Goal: Information Seeking & Learning: Check status

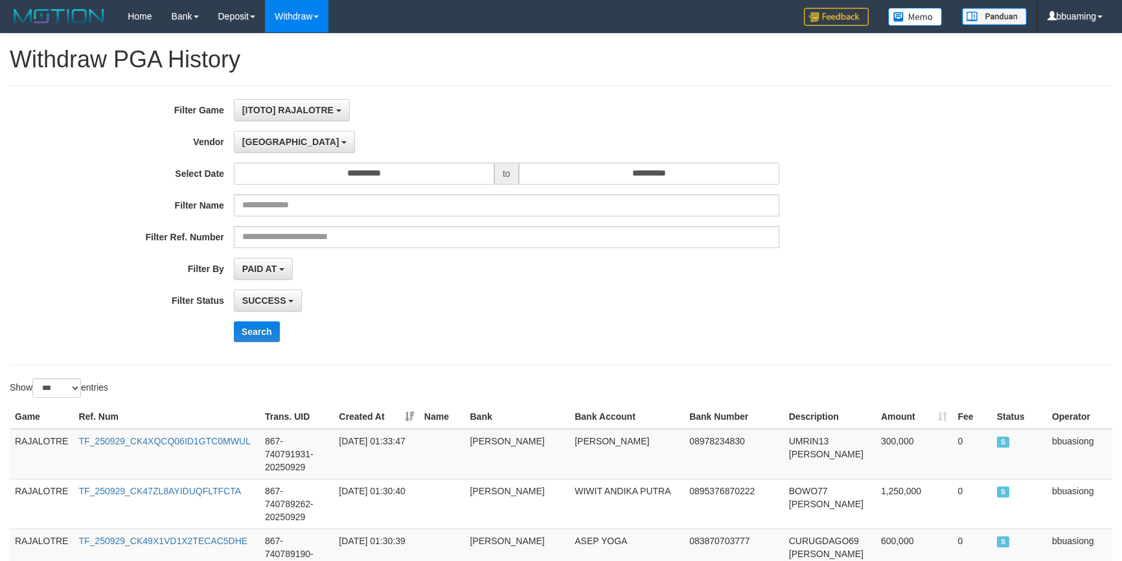
select select "**********"
select select "***"
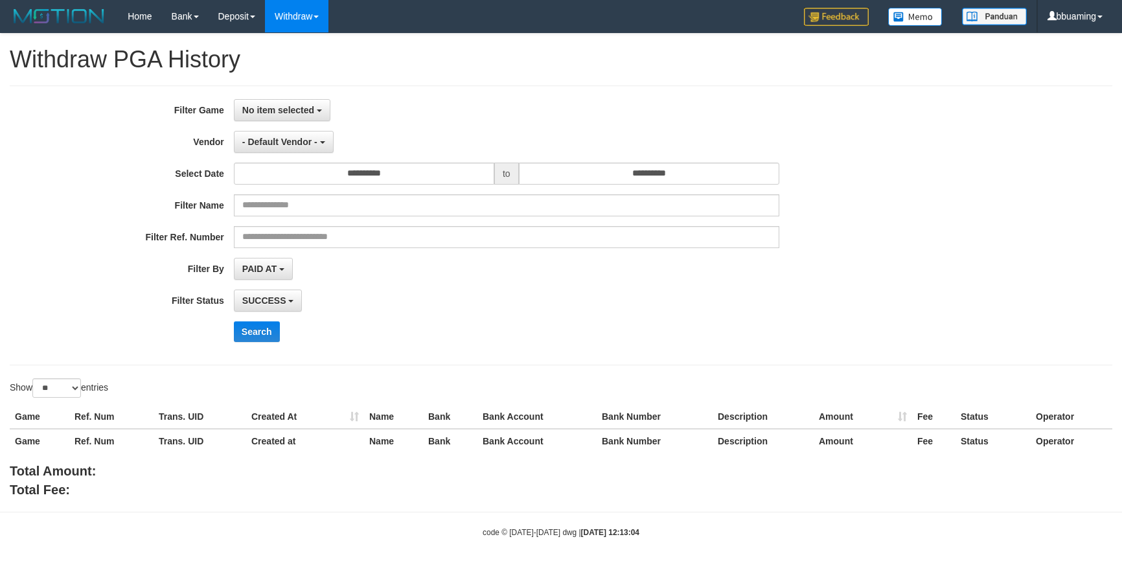
select select
select select "**"
click at [304, 102] on button "No item selected" at bounding box center [282, 110] width 97 height 22
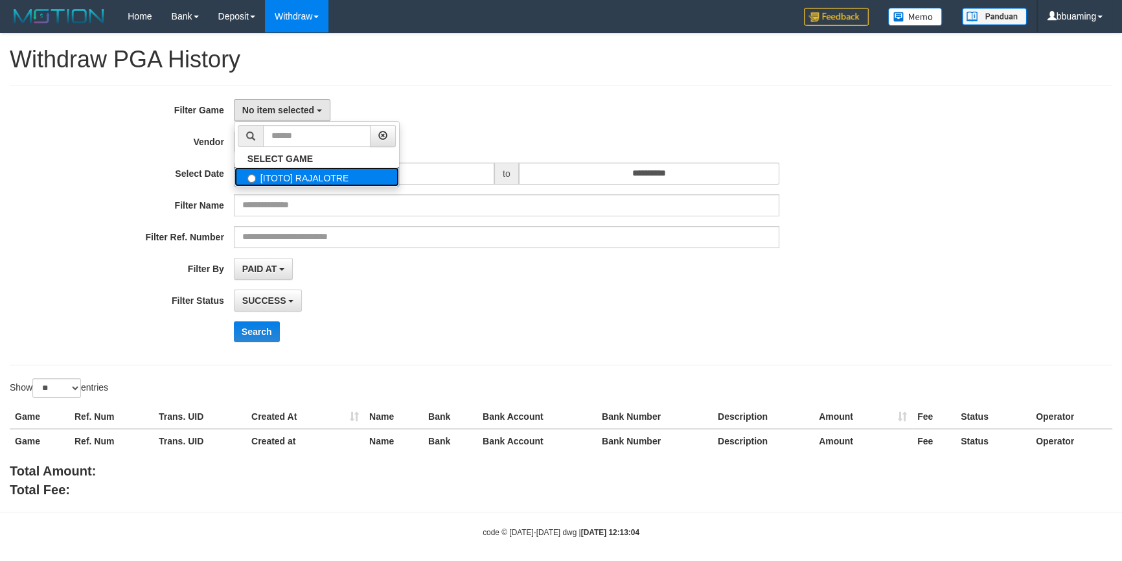
click at [291, 172] on label "[ITOTO] RAJALOTRE" at bounding box center [317, 176] width 165 height 19
select select "***"
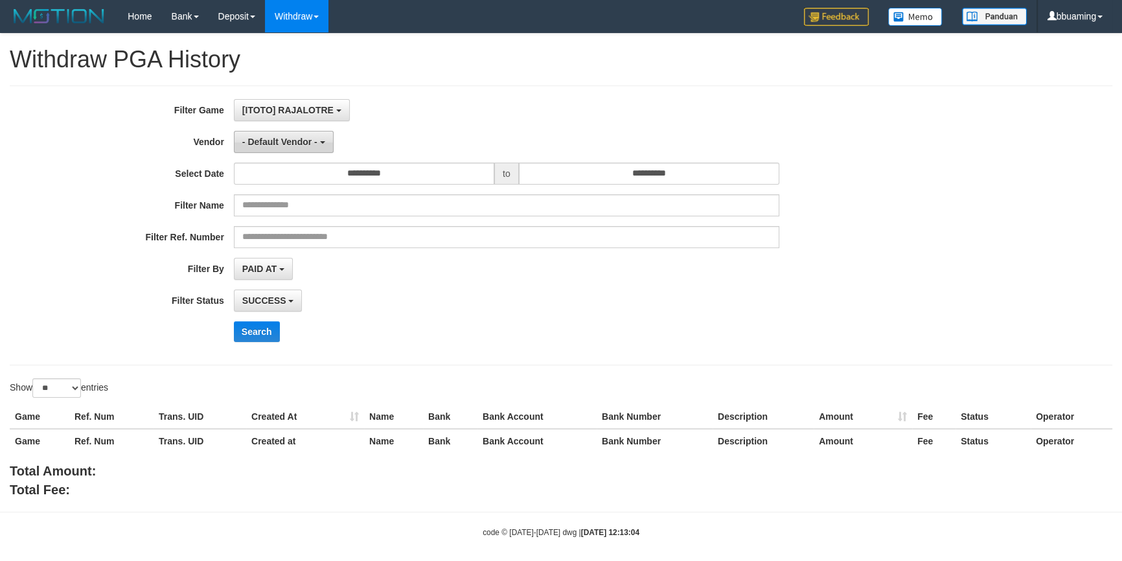
scroll to position [12, 0]
click at [280, 148] on button "- Default Vendor -" at bounding box center [284, 142] width 100 height 22
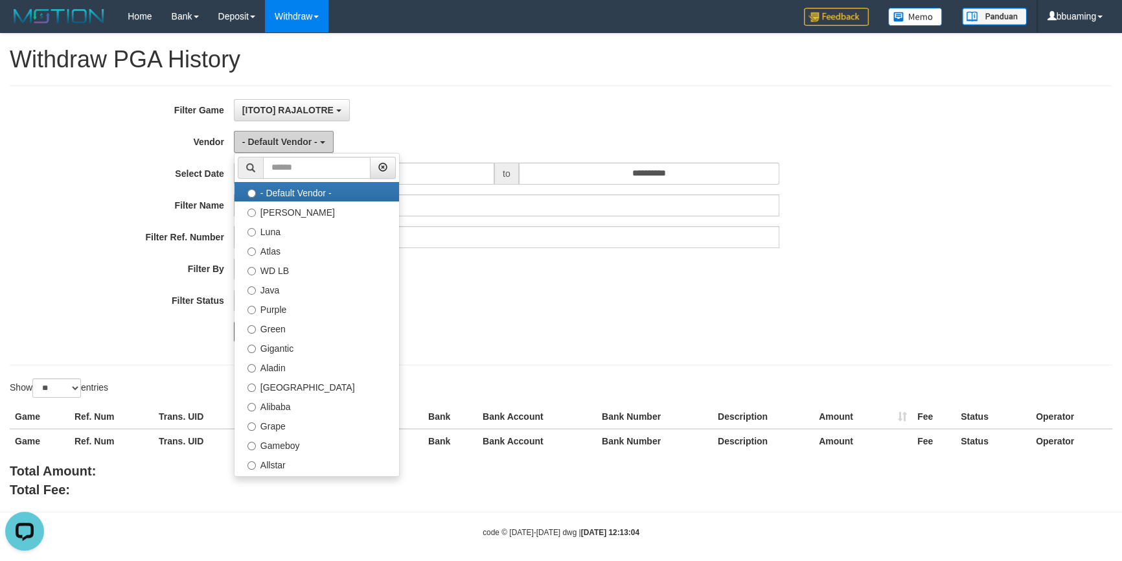
scroll to position [0, 0]
click at [466, 131] on div "- Default Vendor - - Default Vendor - [PERSON_NAME] Atlas WD LB Java Purple Gre…" at bounding box center [506, 142] width 545 height 22
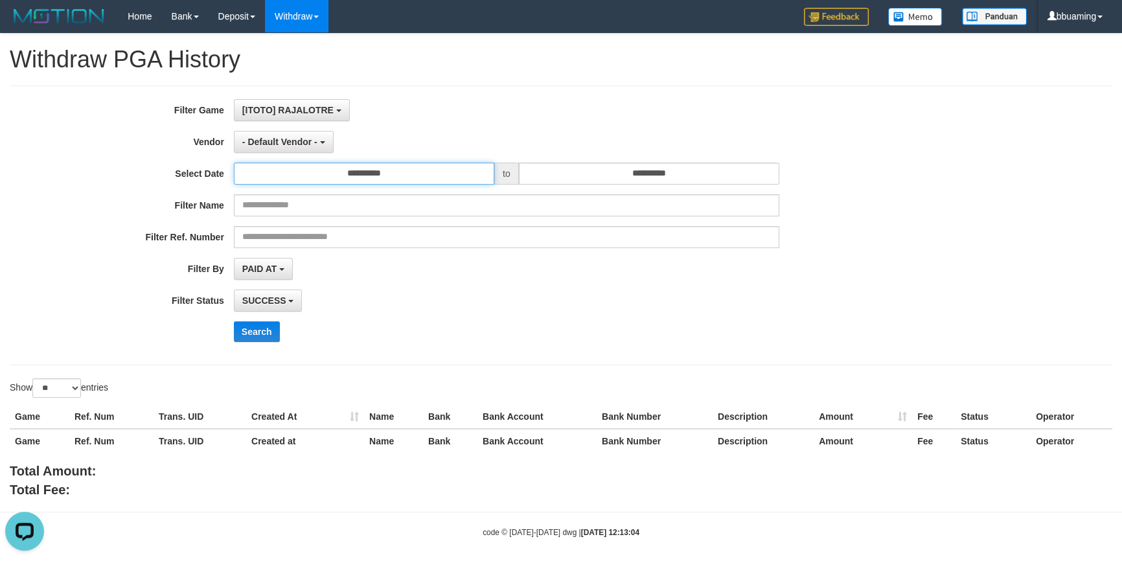
click at [357, 176] on input "**********" at bounding box center [364, 174] width 260 height 22
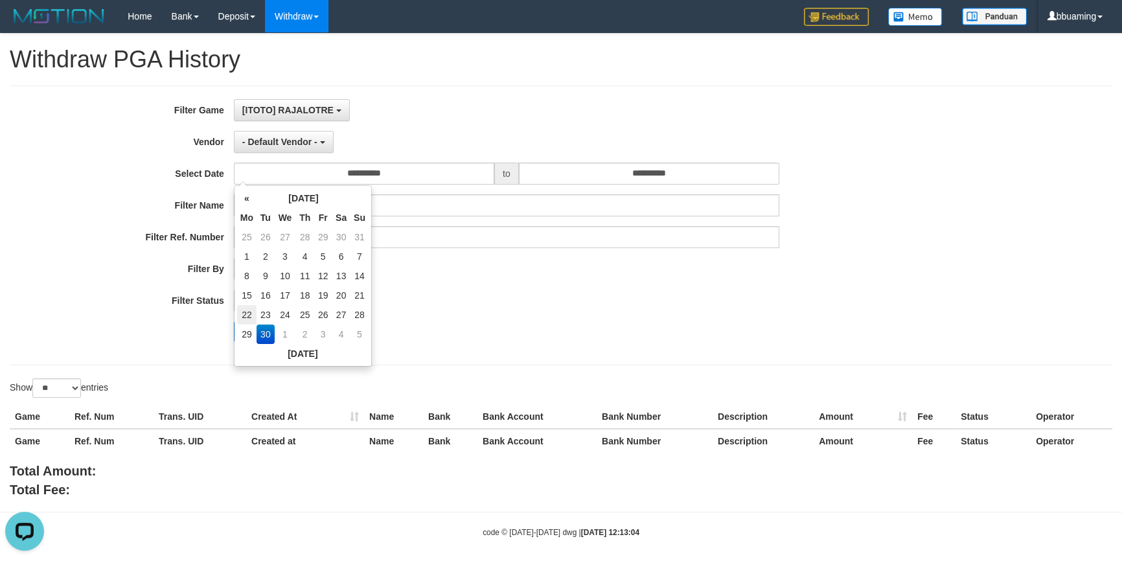
click at [244, 315] on td "22" at bounding box center [246, 314] width 19 height 19
type input "**********"
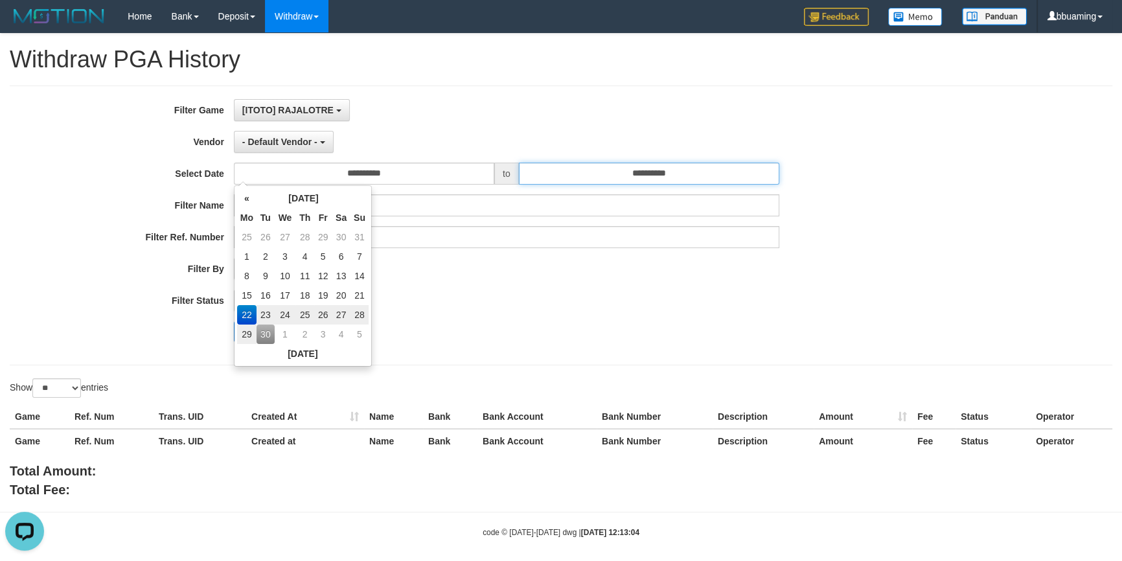
click at [745, 179] on input "**********" at bounding box center [649, 174] width 260 height 22
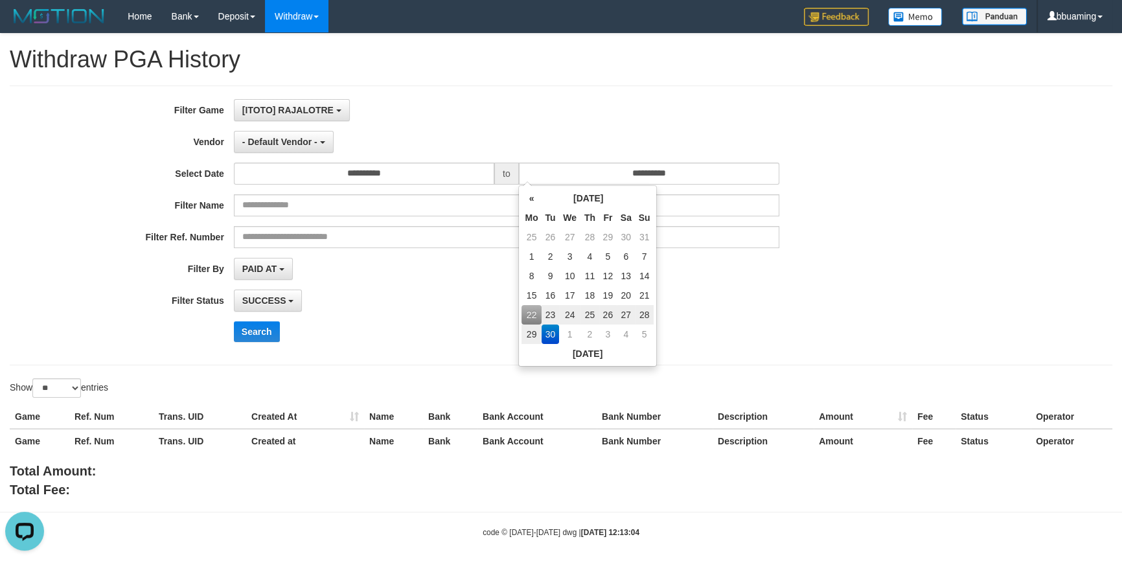
click at [641, 315] on td "28" at bounding box center [645, 314] width 18 height 19
type input "**********"
click at [729, 313] on div "**********" at bounding box center [467, 225] width 935 height 253
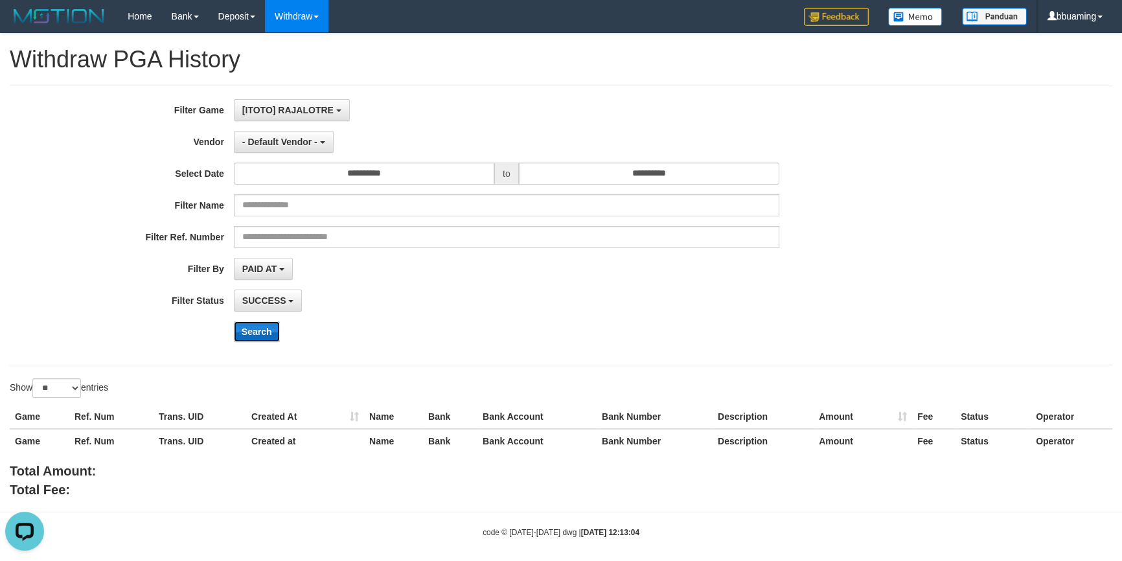
click at [267, 328] on button "Search" at bounding box center [257, 331] width 46 height 21
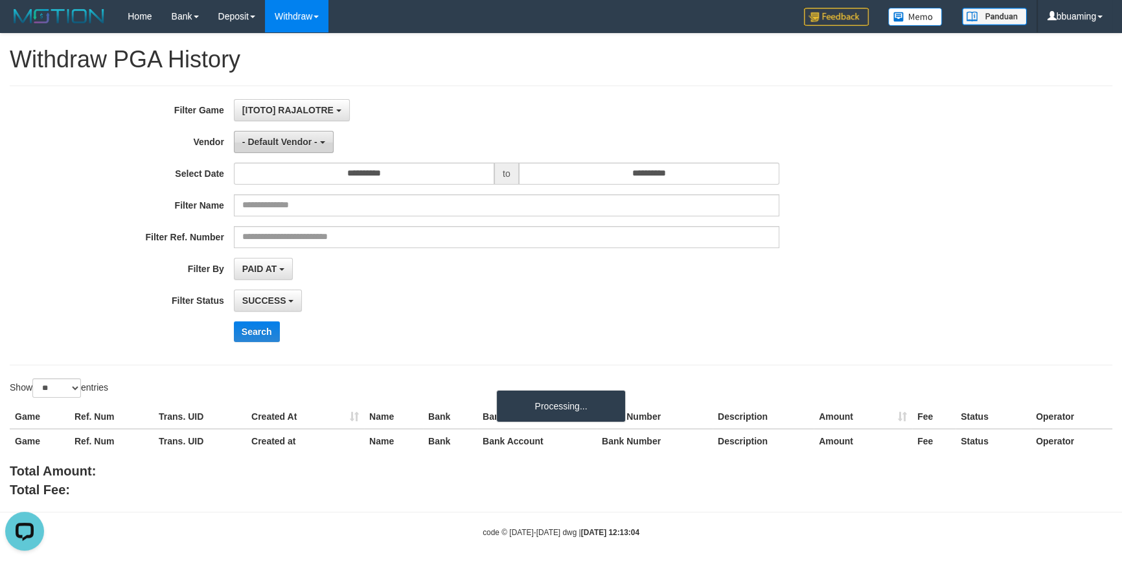
click at [279, 137] on span "- Default Vendor -" at bounding box center [279, 142] width 75 height 10
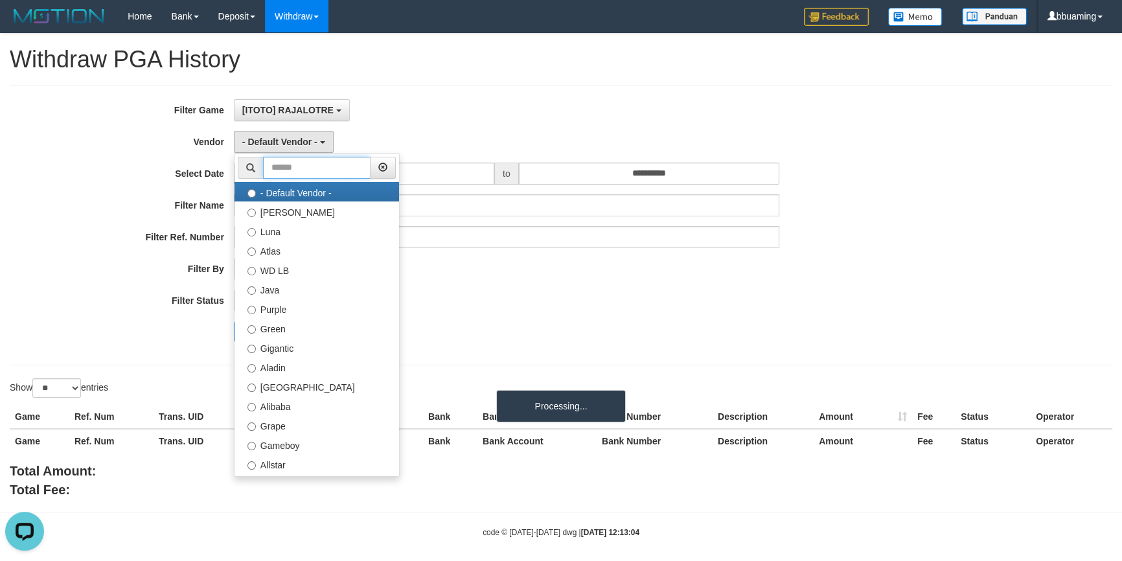
click at [290, 175] on input "text" at bounding box center [317, 168] width 108 height 22
paste input "*****"
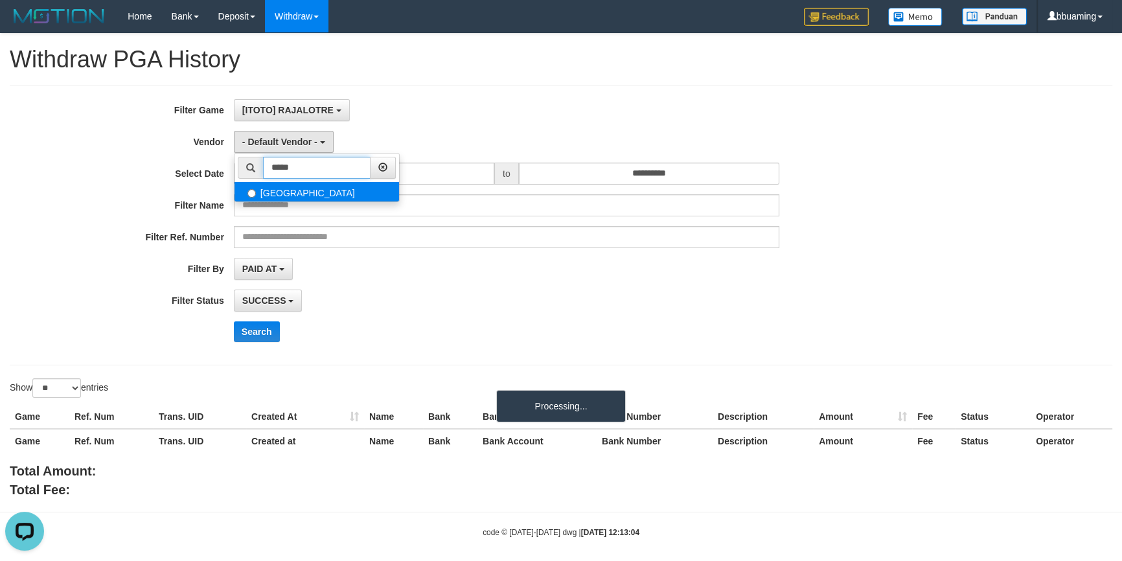
type input "*****"
click at [285, 188] on label "[GEOGRAPHIC_DATA]" at bounding box center [317, 191] width 165 height 19
select select "**********"
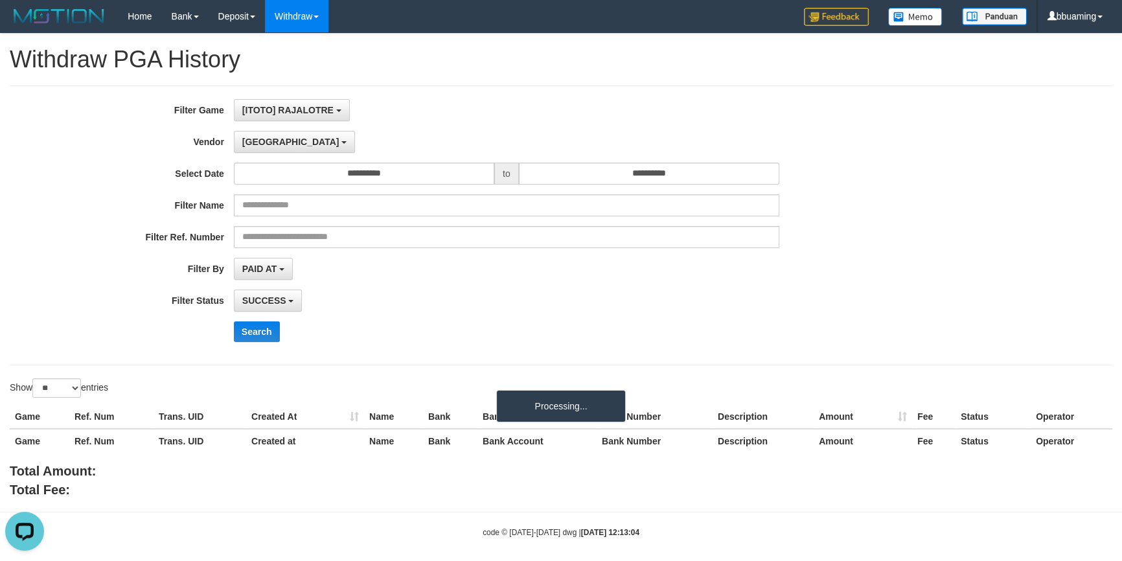
drag, startPoint x: 433, startPoint y: 313, endPoint x: 424, endPoint y: 275, distance: 38.7
click at [433, 312] on div "**********" at bounding box center [467, 225] width 935 height 253
click at [391, 175] on input "**********" at bounding box center [364, 174] width 260 height 22
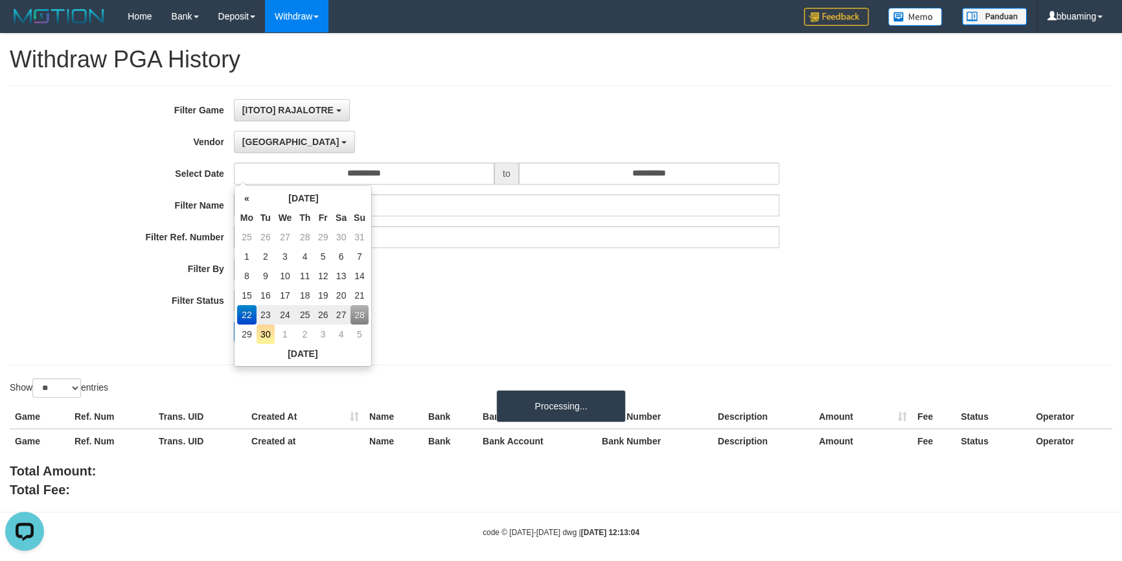
click at [469, 281] on div "**********" at bounding box center [467, 225] width 935 height 253
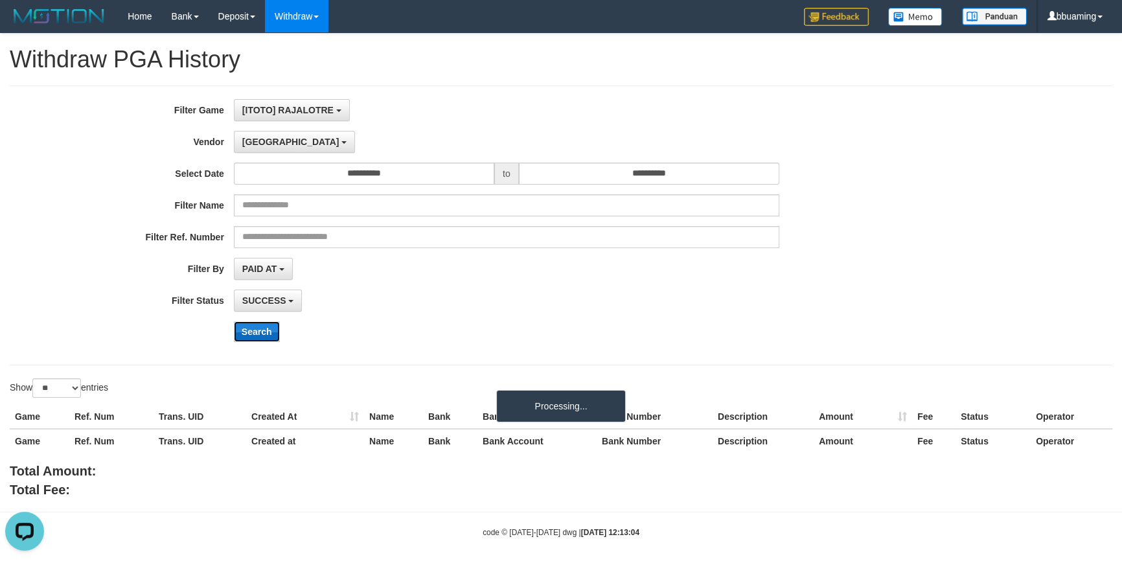
click at [253, 334] on button "Search" at bounding box center [257, 331] width 46 height 21
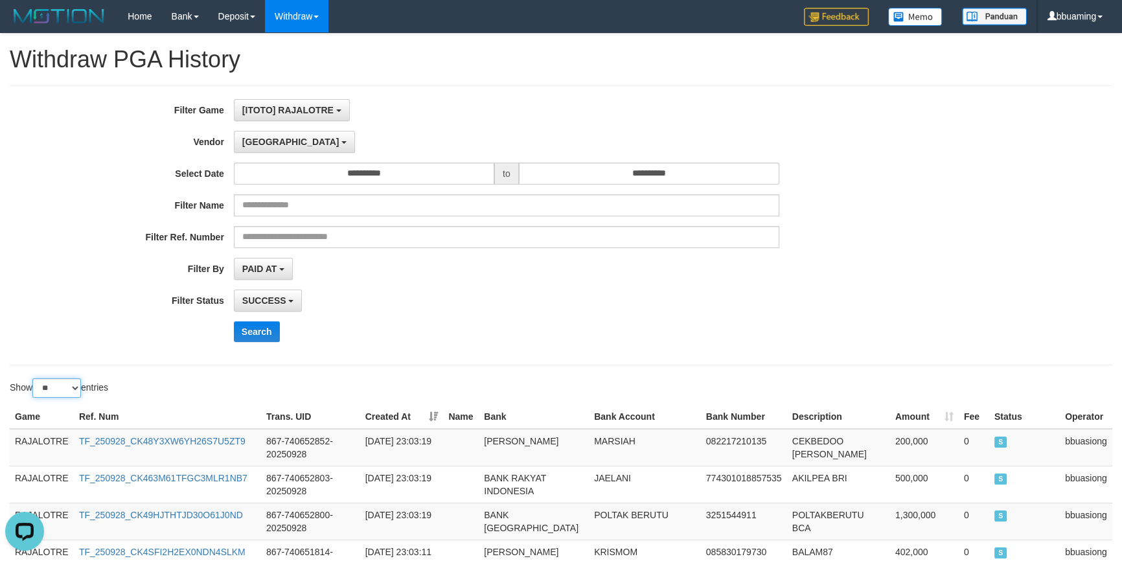
click at [65, 384] on select "** ** ** ***" at bounding box center [56, 387] width 49 height 19
select select "***"
click at [34, 378] on select "** ** ** ***" at bounding box center [56, 387] width 49 height 19
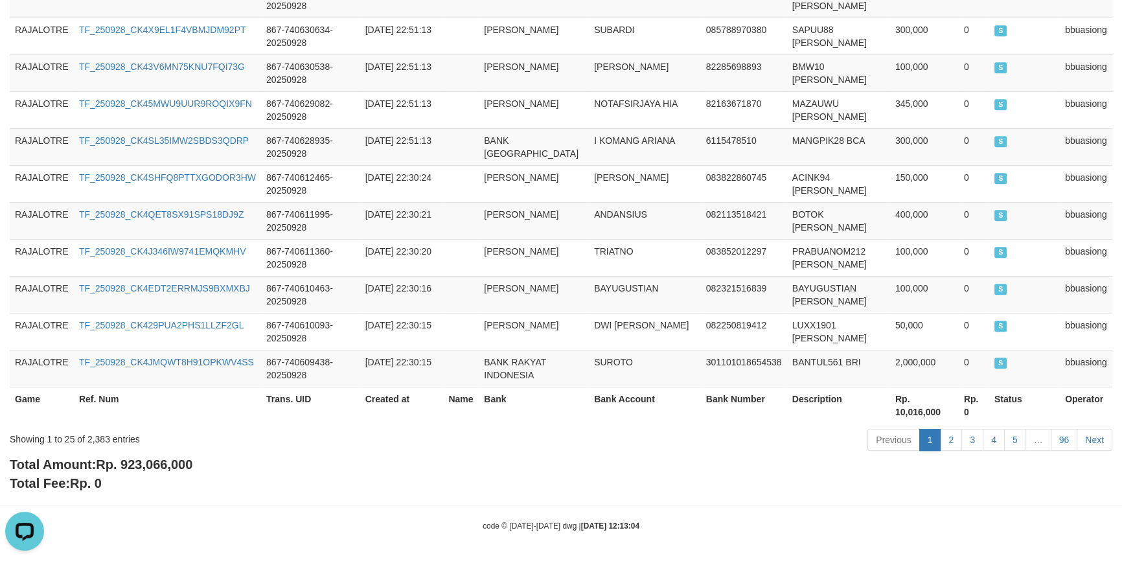
scroll to position [3731, 0]
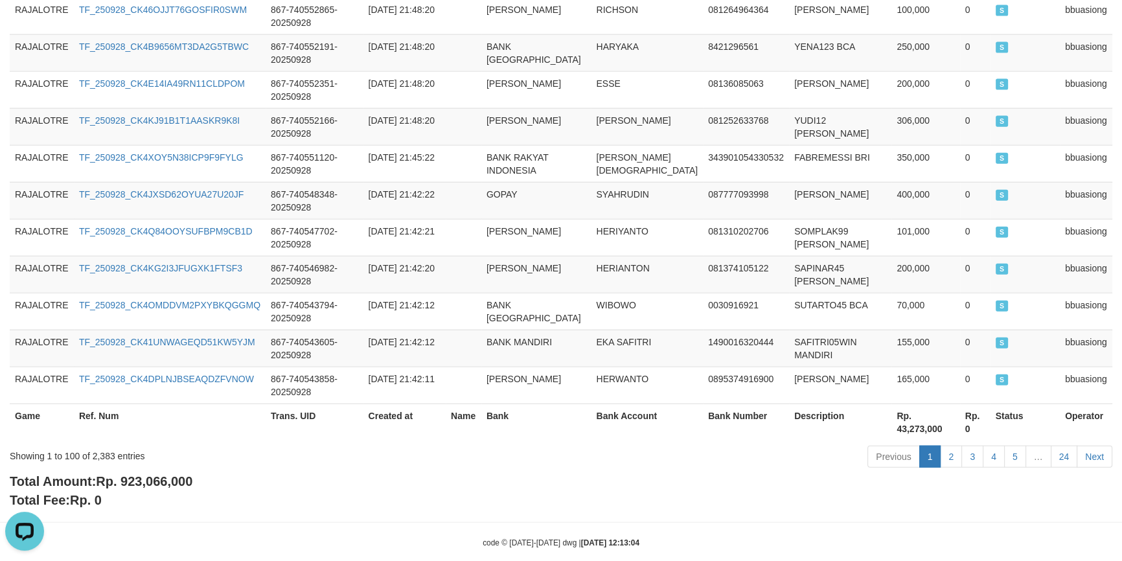
click at [681, 452] on div "Previous 1 2 3 4 5 … 24 Next" at bounding box center [794, 458] width 635 height 28
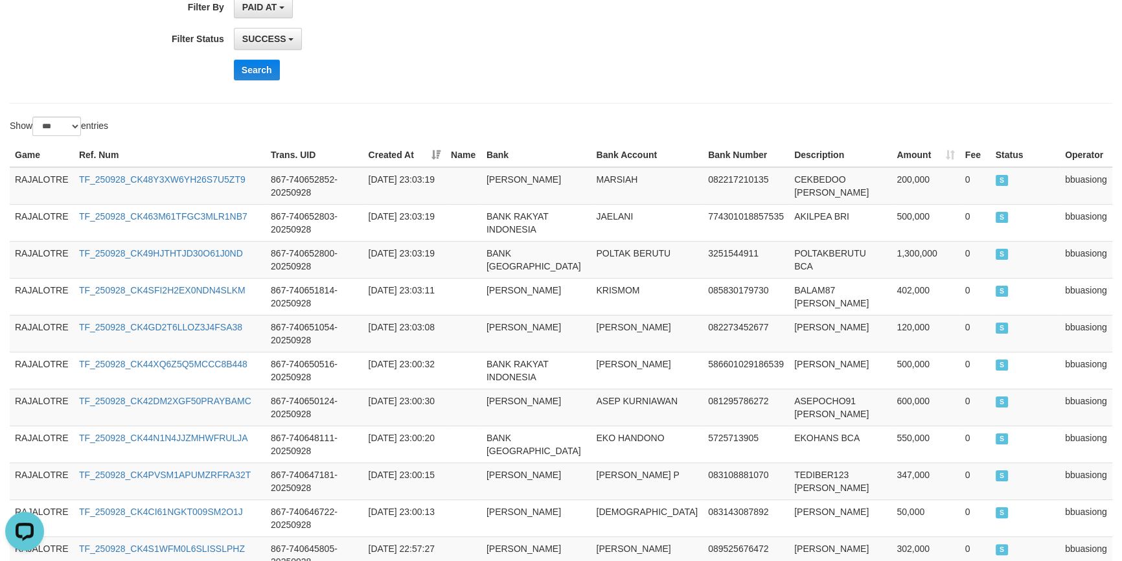
scroll to position [0, 0]
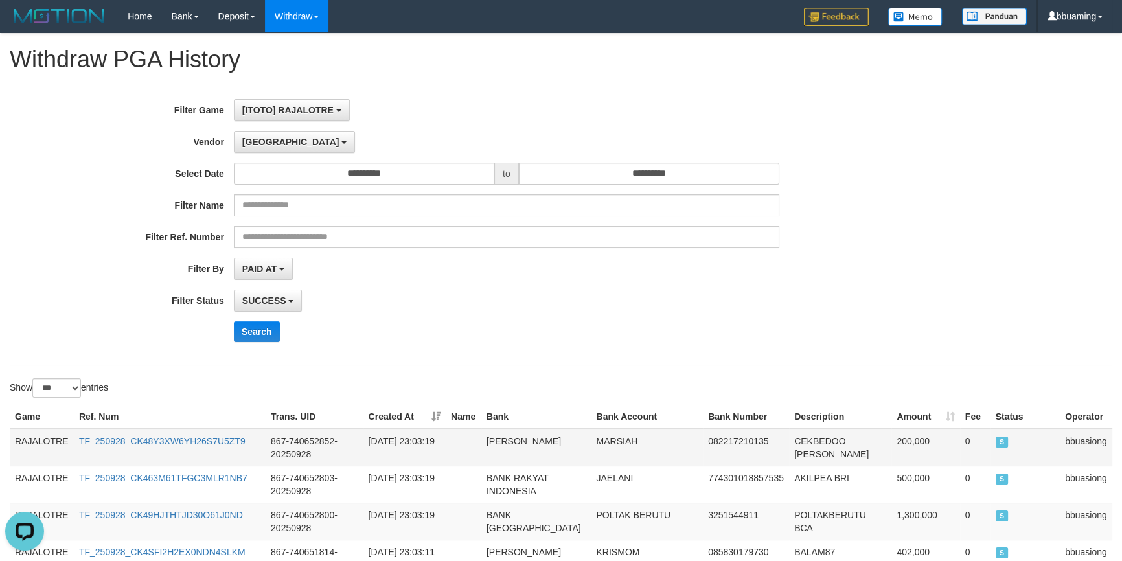
click at [41, 435] on td "RAJALOTRE" at bounding box center [42, 448] width 64 height 38
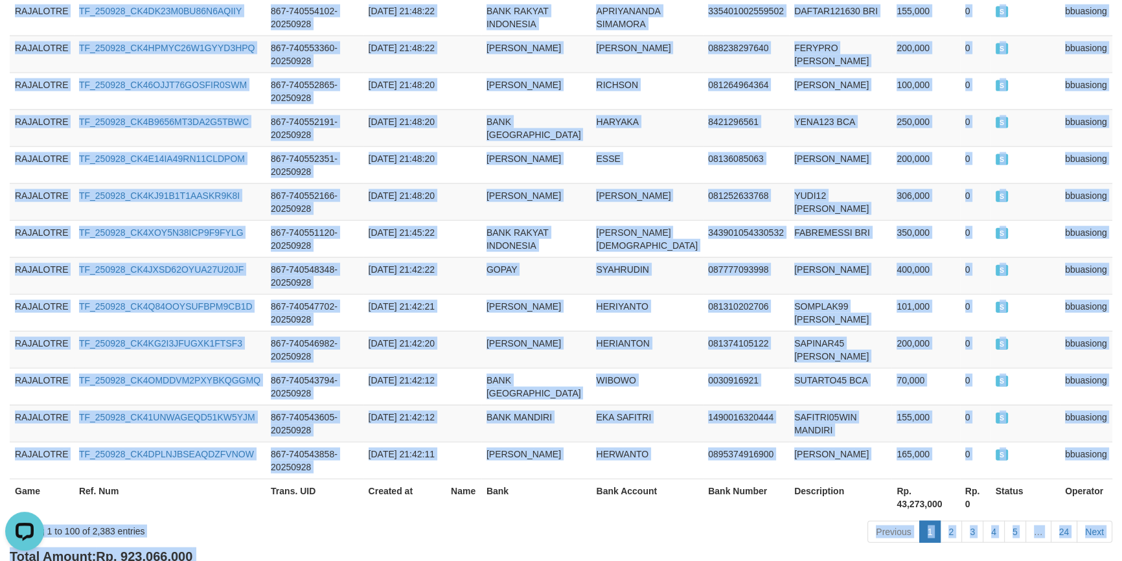
scroll to position [3731, 0]
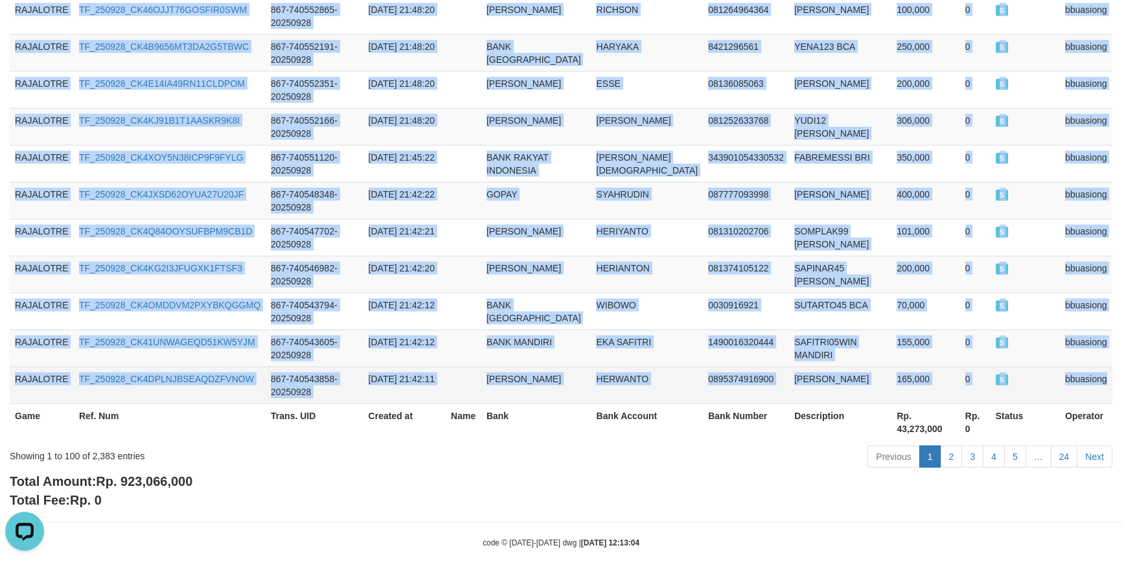
copy tbody "RAJALOTRE TF_250928_CK48Y3XW6YH26S7U5ZT9 867-740652852-20250928 [DATE] 23:03:19…"
drag, startPoint x: 41, startPoint y: 435, endPoint x: 1091, endPoint y: 347, distance: 1053.8
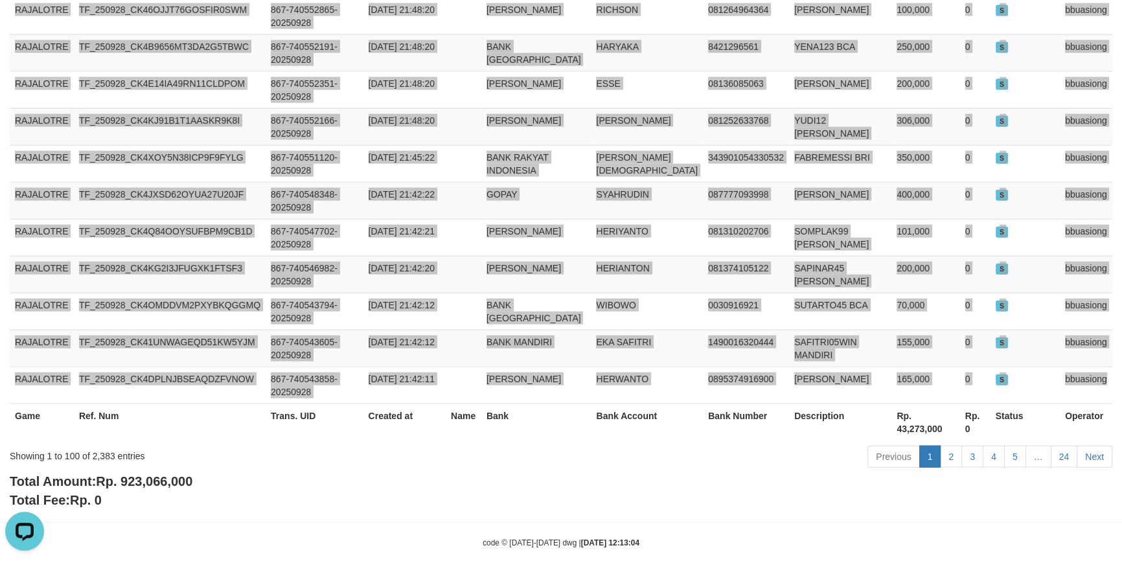
scroll to position [965, 0]
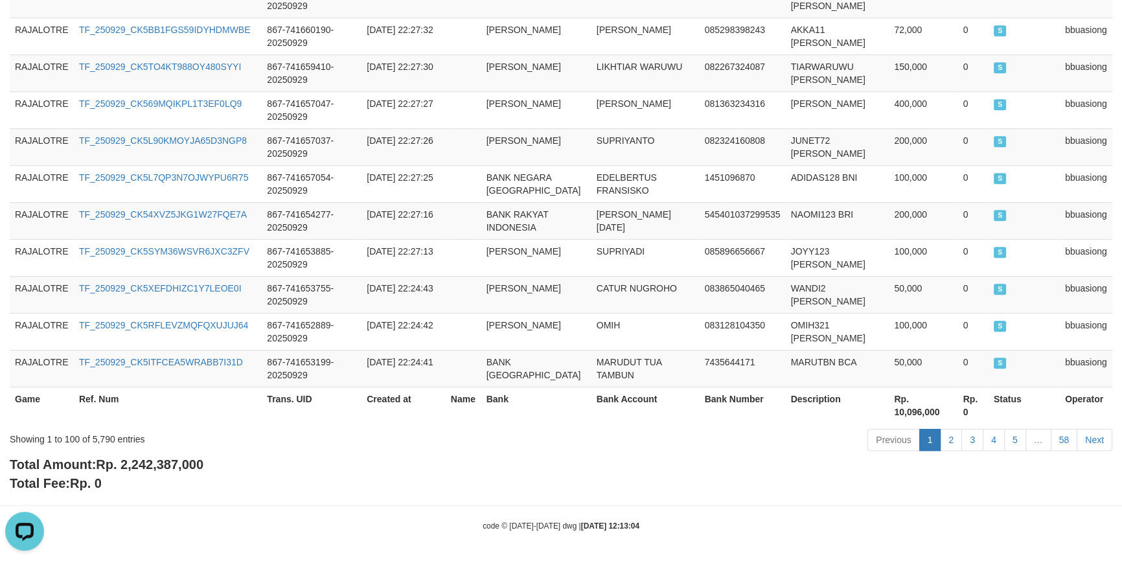
click at [307, 446] on div "Showing 1 to 100 of 5,790 entries Previous 1 2 3 4 5 … 58 Next" at bounding box center [561, 442] width 1122 height 28
click at [169, 460] on span "Rp. 2,242,387,000" at bounding box center [150, 464] width 108 height 14
copy span "2,242,387,000"
click at [339, 483] on div "Total Amount: Rp. 2,242,387,000 Total Fee: Rp. 0" at bounding box center [561, 473] width 1103 height 37
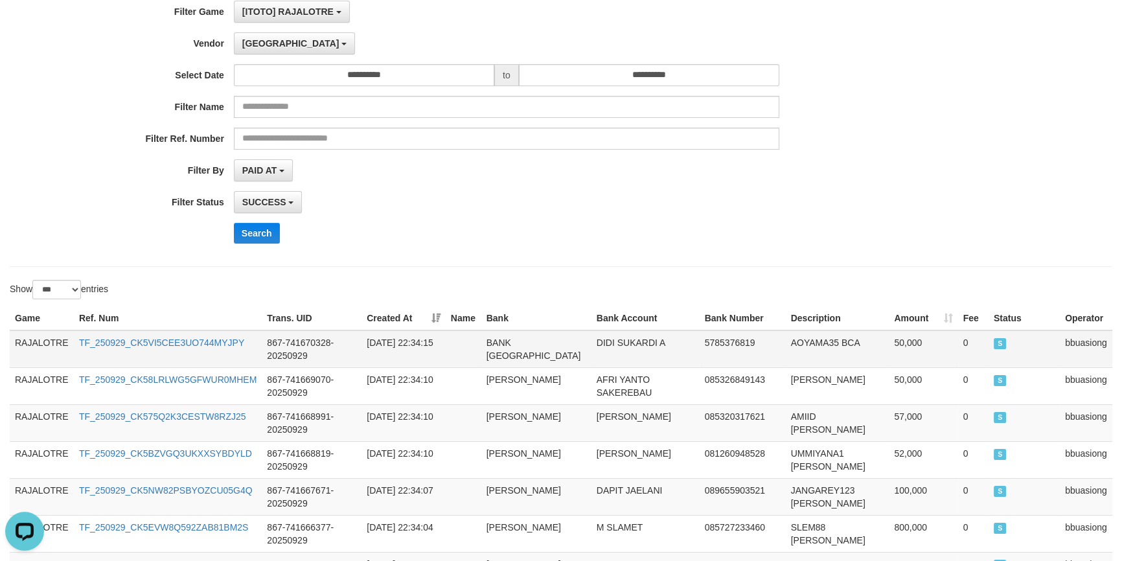
scroll to position [0, 0]
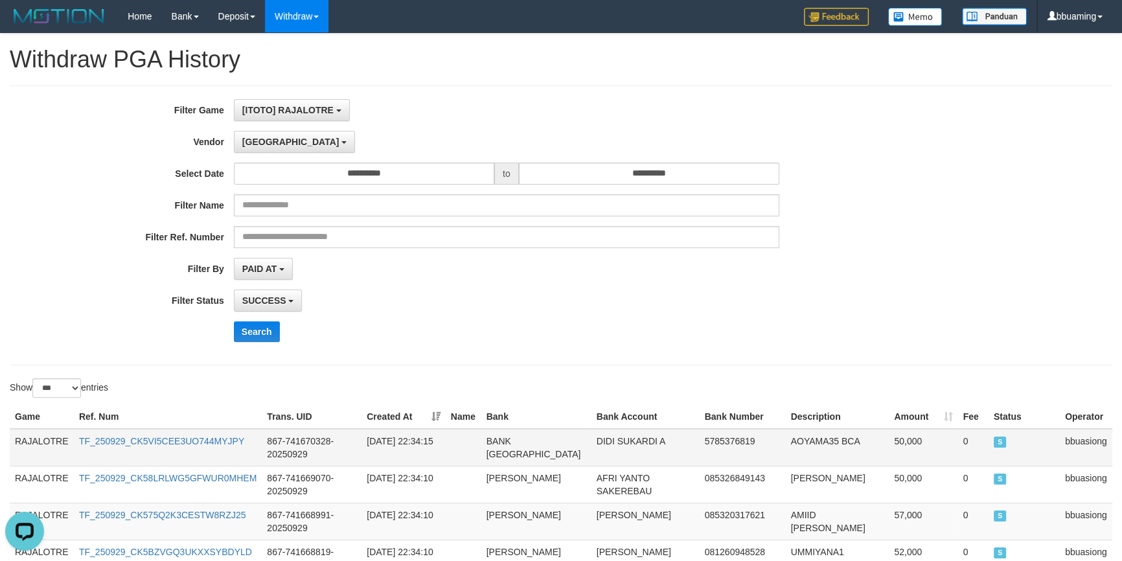
click at [36, 435] on td "RAJALOTRE" at bounding box center [42, 448] width 64 height 38
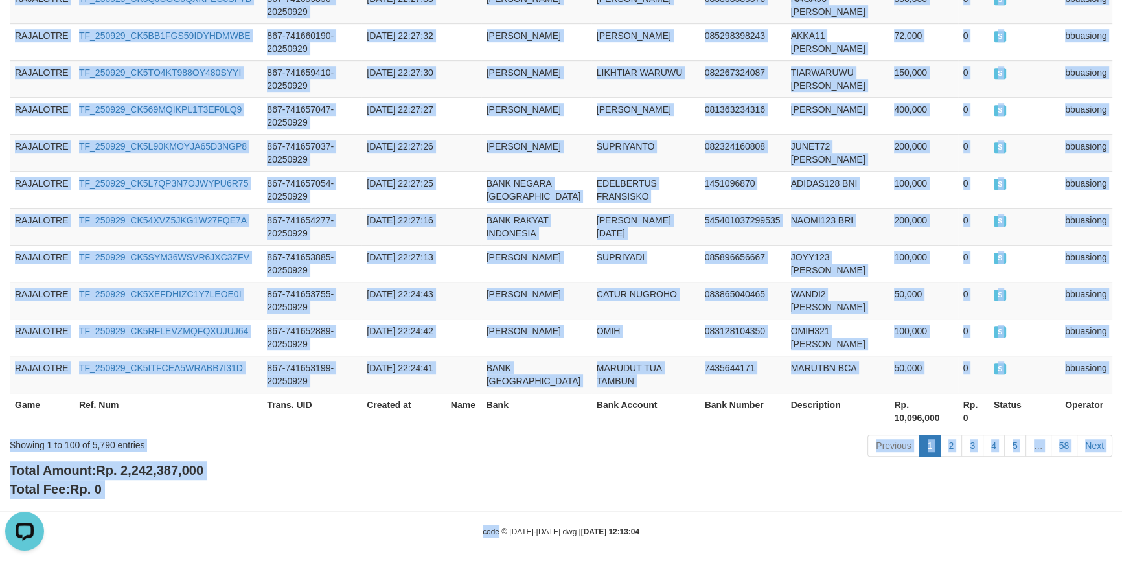
scroll to position [965, 0]
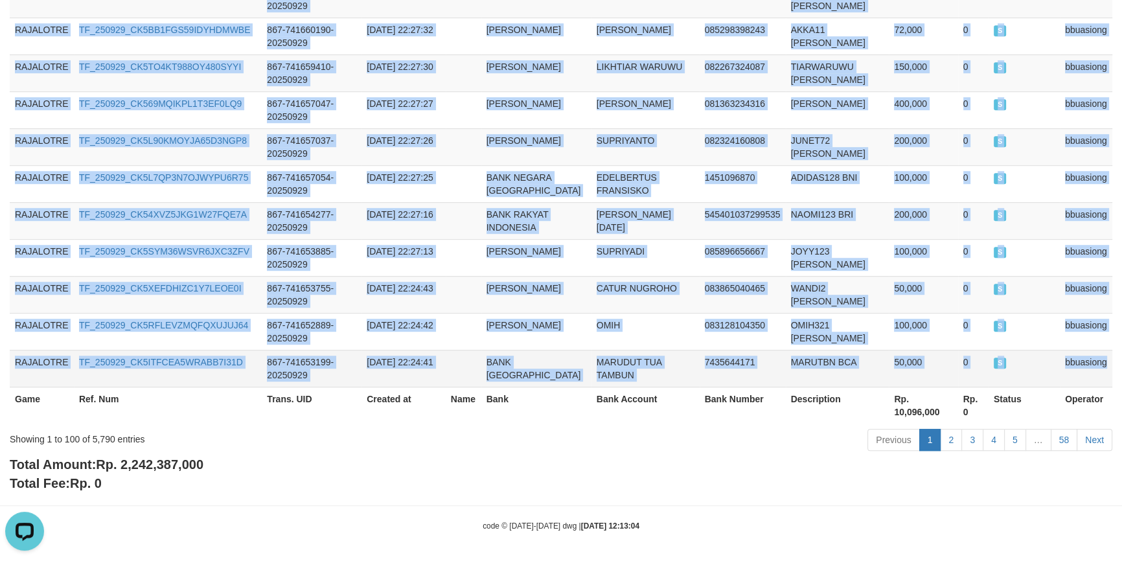
copy tbody "RAJALOTRE TF_250929_CK5VI5CEE3UO744MYJPY 867-741670328-20250929 [DATE] 22:34:15…"
drag, startPoint x: 36, startPoint y: 435, endPoint x: 1088, endPoint y: 348, distance: 1055.7
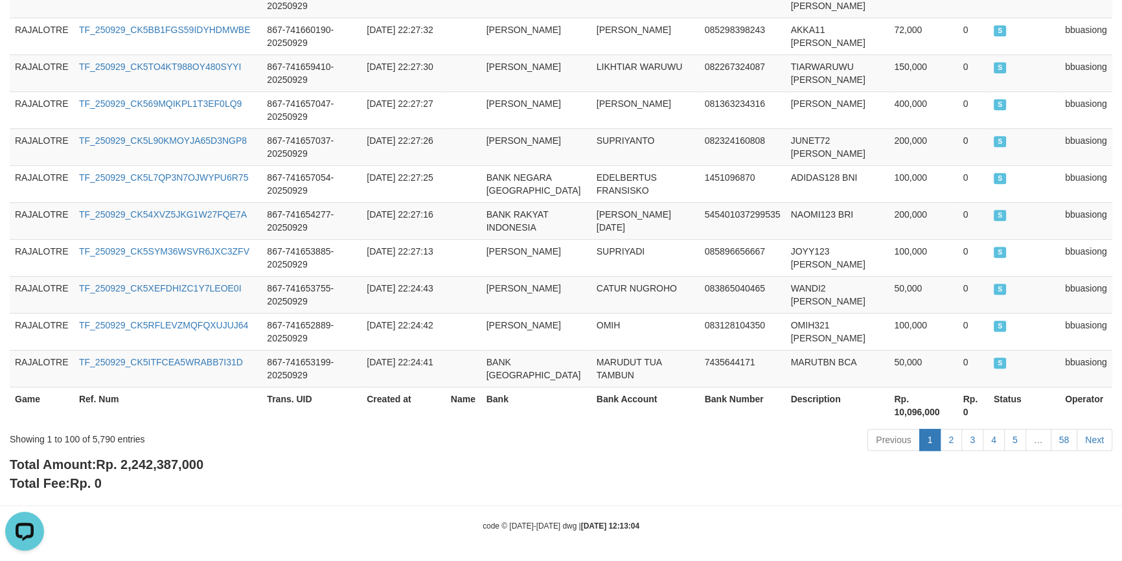
click at [342, 459] on div "Total Amount: Rp. 2,242,387,000 Total Fee: Rp. 0" at bounding box center [561, 473] width 1103 height 37
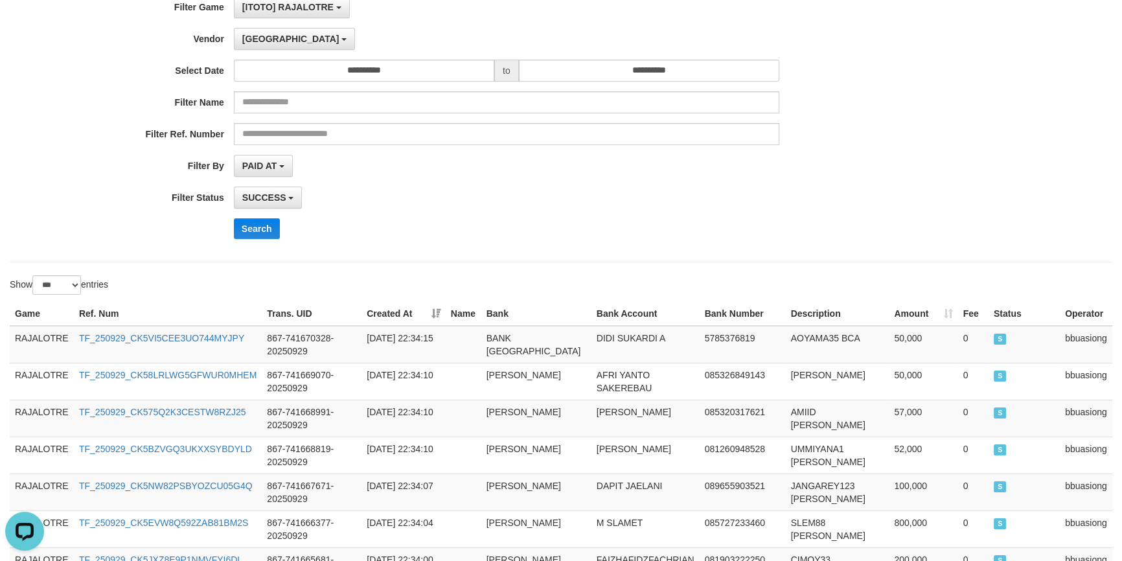
scroll to position [0, 0]
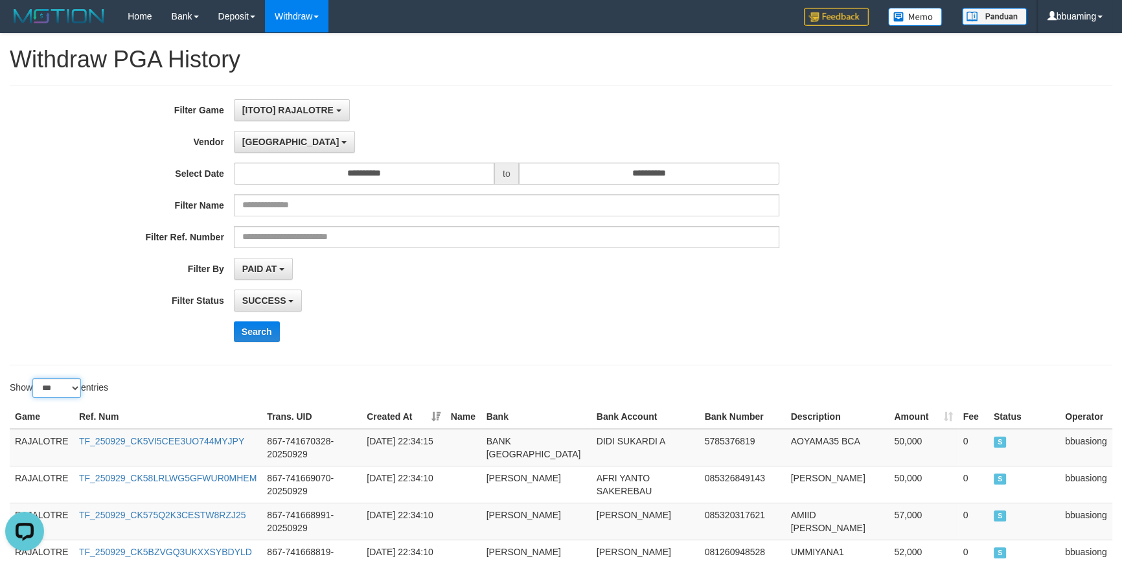
click at [71, 384] on select "** ** ** ***" at bounding box center [56, 387] width 49 height 19
click at [34, 378] on select "** ** ** ***" at bounding box center [56, 387] width 49 height 19
click at [266, 330] on button "Search" at bounding box center [257, 331] width 46 height 21
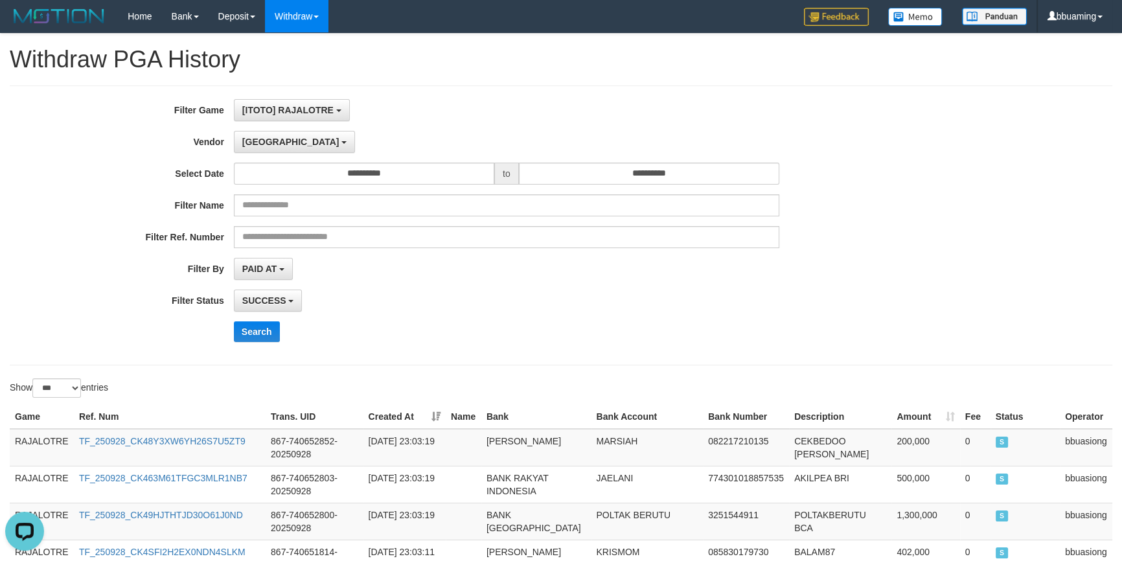
drag, startPoint x: 1011, startPoint y: 275, endPoint x: 1083, endPoint y: 76, distance: 211.5
click at [1014, 257] on div "**********" at bounding box center [561, 225] width 1122 height 253
click at [634, 304] on div "SUCCESS SUCCESS ON PROCESS FAILED" at bounding box center [506, 301] width 545 height 22
click at [37, 435] on td "RAJALOTRE" at bounding box center [42, 448] width 64 height 38
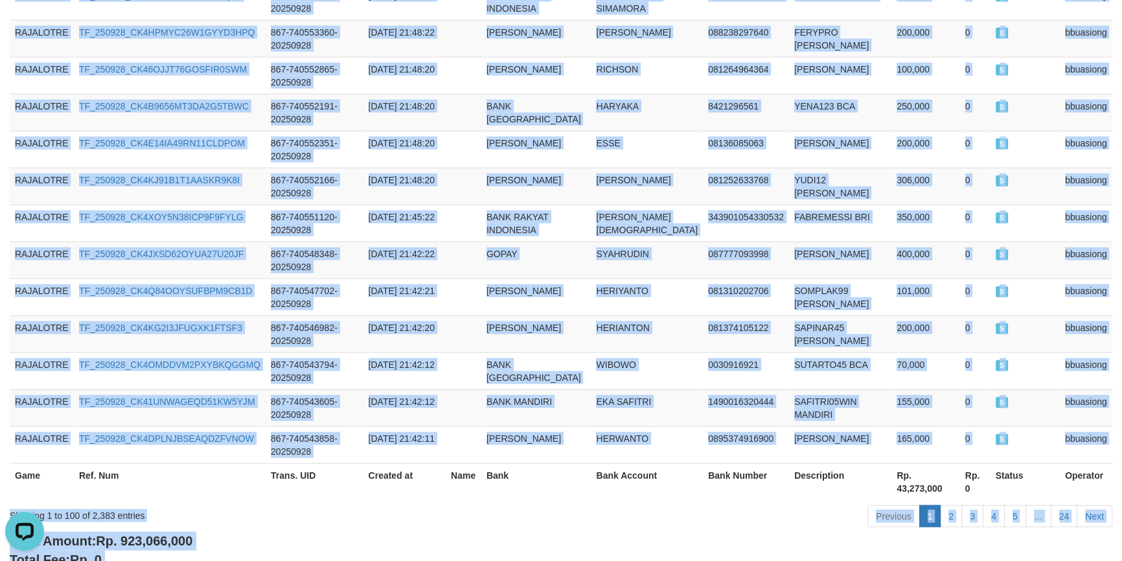
scroll to position [3731, 0]
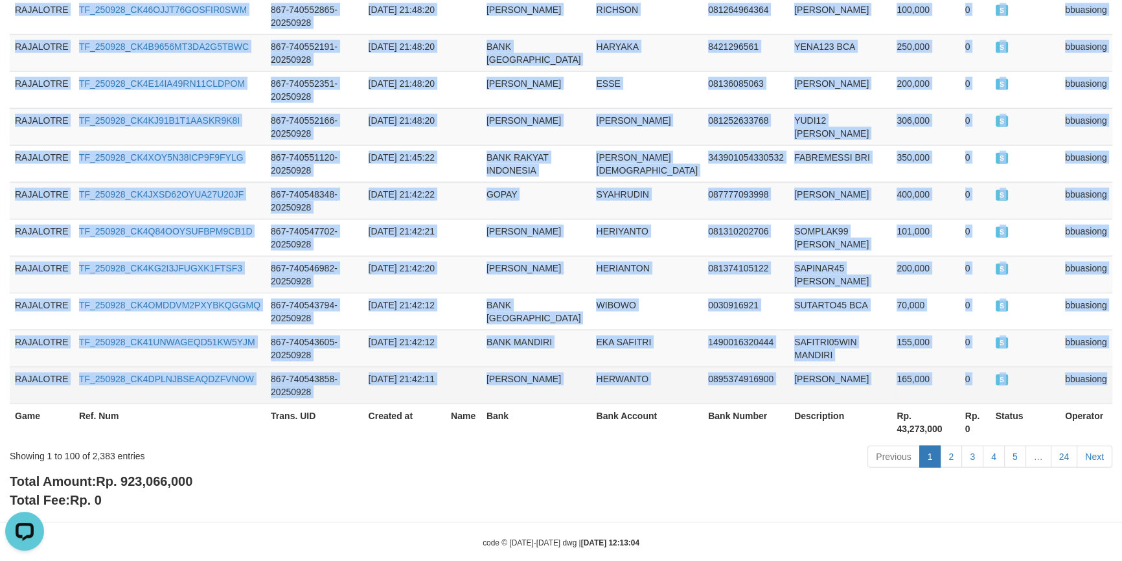
copy tbody "RAJALOTRE TF_250928_CK48Y3XW6YH26S7U5ZT9 867-740652852-20250928 [DATE] 23:03:19…"
drag, startPoint x: 37, startPoint y: 435, endPoint x: 1111, endPoint y: 354, distance: 1077.1
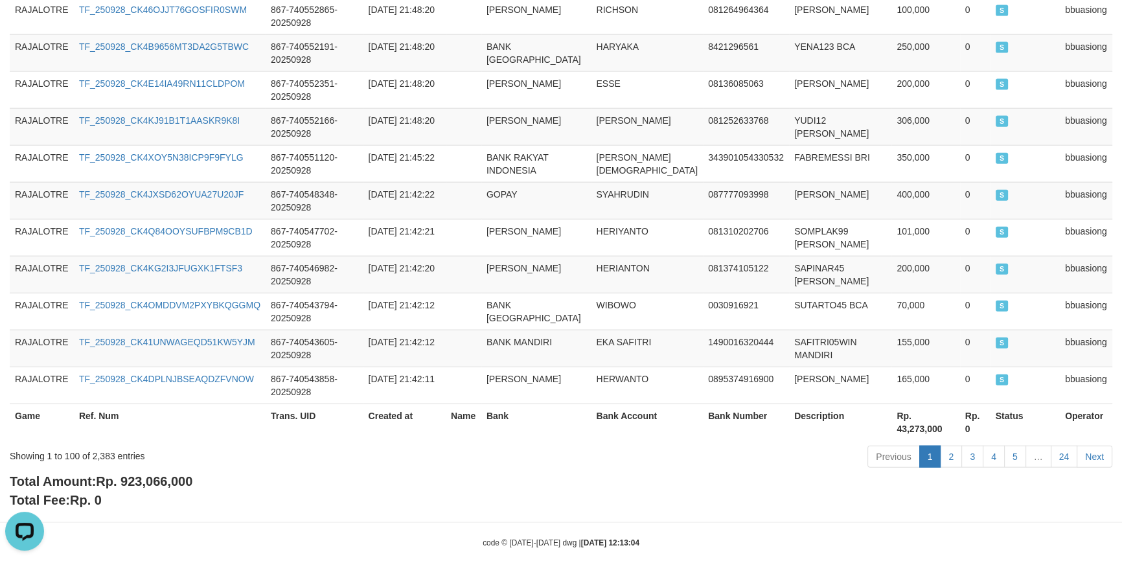
click at [109, 444] on div "Showing 1 to 100 of 2,383 entries" at bounding box center [234, 453] width 448 height 18
copy div "2,383"
click at [953, 446] on link "2" at bounding box center [951, 457] width 22 height 22
click at [954, 446] on link "2" at bounding box center [951, 457] width 22 height 22
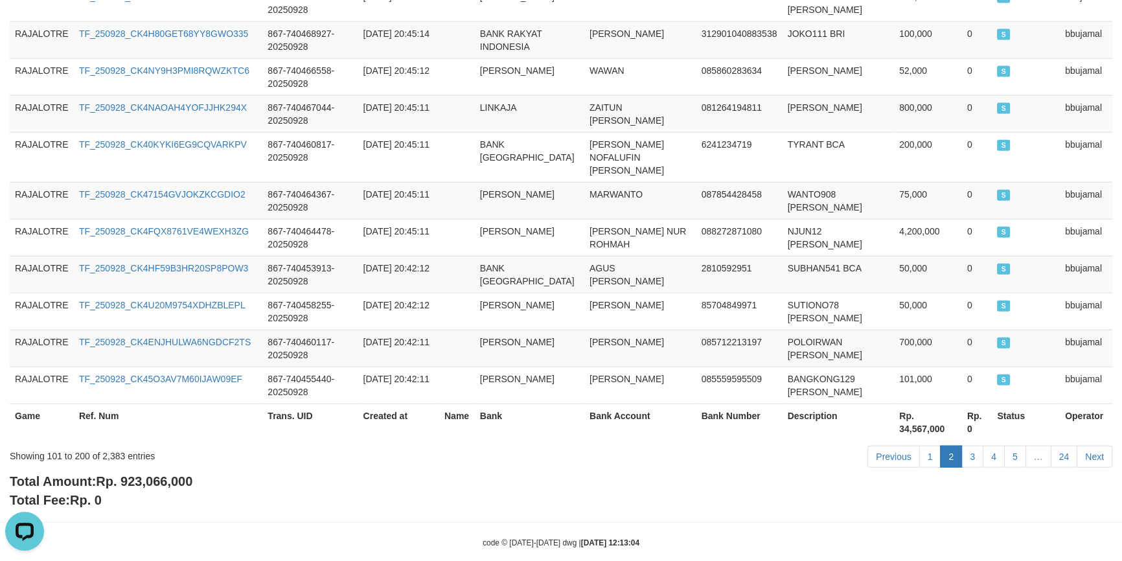
click at [166, 474] on span "Rp. 923,066,000" at bounding box center [144, 481] width 97 height 14
copy span "923,066,000"
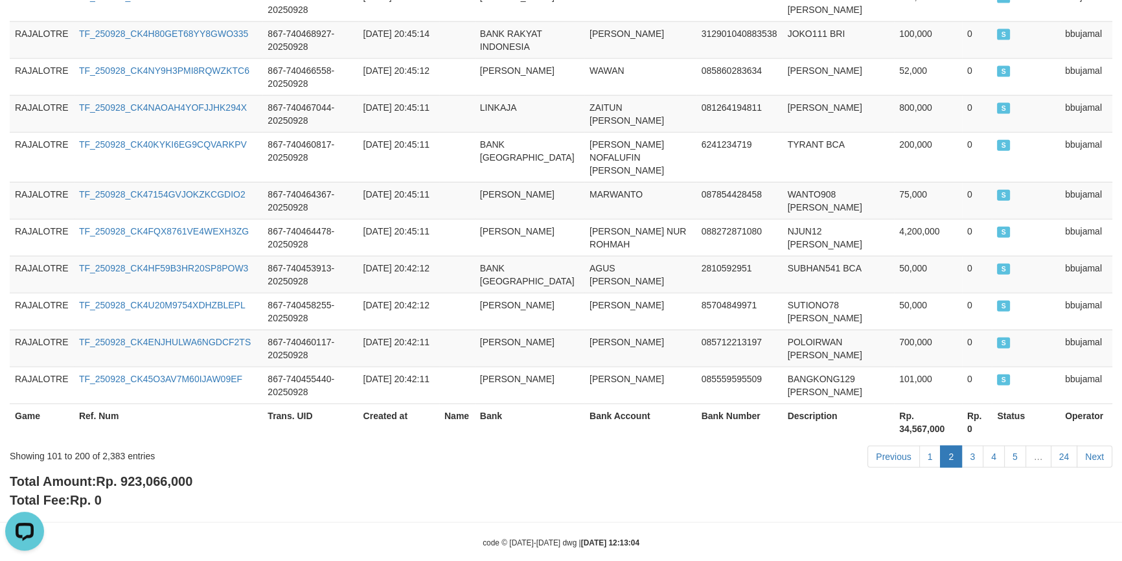
click at [328, 479] on div "Total Amount: Rp. 923,066,000 Total Fee: Rp. 0" at bounding box center [561, 490] width 1103 height 37
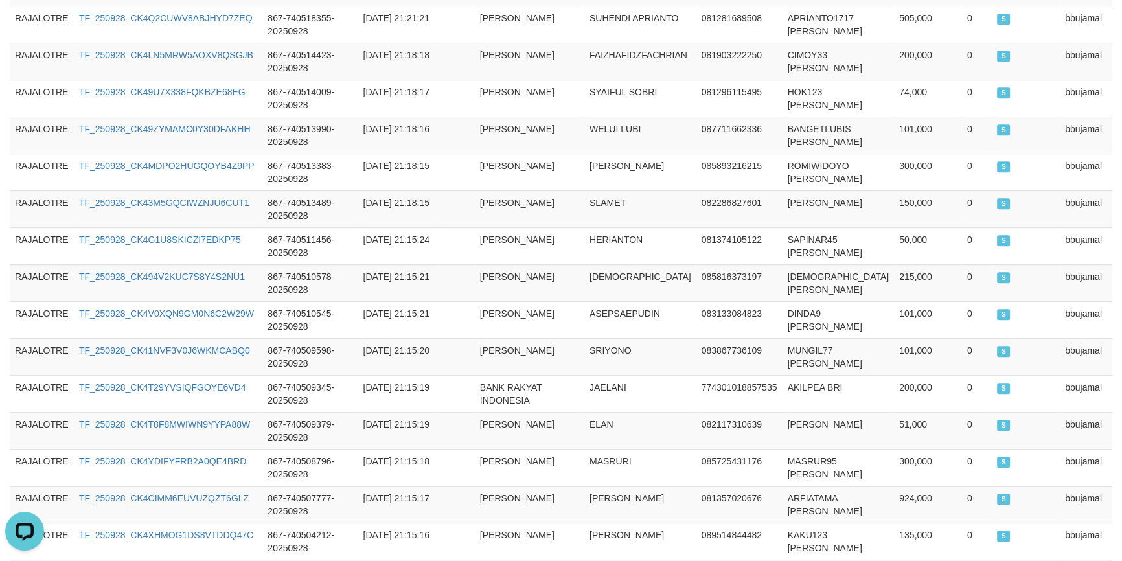
scroll to position [0, 0]
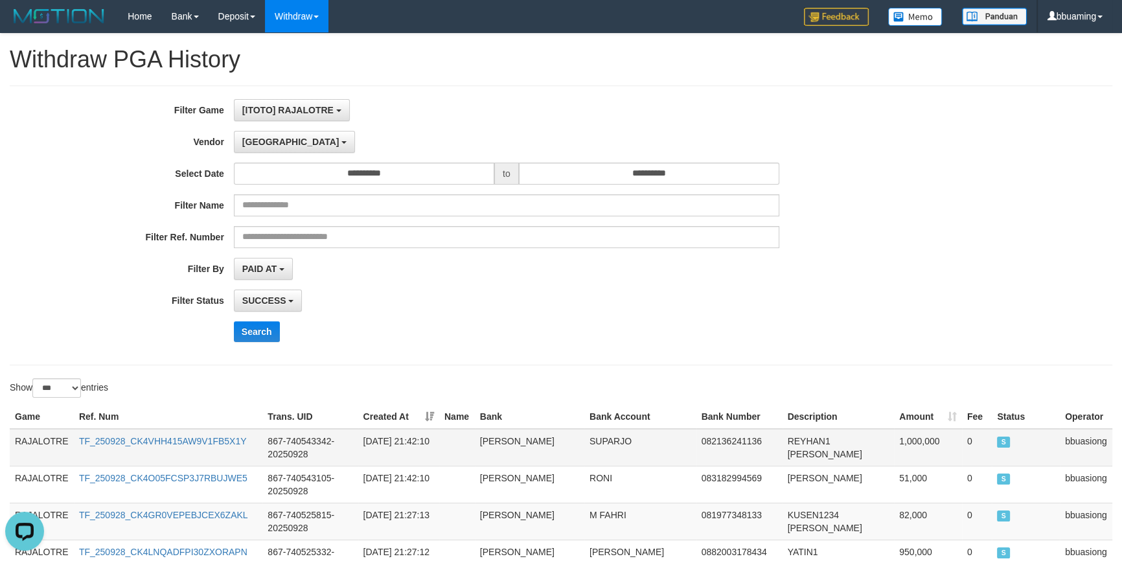
click at [53, 440] on td "RAJALOTRE" at bounding box center [42, 448] width 64 height 38
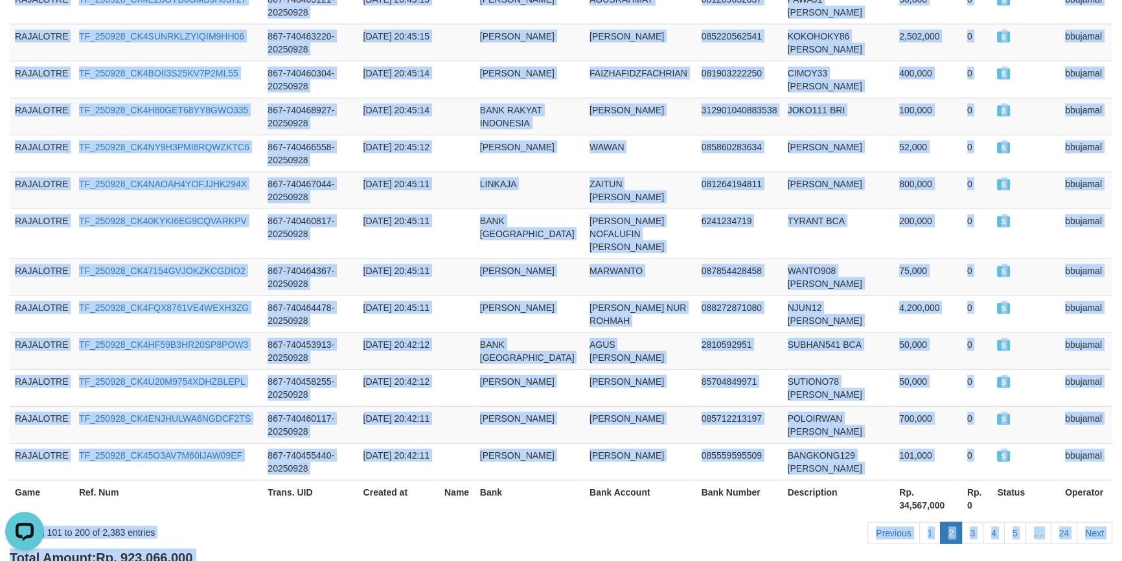
scroll to position [3731, 0]
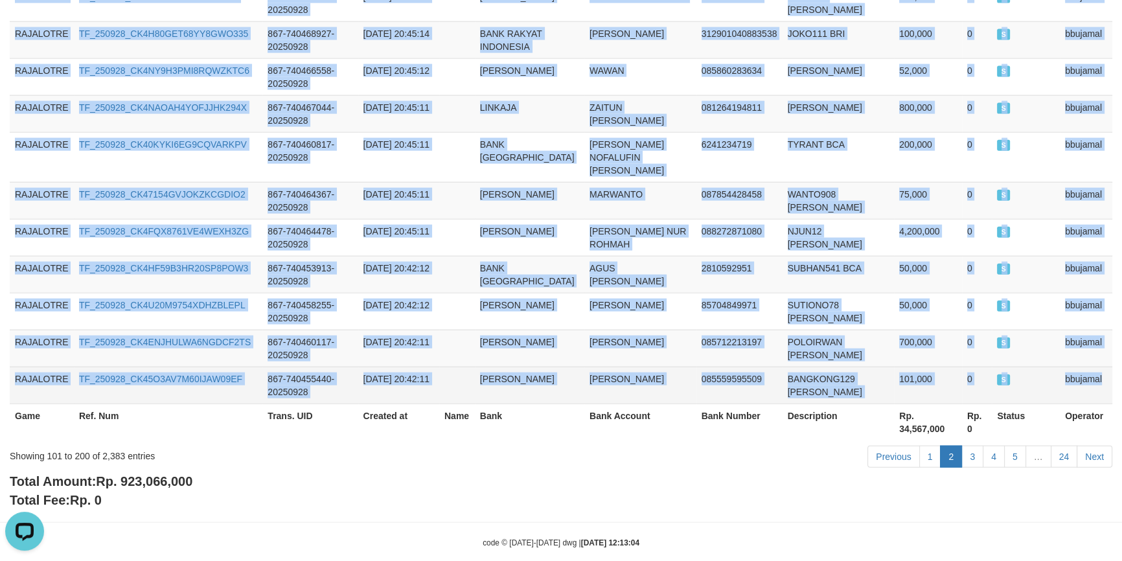
copy tbody "RAJALOTRE TF_250928_CK4VHH415AW9V1FB5X1Y 867-740543342-20250928 [DATE] 21:42:10…"
drag, startPoint x: 53, startPoint y: 440, endPoint x: 1086, endPoint y: 361, distance: 1035.6
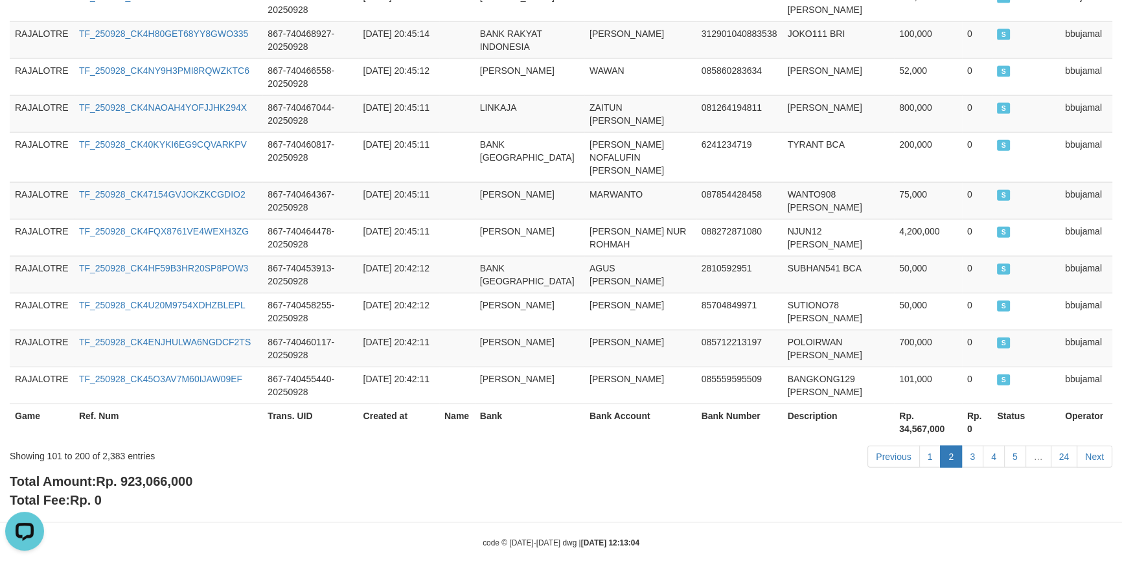
click at [319, 444] on div "Showing 101 to 200 of 2,383 entries" at bounding box center [234, 453] width 448 height 18
click at [381, 472] on div "Total Amount: Rp. 923,066,000 Total Fee: Rp. 0" at bounding box center [561, 490] width 1103 height 37
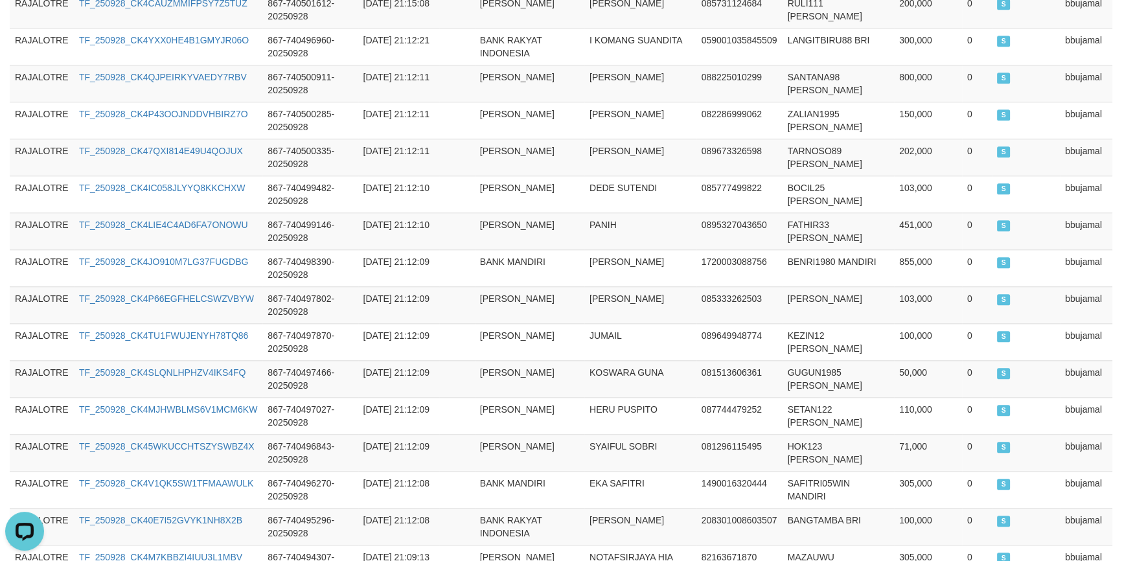
scroll to position [0, 0]
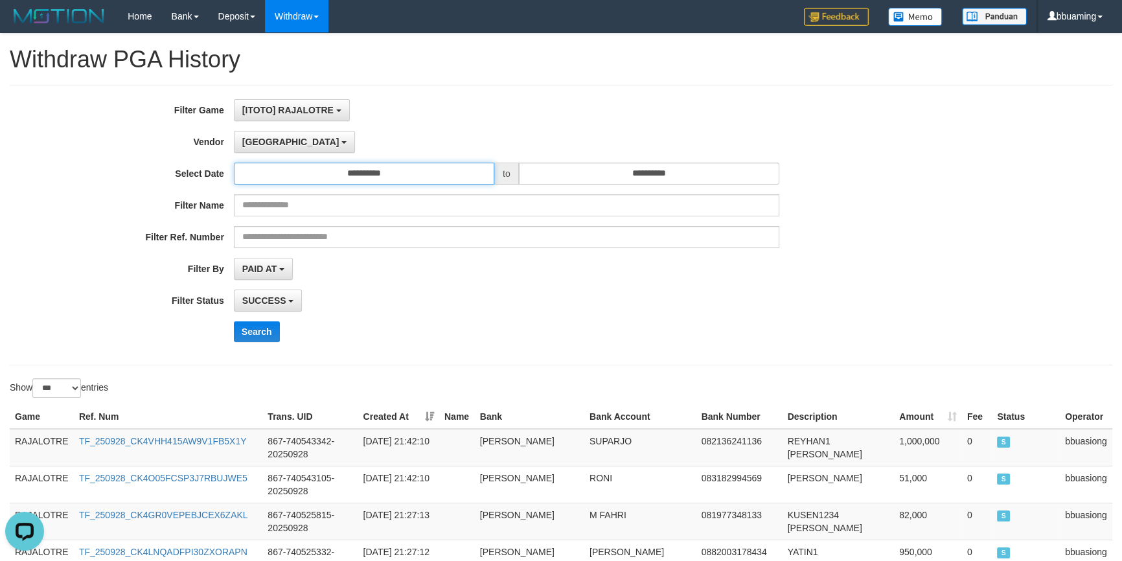
click at [412, 170] on input "**********" at bounding box center [364, 174] width 260 height 22
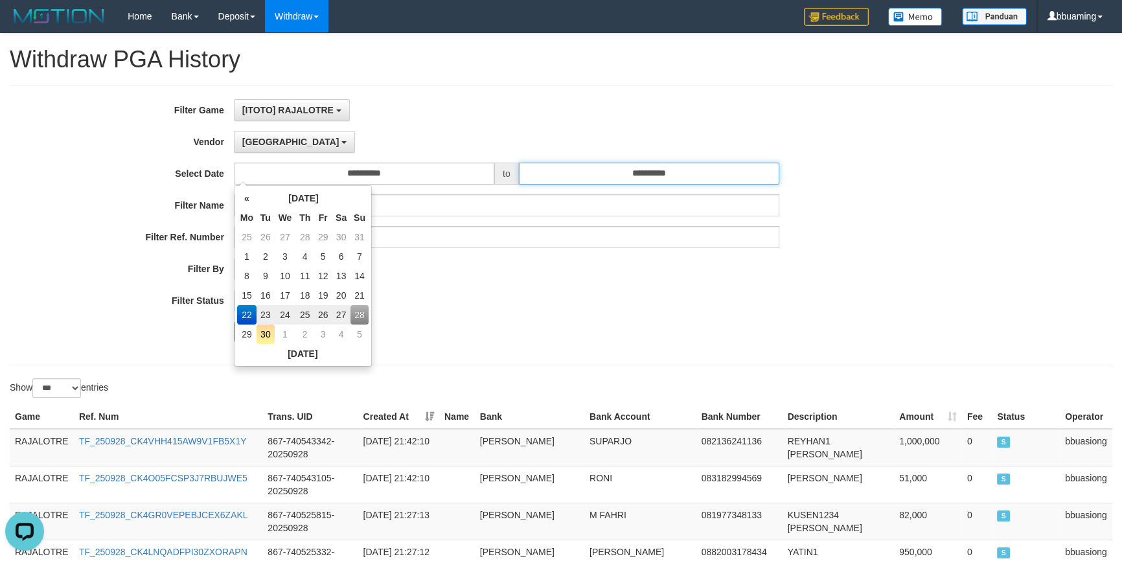
click at [611, 179] on input "**********" at bounding box center [649, 174] width 260 height 22
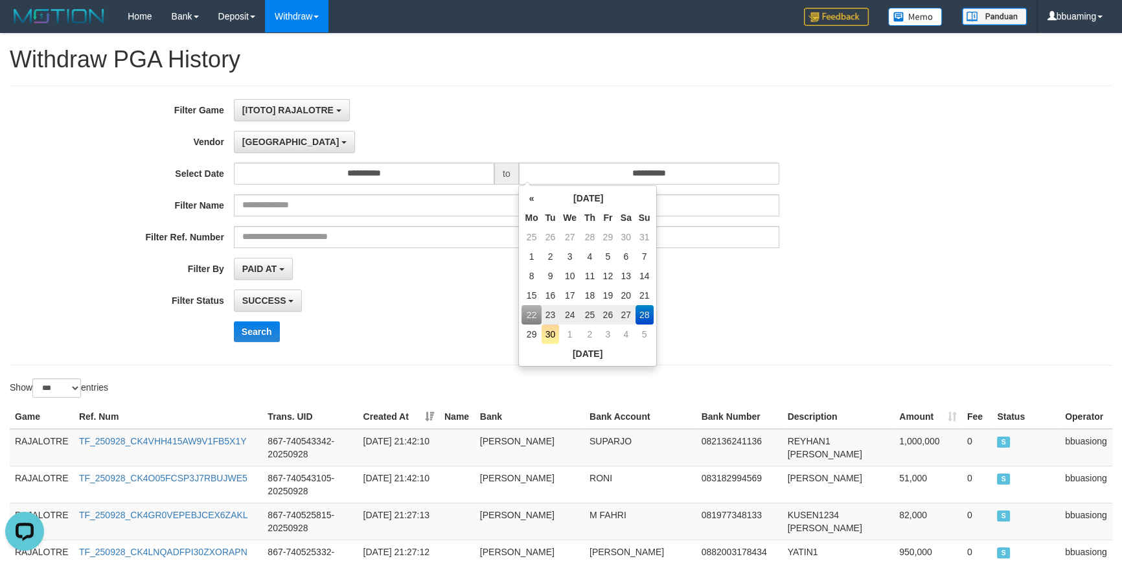
click at [838, 269] on div "**********" at bounding box center [467, 269] width 935 height 22
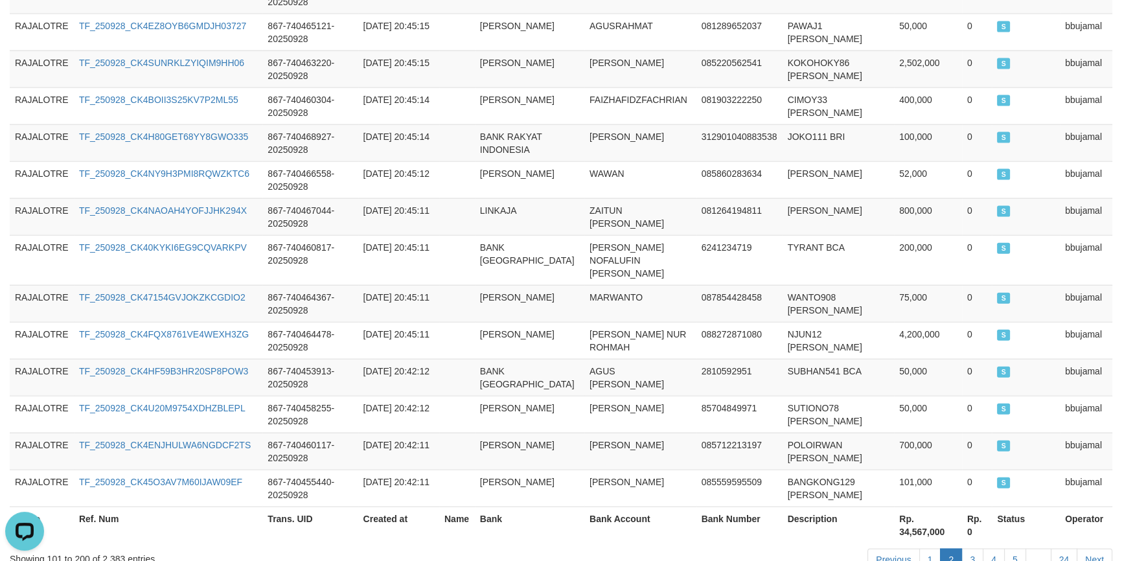
scroll to position [3731, 0]
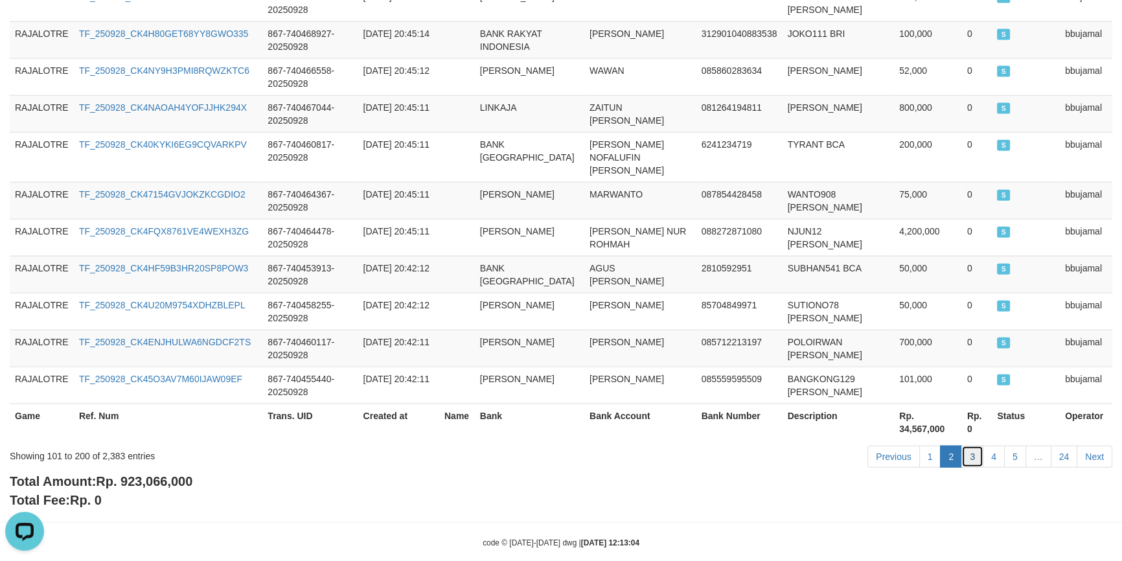
click at [970, 446] on link "3" at bounding box center [972, 457] width 22 height 22
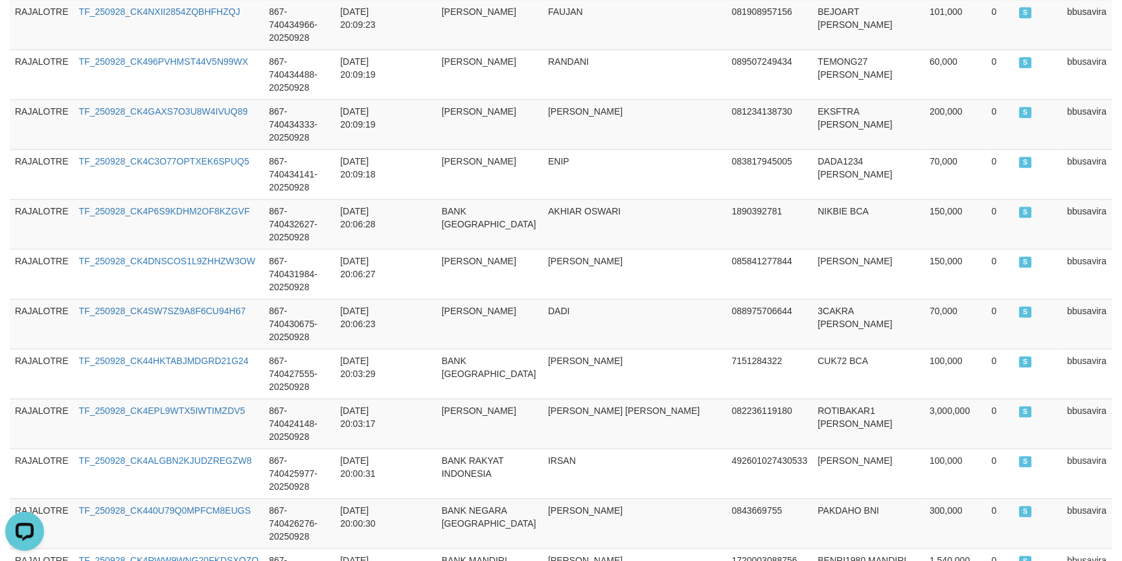
scroll to position [0, 0]
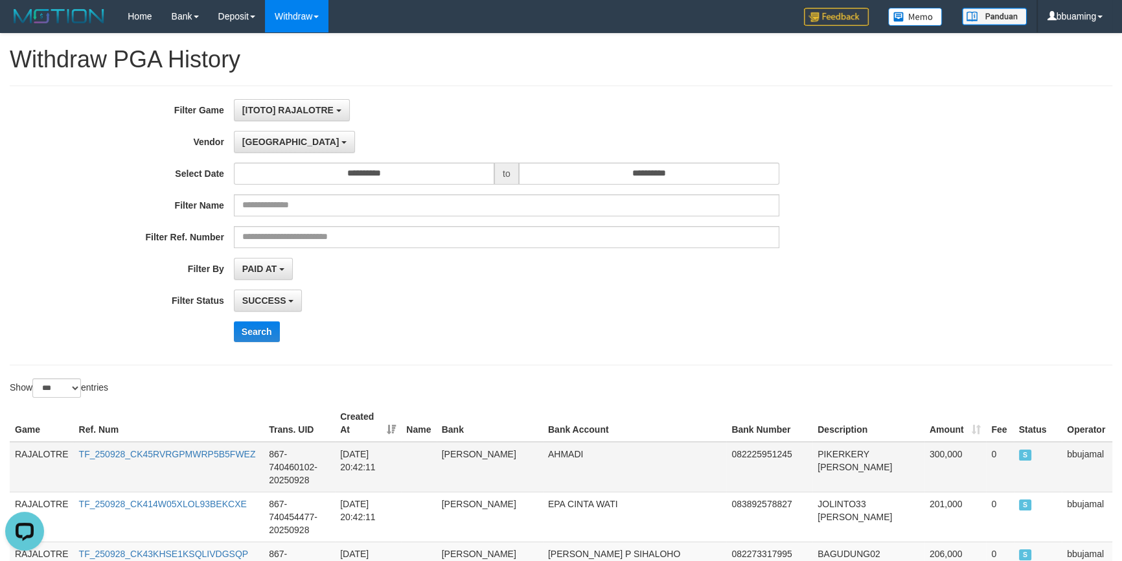
click at [44, 442] on td "RAJALOTRE" at bounding box center [42, 467] width 64 height 51
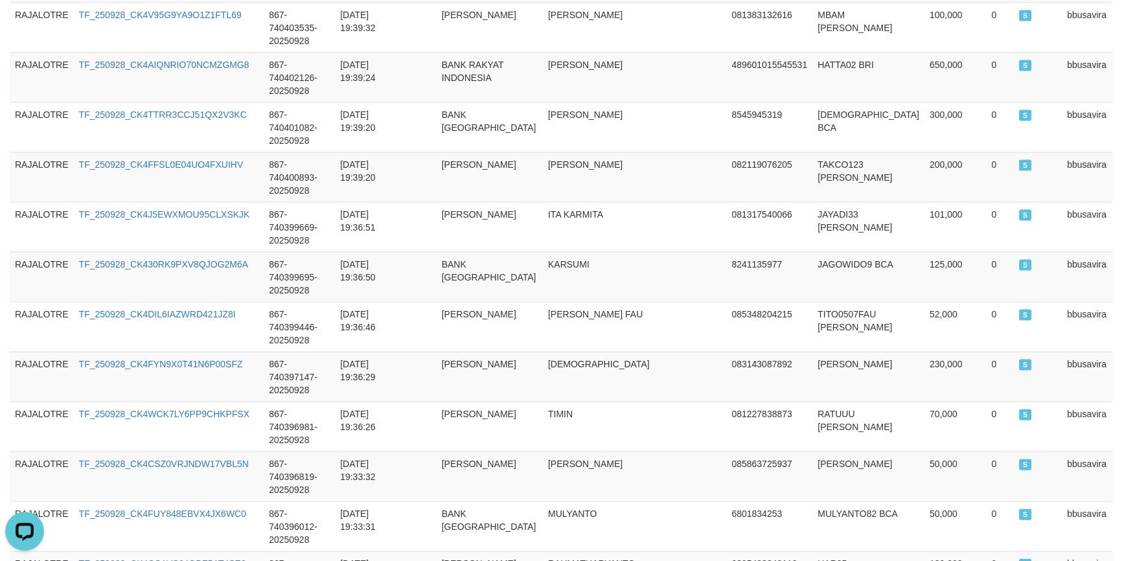
scroll to position [3731, 0]
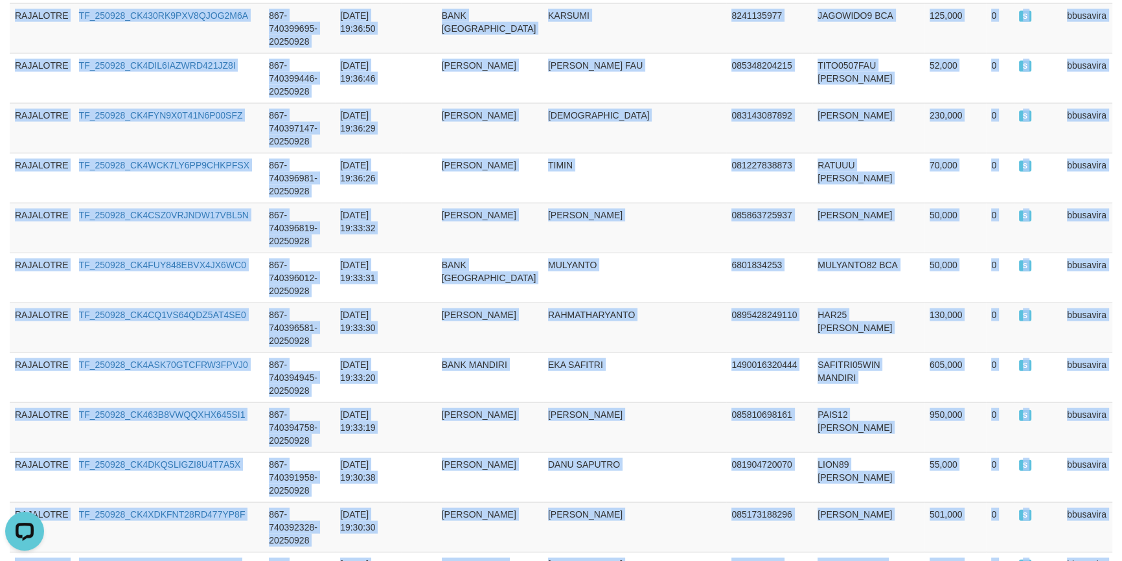
copy tbody "RAJALOTRE TF_250928_CK45RVRGPMWRP5B5FWEZ 867-740460102-20250928 [DATE] 20:42:11…"
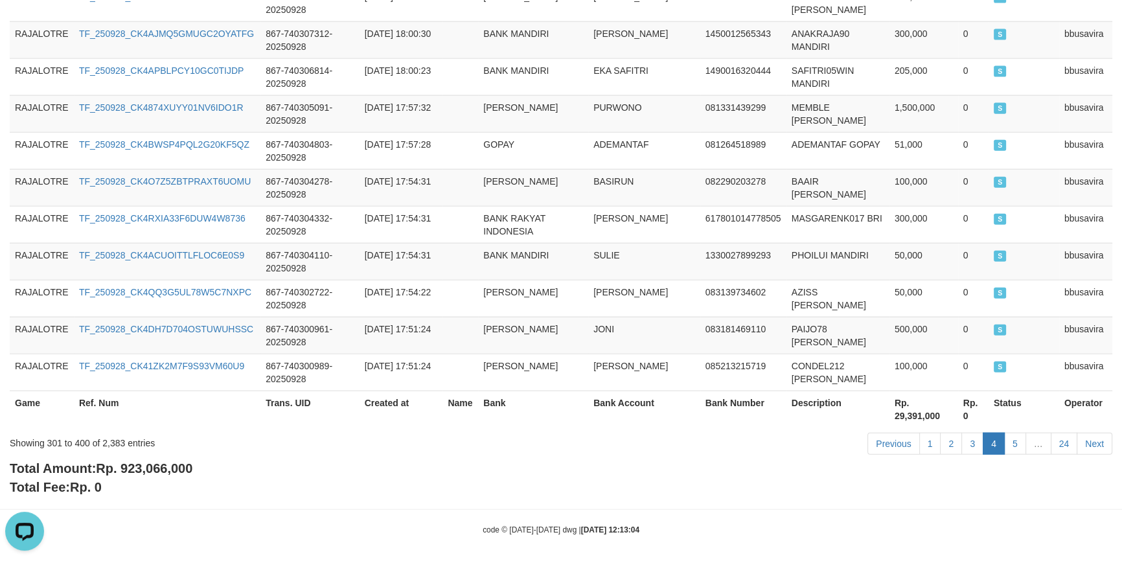
scroll to position [0, 0]
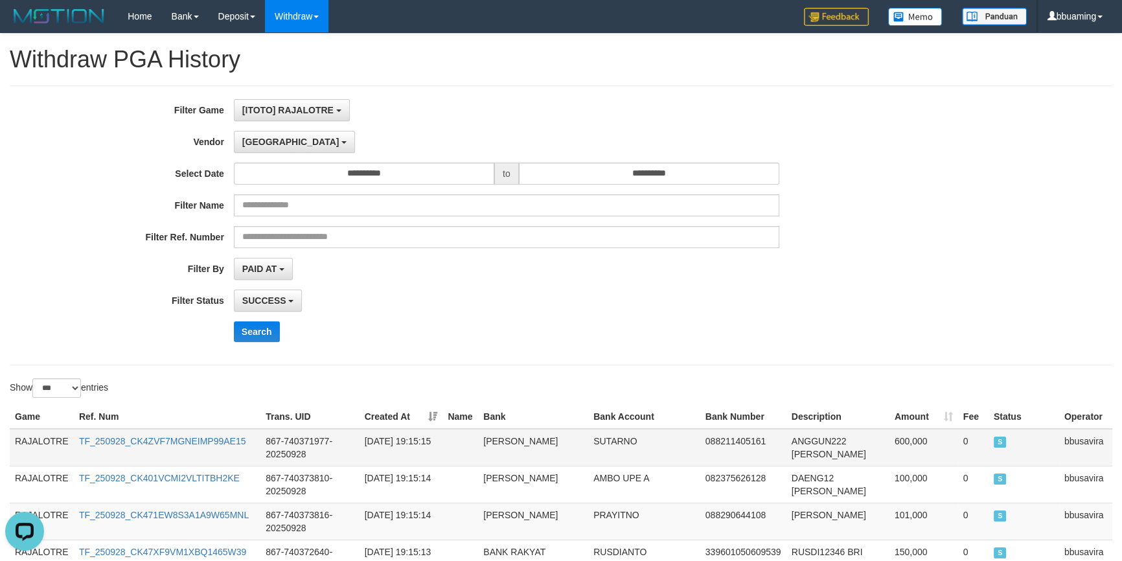
click at [37, 439] on td "RAJALOTRE" at bounding box center [42, 448] width 64 height 38
click at [36, 439] on td "RAJALOTRE" at bounding box center [42, 448] width 64 height 38
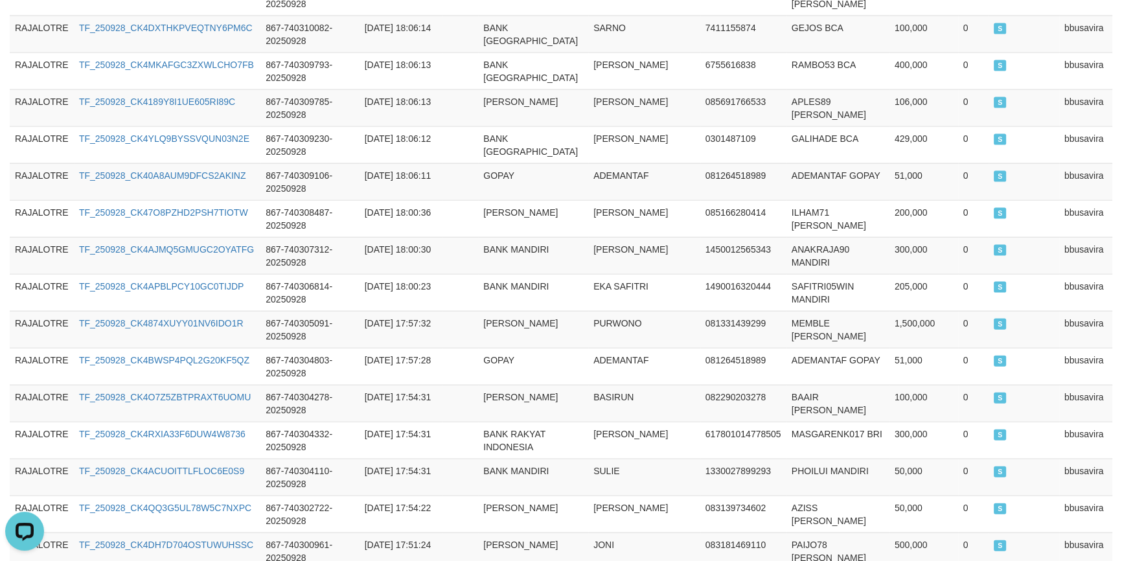
scroll to position [3744, 0]
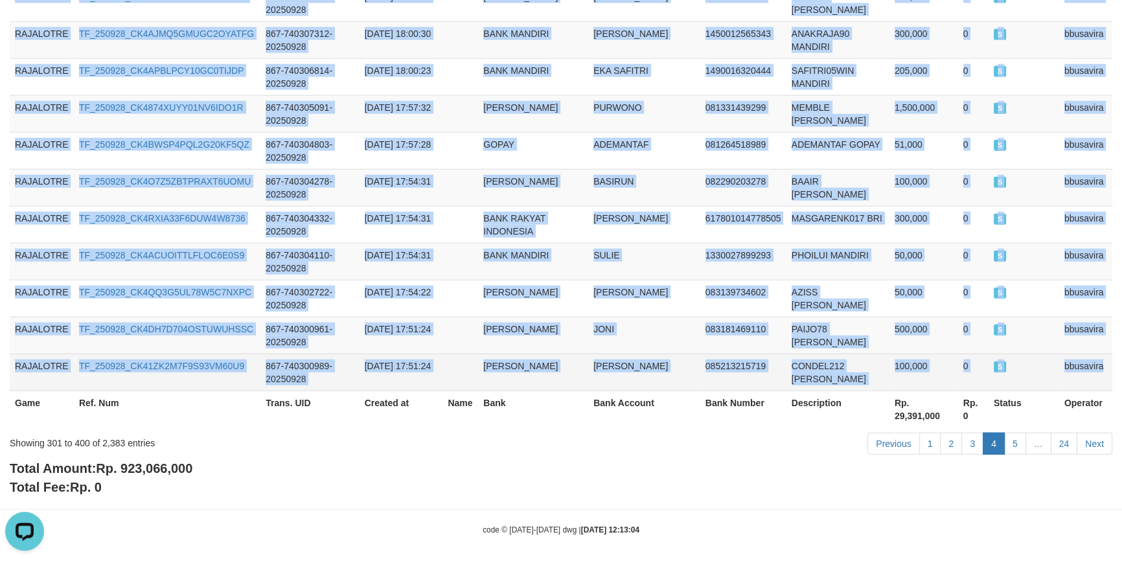
click at [1090, 361] on td "bbusavira" at bounding box center [1085, 372] width 53 height 37
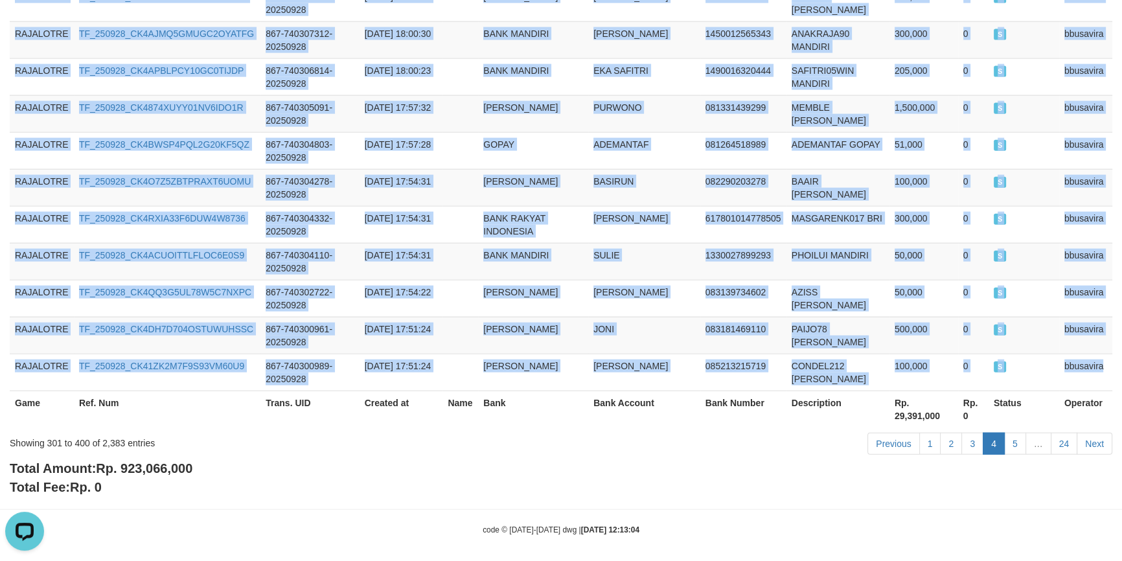
copy tbody "RAJALOTRE TF_250928_CK4ZVF7MGNEIMP99AE15 867-740371977-20250928 [DATE] 19:15:15…"
click at [1017, 436] on link "5" at bounding box center [1015, 444] width 22 height 22
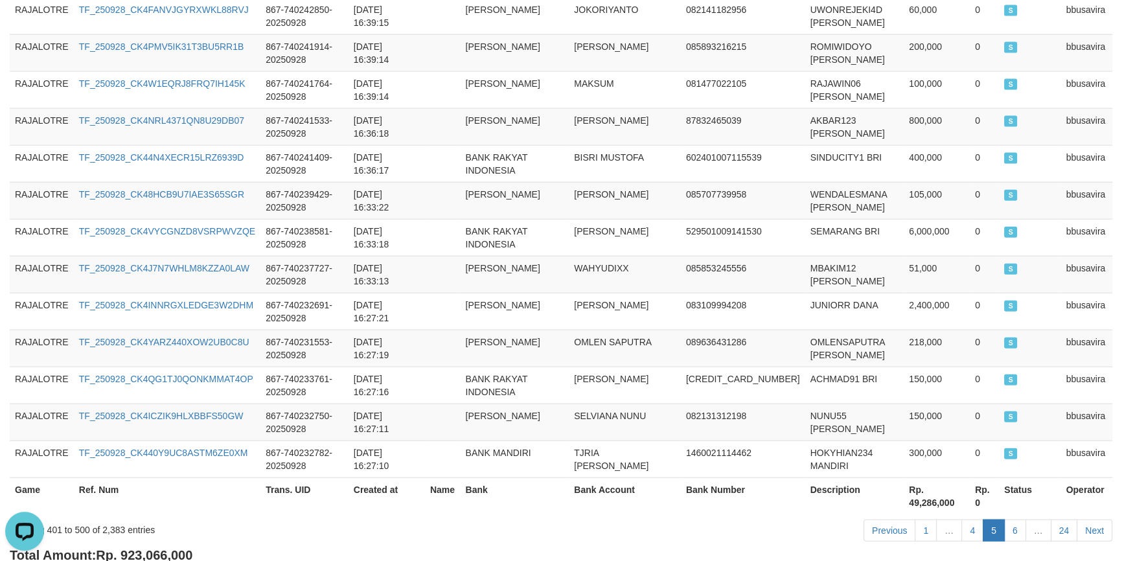
scroll to position [3731, 0]
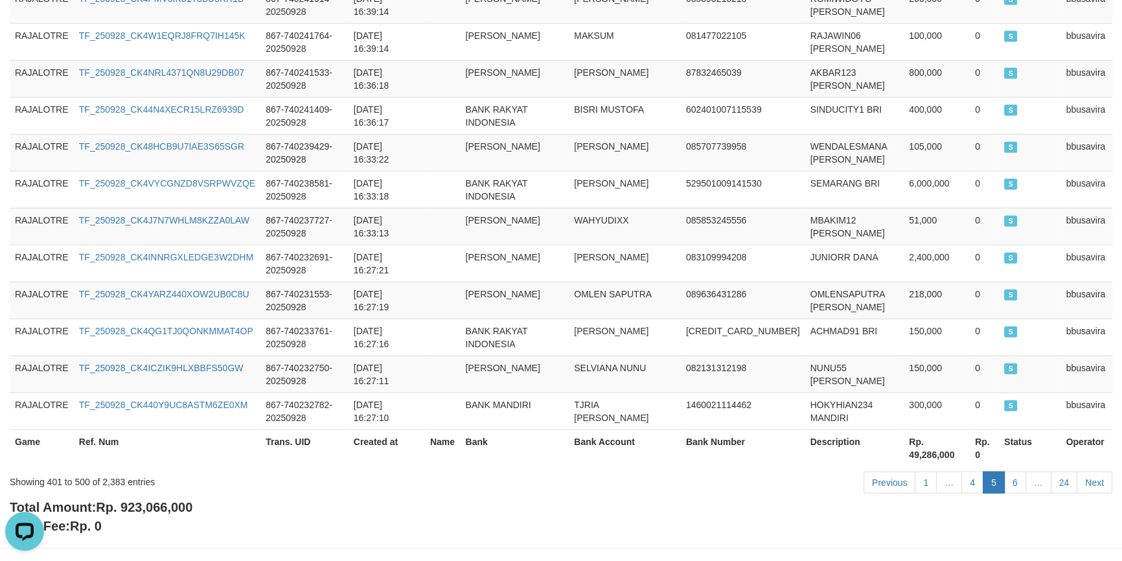
click at [739, 498] on div "Total Amount: Rp. 923,066,000 Total Fee: Rp. 0" at bounding box center [561, 516] width 1103 height 37
click at [269, 498] on div "Total Amount: Rp. 923,066,000 Total Fee: Rp. 0" at bounding box center [561, 516] width 1103 height 37
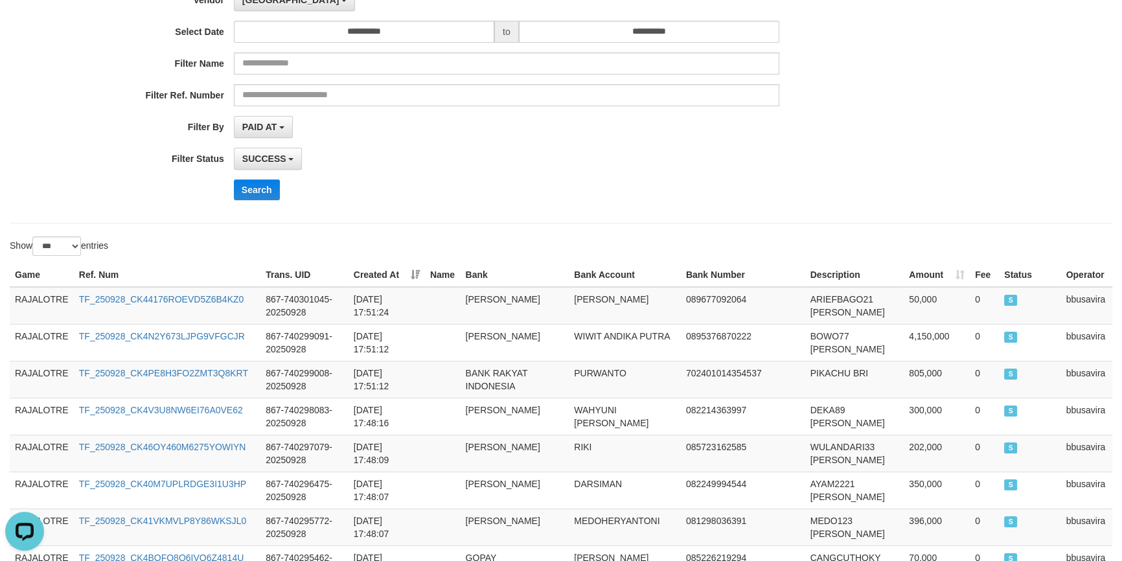
scroll to position [0, 0]
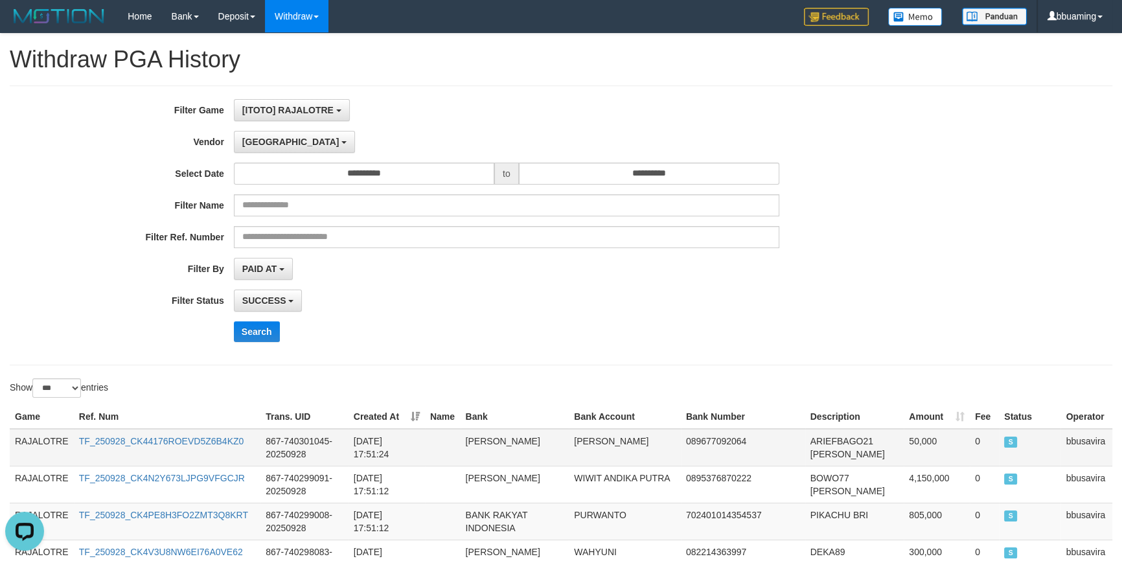
click at [42, 442] on td "RAJALOTRE" at bounding box center [42, 448] width 64 height 38
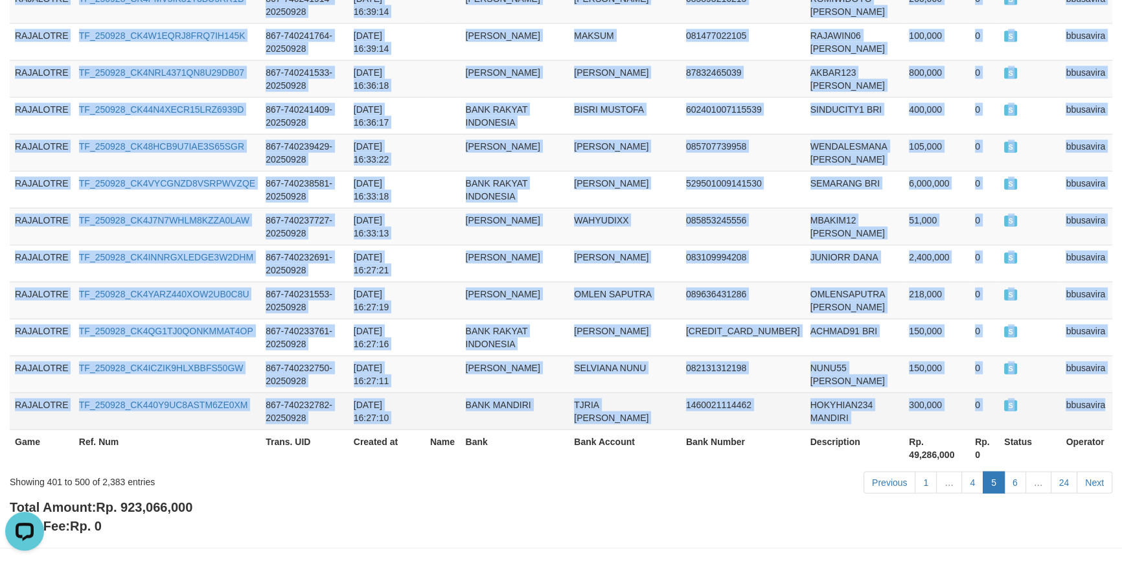
click at [1099, 393] on td "bbusavira" at bounding box center [1086, 411] width 52 height 37
copy tbody "RAJALOTRE TF_250928_CK44176ROEVD5Z6B4KZ0 867-740301045-20250928 [DATE] 17:51:24…"
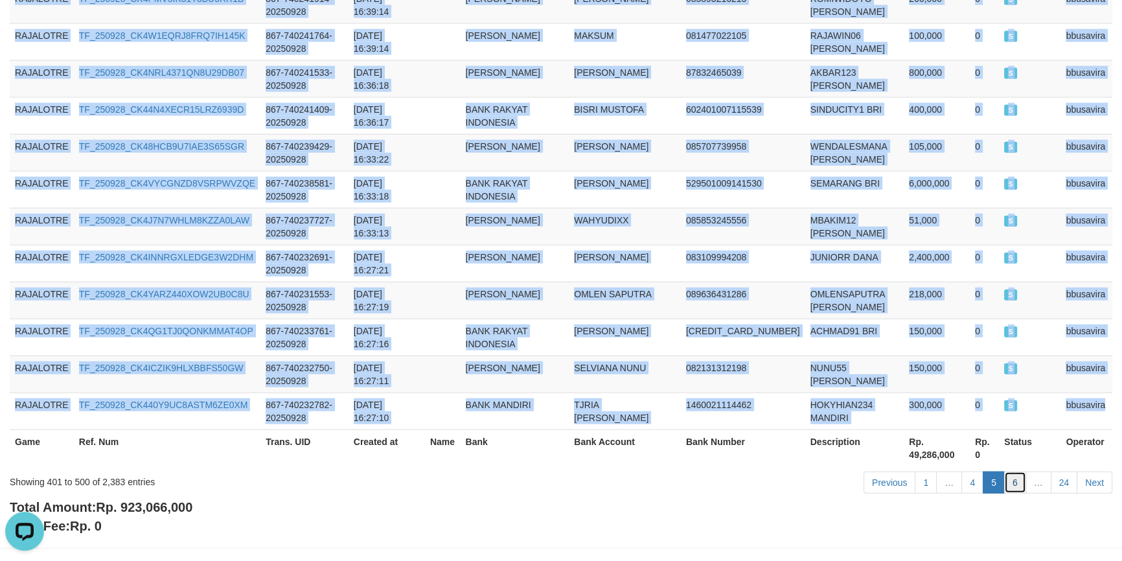
click at [1015, 472] on link "6" at bounding box center [1015, 483] width 22 height 22
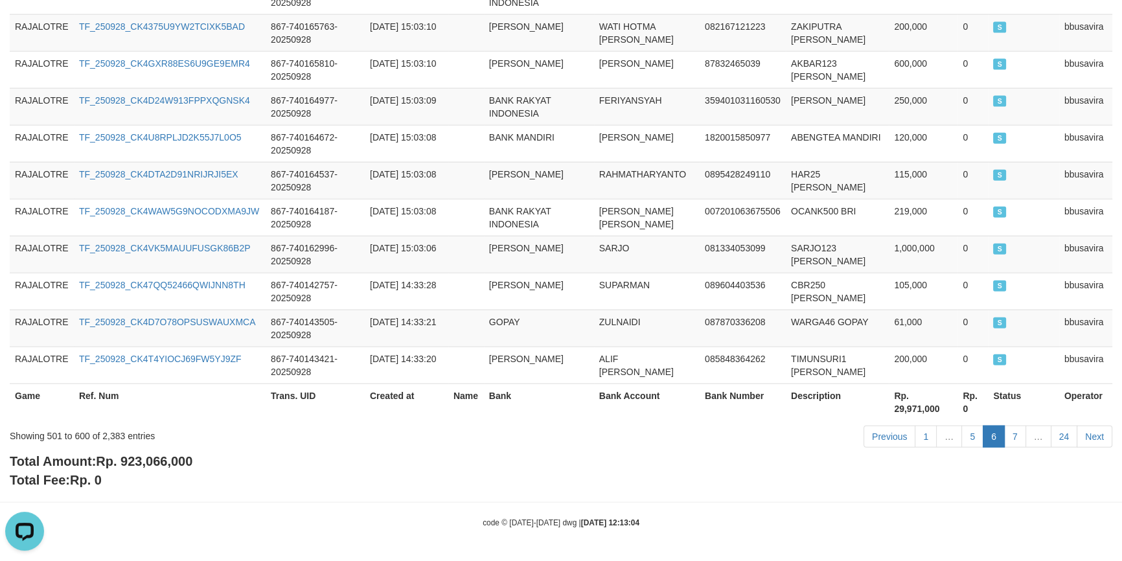
click at [319, 485] on div "Total Amount: Rp. 923,066,000 Total Fee: Rp. 0" at bounding box center [561, 470] width 1103 height 37
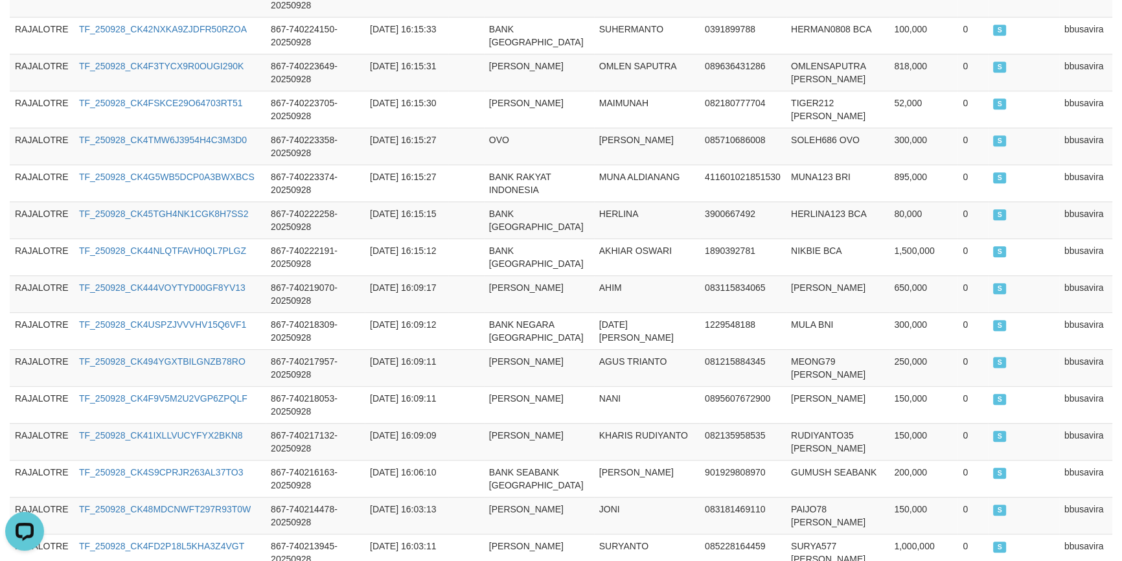
scroll to position [0, 0]
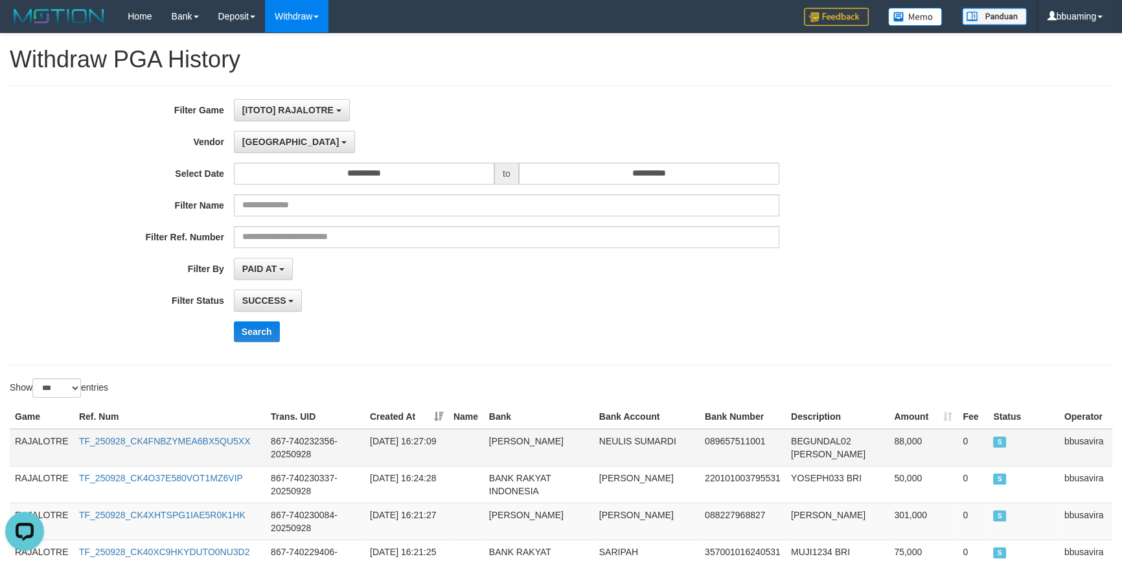
click at [32, 439] on td "RAJALOTRE" at bounding box center [42, 448] width 64 height 38
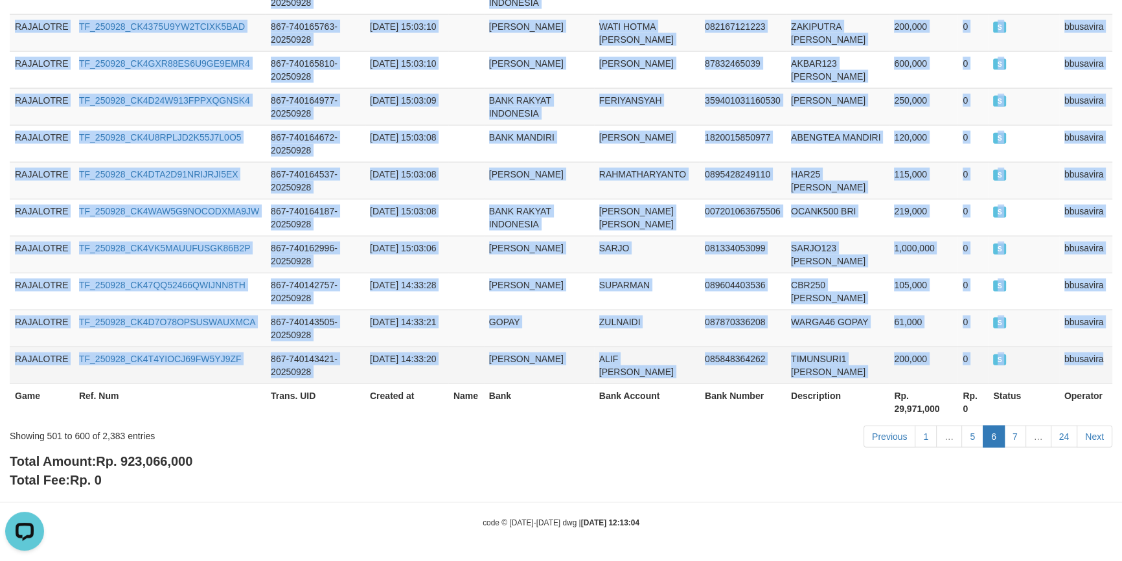
click at [1082, 359] on td "bbusavira" at bounding box center [1085, 365] width 53 height 37
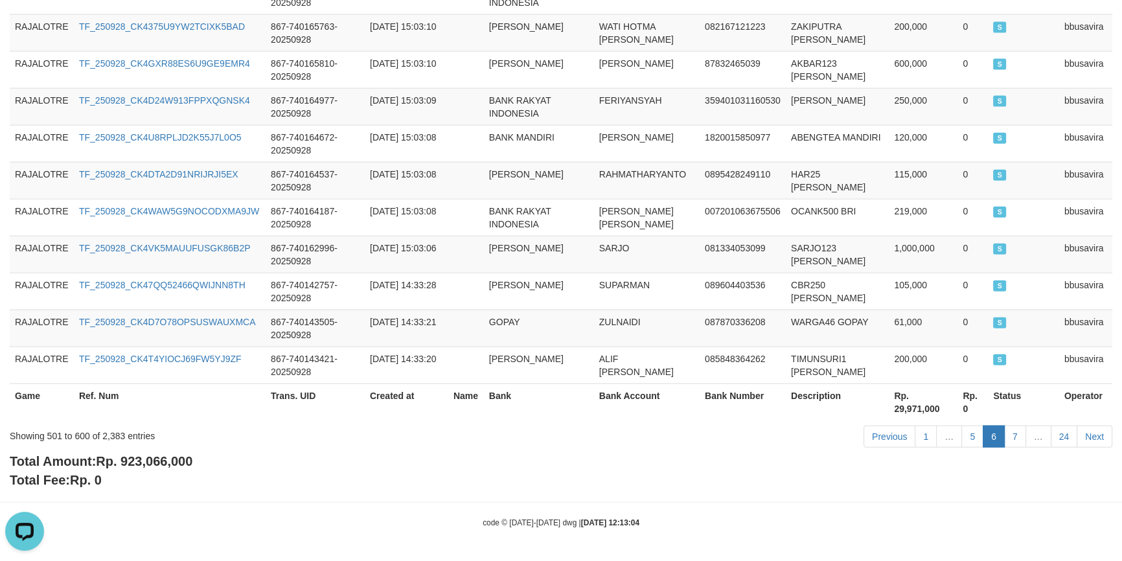
click at [1009, 441] on link "7" at bounding box center [1015, 437] width 22 height 22
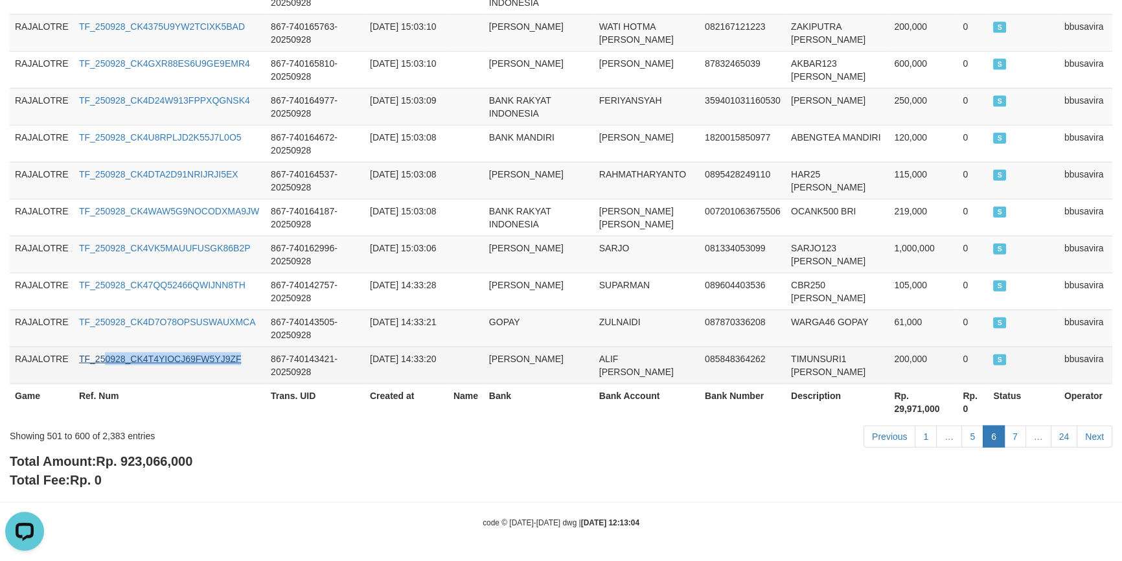
drag, startPoint x: 251, startPoint y: 361, endPoint x: 107, endPoint y: 360, distance: 144.5
click at [107, 360] on td "TF_250928_CK4T4YIOCJ69FW5YJ9ZF" at bounding box center [170, 365] width 192 height 37
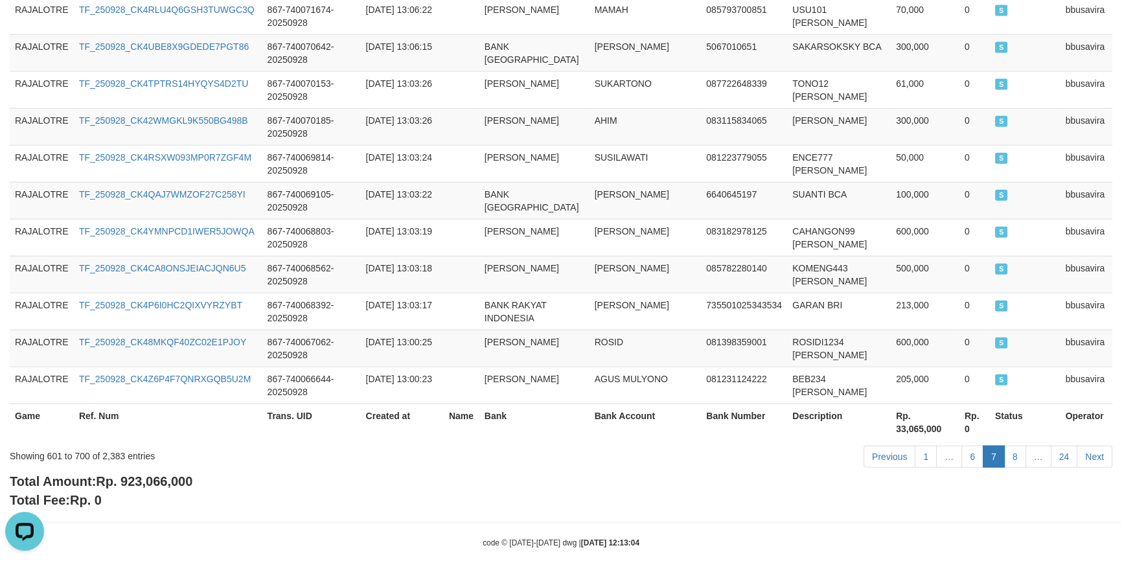
scroll to position [3731, 0]
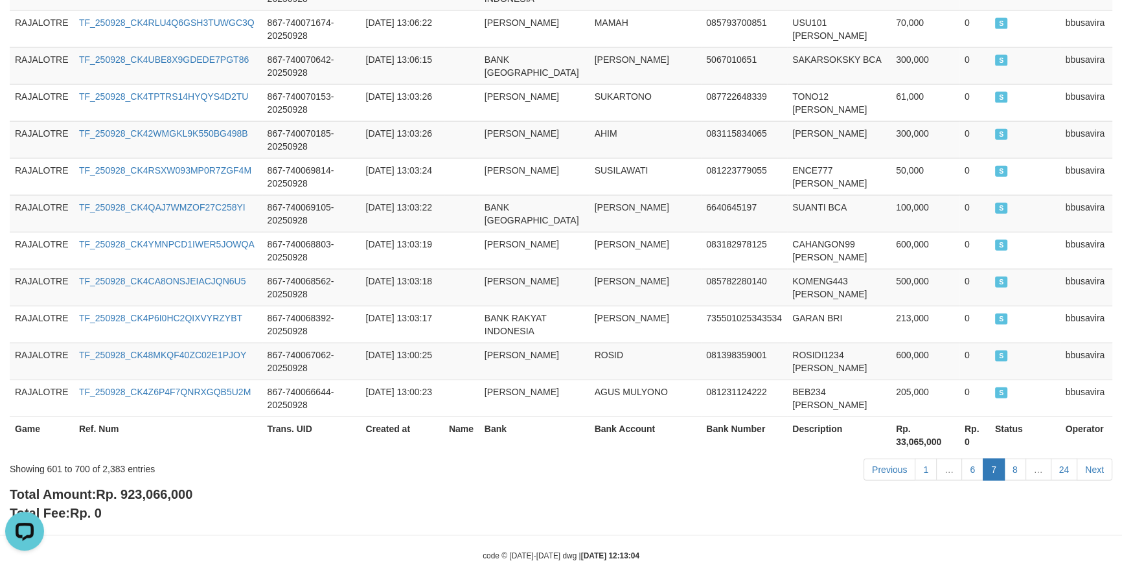
click at [647, 549] on div "code © [DATE]-[DATE] dwg | [DATE] 12:13:04" at bounding box center [561, 555] width 1122 height 13
click at [788, 485] on div "Total Amount: Rp. 923,066,000 Total Fee: Rp. 0" at bounding box center [561, 503] width 1103 height 37
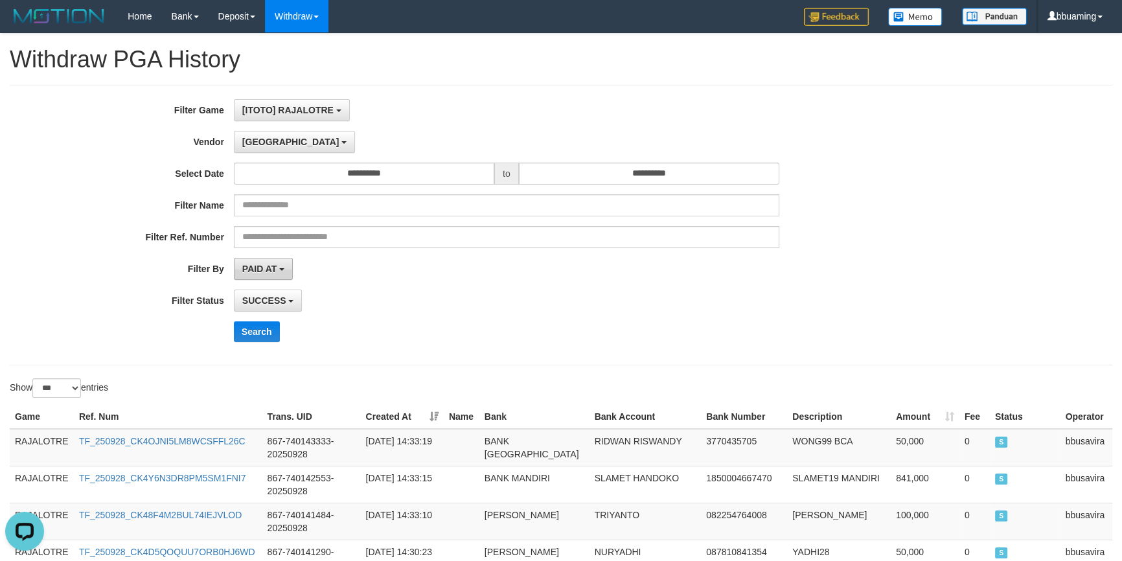
scroll to position [0, 0]
click at [26, 437] on td "RAJALOTRE" at bounding box center [42, 448] width 64 height 38
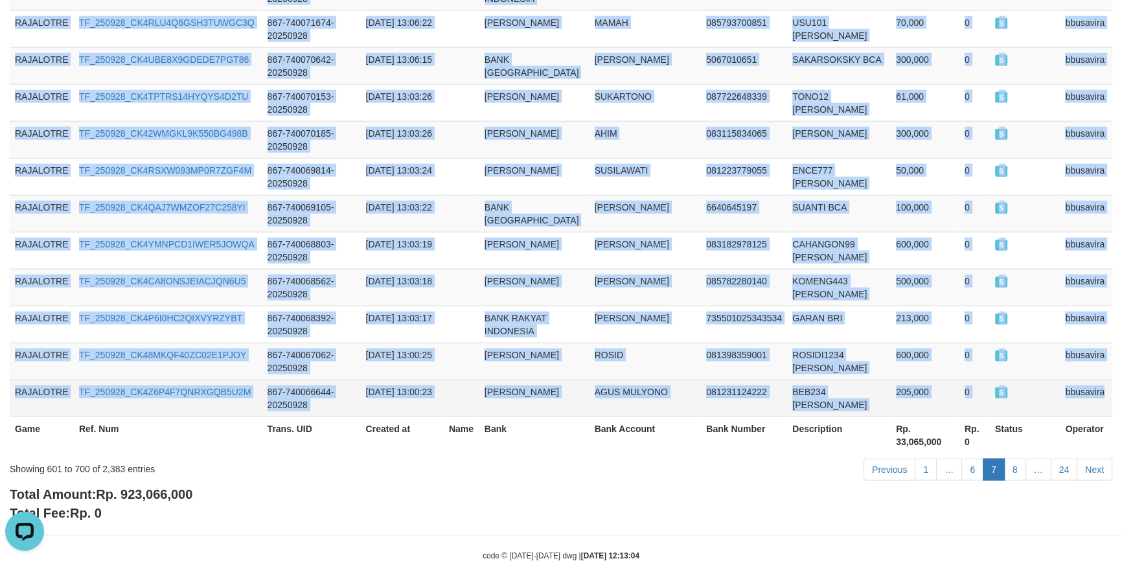
click at [1079, 380] on td "bbusavira" at bounding box center [1086, 398] width 52 height 37
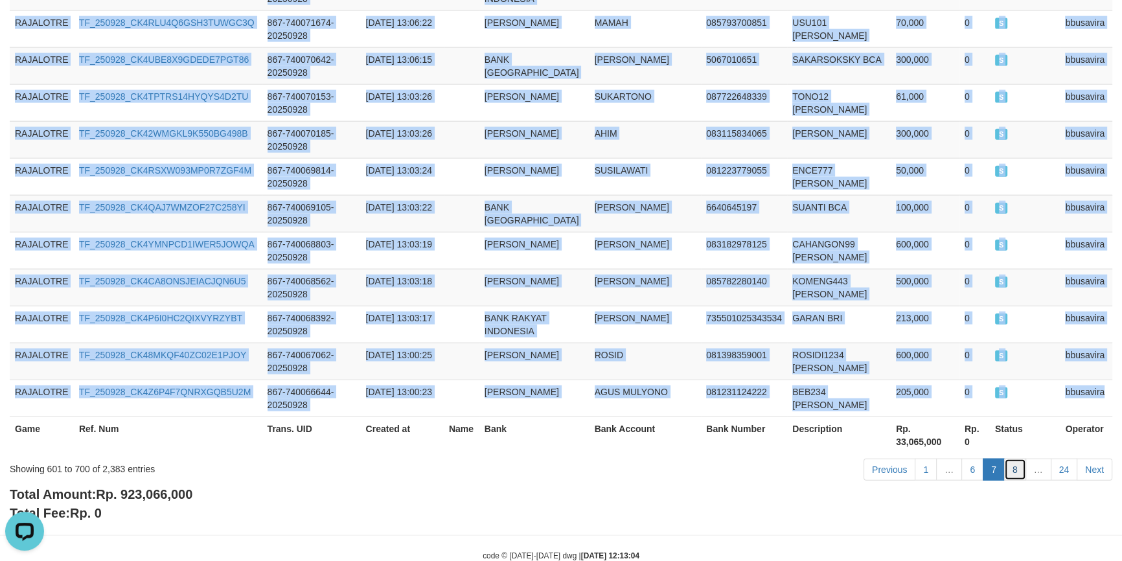
click at [1017, 459] on link "8" at bounding box center [1015, 470] width 22 height 22
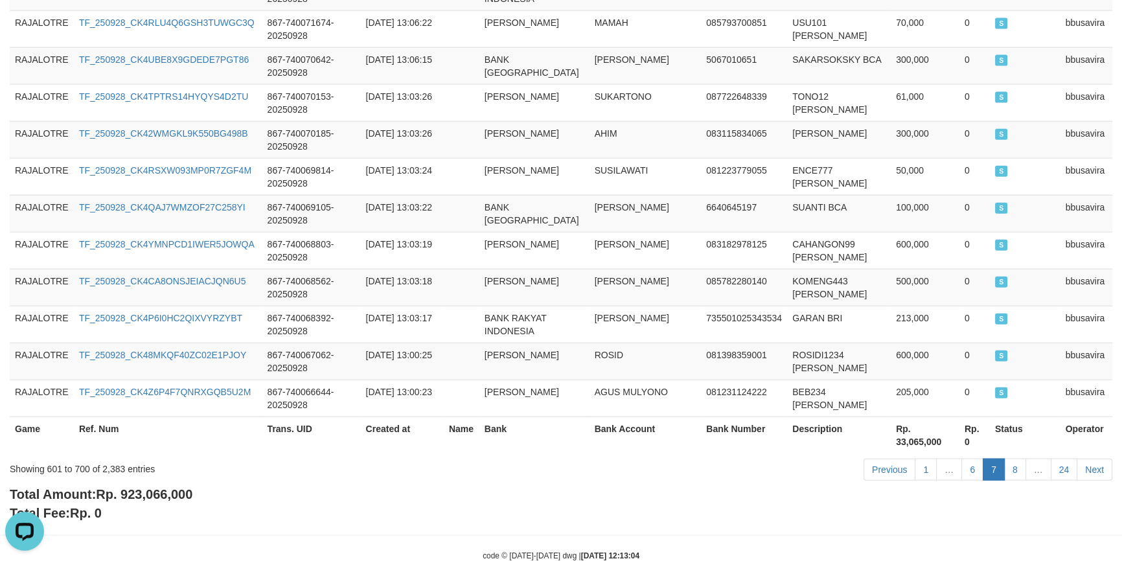
click at [265, 485] on div "Total Amount: Rp. 923,066,000 Total Fee: Rp. 0" at bounding box center [561, 503] width 1103 height 37
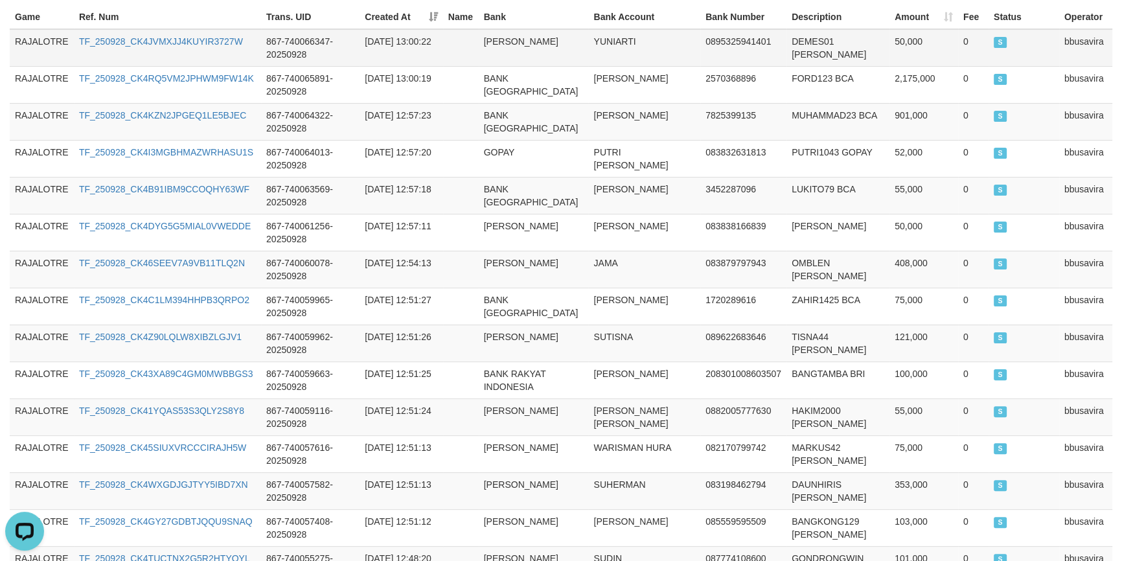
scroll to position [0, 0]
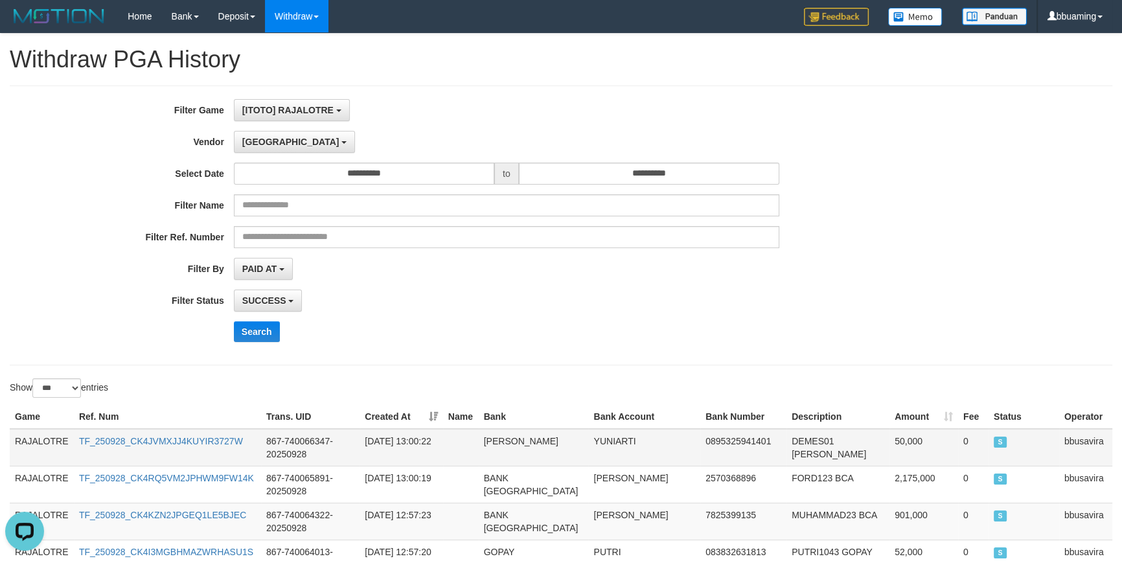
click at [52, 434] on td "RAJALOTRE" at bounding box center [42, 448] width 64 height 38
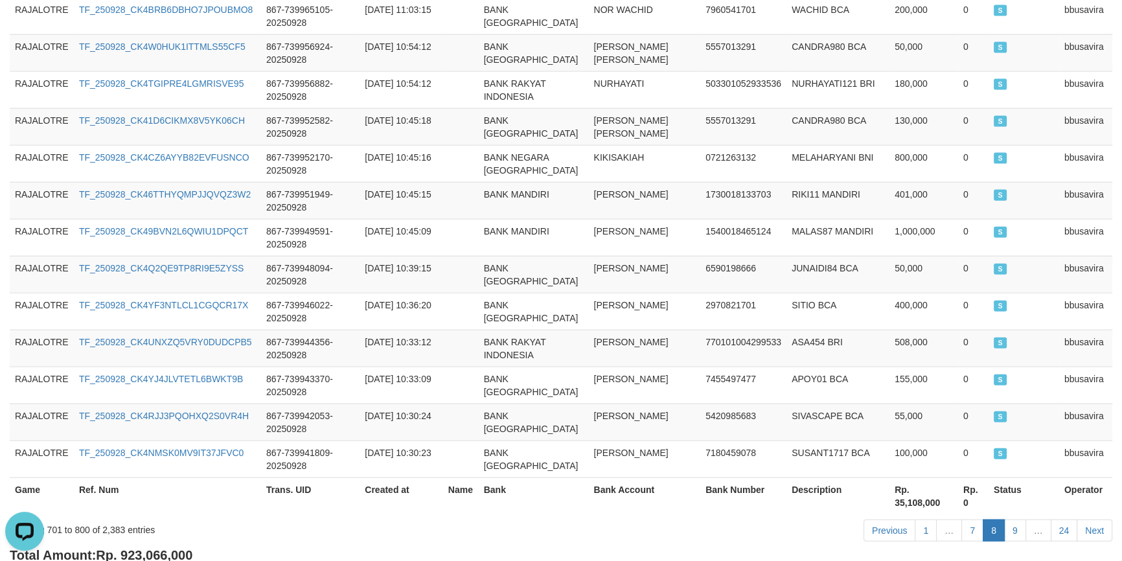
scroll to position [3744, 0]
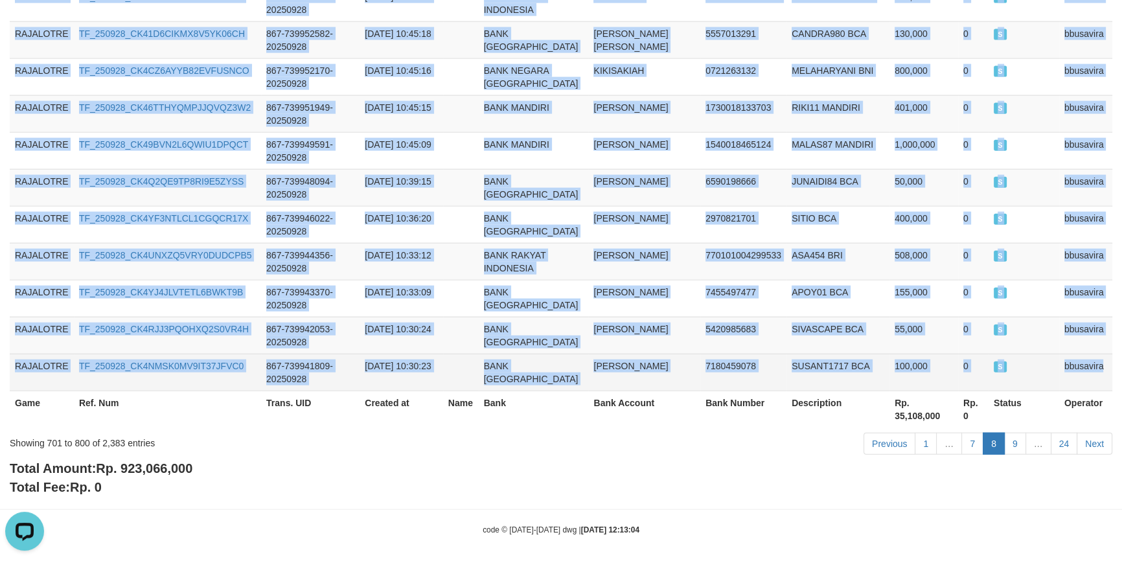
click at [1084, 354] on td "bbusavira" at bounding box center [1085, 372] width 53 height 37
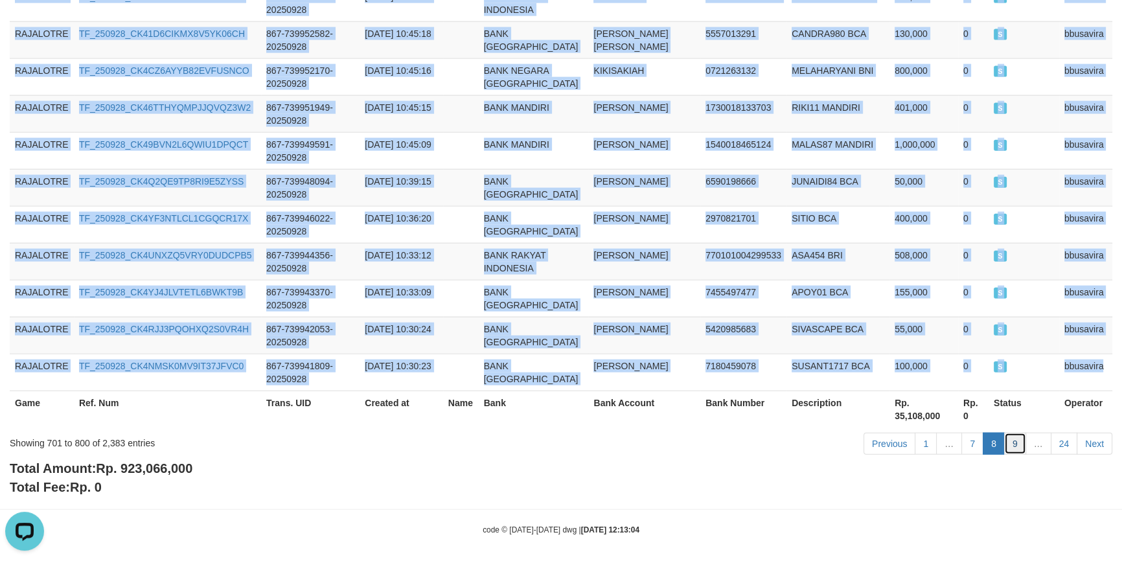
click at [1010, 433] on link "9" at bounding box center [1015, 444] width 22 height 22
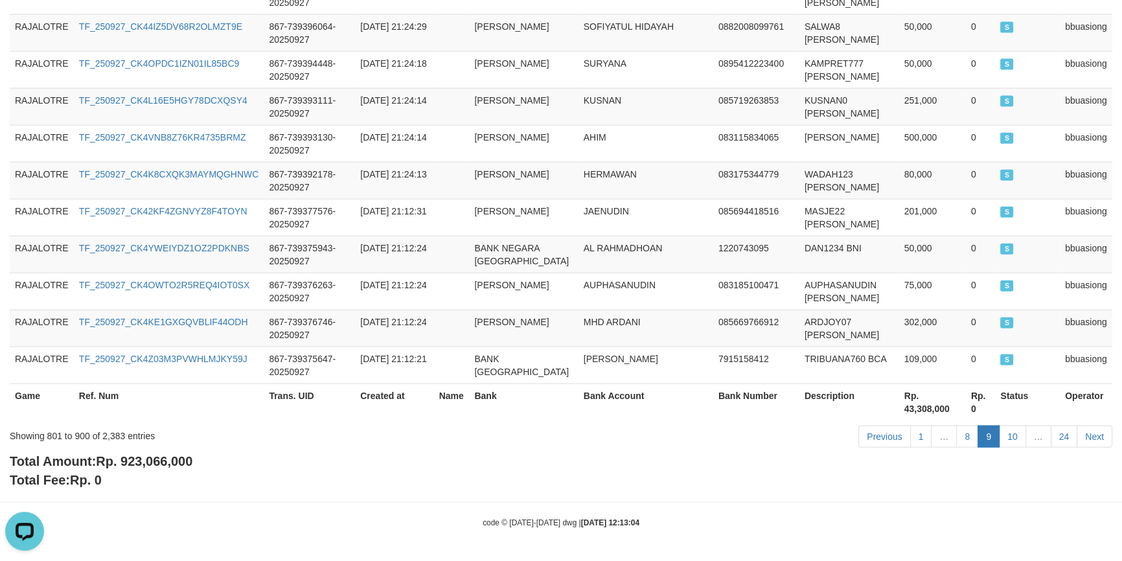
scroll to position [3731, 0]
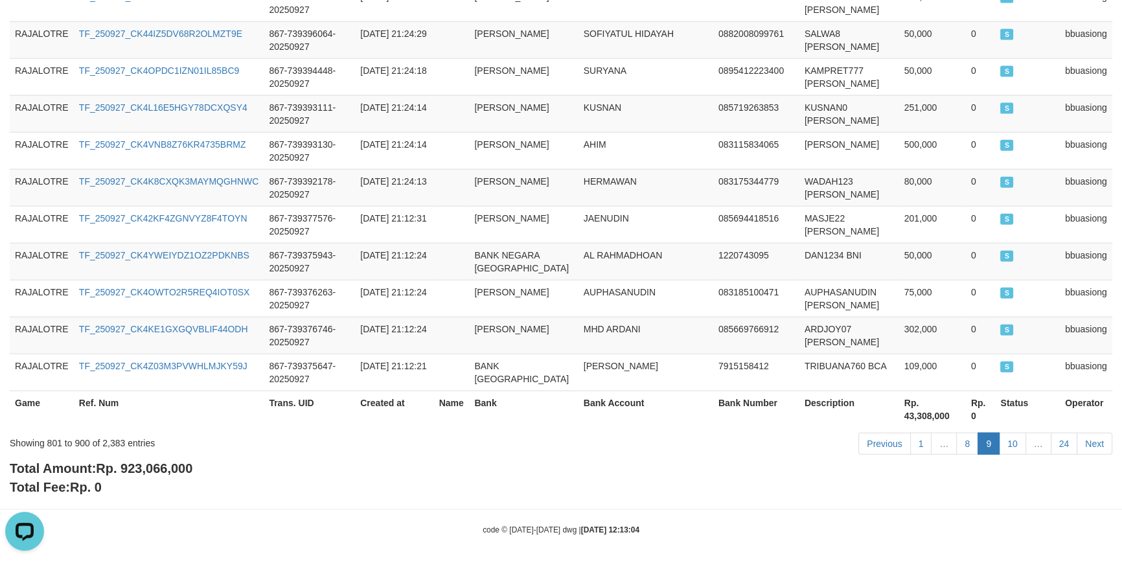
click at [306, 475] on div "Total Amount: Rp. 923,066,000 Total Fee: Rp. 0" at bounding box center [561, 477] width 1103 height 37
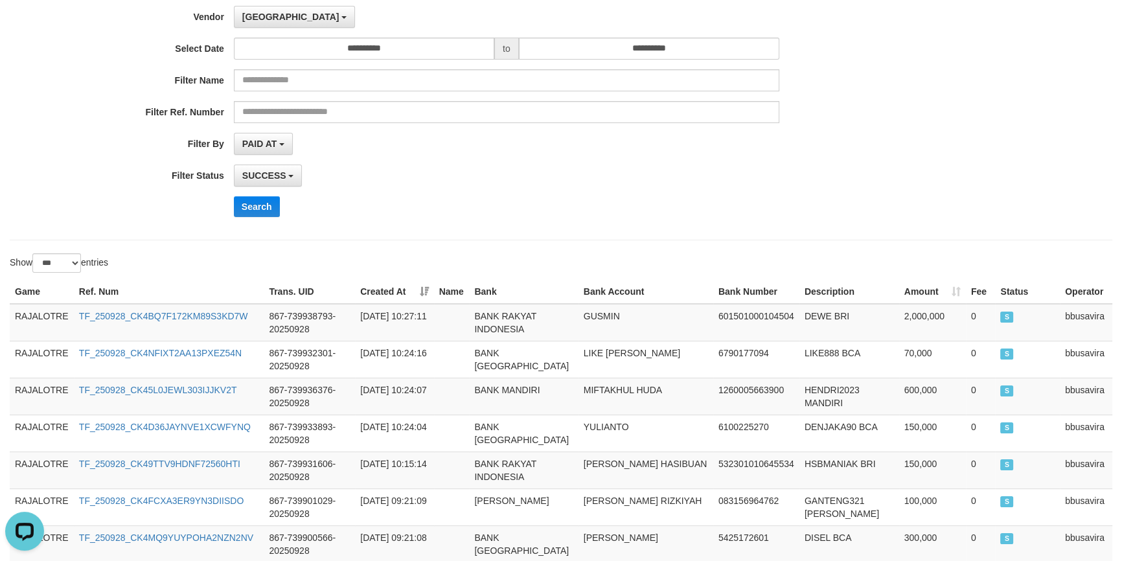
scroll to position [0, 0]
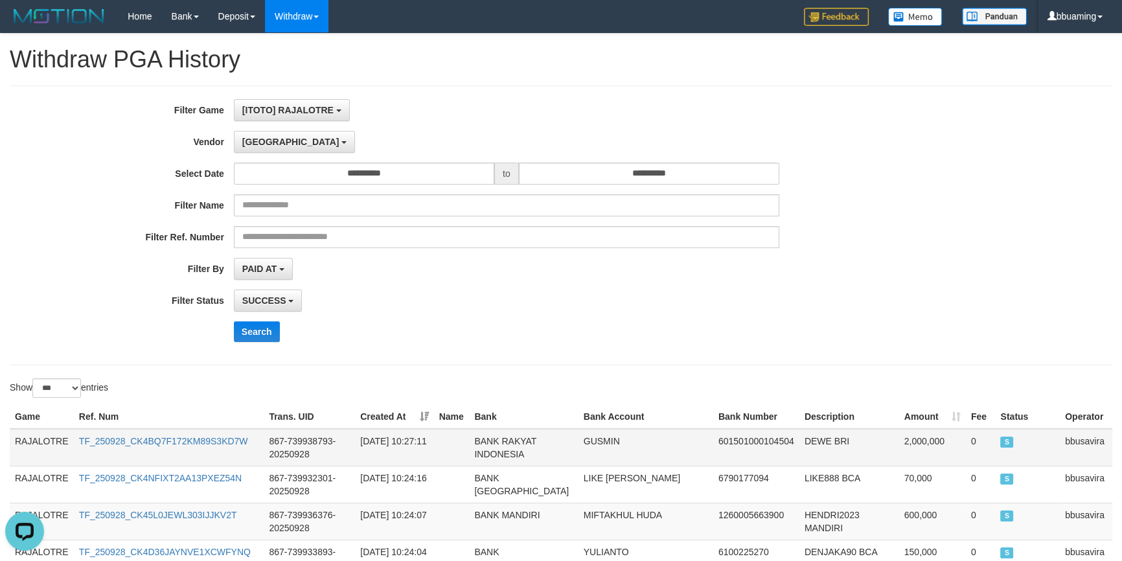
click at [45, 438] on td "RAJALOTRE" at bounding box center [42, 448] width 64 height 38
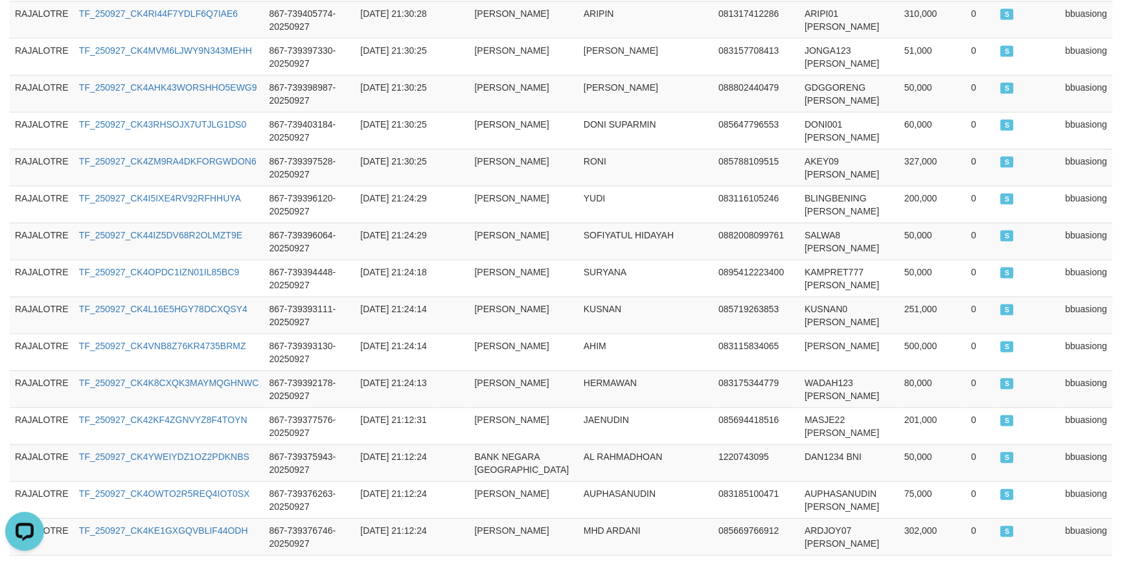
scroll to position [3731, 0]
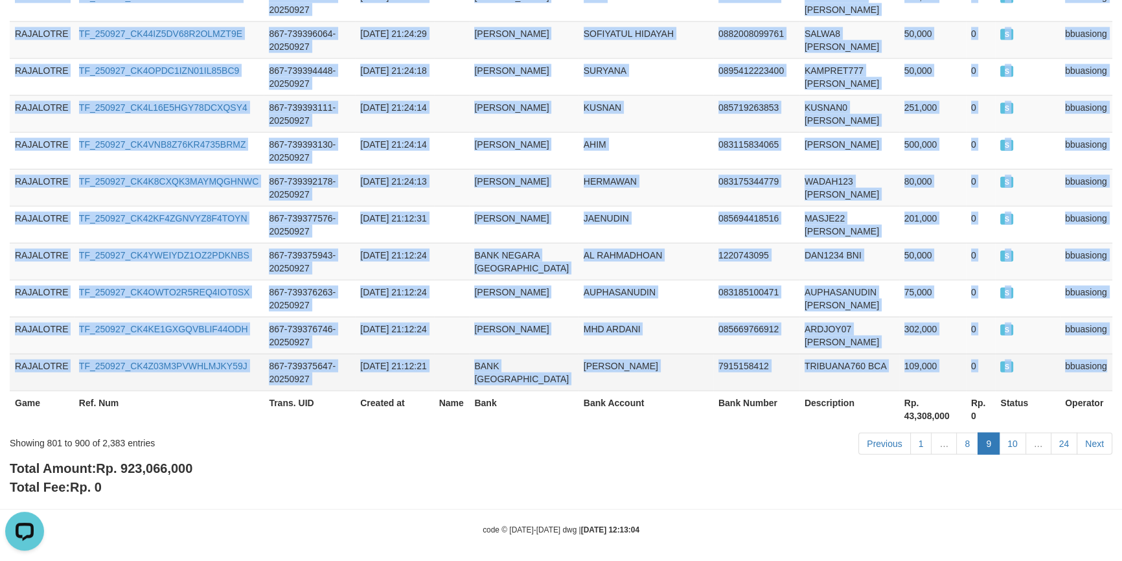
click at [1098, 363] on td "bbuasiong" at bounding box center [1086, 372] width 52 height 37
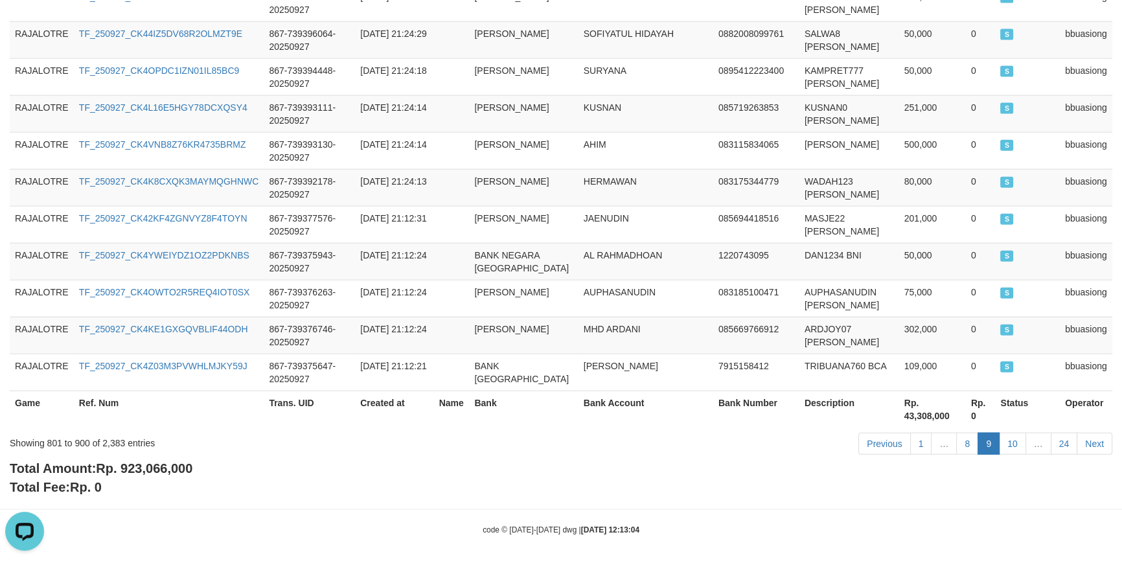
click at [666, 459] on div "Total Amount: Rp. 923,066,000 Total Fee: Rp. 0" at bounding box center [561, 477] width 1103 height 37
click at [1016, 437] on link "10" at bounding box center [1012, 444] width 27 height 22
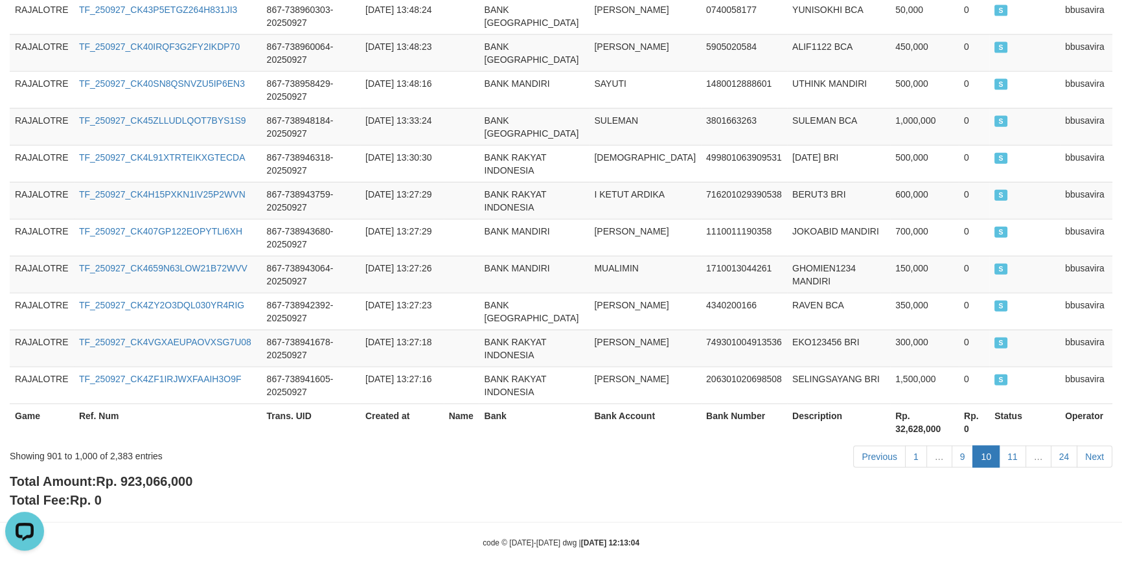
click at [487, 472] on div "Total Amount: Rp. 923,066,000 Total Fee: Rp. 0" at bounding box center [561, 490] width 1103 height 37
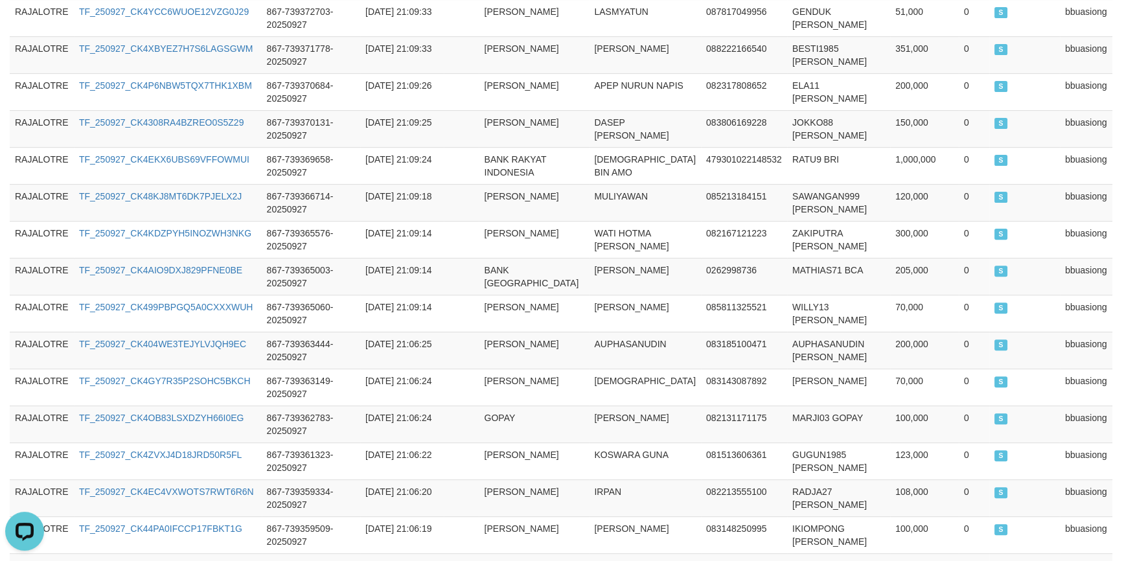
scroll to position [0, 0]
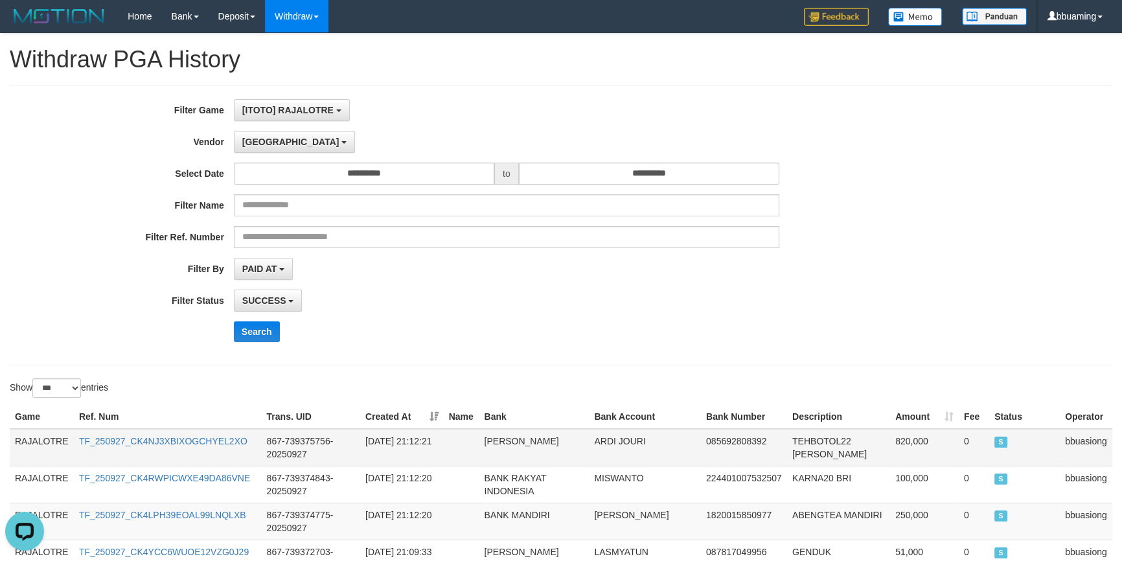
click at [37, 439] on td "RAJALOTRE" at bounding box center [42, 448] width 64 height 38
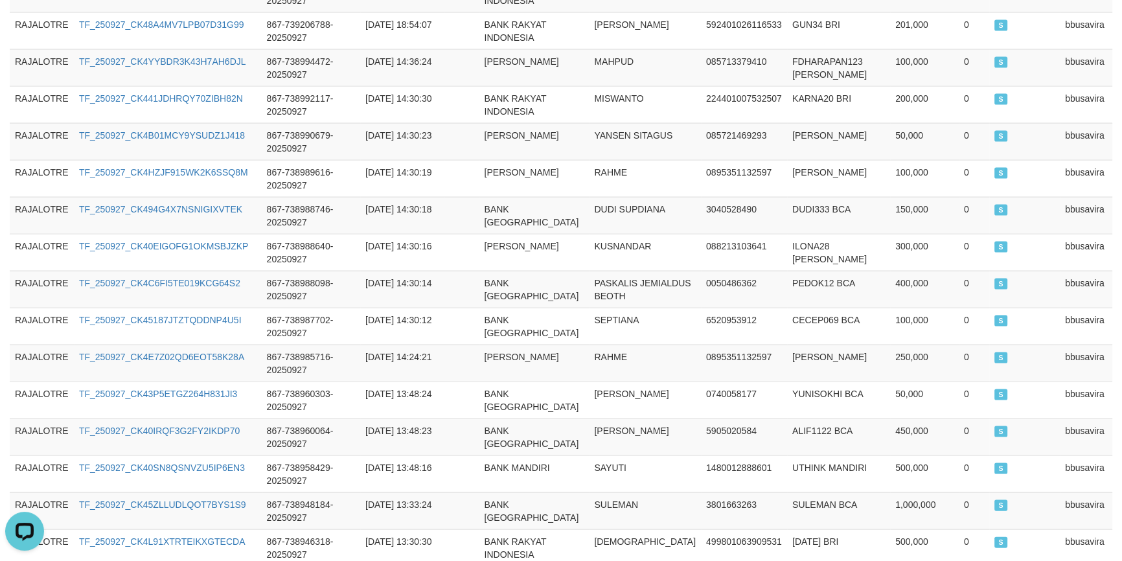
scroll to position [3731, 0]
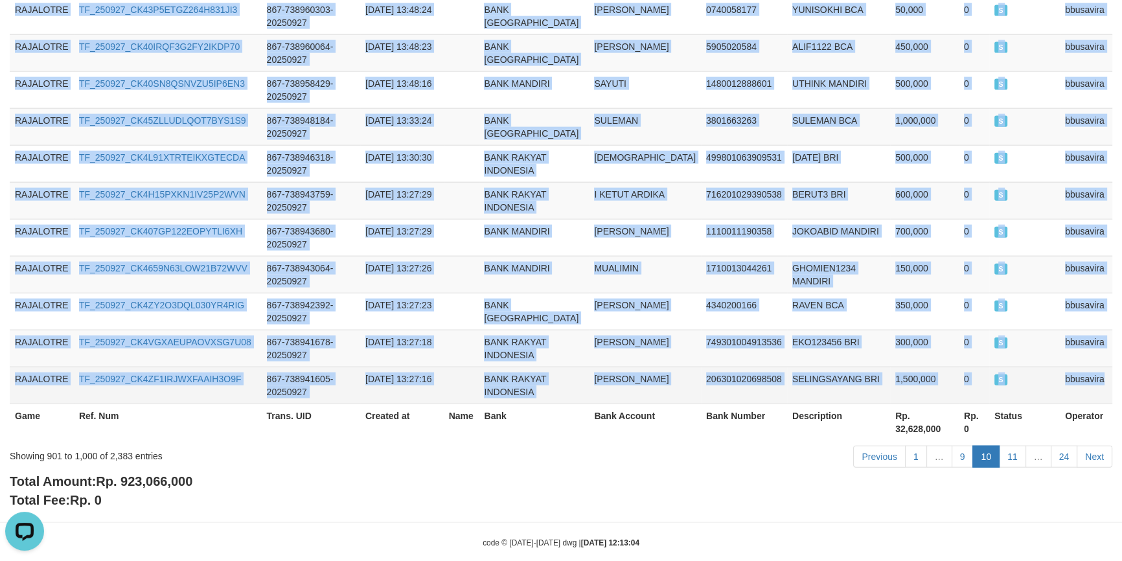
click at [1079, 367] on td "bbusavira" at bounding box center [1086, 385] width 52 height 37
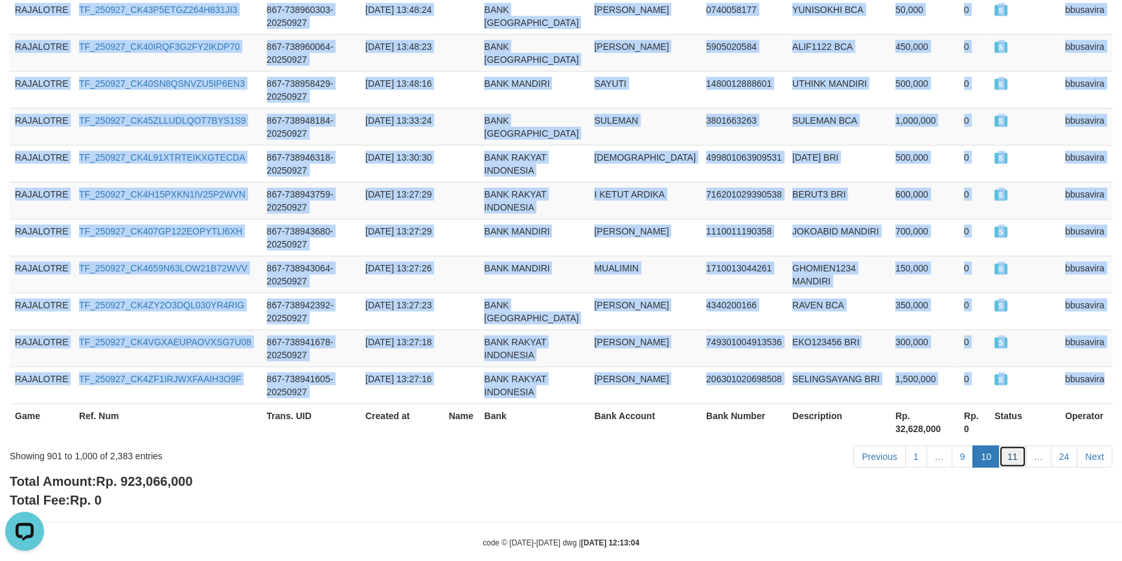
click at [1006, 446] on link "11" at bounding box center [1012, 457] width 27 height 22
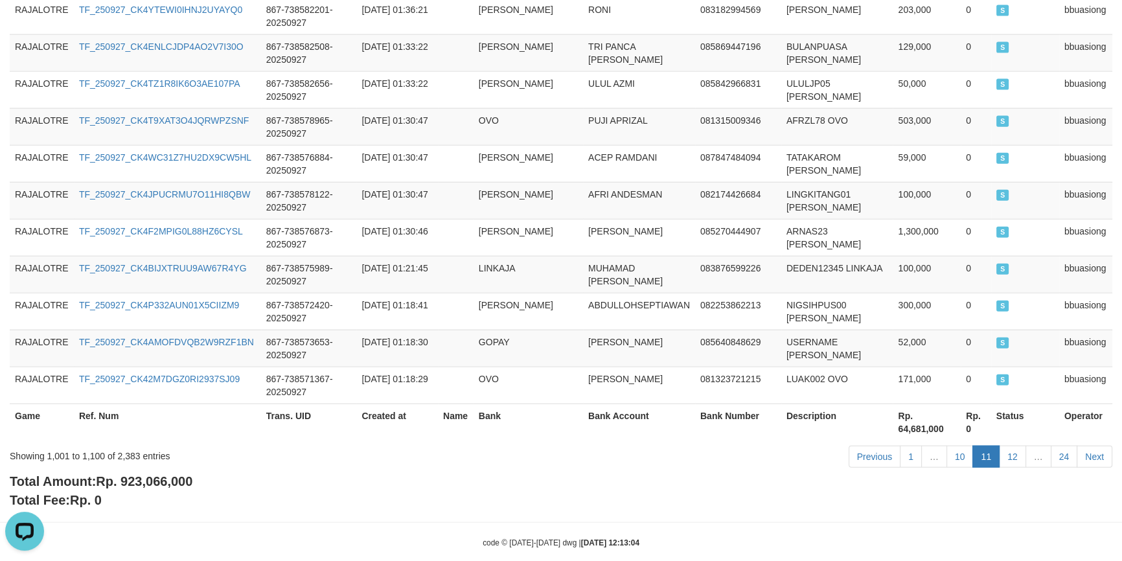
click at [251, 481] on div "Total Amount: Rp. 923,066,000 Total Fee: Rp. 0" at bounding box center [561, 490] width 1103 height 37
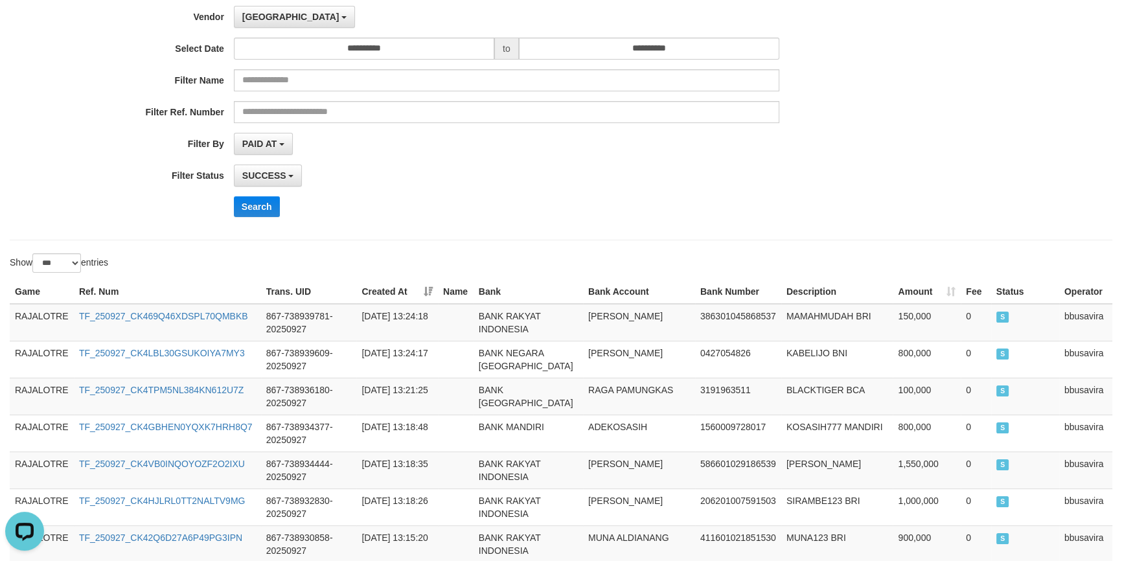
scroll to position [0, 0]
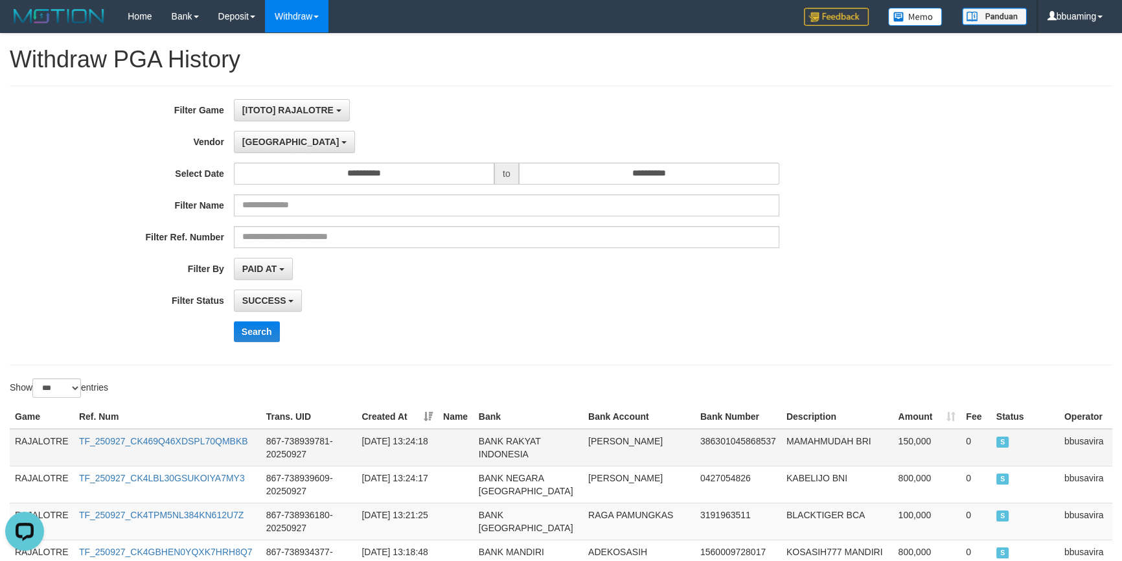
click at [26, 435] on td "RAJALOTRE" at bounding box center [42, 448] width 64 height 38
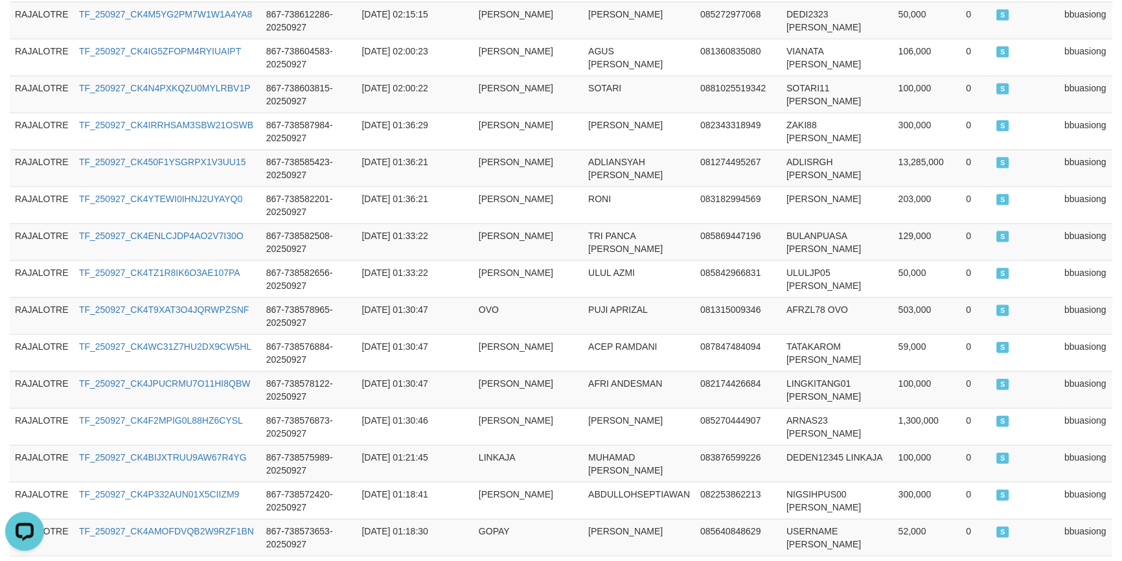
scroll to position [3731, 0]
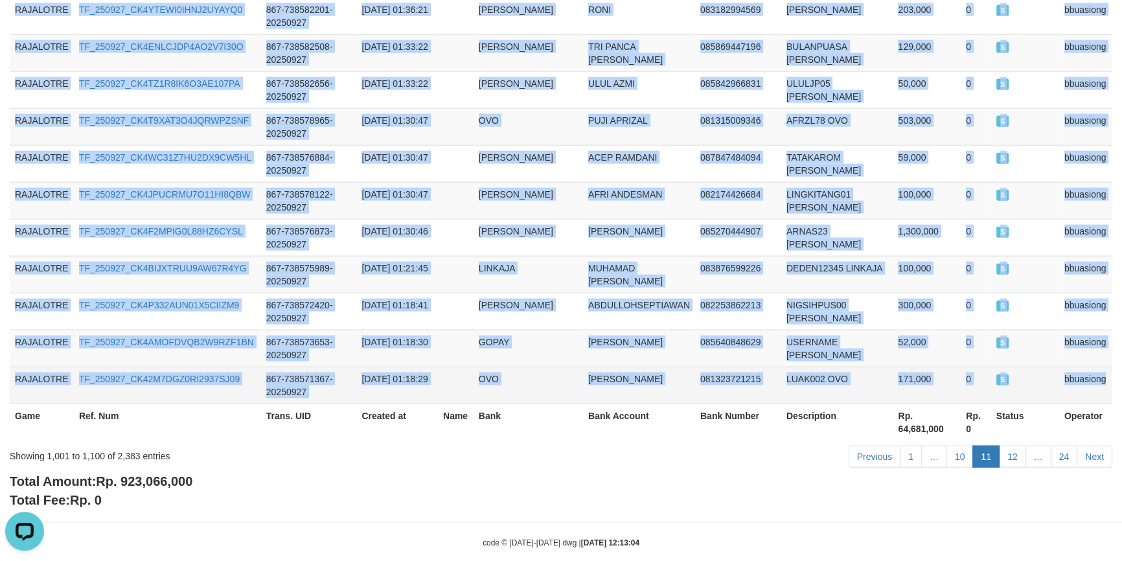
click at [1102, 367] on td "bbuasiong" at bounding box center [1085, 385] width 53 height 37
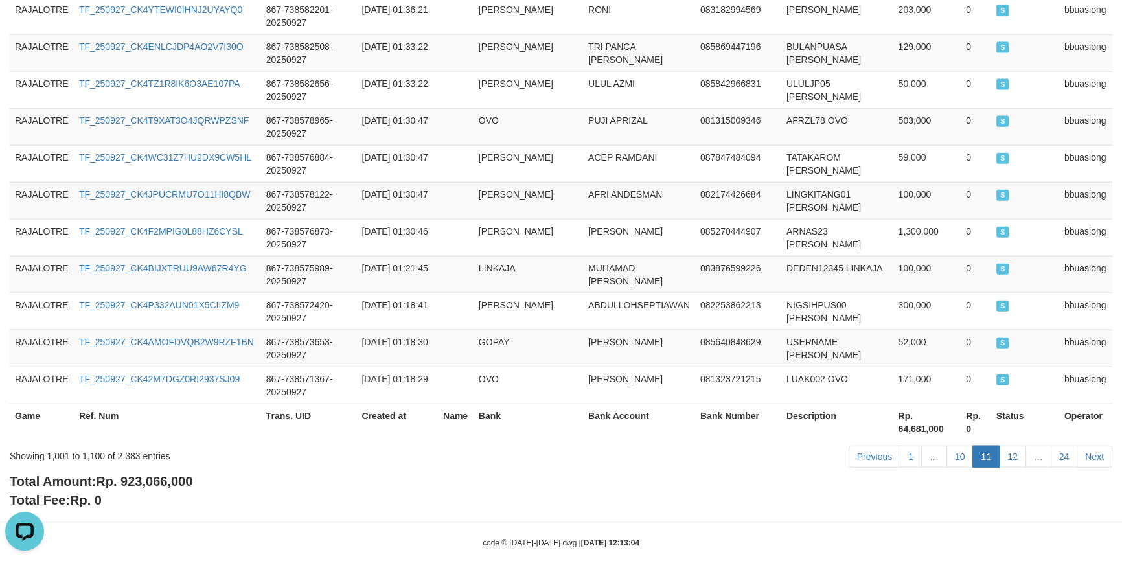
click at [627, 477] on div "Total Amount: Rp. 923,066,000 Total Fee: Rp. 0" at bounding box center [561, 490] width 1103 height 37
click at [1011, 446] on link "12" at bounding box center [1012, 457] width 27 height 22
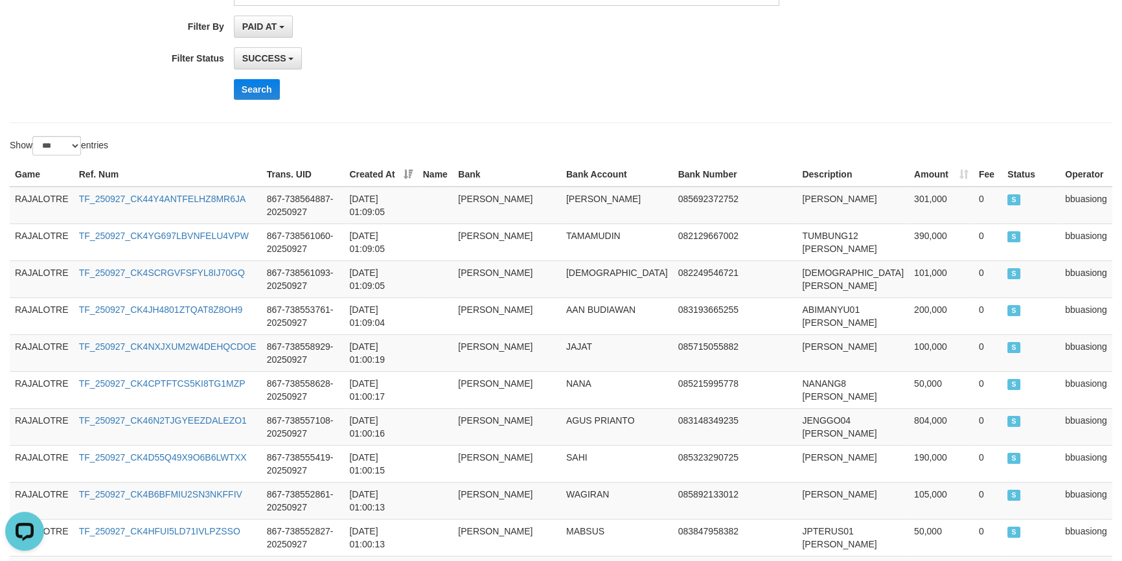
scroll to position [0, 0]
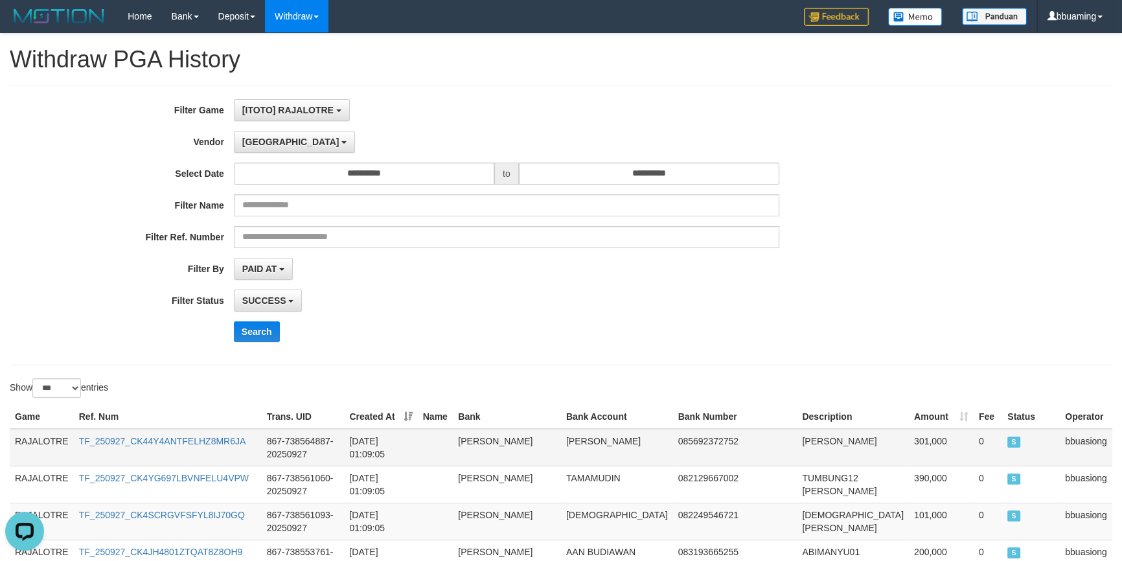
click at [24, 430] on td "RAJALOTRE" at bounding box center [42, 448] width 64 height 38
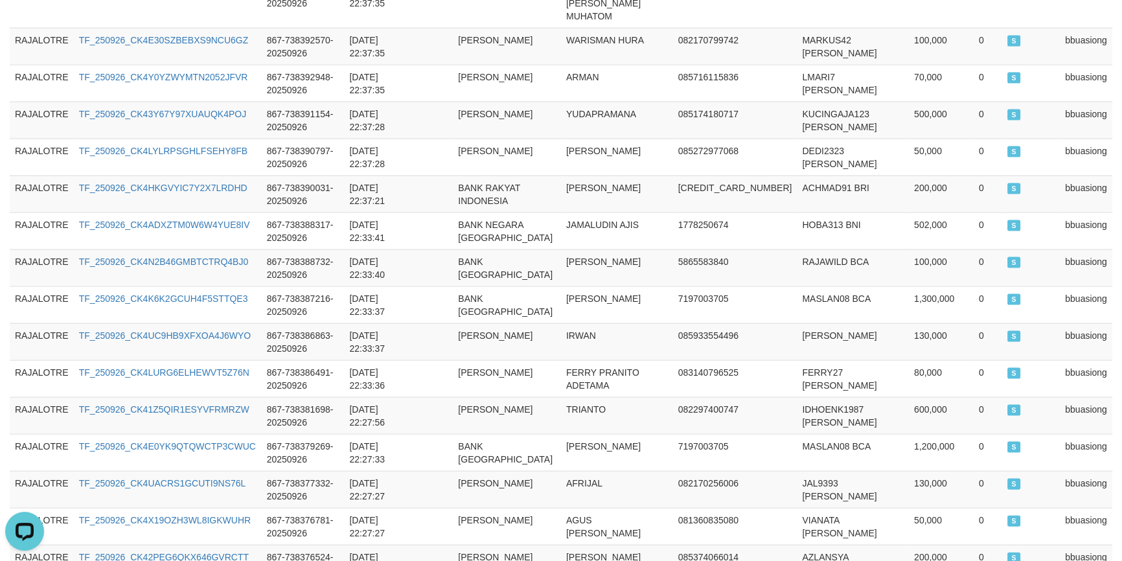
scroll to position [3731, 0]
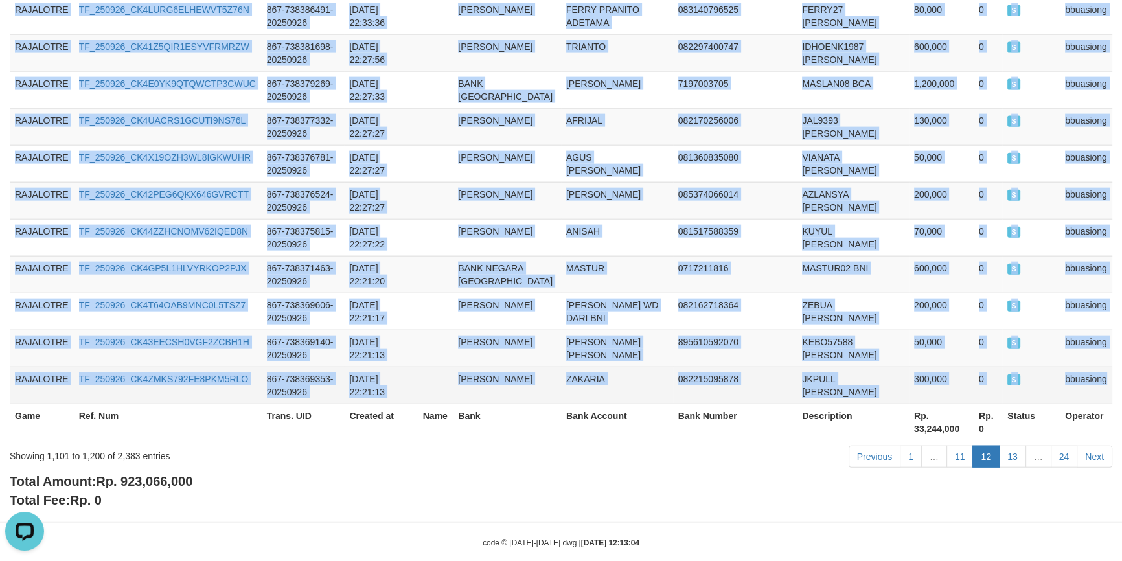
click at [1093, 367] on td "bbuasiong" at bounding box center [1086, 385] width 52 height 37
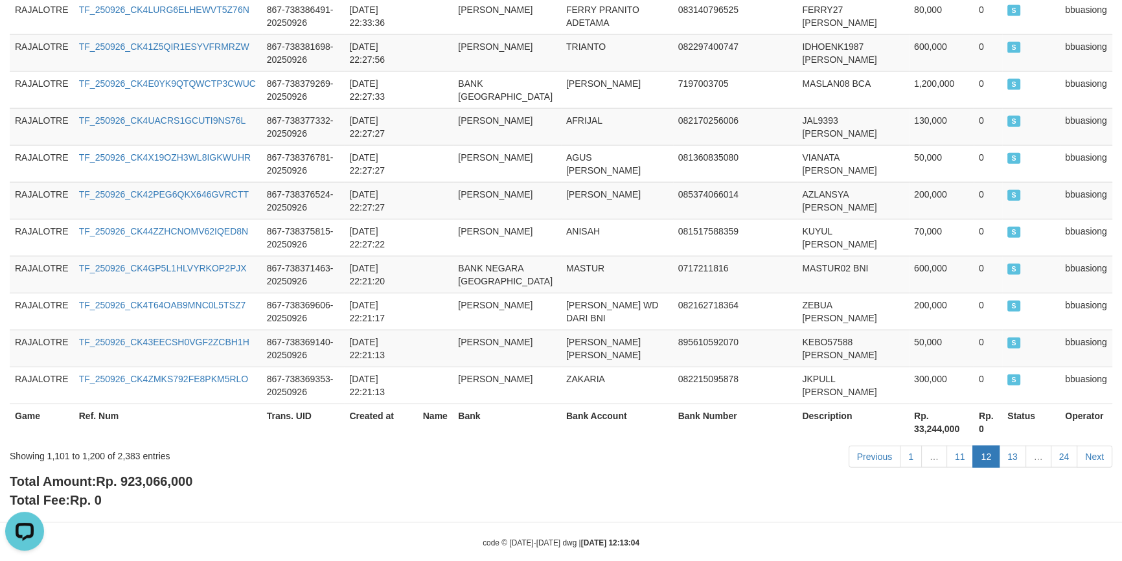
drag, startPoint x: 921, startPoint y: 493, endPoint x: 944, endPoint y: 486, distance: 23.8
click at [1008, 446] on link "13" at bounding box center [1012, 457] width 27 height 22
click at [1009, 446] on link "13" at bounding box center [1012, 457] width 27 height 22
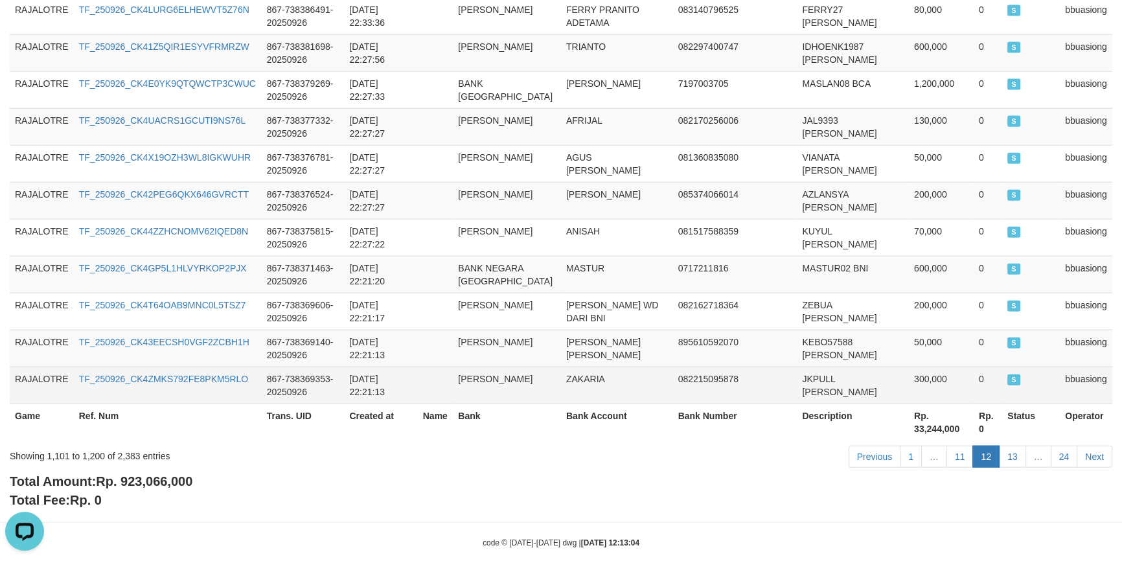
scroll to position [3744, 0]
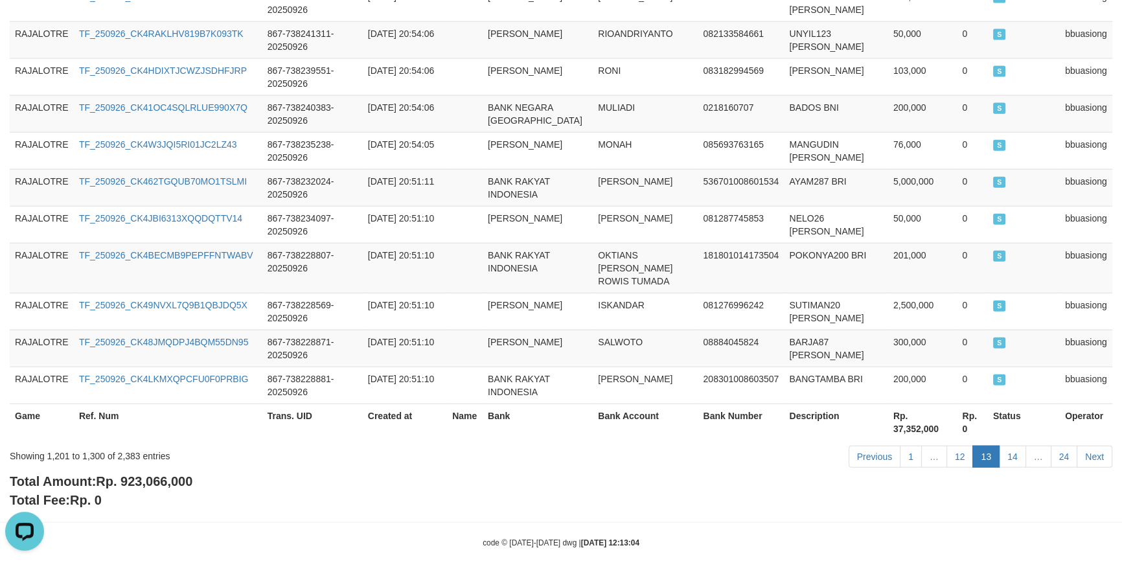
drag, startPoint x: 893, startPoint y: 506, endPoint x: 861, endPoint y: 506, distance: 31.7
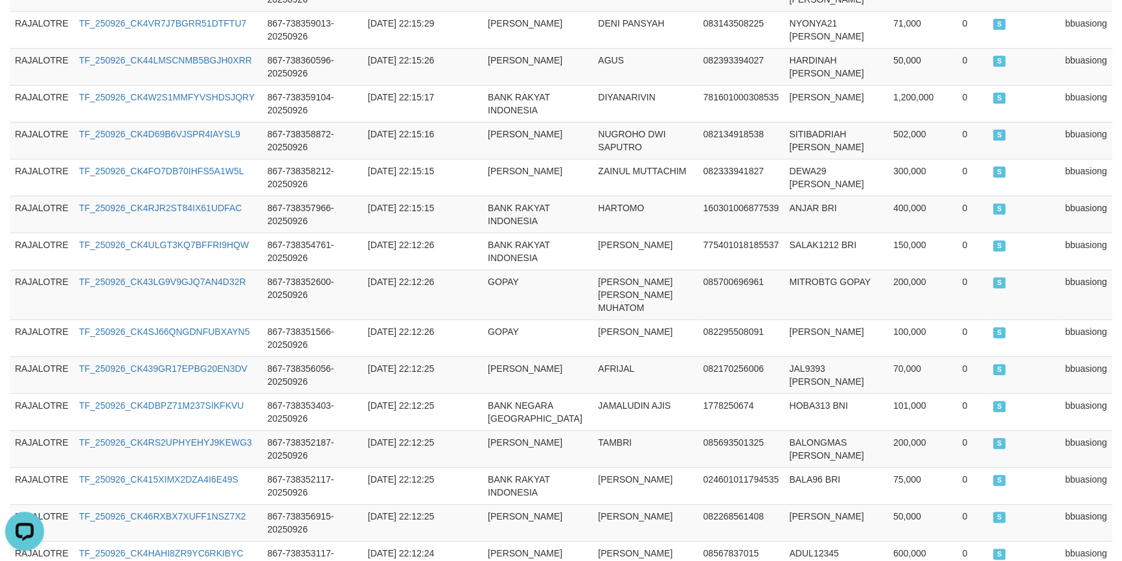
scroll to position [0, 0]
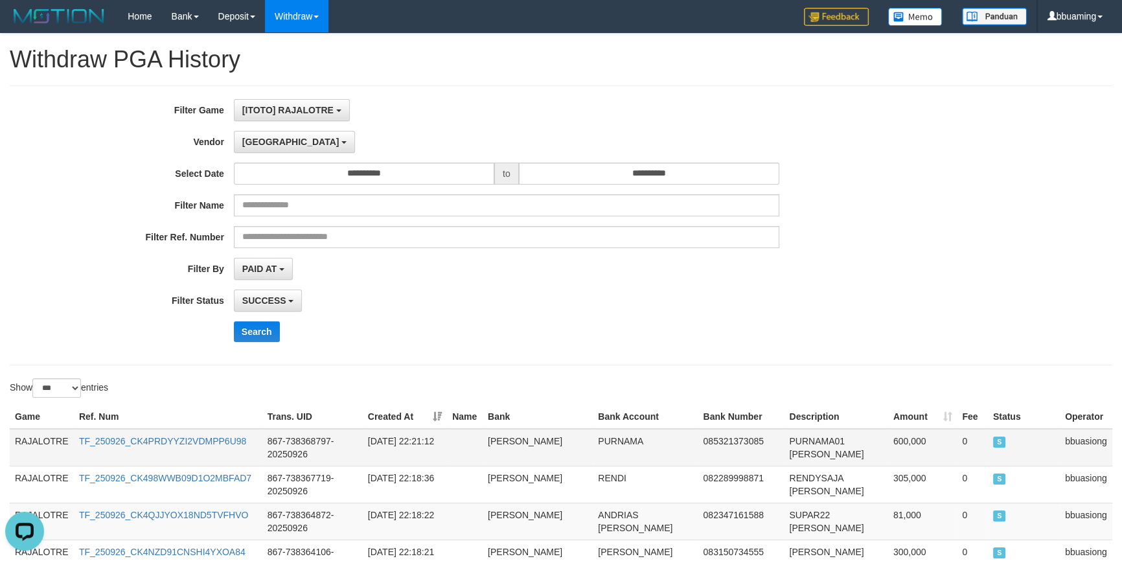
click at [39, 438] on td "RAJALOTRE" at bounding box center [42, 448] width 64 height 38
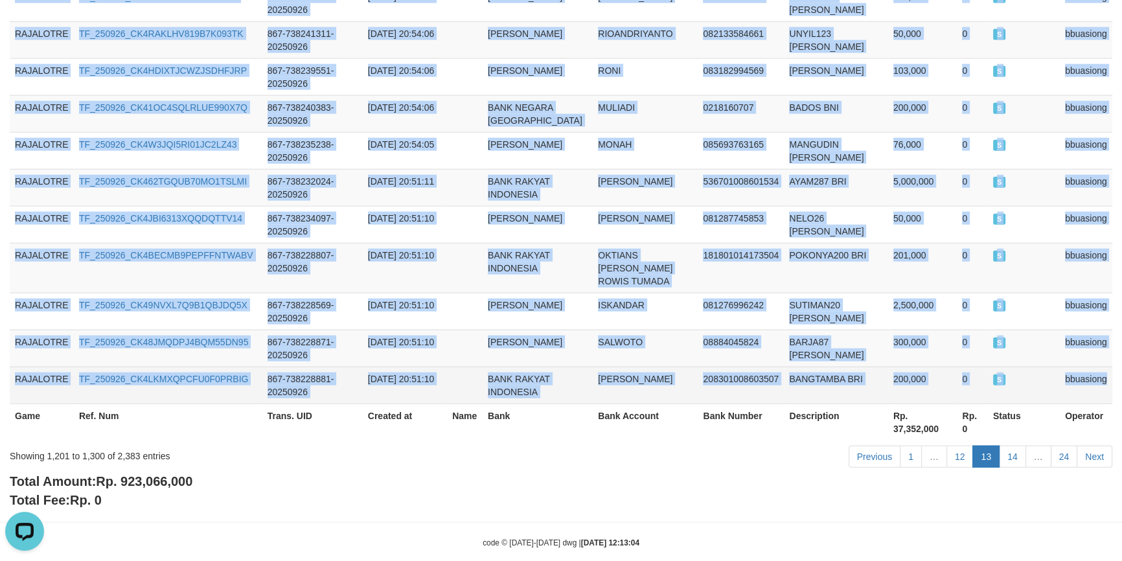
click at [1075, 367] on td "bbuasiong" at bounding box center [1086, 385] width 52 height 37
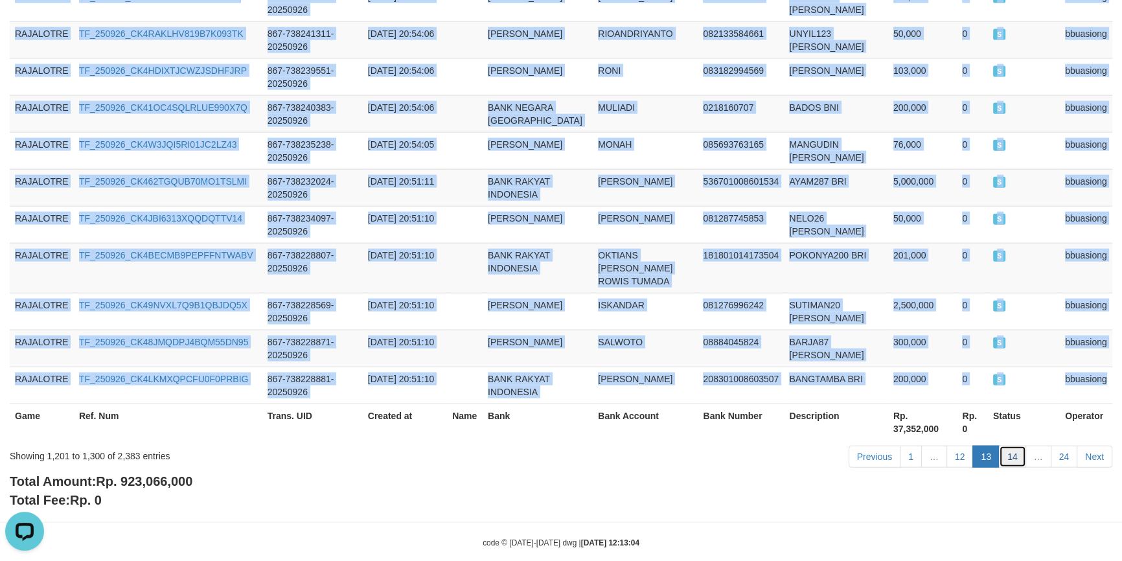
click at [1015, 446] on link "14" at bounding box center [1012, 457] width 27 height 22
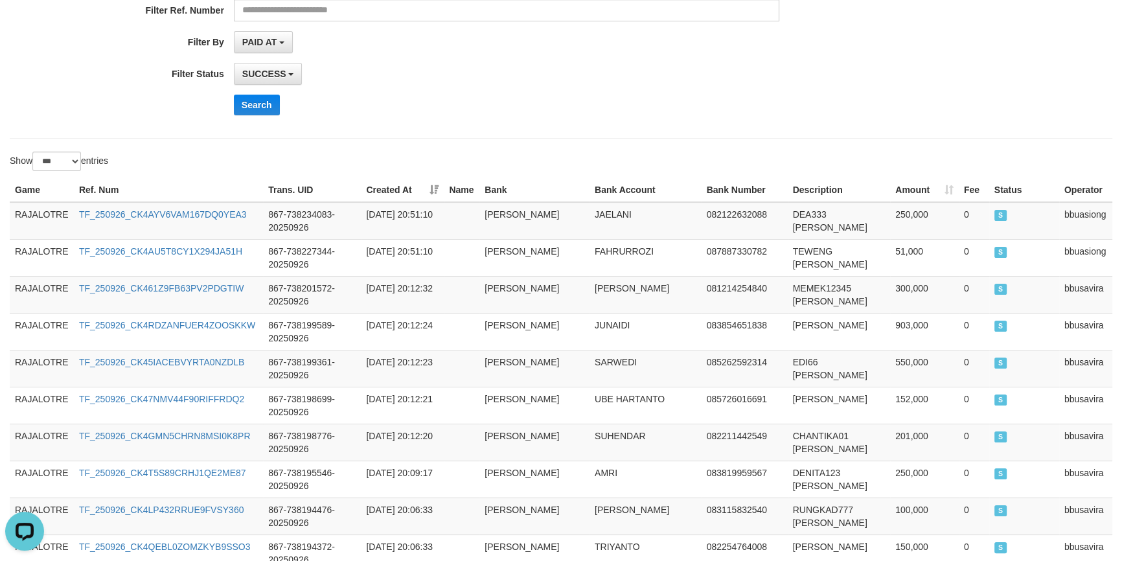
scroll to position [0, 0]
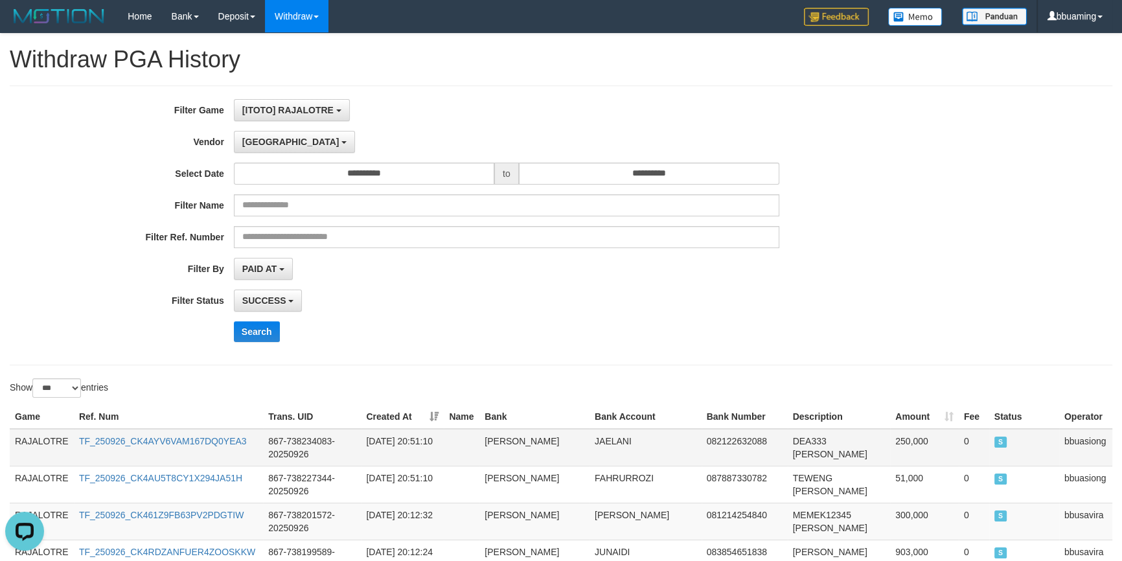
click at [34, 433] on td "RAJALOTRE" at bounding box center [42, 448] width 64 height 38
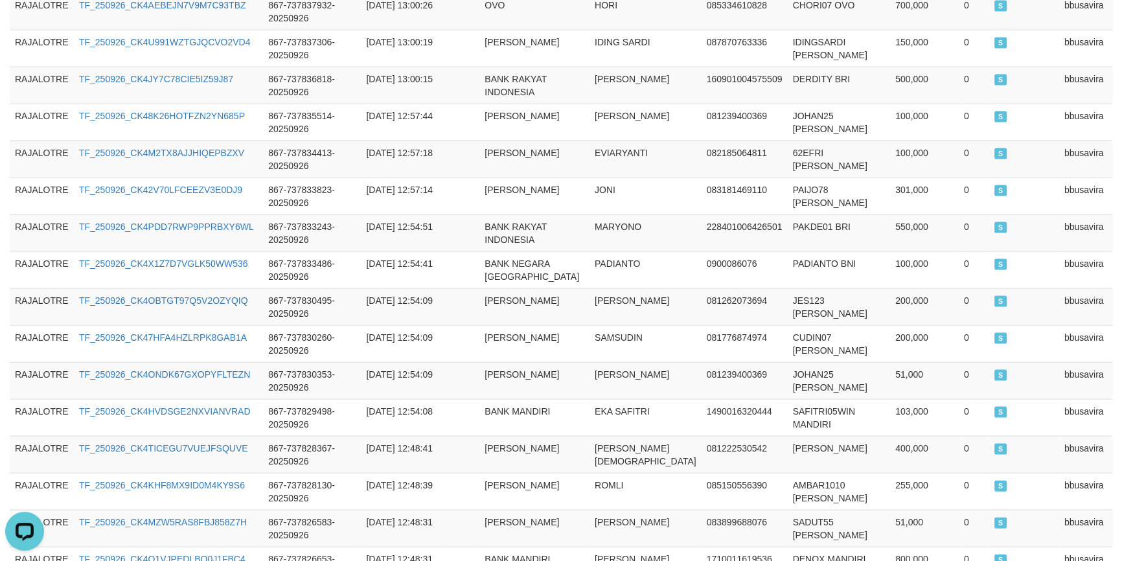
scroll to position [3731, 0]
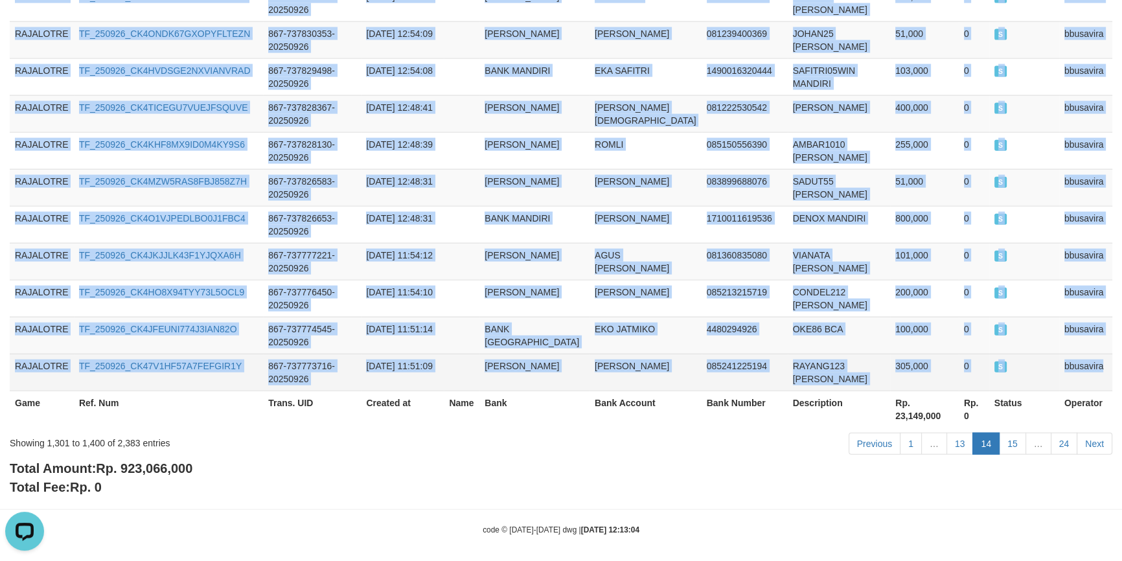
click at [1095, 360] on td "bbusavira" at bounding box center [1085, 372] width 53 height 37
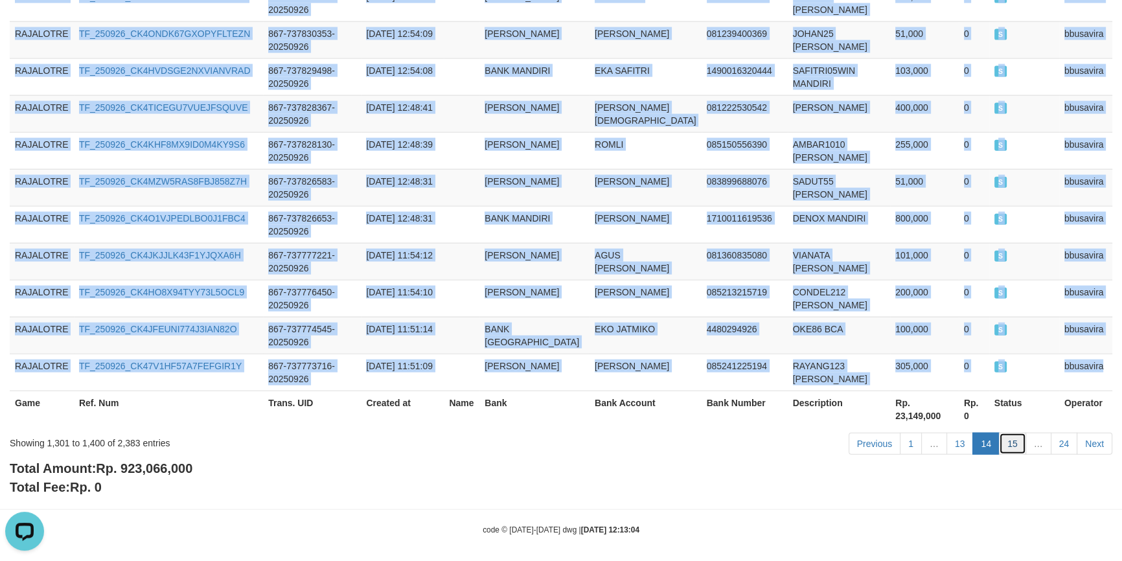
click at [1011, 434] on link "15" at bounding box center [1012, 444] width 27 height 22
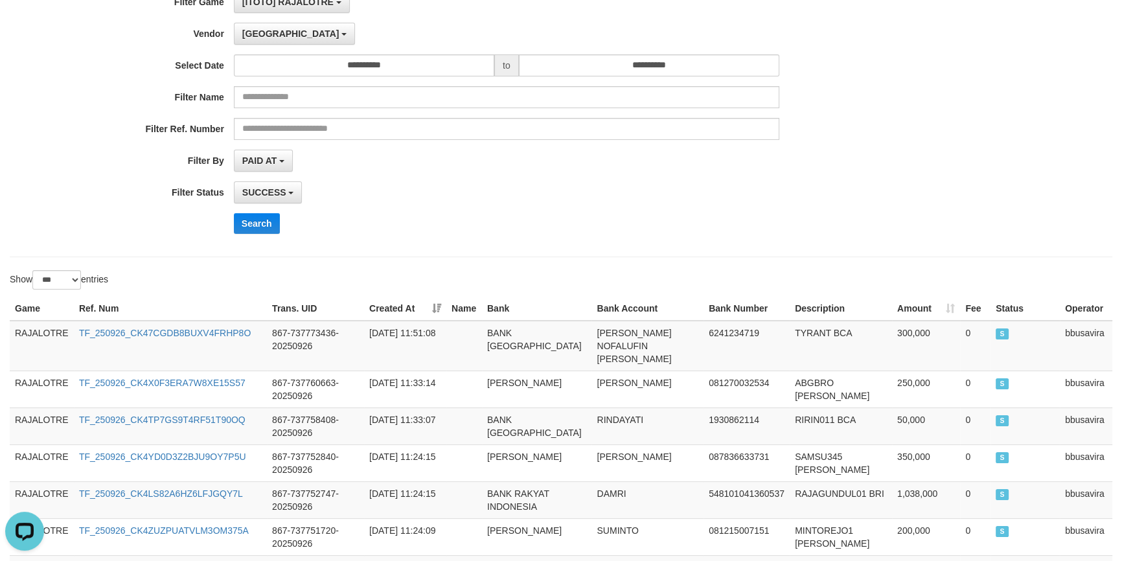
scroll to position [0, 0]
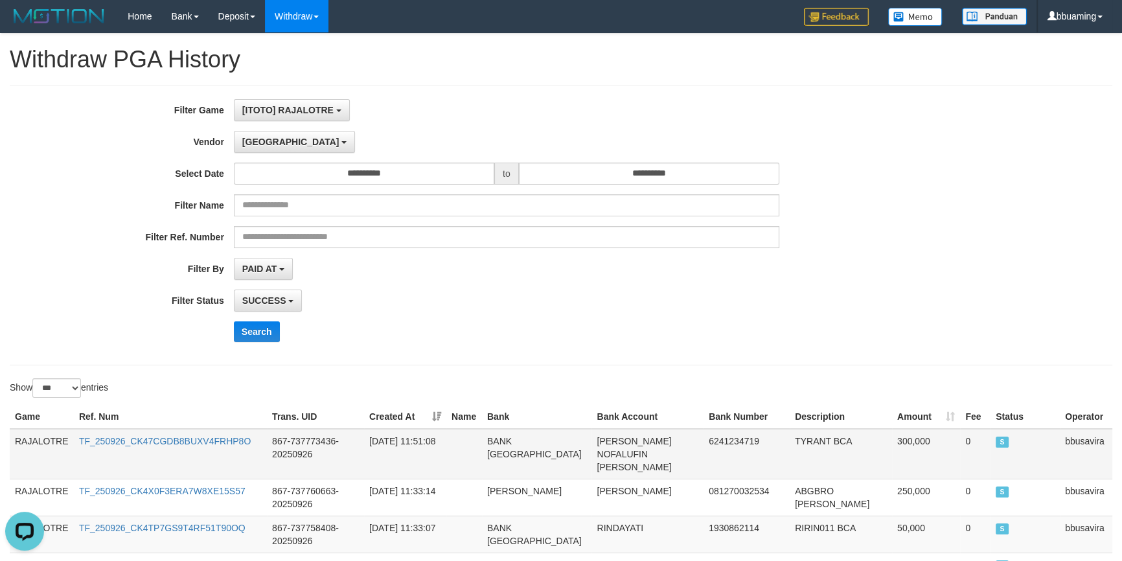
click at [46, 433] on td "RAJALOTRE" at bounding box center [42, 454] width 64 height 51
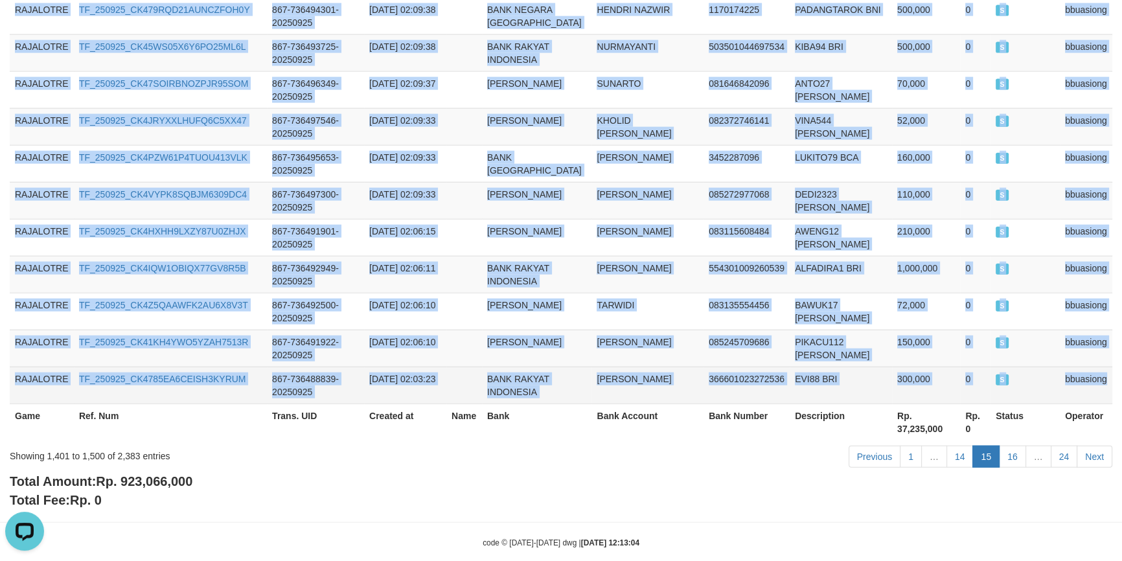
click at [1066, 367] on td "bbuasiong" at bounding box center [1086, 385] width 52 height 37
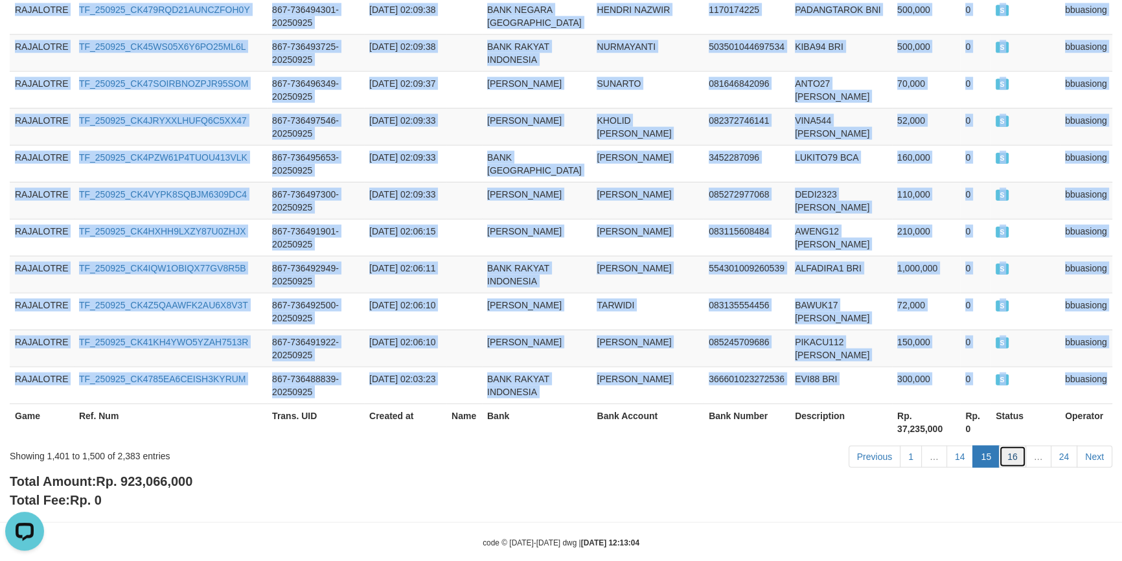
click at [1011, 446] on link "16" at bounding box center [1012, 457] width 27 height 22
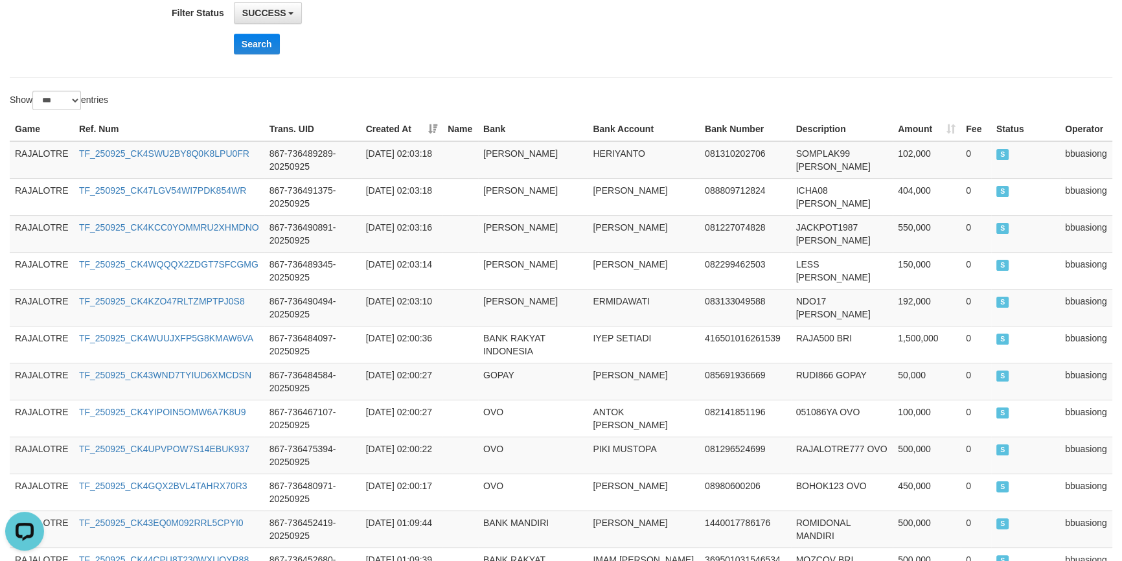
scroll to position [0, 0]
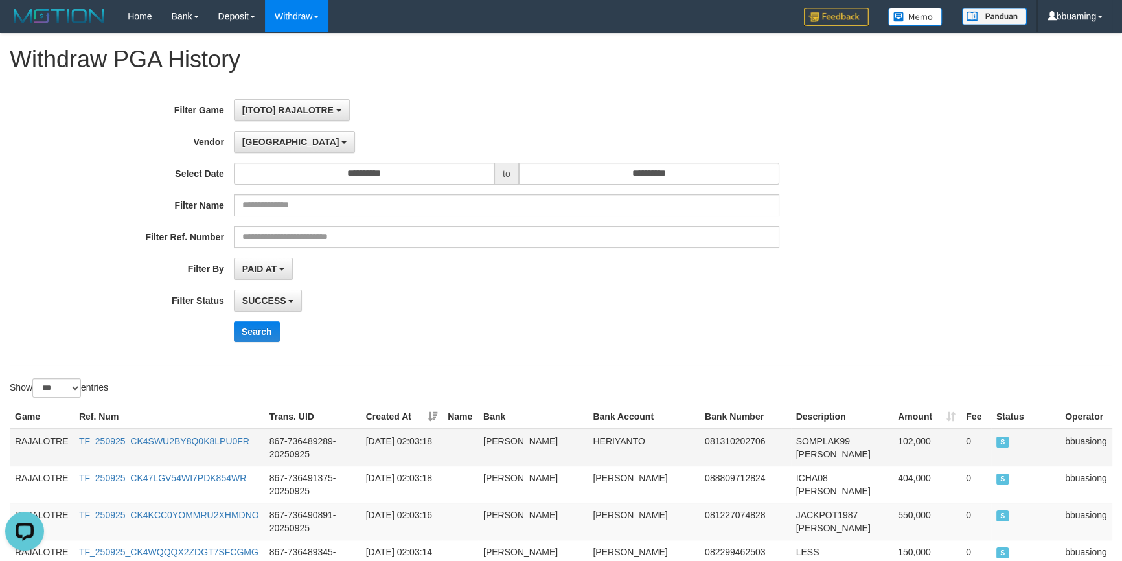
click at [38, 441] on td "RAJALOTRE" at bounding box center [42, 448] width 64 height 38
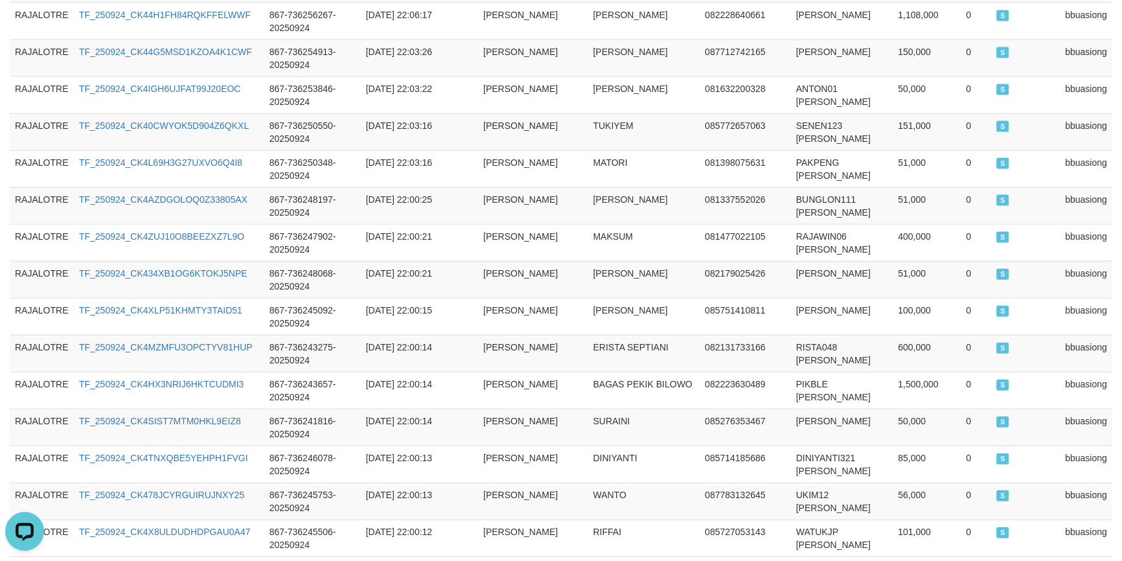
scroll to position [3731, 0]
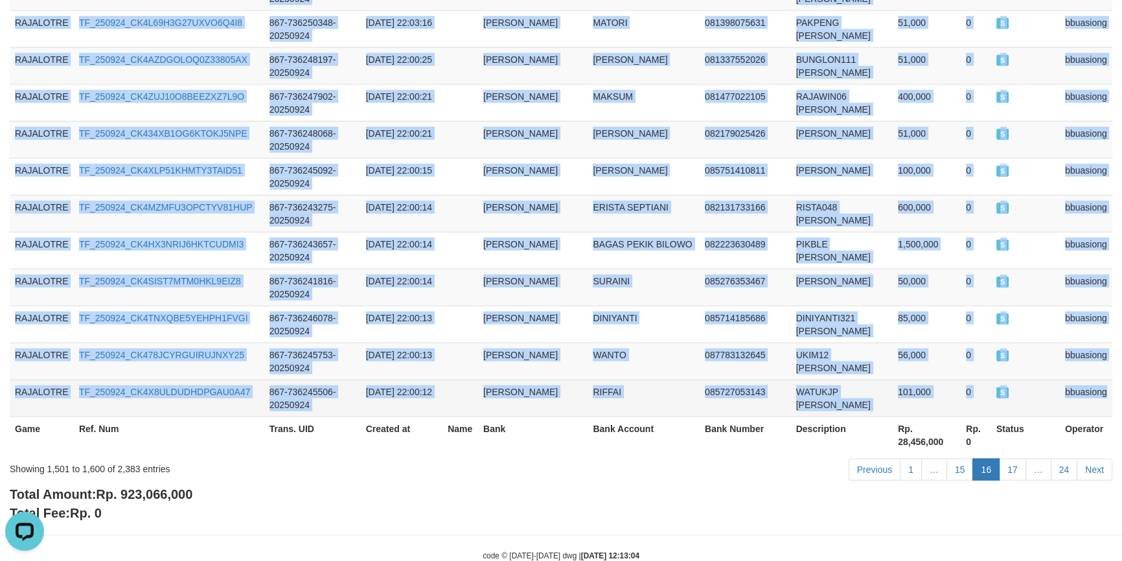
click at [1088, 380] on td "bbuasiong" at bounding box center [1086, 398] width 52 height 37
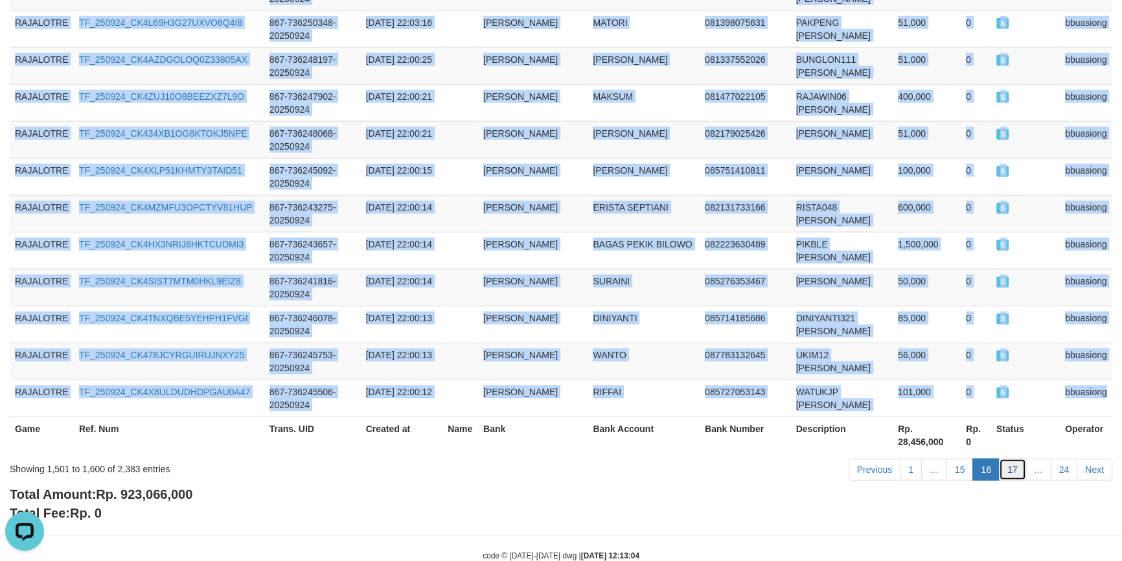
click at [1011, 459] on link "17" at bounding box center [1012, 470] width 27 height 22
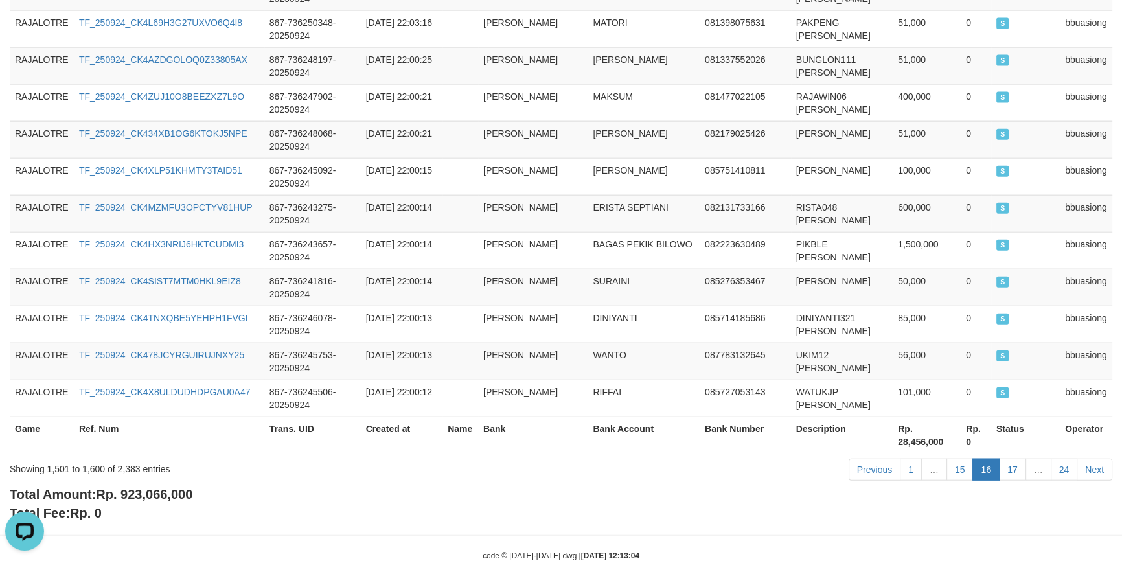
click at [786, 549] on div "code © [DATE]-[DATE] dwg | [DATE] 12:13:04" at bounding box center [561, 555] width 1122 height 13
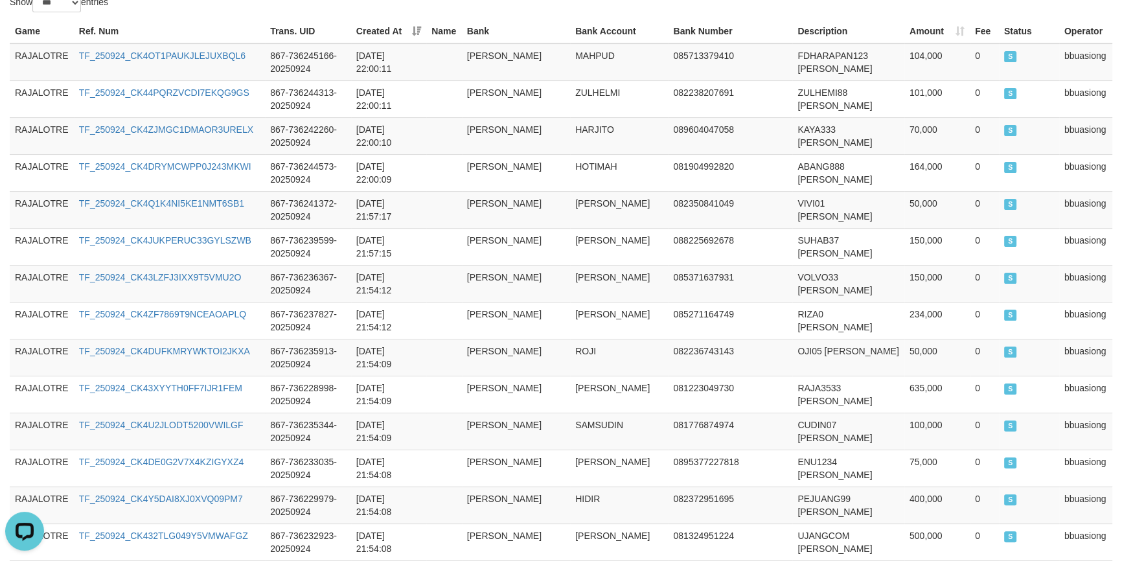
scroll to position [0, 0]
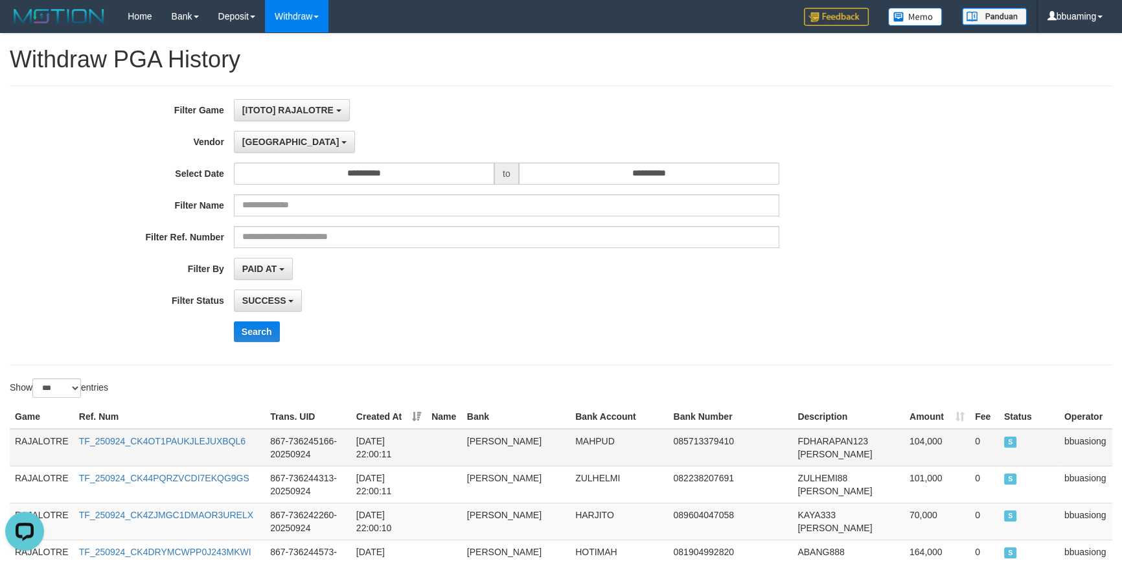
click at [54, 444] on td "RAJALOTRE" at bounding box center [42, 448] width 64 height 38
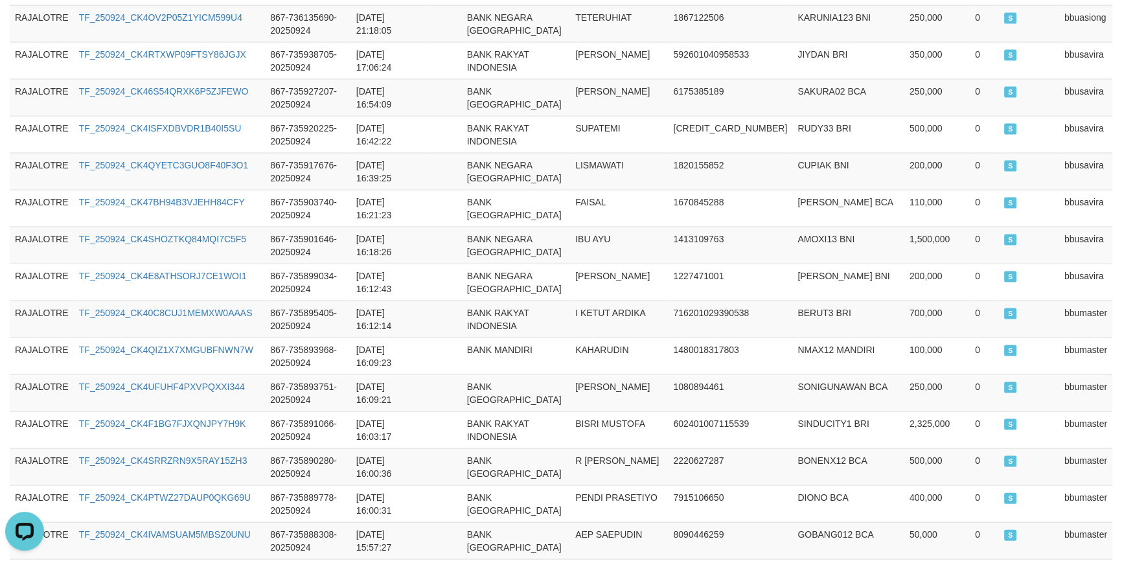
scroll to position [3744, 0]
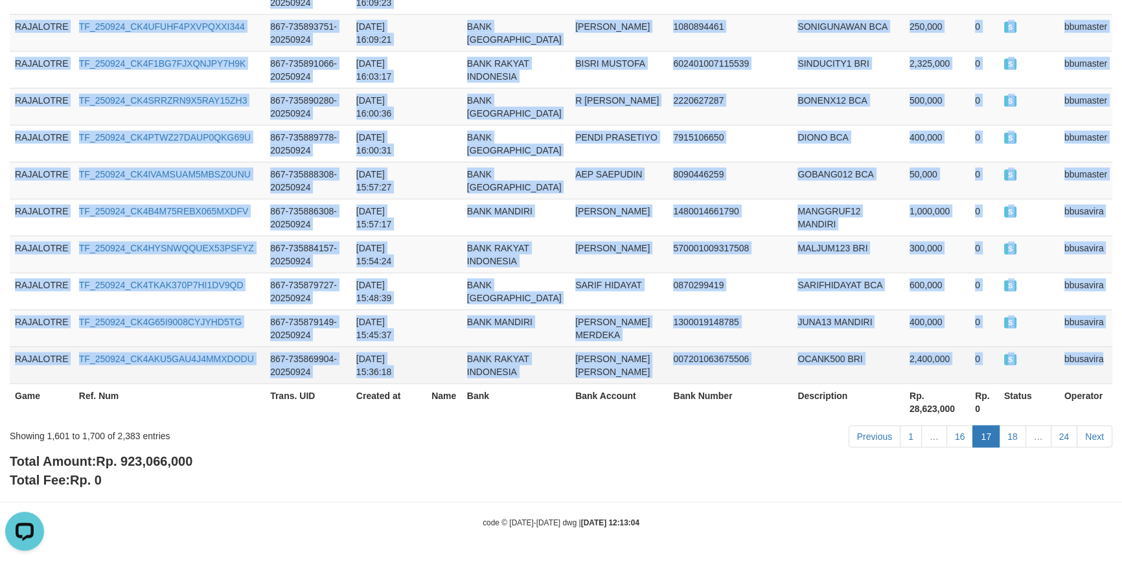
click at [1095, 350] on td "bbusavira" at bounding box center [1085, 365] width 53 height 37
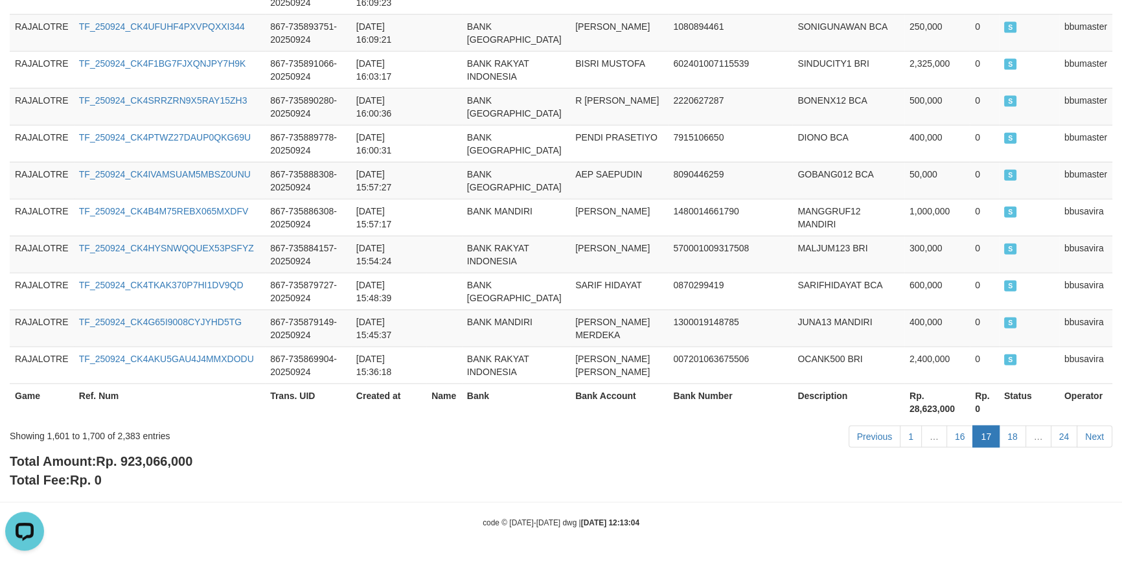
click at [396, 463] on div "Total Amount: Rp. 923,066,000 Total Fee: Rp. 0" at bounding box center [561, 470] width 1103 height 37
click at [1012, 437] on link "18" at bounding box center [1012, 437] width 27 height 22
click at [1011, 437] on link "18" at bounding box center [1012, 437] width 27 height 22
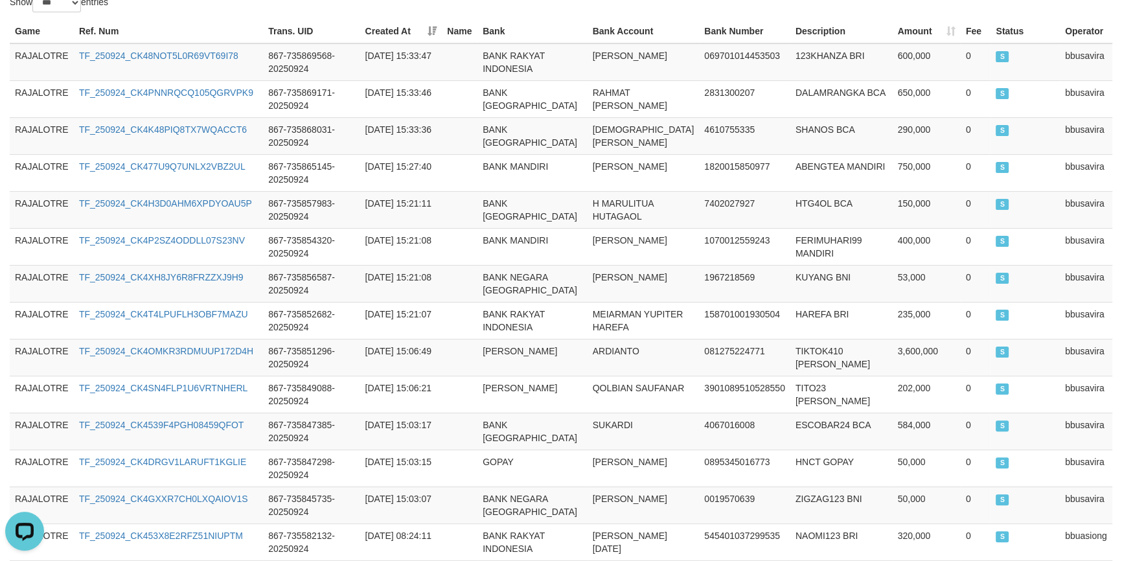
scroll to position [0, 0]
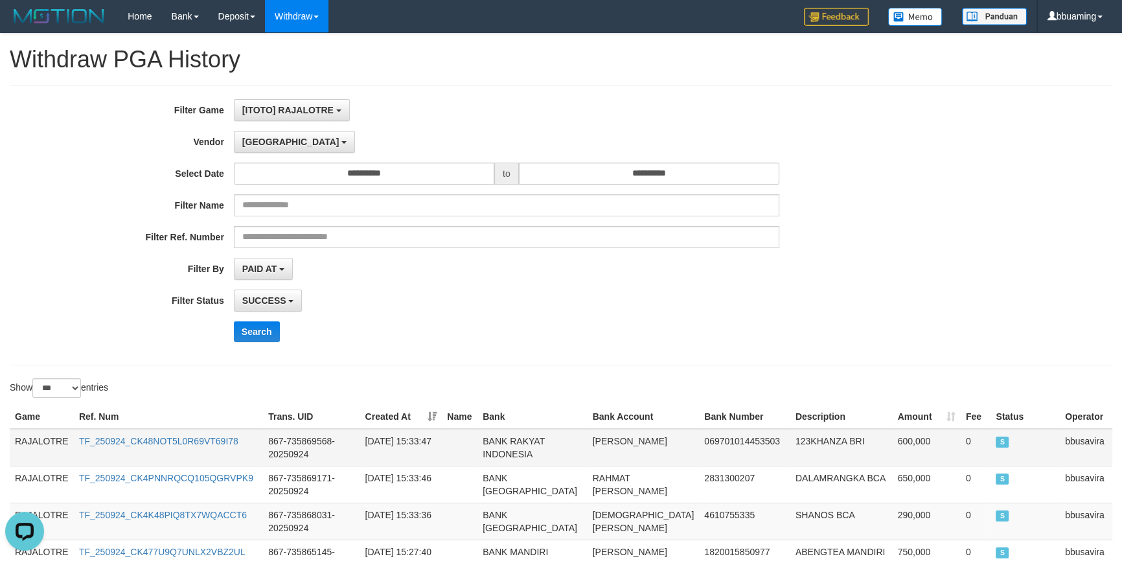
click at [58, 437] on td "RAJALOTRE" at bounding box center [42, 448] width 64 height 38
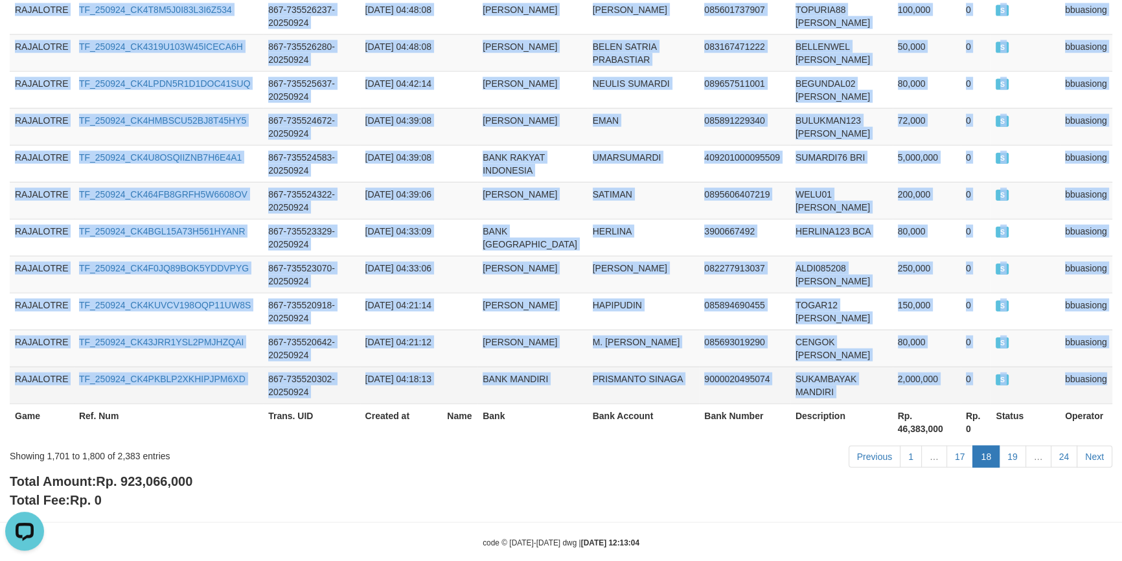
click at [1093, 367] on td "bbuasiong" at bounding box center [1086, 385] width 52 height 37
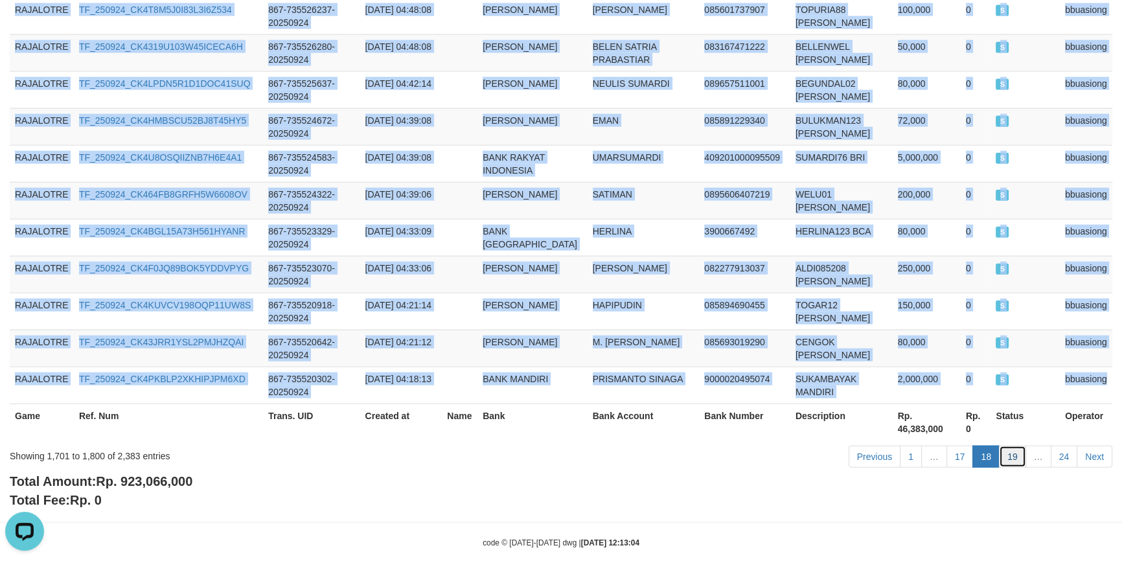
click at [1016, 446] on link "19" at bounding box center [1012, 457] width 27 height 22
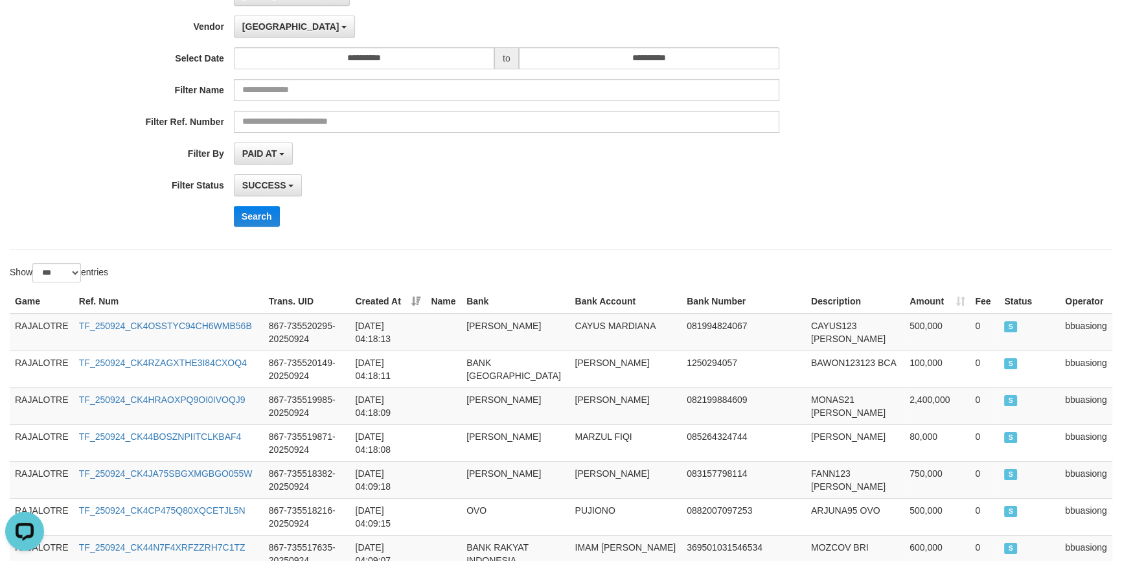
scroll to position [0, 0]
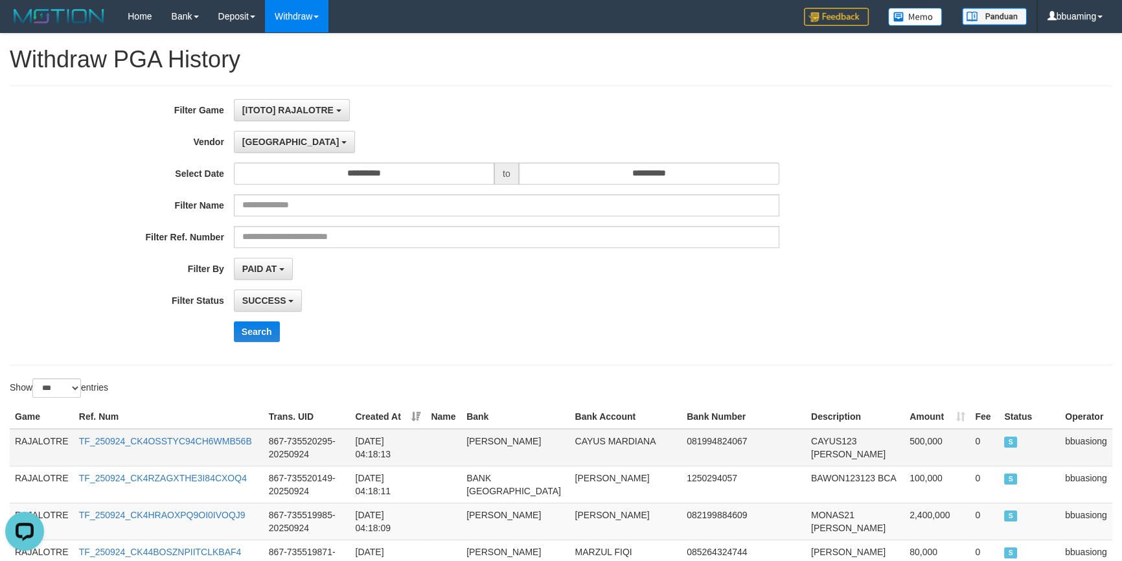
click at [12, 441] on td "RAJALOTRE" at bounding box center [42, 448] width 64 height 38
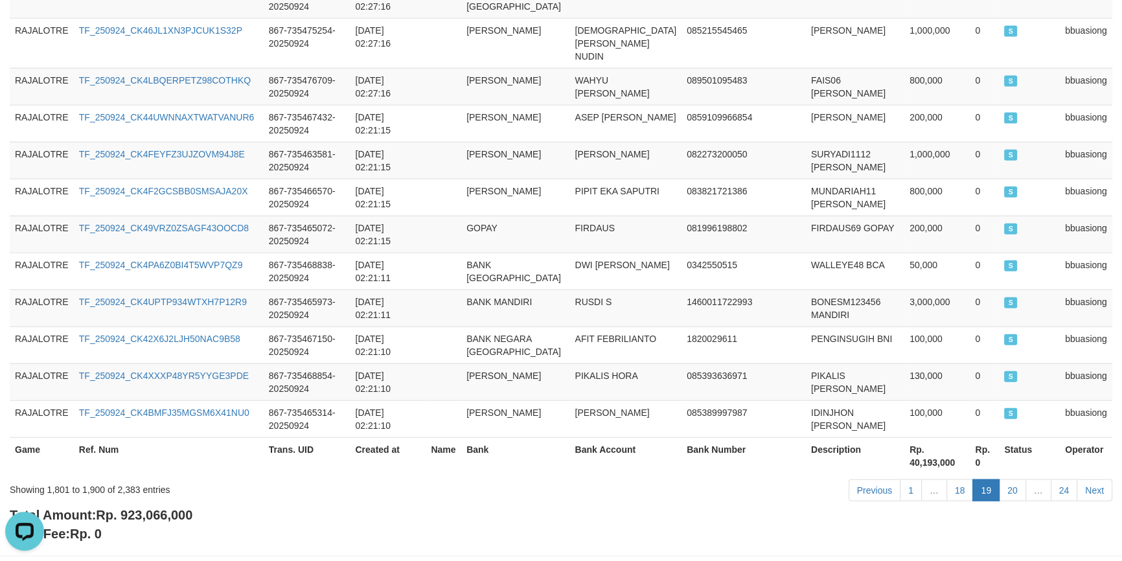
scroll to position [3731, 0]
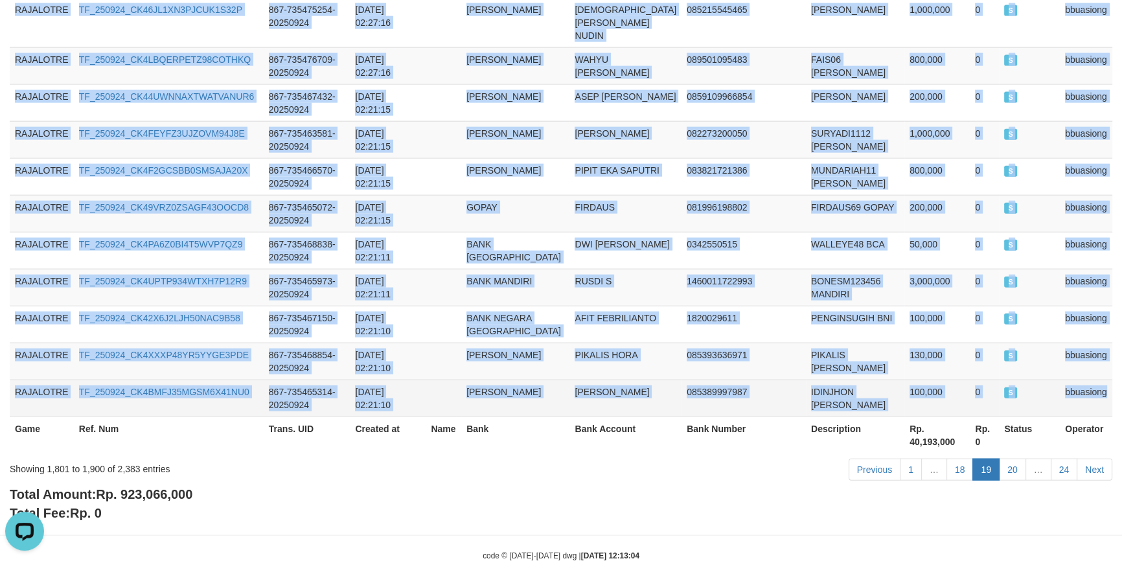
click at [1068, 380] on td "bbuasiong" at bounding box center [1086, 398] width 52 height 37
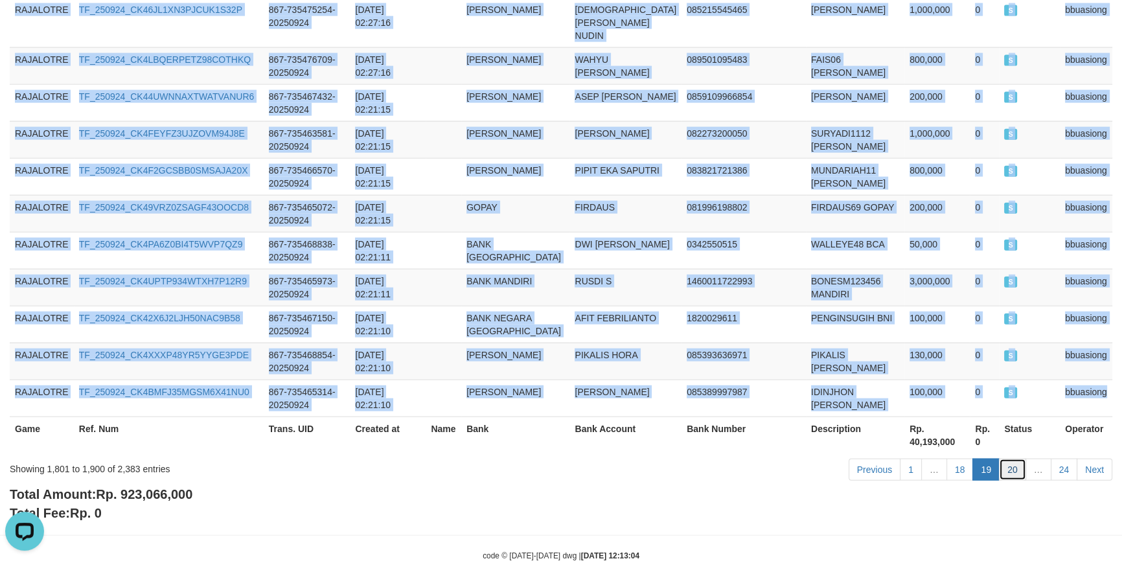
click at [1015, 459] on link "20" at bounding box center [1012, 470] width 27 height 22
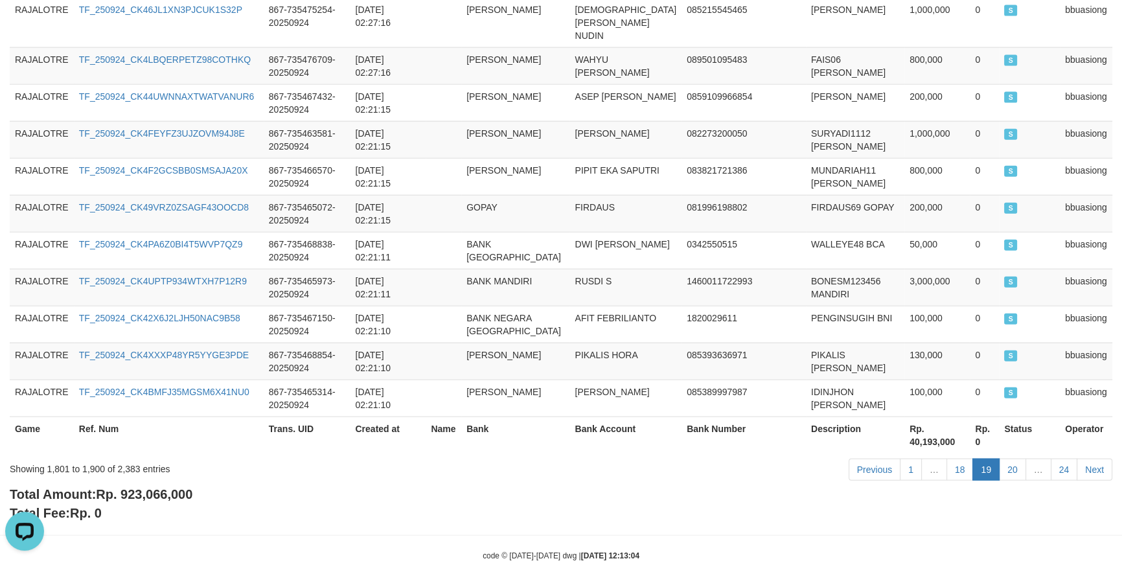
click at [378, 485] on div "Total Amount: Rp. 923,066,000 Total Fee: Rp. 0" at bounding box center [561, 503] width 1103 height 37
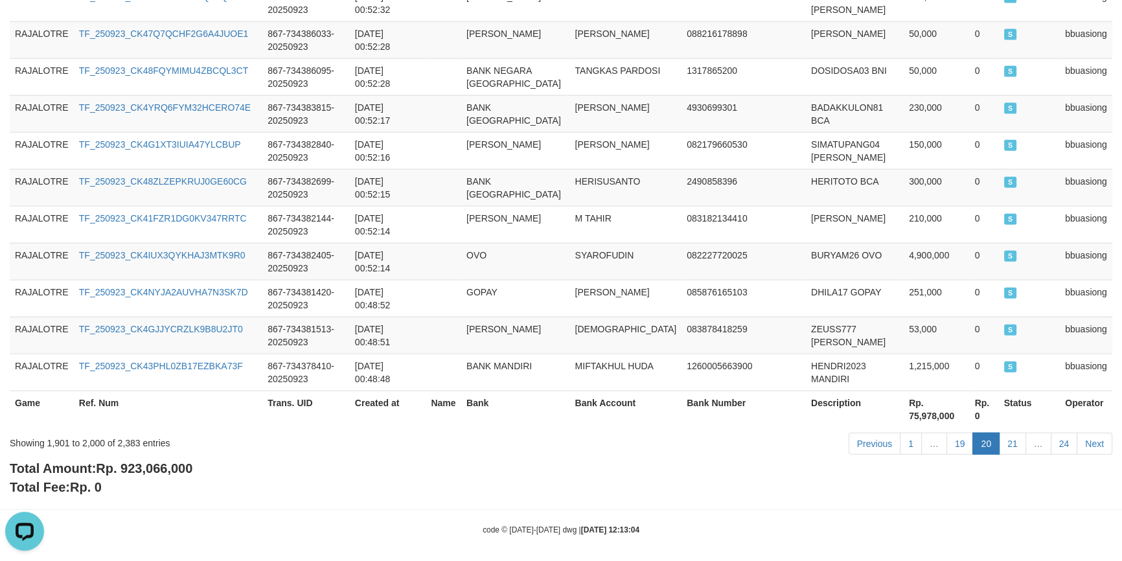
scroll to position [0, 0]
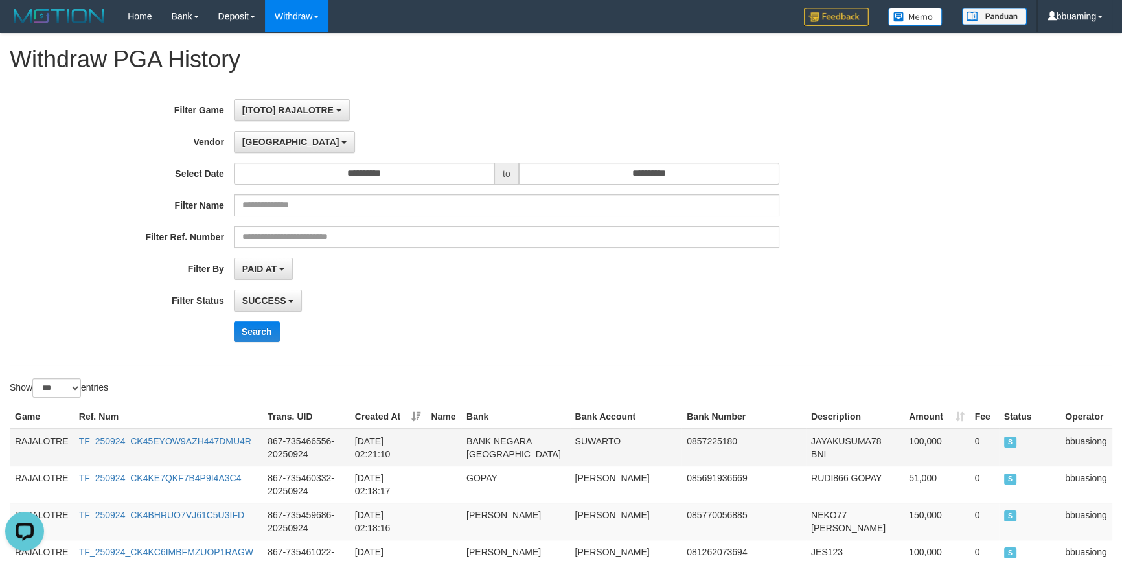
click at [40, 442] on td "RAJALOTRE" at bounding box center [42, 448] width 64 height 38
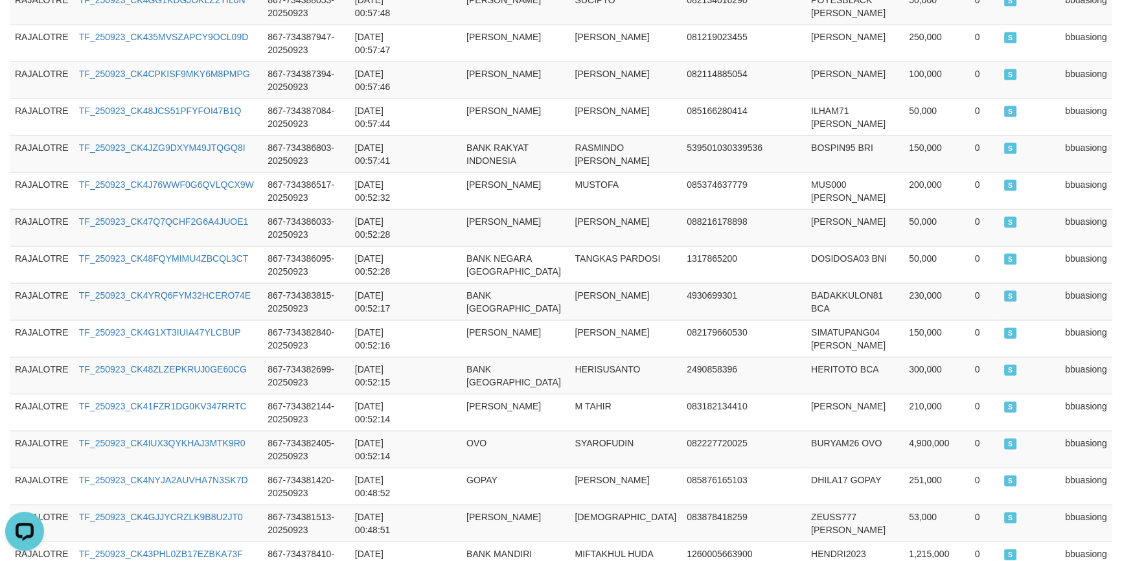
scroll to position [3731, 0]
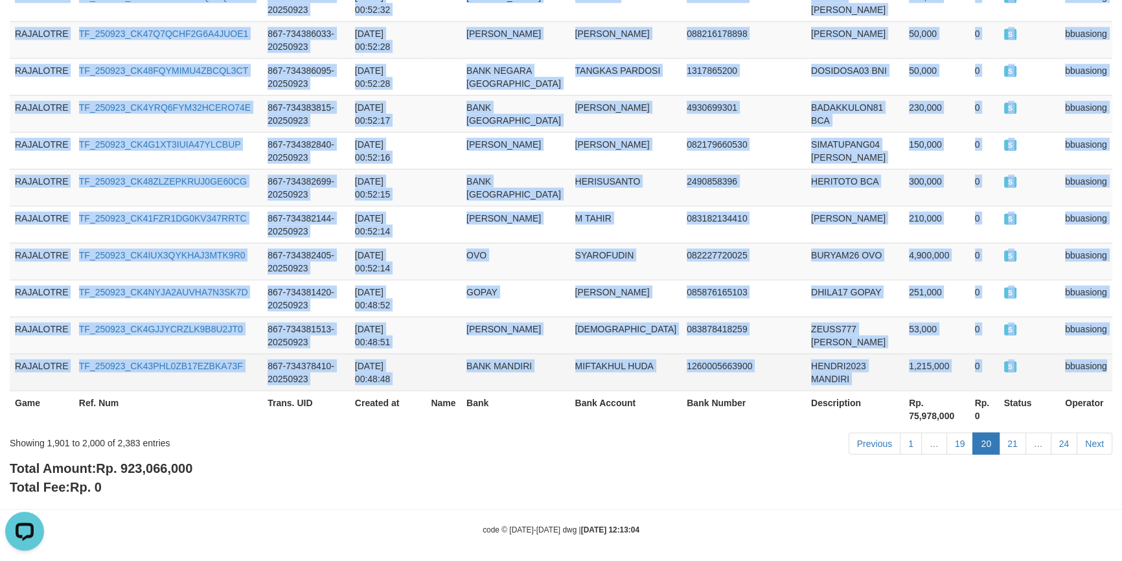
click at [1082, 361] on td "bbuasiong" at bounding box center [1086, 372] width 52 height 37
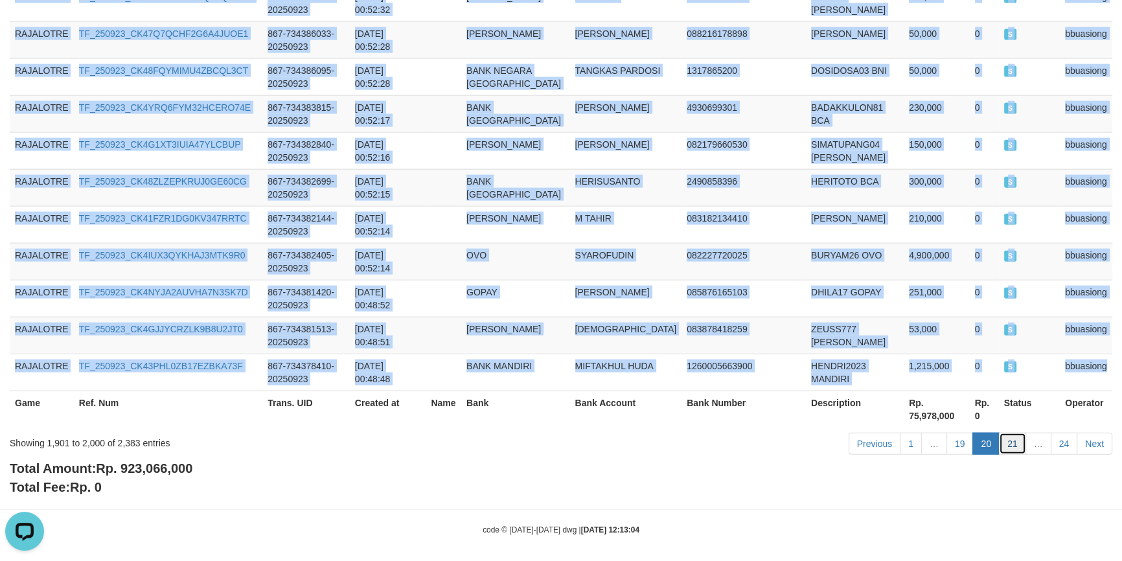
click at [1014, 437] on link "21" at bounding box center [1012, 444] width 27 height 22
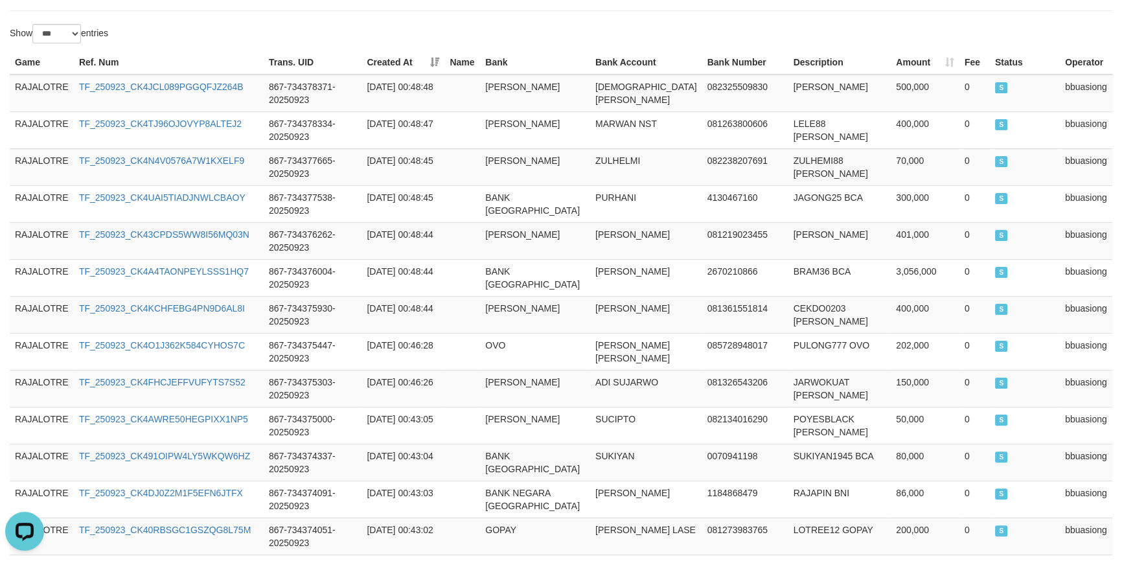
scroll to position [0, 0]
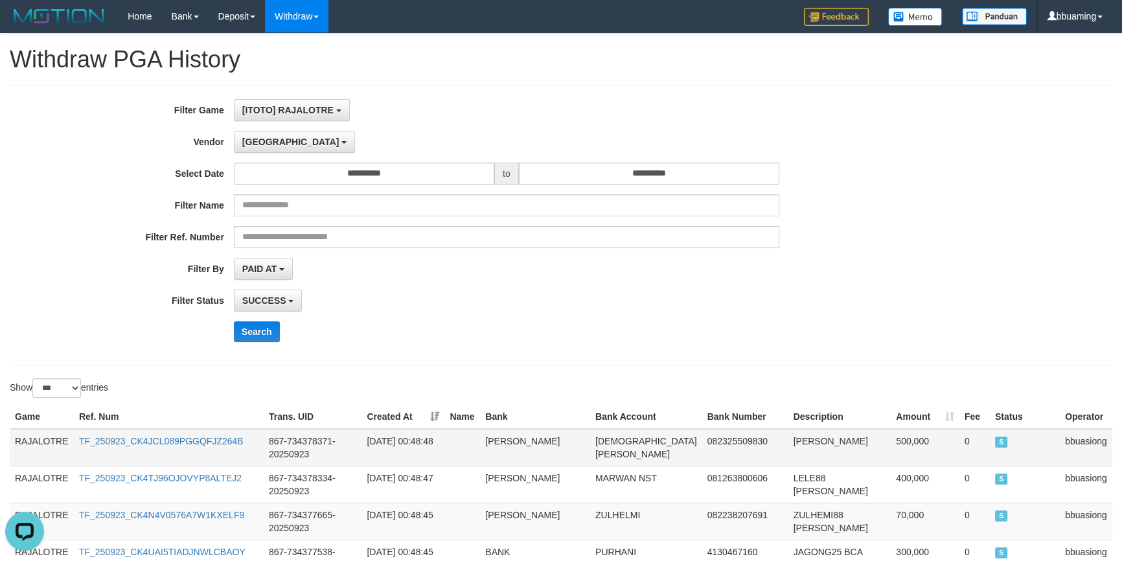
click at [44, 434] on td "RAJALOTRE" at bounding box center [42, 448] width 64 height 38
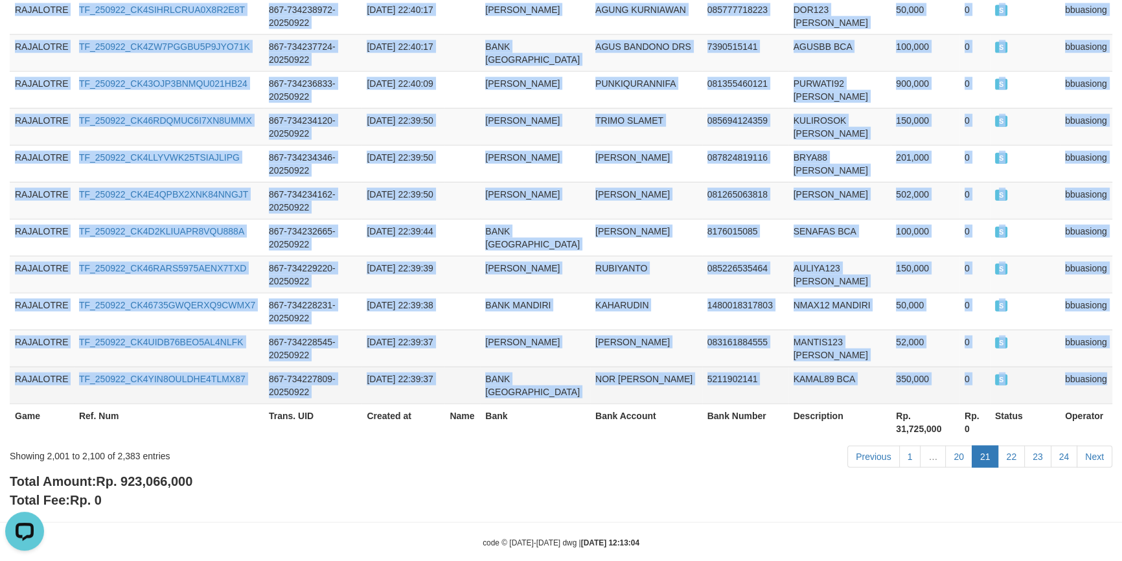
click at [1092, 367] on td "bbuasiong" at bounding box center [1086, 385] width 52 height 37
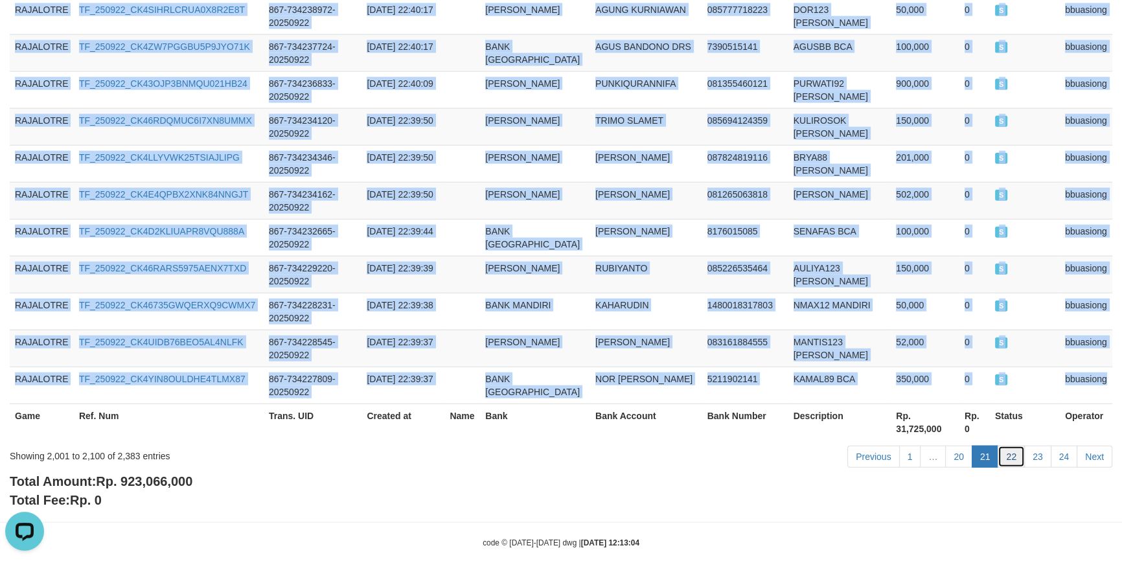
click at [1007, 446] on link "22" at bounding box center [1011, 457] width 27 height 22
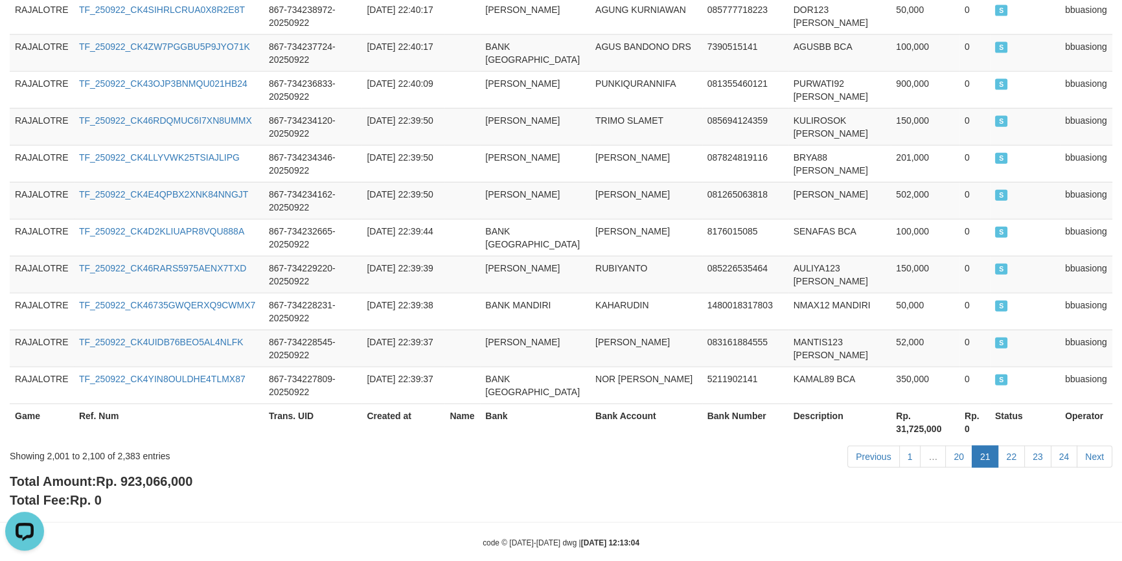
click at [643, 483] on div "Total Amount: Rp. 923,066,000 Total Fee: Rp. 0" at bounding box center [561, 490] width 1103 height 37
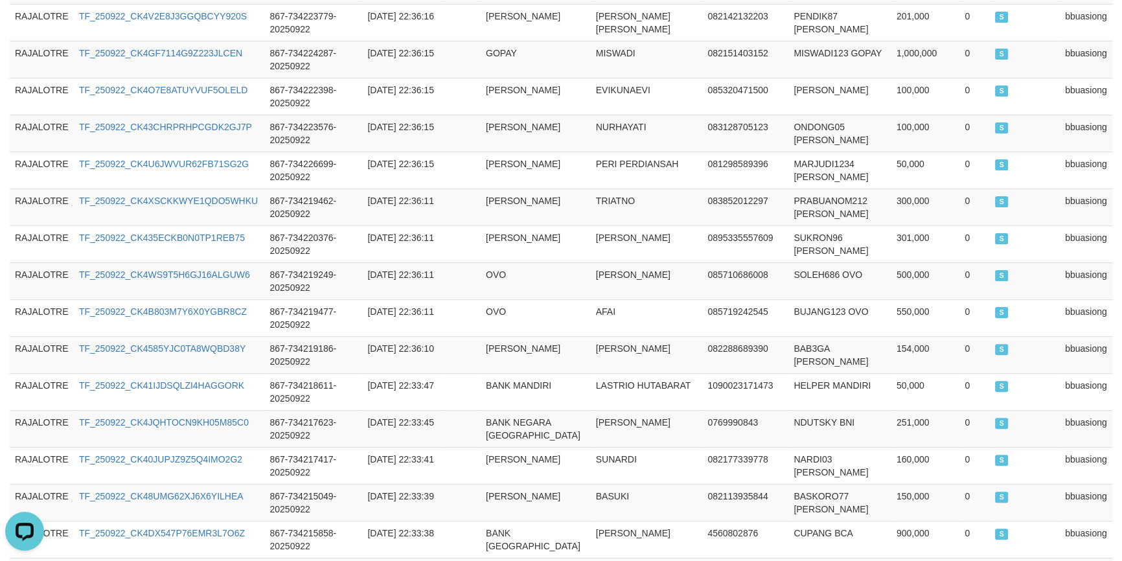
scroll to position [0, 0]
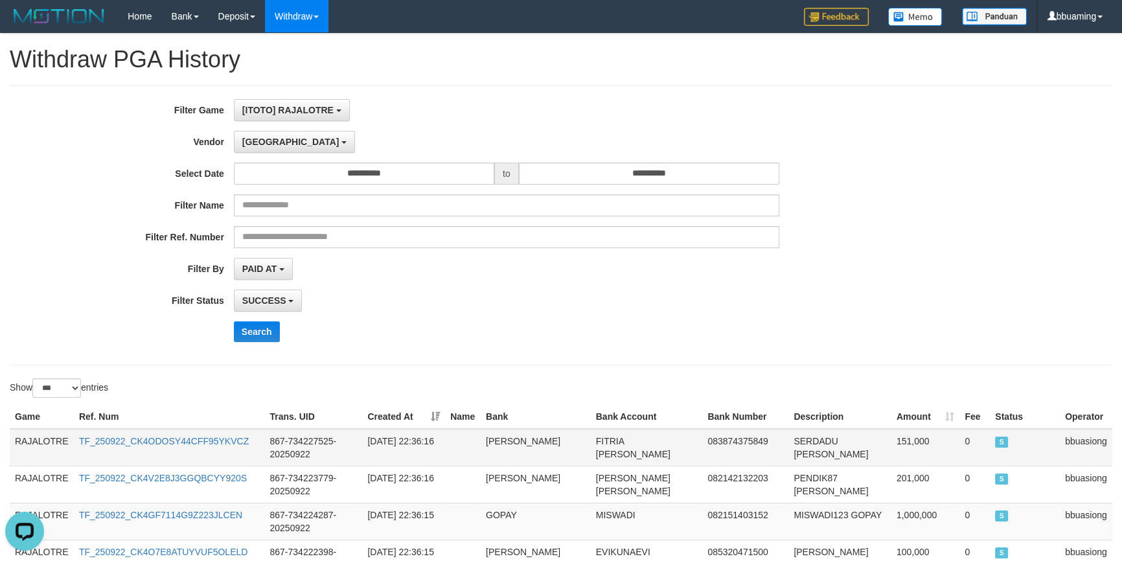
click at [51, 437] on td "RAJALOTRE" at bounding box center [42, 448] width 64 height 38
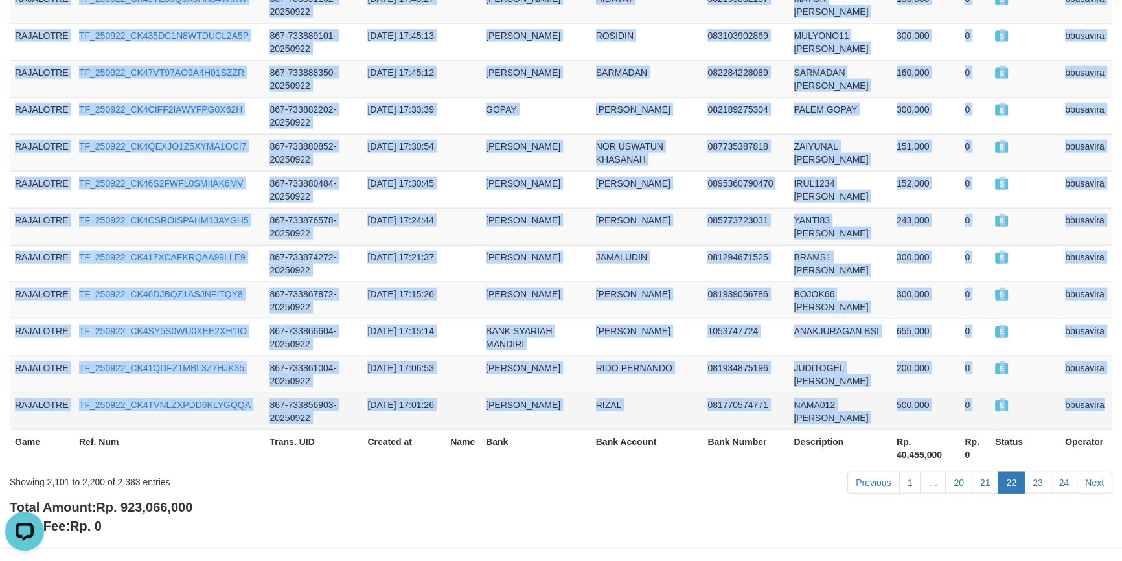
click at [1084, 393] on td "bbusavira" at bounding box center [1086, 411] width 52 height 37
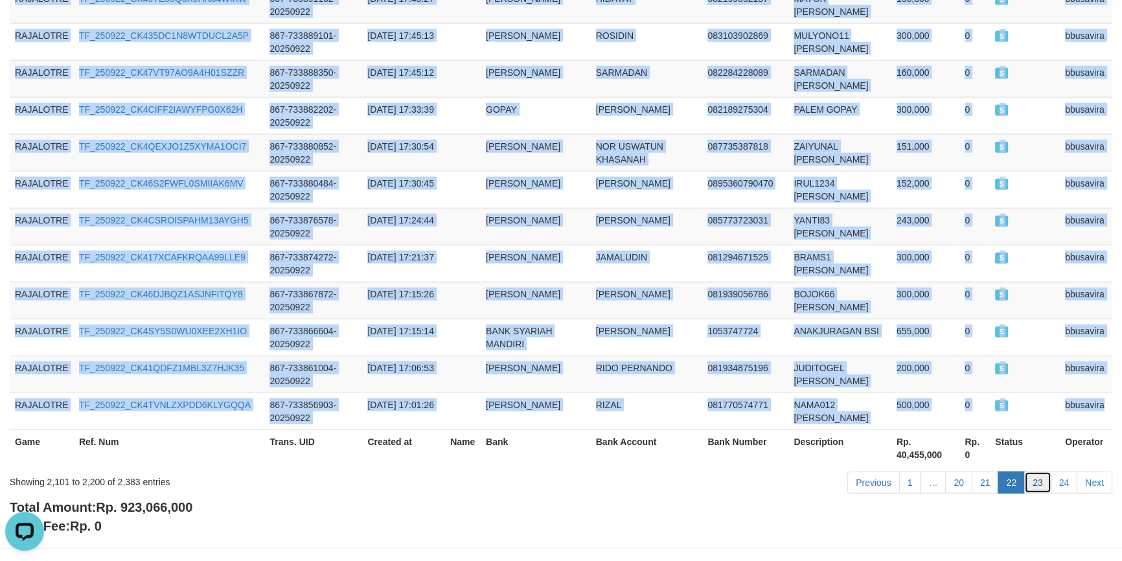
click at [1042, 472] on link "23" at bounding box center [1037, 483] width 27 height 22
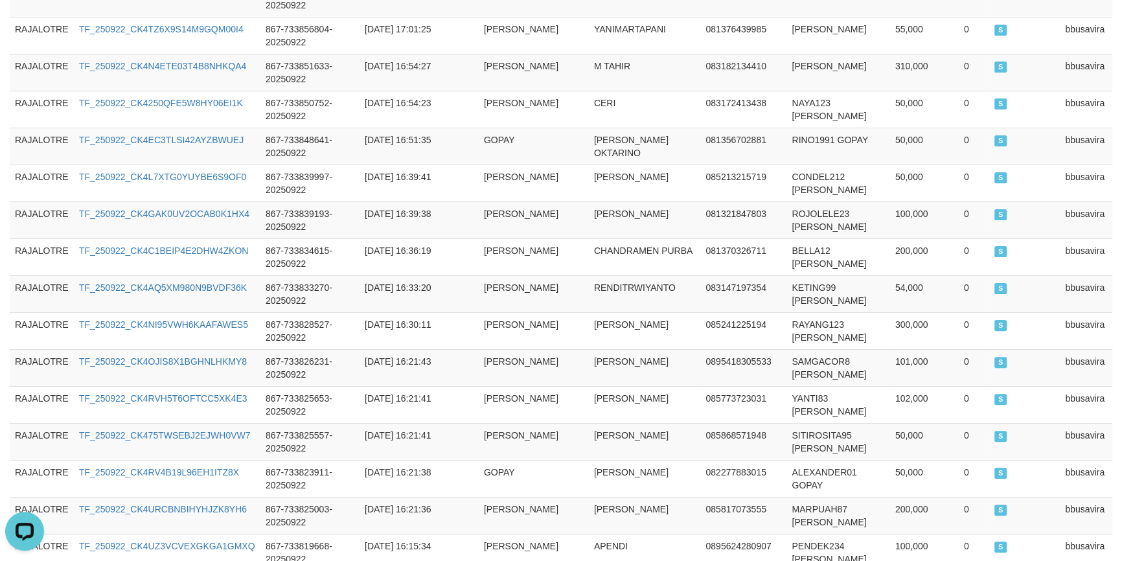
scroll to position [0, 0]
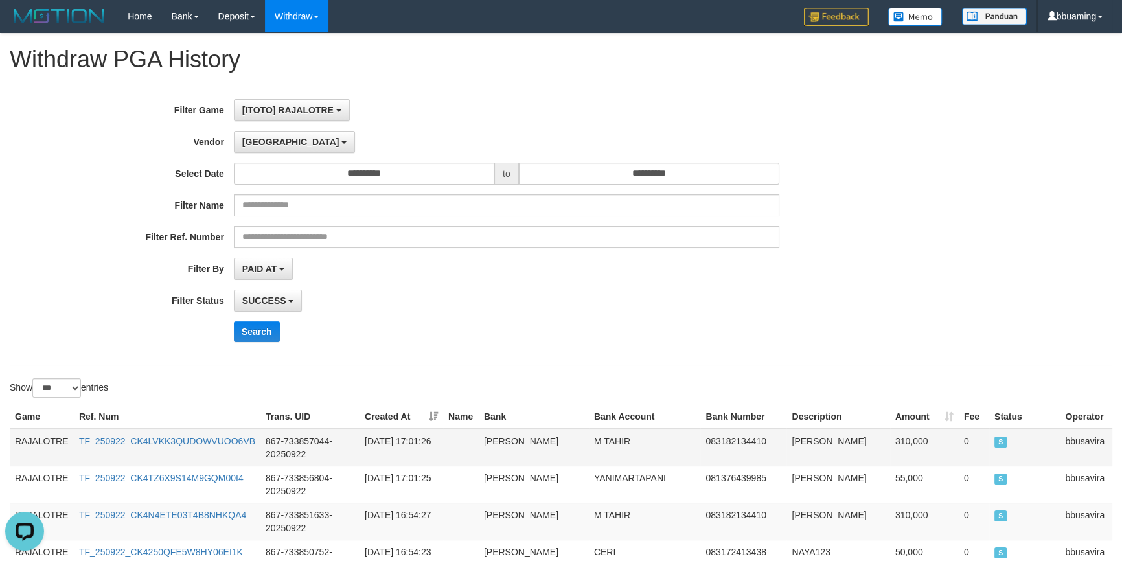
click at [34, 437] on td "RAJALOTRE" at bounding box center [42, 448] width 64 height 38
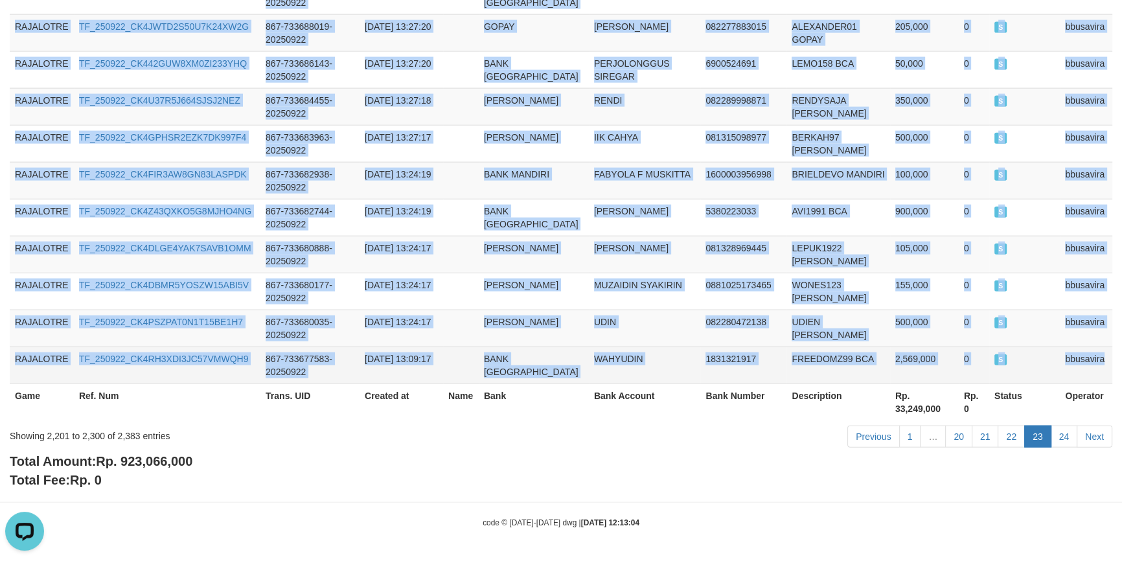
click at [1084, 366] on td "bbusavira" at bounding box center [1086, 365] width 52 height 37
click at [1067, 439] on link "24" at bounding box center [1064, 437] width 27 height 22
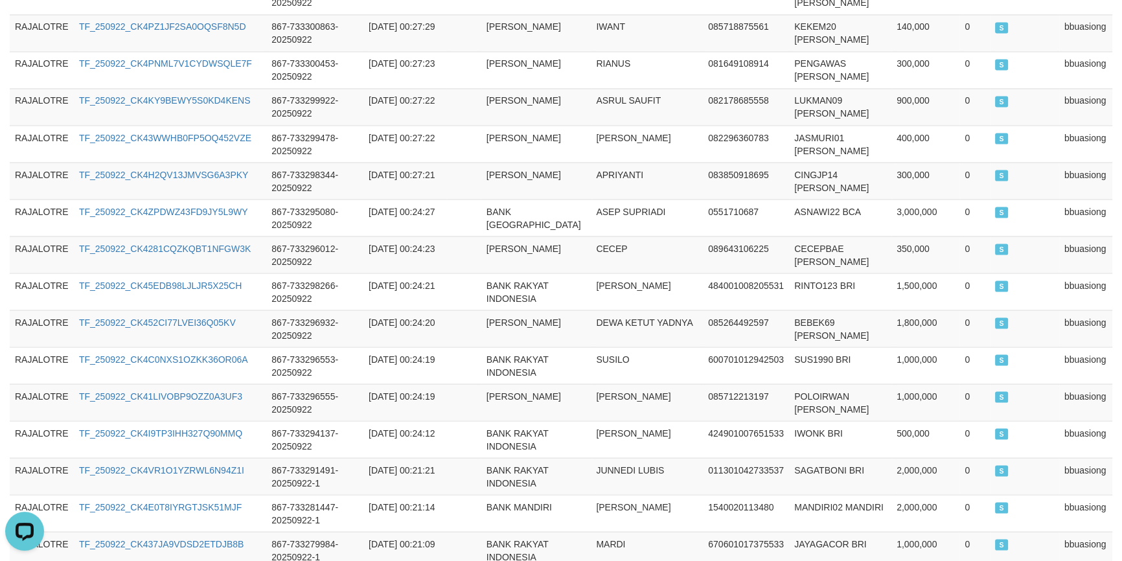
scroll to position [3045, 0]
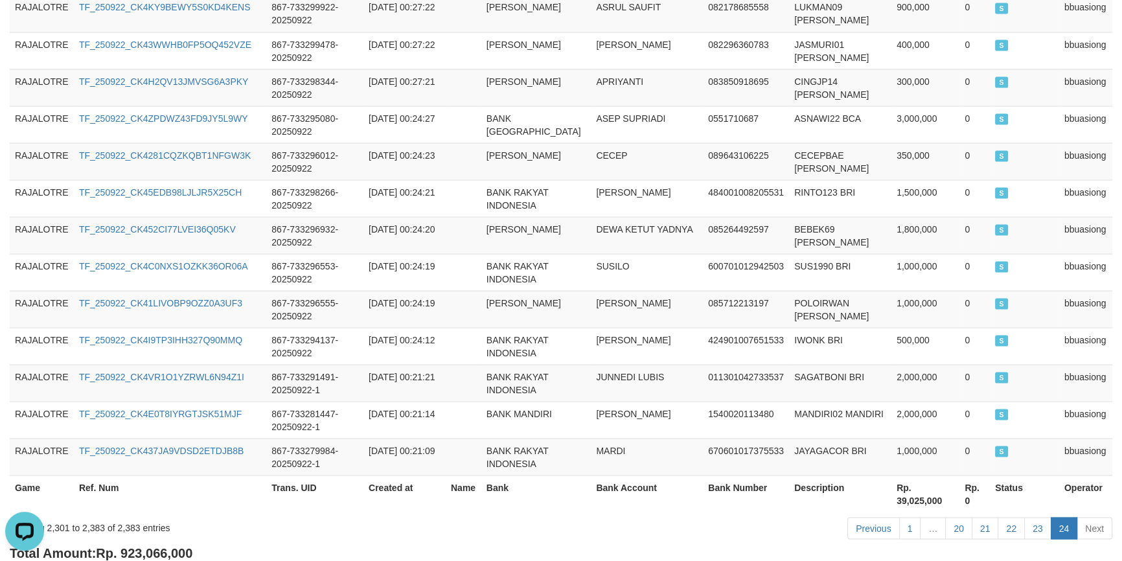
click at [291, 475] on th "Trans. UID" at bounding box center [314, 493] width 97 height 37
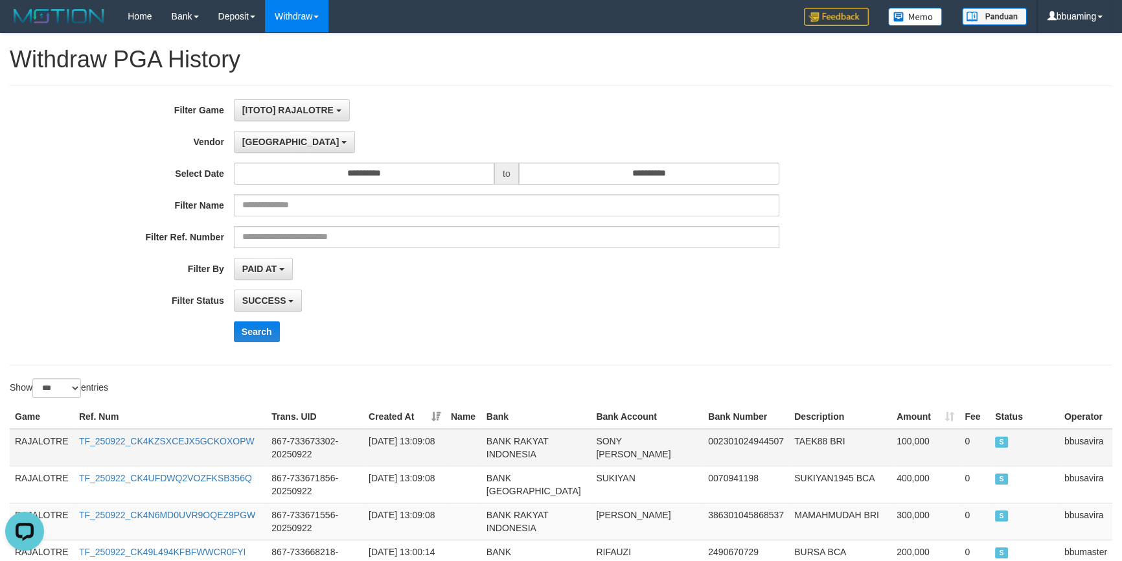
click at [45, 441] on td "RAJALOTRE" at bounding box center [42, 448] width 64 height 38
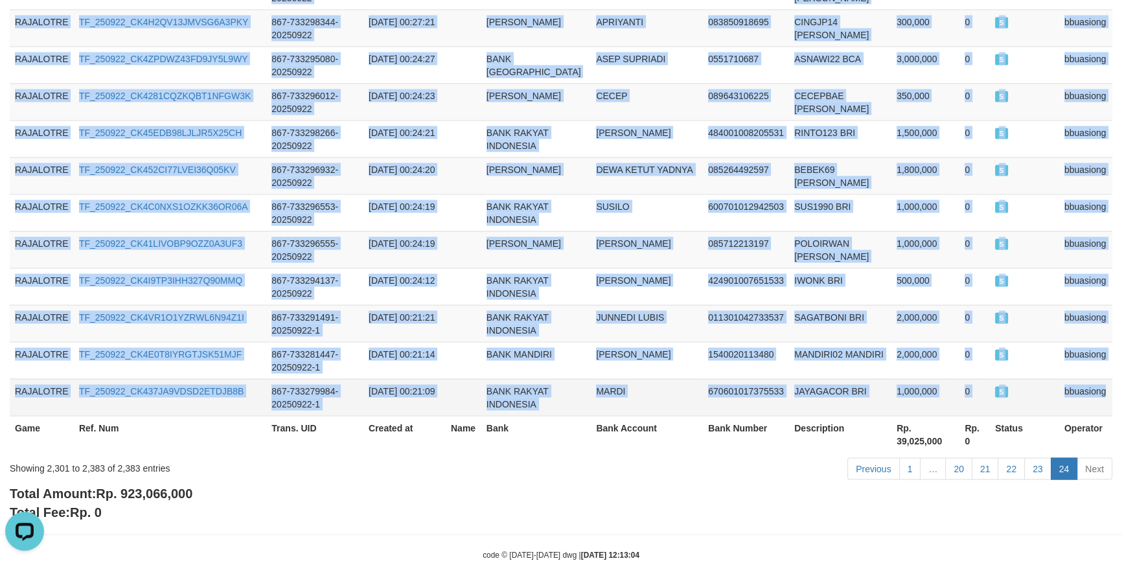
click at [1073, 379] on td "bbuasiong" at bounding box center [1085, 397] width 53 height 37
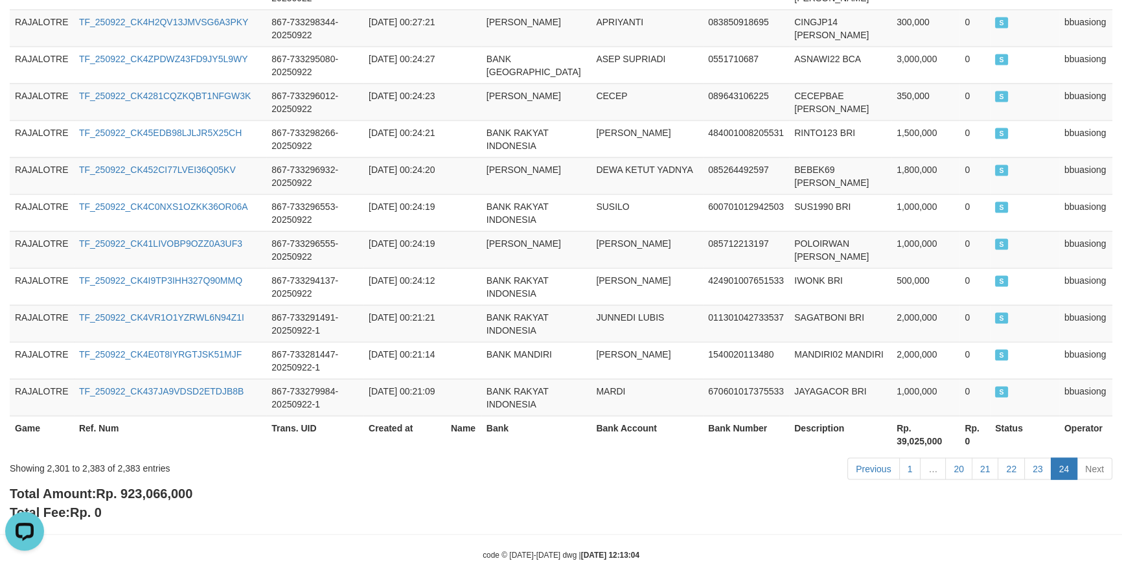
click at [390, 485] on div "Total Amount: Rp. 923,066,000 Total Fee: Rp. 0" at bounding box center [561, 503] width 1103 height 37
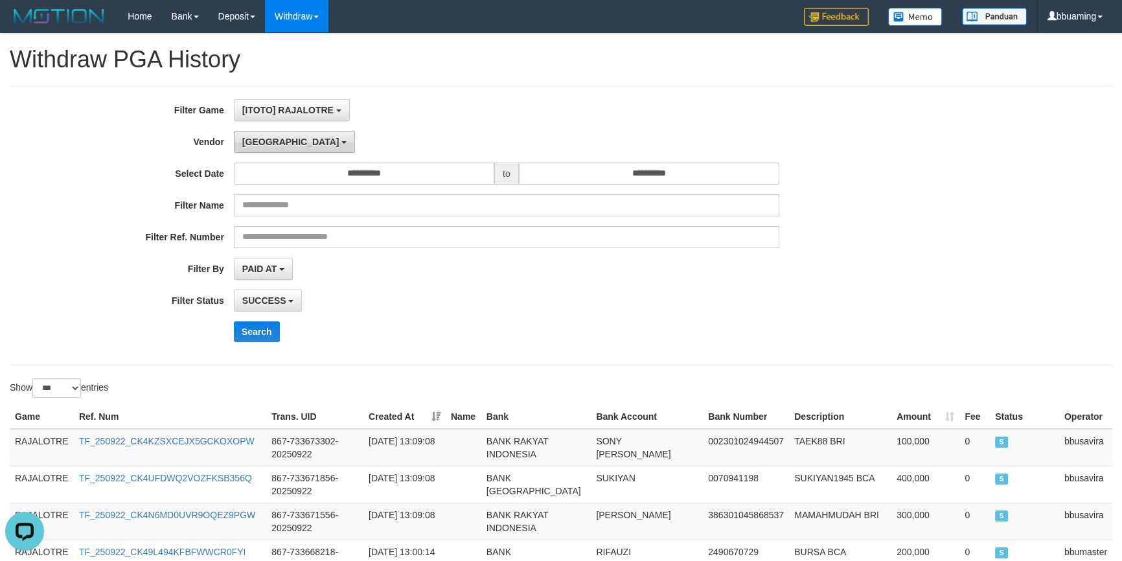
click at [269, 139] on button "[GEOGRAPHIC_DATA]" at bounding box center [294, 142] width 121 height 22
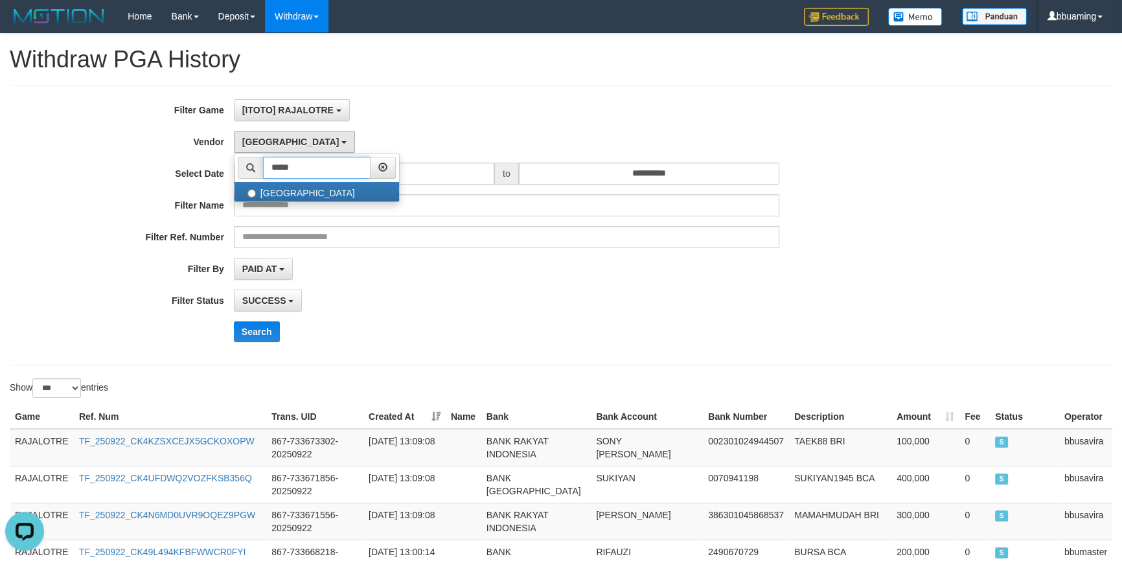
click at [284, 161] on input "*****" at bounding box center [317, 168] width 108 height 22
paste input "text"
click at [285, 168] on input "*****" at bounding box center [317, 168] width 108 height 22
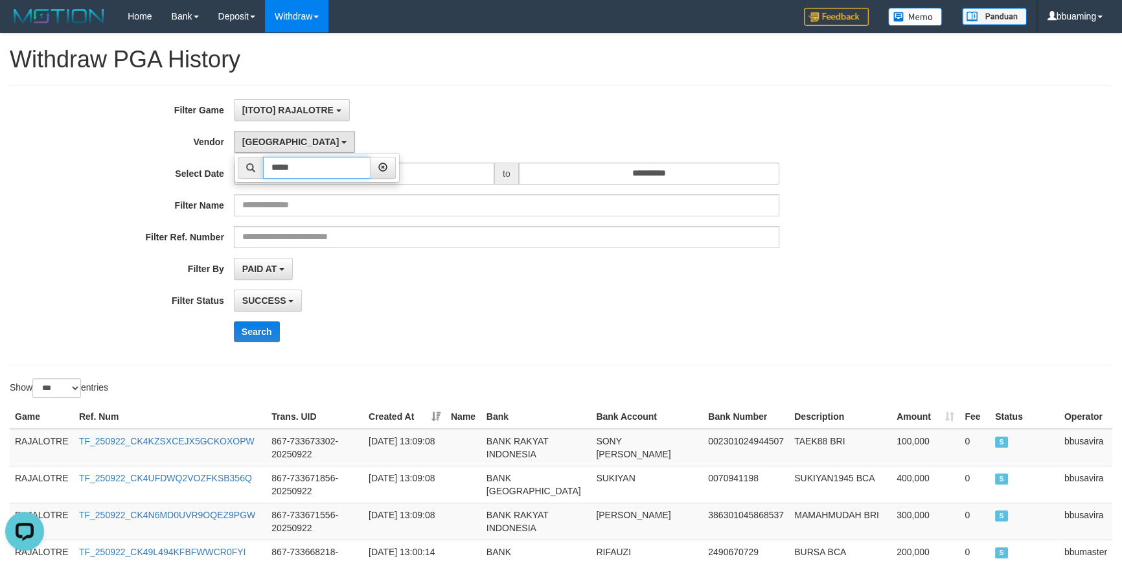
paste input "text"
type input "*****"
click at [299, 192] on label "Borde" at bounding box center [317, 191] width 165 height 19
select select "**********"
click at [262, 327] on button "Search" at bounding box center [257, 331] width 46 height 21
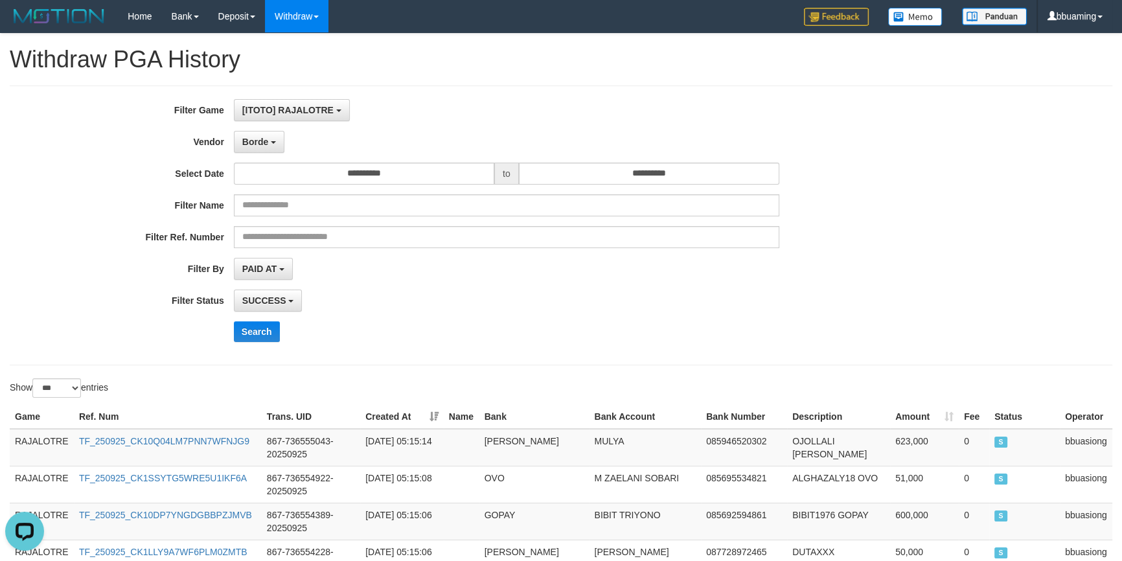
click at [663, 292] on div "SUCCESS SUCCESS ON PROCESS FAILED" at bounding box center [506, 301] width 545 height 22
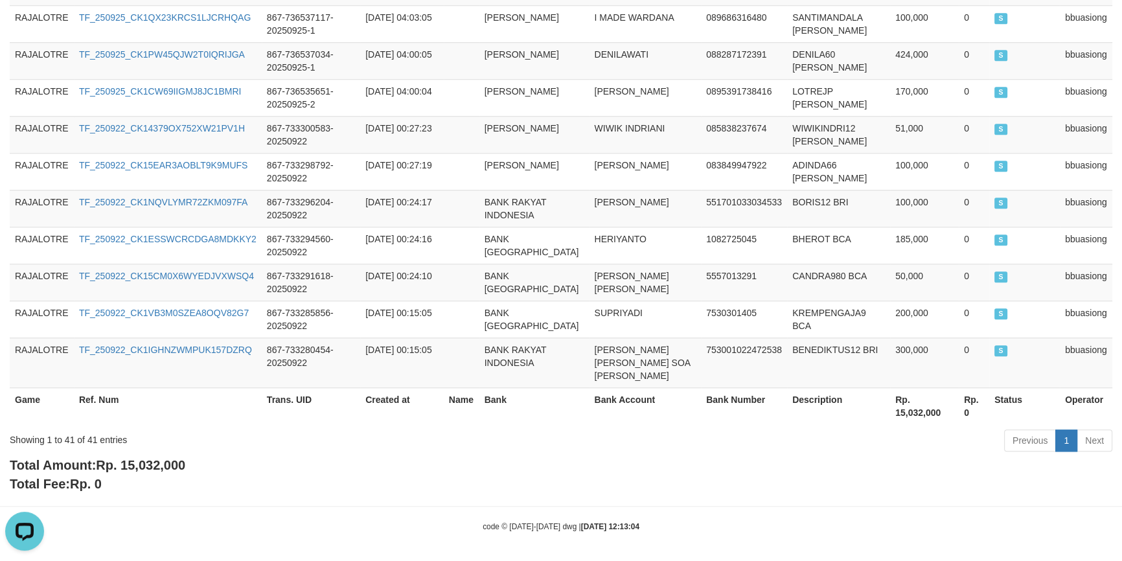
click at [152, 462] on span "Rp. 15,032,000" at bounding box center [140, 465] width 89 height 14
click at [290, 459] on div "Total Amount: Rp. 15,032,000 Total Fee: Rp. 0" at bounding box center [561, 474] width 1103 height 37
click at [89, 434] on div "Showing 1 to 41 of 41 entries" at bounding box center [234, 437] width 448 height 18
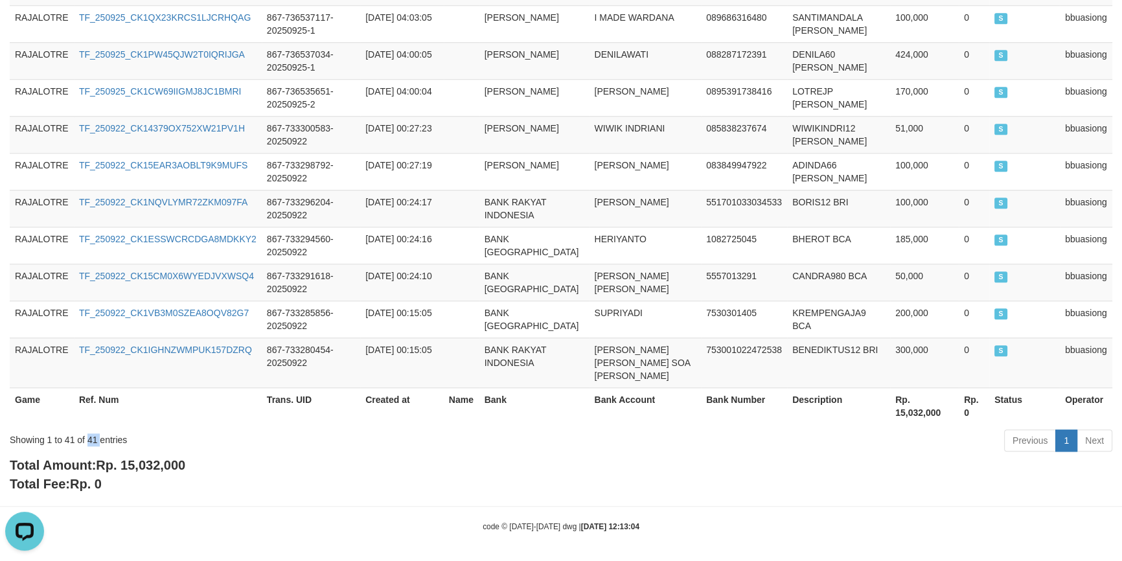
click at [89, 434] on div "Showing 1 to 41 of 41 entries" at bounding box center [234, 437] width 448 height 18
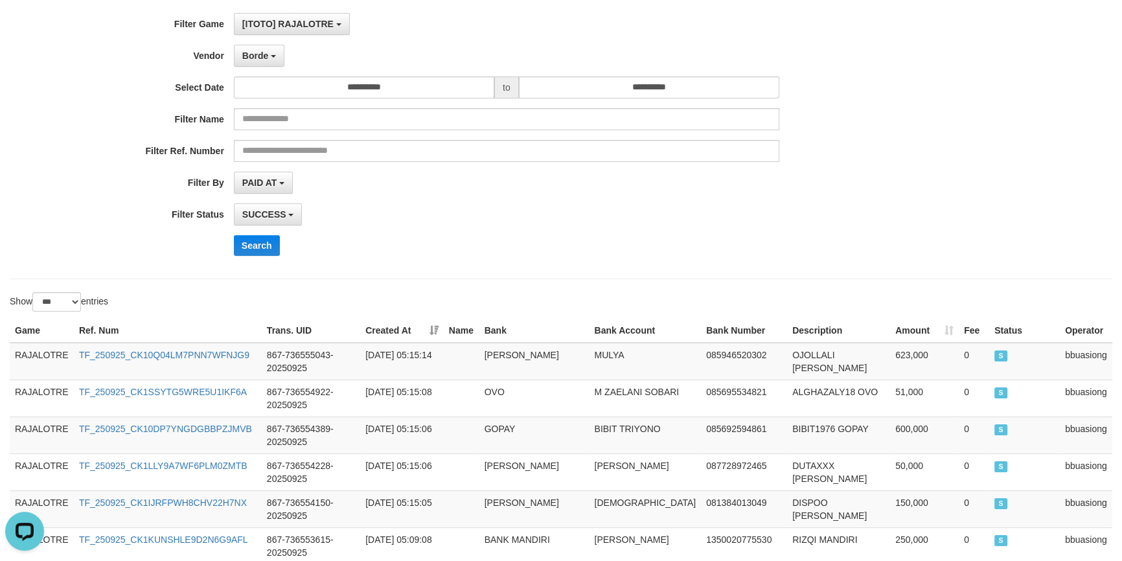
scroll to position [0, 0]
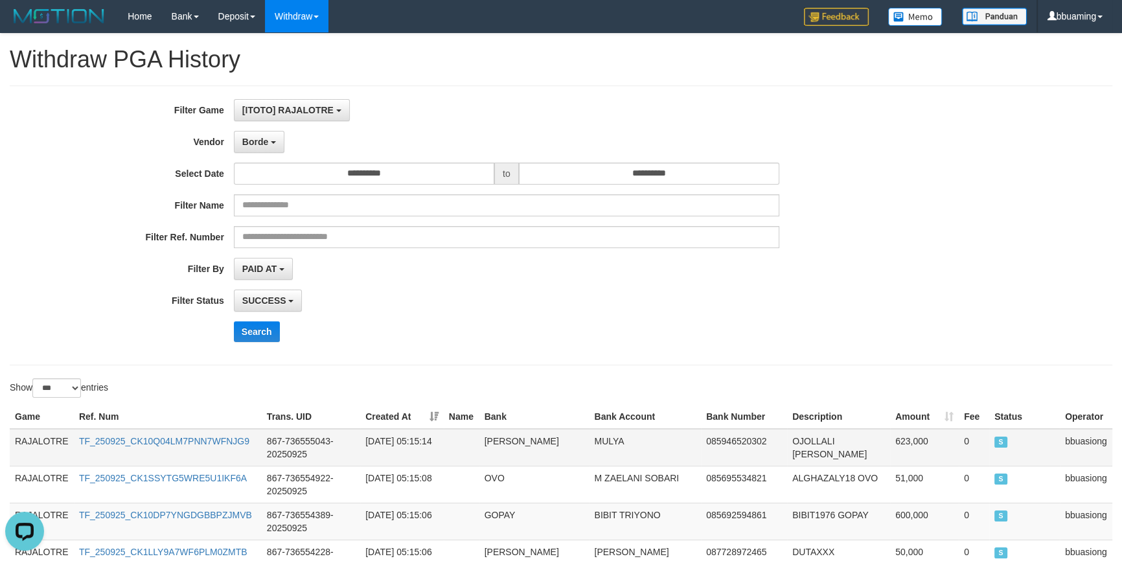
click at [34, 441] on td "RAJALOTRE" at bounding box center [42, 448] width 64 height 38
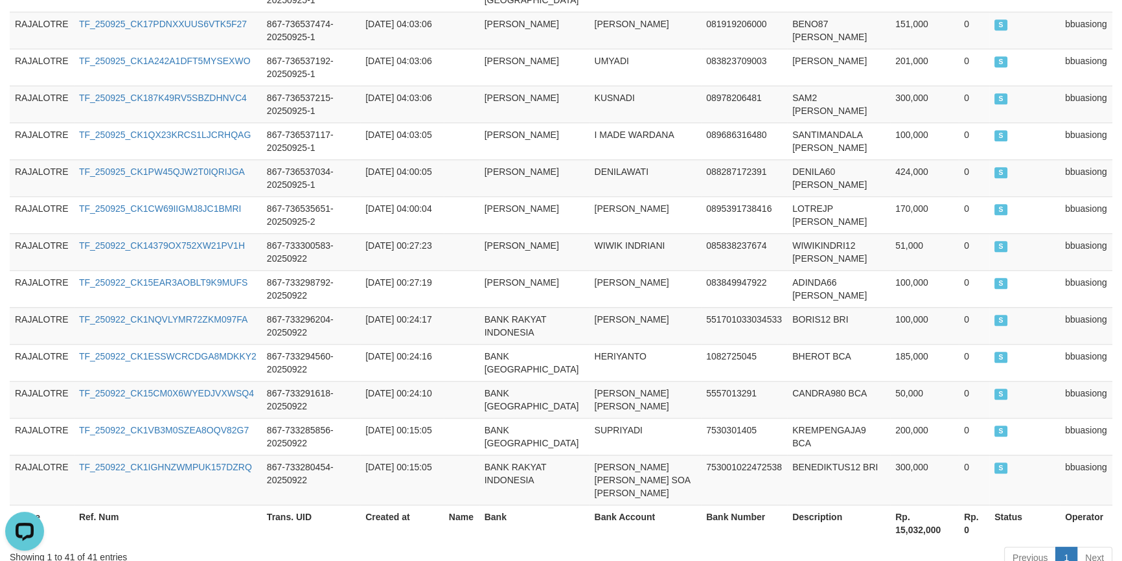
scroll to position [1568, 0]
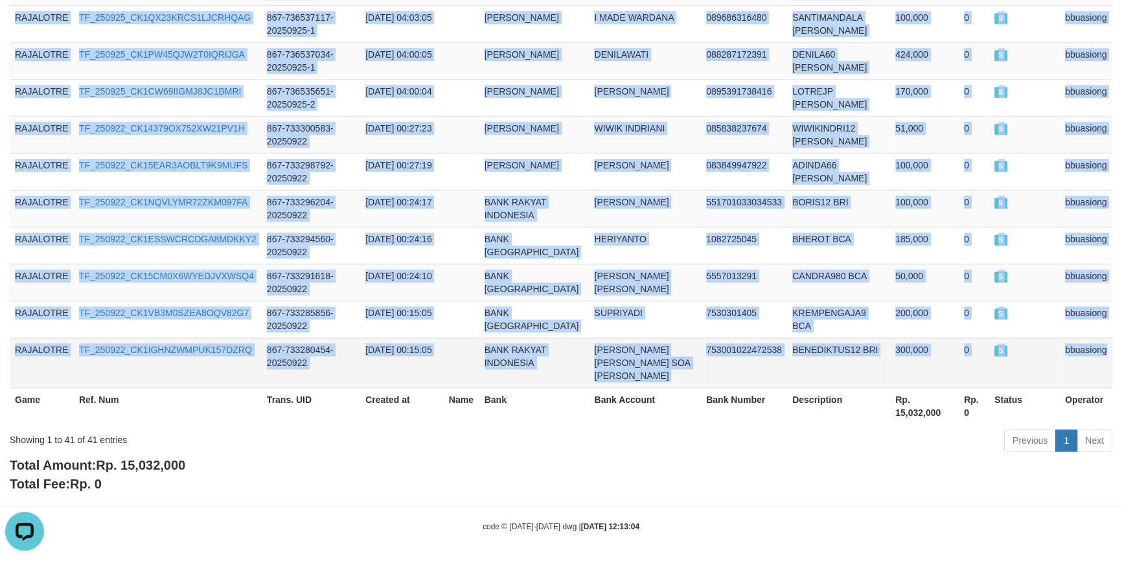
click at [1099, 360] on td "bbuasiong" at bounding box center [1086, 363] width 52 height 50
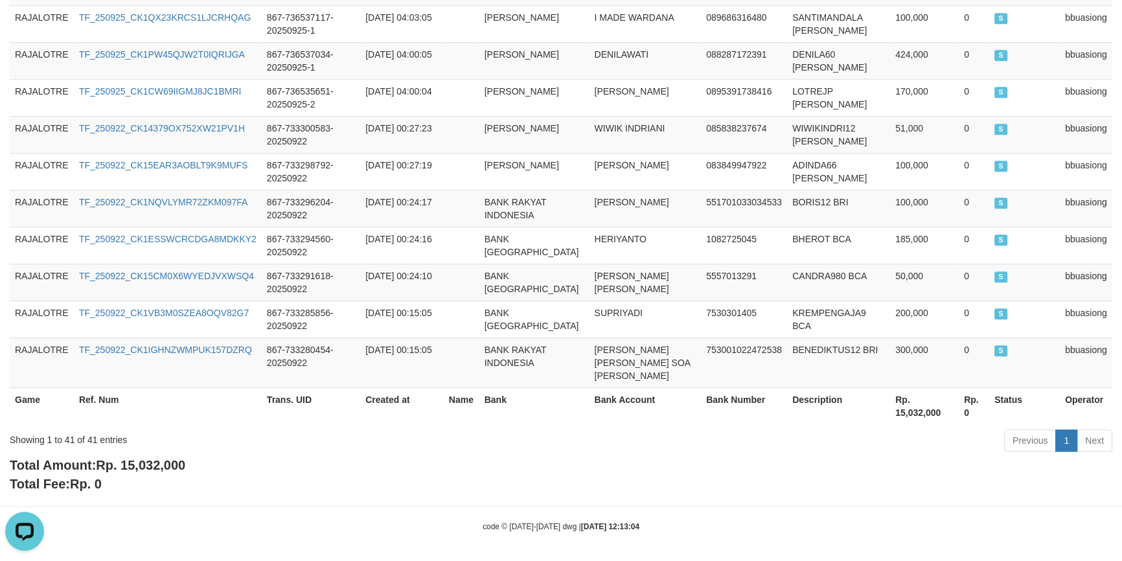
drag, startPoint x: 444, startPoint y: 509, endPoint x: 422, endPoint y: 512, distance: 22.8
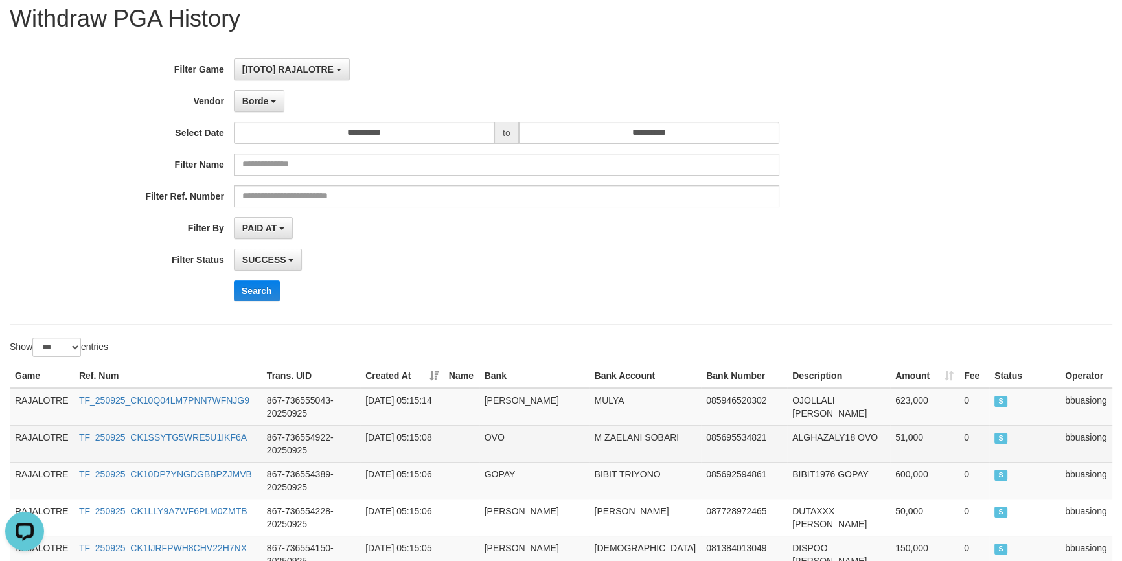
scroll to position [0, 0]
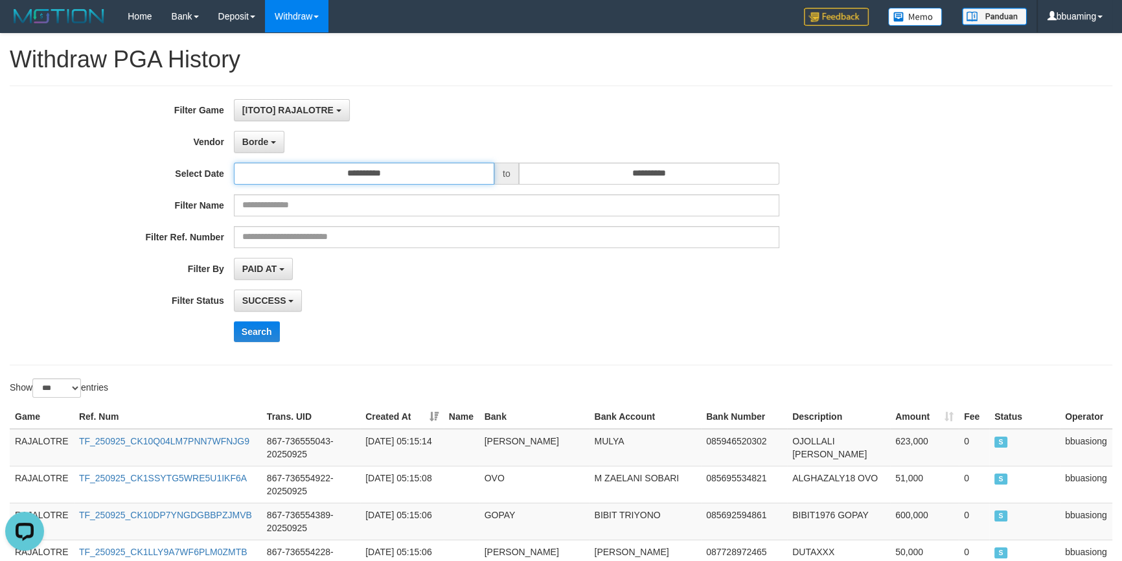
click at [337, 177] on input "**********" at bounding box center [364, 174] width 260 height 22
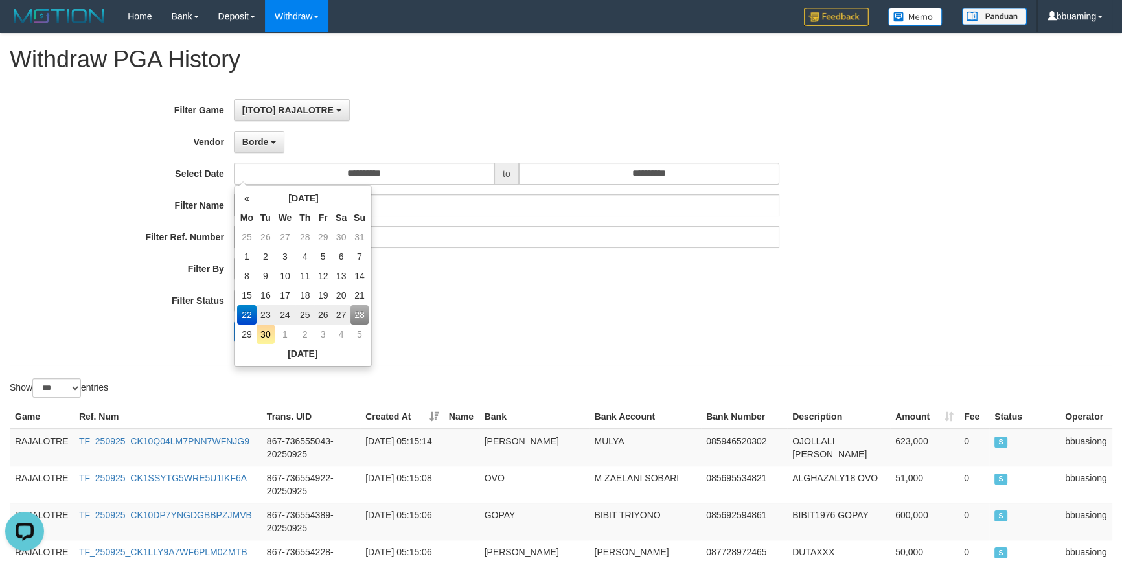
drag, startPoint x: 665, startPoint y: 315, endPoint x: 650, endPoint y: 307, distance: 17.1
click at [663, 315] on div "**********" at bounding box center [467, 225] width 935 height 253
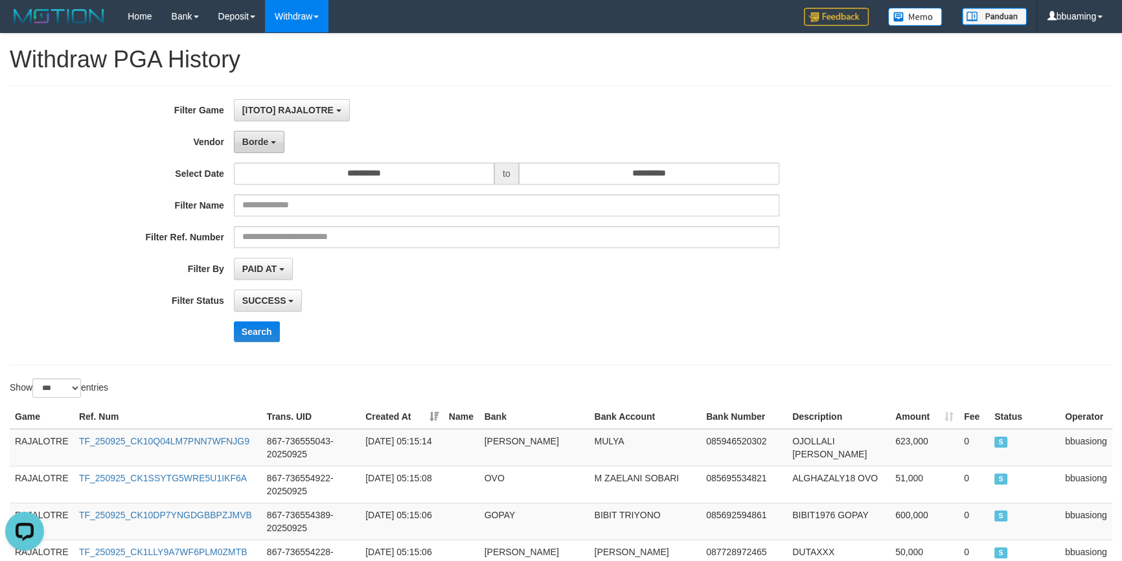
click at [271, 143] on b "button" at bounding box center [273, 142] width 5 height 3
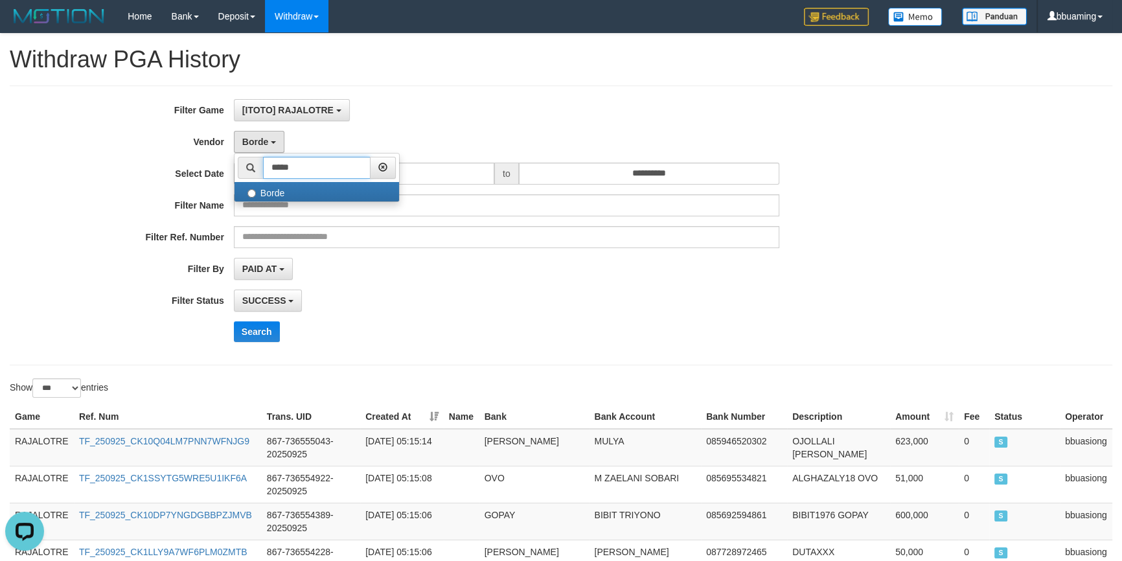
click at [272, 174] on input "*****" at bounding box center [317, 168] width 108 height 22
click at [273, 174] on input "*****" at bounding box center [317, 168] width 108 height 22
paste input "**********"
type input "**********"
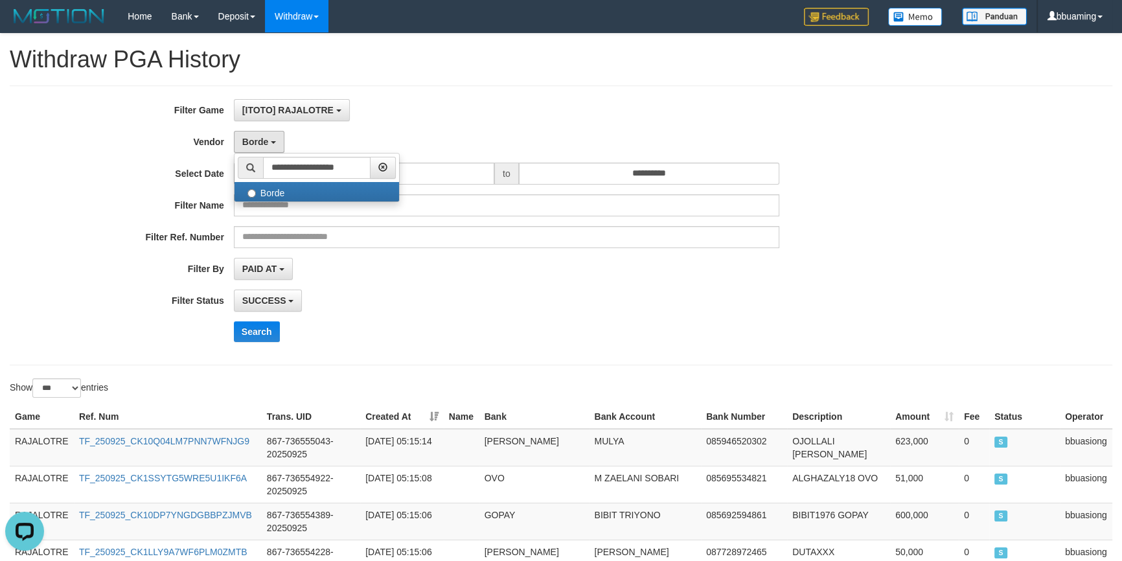
click at [259, 316] on div "**********" at bounding box center [467, 225] width 935 height 253
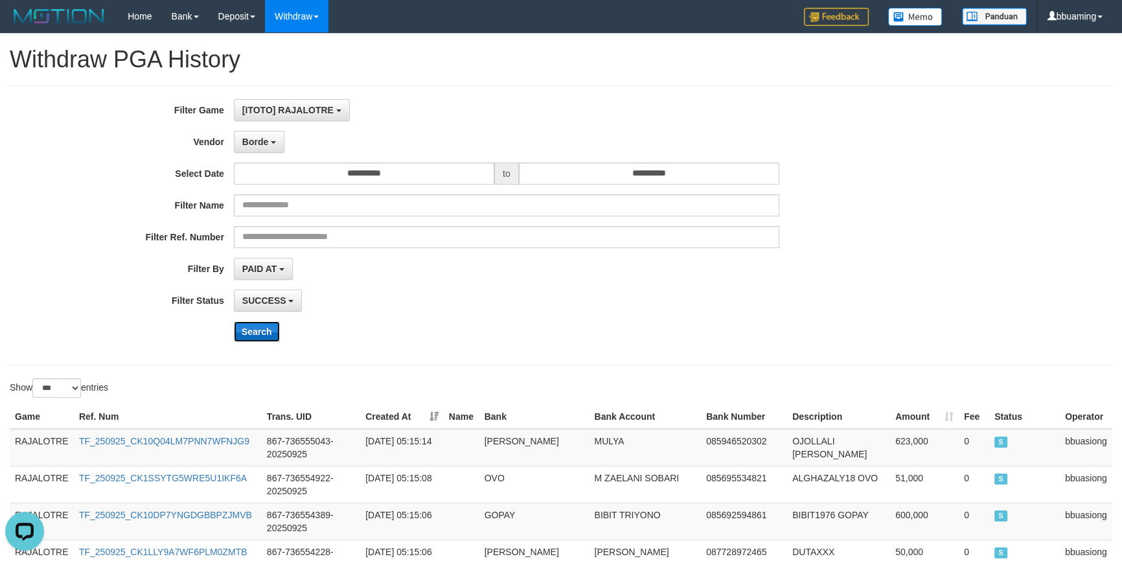
click at [255, 328] on button "Search" at bounding box center [257, 331] width 46 height 21
click at [806, 274] on div "**********" at bounding box center [467, 269] width 935 height 22
click at [266, 148] on button "Borde" at bounding box center [259, 142] width 51 height 22
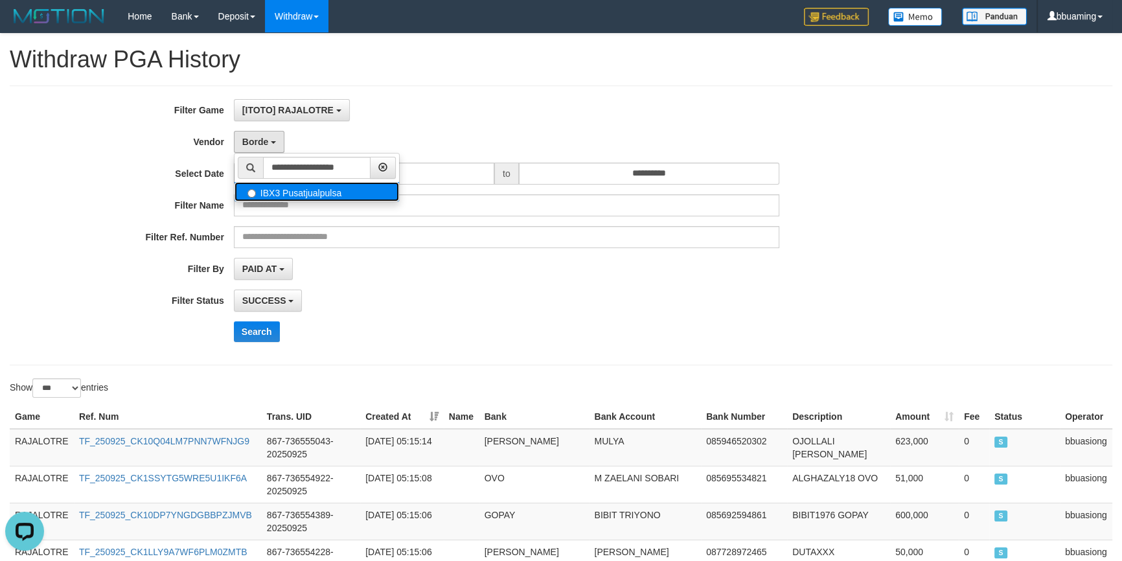
click at [295, 194] on label "IBX3 Pusatjualpulsa" at bounding box center [317, 191] width 165 height 19
select select "**********"
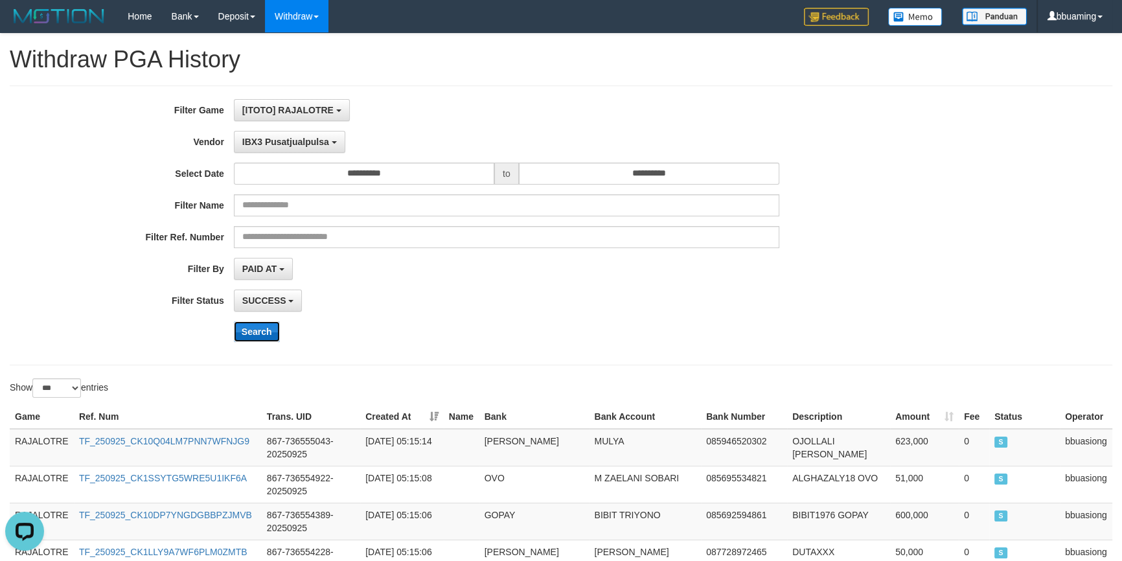
click at [252, 337] on button "Search" at bounding box center [257, 331] width 46 height 21
click at [700, 300] on div "SUCCESS SUCCESS ON PROCESS FAILED" at bounding box center [506, 301] width 545 height 22
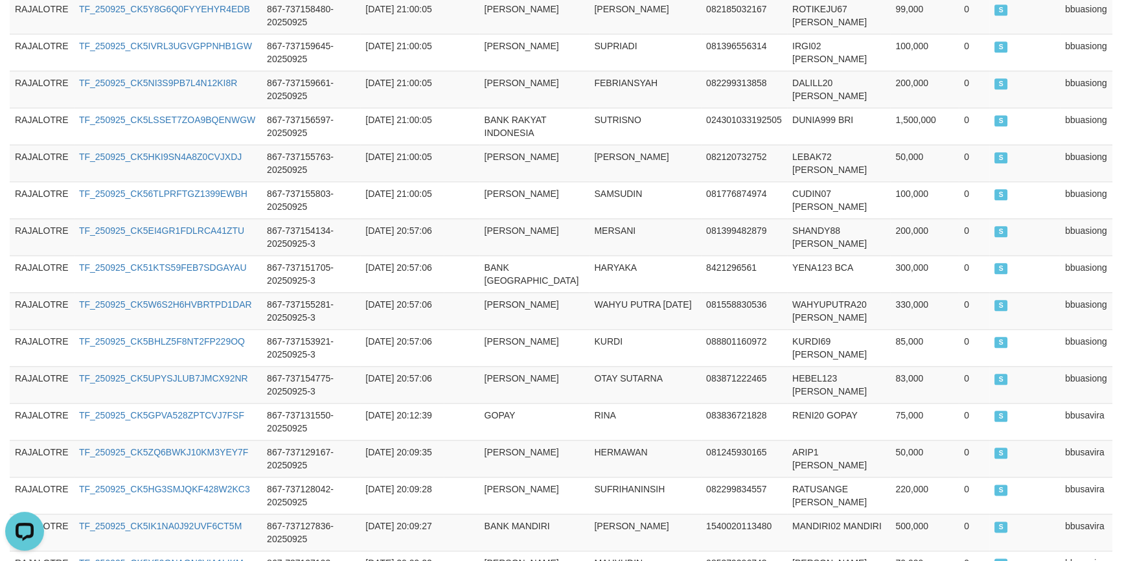
scroll to position [2072, 0]
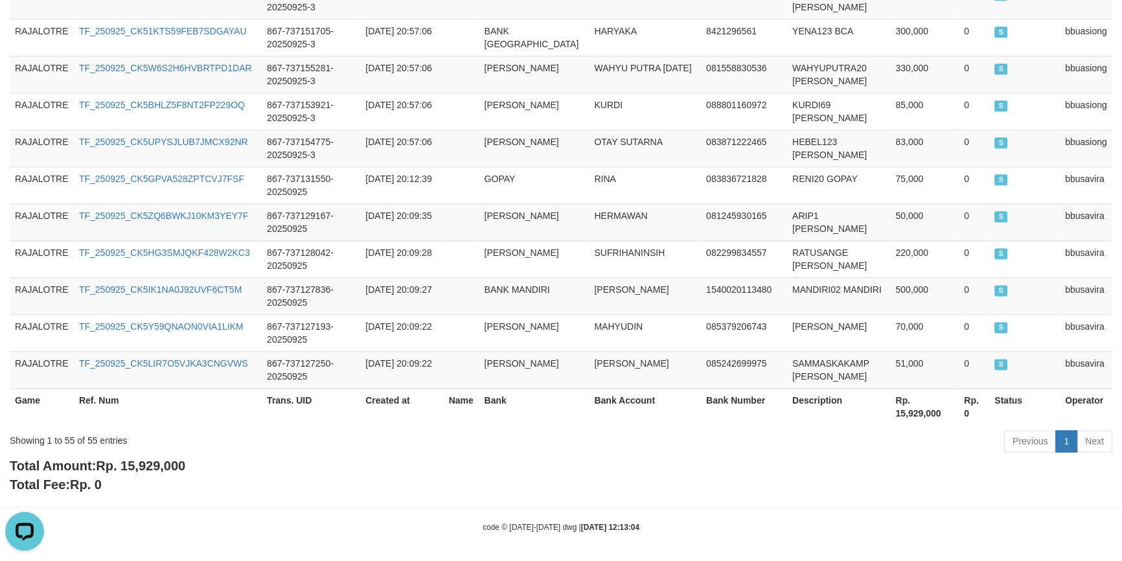
click at [84, 432] on div "Showing 1 to 55 of 55 entries" at bounding box center [234, 438] width 448 height 18
click at [86, 432] on div "Showing 1 to 55 of 55 entries" at bounding box center [234, 438] width 448 height 18
click at [86, 431] on div "Showing 1 to 55 of 55 entries" at bounding box center [234, 438] width 448 height 18
click at [152, 463] on span "Rp. 15,929,000" at bounding box center [140, 466] width 89 height 14
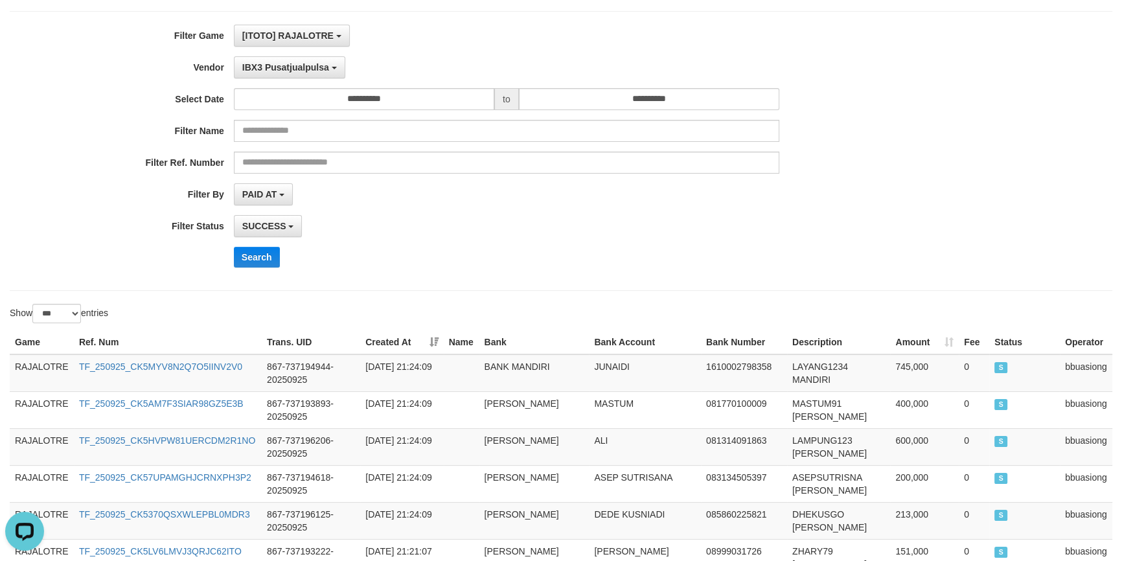
scroll to position [0, 0]
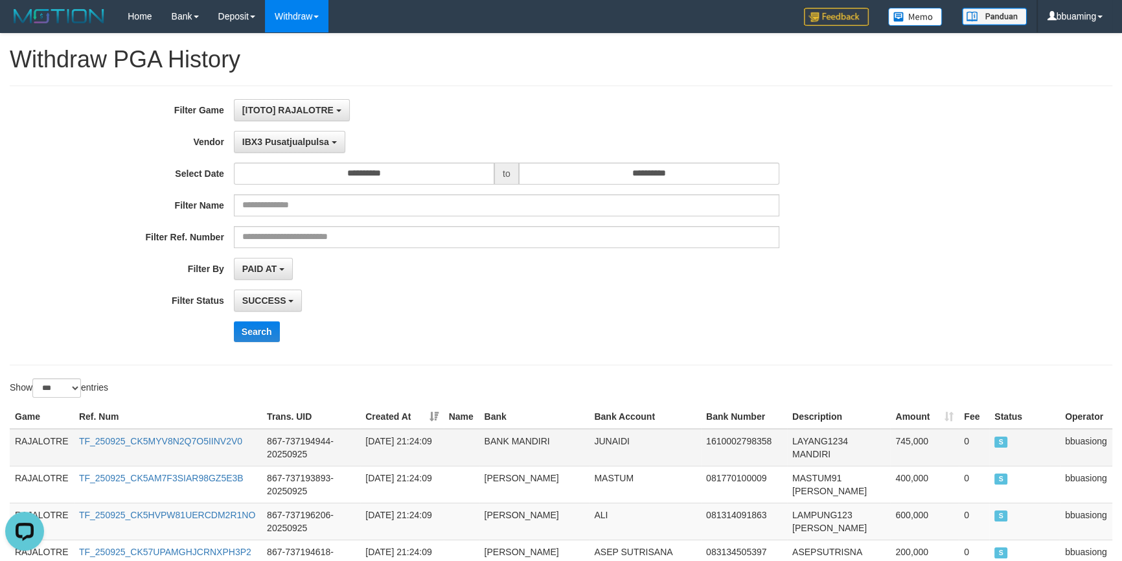
click at [40, 435] on td "RAJALOTRE" at bounding box center [42, 448] width 64 height 38
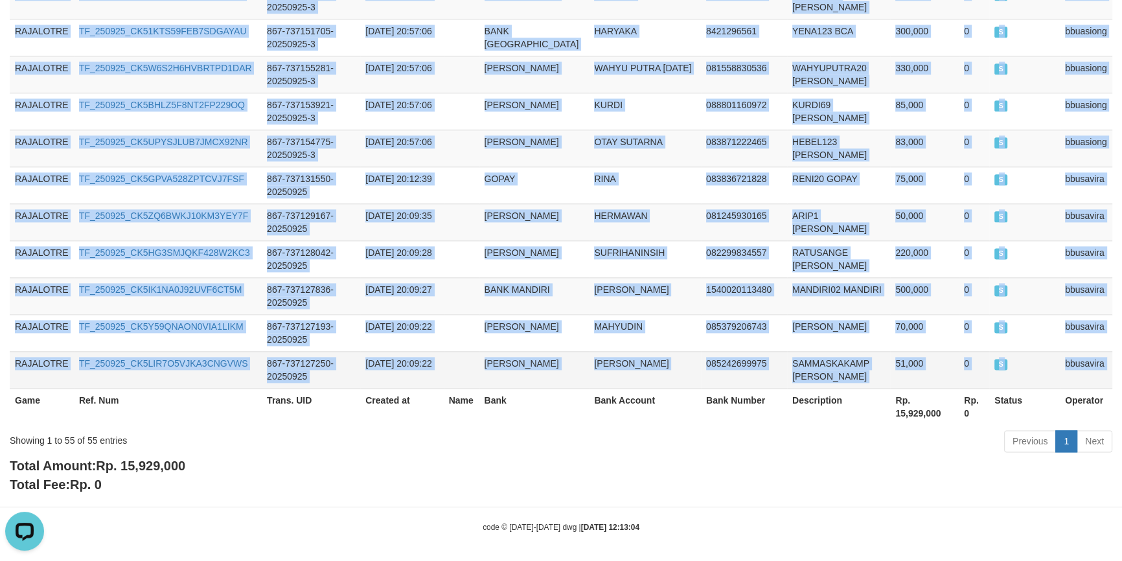
click at [1060, 356] on td "bbusavira" at bounding box center [1086, 369] width 52 height 37
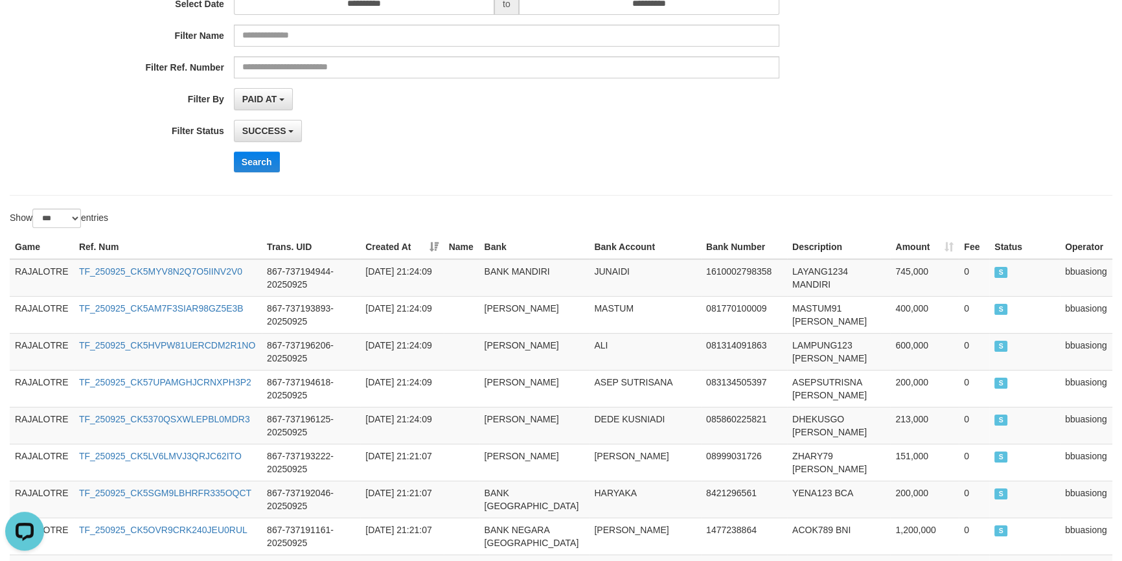
scroll to position [0, 0]
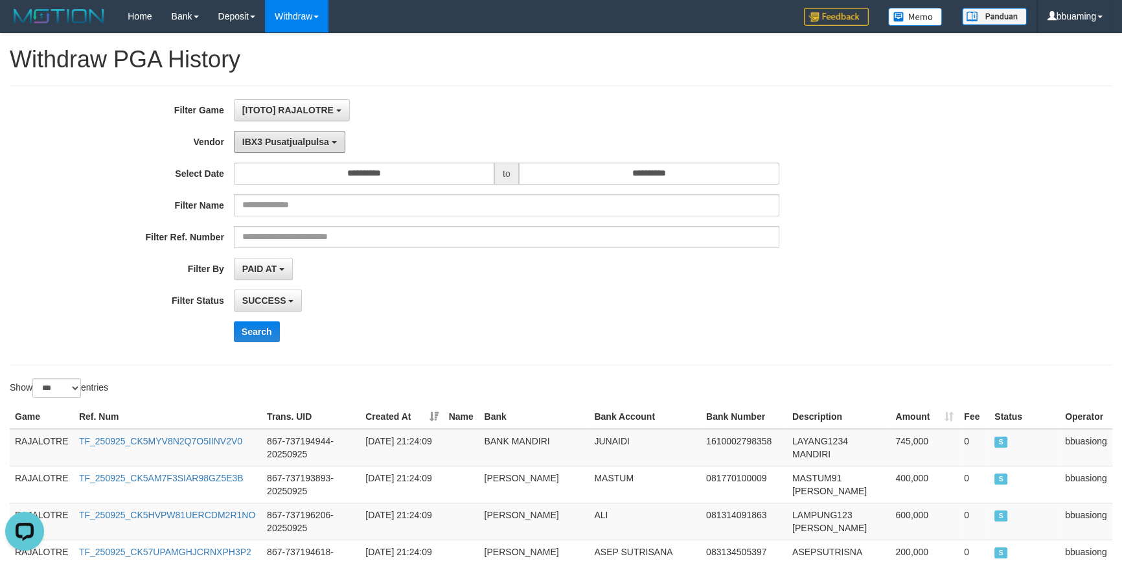
drag, startPoint x: 287, startPoint y: 139, endPoint x: 292, endPoint y: 170, distance: 32.1
click at [287, 139] on span "IBX3 Pusatjualpulsa" at bounding box center [285, 142] width 87 height 10
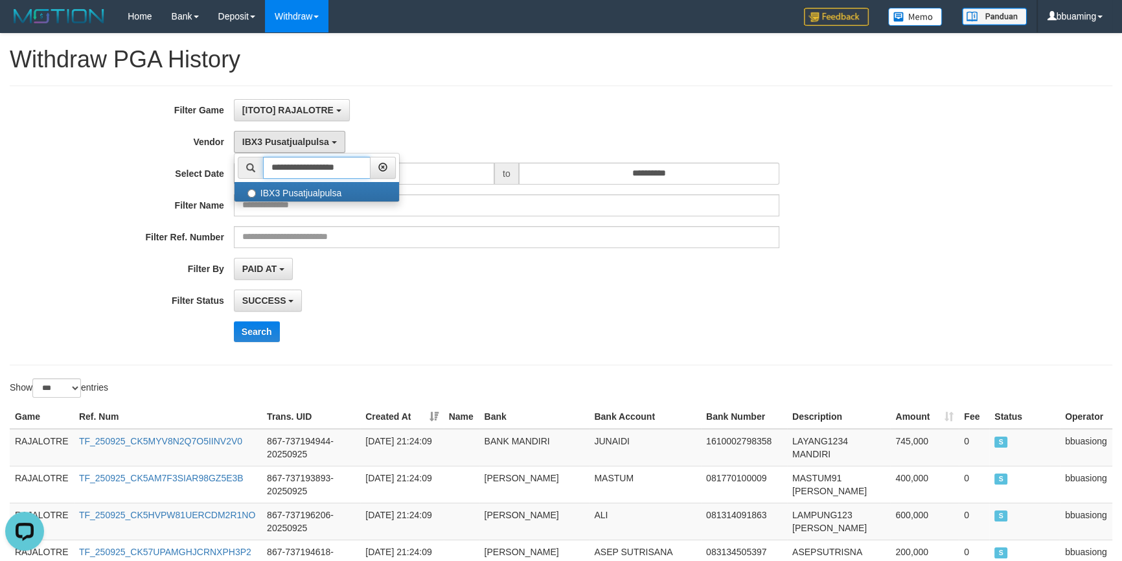
click at [310, 169] on input "**********" at bounding box center [317, 168] width 108 height 22
paste input "text"
click at [329, 170] on input "*******" at bounding box center [317, 168] width 108 height 22
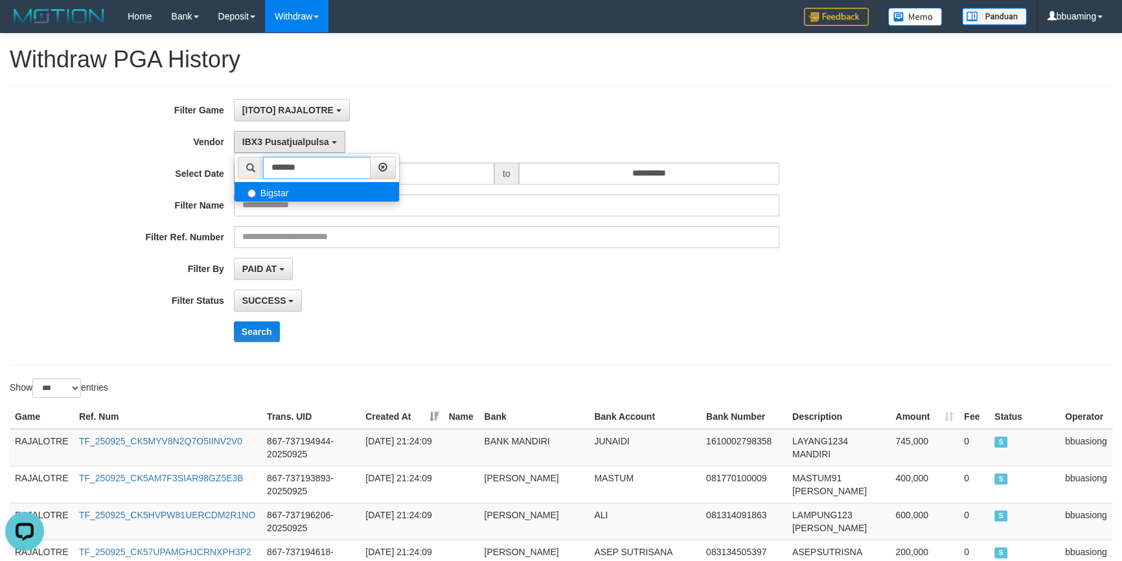
type input "*******"
click at [305, 192] on label "Bigstar" at bounding box center [317, 191] width 165 height 19
select select "**********"
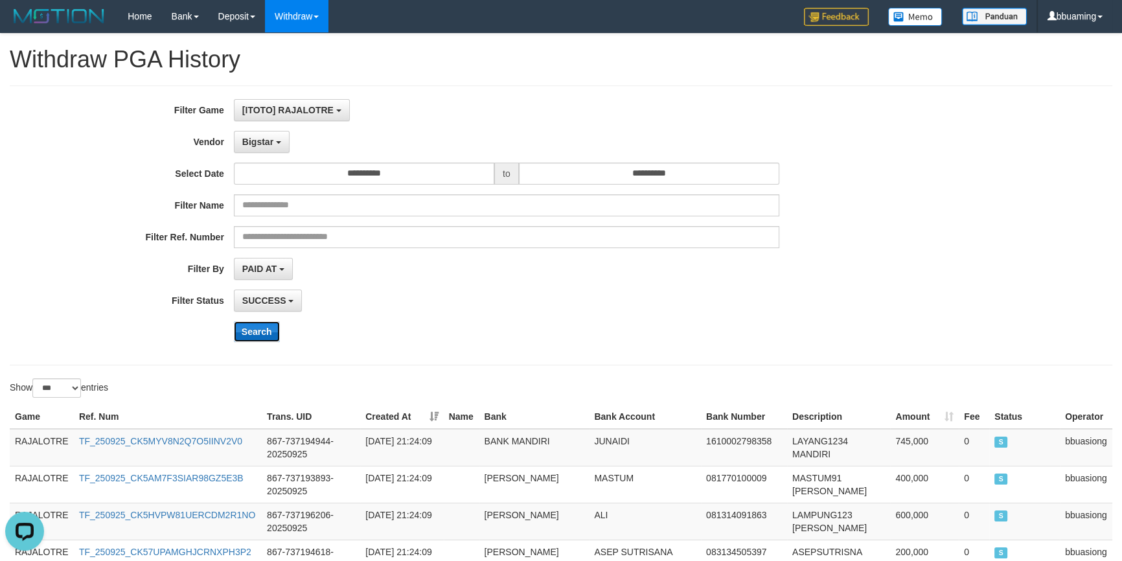
click at [252, 323] on button "Search" at bounding box center [257, 331] width 46 height 21
click at [454, 323] on div "Search" at bounding box center [585, 331] width 702 height 21
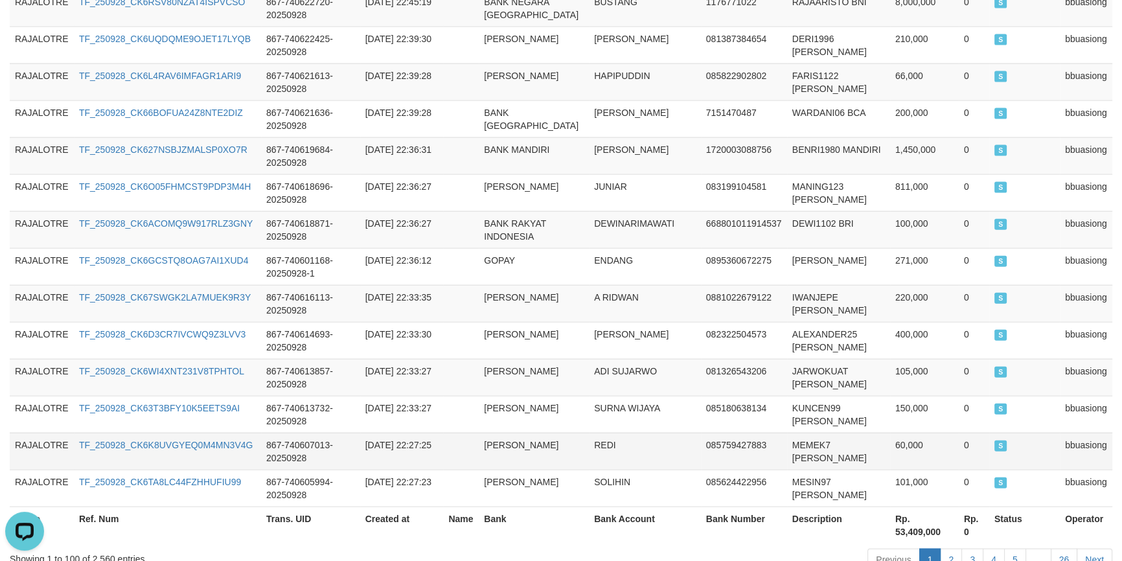
scroll to position [3731, 0]
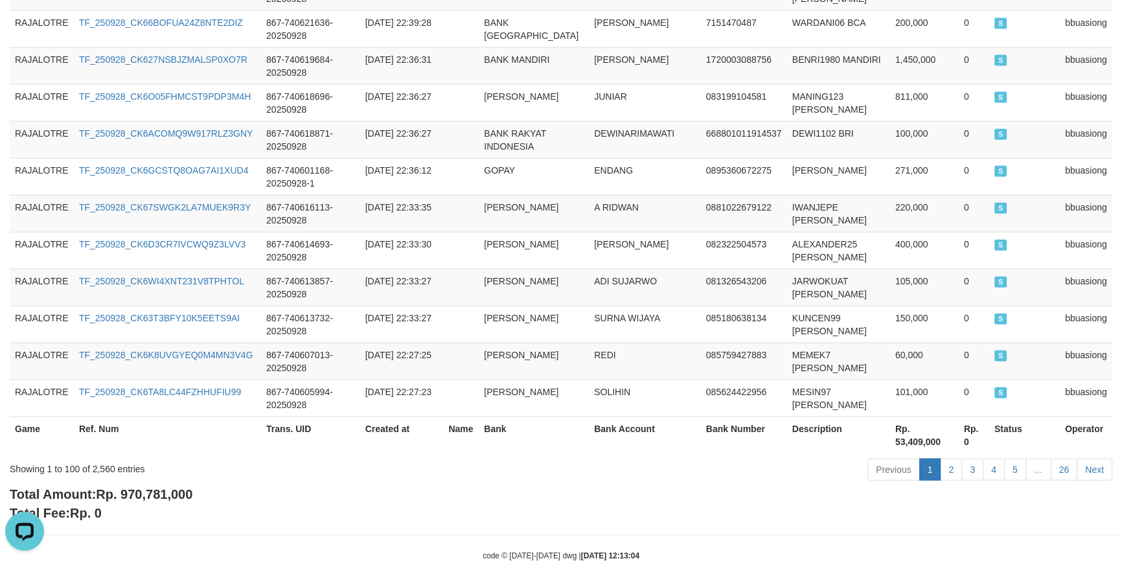
click at [160, 487] on span "Rp. 970,781,000" at bounding box center [144, 494] width 97 height 14
click at [100, 457] on div "Showing 1 to 100 of 2,560 entries" at bounding box center [234, 466] width 448 height 18
click at [315, 485] on div "Total Amount: Rp. 970,781,000 Total Fee: Rp. 0" at bounding box center [561, 503] width 1103 height 37
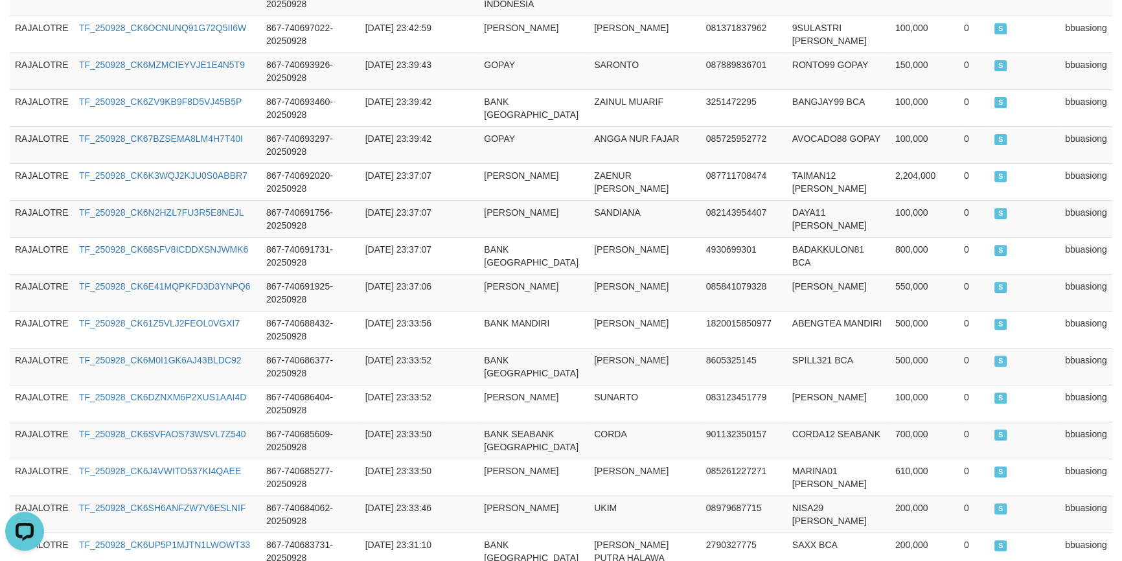
scroll to position [0, 0]
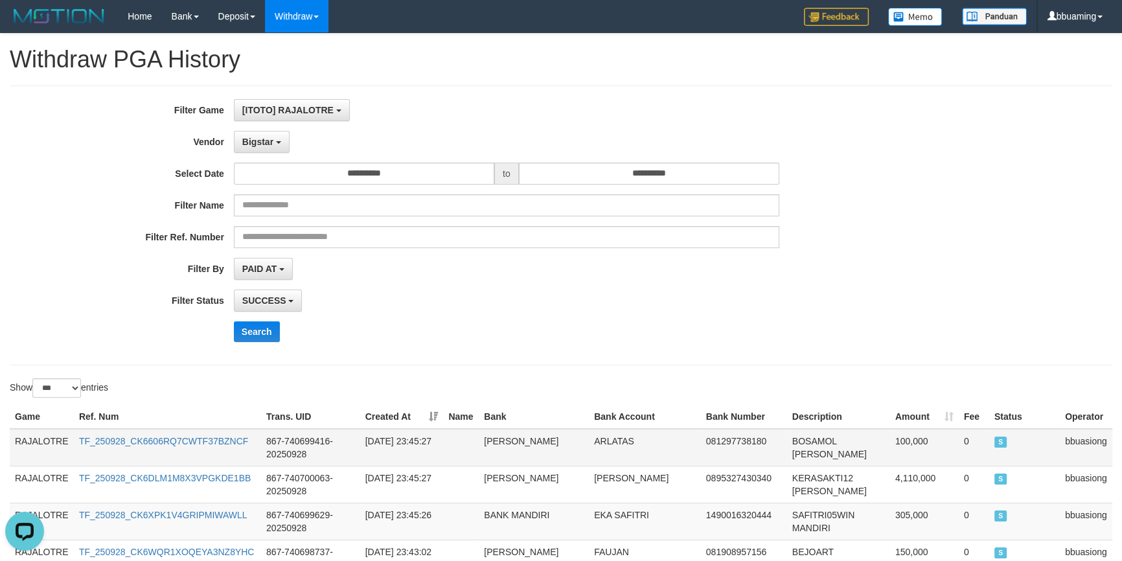
click at [45, 435] on td "RAJALOTRE" at bounding box center [42, 448] width 64 height 38
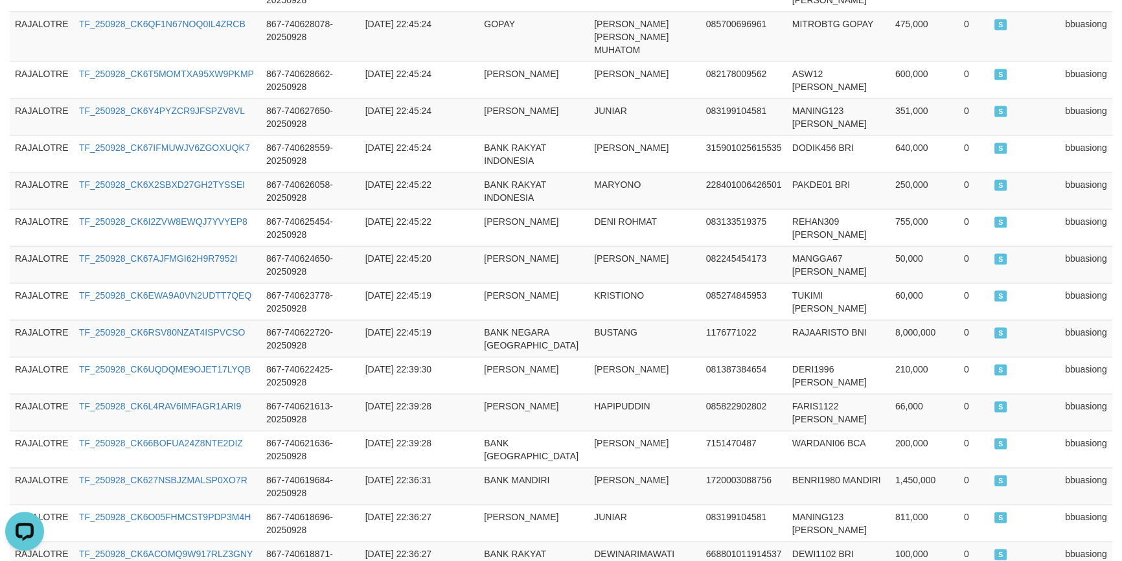
scroll to position [3731, 0]
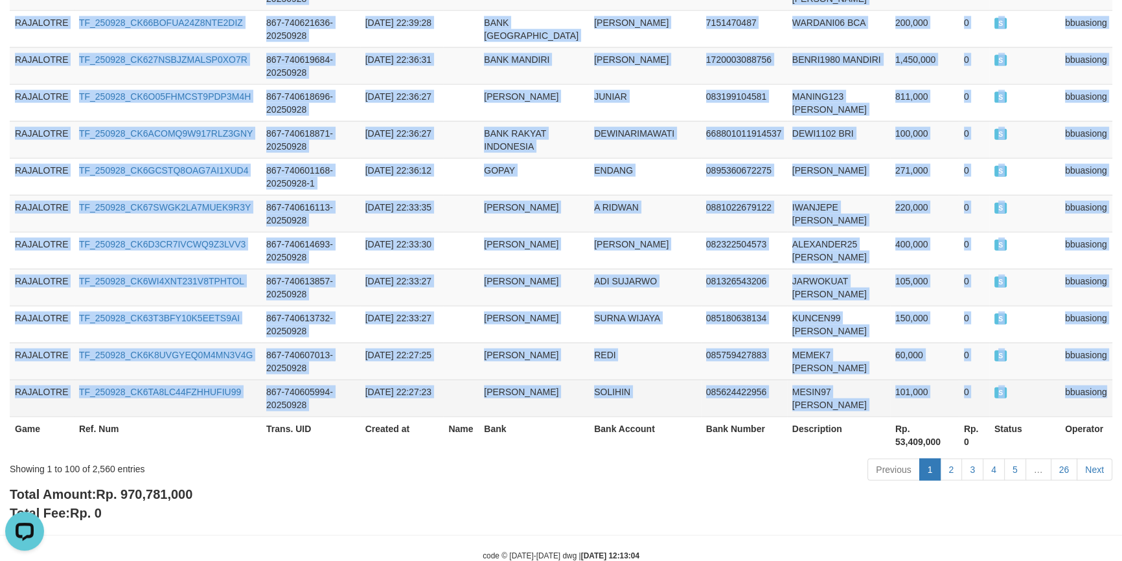
click at [1084, 380] on td "bbuasiong" at bounding box center [1086, 398] width 52 height 37
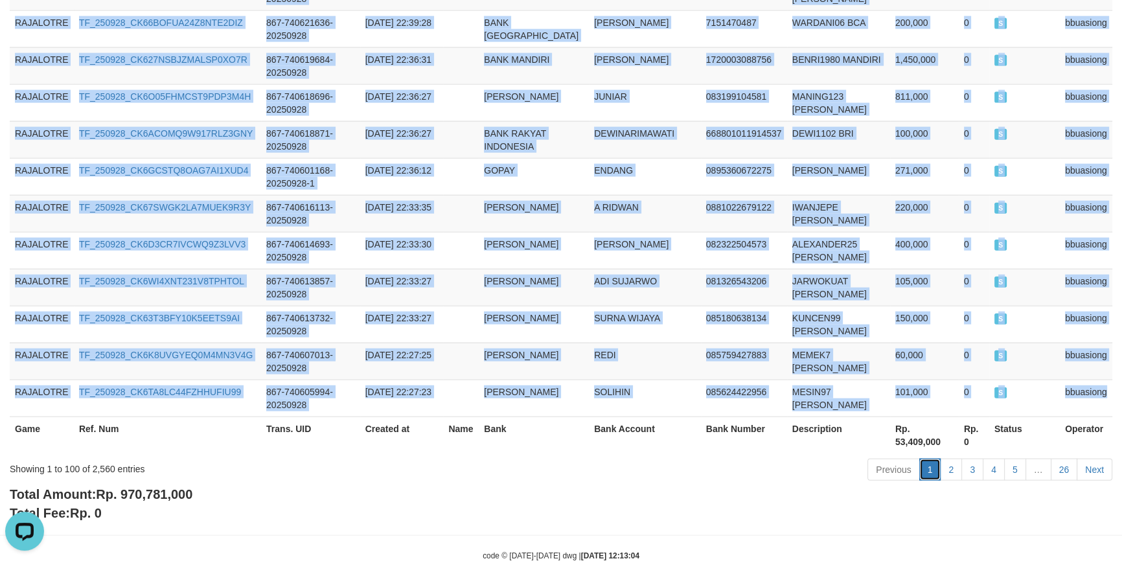
click at [939, 459] on link "1" at bounding box center [930, 470] width 22 height 22
click at [946, 459] on link "2" at bounding box center [951, 470] width 22 height 22
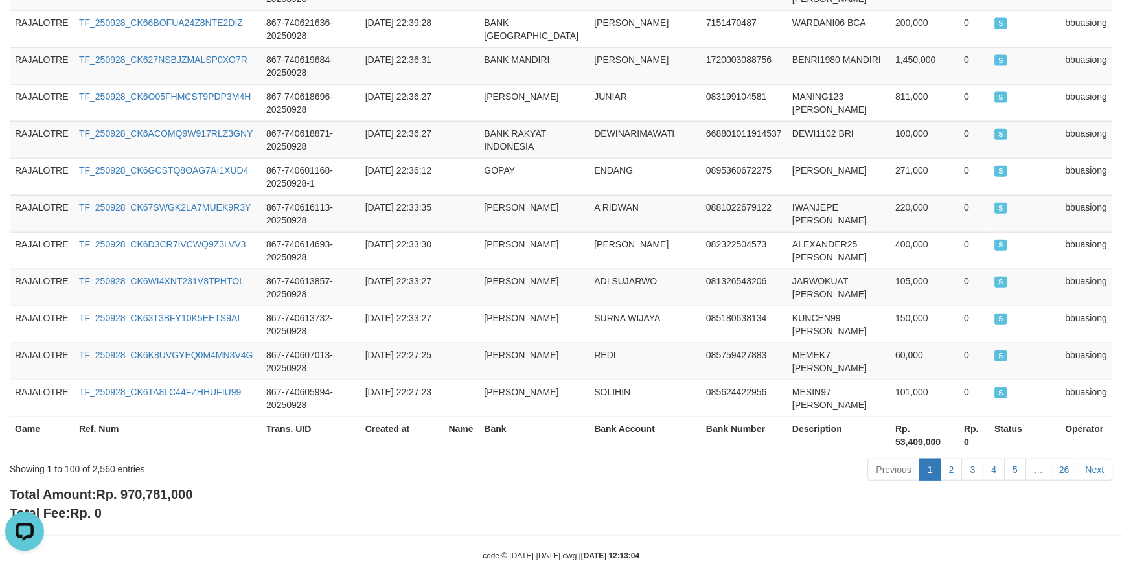
click at [808, 485] on div "Total Amount: Rp. 970,781,000 Total Fee: Rp. 0" at bounding box center [561, 503] width 1103 height 37
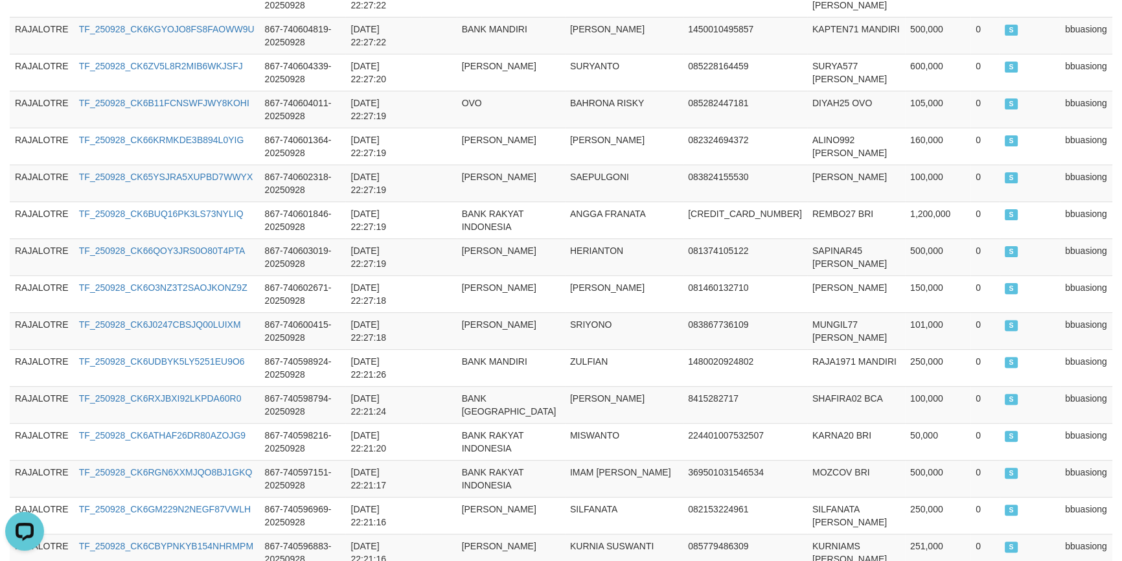
scroll to position [0, 0]
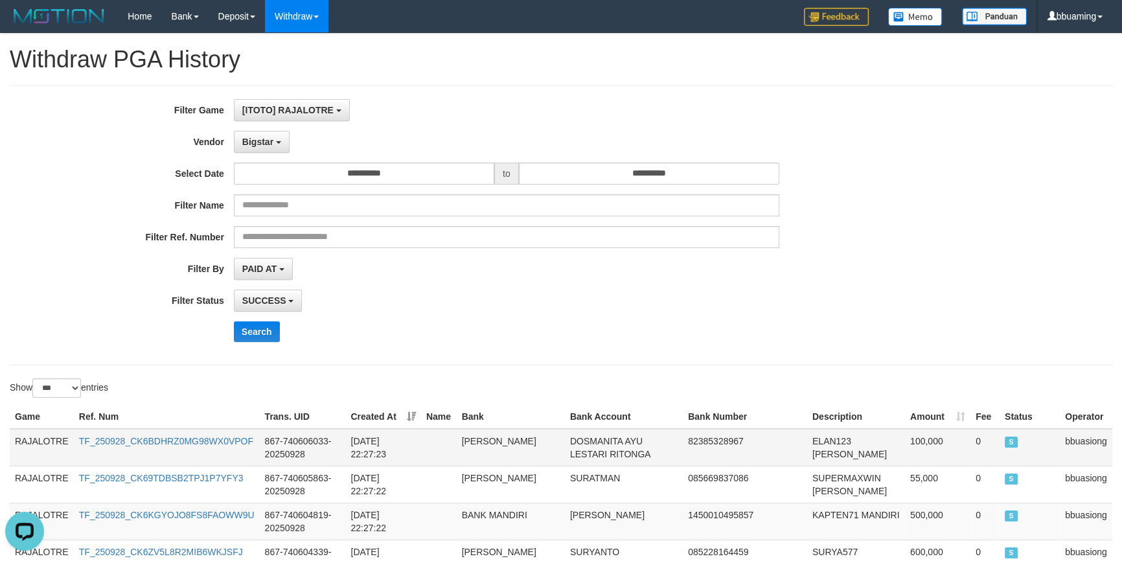
click at [32, 429] on td "RAJALOTRE" at bounding box center [42, 448] width 64 height 38
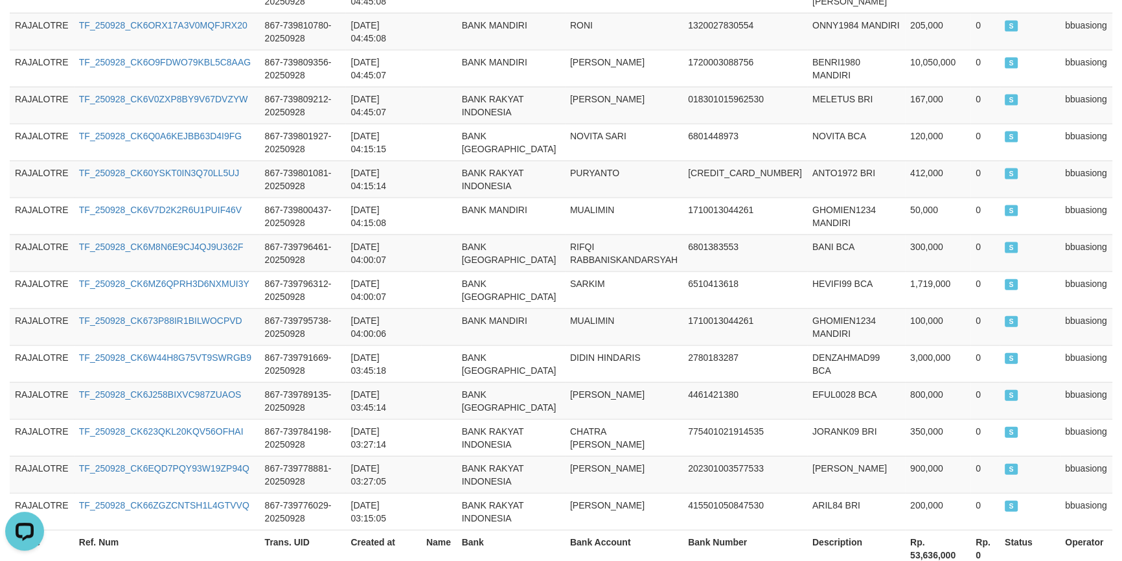
scroll to position [3731, 0]
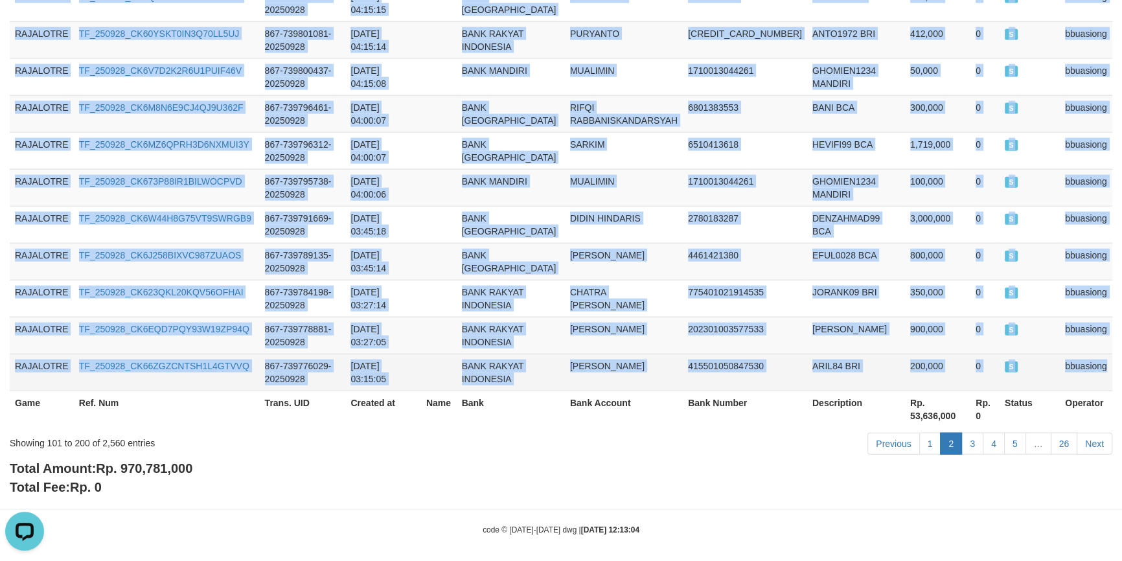
click at [1081, 363] on td "bbuasiong" at bounding box center [1086, 372] width 52 height 37
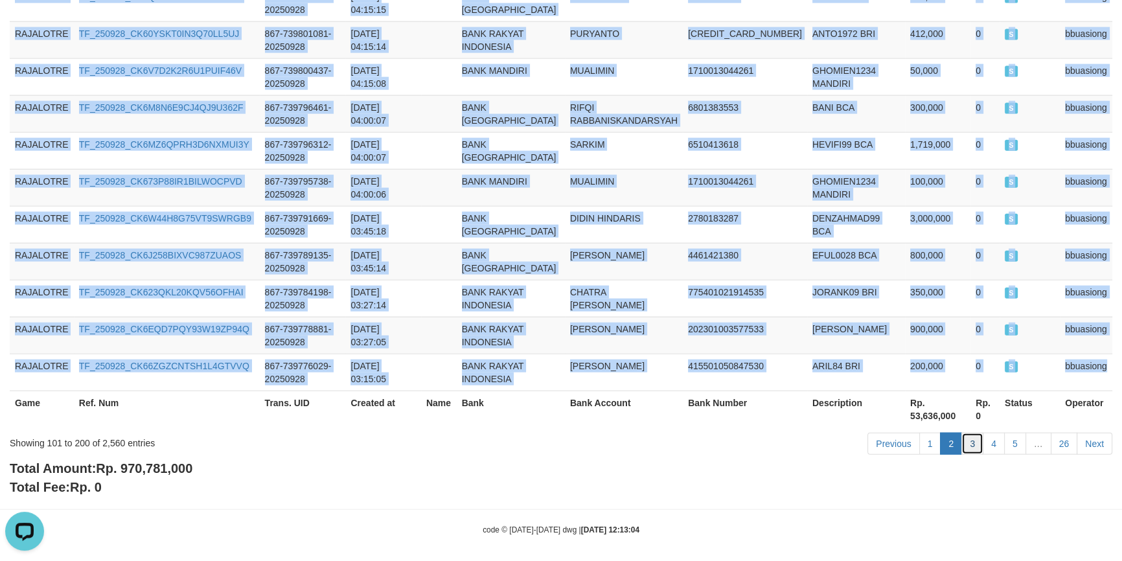
click at [978, 439] on link "3" at bounding box center [972, 444] width 22 height 22
click at [144, 461] on span "Rp. 970,781,000" at bounding box center [144, 468] width 97 height 14
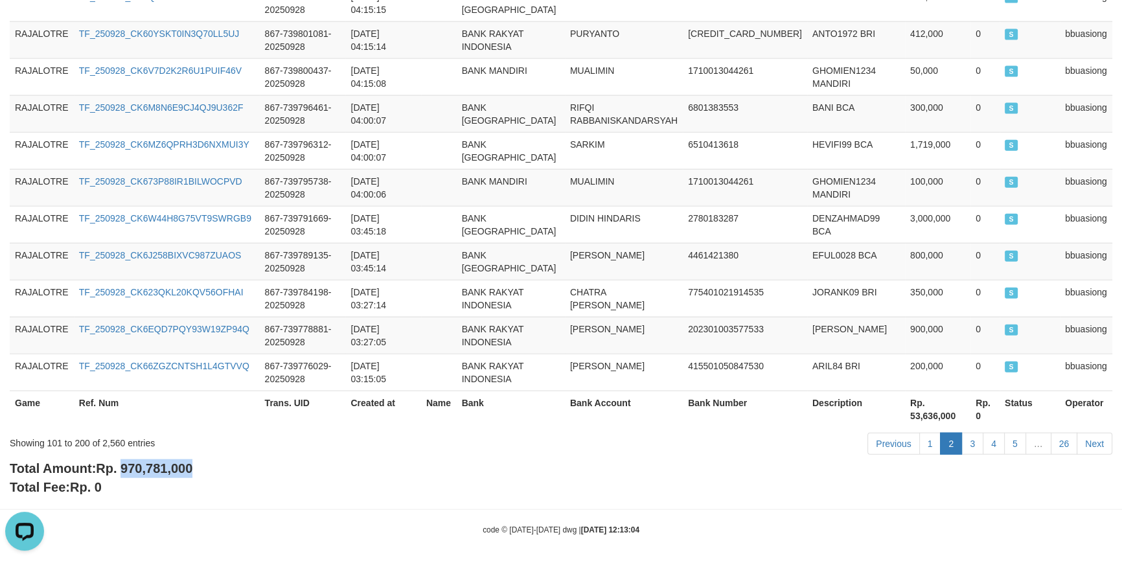
click at [144, 461] on span "Rp. 970,781,000" at bounding box center [144, 468] width 97 height 14
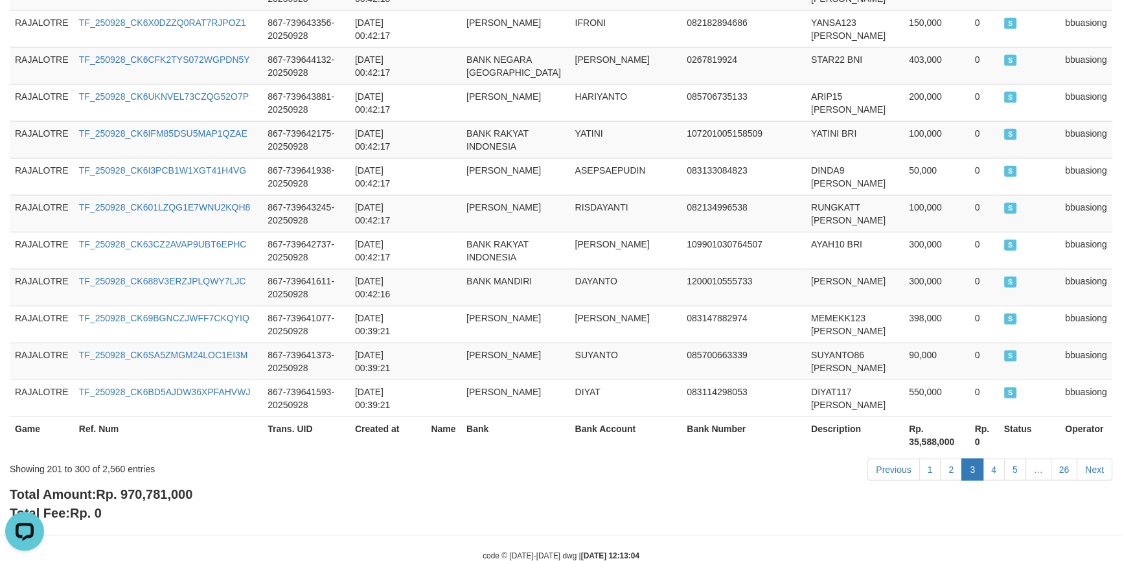
click at [269, 485] on div "Total Amount: Rp. 970,781,000 Total Fee: Rp. 0" at bounding box center [561, 503] width 1103 height 37
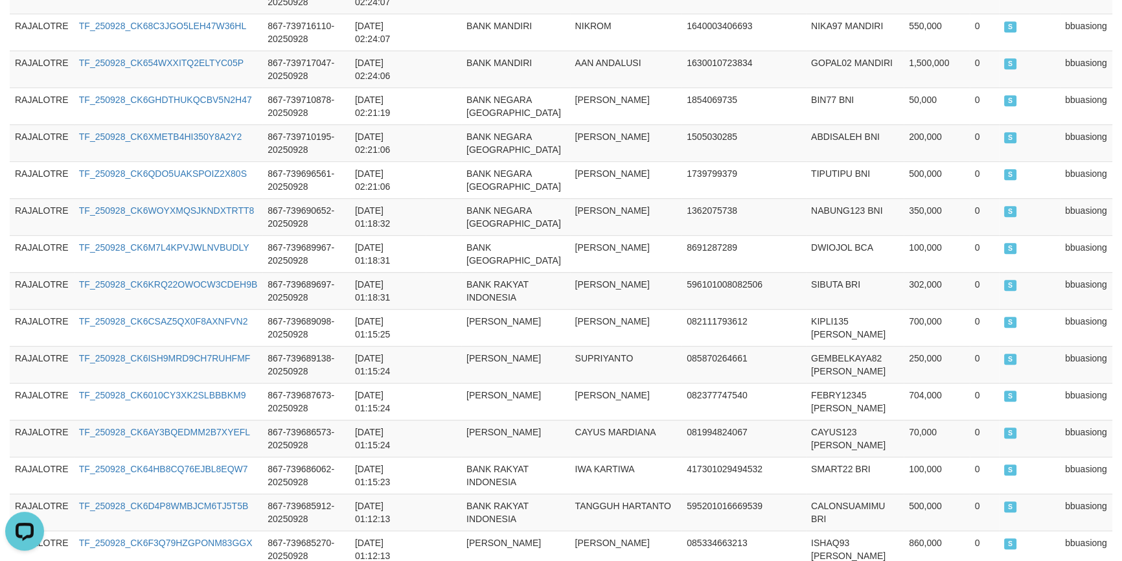
scroll to position [0, 0]
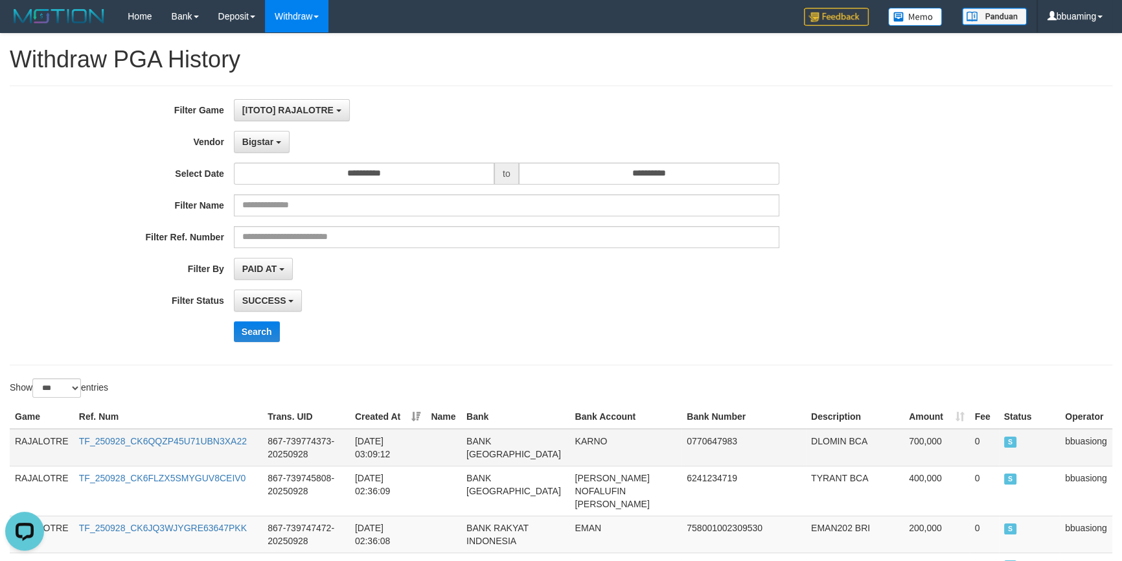
click at [43, 437] on td "RAJALOTRE" at bounding box center [42, 448] width 64 height 38
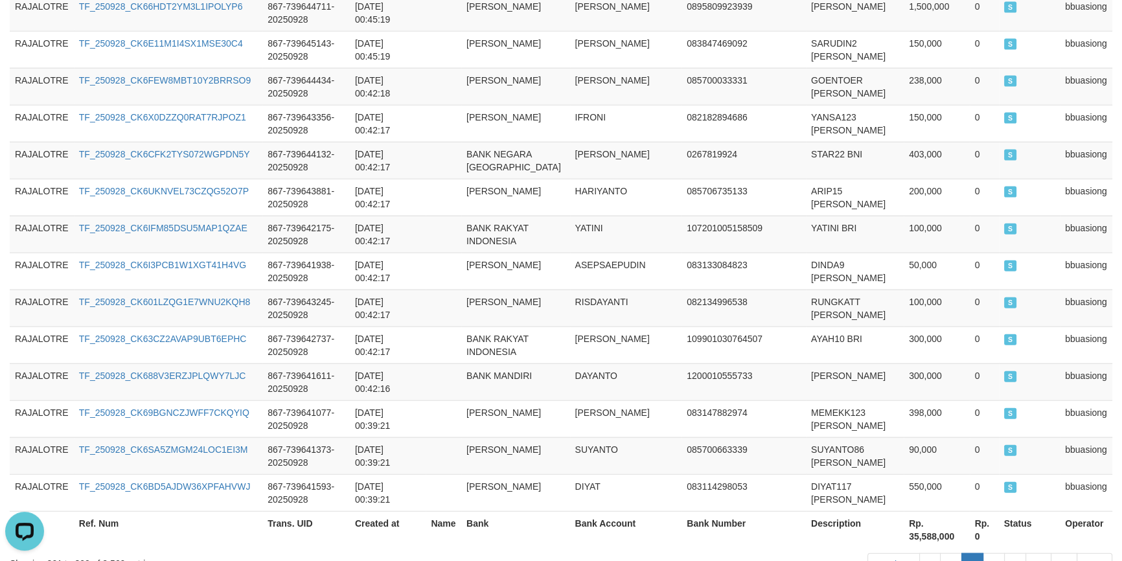
scroll to position [3731, 0]
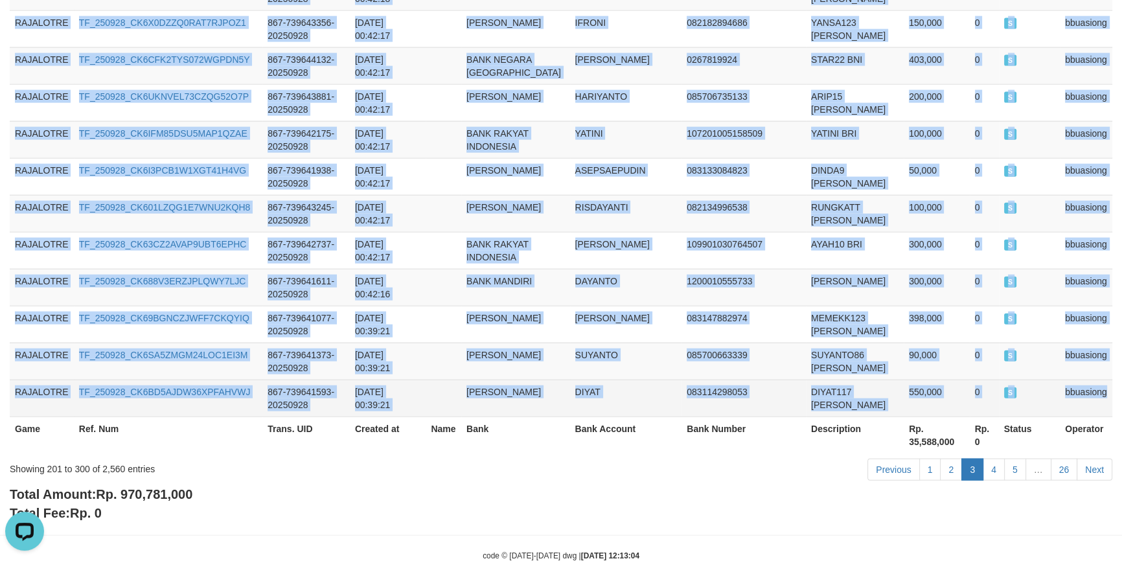
click at [1076, 380] on td "bbuasiong" at bounding box center [1086, 398] width 52 height 37
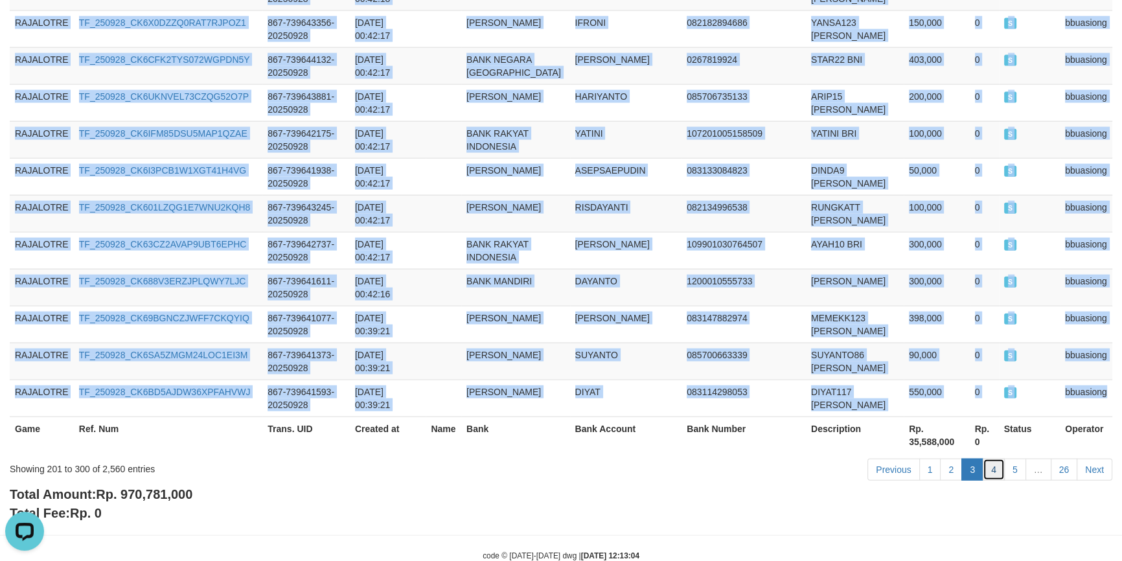
click at [992, 459] on link "4" at bounding box center [994, 470] width 22 height 22
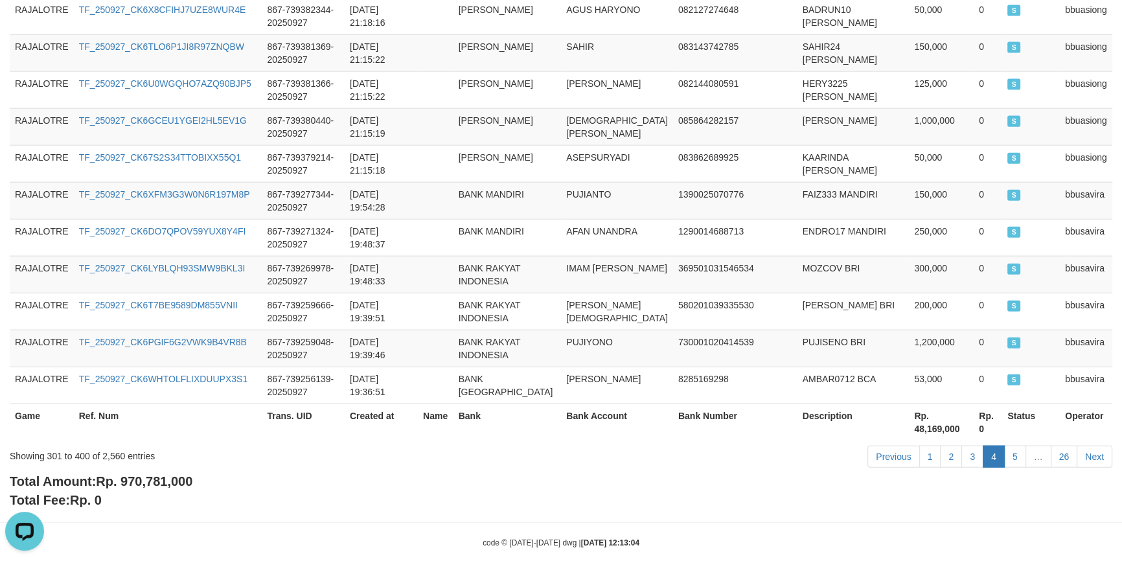
scroll to position [3757, 0]
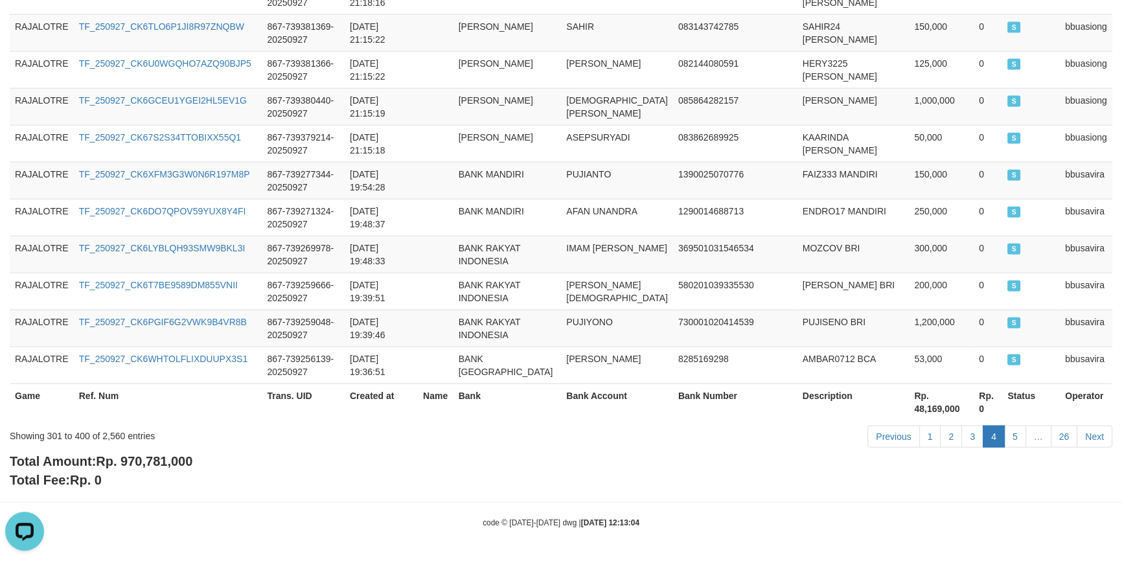
click at [299, 459] on div "Total Amount: Rp. 970,781,000 Total Fee: Rp. 0" at bounding box center [561, 470] width 1103 height 37
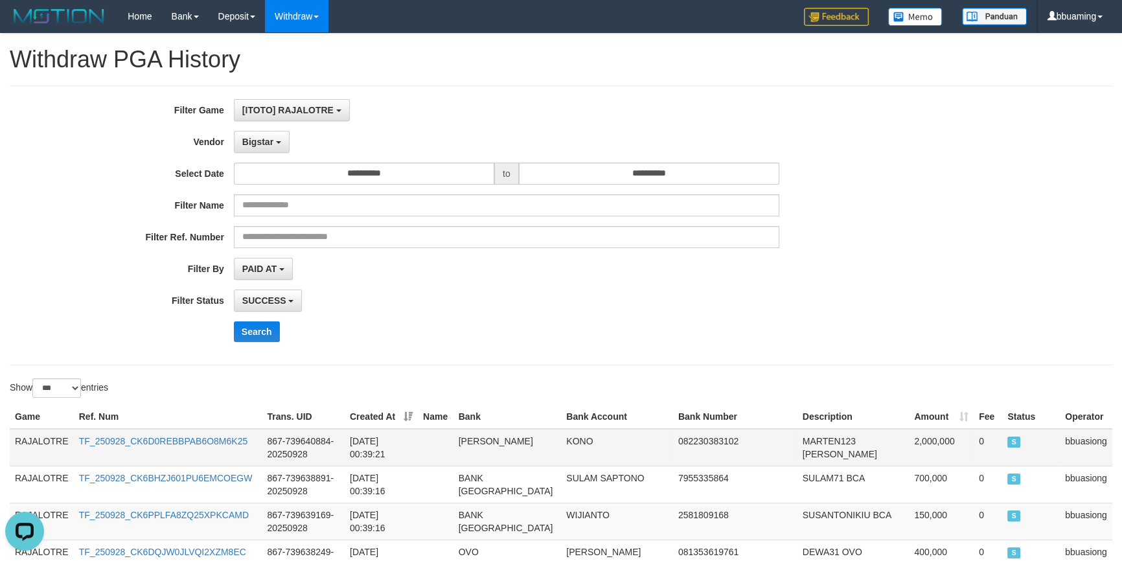
click at [25, 448] on td "RAJALOTRE" at bounding box center [42, 448] width 64 height 38
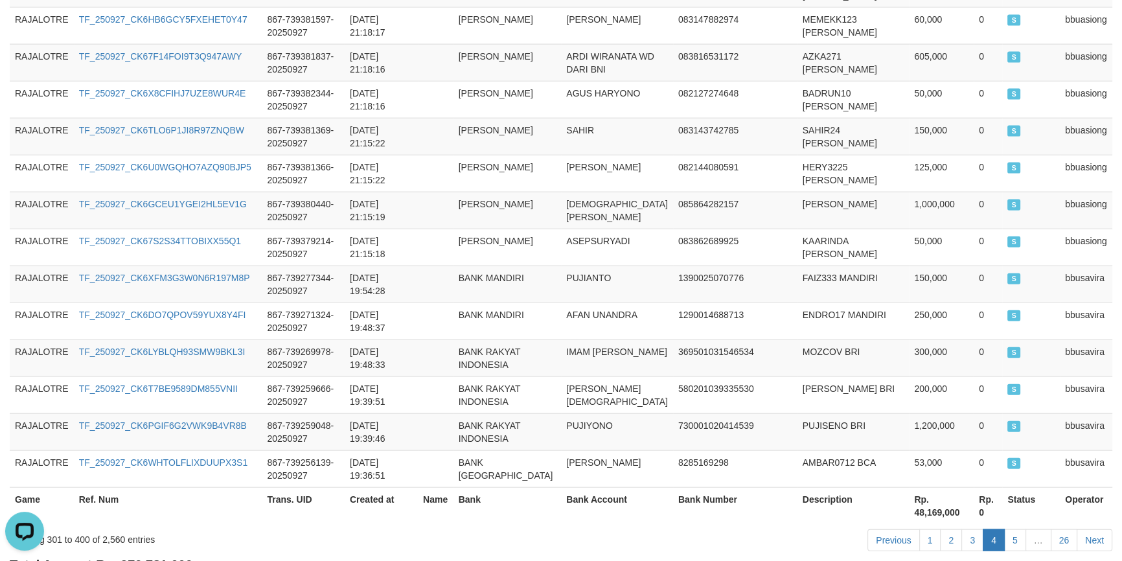
scroll to position [3757, 0]
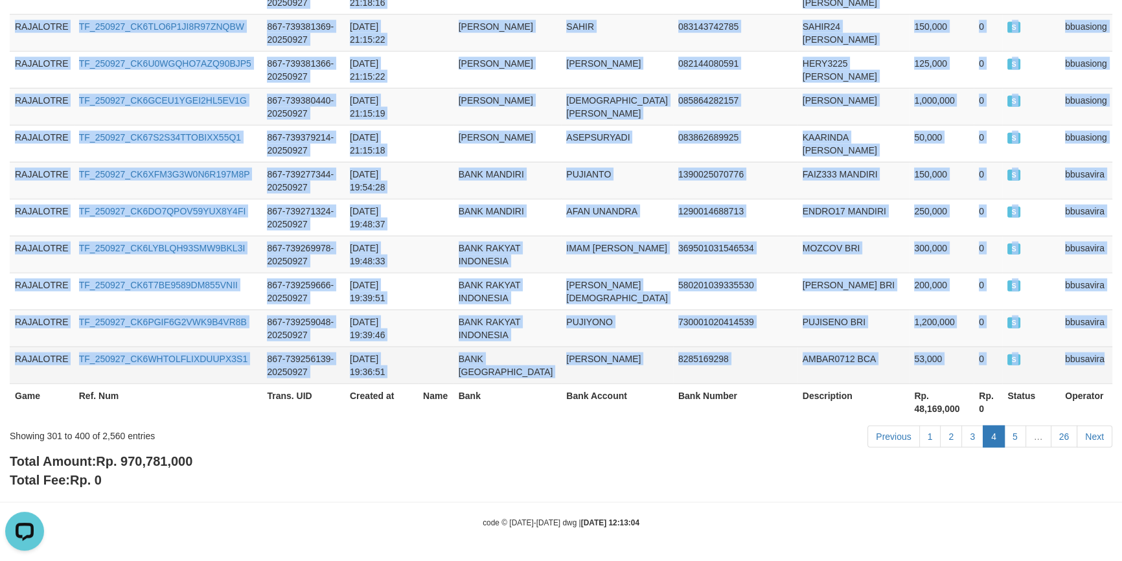
click at [1075, 347] on td "bbusavira" at bounding box center [1086, 365] width 52 height 37
click at [1010, 431] on link "5" at bounding box center [1015, 437] width 22 height 22
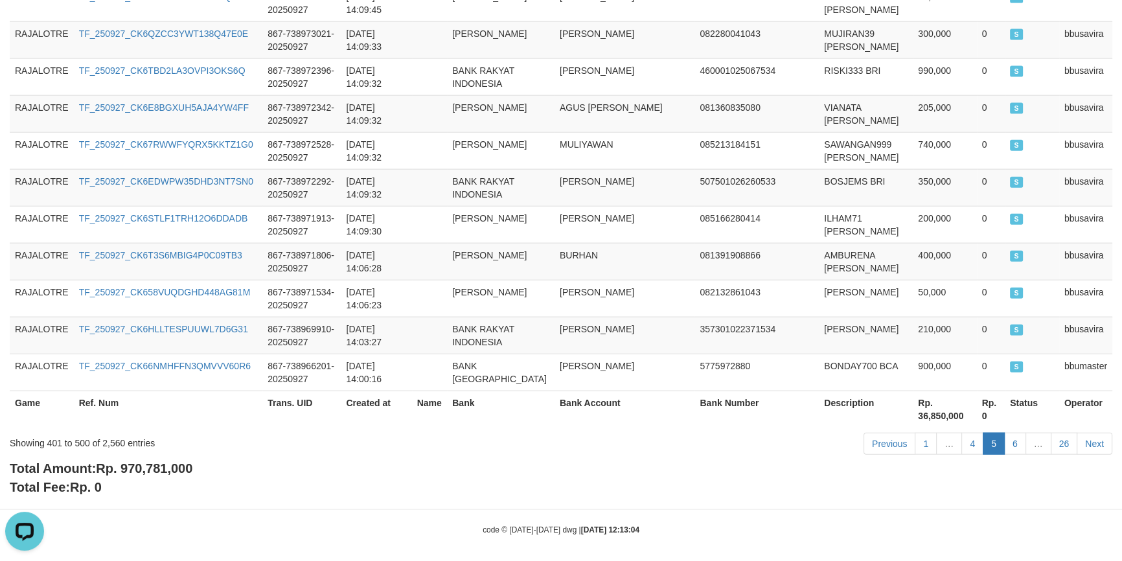
click at [271, 480] on div "Total Amount: Rp. 970,781,000 Total Fee: Rp. 0" at bounding box center [561, 477] width 1103 height 37
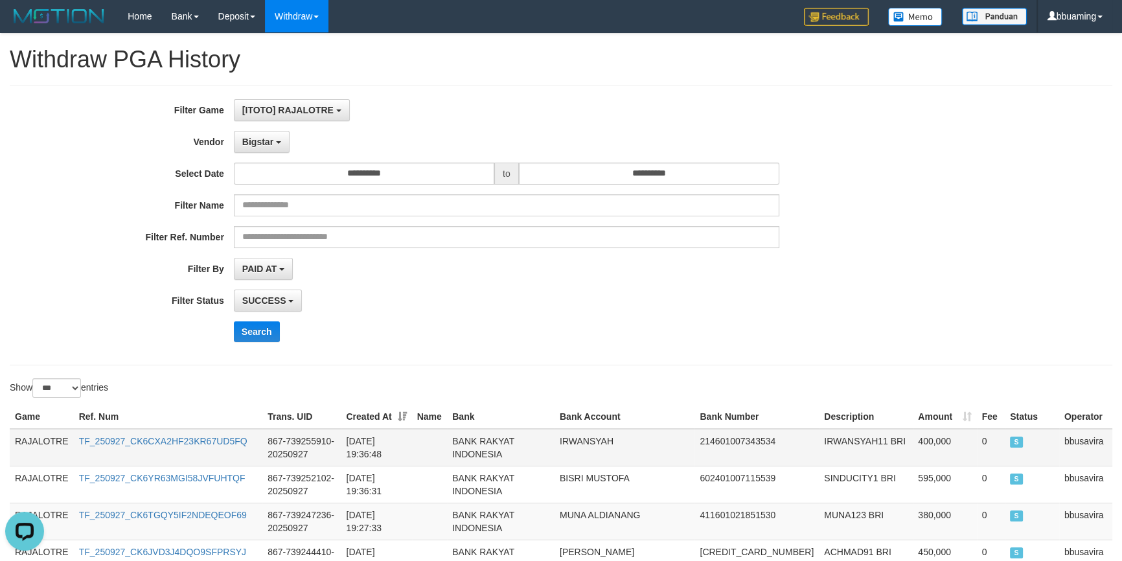
click at [38, 436] on td "RAJALOTRE" at bounding box center [42, 448] width 64 height 38
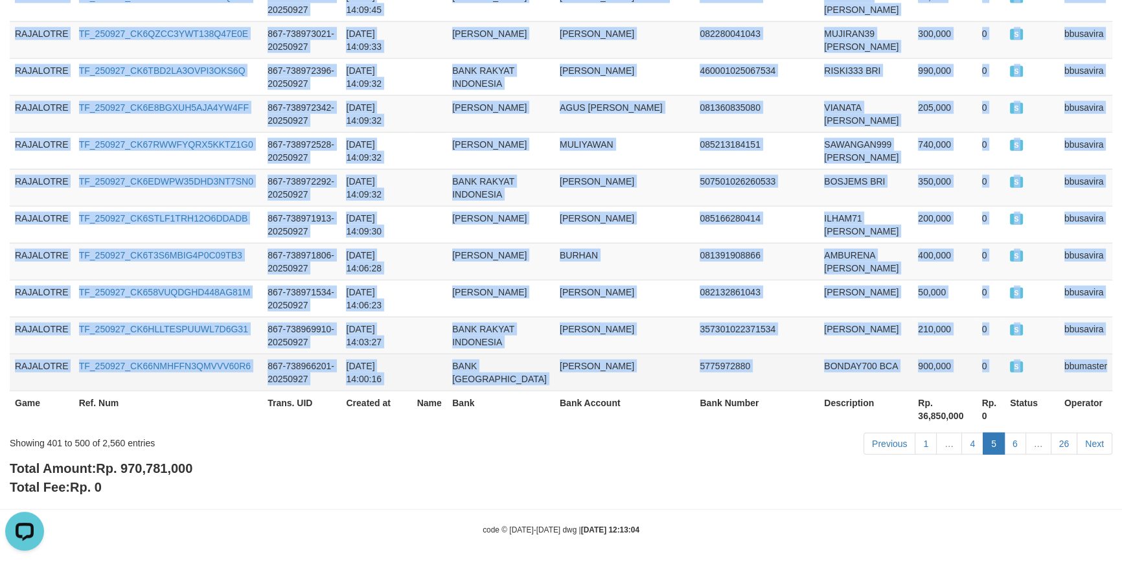
click at [1094, 361] on td "bbumaster" at bounding box center [1085, 372] width 53 height 37
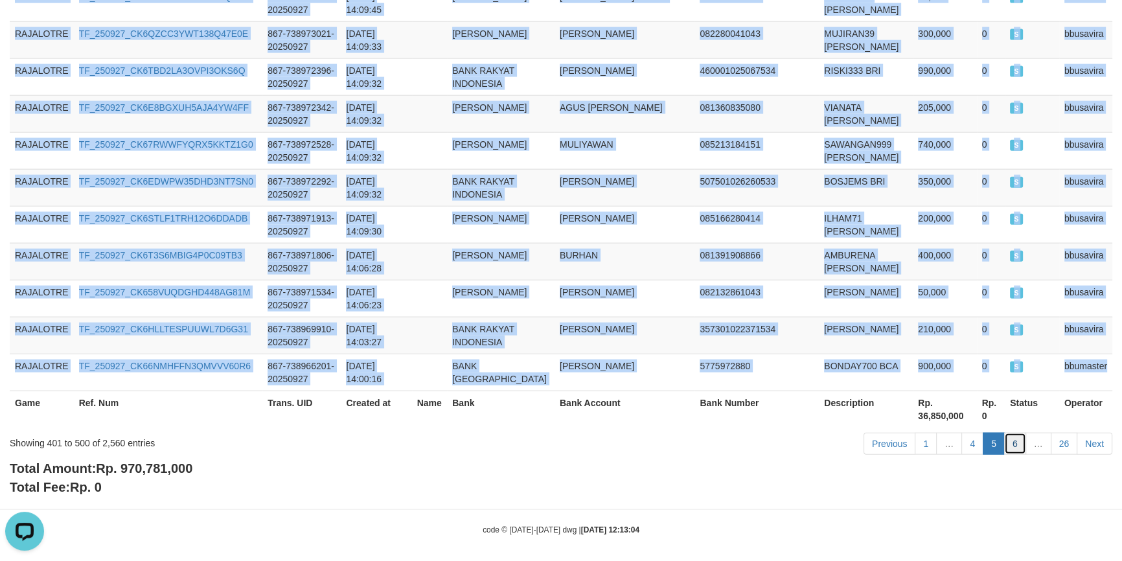
click at [1016, 434] on link "6" at bounding box center [1015, 444] width 22 height 22
click at [1017, 433] on link "6" at bounding box center [1015, 444] width 22 height 22
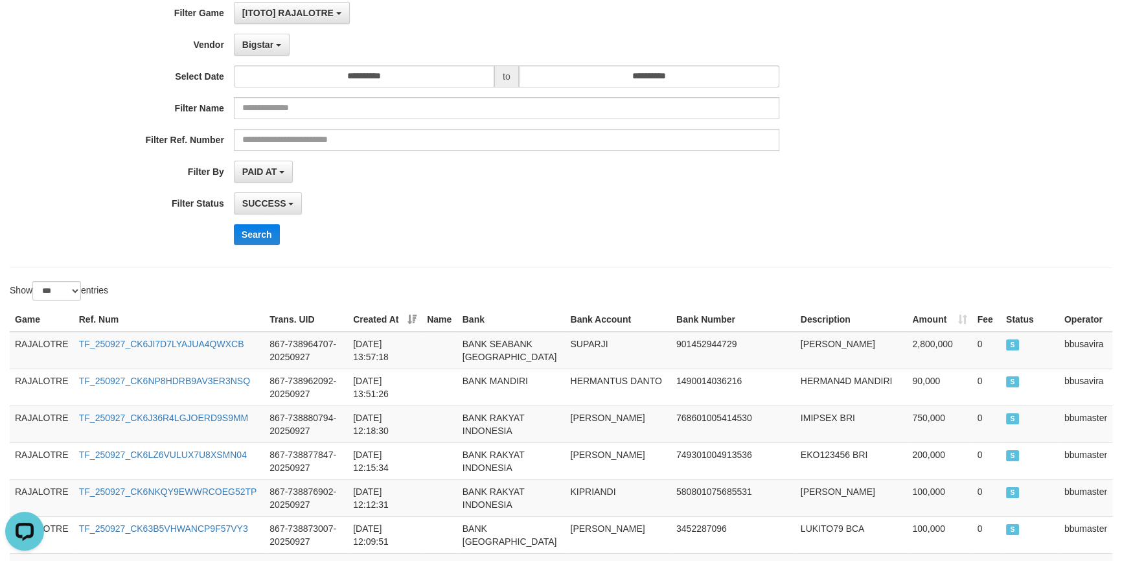
scroll to position [0, 0]
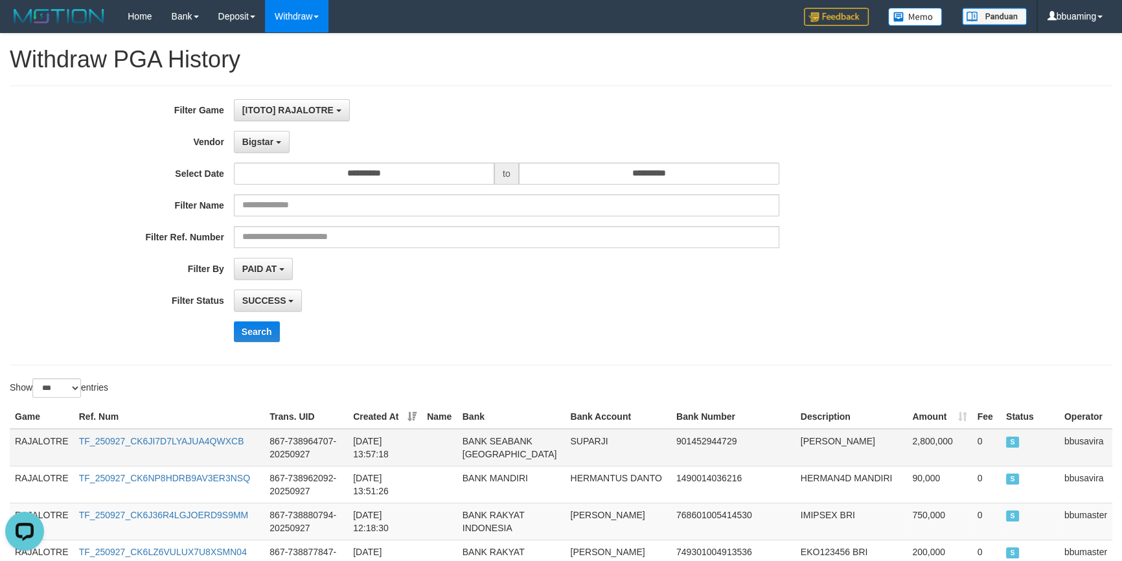
click at [32, 448] on td "RAJALOTRE" at bounding box center [42, 448] width 64 height 38
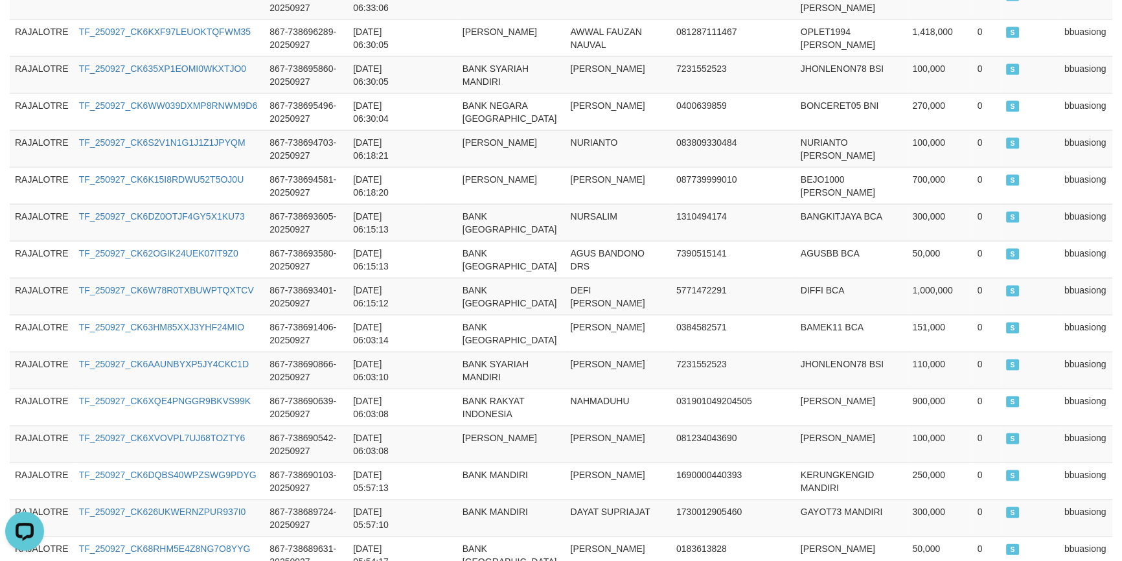
scroll to position [3731, 0]
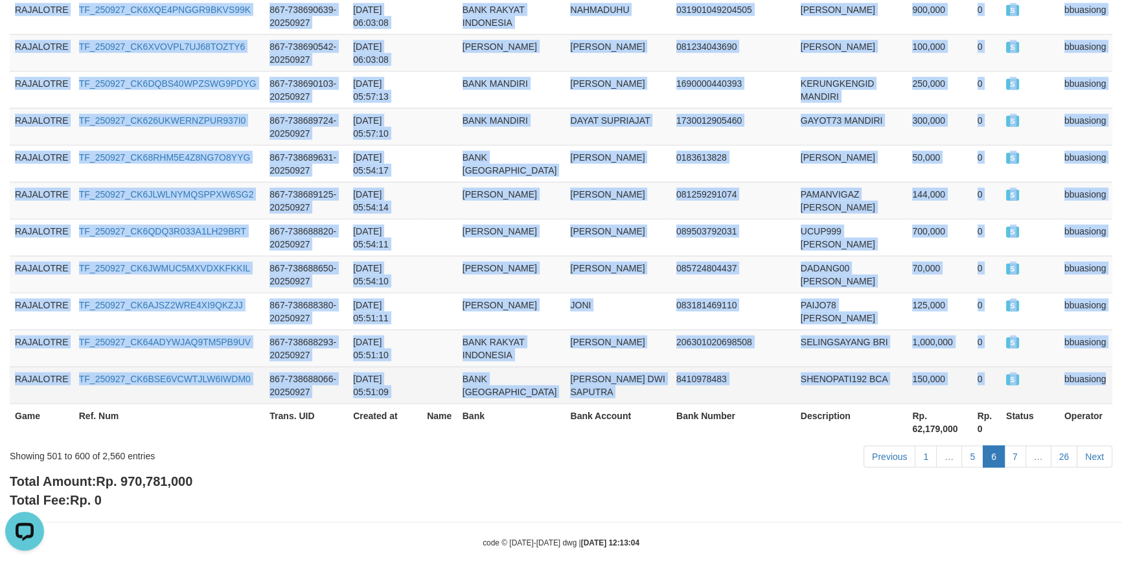
click at [1092, 367] on td "bbuasiong" at bounding box center [1085, 385] width 53 height 37
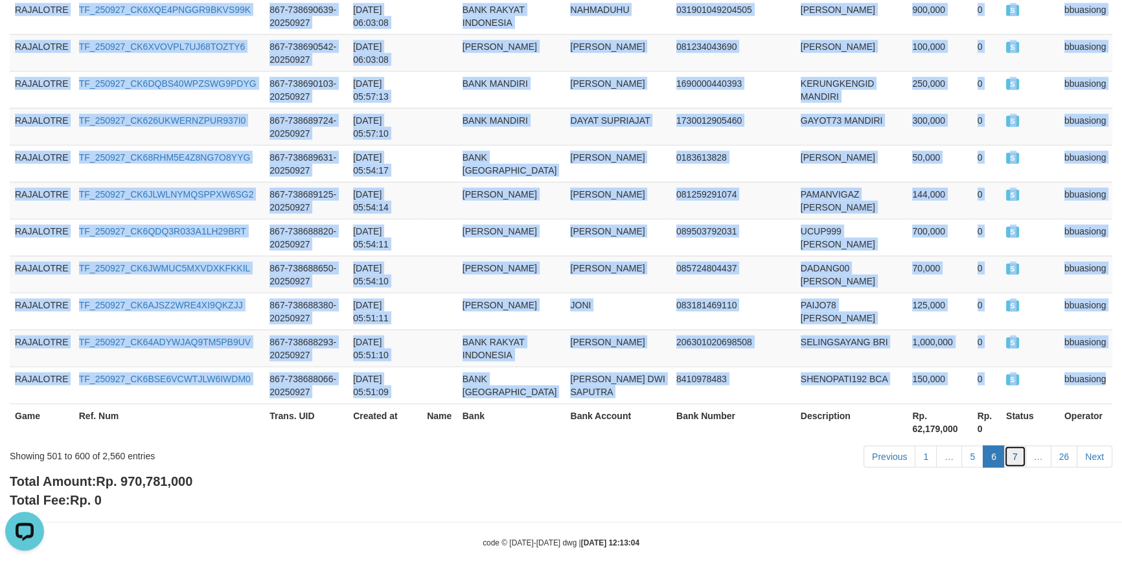
click at [1014, 446] on link "7" at bounding box center [1015, 457] width 22 height 22
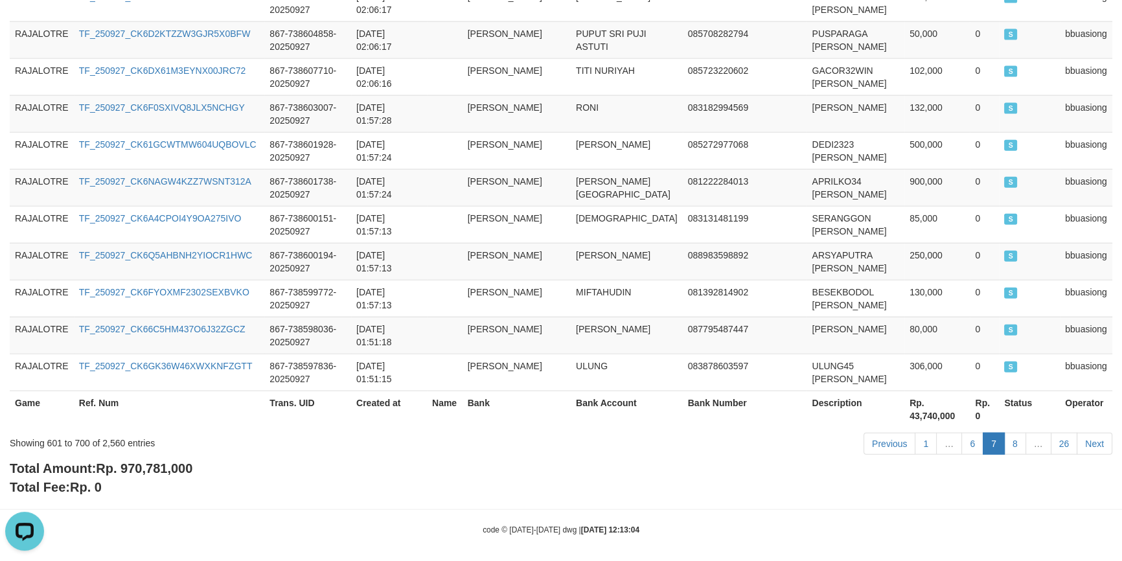
click at [405, 486] on div "Total Amount: Rp. 970,781,000 Total Fee: Rp. 0" at bounding box center [561, 477] width 1103 height 37
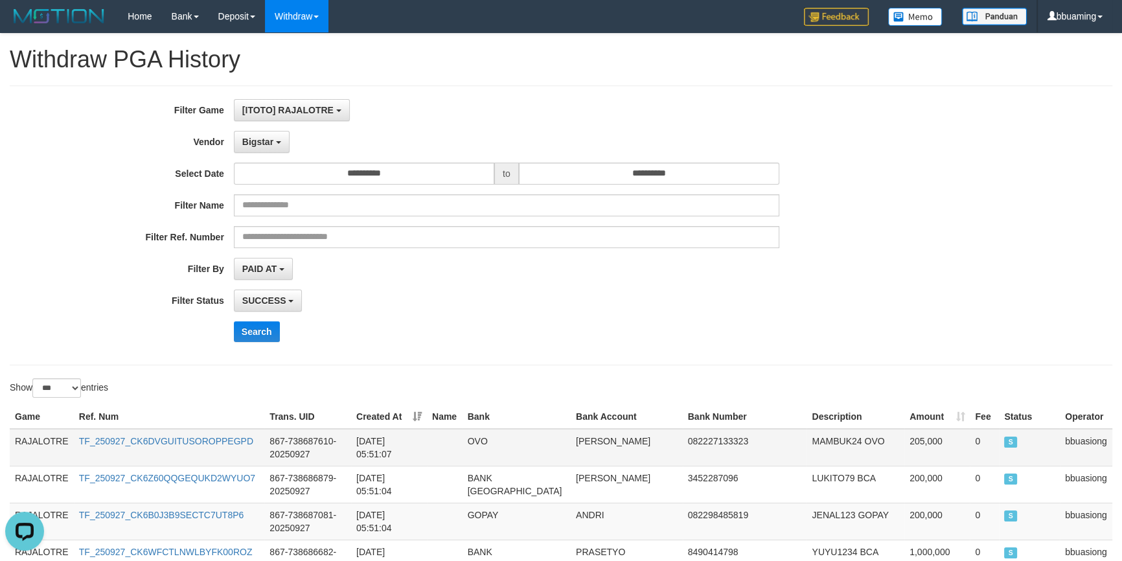
click at [60, 435] on td "RAJALOTRE" at bounding box center [42, 448] width 64 height 38
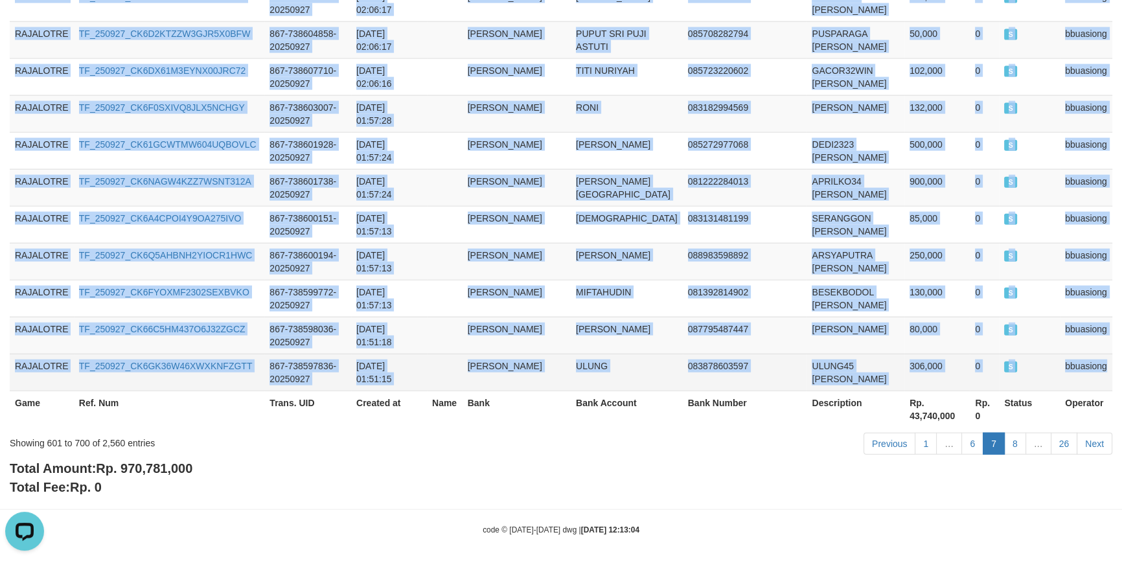
click at [1093, 354] on td "bbuasiong" at bounding box center [1086, 372] width 52 height 37
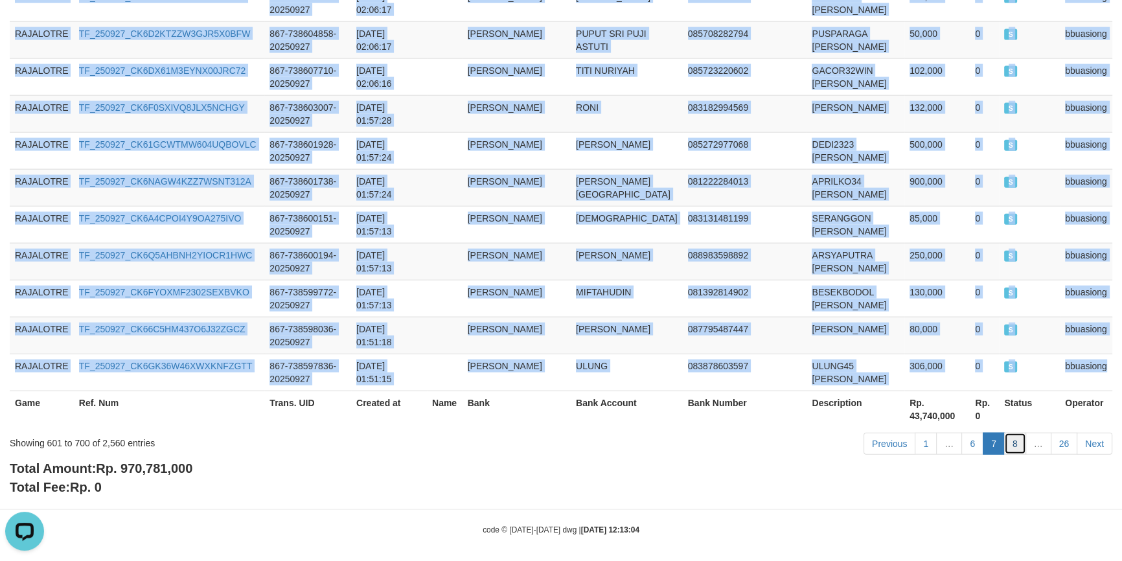
click at [1013, 435] on link "8" at bounding box center [1015, 444] width 22 height 22
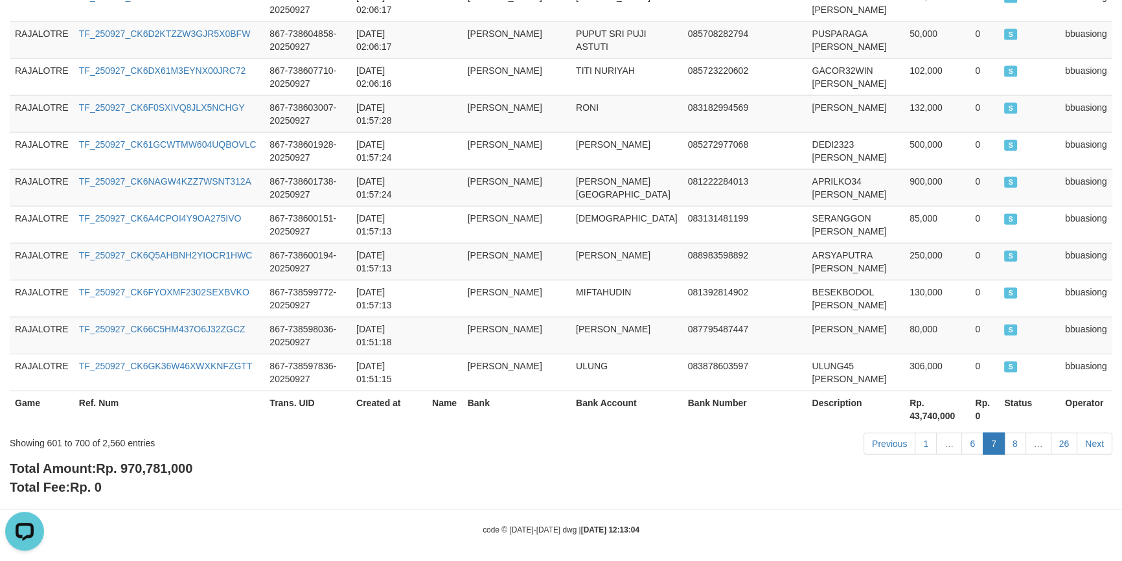
click at [609, 434] on div "Previous 1 … 6 7 8 … 26 Next" at bounding box center [794, 445] width 635 height 28
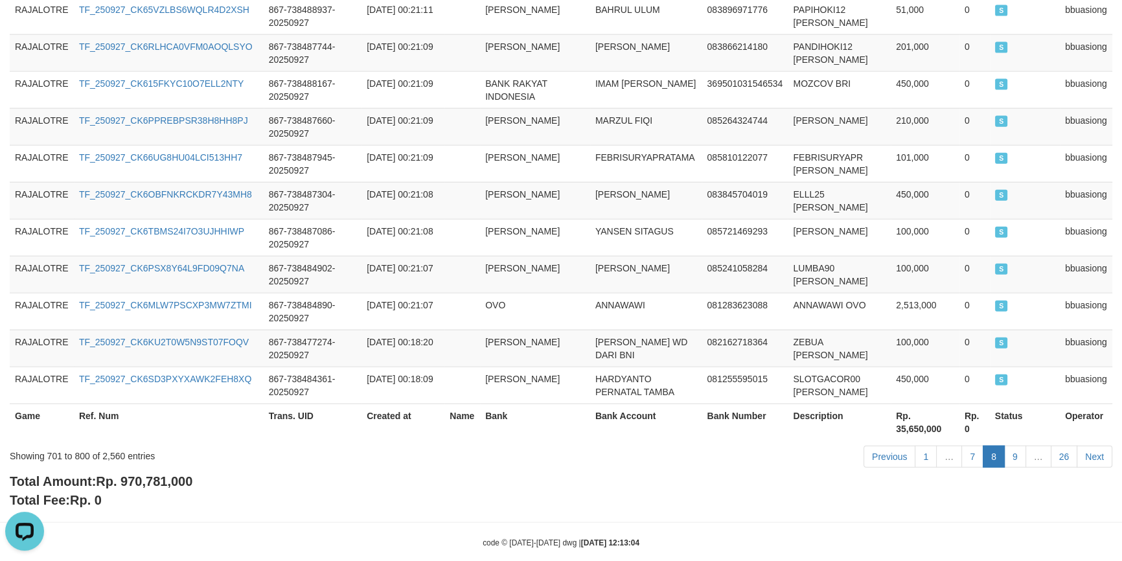
scroll to position [0, 0]
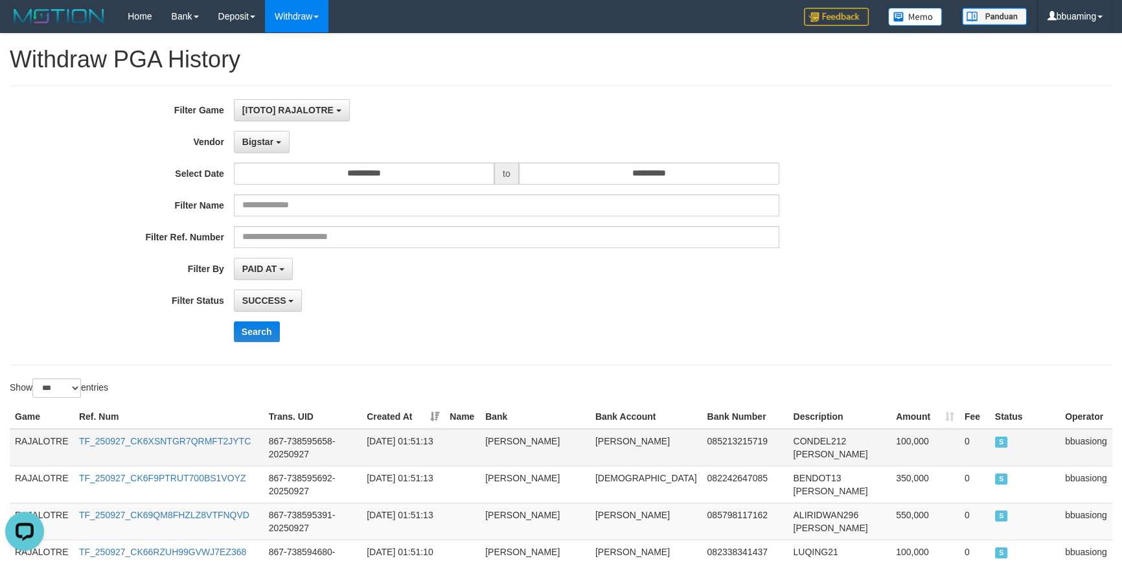
click at [51, 438] on td "RAJALOTRE" at bounding box center [42, 448] width 64 height 38
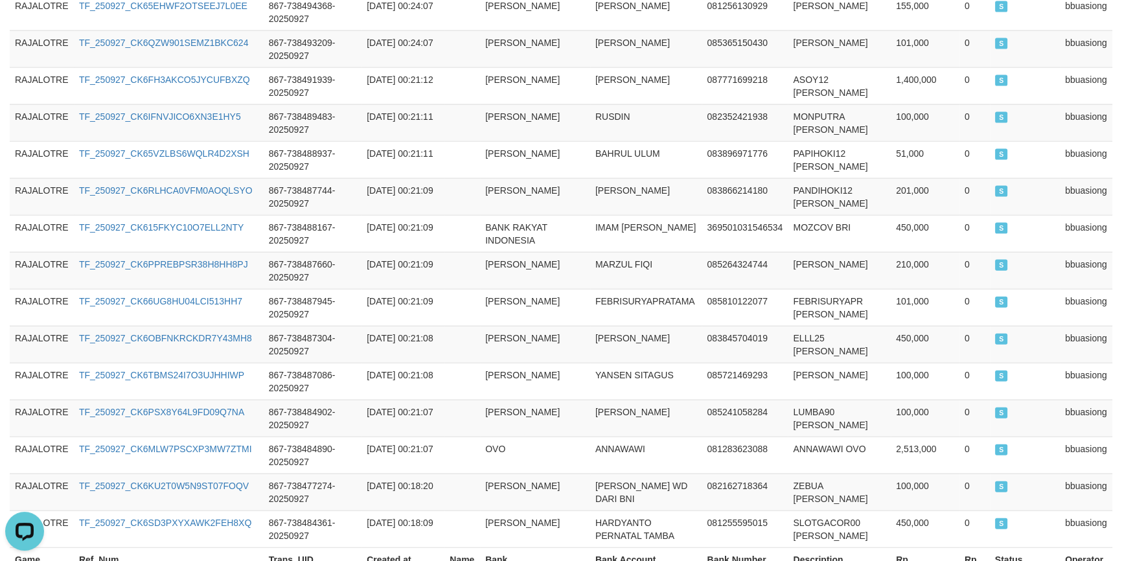
scroll to position [3731, 0]
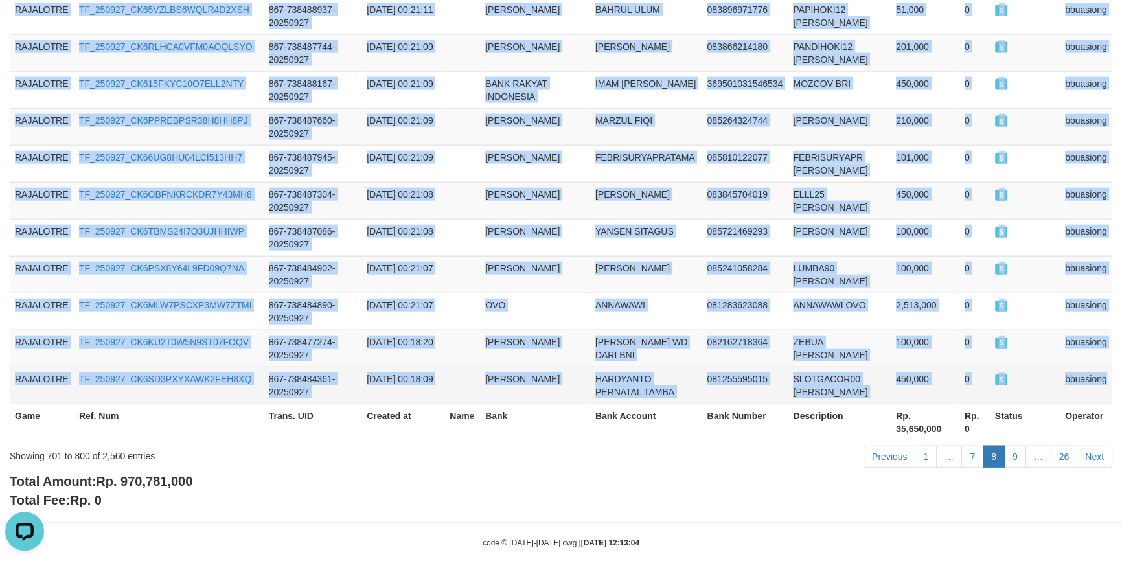
click at [1081, 367] on td "bbuasiong" at bounding box center [1086, 385] width 52 height 37
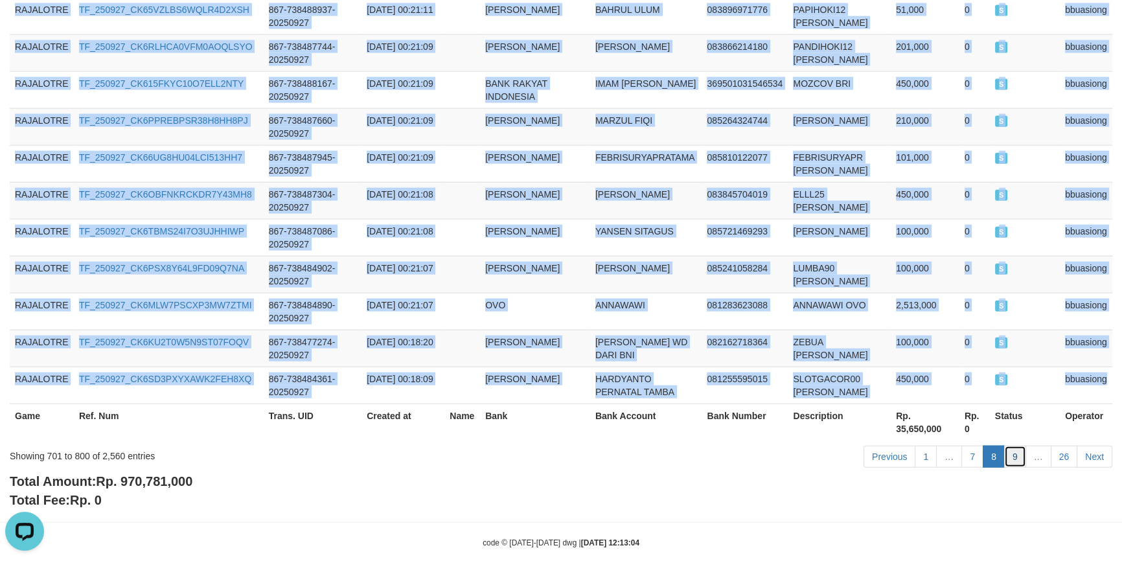
click at [1010, 446] on link "9" at bounding box center [1015, 457] width 22 height 22
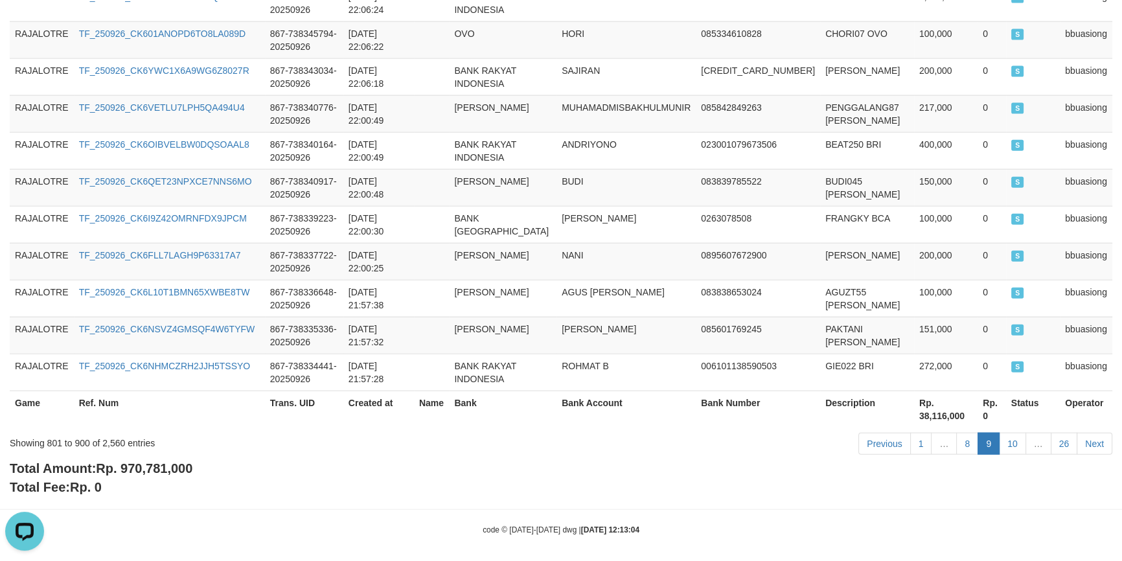
click at [385, 459] on div "Total Amount: Rp. 970,781,000 Total Fee: Rp. 0" at bounding box center [561, 477] width 1103 height 37
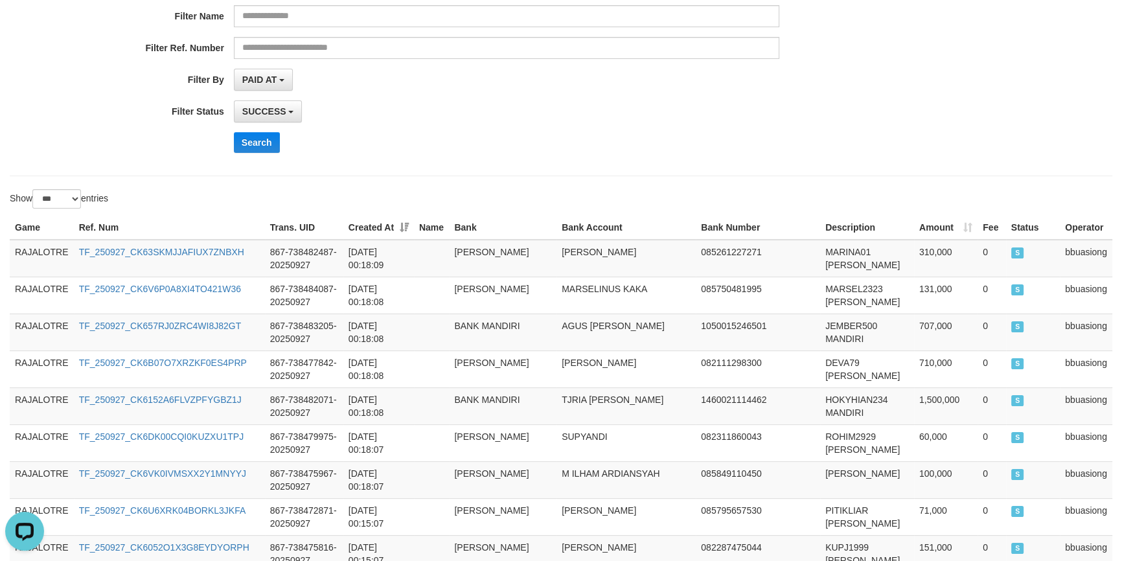
scroll to position [0, 0]
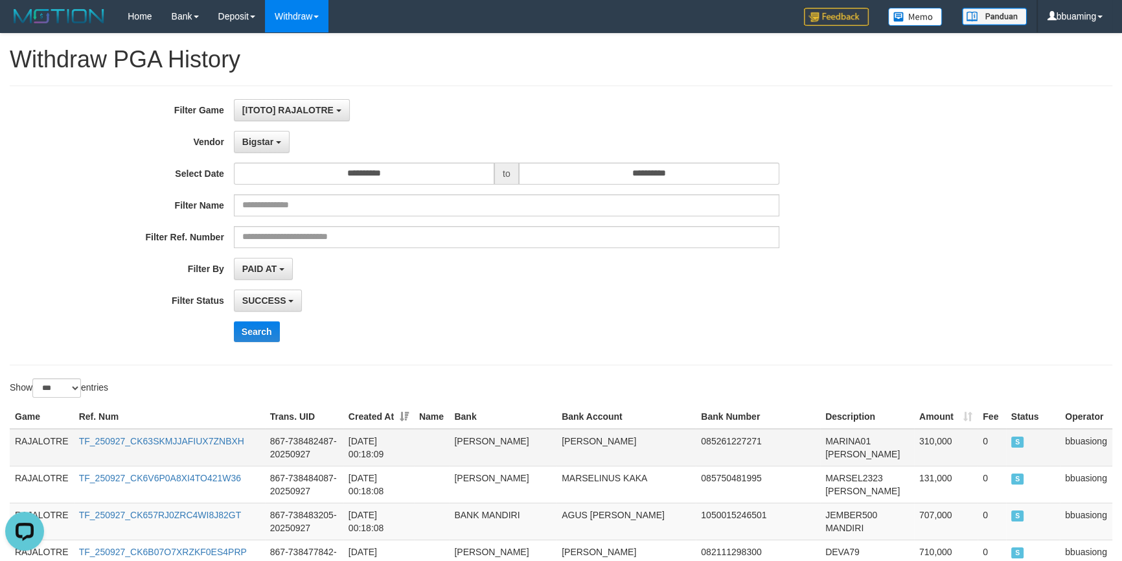
click at [49, 444] on td "RAJALOTRE" at bounding box center [42, 448] width 64 height 38
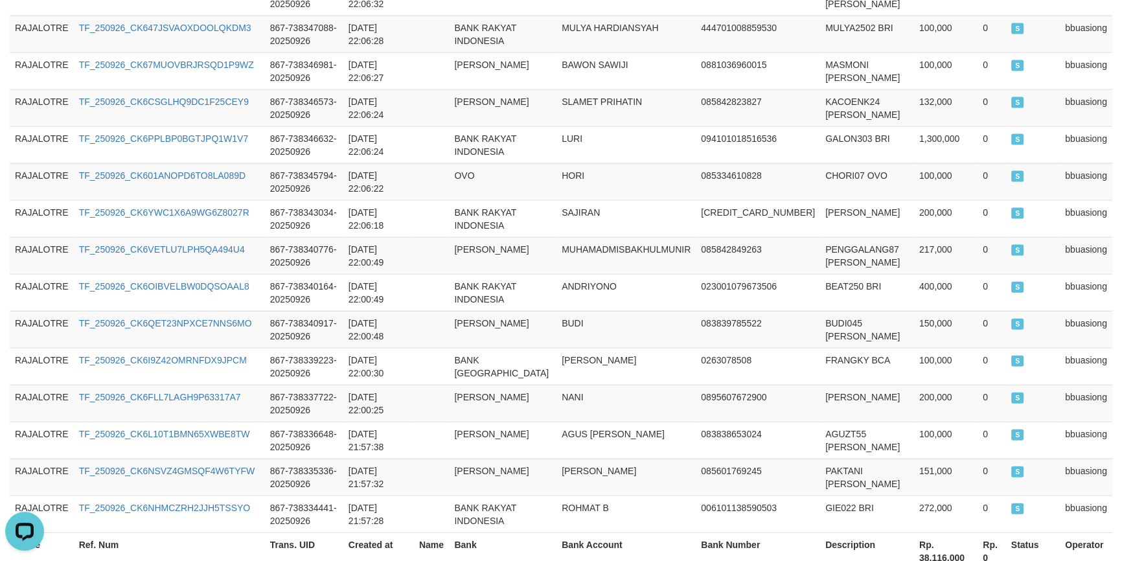
scroll to position [3731, 0]
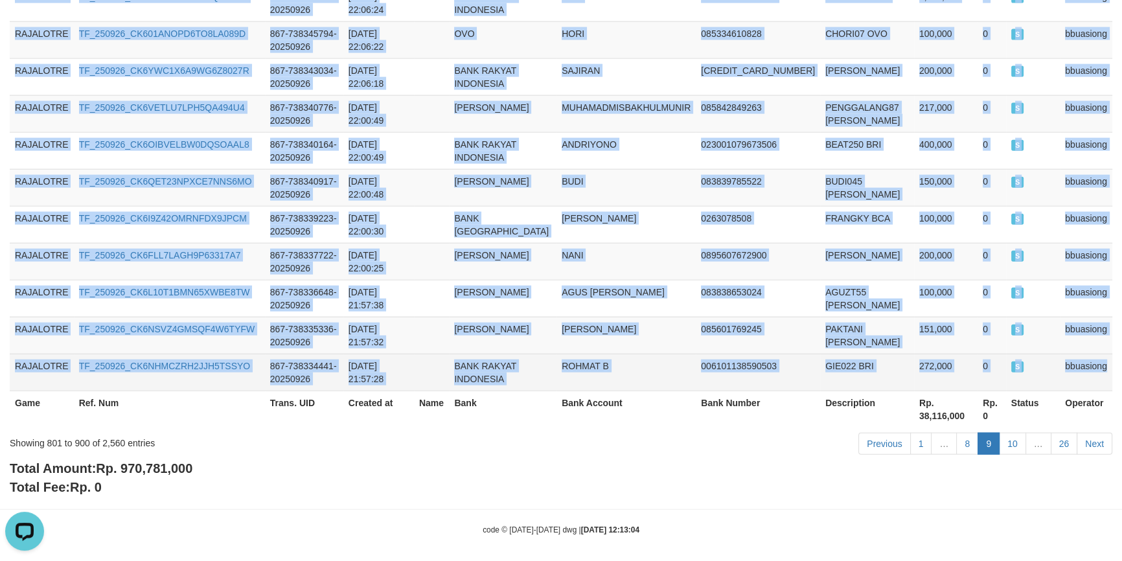
click at [1073, 354] on td "bbuasiong" at bounding box center [1086, 372] width 52 height 37
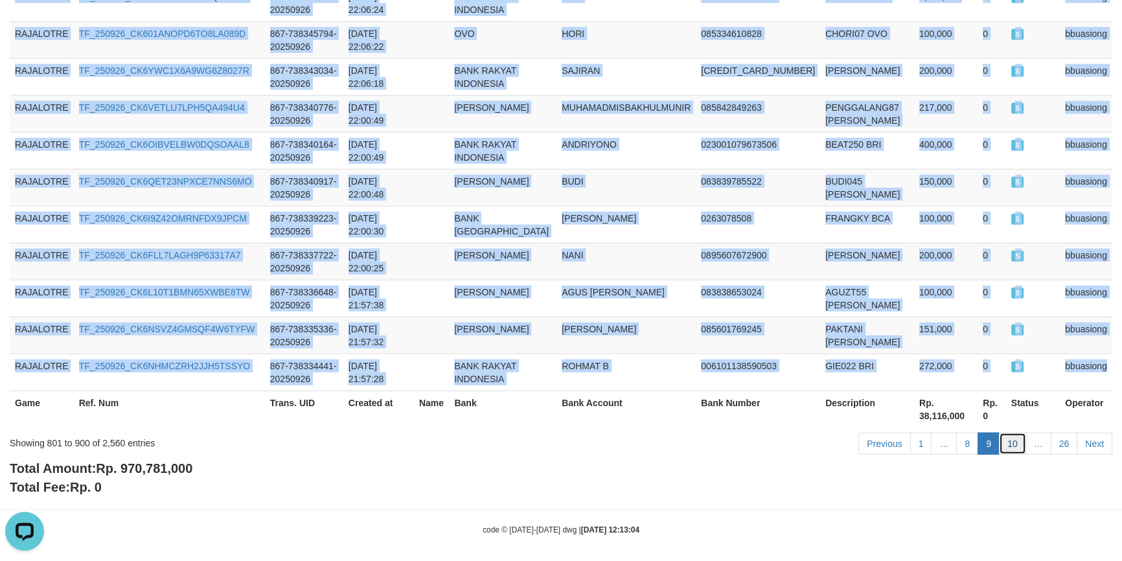
click at [1005, 433] on link "10" at bounding box center [1012, 444] width 27 height 22
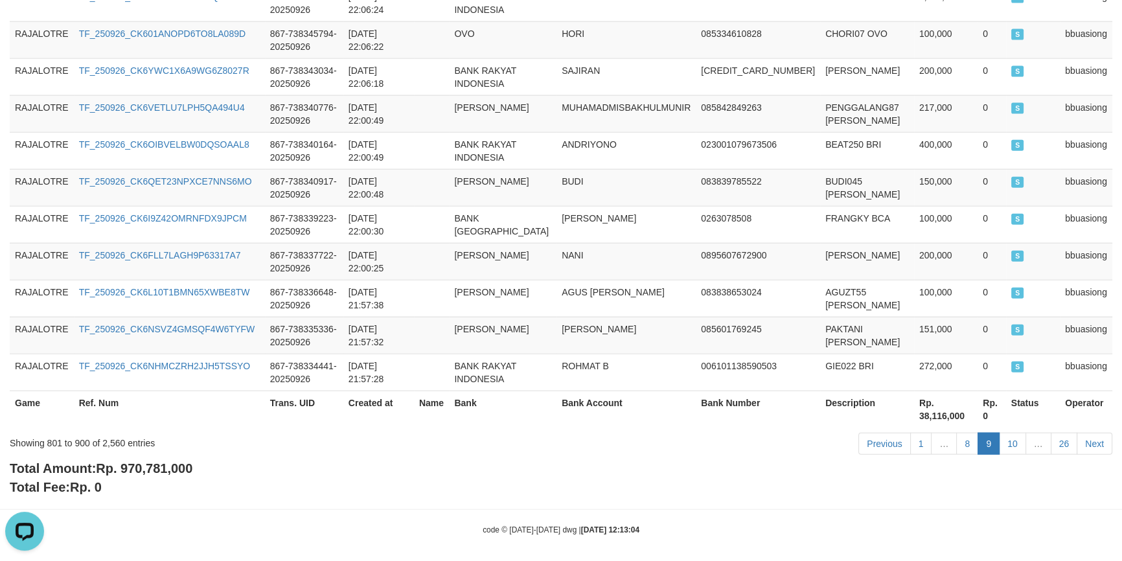
click at [435, 442] on div "Showing 801 to 900 of 2,560 entries" at bounding box center [234, 440] width 448 height 18
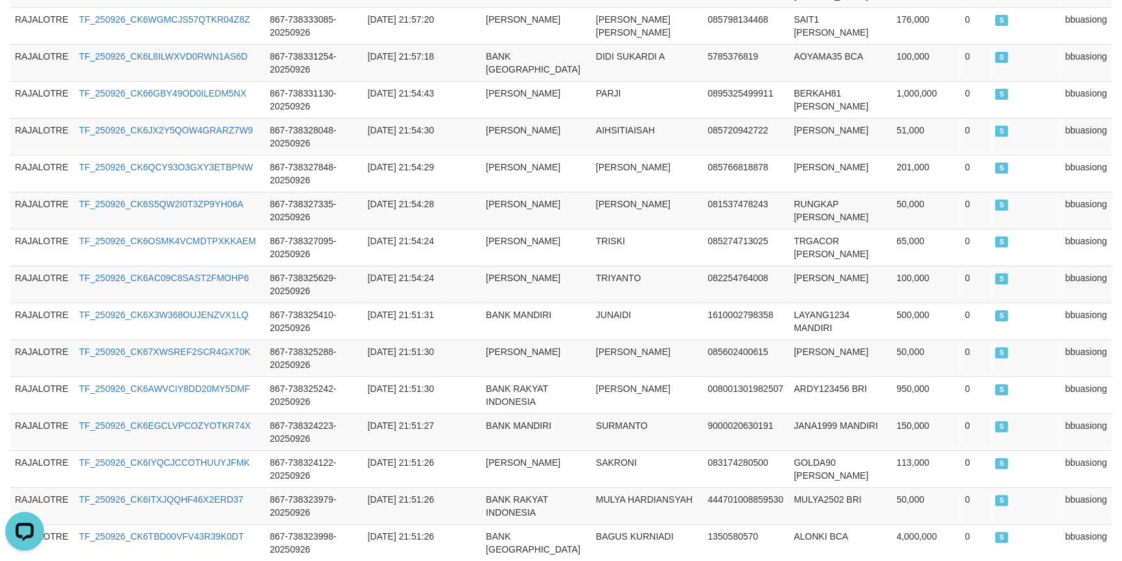
scroll to position [0, 0]
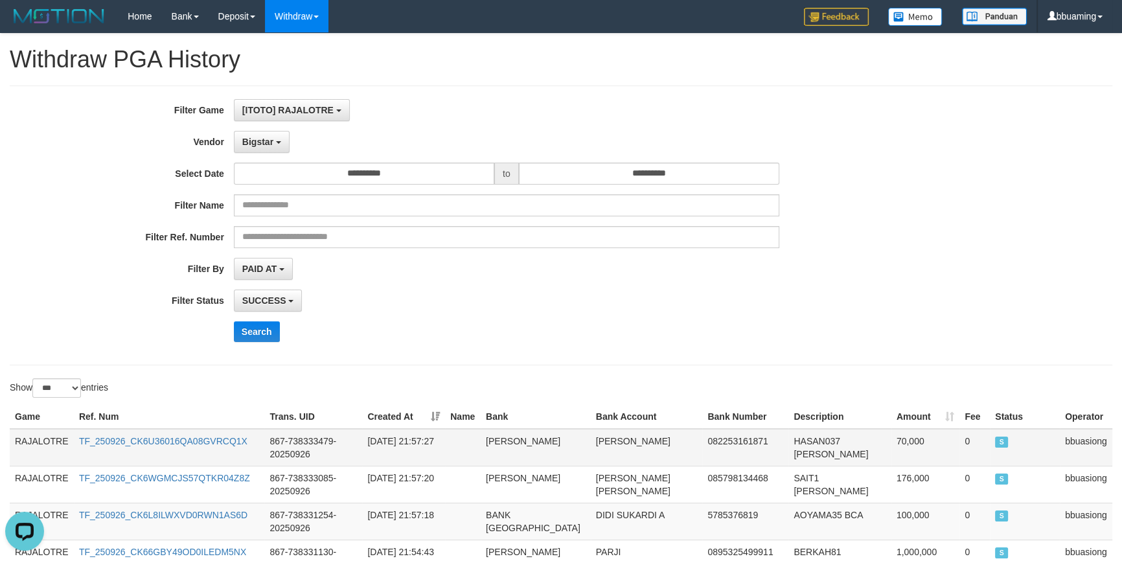
click at [65, 435] on td "RAJALOTRE" at bounding box center [42, 448] width 64 height 38
click at [47, 435] on td "RAJALOTRE" at bounding box center [42, 448] width 64 height 38
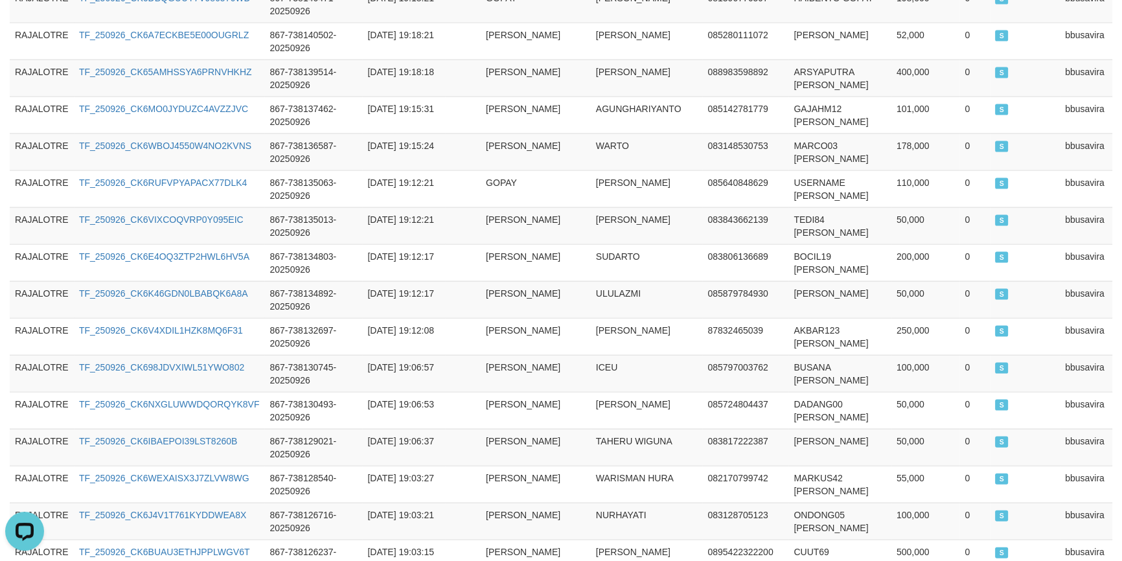
scroll to position [3731, 0]
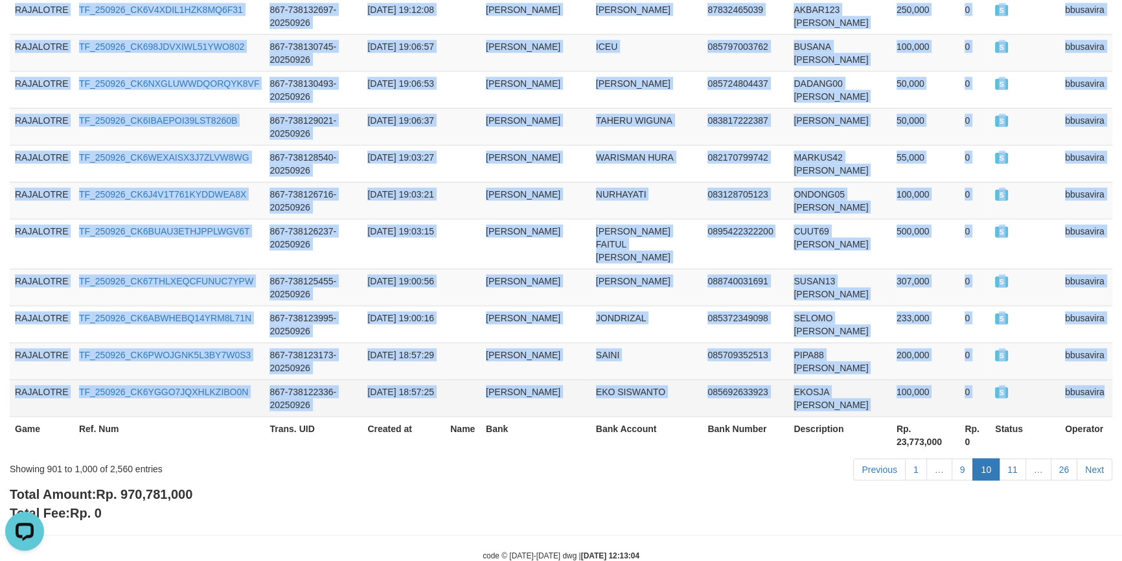
click at [1088, 380] on td "bbusavira" at bounding box center [1086, 398] width 52 height 37
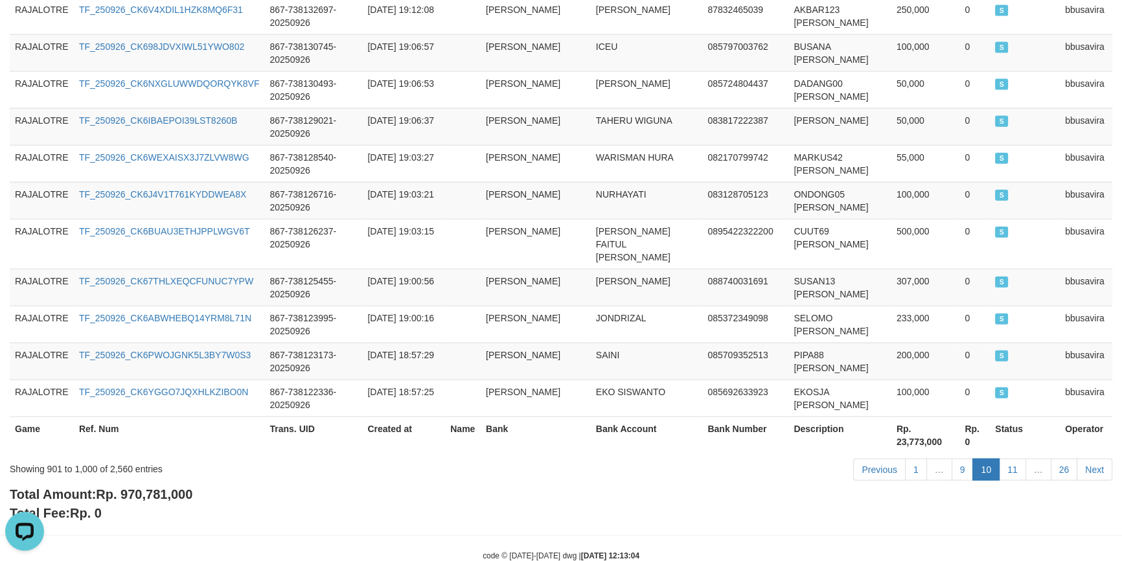
drag, startPoint x: 336, startPoint y: 486, endPoint x: 343, endPoint y: 472, distance: 16.2
click at [339, 485] on div "Total Amount: Rp. 970,781,000 Total Fee: Rp. 0" at bounding box center [561, 503] width 1103 height 37
click at [1011, 459] on link "11" at bounding box center [1012, 470] width 27 height 22
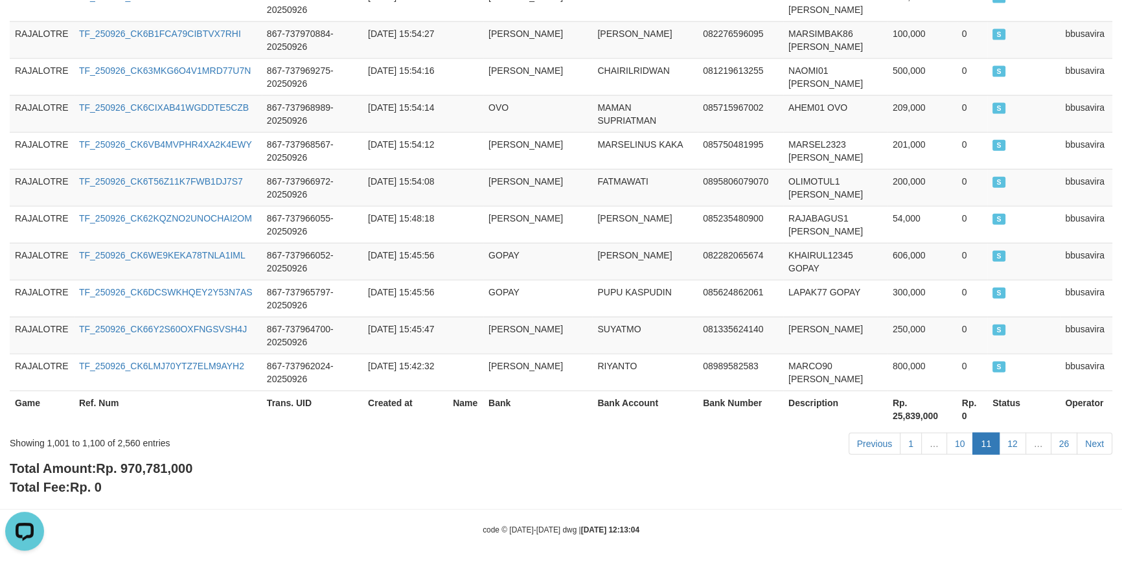
scroll to position [0, 0]
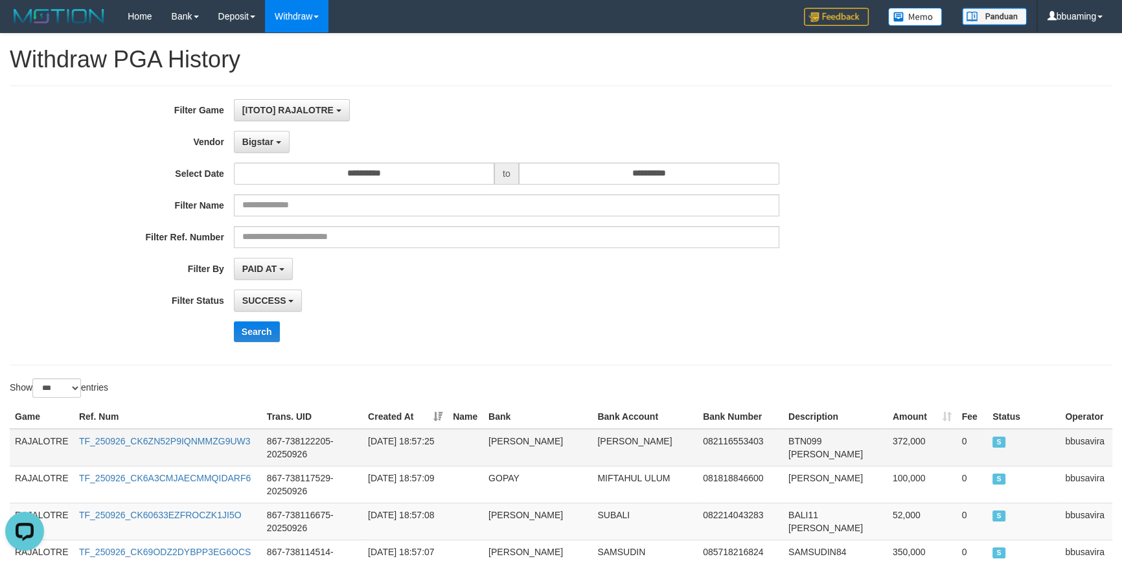
click at [28, 438] on td "RAJALOTRE" at bounding box center [42, 448] width 64 height 38
drag, startPoint x: 28, startPoint y: 438, endPoint x: 39, endPoint y: 423, distance: 18.5
click at [27, 438] on td "RAJALOTRE" at bounding box center [42, 448] width 64 height 38
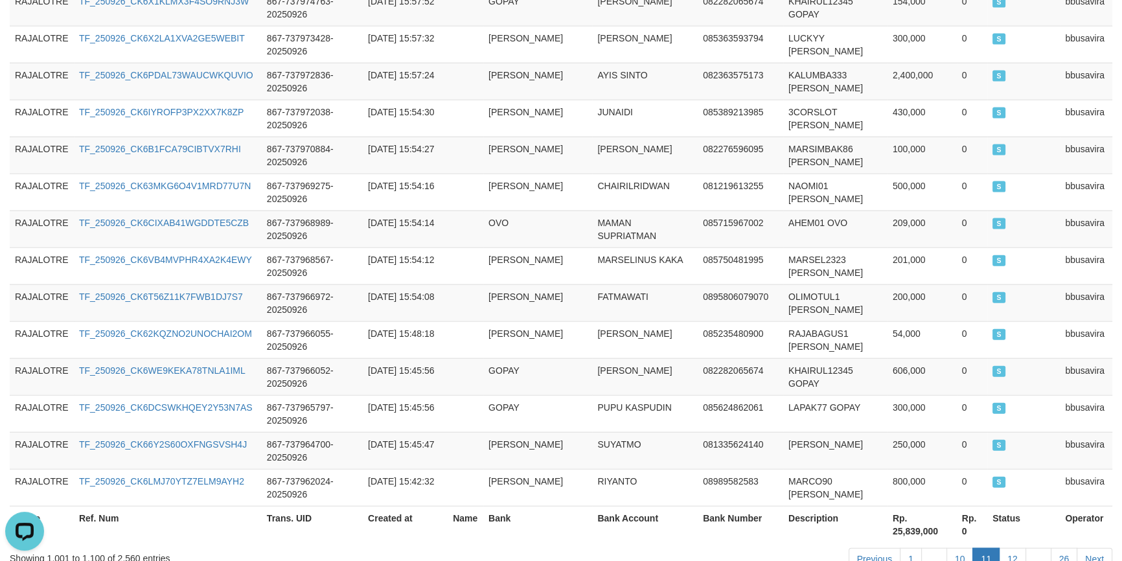
scroll to position [3731, 0]
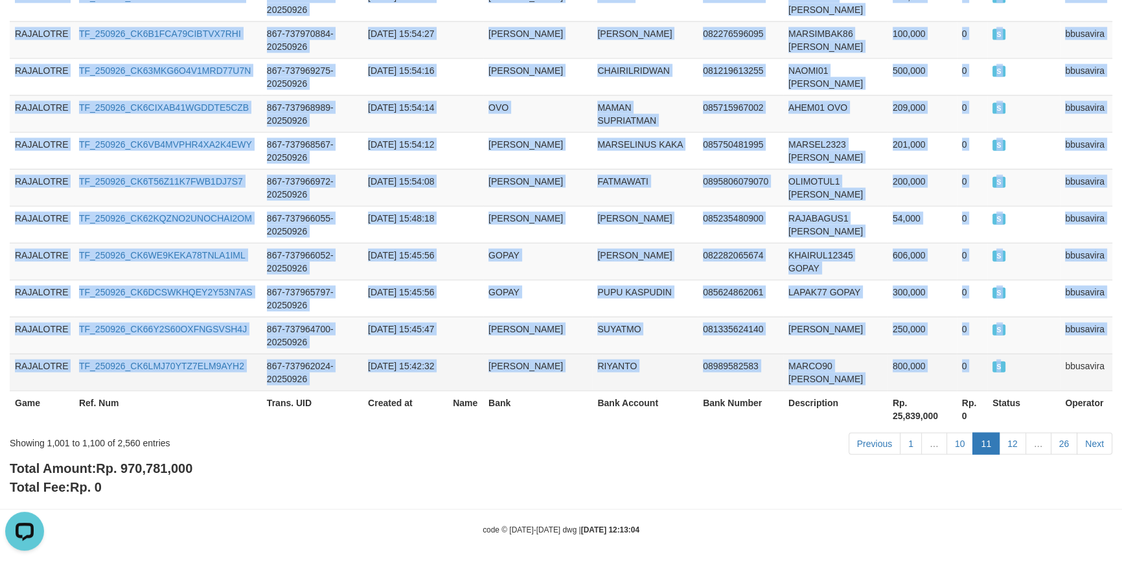
click at [1048, 360] on td "S" at bounding box center [1023, 372] width 73 height 37
click at [1075, 354] on td "bbusavira" at bounding box center [1086, 372] width 52 height 37
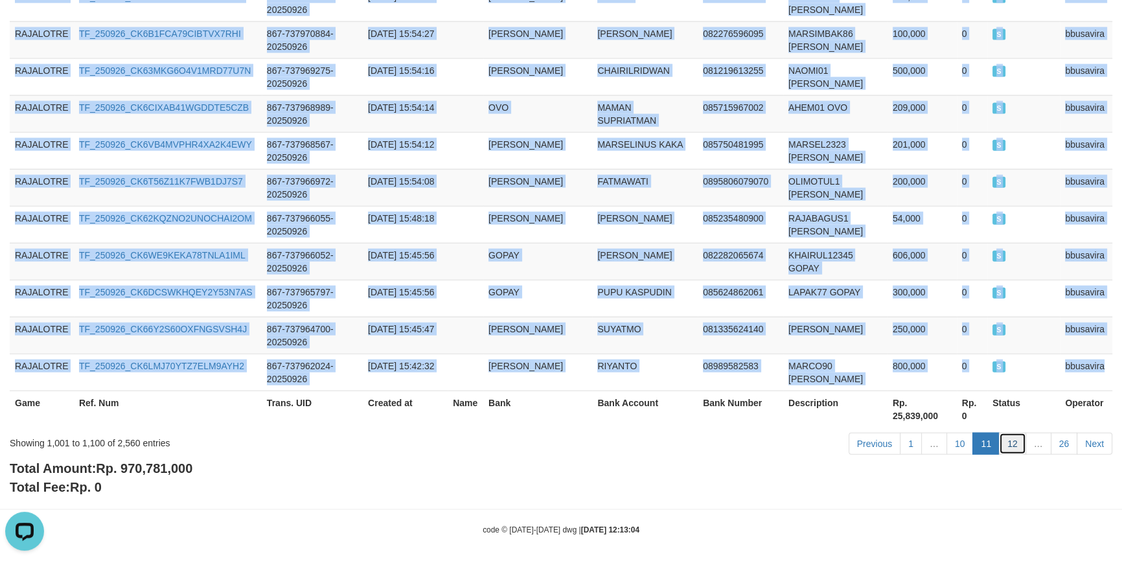
click at [1005, 433] on link "12" at bounding box center [1012, 444] width 27 height 22
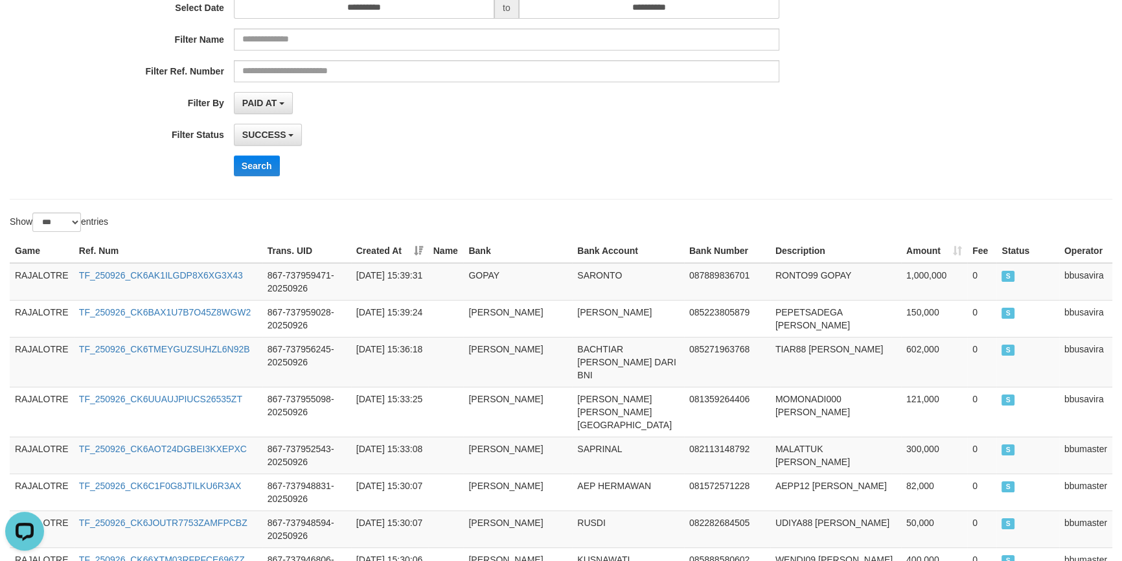
scroll to position [0, 0]
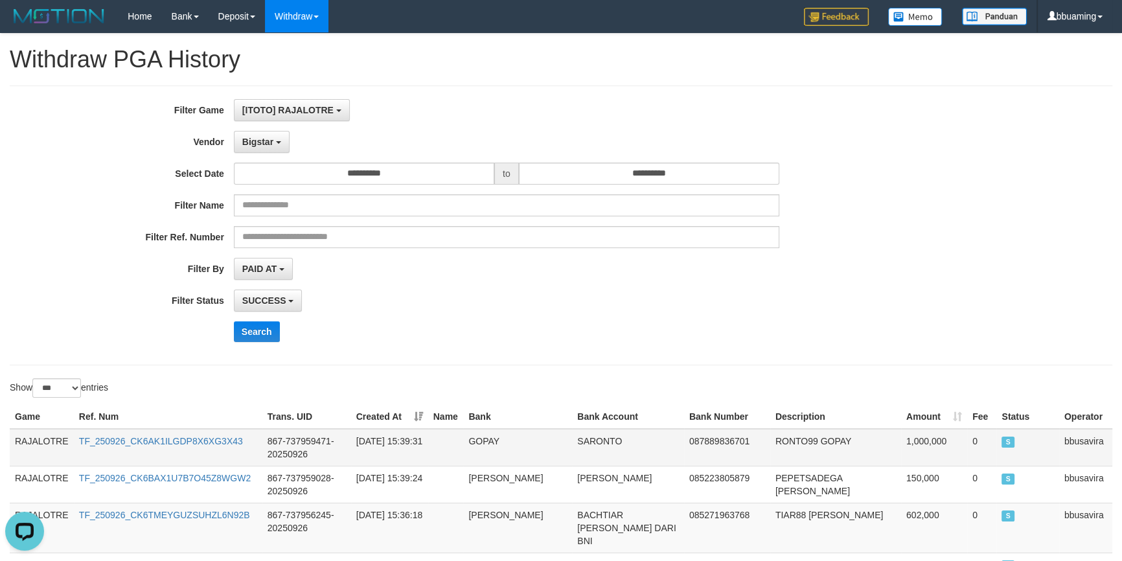
click at [53, 441] on td "RAJALOTRE" at bounding box center [42, 448] width 64 height 38
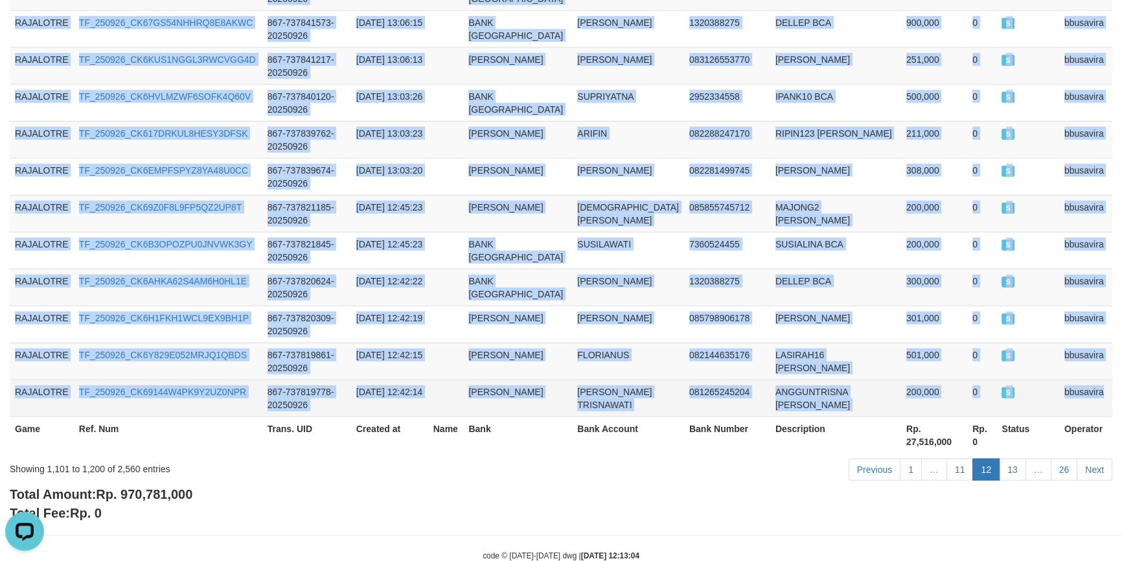
click at [1084, 380] on td "bbusavira" at bounding box center [1085, 398] width 53 height 37
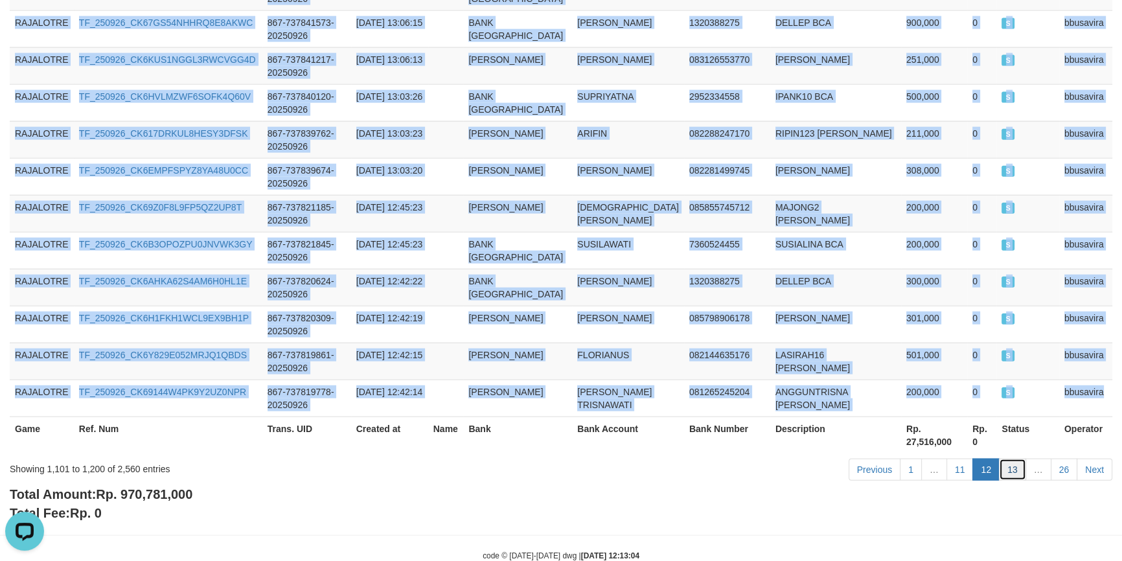
click at [1007, 459] on link "13" at bounding box center [1012, 470] width 27 height 22
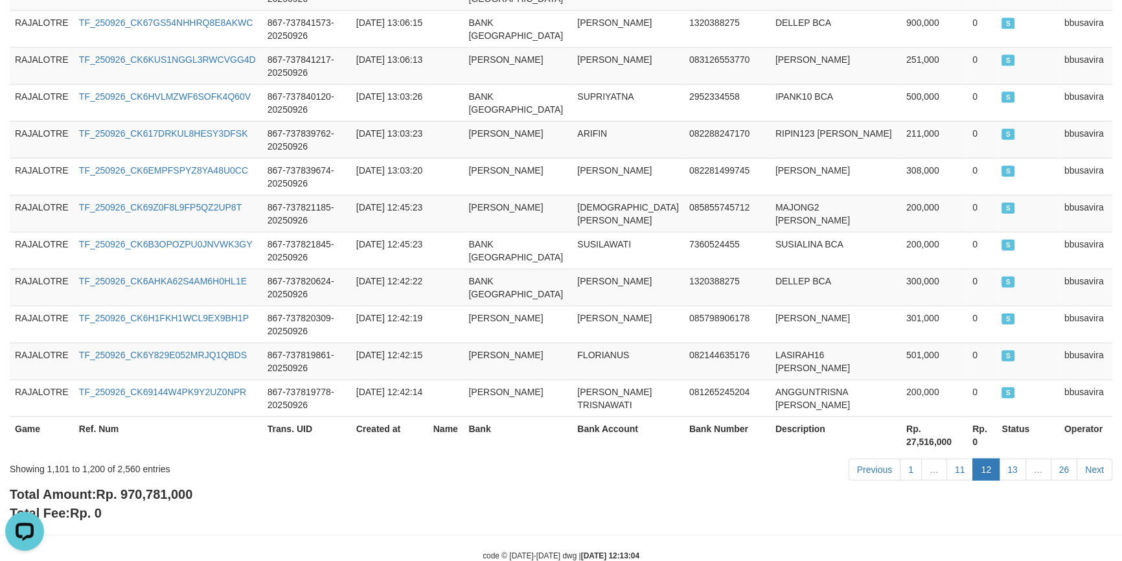
click at [520, 485] on div "Total Amount: Rp. 970,781,000 Total Fee: Rp. 0" at bounding box center [561, 503] width 1103 height 37
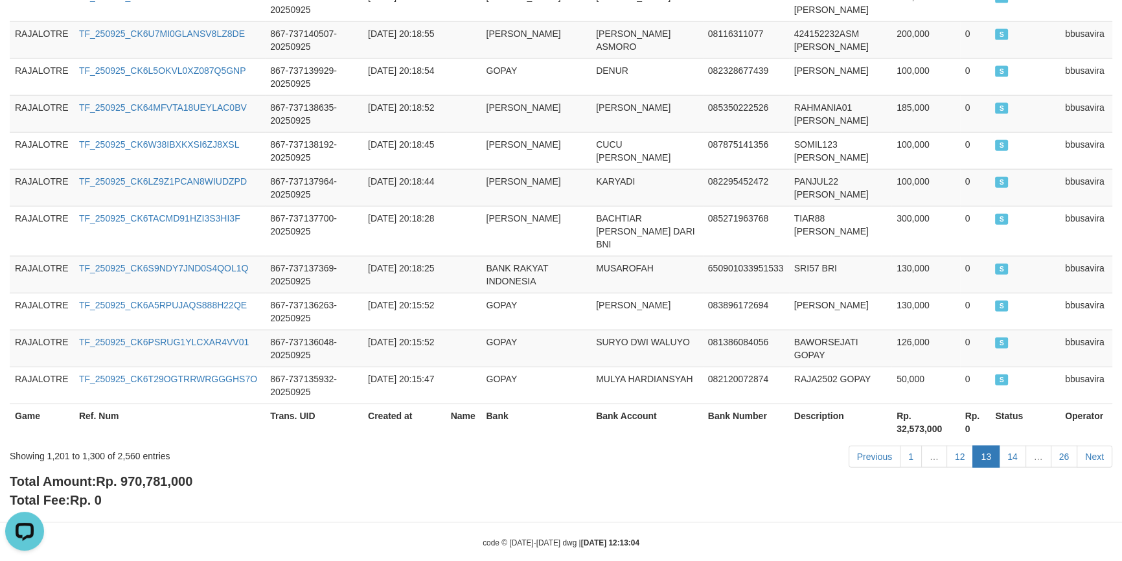
scroll to position [0, 0]
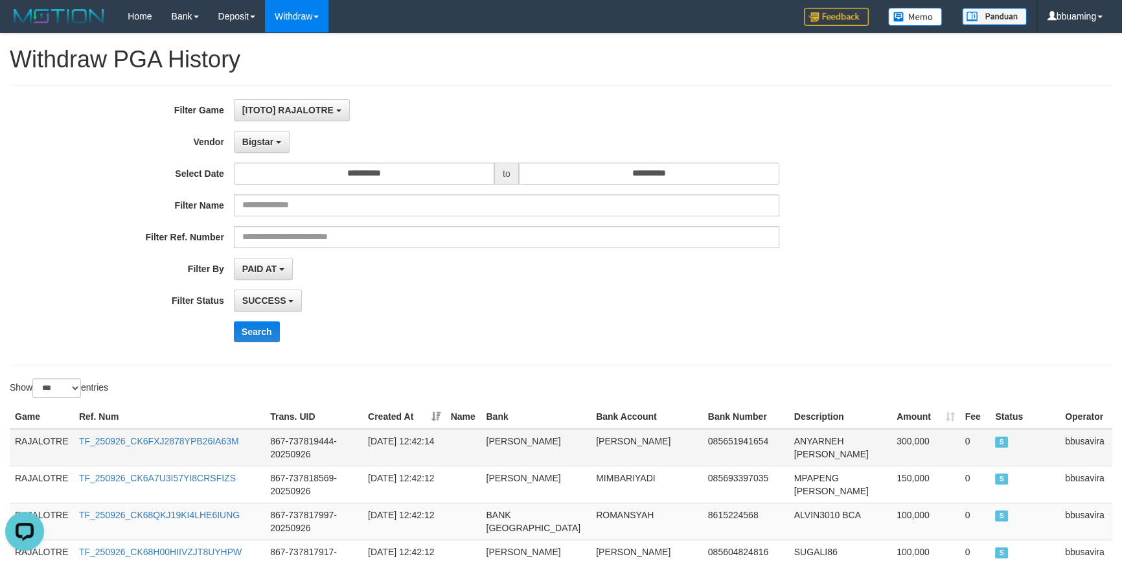
click at [41, 432] on td "RAJALOTRE" at bounding box center [42, 448] width 64 height 38
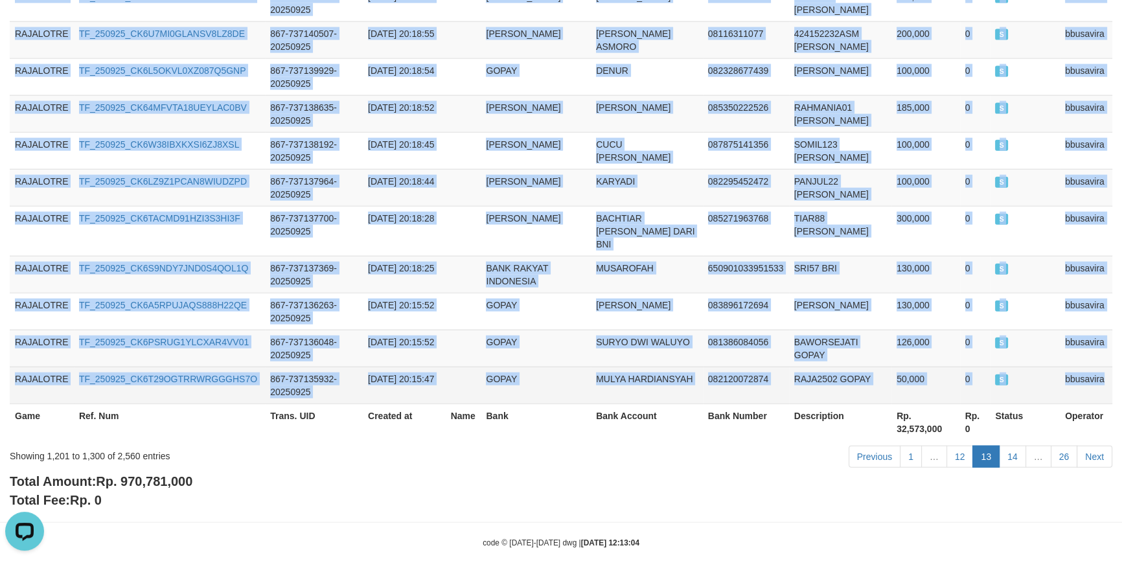
click at [1094, 367] on td "bbusavira" at bounding box center [1086, 385] width 52 height 37
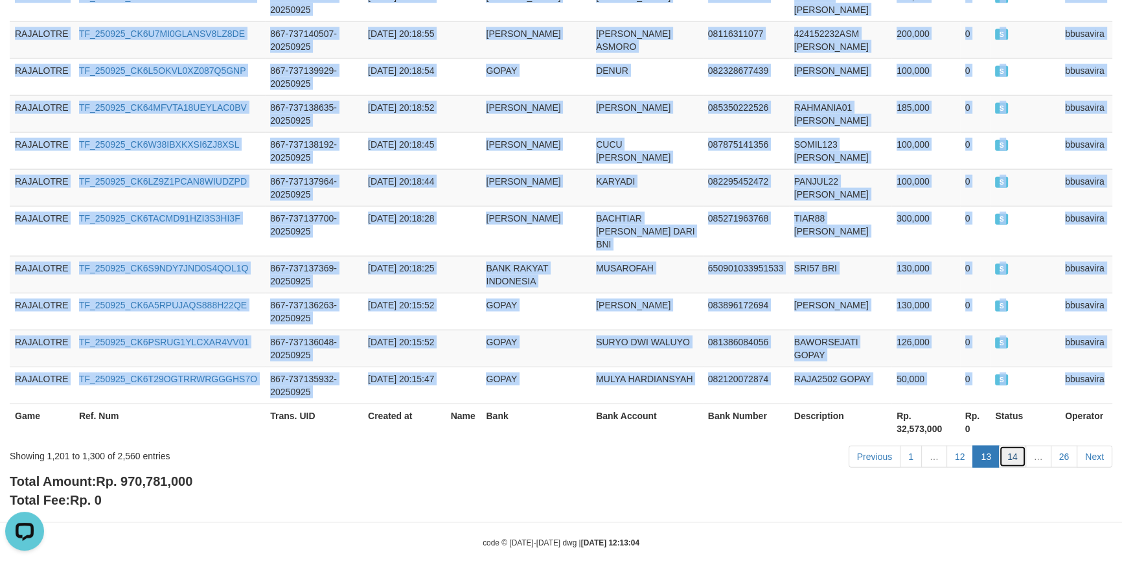
click at [1011, 446] on link "14" at bounding box center [1012, 457] width 27 height 22
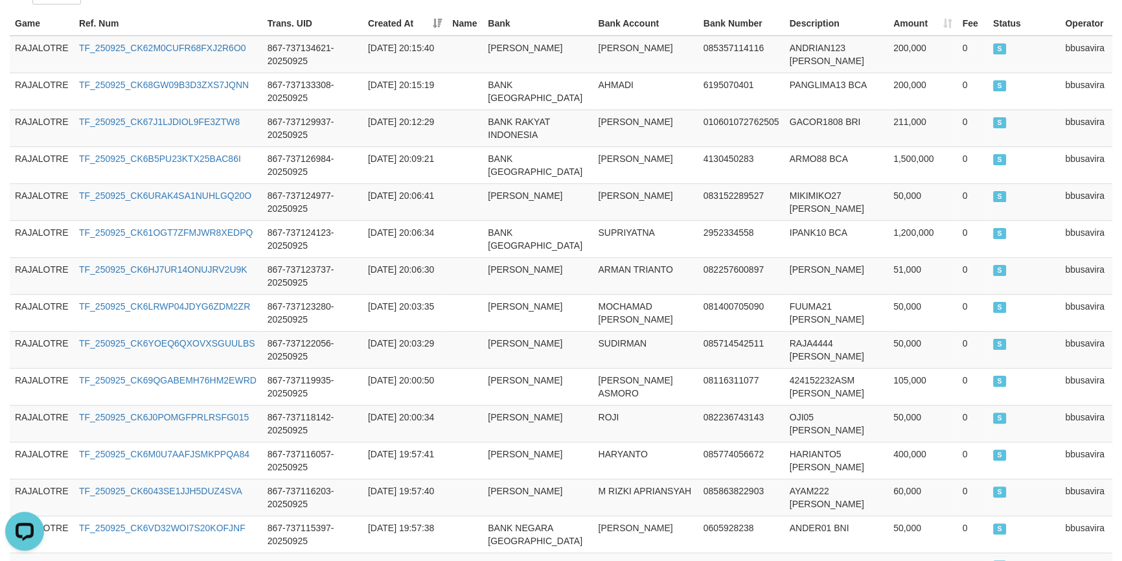
scroll to position [0, 0]
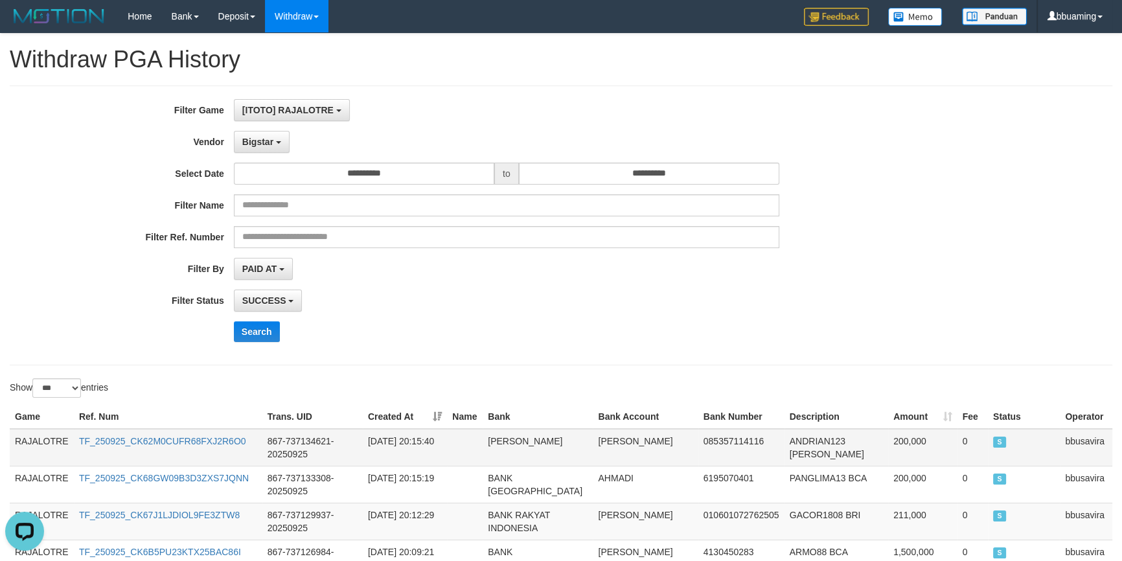
click at [40, 439] on td "RAJALOTRE" at bounding box center [42, 448] width 64 height 38
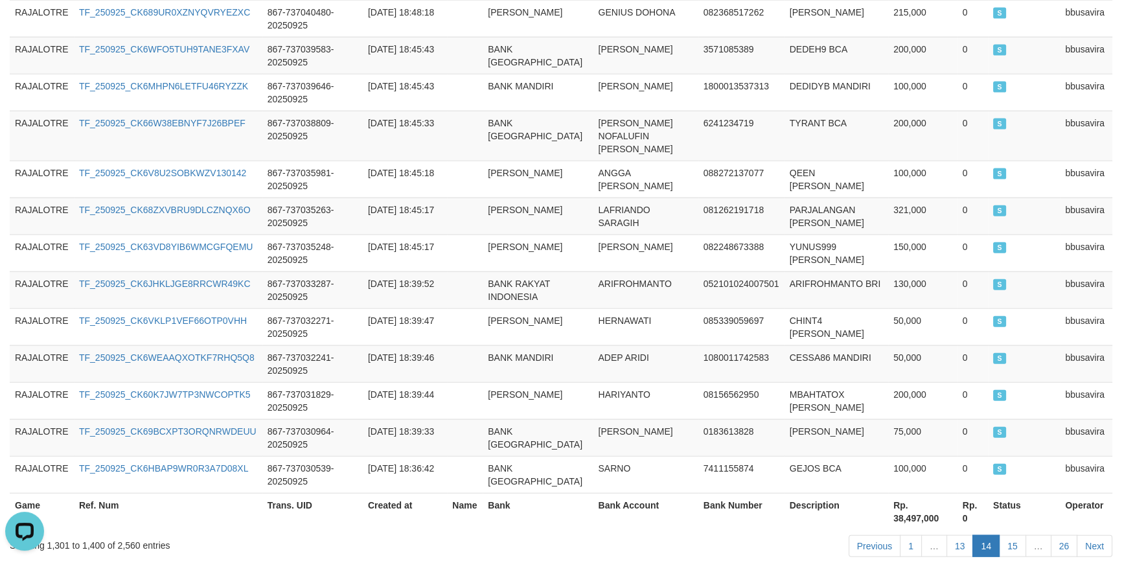
scroll to position [3731, 0]
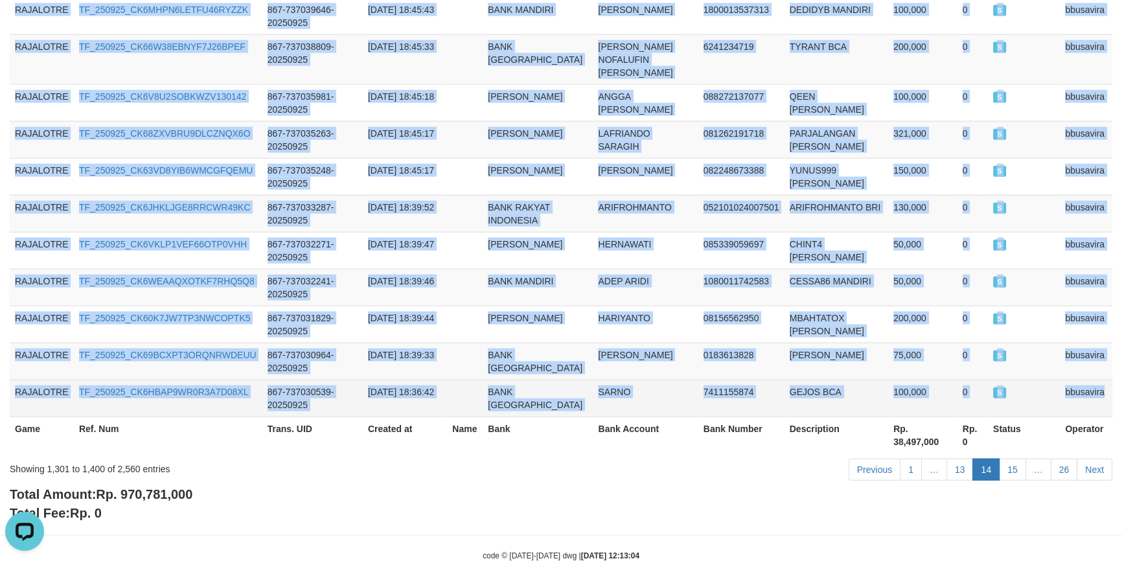
click at [1079, 380] on td "bbusavira" at bounding box center [1086, 398] width 52 height 37
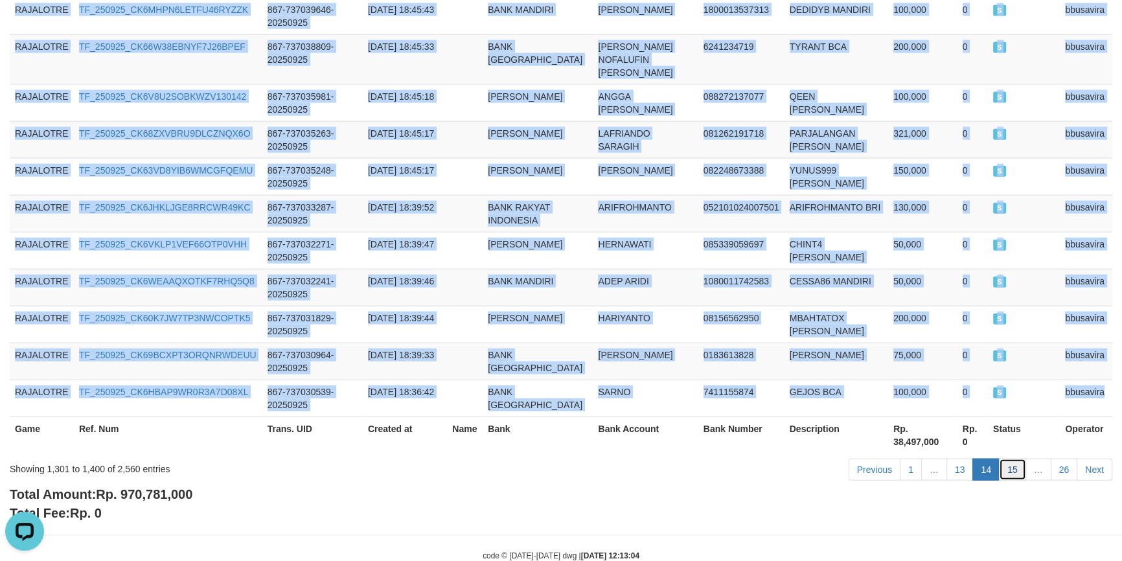
click at [1011, 459] on link "15" at bounding box center [1012, 470] width 27 height 22
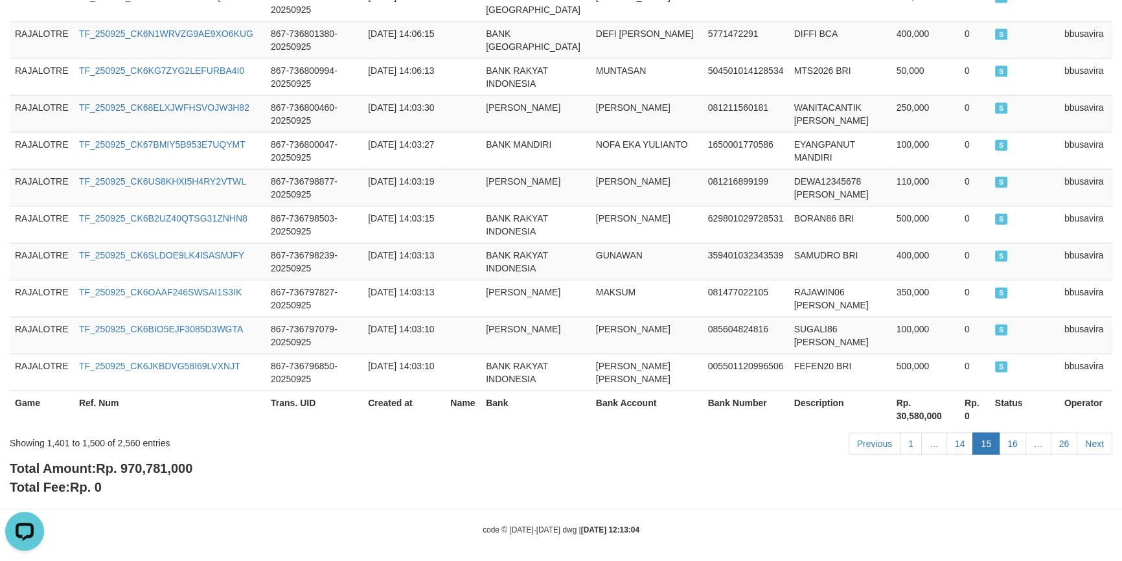
click at [325, 465] on div "Total Amount: Rp. 970,781,000 Total Fee: Rp. 0" at bounding box center [561, 477] width 1103 height 37
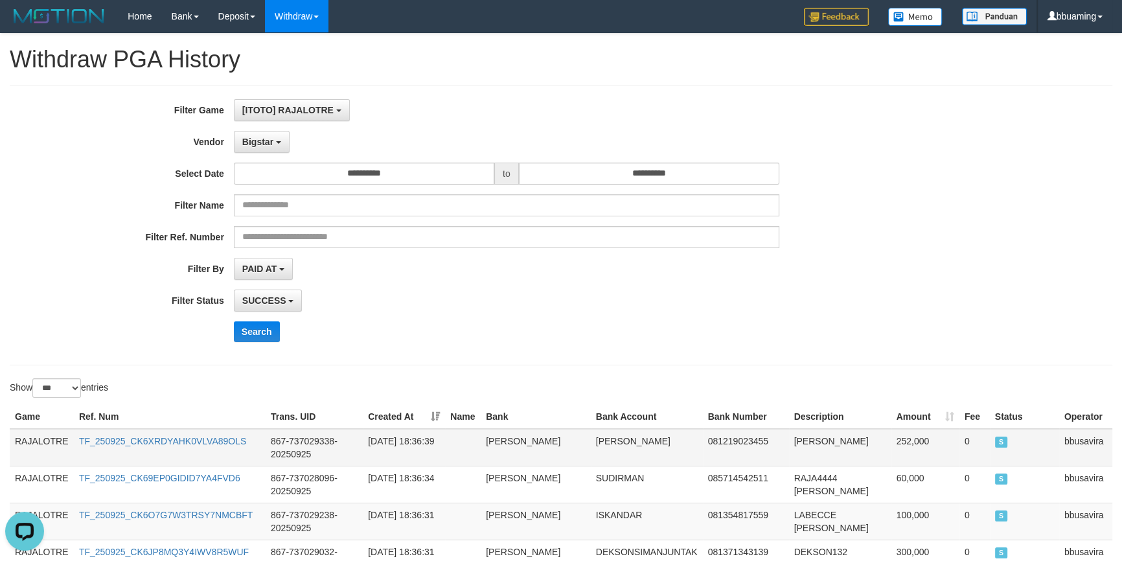
click at [41, 445] on td "RAJALOTRE" at bounding box center [42, 448] width 64 height 38
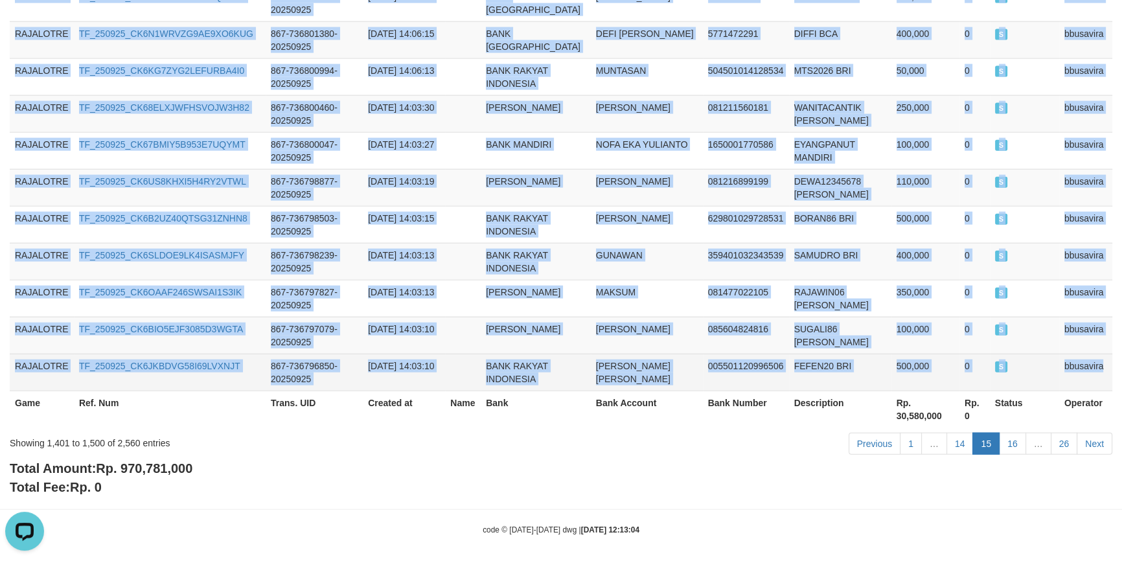
click at [1091, 361] on td "bbusavira" at bounding box center [1085, 372] width 53 height 37
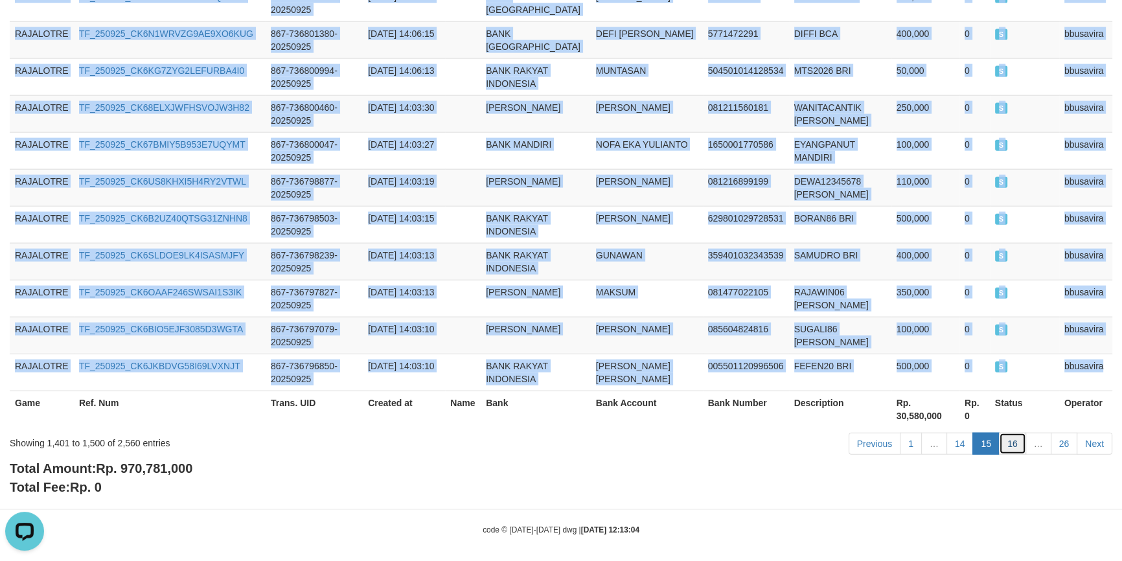
click at [1005, 437] on link "16" at bounding box center [1012, 444] width 27 height 22
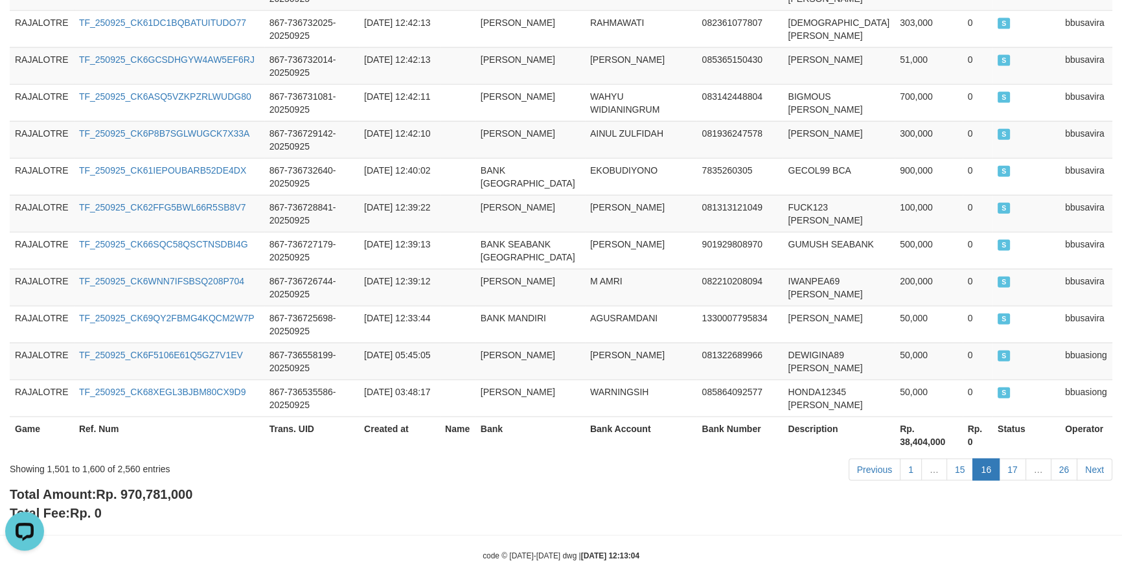
scroll to position [0, 0]
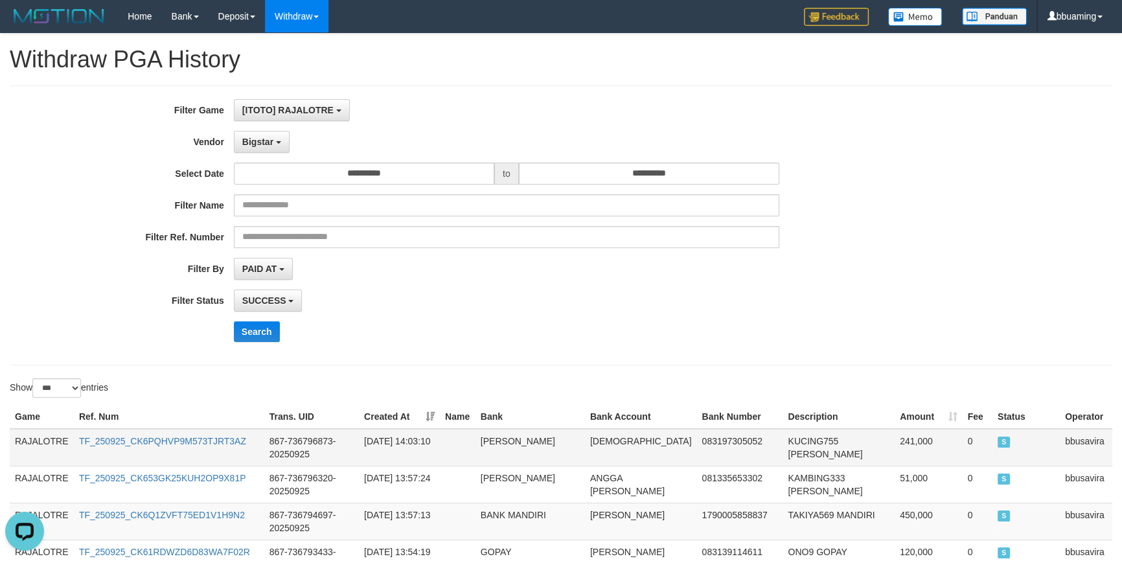
click at [41, 442] on td "RAJALOTRE" at bounding box center [42, 448] width 64 height 38
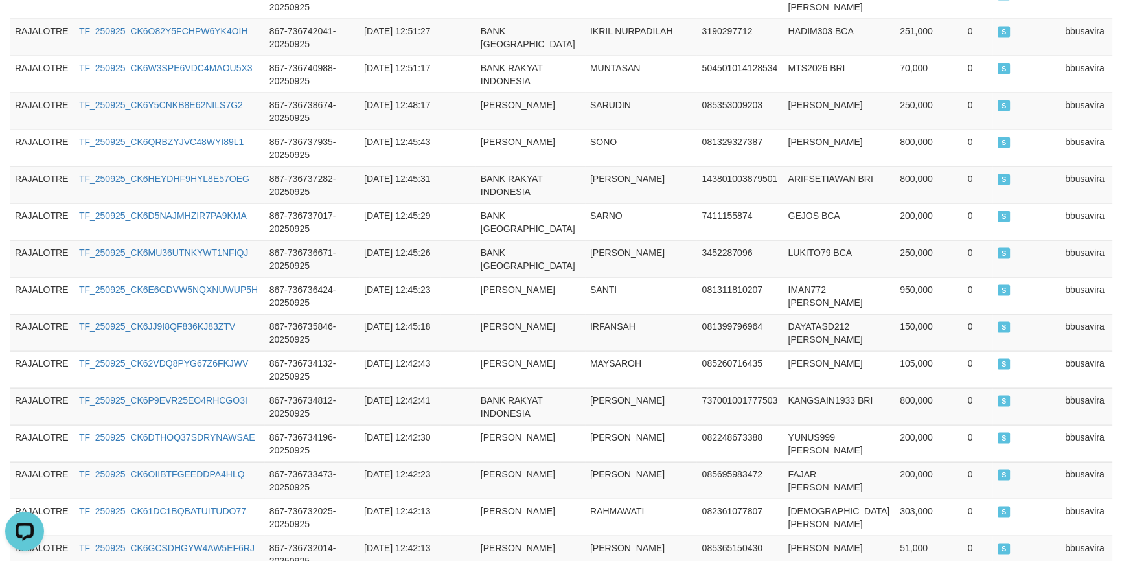
scroll to position [3731, 0]
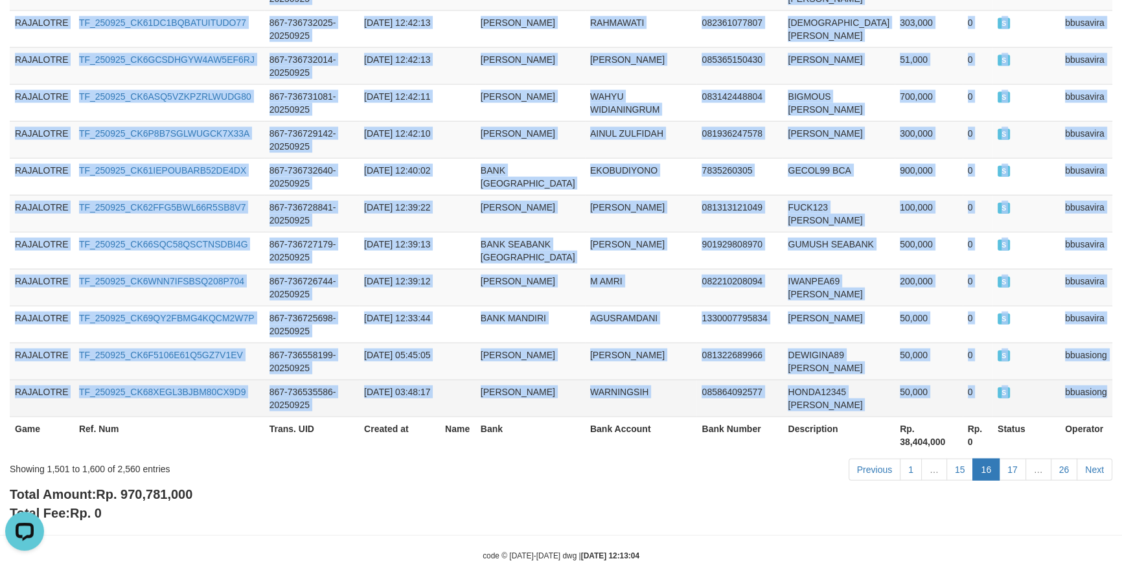
click at [1095, 380] on td "bbuasiong" at bounding box center [1086, 398] width 52 height 37
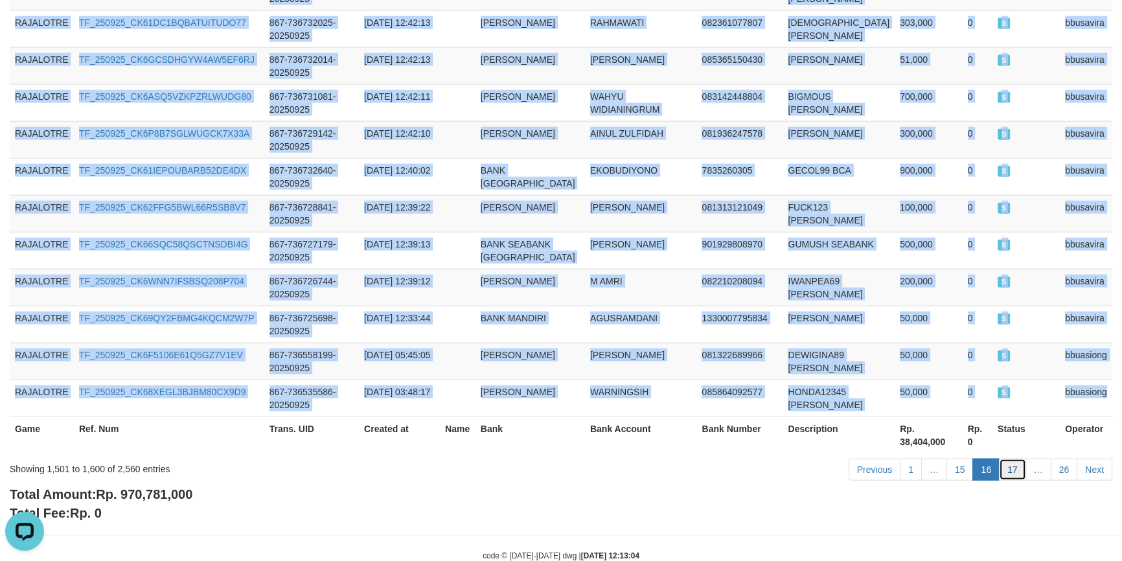
click at [1013, 459] on link "17" at bounding box center [1012, 470] width 27 height 22
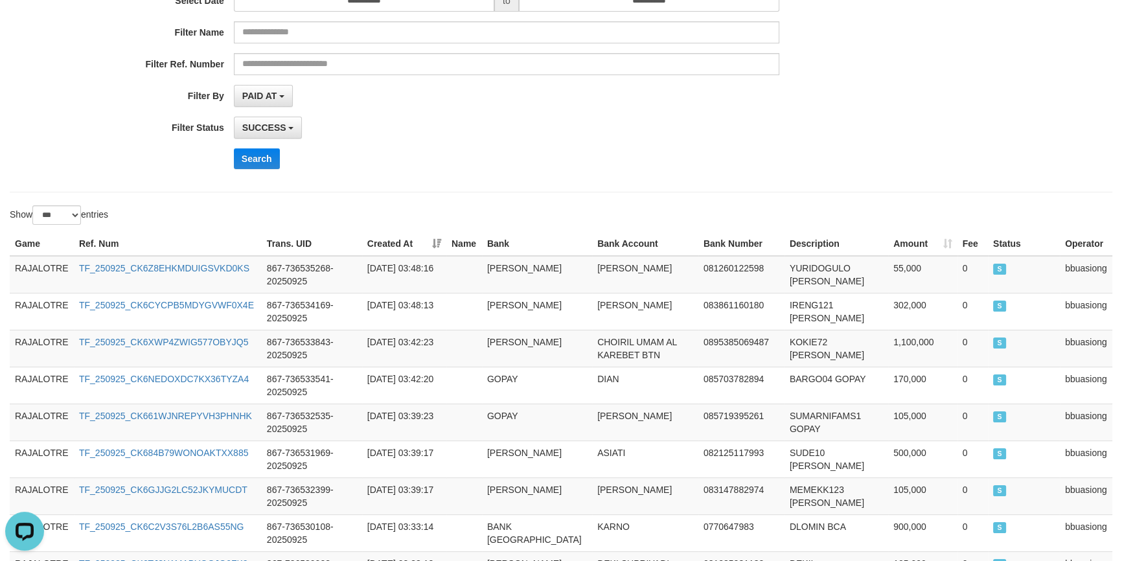
scroll to position [0, 0]
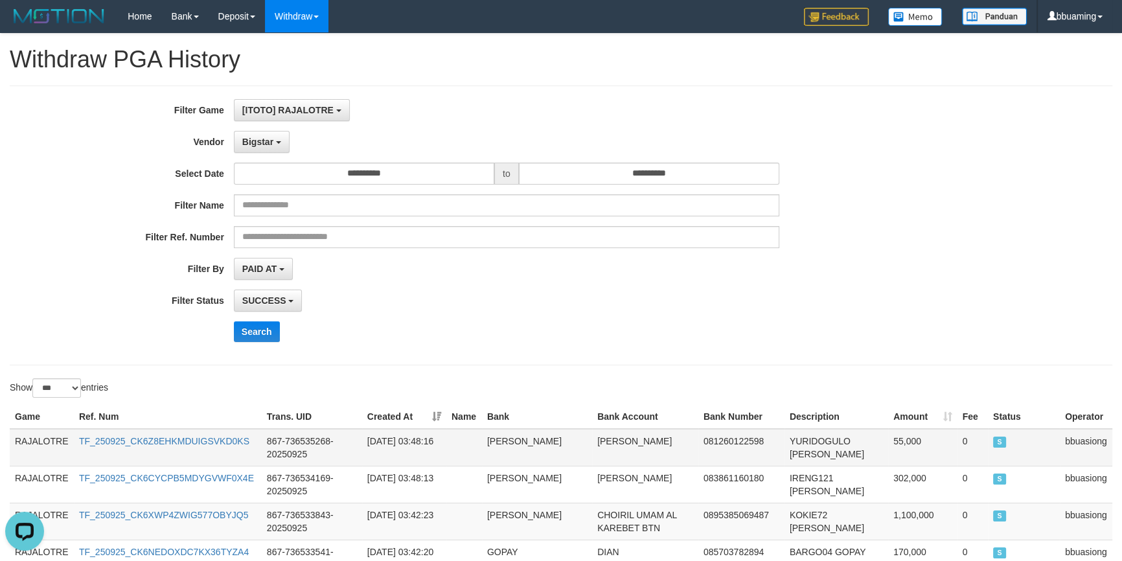
click at [41, 435] on td "RAJALOTRE" at bounding box center [42, 448] width 64 height 38
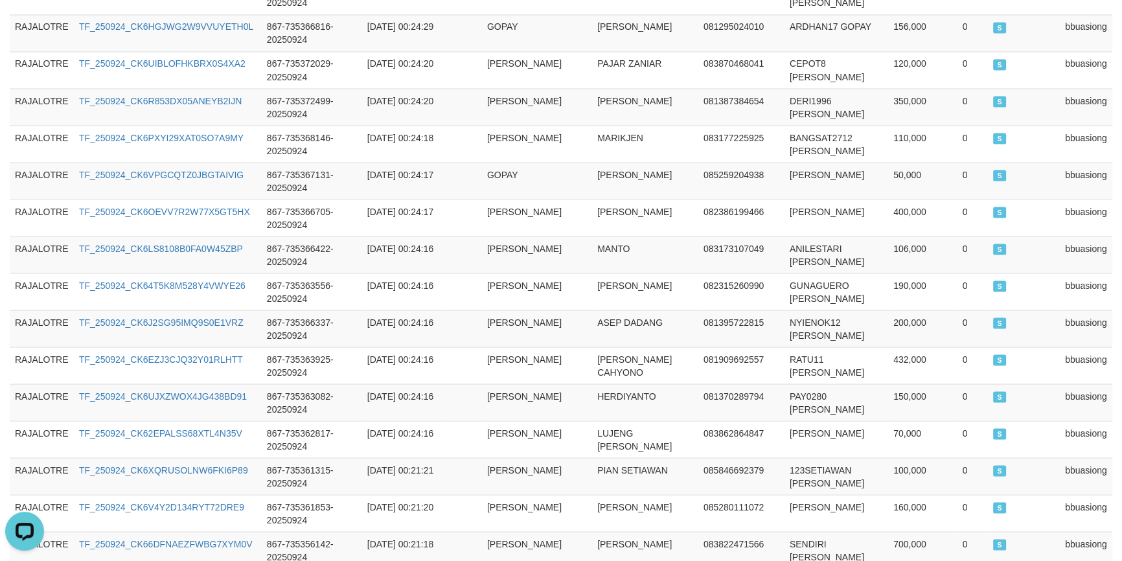
scroll to position [3731, 0]
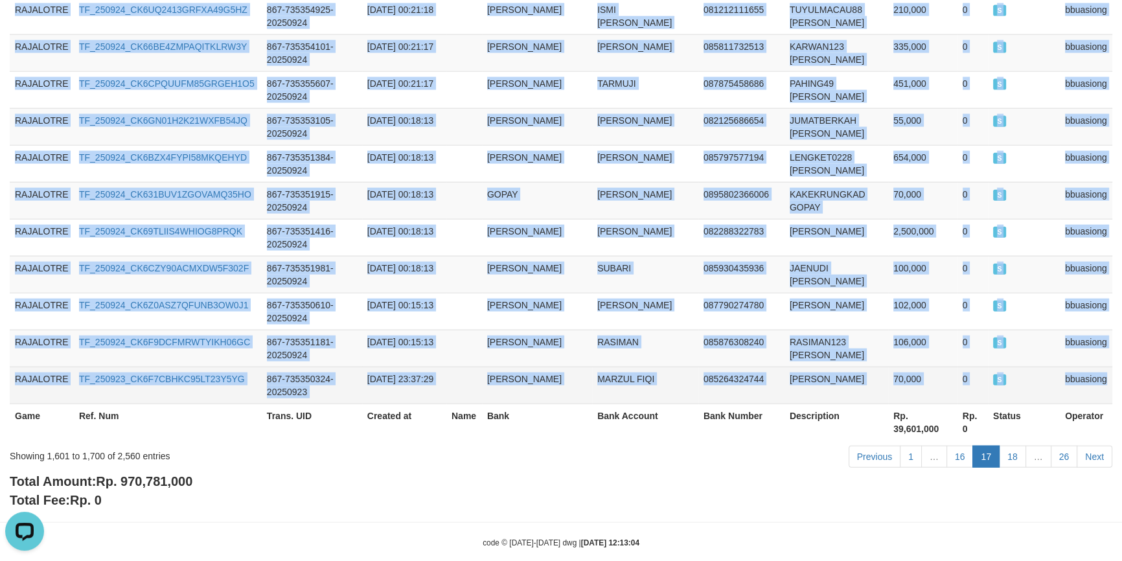
click at [1095, 367] on td "bbuasiong" at bounding box center [1086, 385] width 52 height 37
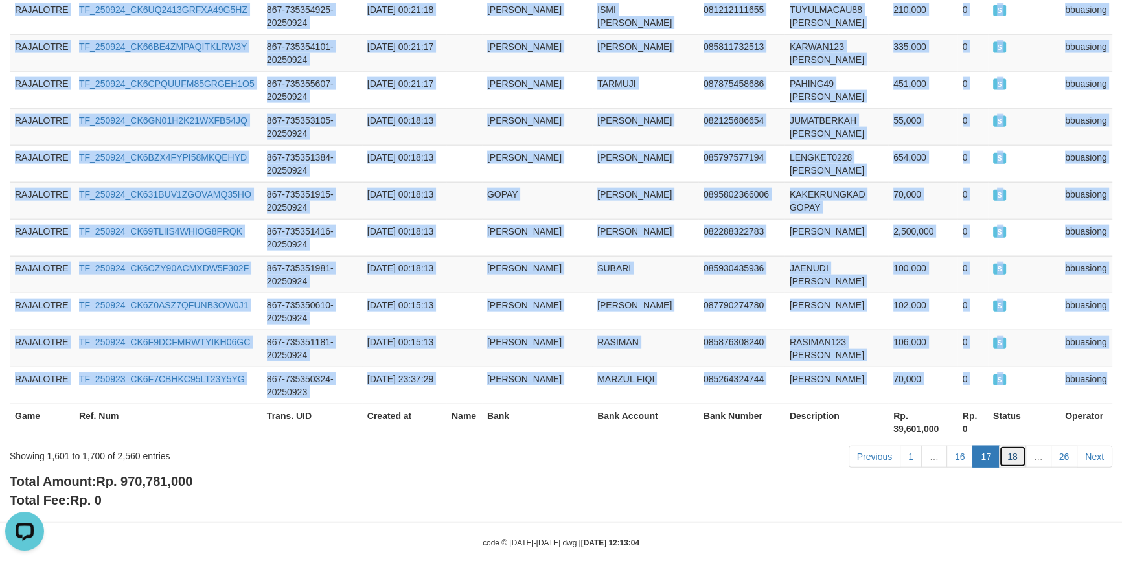
click at [1017, 446] on link "18" at bounding box center [1012, 457] width 27 height 22
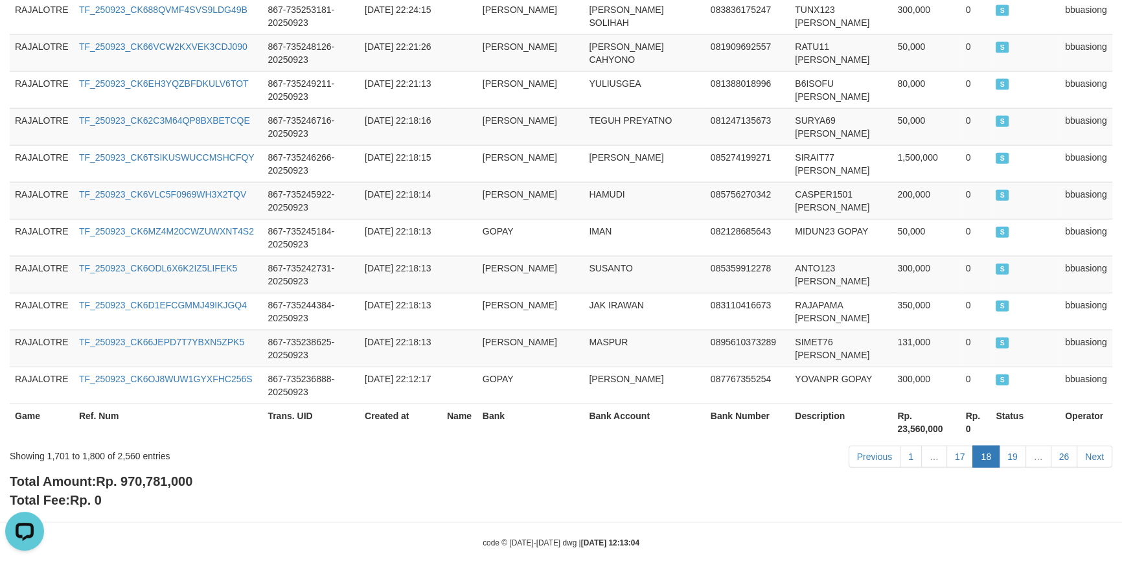
scroll to position [0, 0]
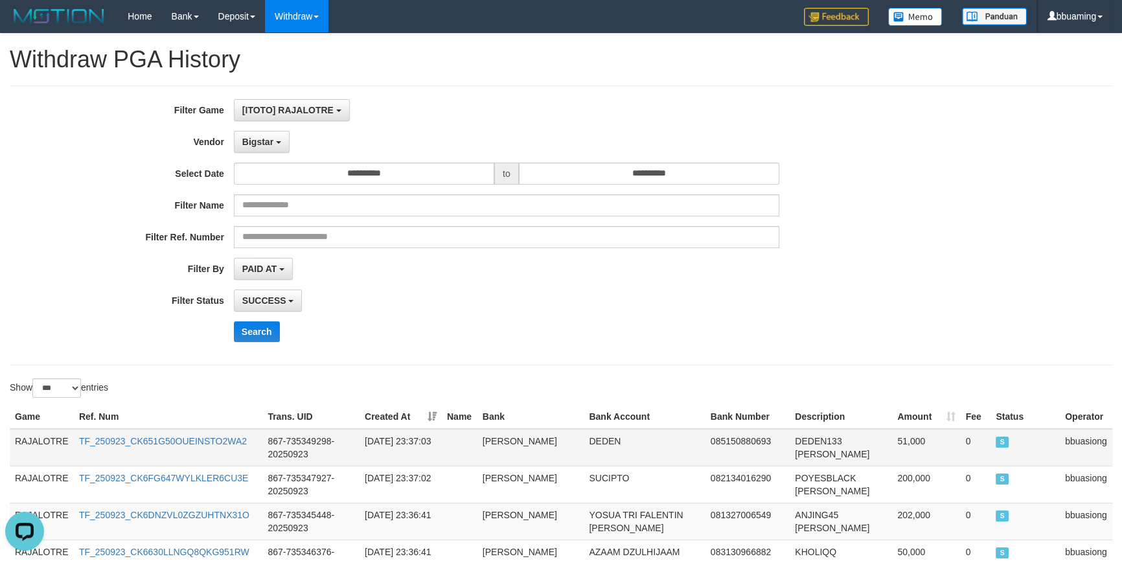
click at [45, 434] on td "RAJALOTRE" at bounding box center [42, 448] width 64 height 38
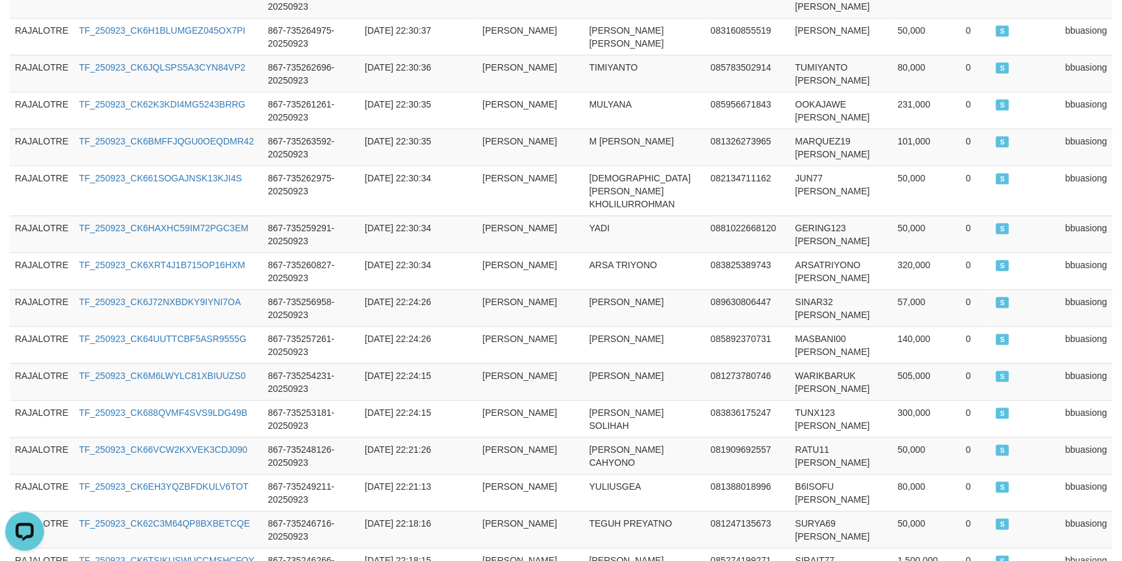
scroll to position [3731, 0]
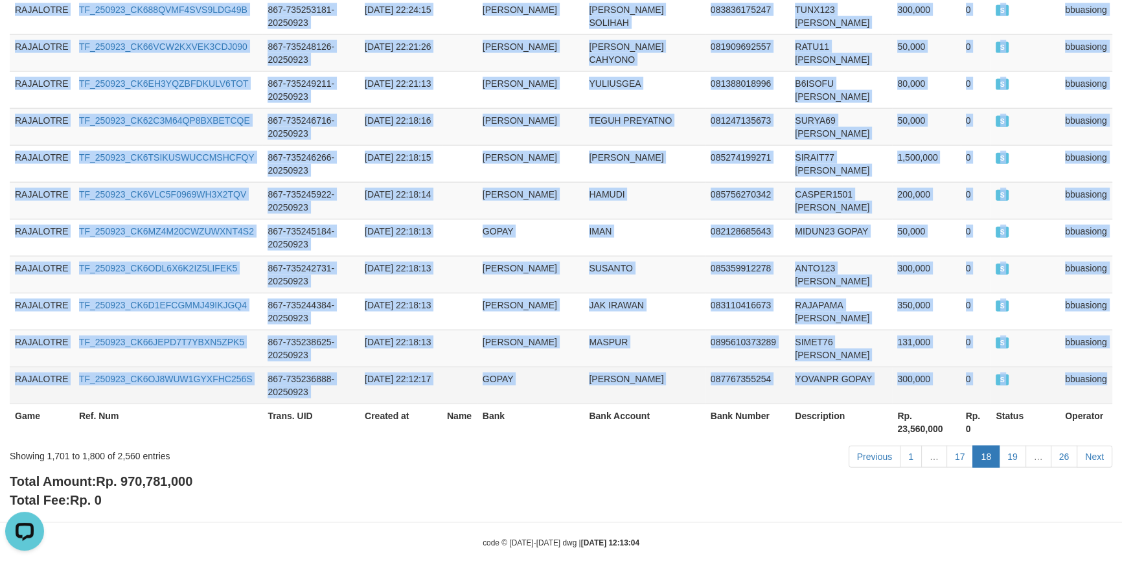
click at [1065, 367] on td "bbuasiong" at bounding box center [1086, 385] width 52 height 37
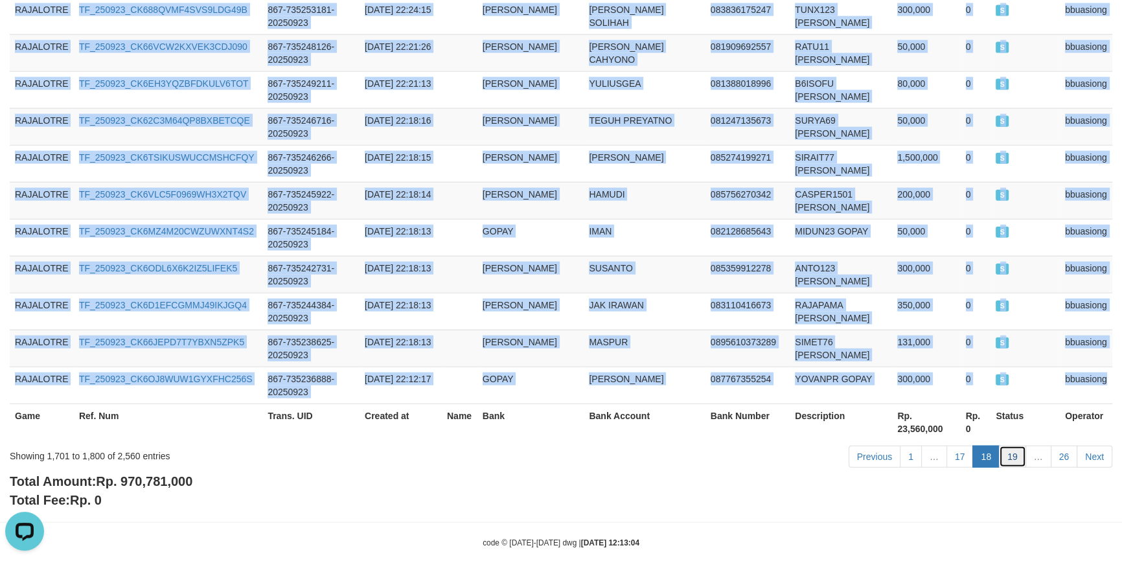
click at [1011, 446] on link "19" at bounding box center [1012, 457] width 27 height 22
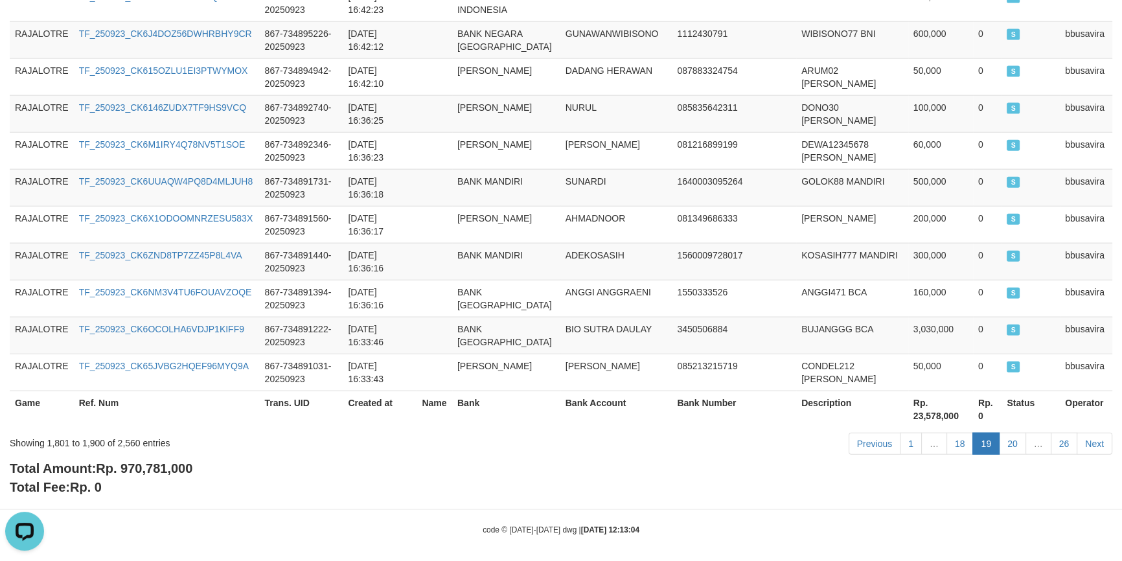
scroll to position [0, 0]
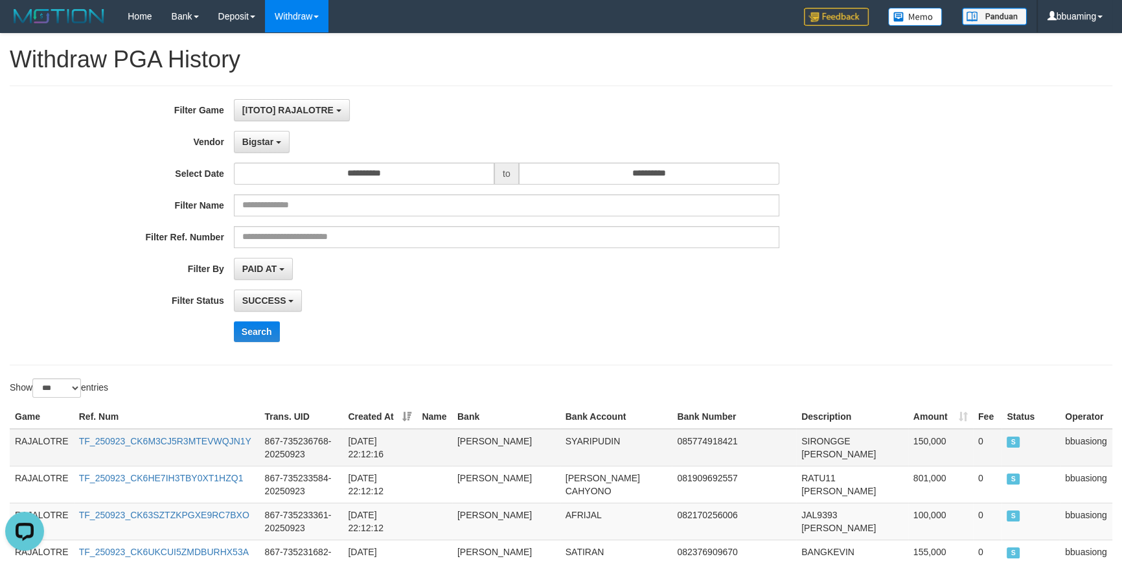
click at [56, 437] on td "RAJALOTRE" at bounding box center [42, 448] width 64 height 38
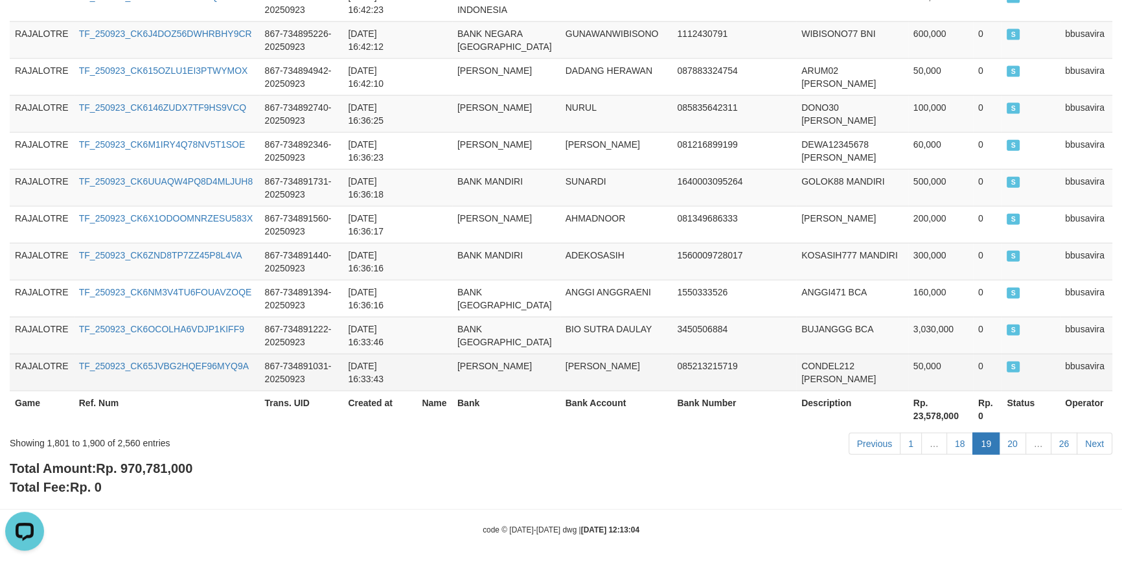
click at [1091, 367] on td "bbusavira" at bounding box center [1086, 372] width 52 height 37
click at [1080, 357] on td "bbusavira" at bounding box center [1086, 372] width 52 height 37
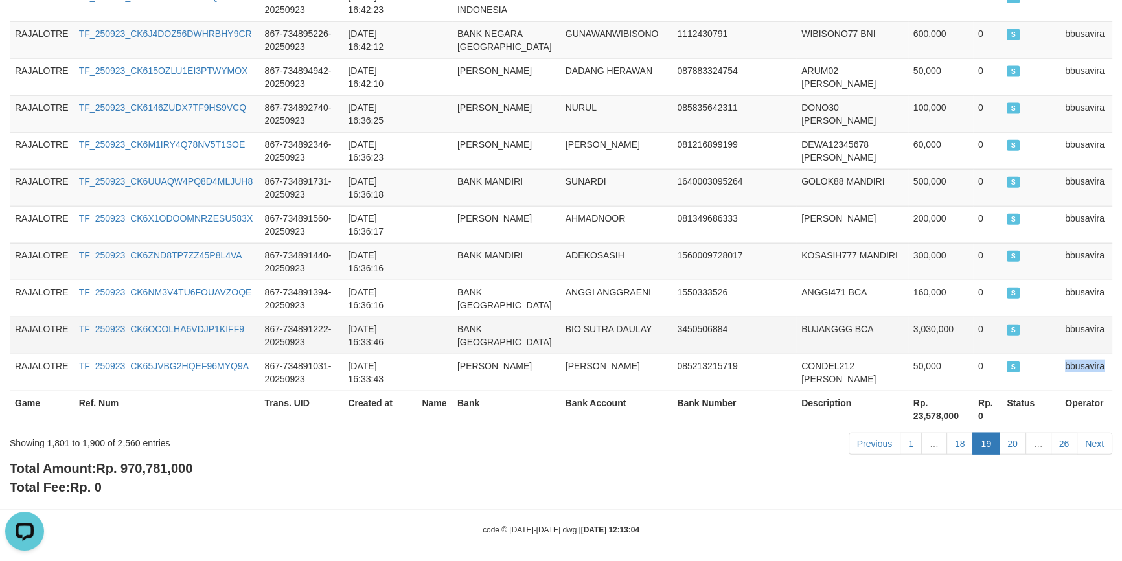
scroll to position [0, 0]
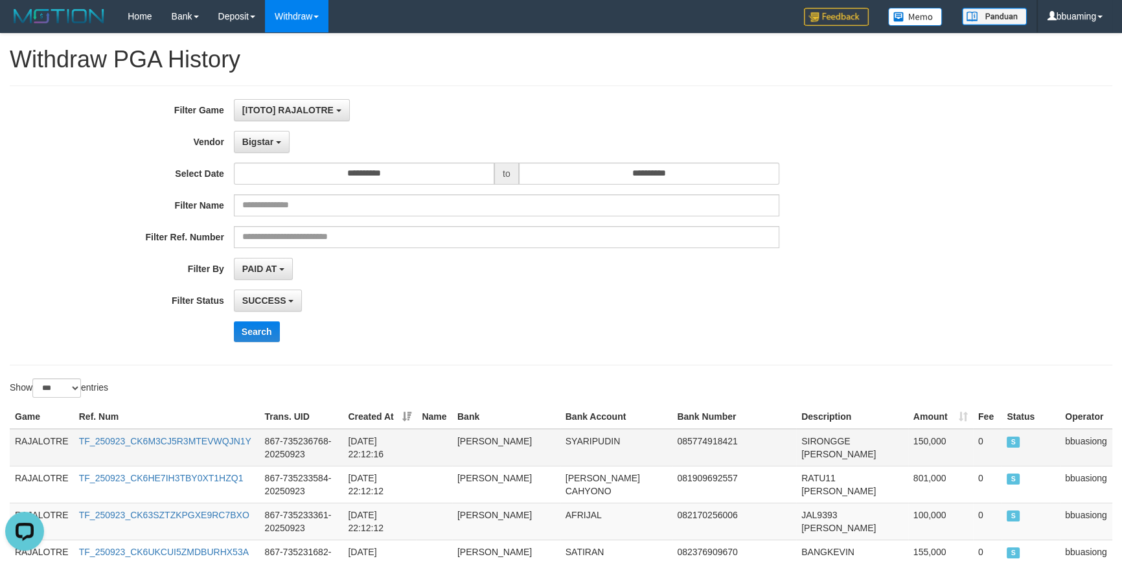
click at [23, 440] on td "RAJALOTRE" at bounding box center [42, 448] width 64 height 38
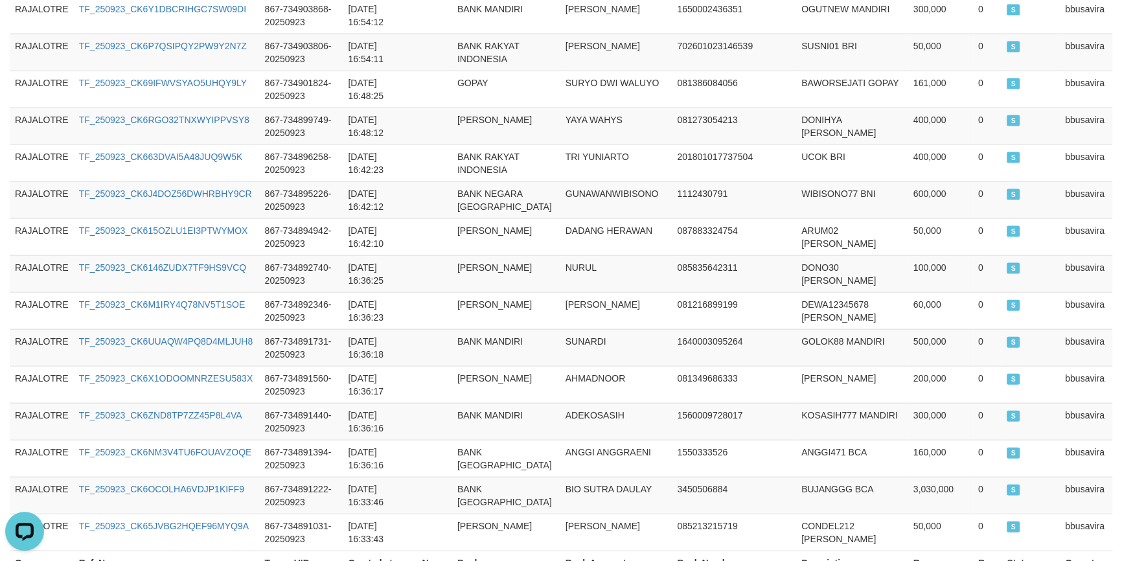
scroll to position [3731, 0]
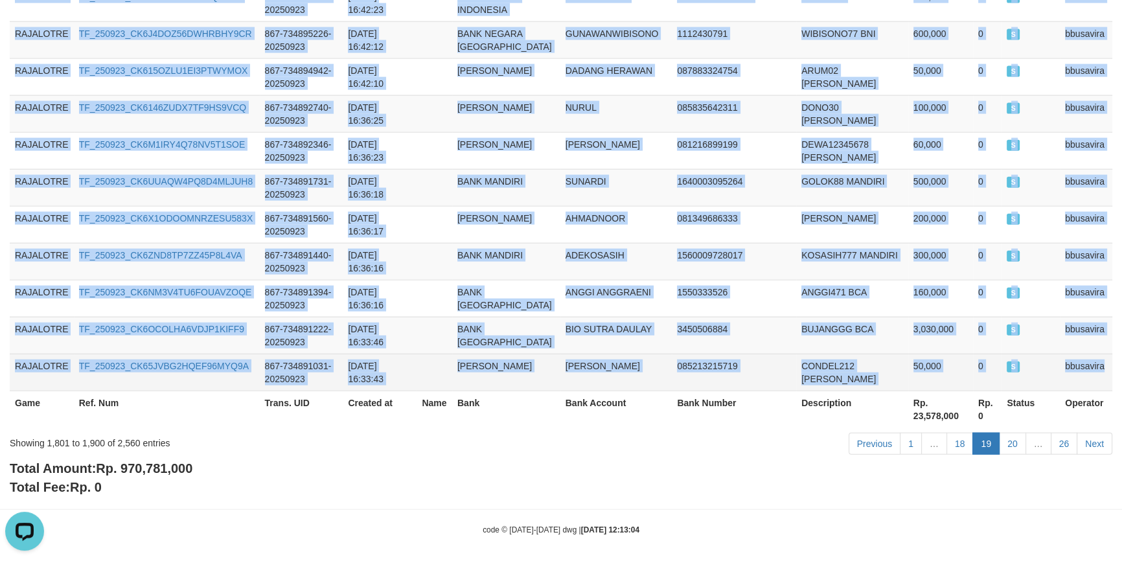
click at [1087, 354] on td "bbusavira" at bounding box center [1086, 372] width 52 height 37
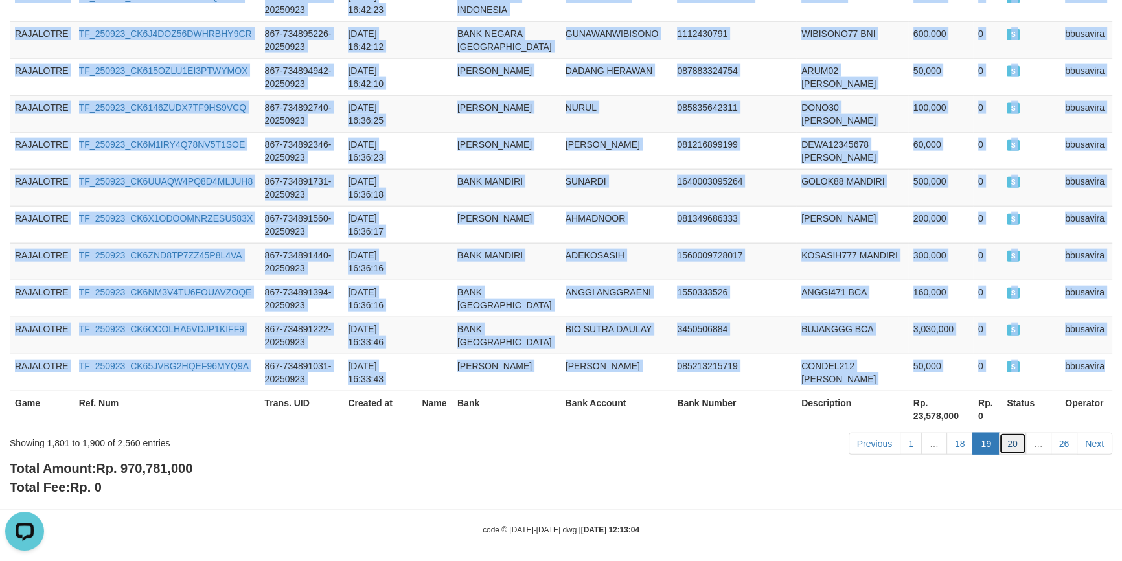
click at [1012, 435] on link "20" at bounding box center [1012, 444] width 27 height 22
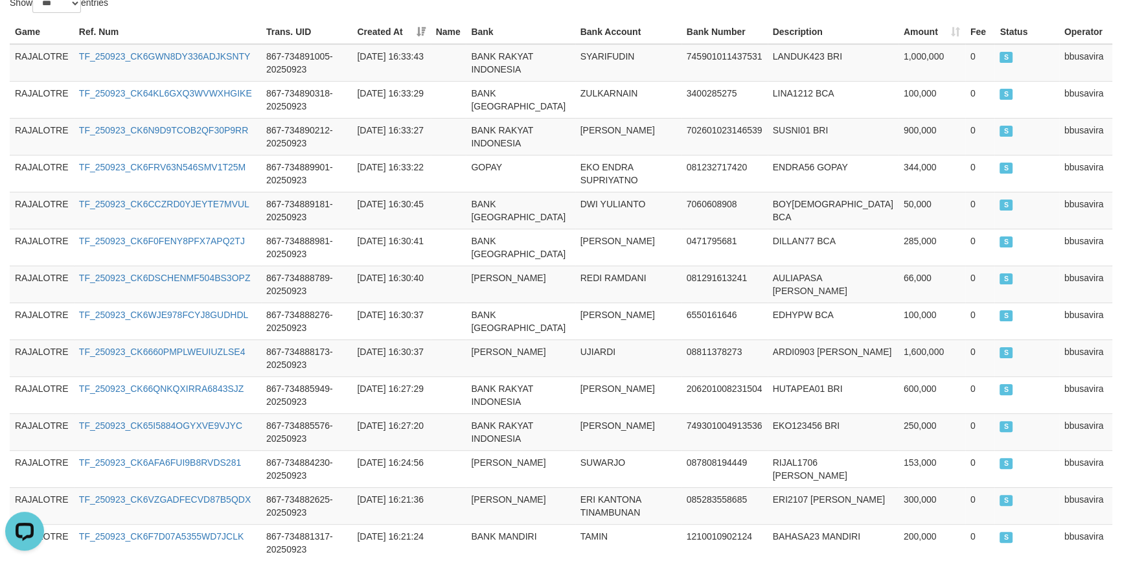
scroll to position [0, 0]
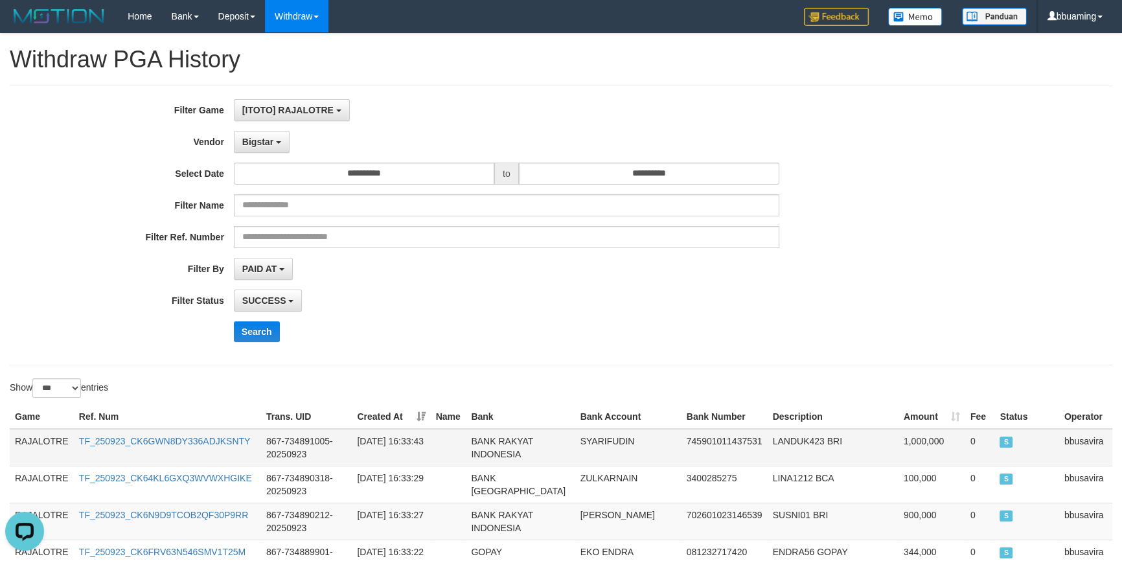
click at [62, 446] on td "RAJALOTRE" at bounding box center [42, 448] width 64 height 38
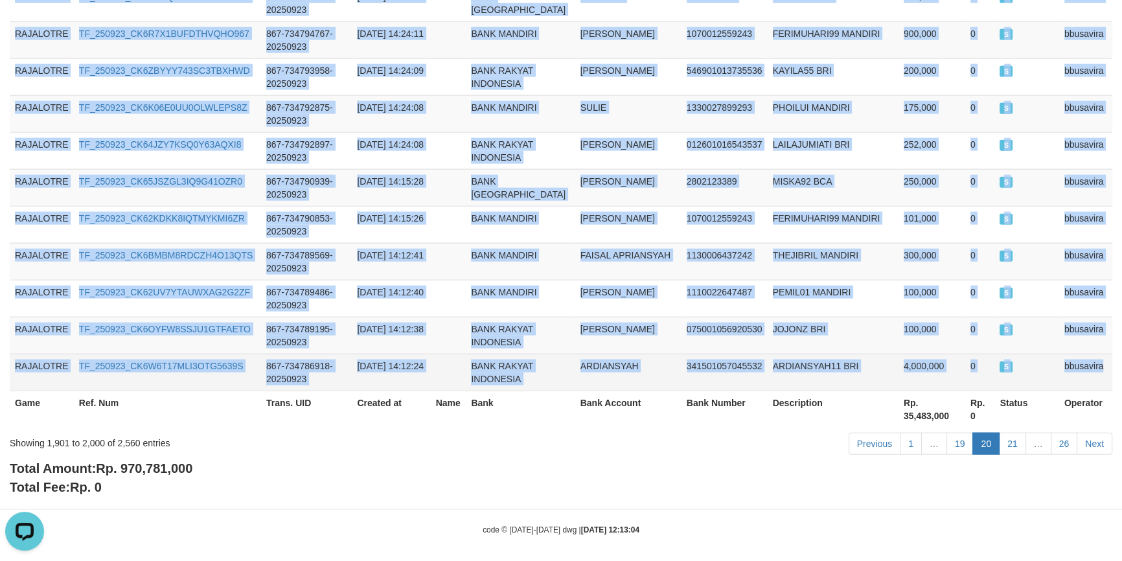
click at [1095, 363] on td "bbusavira" at bounding box center [1085, 372] width 53 height 37
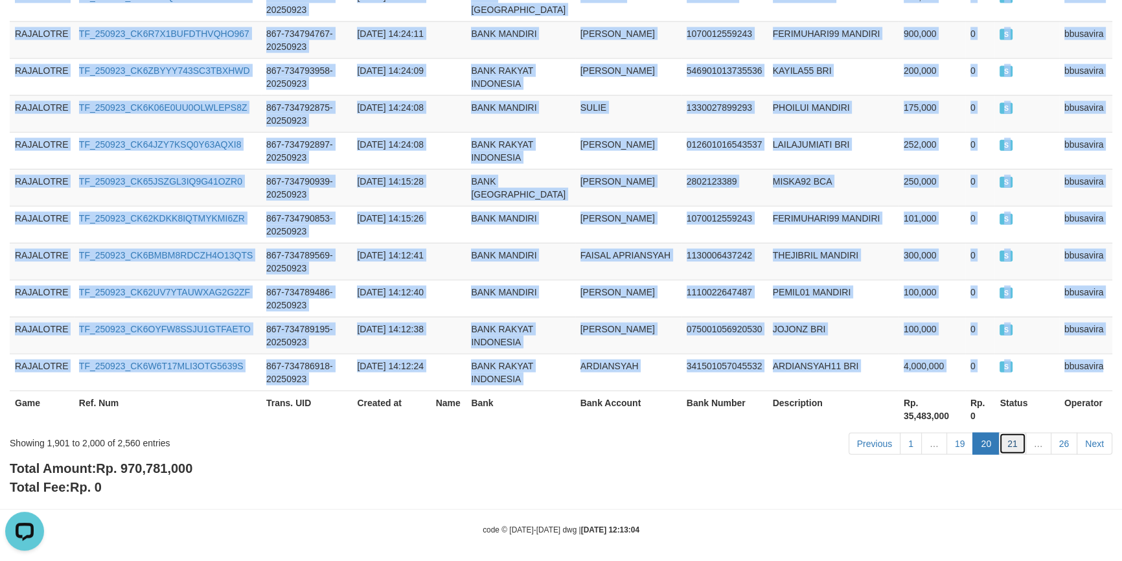
click at [1007, 433] on link "21" at bounding box center [1012, 444] width 27 height 22
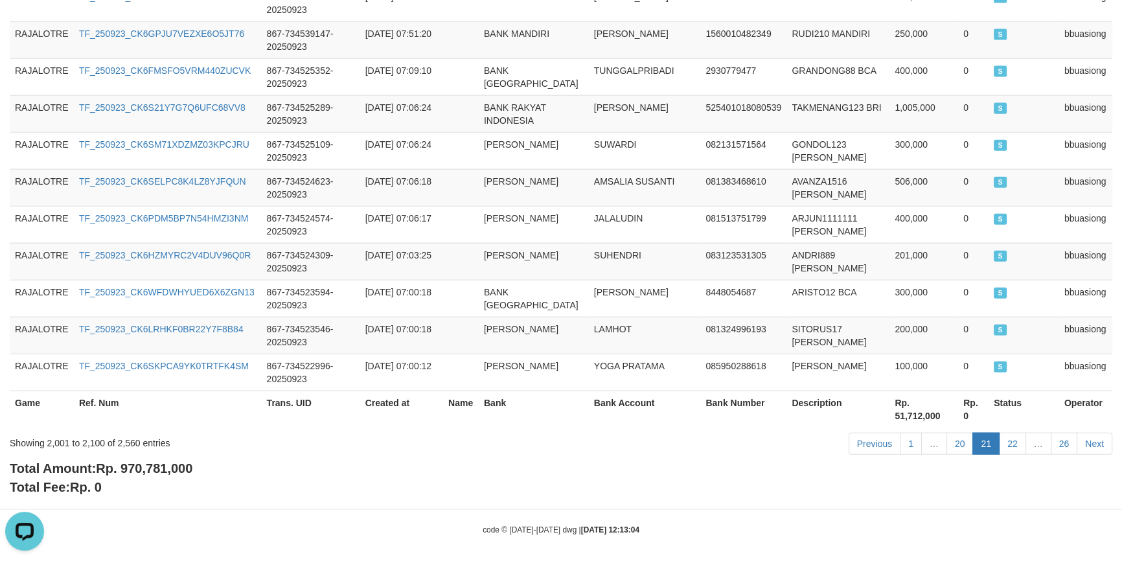
scroll to position [3731, 0]
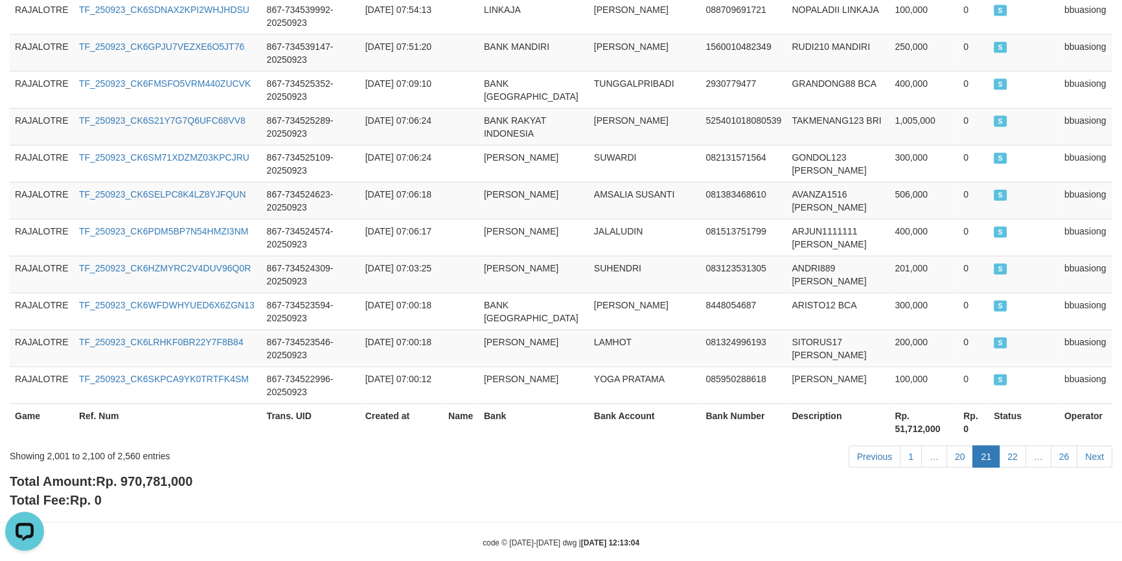
click at [582, 450] on div "Previous 1 … 20 21 22 … 26 Next" at bounding box center [794, 458] width 635 height 28
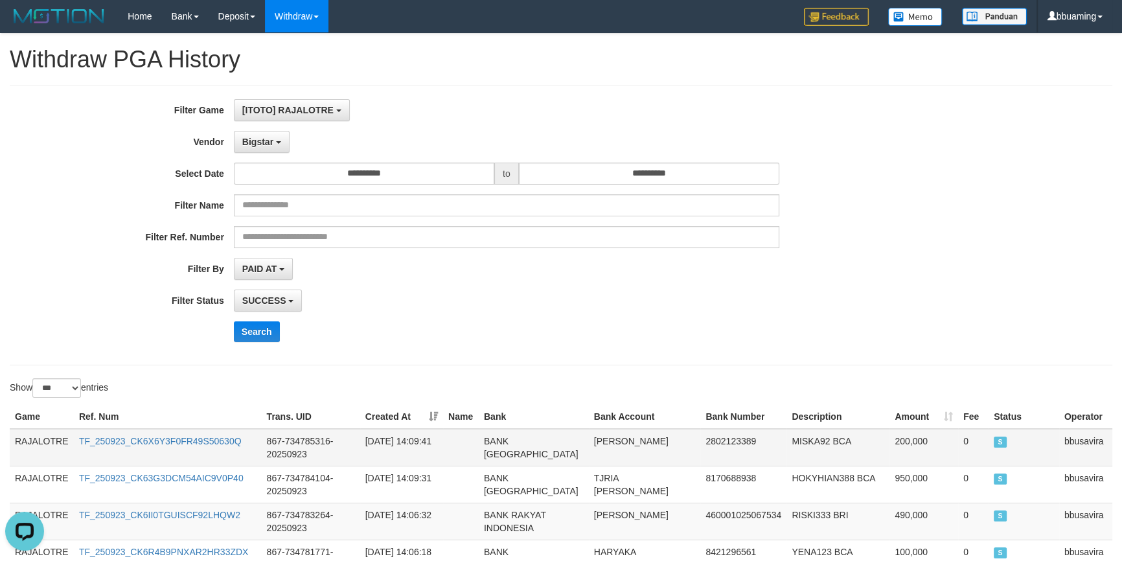
click at [52, 437] on td "RAJALOTRE" at bounding box center [42, 448] width 64 height 38
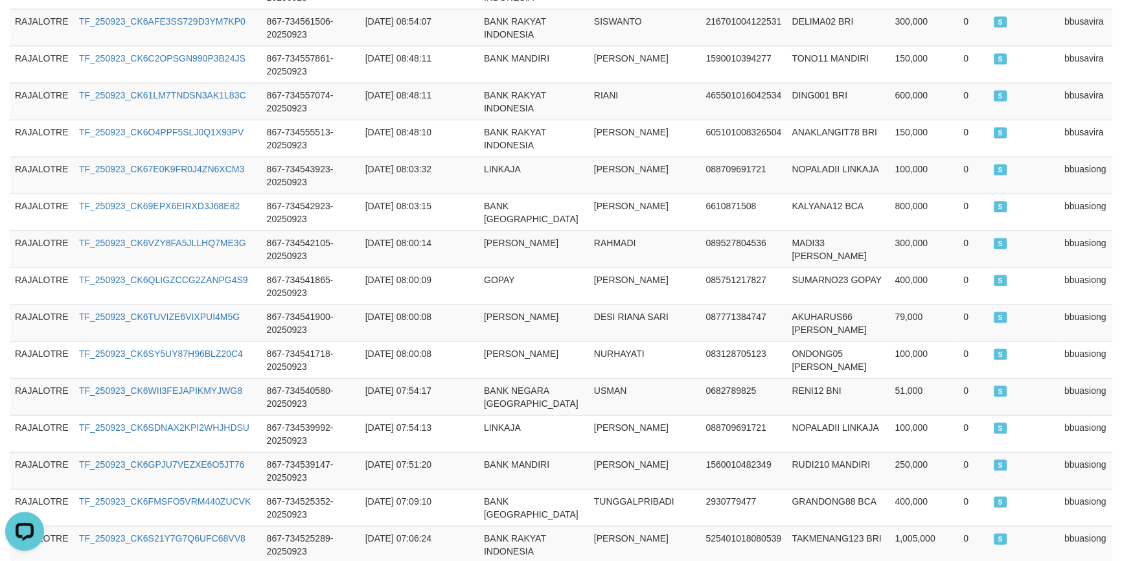
scroll to position [3731, 0]
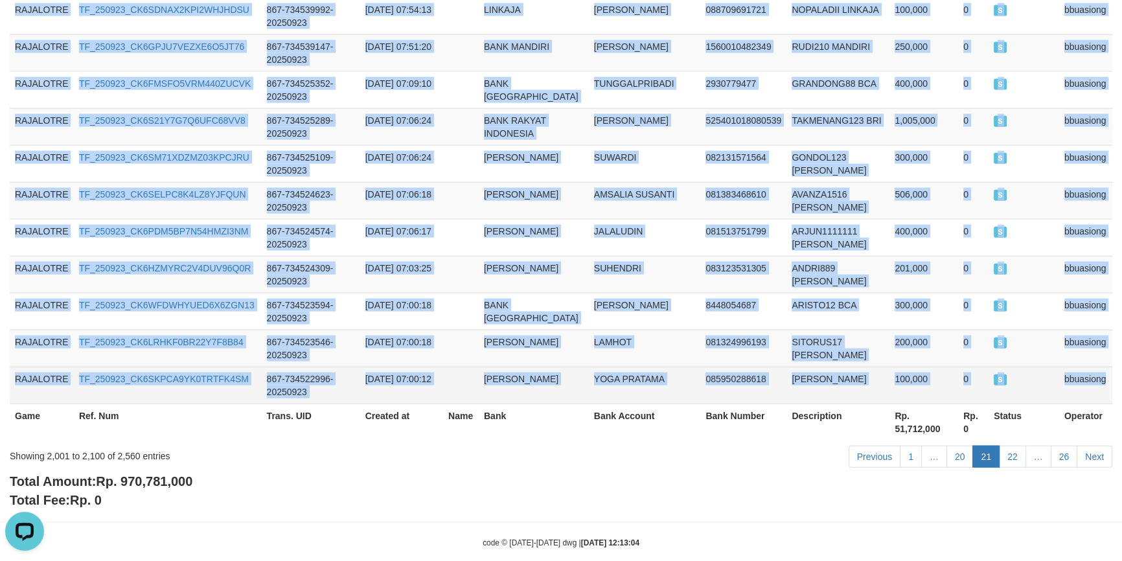
click at [1095, 367] on td "bbuasiong" at bounding box center [1085, 385] width 53 height 37
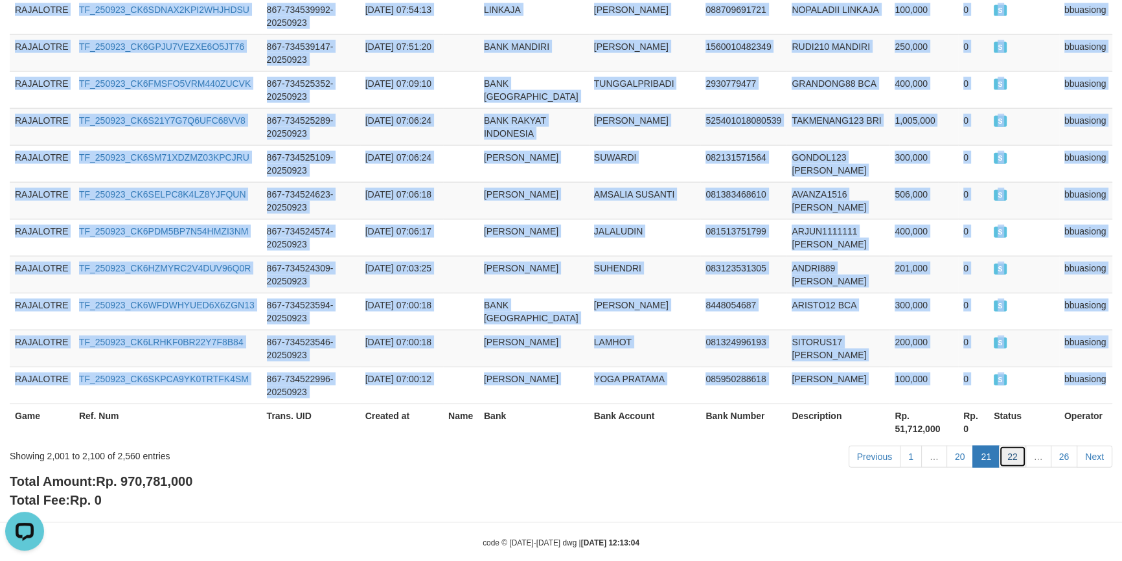
click at [1008, 446] on link "22" at bounding box center [1012, 457] width 27 height 22
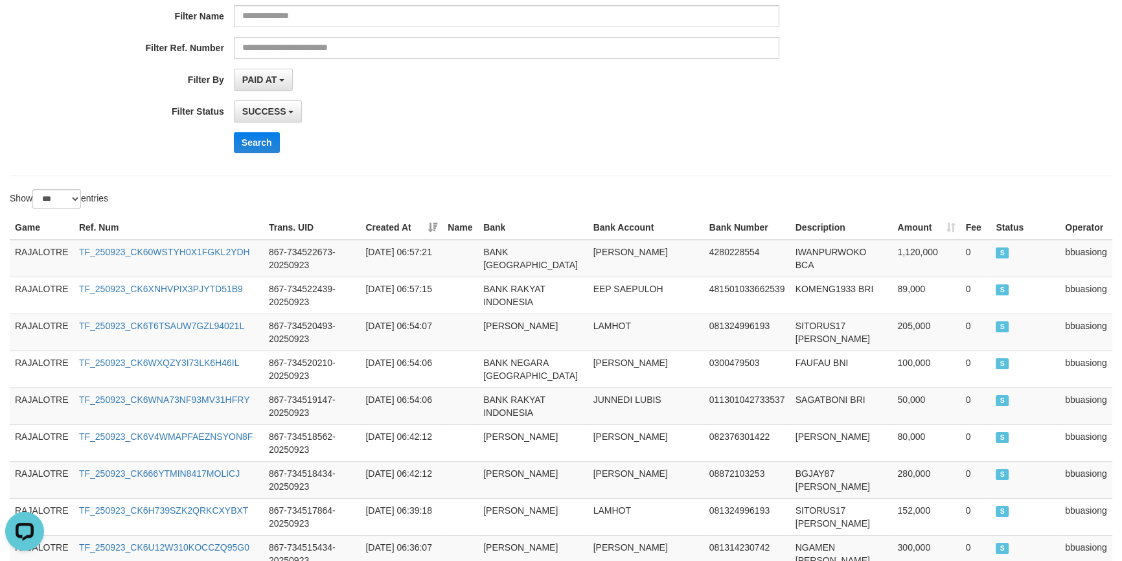
scroll to position [0, 0]
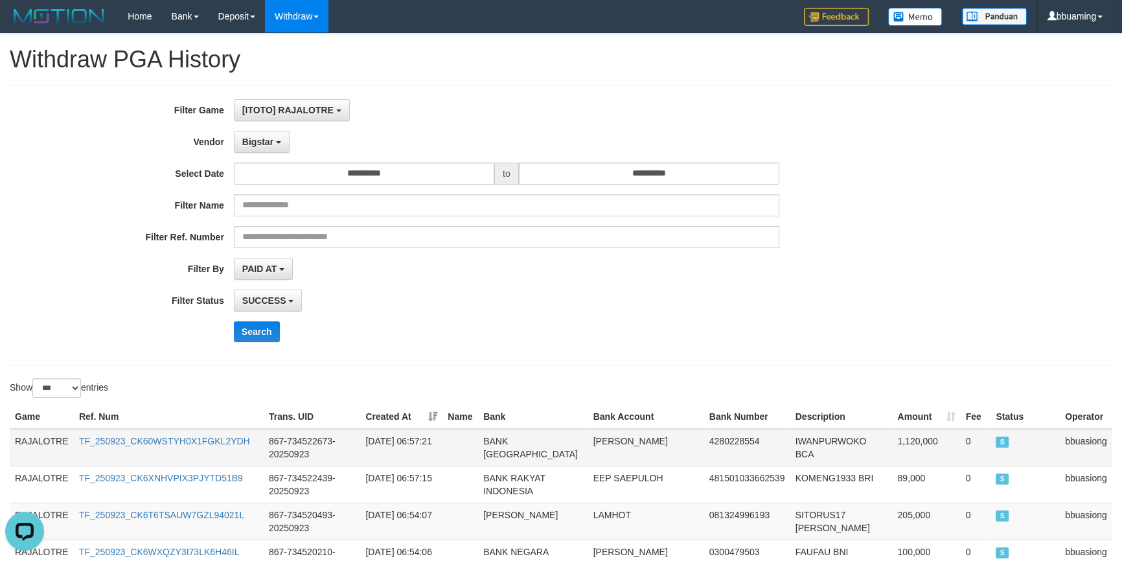
click at [69, 434] on td "RAJALOTRE" at bounding box center [42, 448] width 64 height 38
click at [56, 435] on td "RAJALOTRE" at bounding box center [42, 448] width 64 height 38
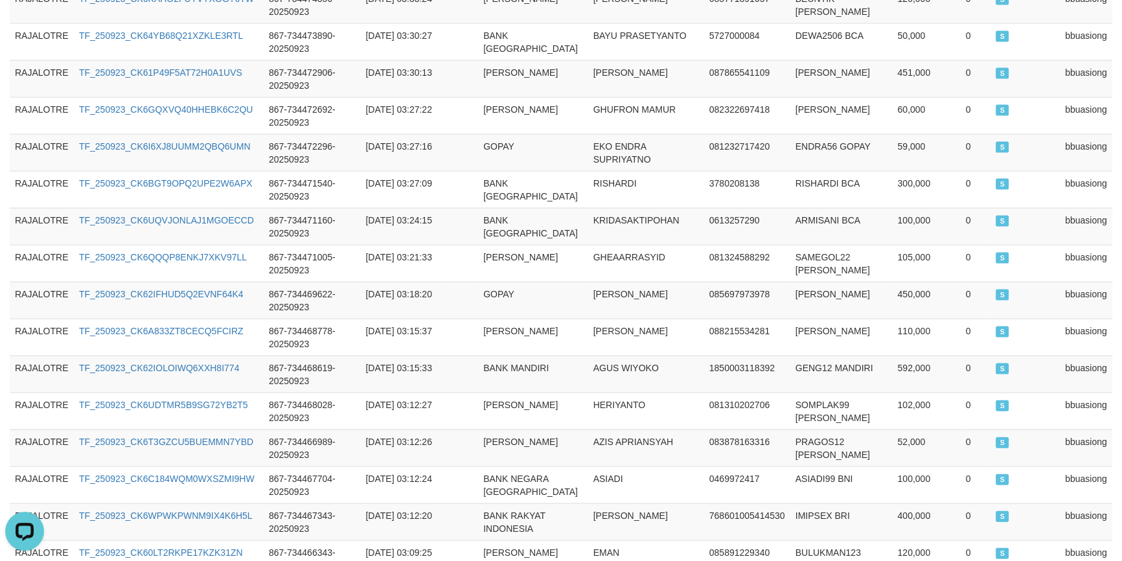
scroll to position [3731, 0]
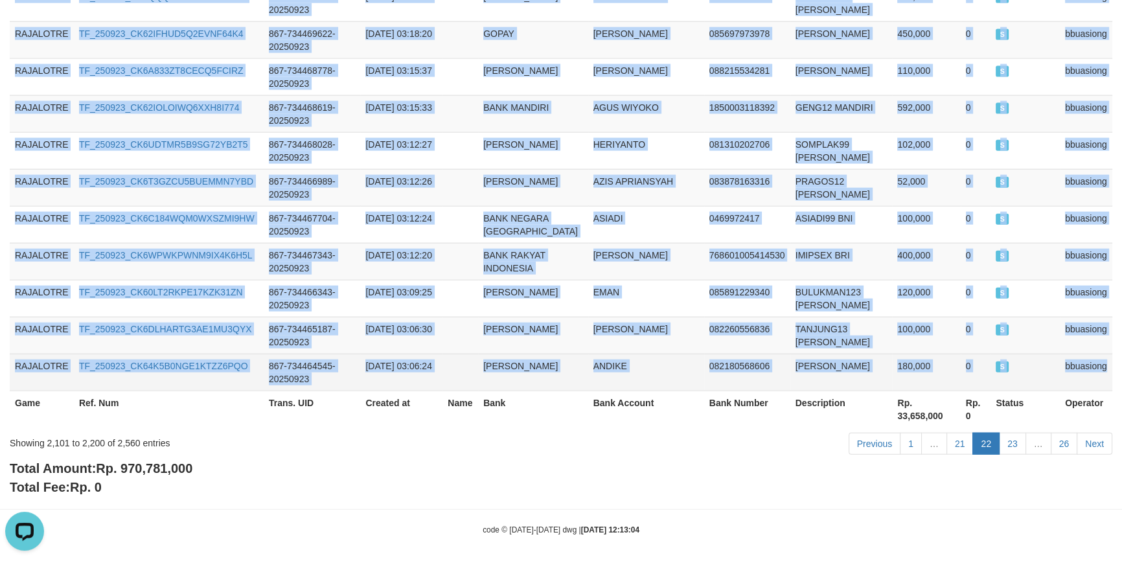
click at [1088, 360] on td "bbuasiong" at bounding box center [1086, 372] width 52 height 37
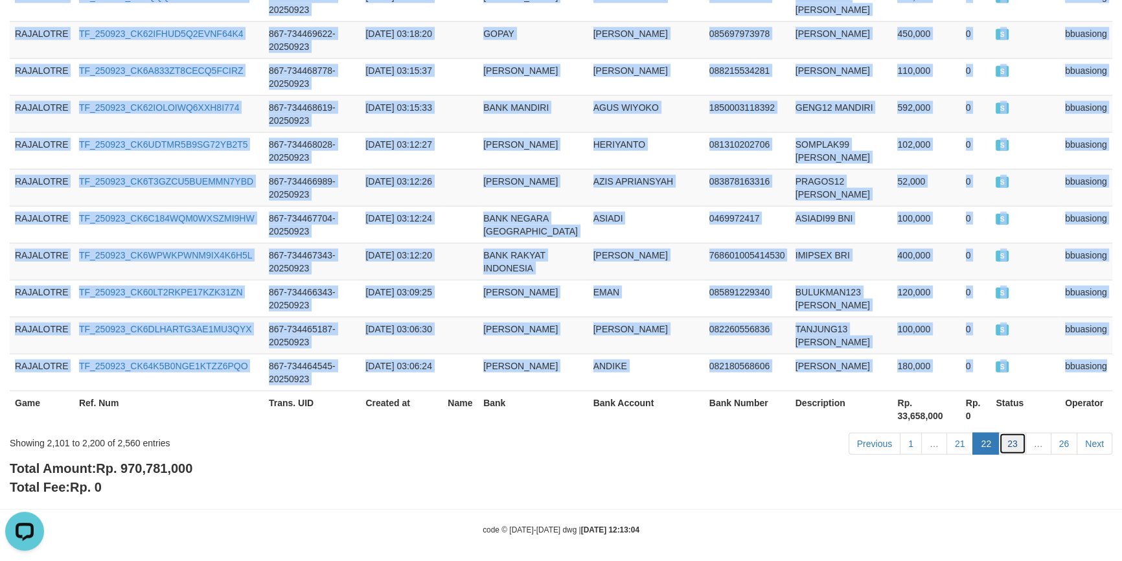
click at [1011, 435] on link "23" at bounding box center [1012, 444] width 27 height 22
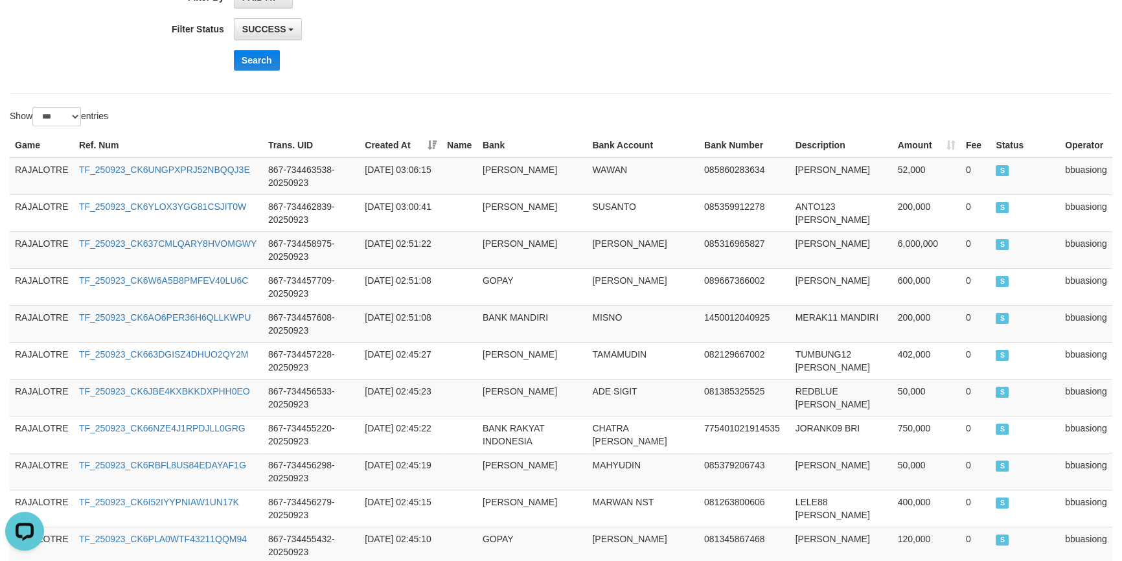
scroll to position [0, 0]
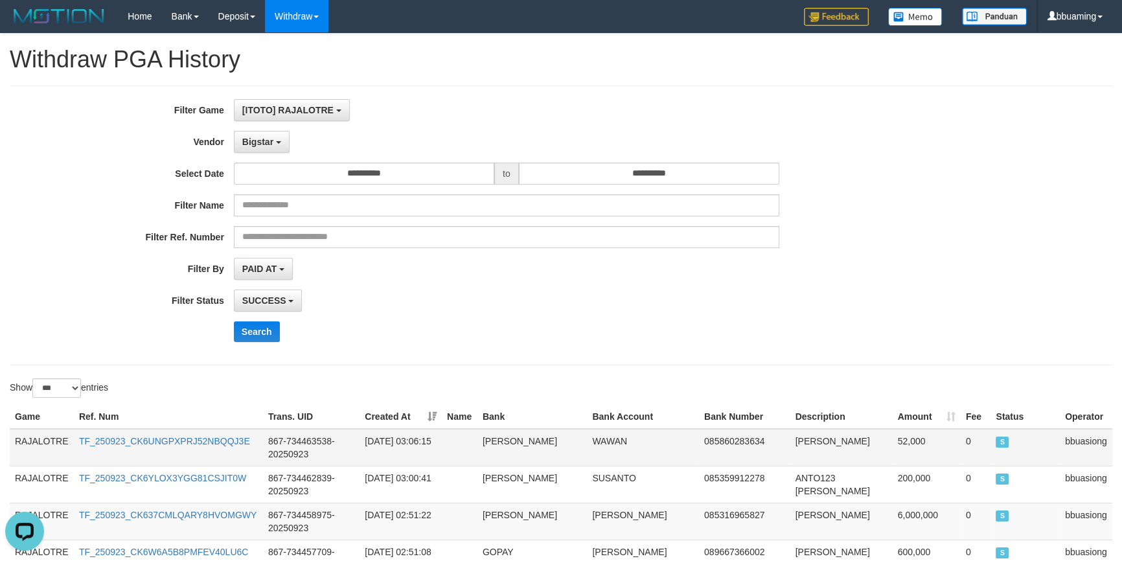
click at [54, 446] on td "RAJALOTRE" at bounding box center [42, 448] width 64 height 38
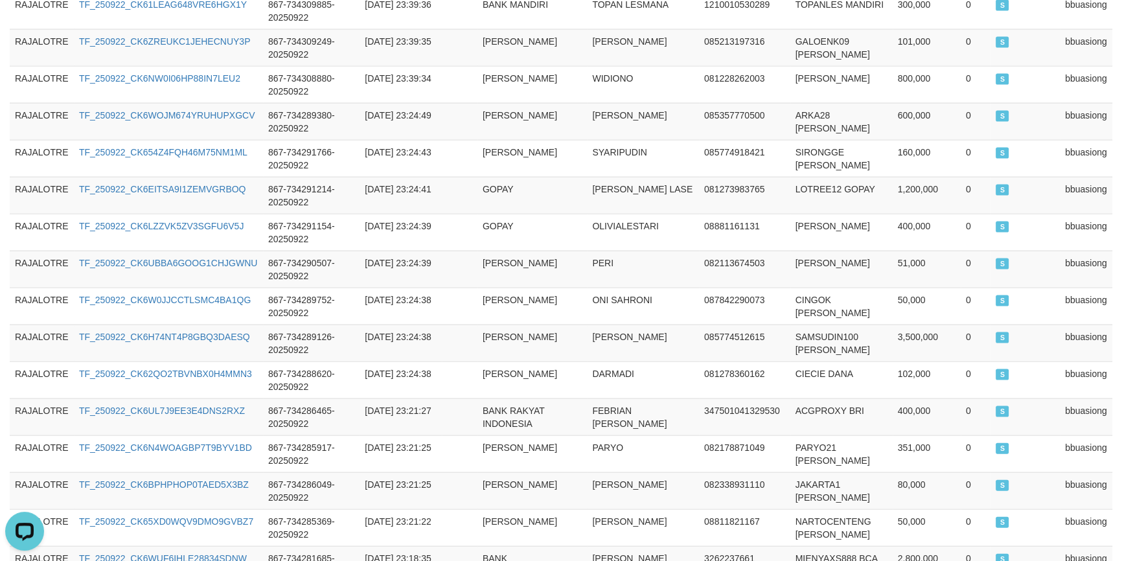
scroll to position [3731, 0]
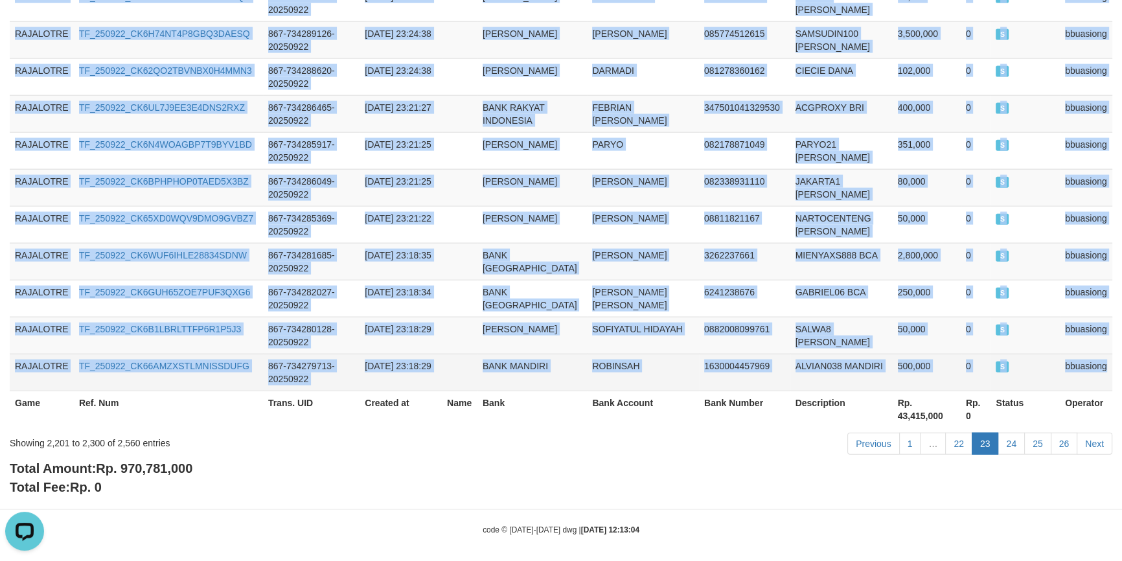
click at [1088, 363] on td "bbuasiong" at bounding box center [1086, 372] width 52 height 37
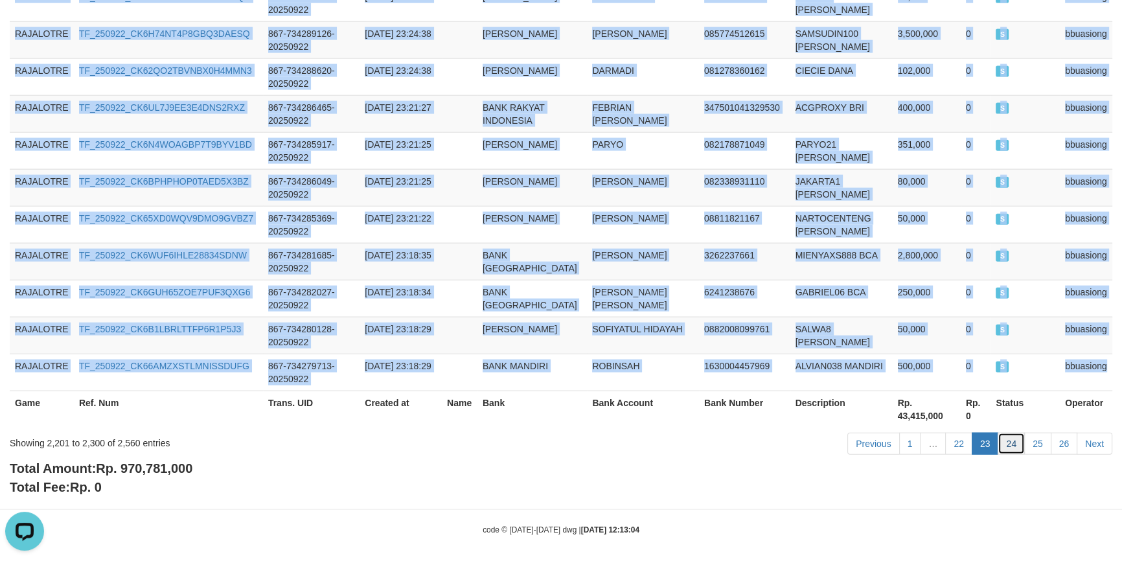
click at [1007, 434] on link "24" at bounding box center [1011, 444] width 27 height 22
click at [1008, 433] on link "24" at bounding box center [1011, 444] width 27 height 22
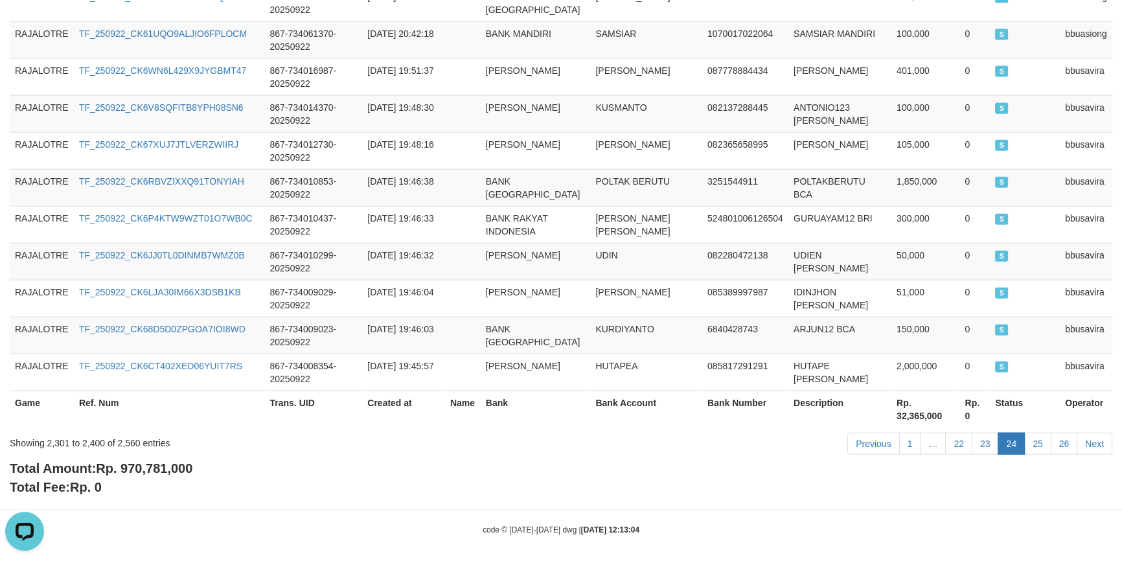
scroll to position [0, 0]
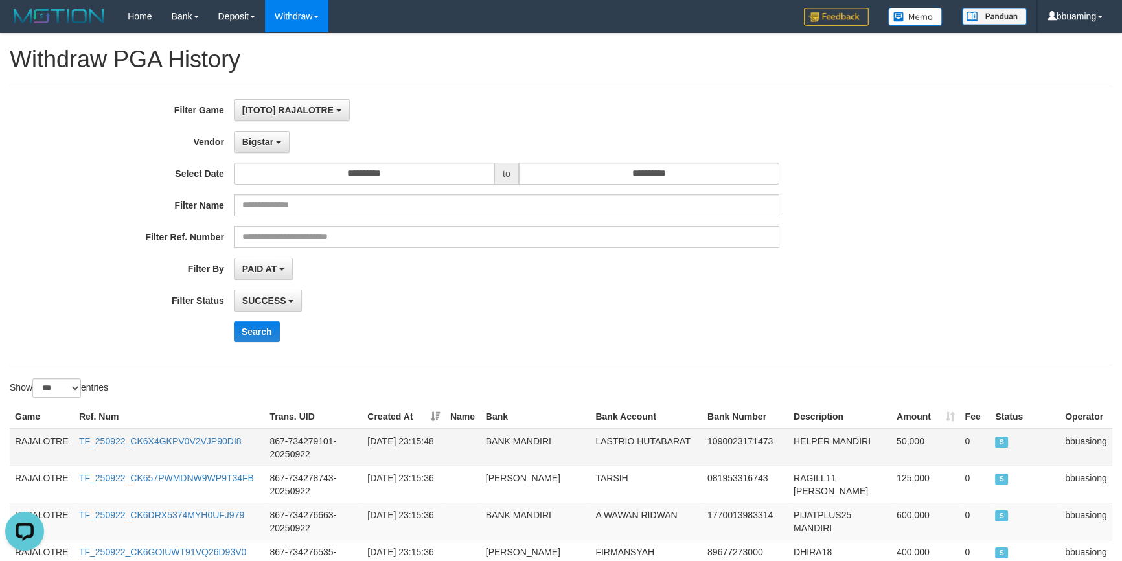
click at [44, 439] on td "RAJALOTRE" at bounding box center [42, 448] width 64 height 38
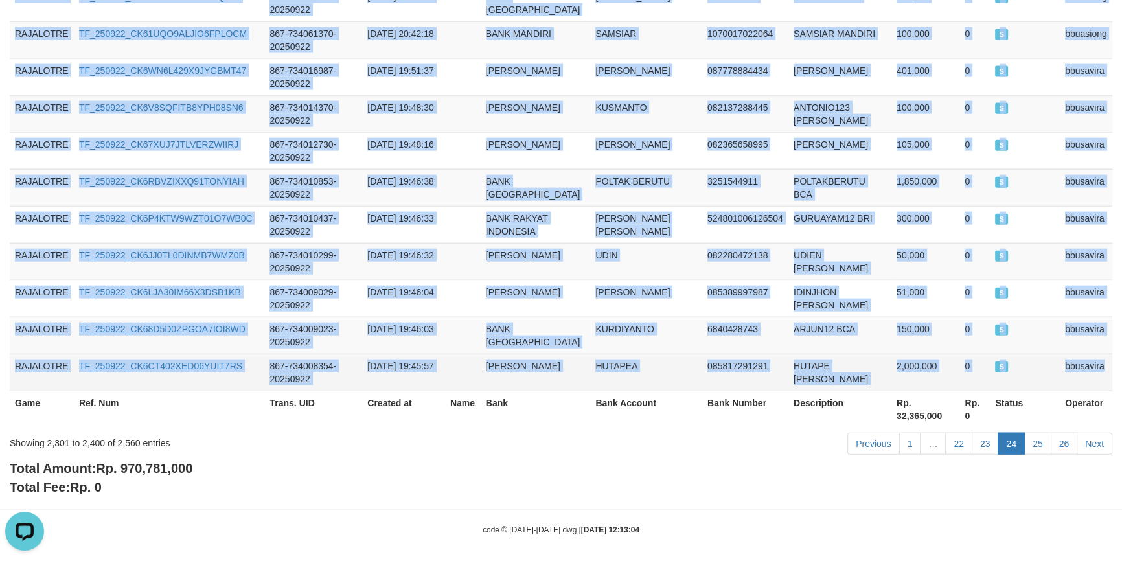
click at [1072, 362] on td "bbusavira" at bounding box center [1086, 372] width 52 height 37
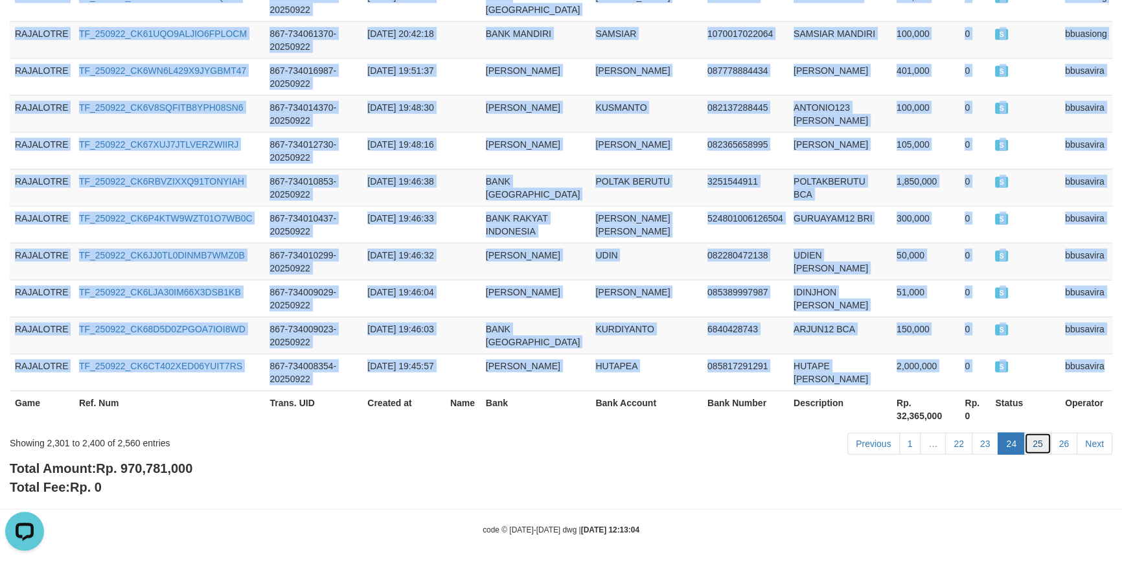
click at [1032, 437] on link "25" at bounding box center [1037, 444] width 27 height 22
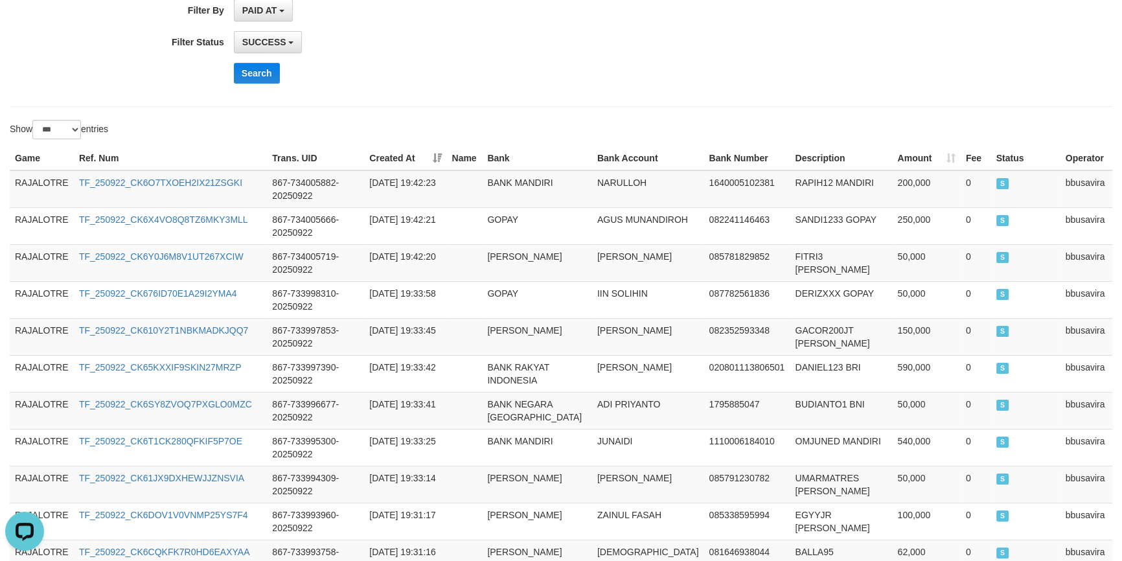
scroll to position [0, 0]
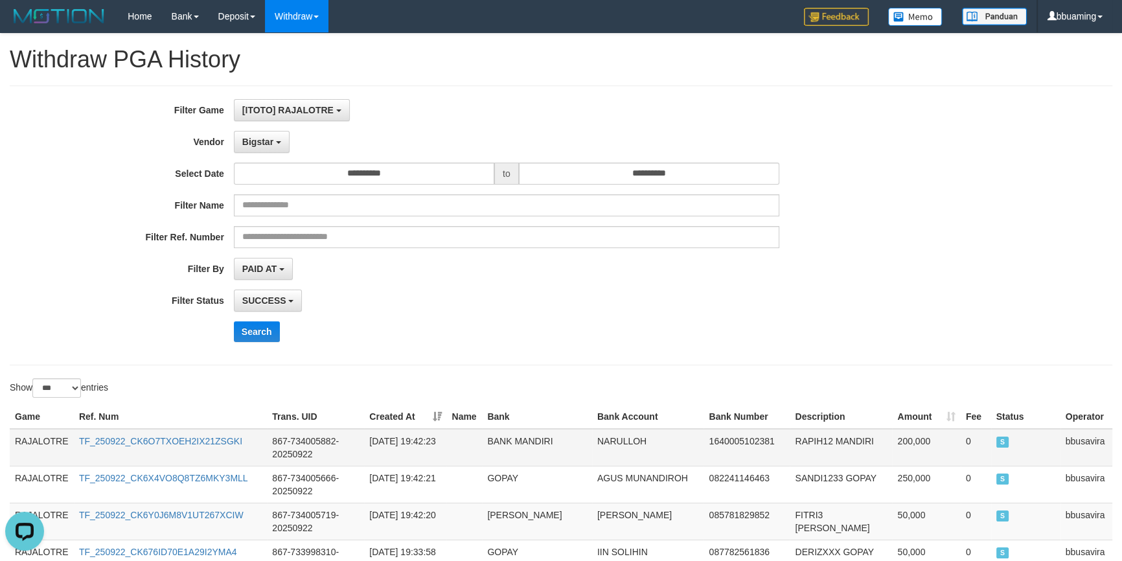
click at [36, 431] on td "RAJALOTRE" at bounding box center [42, 448] width 64 height 38
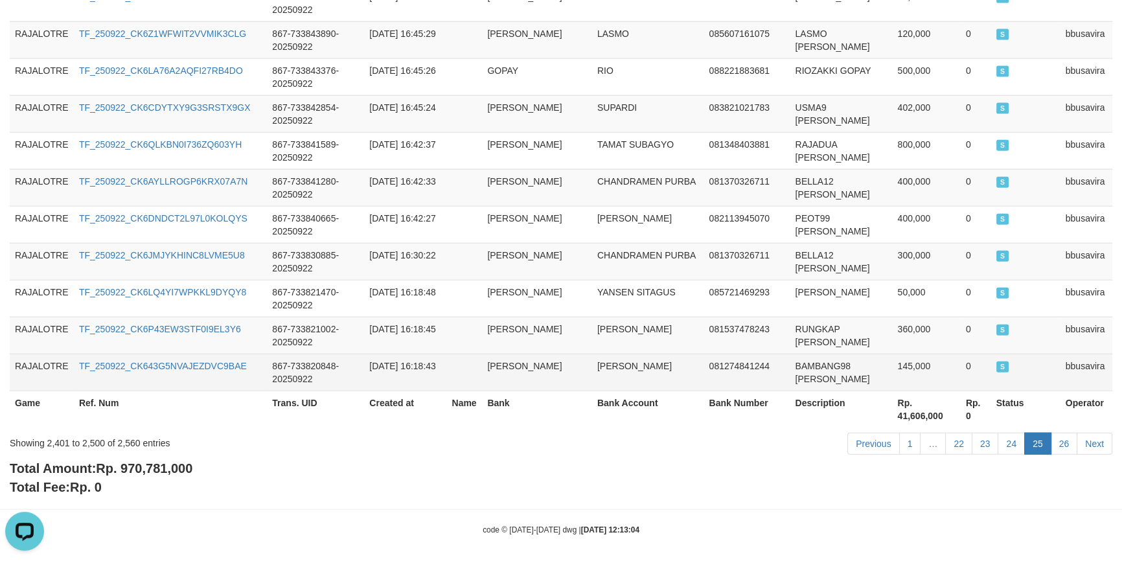
click at [1071, 361] on td "bbusavira" at bounding box center [1086, 372] width 52 height 37
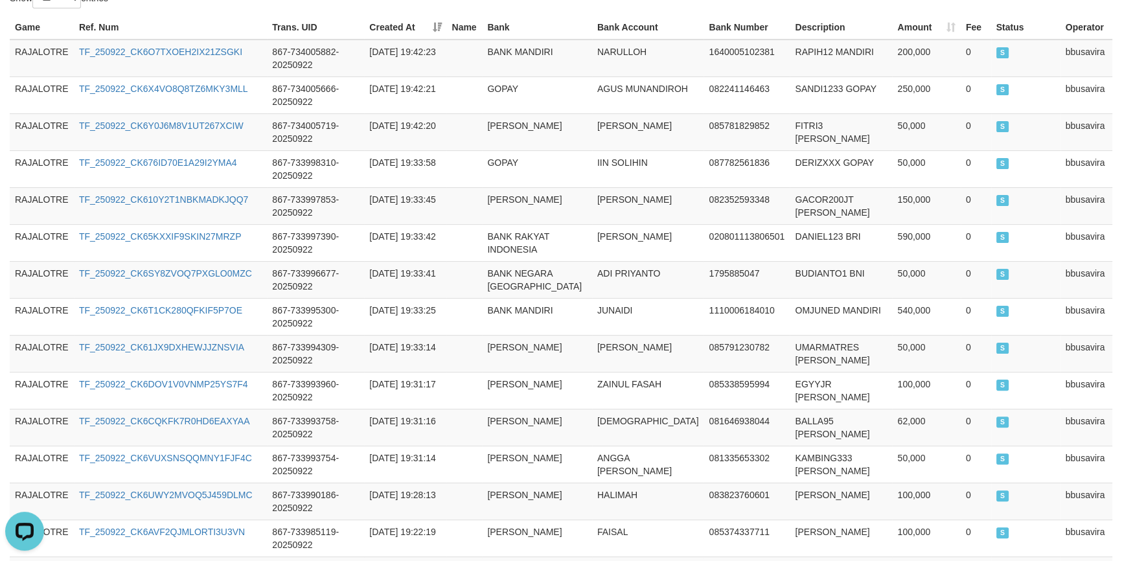
scroll to position [0, 0]
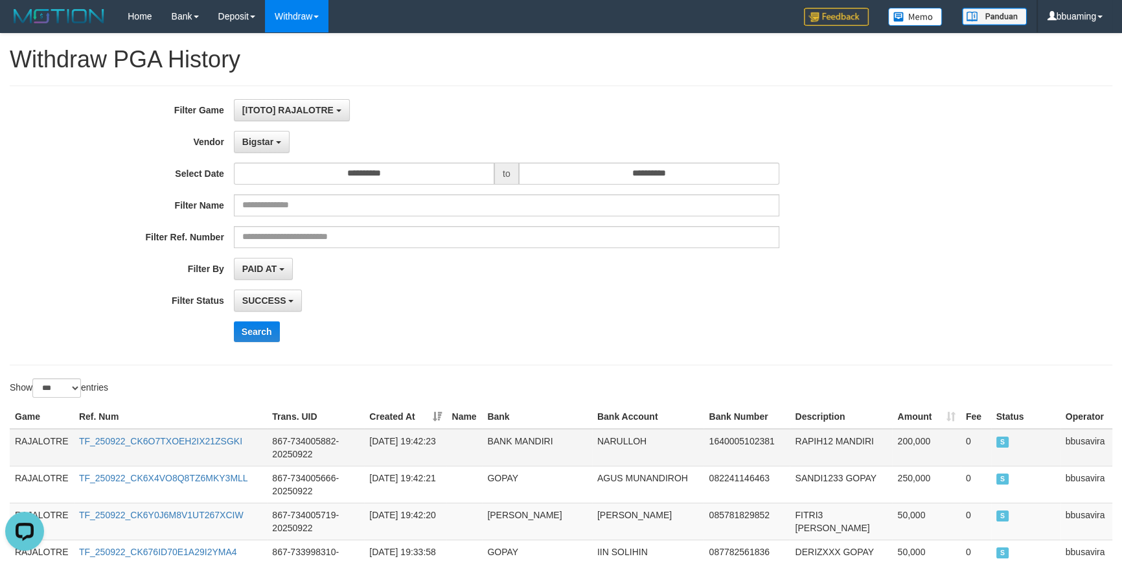
click at [41, 430] on td "RAJALOTRE" at bounding box center [42, 448] width 64 height 38
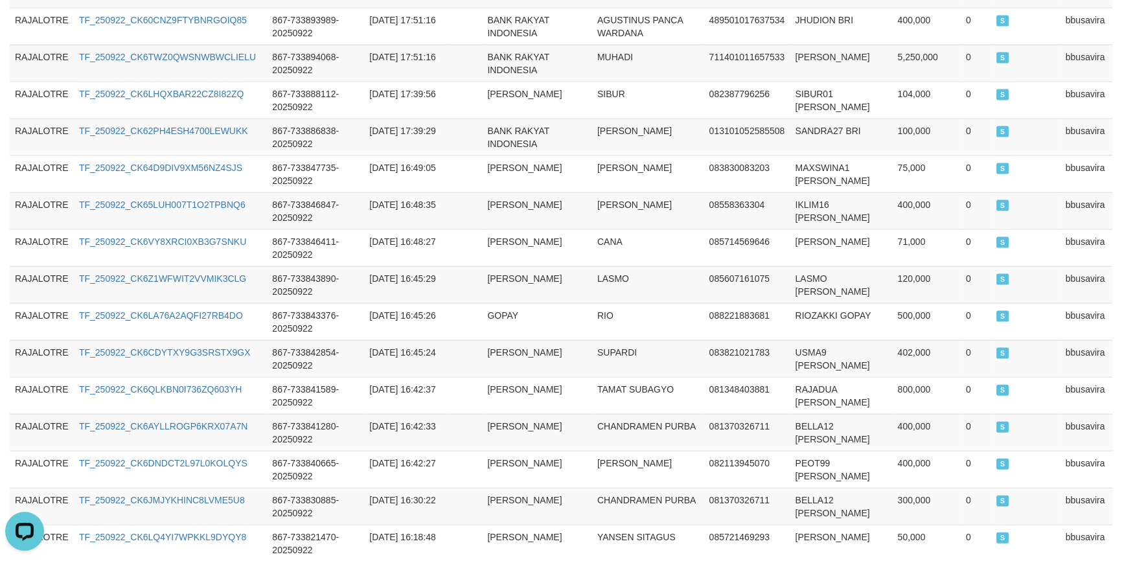
scroll to position [3731, 0]
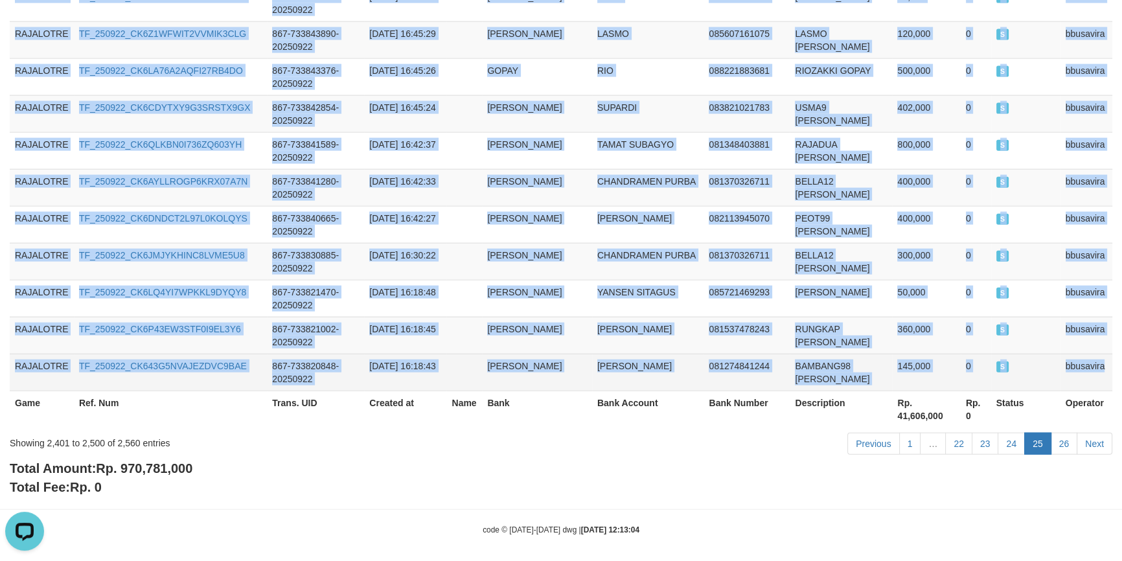
click at [1077, 362] on td "bbusavira" at bounding box center [1086, 372] width 52 height 37
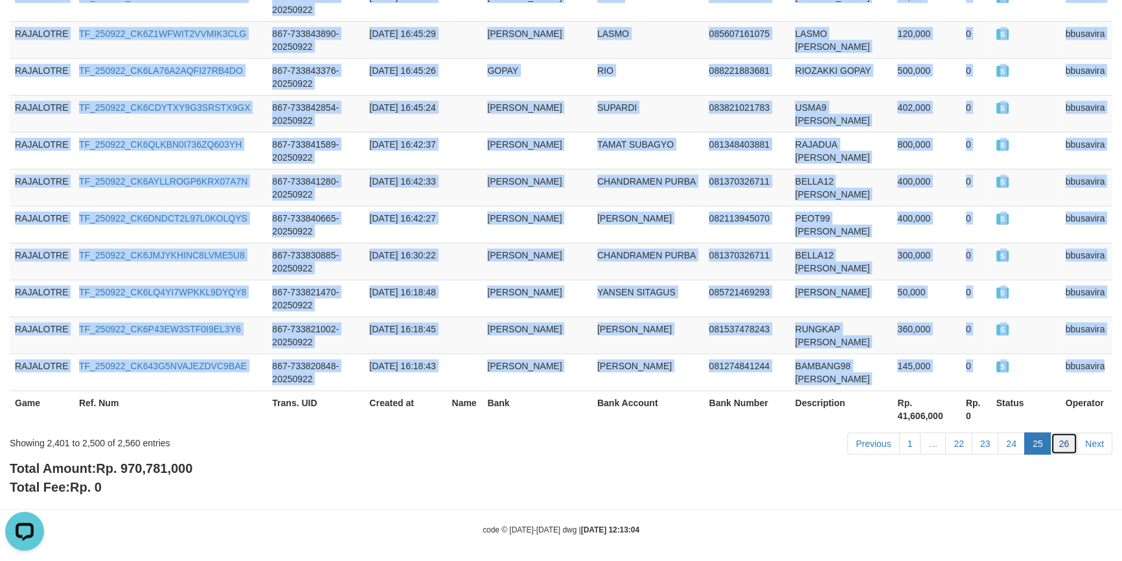
click at [1062, 436] on link "26" at bounding box center [1064, 444] width 27 height 22
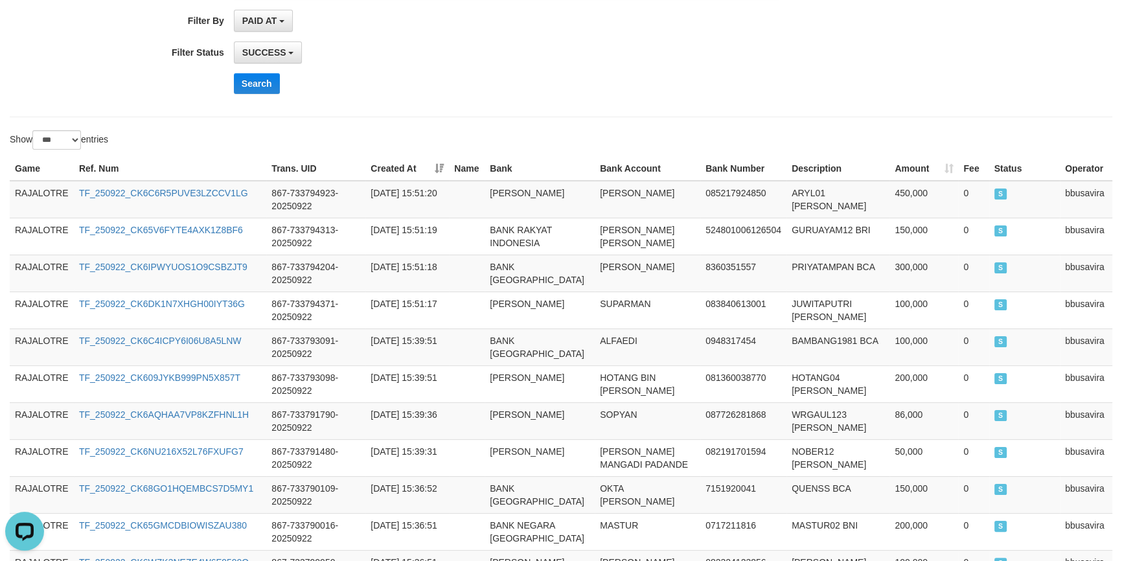
scroll to position [0, 0]
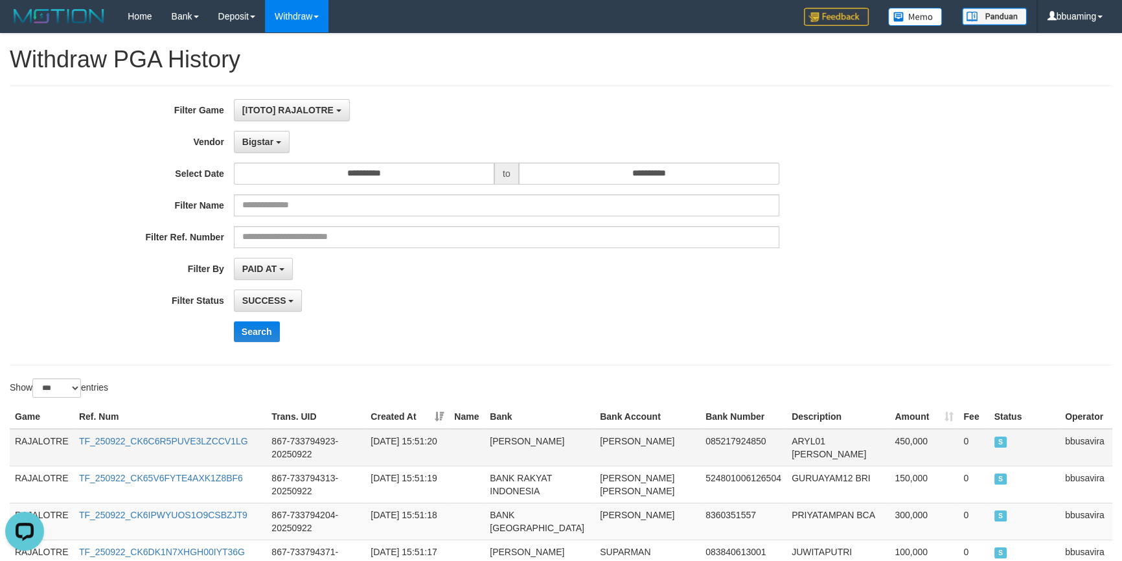
click at [33, 436] on td "RAJALOTRE" at bounding box center [42, 448] width 64 height 38
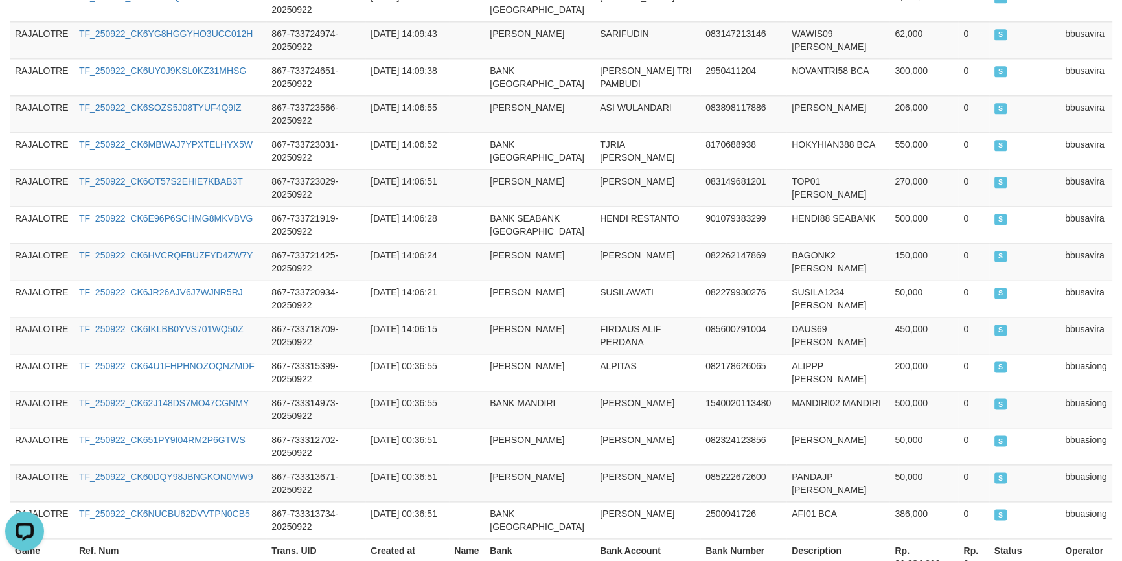
scroll to position [2256, 0]
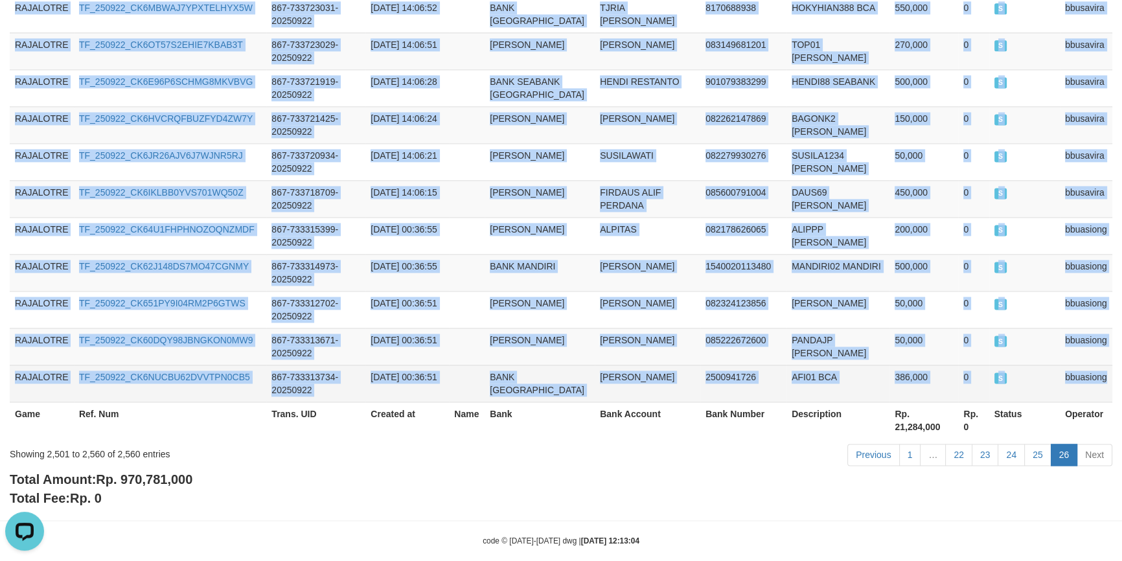
click at [1084, 365] on td "bbuasiong" at bounding box center [1086, 383] width 52 height 37
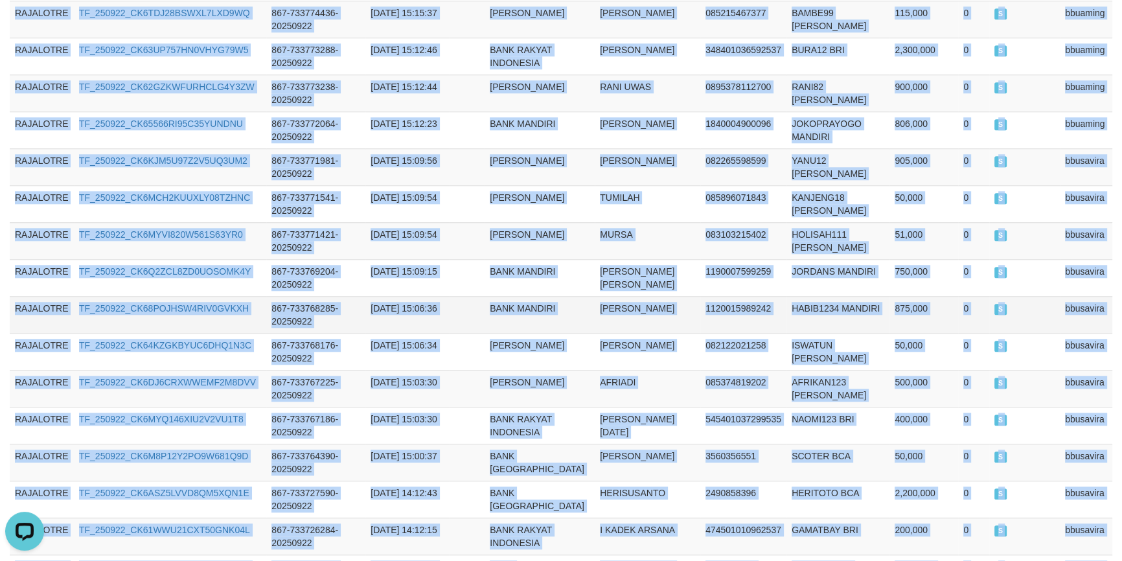
scroll to position [0, 0]
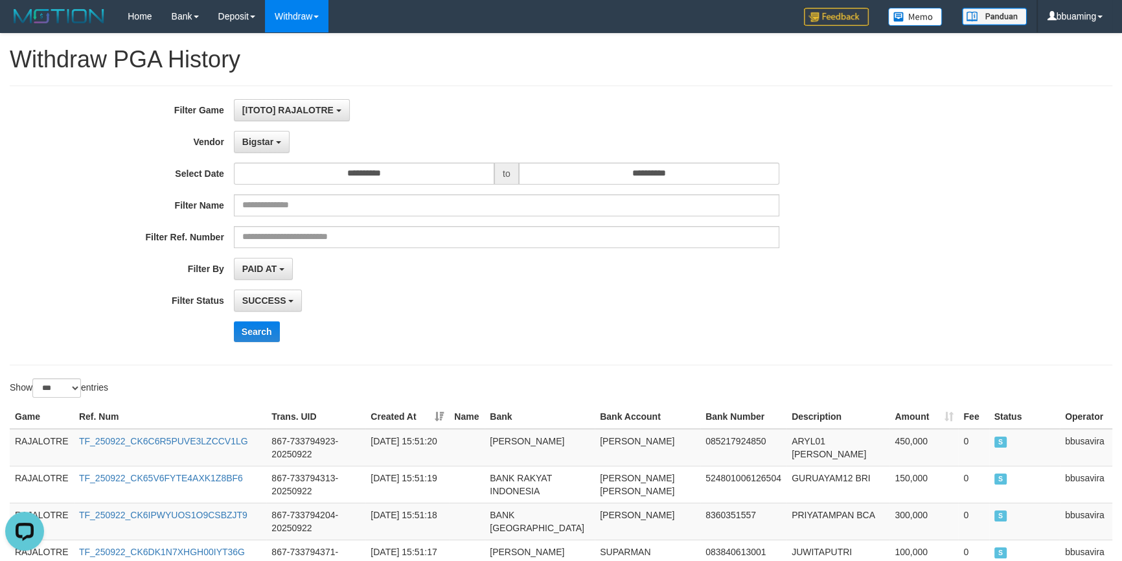
click at [496, 286] on div "**********" at bounding box center [467, 225] width 935 height 253
click at [374, 181] on input "**********" at bounding box center [364, 174] width 260 height 22
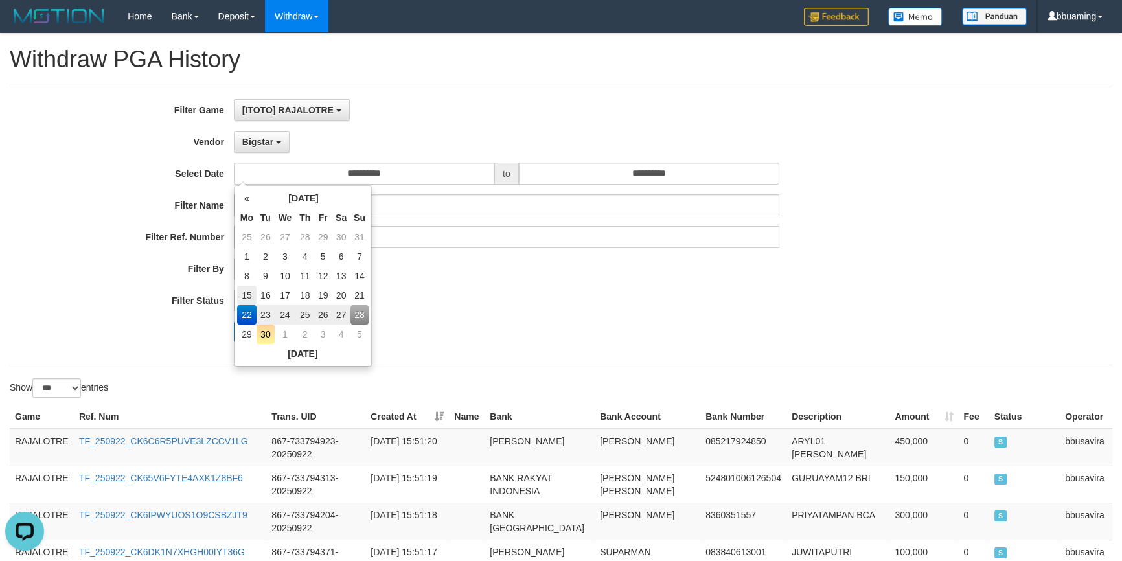
click at [247, 297] on td "15" at bounding box center [246, 295] width 19 height 19
type input "**********"
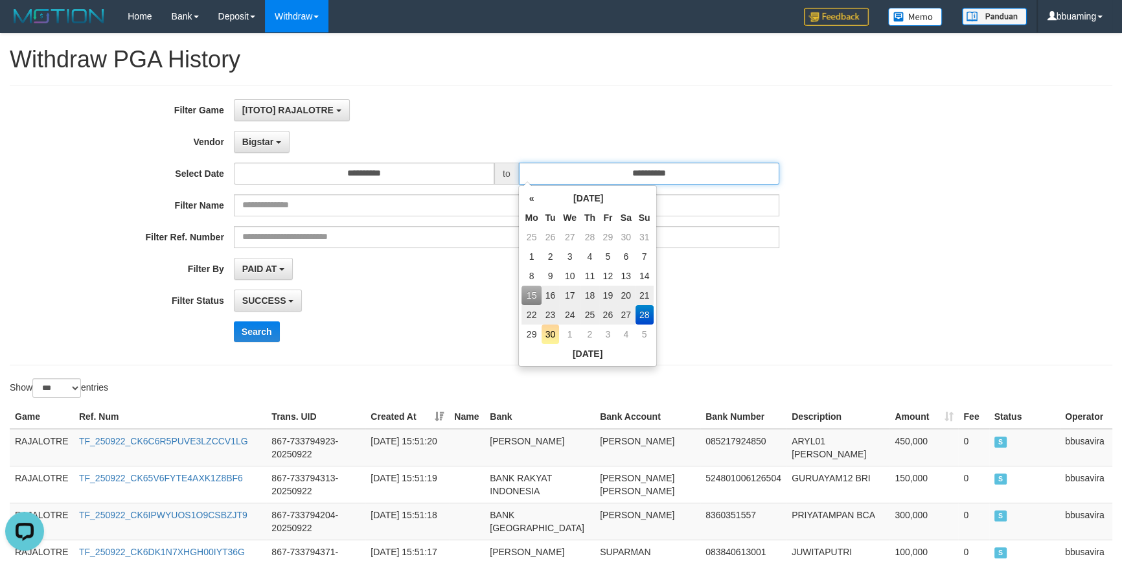
click at [674, 181] on input "**********" at bounding box center [649, 174] width 260 height 22
click at [642, 293] on td "21" at bounding box center [645, 295] width 18 height 19
type input "**********"
click at [746, 291] on div "SUCCESS SUCCESS ON PROCESS FAILED" at bounding box center [506, 301] width 545 height 22
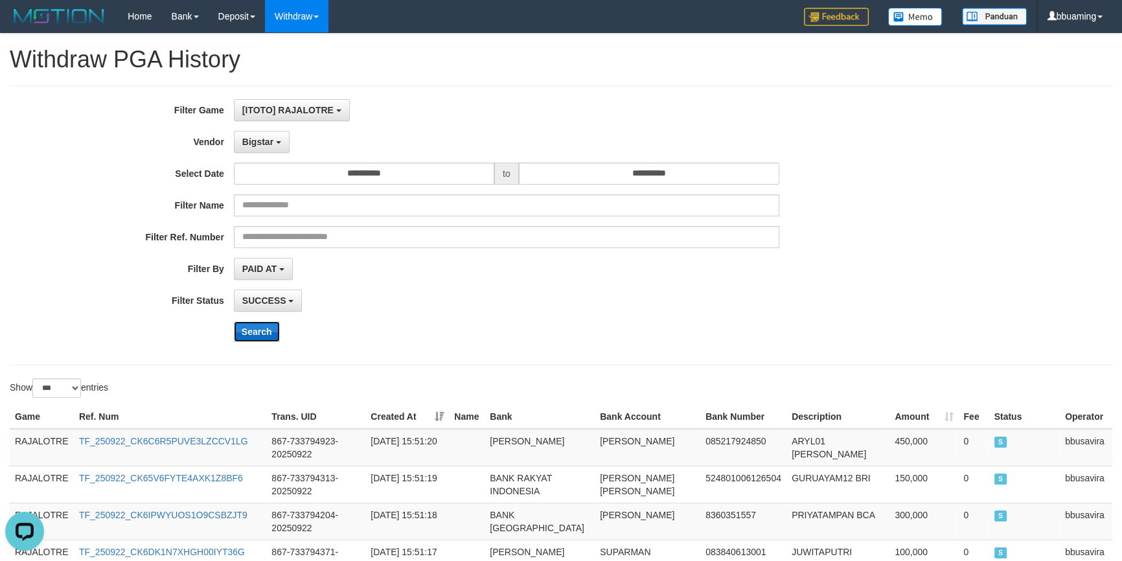
click at [266, 336] on button "Search" at bounding box center [257, 331] width 46 height 21
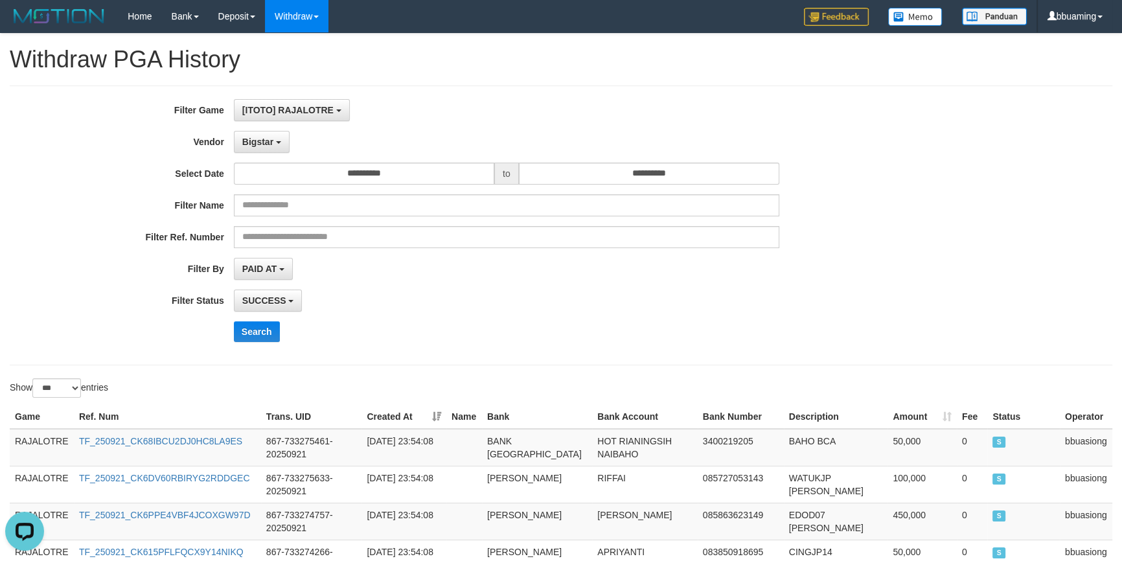
click at [433, 326] on div "Search" at bounding box center [585, 331] width 702 height 21
click at [382, 148] on div "Bigstar ******* - Default Vendor - [PERSON_NAME] Atlas WD LB Java Purple Green …" at bounding box center [506, 142] width 545 height 22
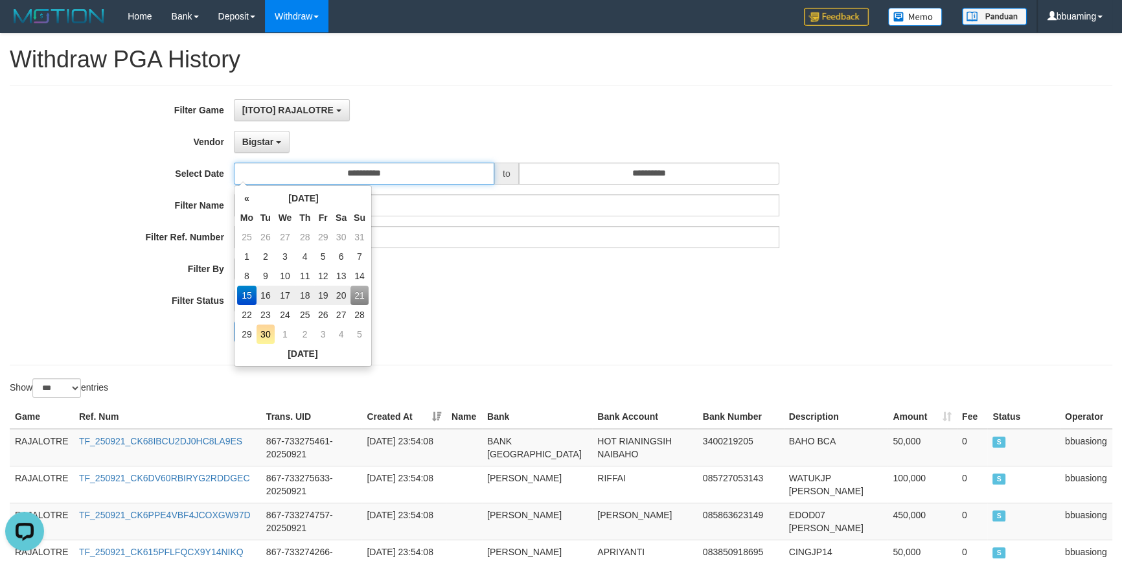
click at [366, 165] on input "**********" at bounding box center [364, 174] width 260 height 22
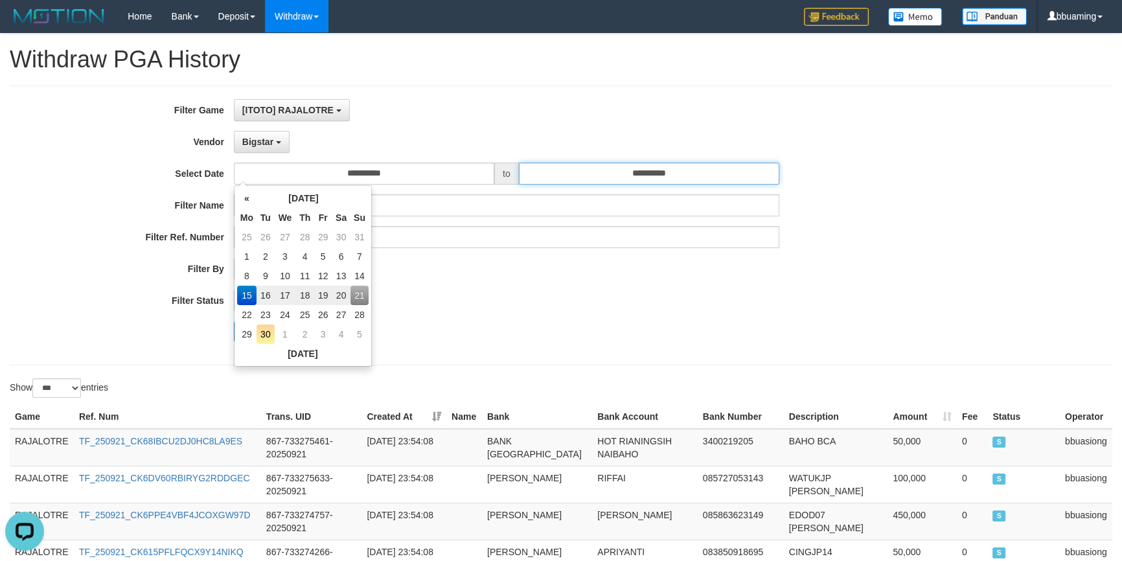
click at [665, 175] on input "**********" at bounding box center [649, 174] width 260 height 22
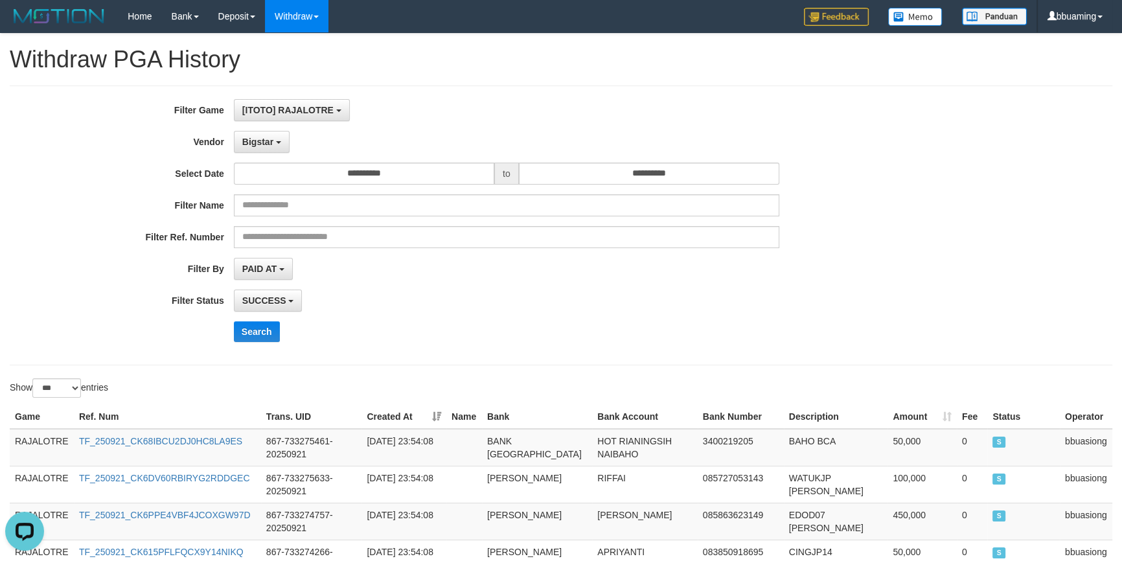
click at [370, 323] on div "Search" at bounding box center [585, 331] width 702 height 21
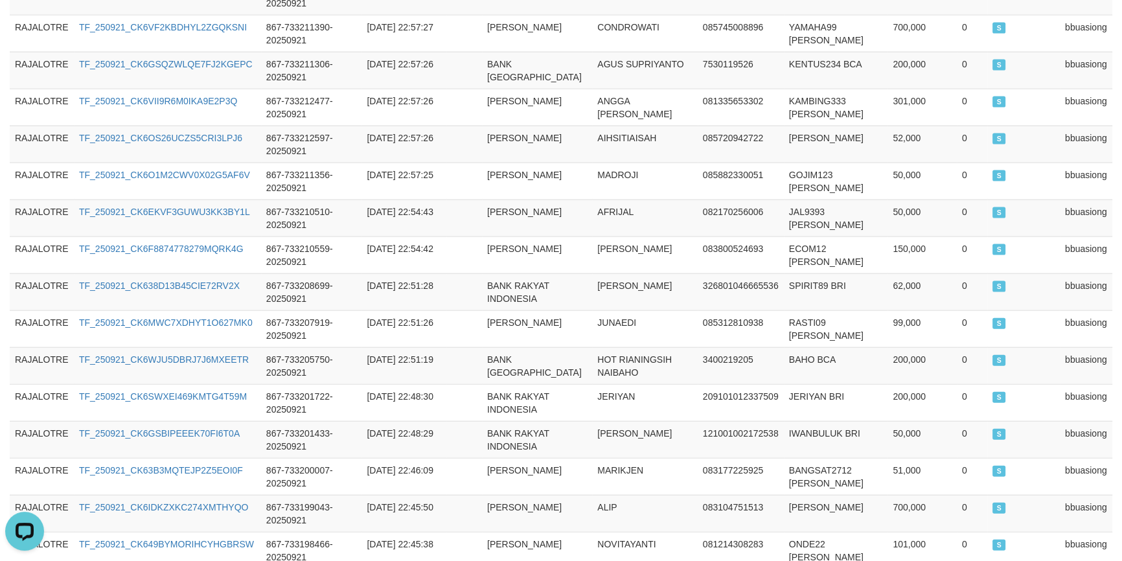
scroll to position [3731, 0]
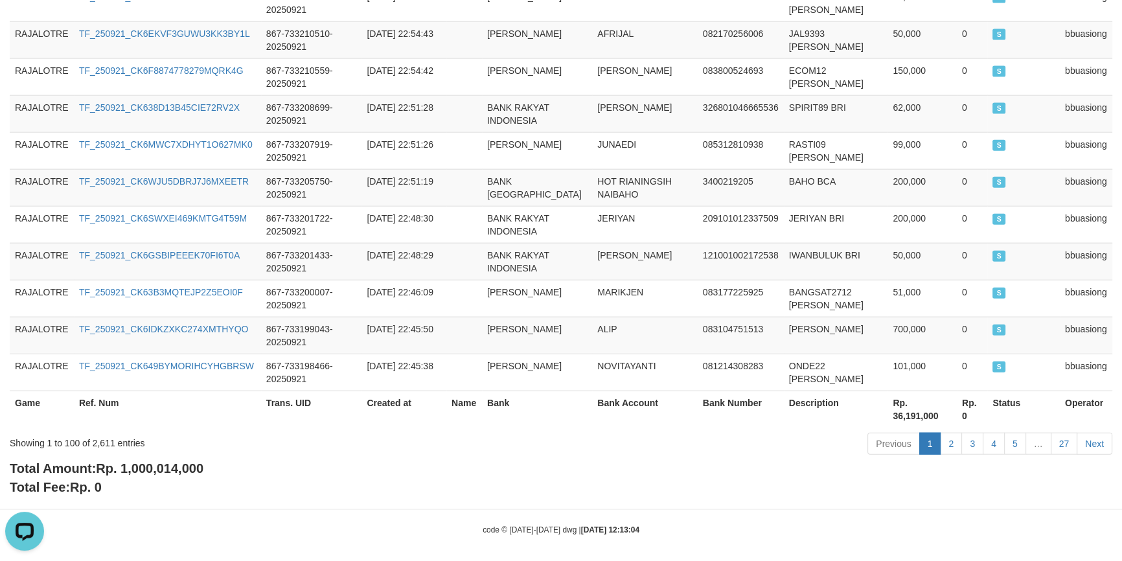
click at [146, 464] on span "Rp. 1,000,014,000" at bounding box center [150, 468] width 108 height 14
click at [103, 441] on div "Showing 1 to 100 of 2,611 entries" at bounding box center [234, 440] width 448 height 18
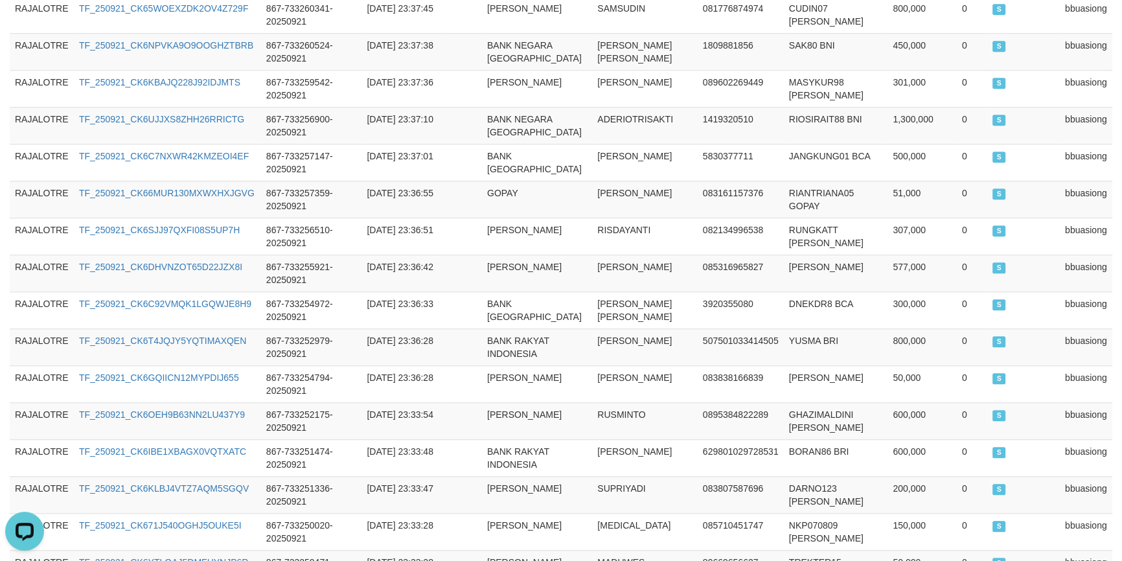
scroll to position [0, 0]
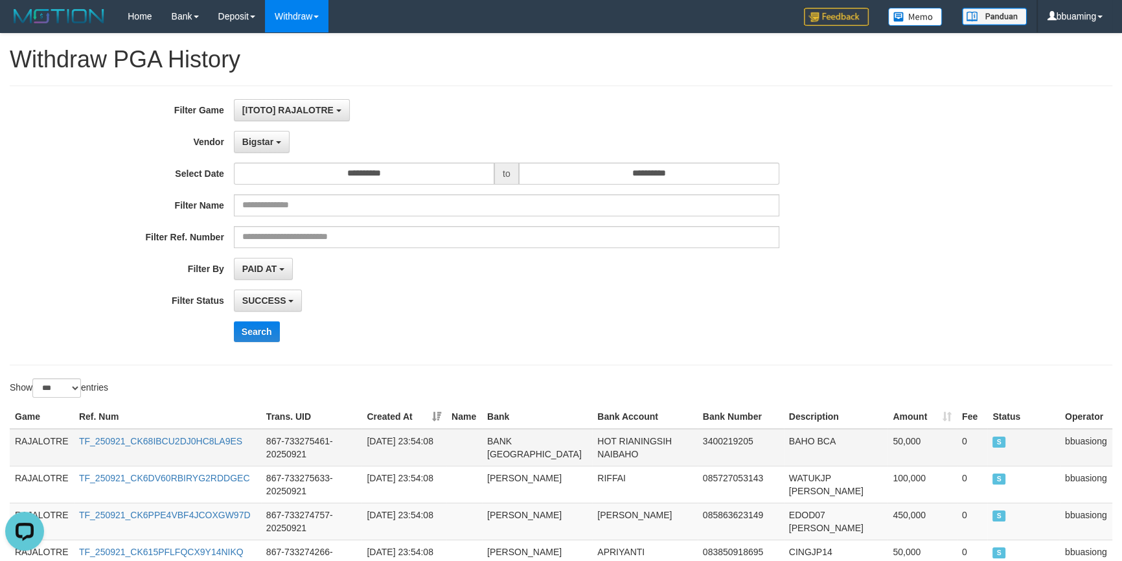
click at [42, 446] on td "RAJALOTRE" at bounding box center [42, 448] width 64 height 38
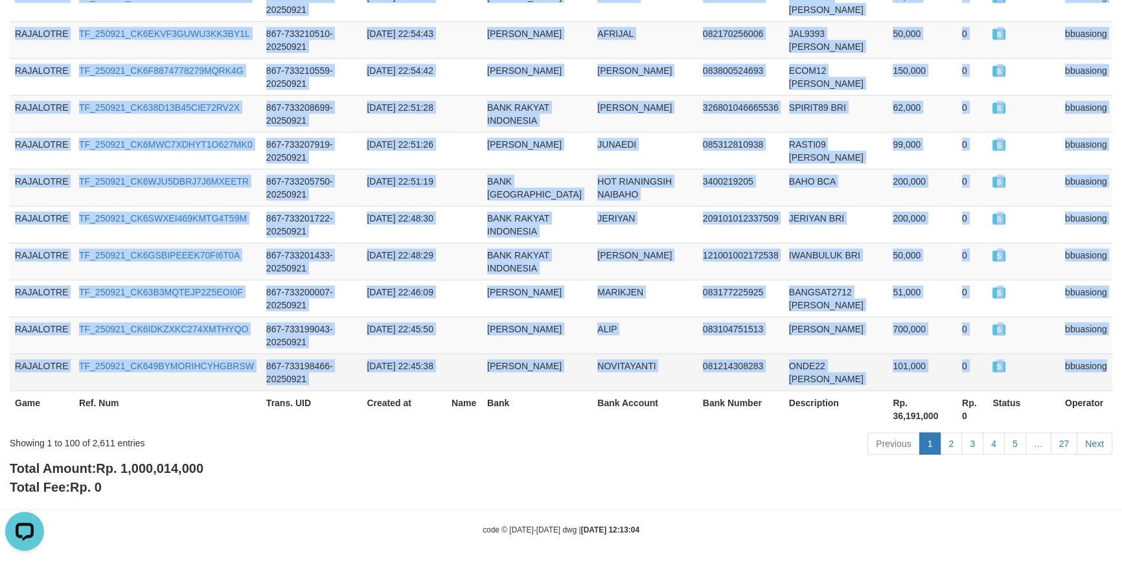
click at [1071, 356] on td "bbuasiong" at bounding box center [1086, 372] width 52 height 37
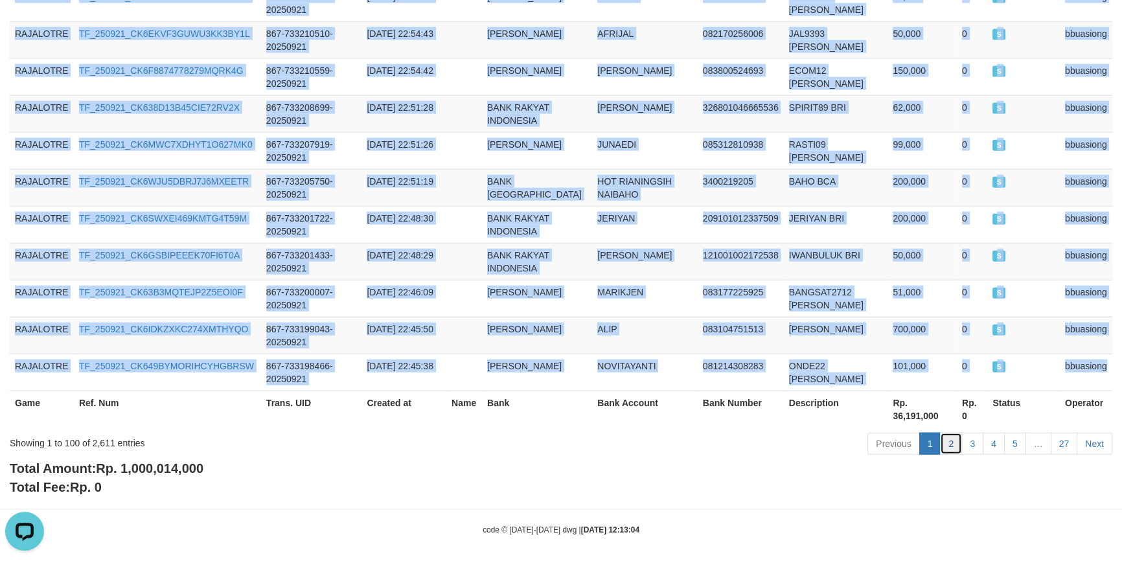
click at [948, 433] on link "2" at bounding box center [951, 444] width 22 height 22
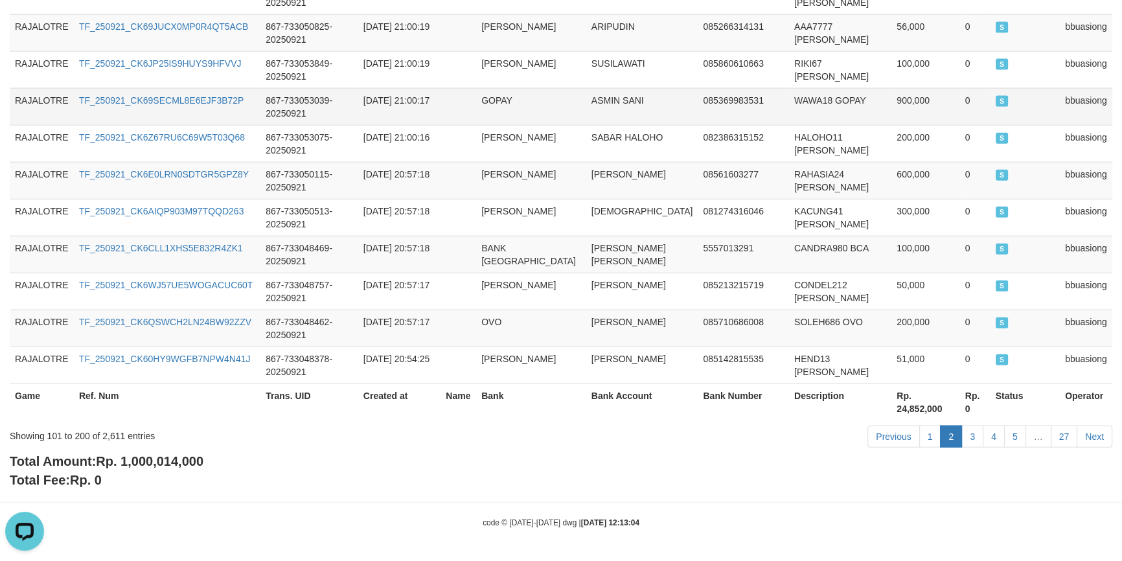
scroll to position [0, 0]
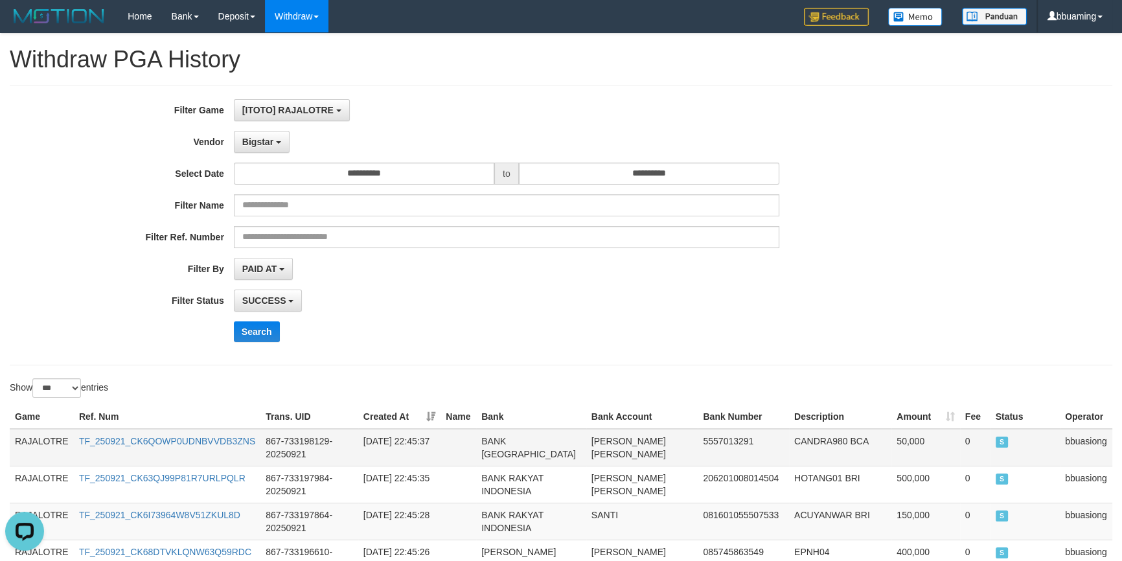
click at [28, 429] on td "RAJALOTRE" at bounding box center [42, 448] width 64 height 38
click at [24, 434] on td "RAJALOTRE" at bounding box center [42, 448] width 64 height 38
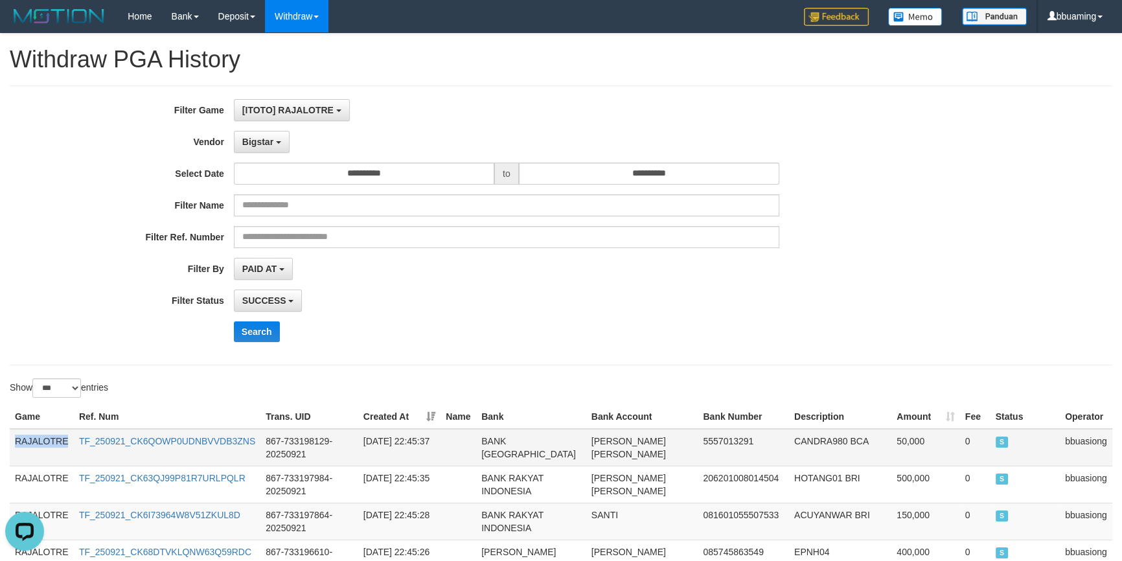
scroll to position [3744, 0]
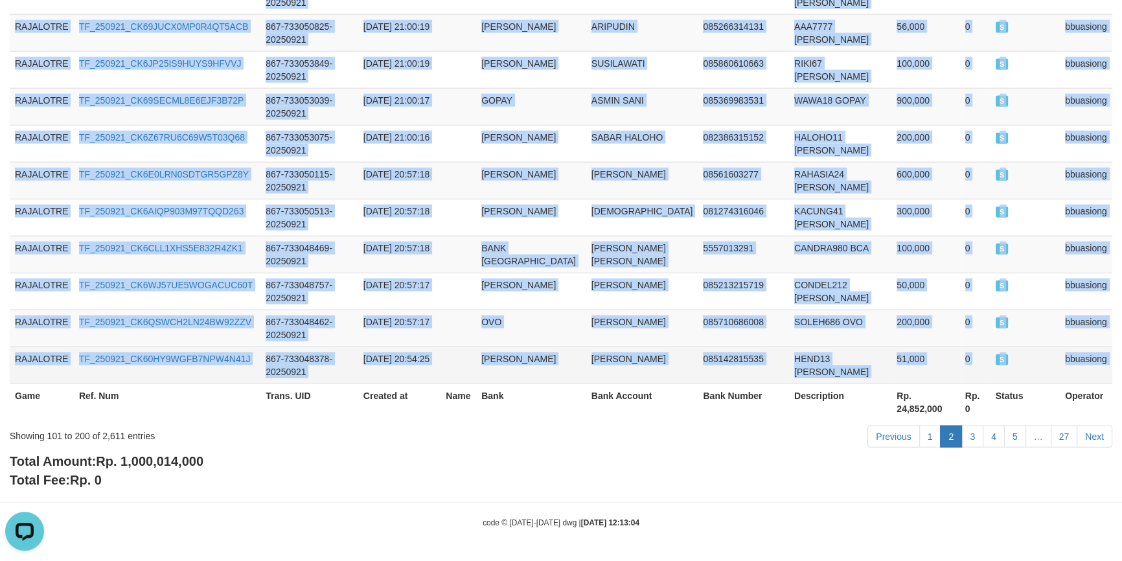
click at [1087, 363] on td "bbuasiong" at bounding box center [1086, 365] width 52 height 37
click at [974, 436] on link "3" at bounding box center [972, 437] width 22 height 22
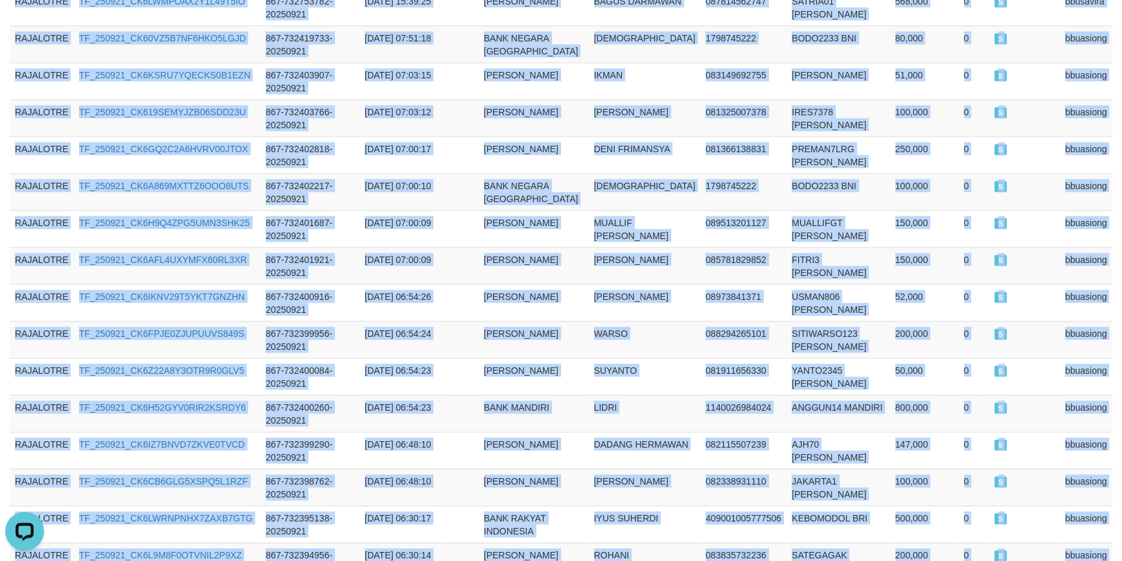
scroll to position [3731, 0]
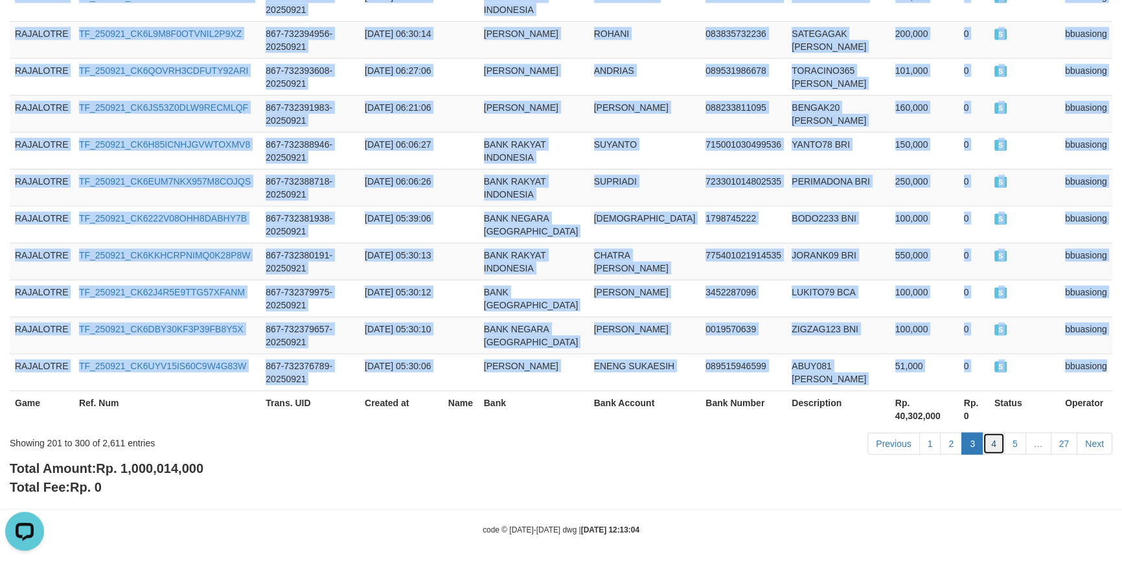
click at [994, 438] on link "4" at bounding box center [994, 444] width 22 height 22
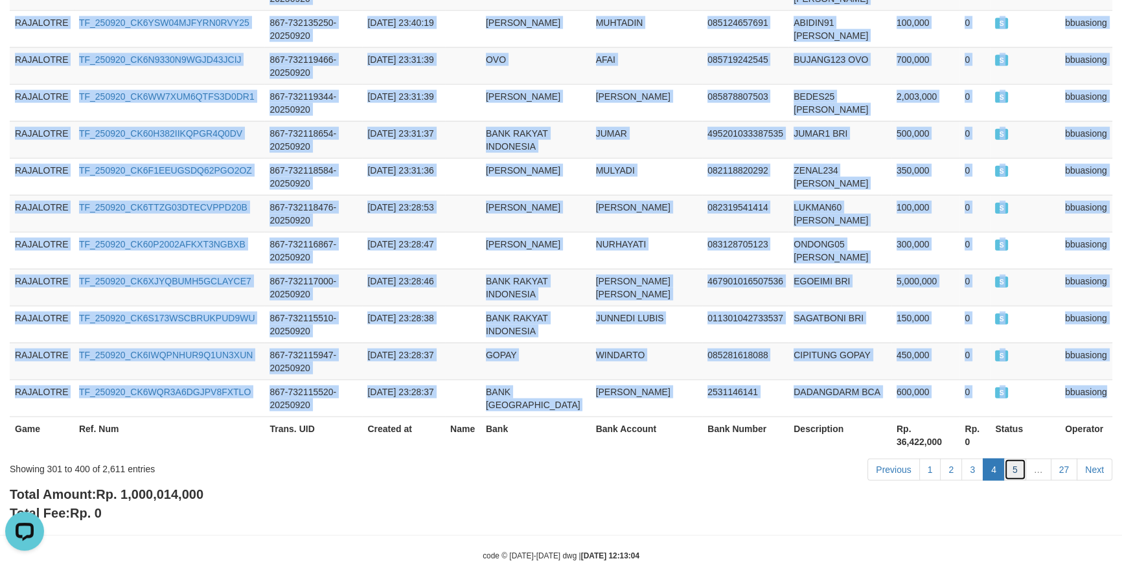
click at [1011, 459] on link "5" at bounding box center [1015, 470] width 22 height 22
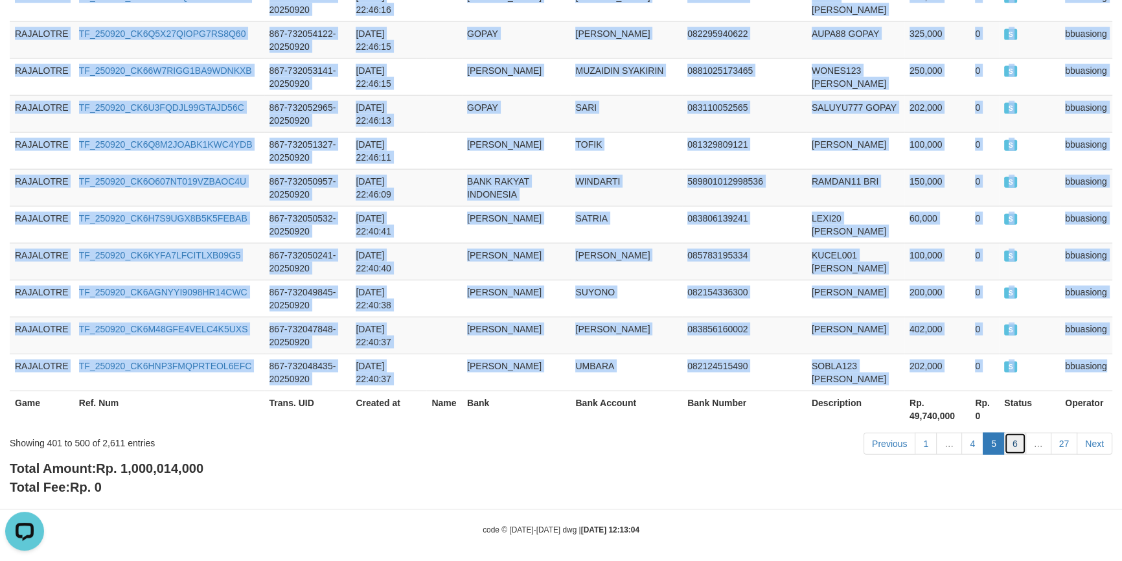
click at [1016, 437] on link "6" at bounding box center [1015, 444] width 22 height 22
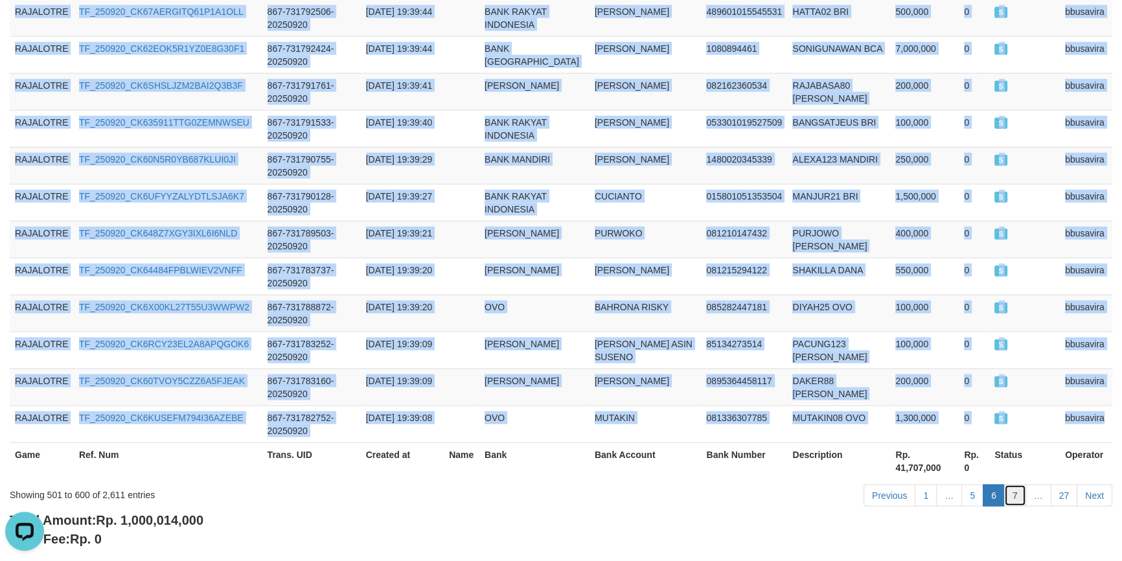
click at [1012, 485] on link "7" at bounding box center [1015, 496] width 22 height 22
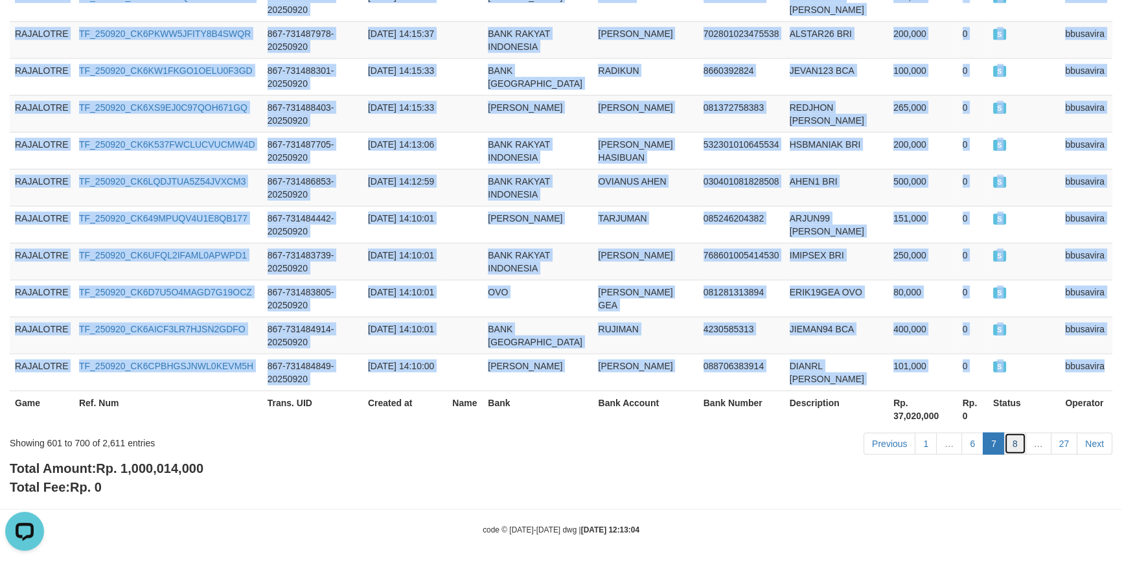
click at [1020, 439] on link "8" at bounding box center [1015, 444] width 22 height 22
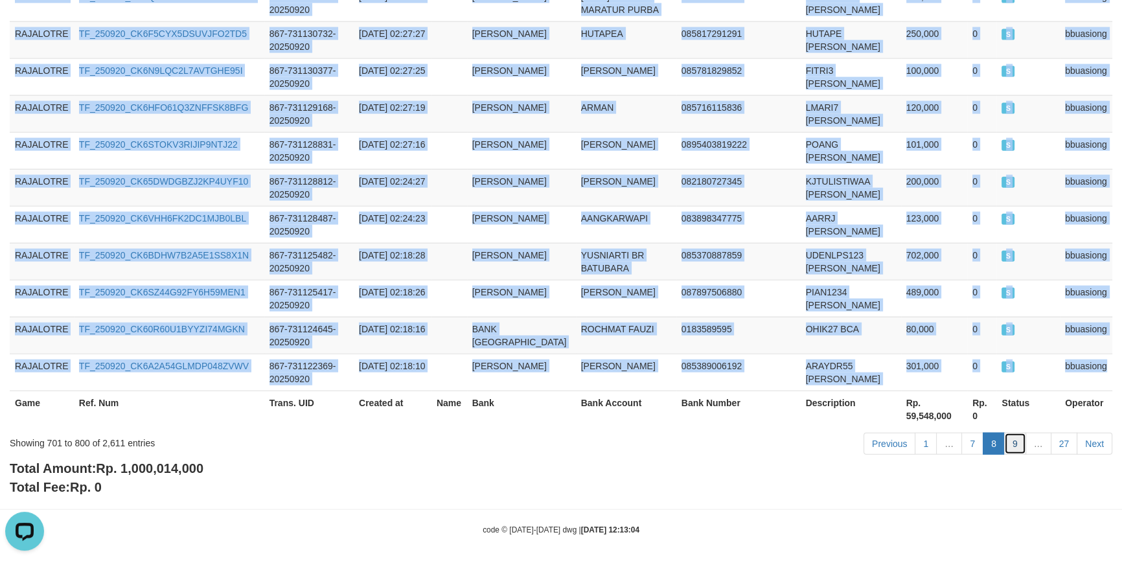
click at [1017, 434] on link "9" at bounding box center [1015, 444] width 22 height 22
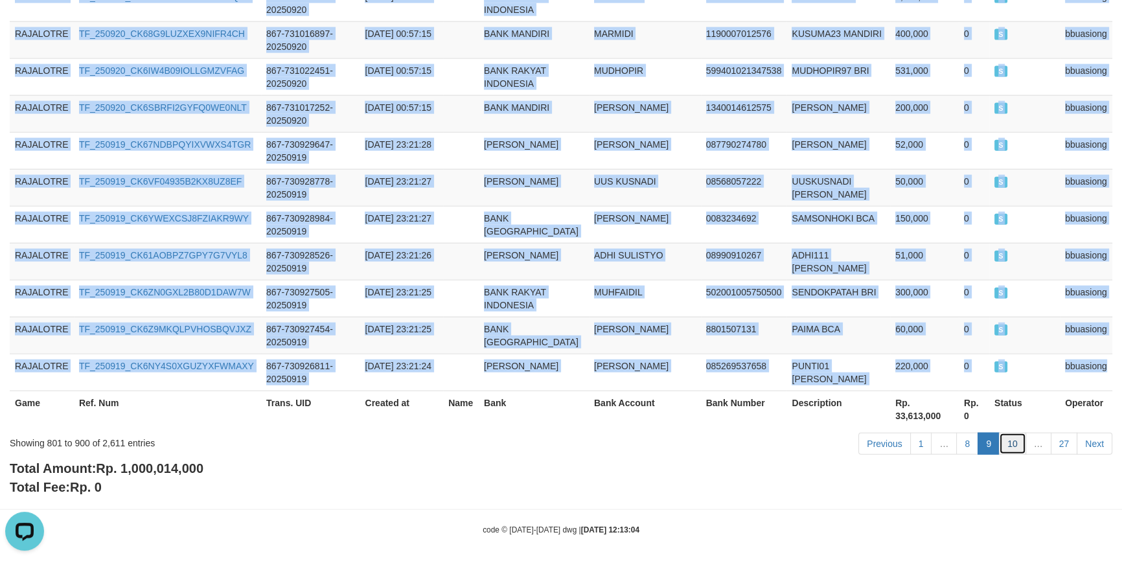
click at [1016, 434] on link "10" at bounding box center [1012, 444] width 27 height 22
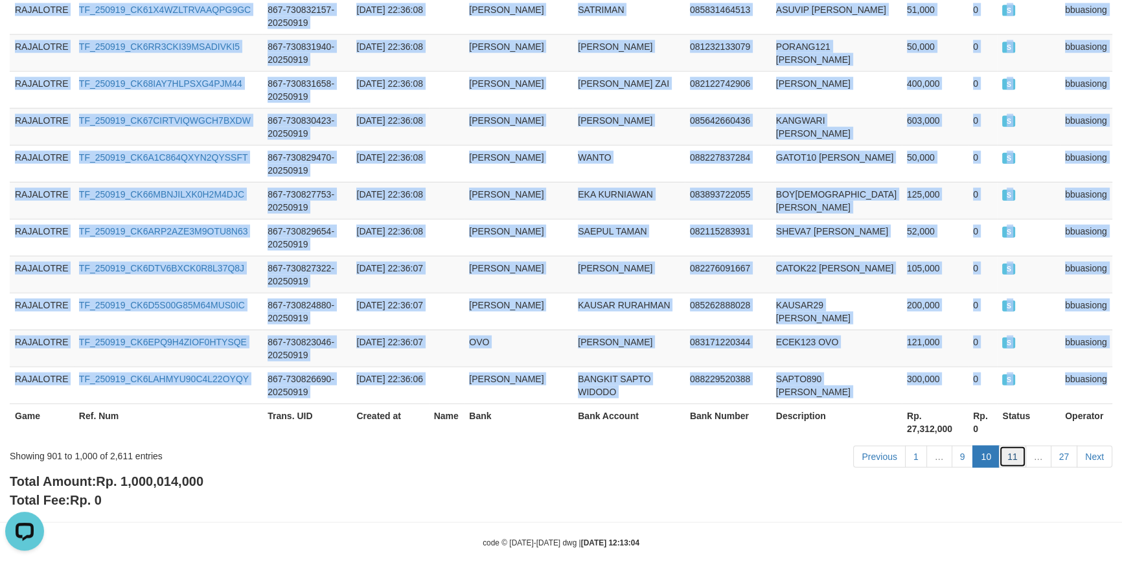
click at [1015, 446] on link "11" at bounding box center [1012, 457] width 27 height 22
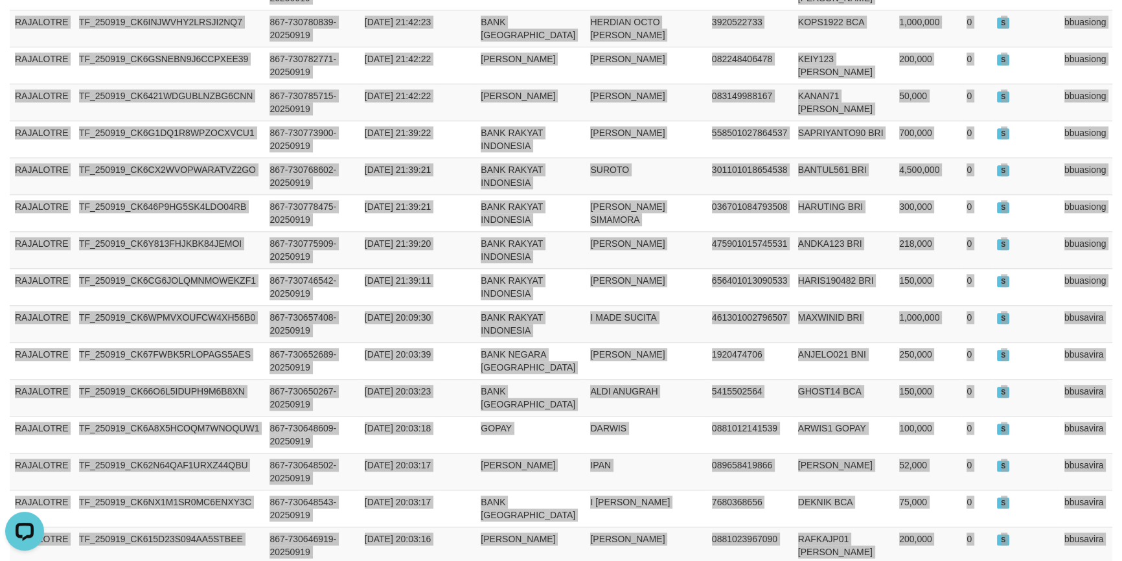
scroll to position [1493, 0]
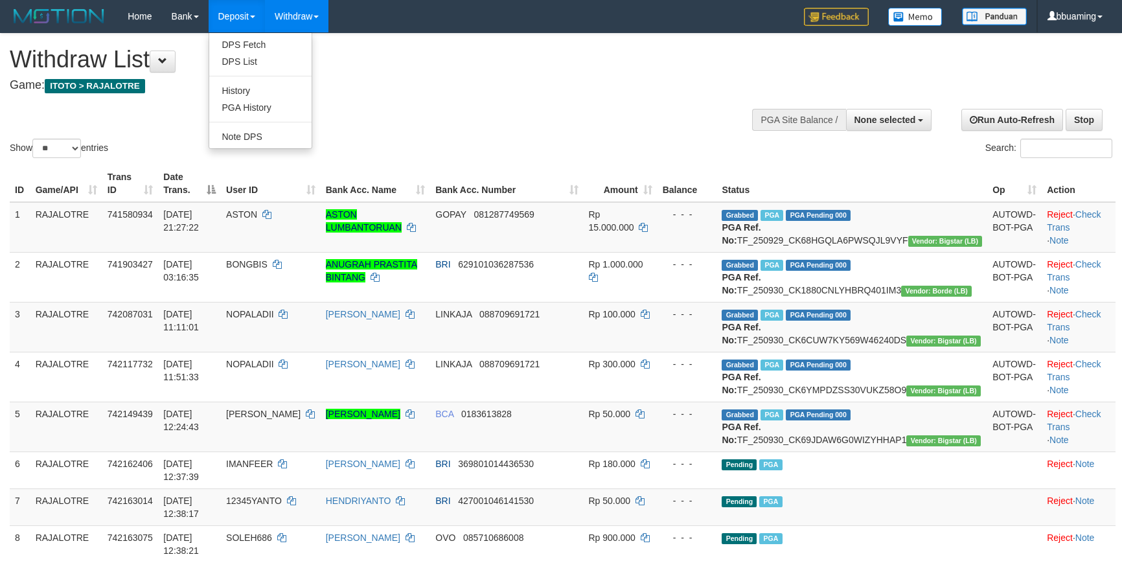
select select
select select "**"
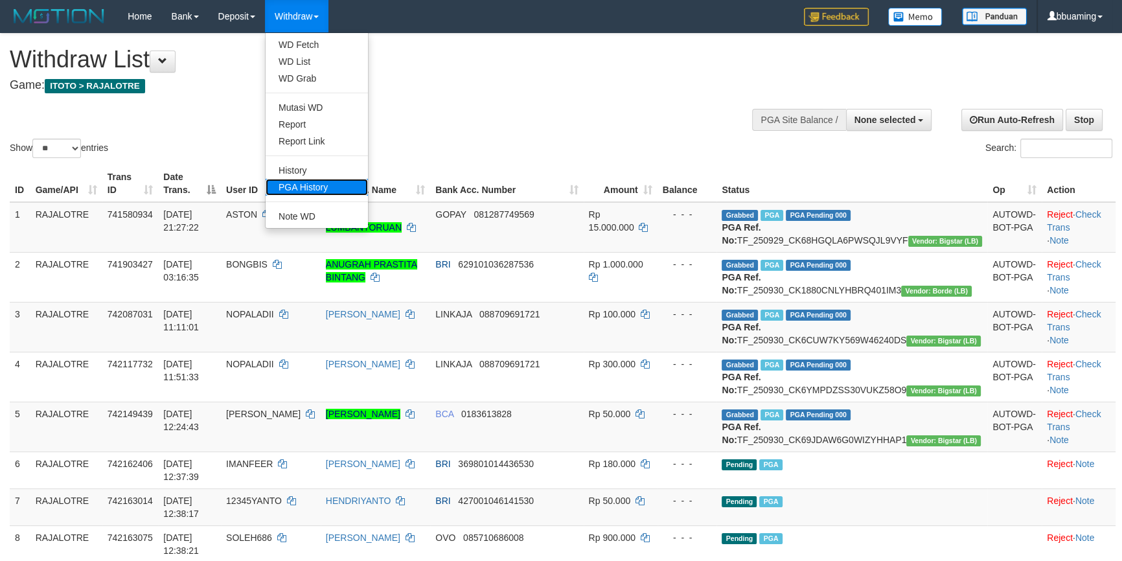
click at [317, 185] on link "PGA History" at bounding box center [317, 187] width 102 height 17
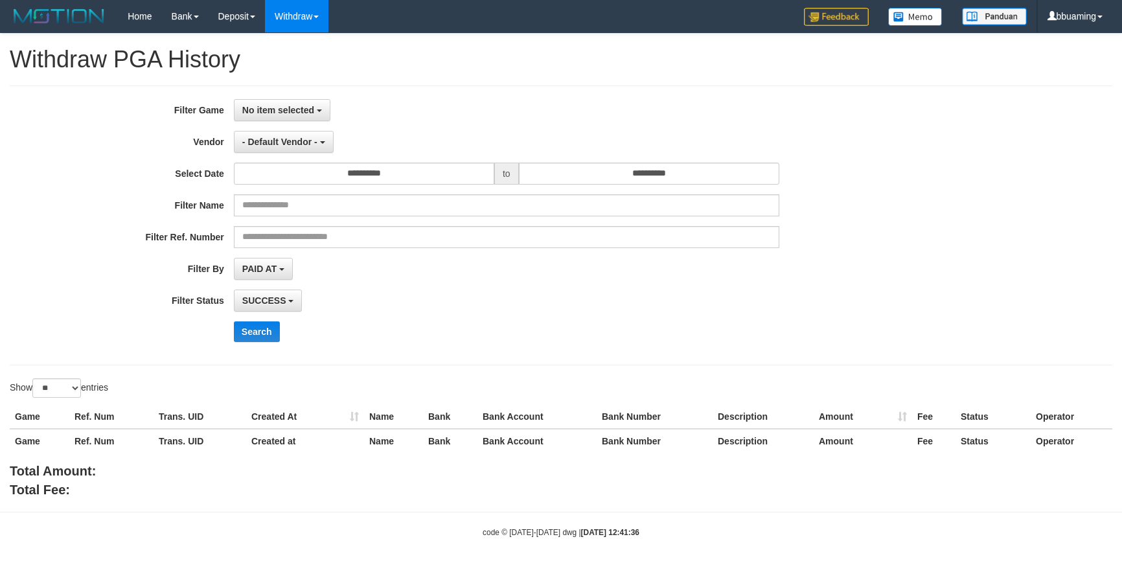
select select
select select "**"
click at [278, 100] on button "No item selected" at bounding box center [282, 110] width 97 height 22
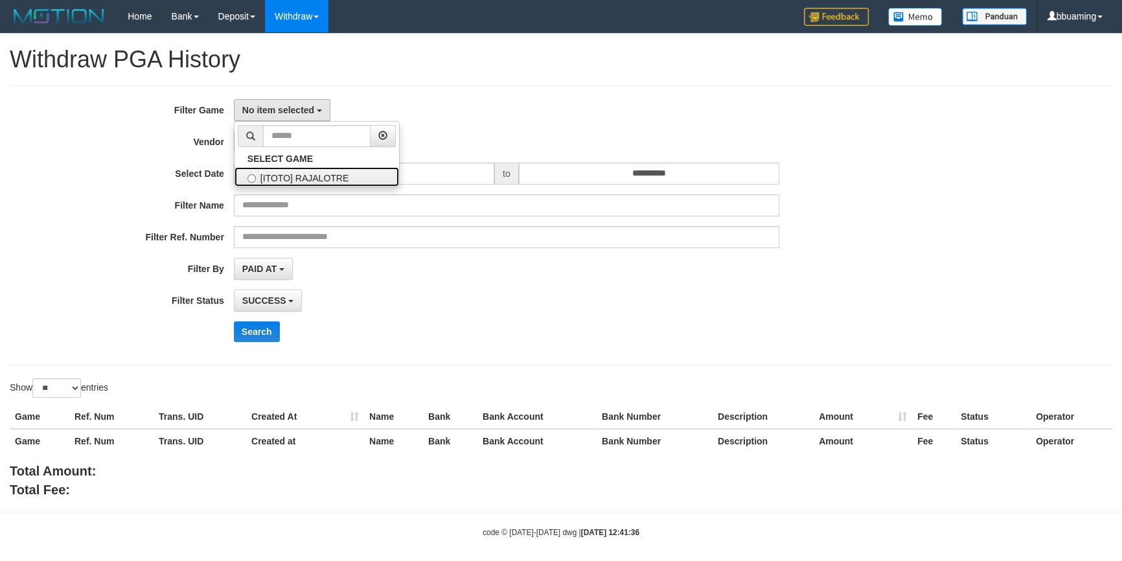
click at [277, 181] on label "[ITOTO] RAJALOTRE" at bounding box center [317, 176] width 165 height 19
select select "***"
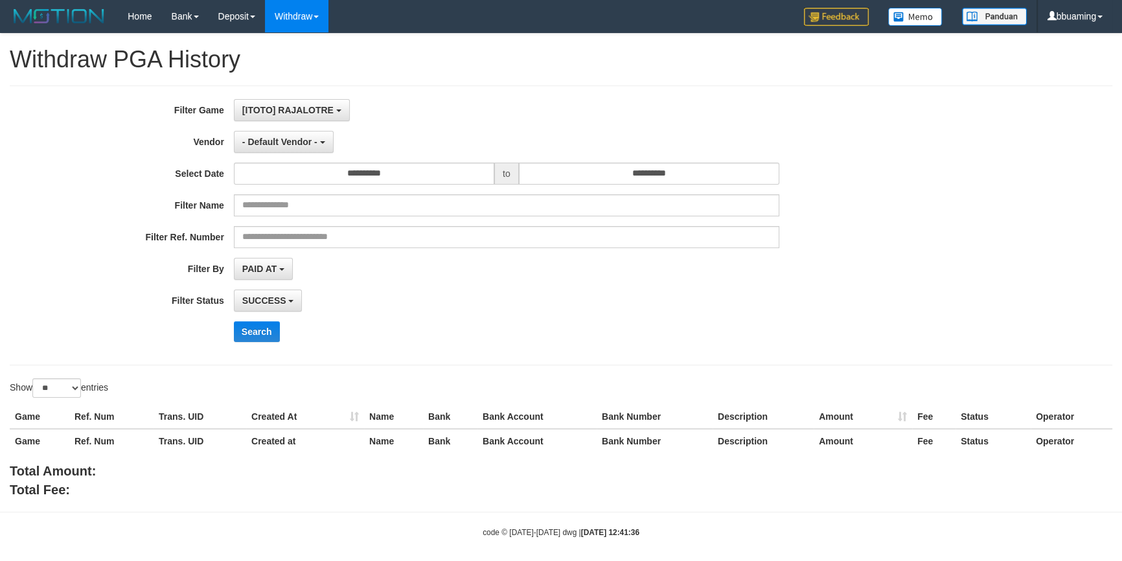
scroll to position [12, 0]
click at [284, 149] on button "- Default Vendor -" at bounding box center [284, 142] width 100 height 22
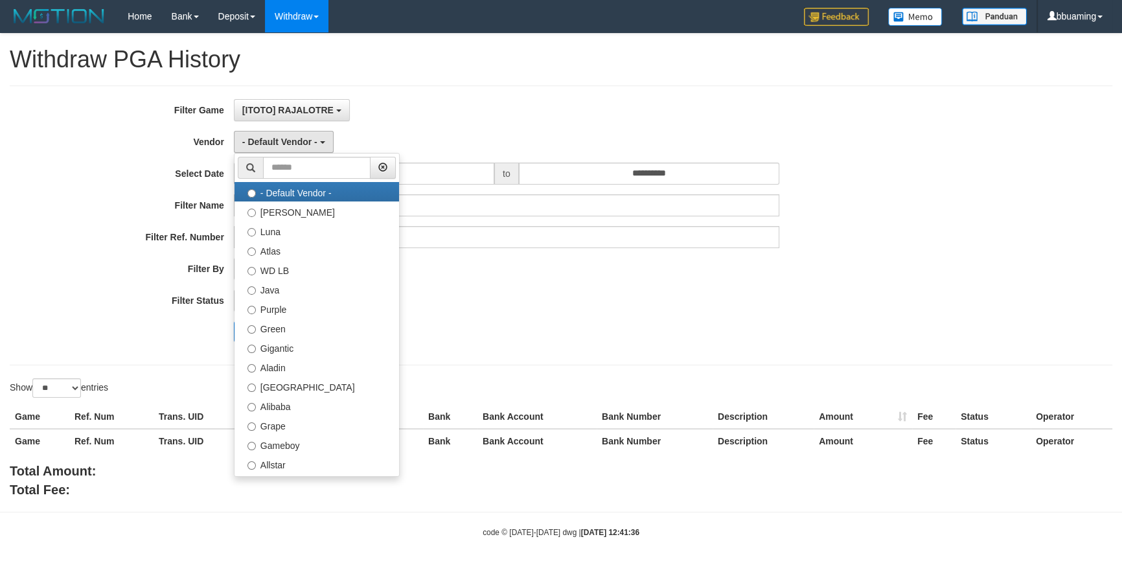
click at [401, 131] on div "- Default Vendor - - Default Vendor - [PERSON_NAME] Atlas WD LB Java Purple Gre…" at bounding box center [506, 142] width 545 height 22
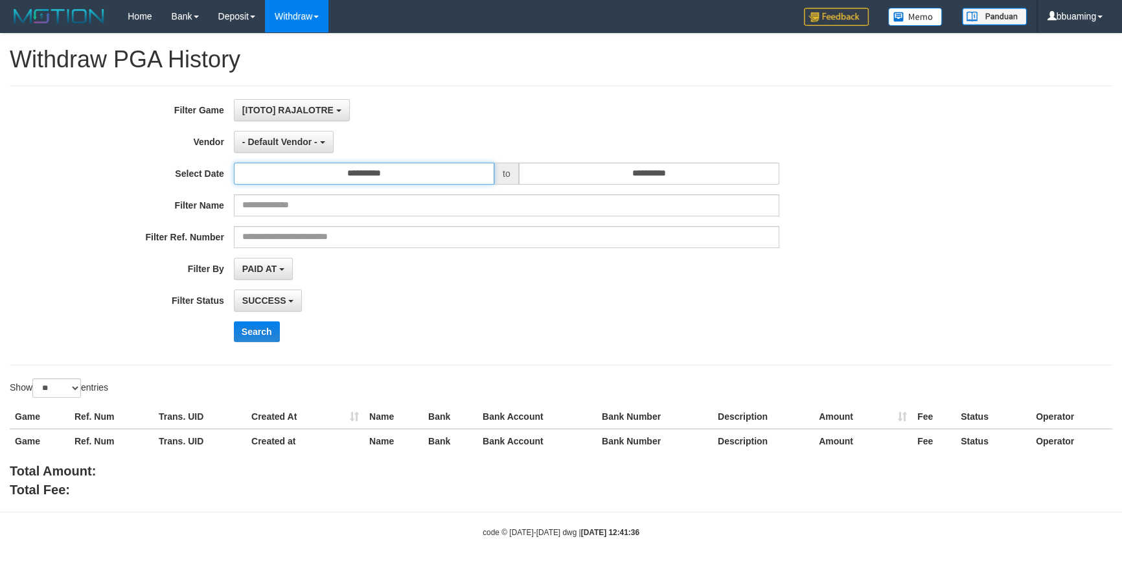
click at [338, 179] on input "**********" at bounding box center [364, 174] width 260 height 22
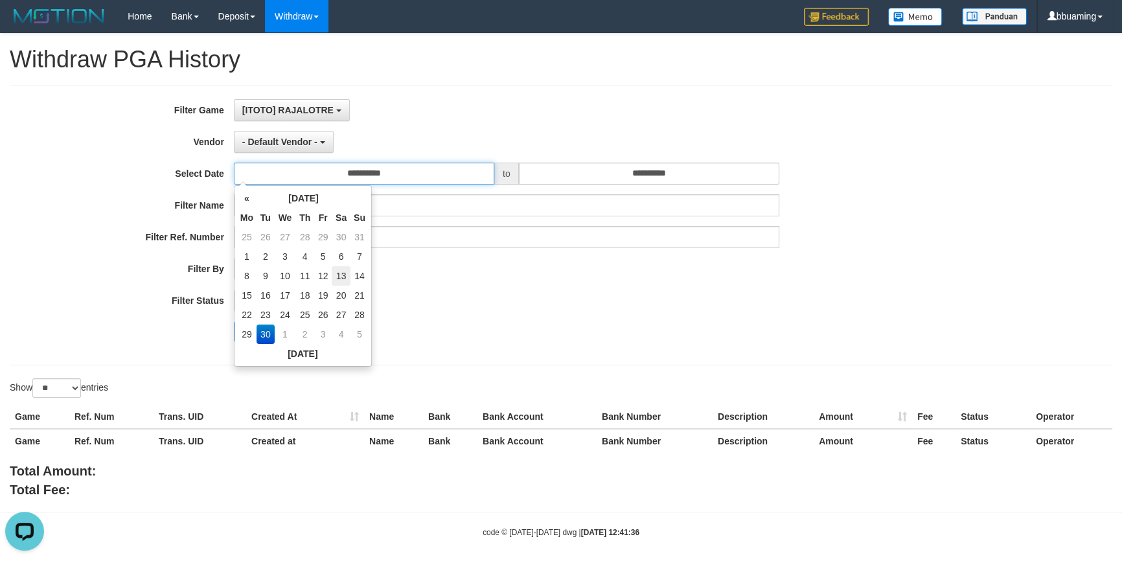
scroll to position [0, 0]
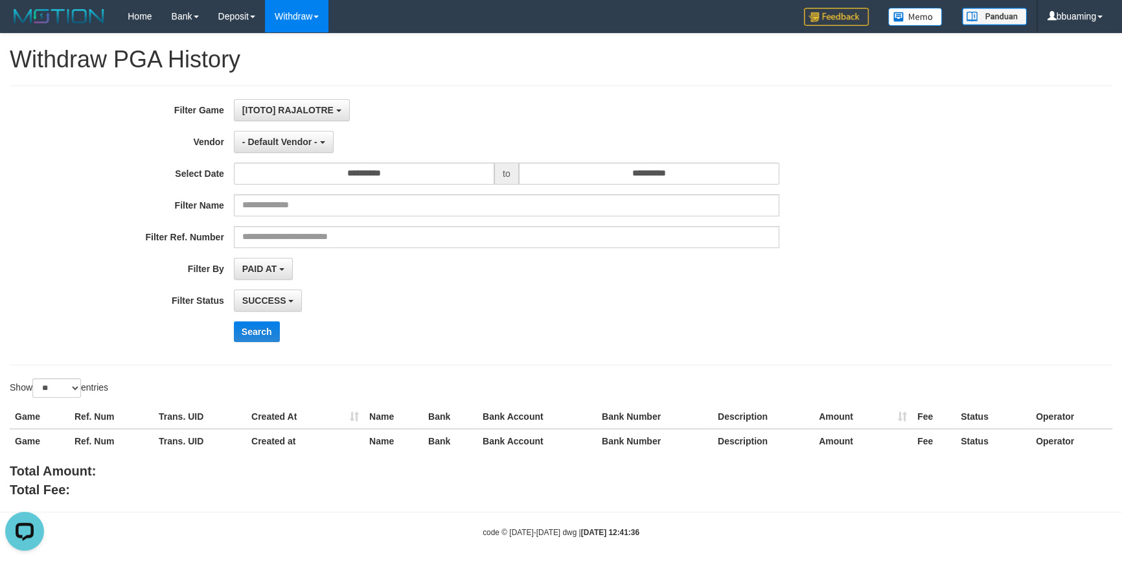
click at [496, 290] on div "SUCCESS SUCCESS ON PROCESS FAILED" at bounding box center [506, 301] width 545 height 22
click at [278, 225] on div "**********" at bounding box center [467, 225] width 935 height 253
click at [290, 142] on span "- Default Vendor -" at bounding box center [279, 142] width 75 height 10
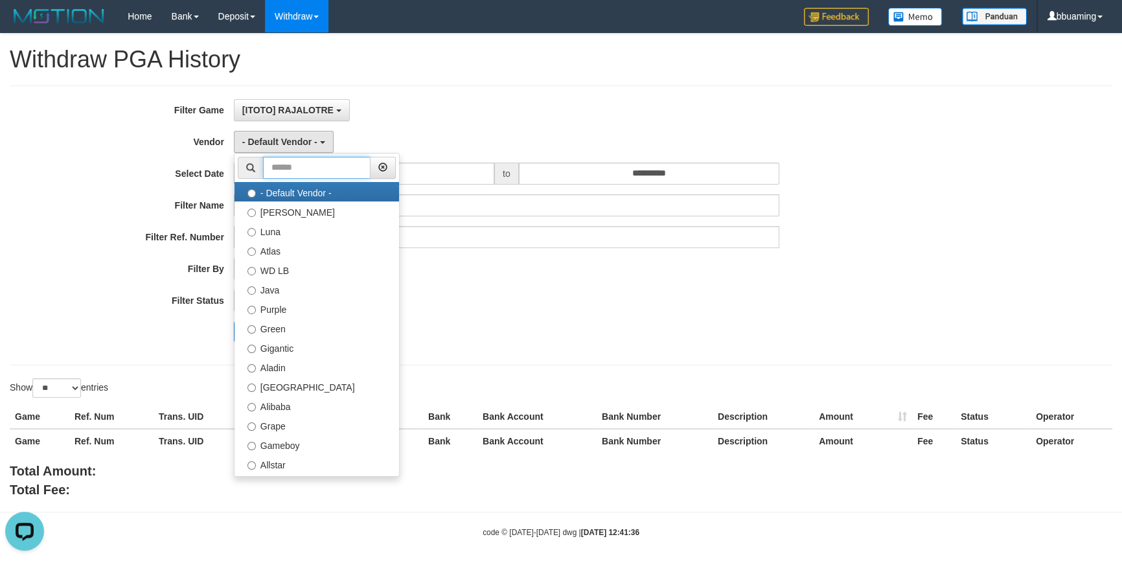
click at [284, 166] on input "text" at bounding box center [317, 168] width 108 height 22
paste input "*****"
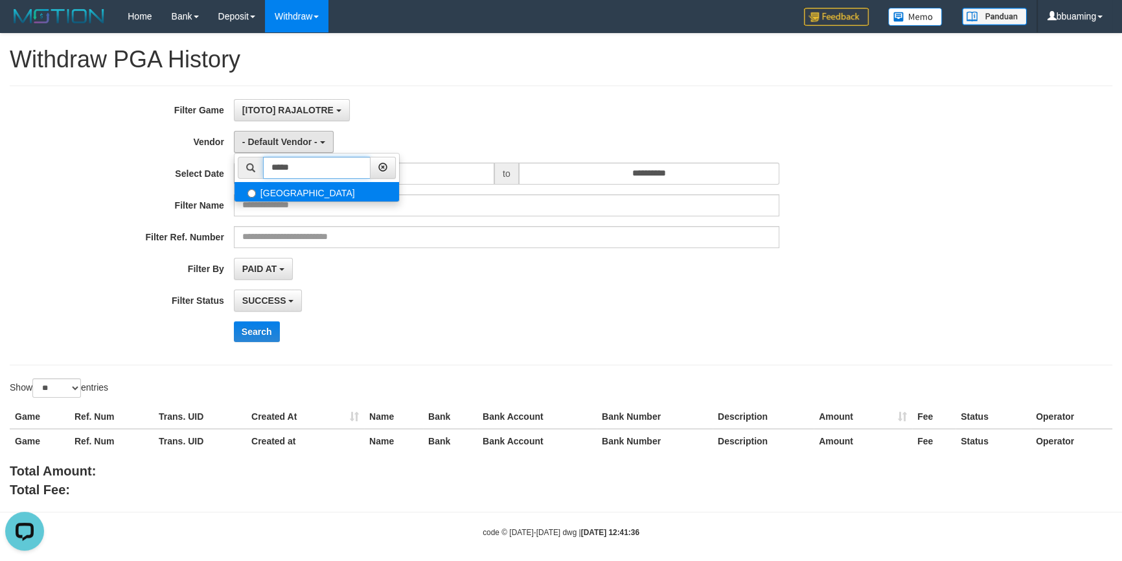
type input "*****"
click at [283, 194] on label "[GEOGRAPHIC_DATA]" at bounding box center [317, 191] width 165 height 19
select select "**********"
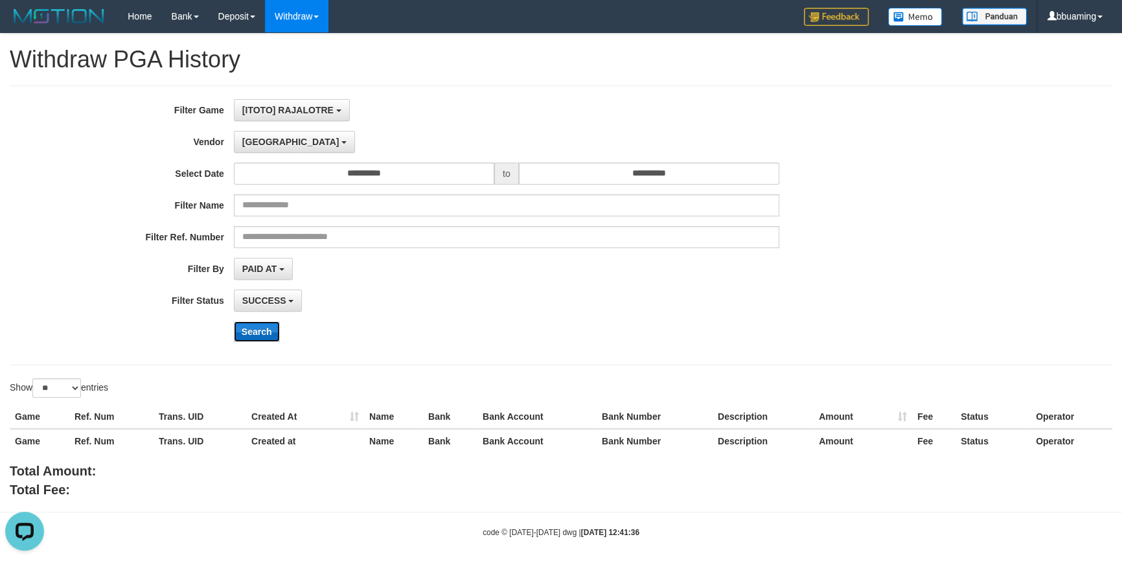
click at [256, 331] on button "Search" at bounding box center [257, 331] width 46 height 21
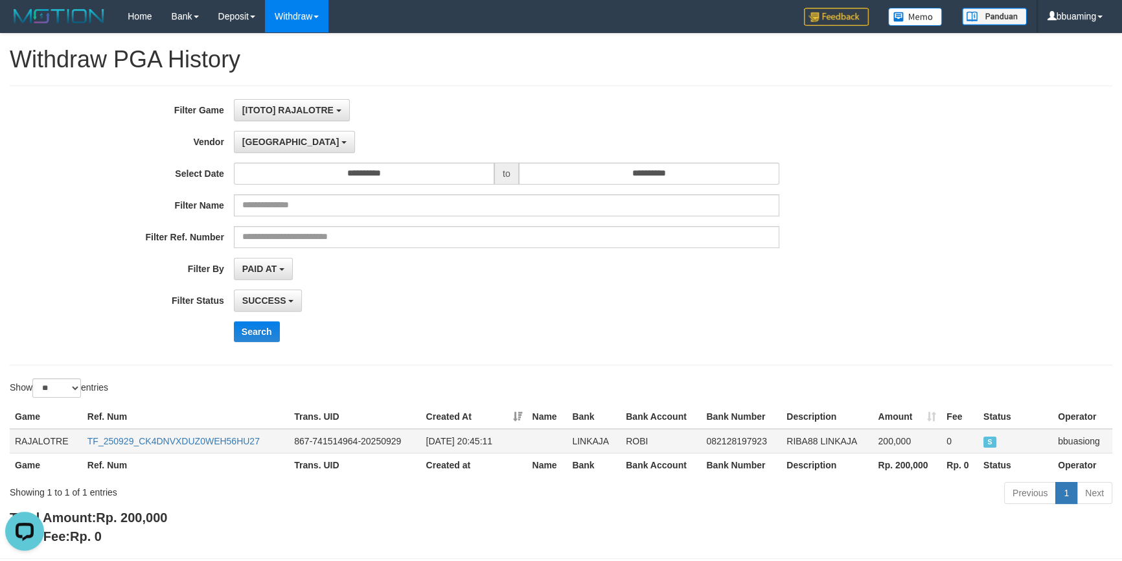
click at [41, 441] on td "RAJALOTRE" at bounding box center [46, 441] width 73 height 25
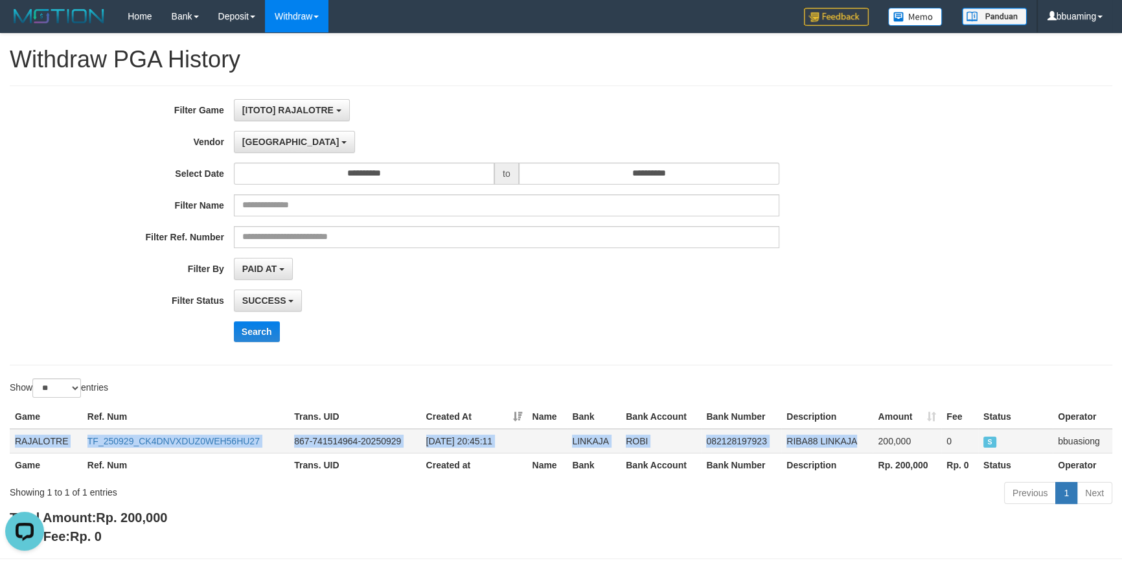
copy tr "RAJALOTRE TF_250929_CK4DNVXDUZ0WEH56HU27 867-741514964-20250929 [DATE] 20:45:11…"
drag, startPoint x: 41, startPoint y: 441, endPoint x: 886, endPoint y: 438, distance: 845.4
click at [886, 438] on tr "RAJALOTRE TF_250929_CK4DNVXDUZ0WEH56HU27 867-741514964-20250929 [DATE] 20:45:11…" at bounding box center [561, 441] width 1103 height 25
click at [262, 141] on span "[GEOGRAPHIC_DATA]" at bounding box center [290, 142] width 97 height 10
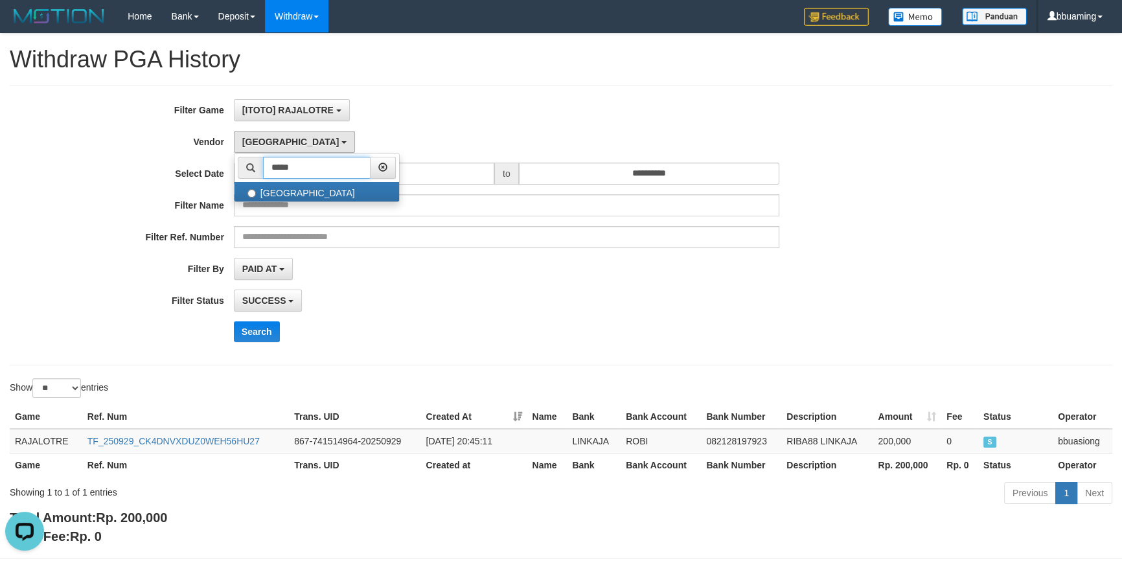
click at [272, 169] on input "*****" at bounding box center [317, 168] width 108 height 22
paste input "text"
type input "*****"
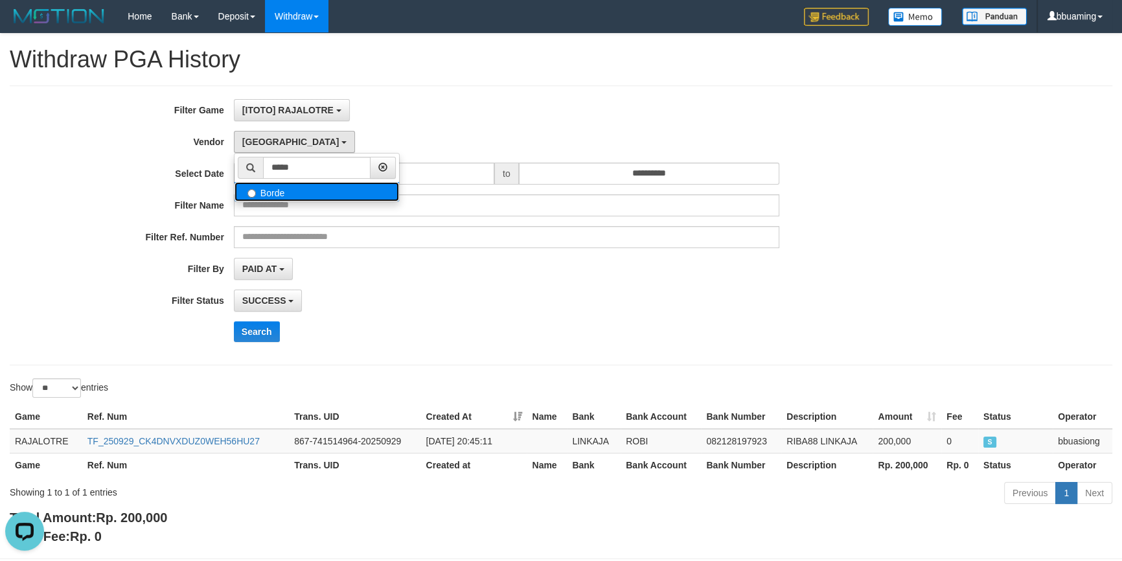
click at [292, 192] on label "Borde" at bounding box center [317, 191] width 165 height 19
select select "**********"
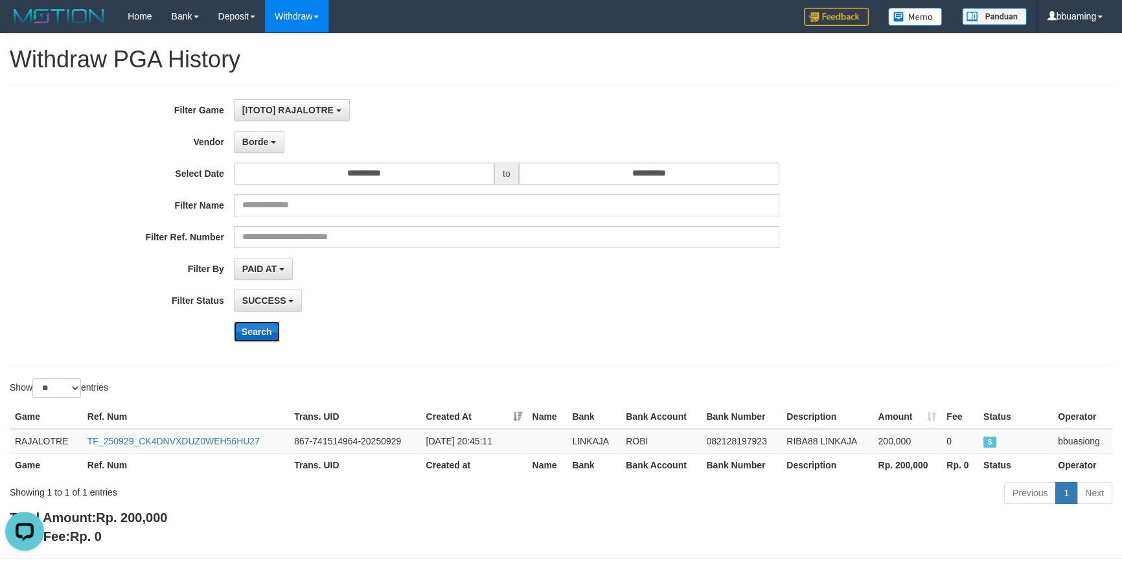
click at [256, 329] on button "Search" at bounding box center [257, 331] width 46 height 21
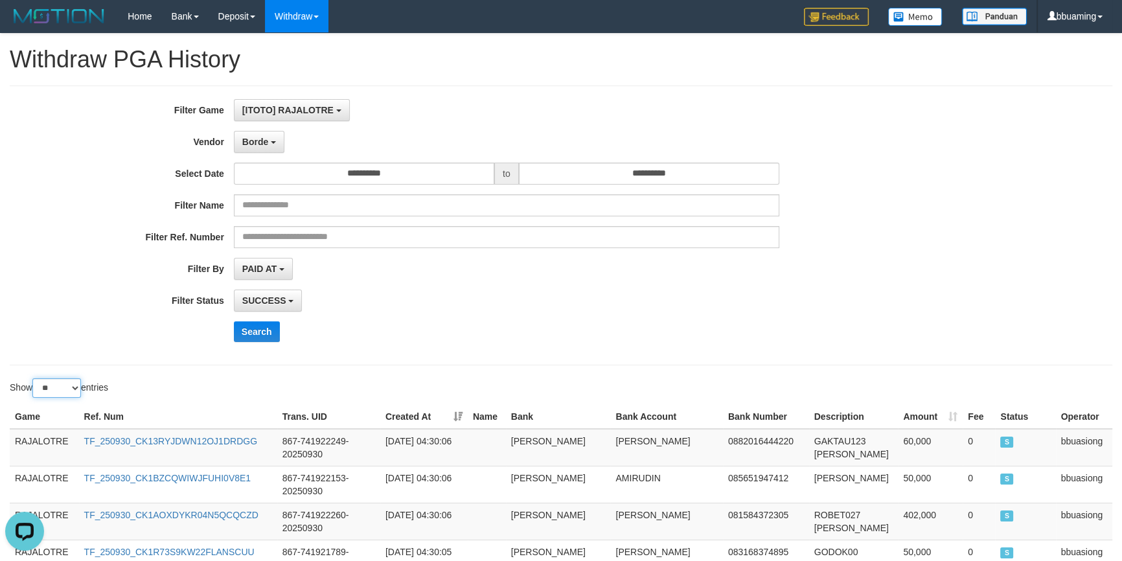
click at [58, 391] on select "** ** ** ***" at bounding box center [56, 387] width 49 height 19
select select "***"
click at [34, 378] on select "** ** ** ***" at bounding box center [56, 387] width 49 height 19
click at [45, 437] on td "RAJALOTRE" at bounding box center [44, 448] width 69 height 38
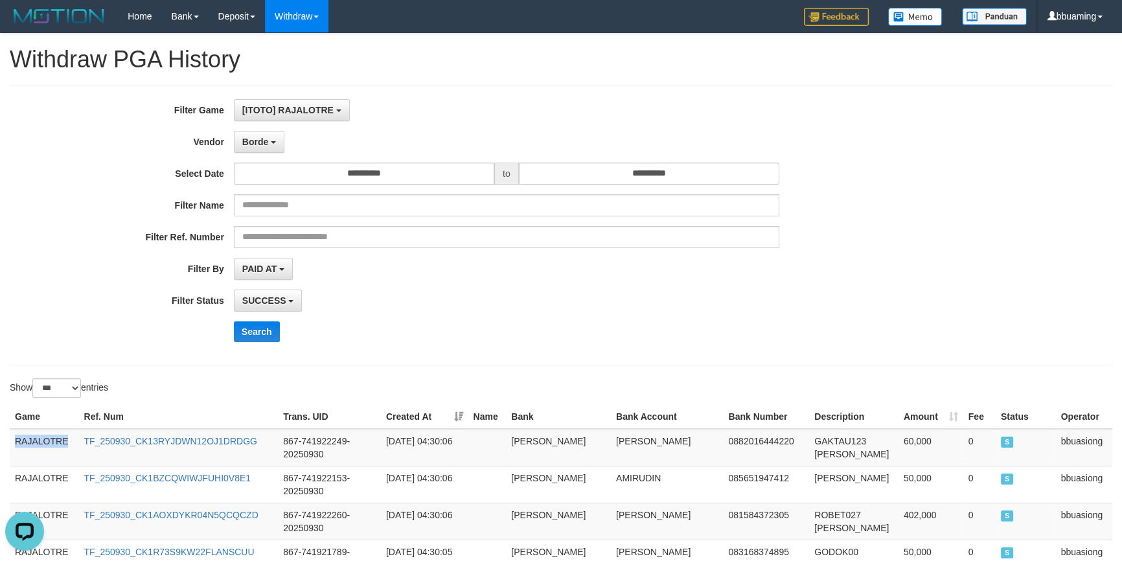
scroll to position [4016, 0]
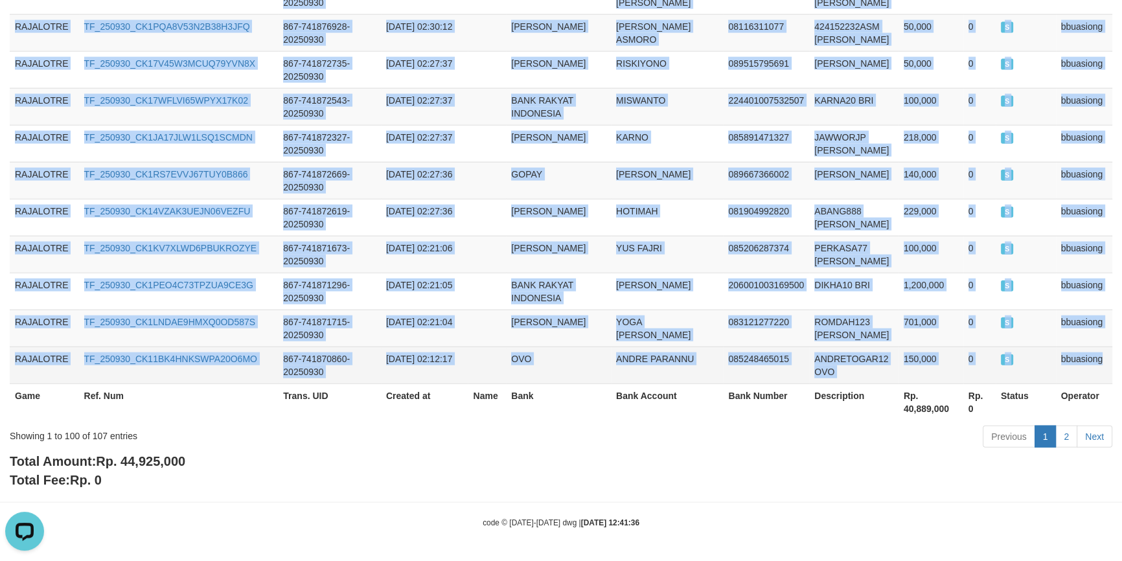
click at [1068, 360] on td "bbuasiong" at bounding box center [1084, 365] width 56 height 37
copy tbody "RAJALOTRE TF_250930_CK13RYJDWN12OJ1DRDGG 867-741922249-20250930 [DATE] 04:30:06…"
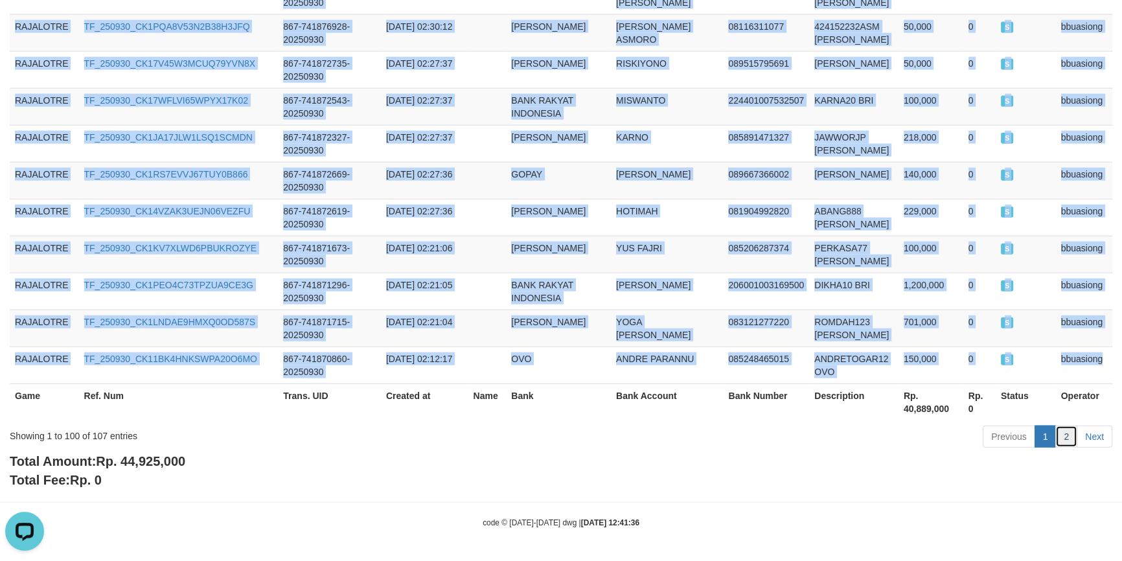
click at [1064, 438] on link "2" at bounding box center [1066, 437] width 22 height 22
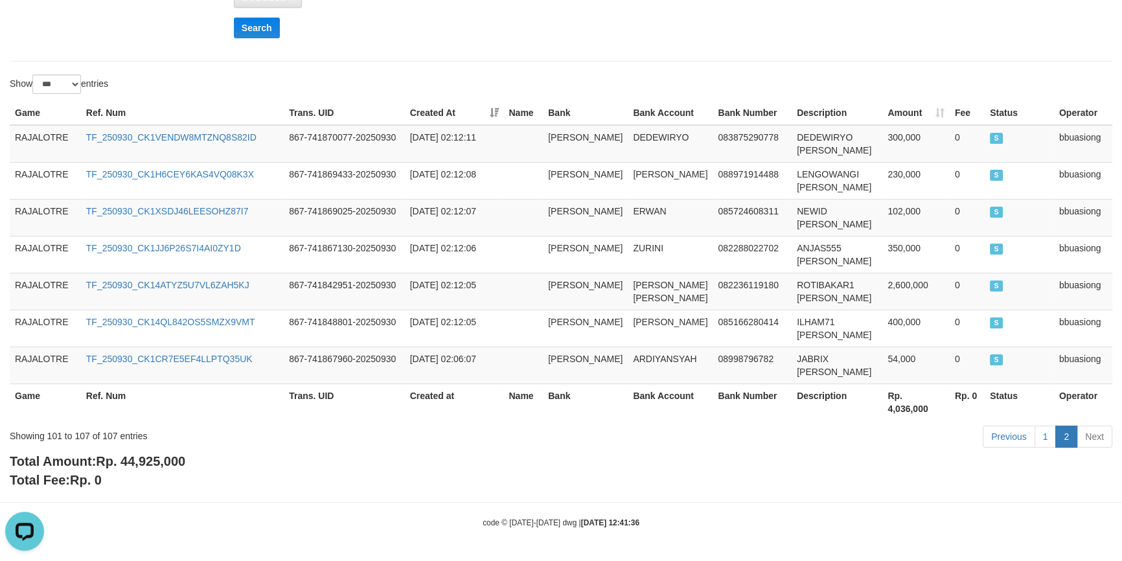
scroll to position [251, 0]
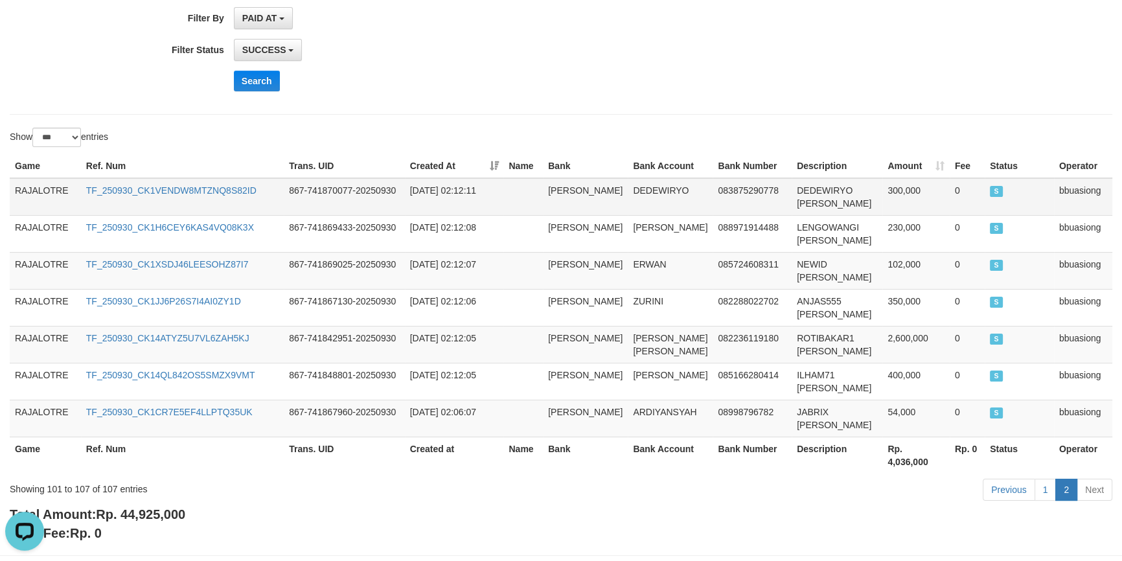
click at [47, 187] on td "RAJALOTRE" at bounding box center [45, 197] width 71 height 38
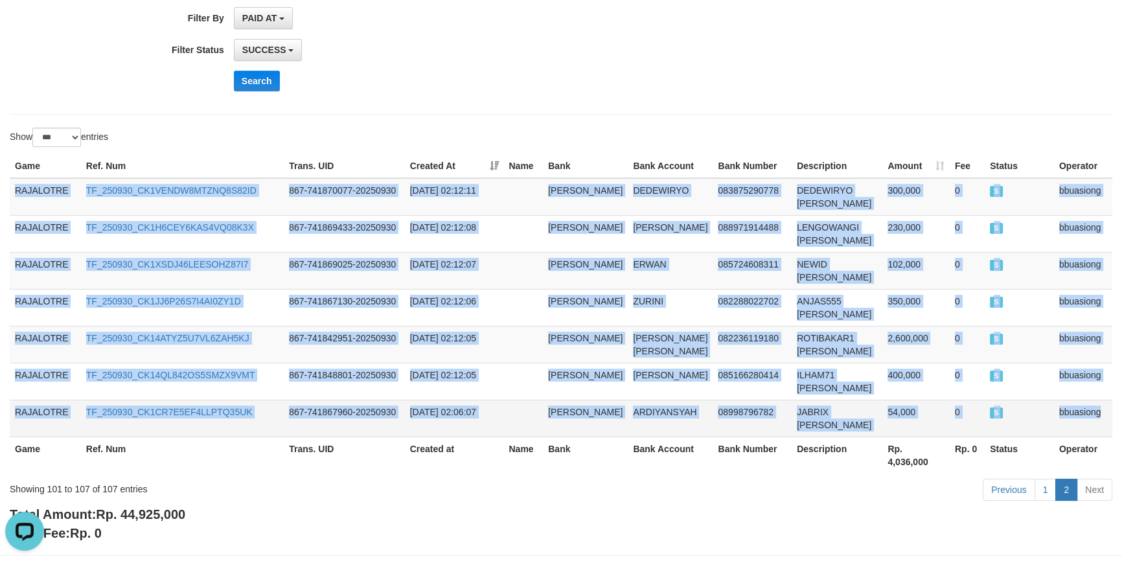
copy tbody "RAJALOTRE TF_250930_CK1VENDW8MTZNQ8S82ID 867-741870077-20250930 2025-09-30 02:1…"
drag, startPoint x: 47, startPoint y: 187, endPoint x: 1091, endPoint y: 376, distance: 1060.6
click at [1091, 376] on tbody "RAJALOTRE TF_250930_CK1VENDW8MTZNQ8S82ID 867-741870077-20250930 2025-09-30 02:1…" at bounding box center [561, 307] width 1103 height 259
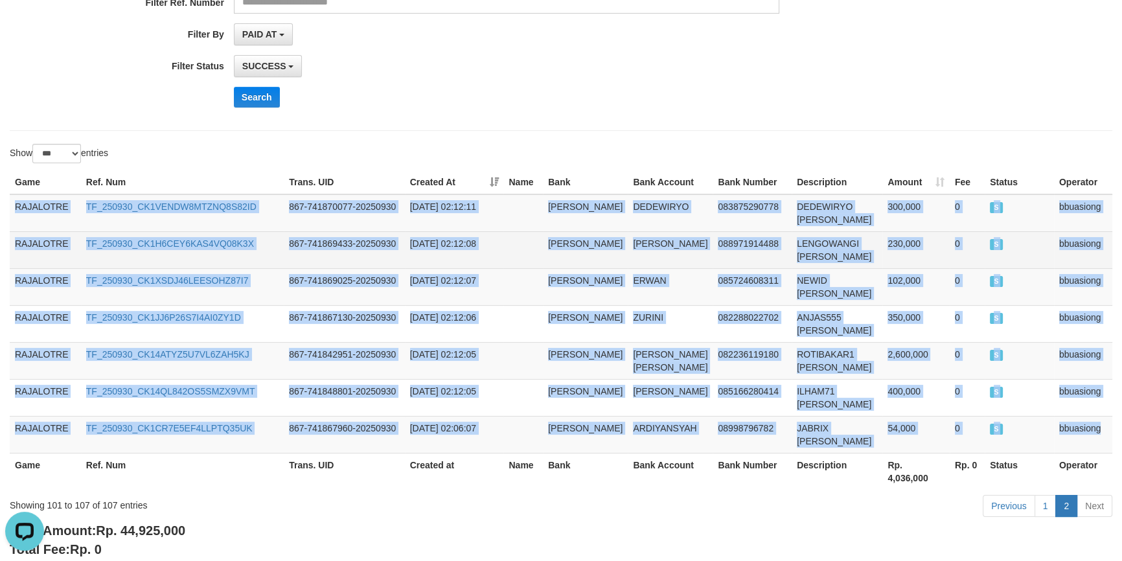
scroll to position [0, 0]
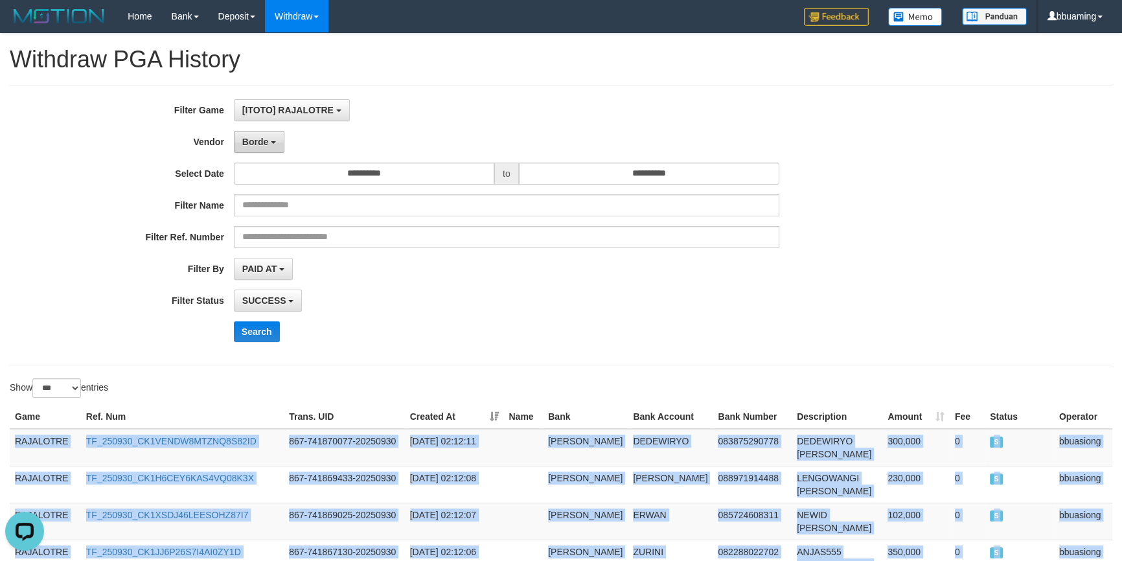
click at [271, 142] on b "button" at bounding box center [273, 142] width 5 height 3
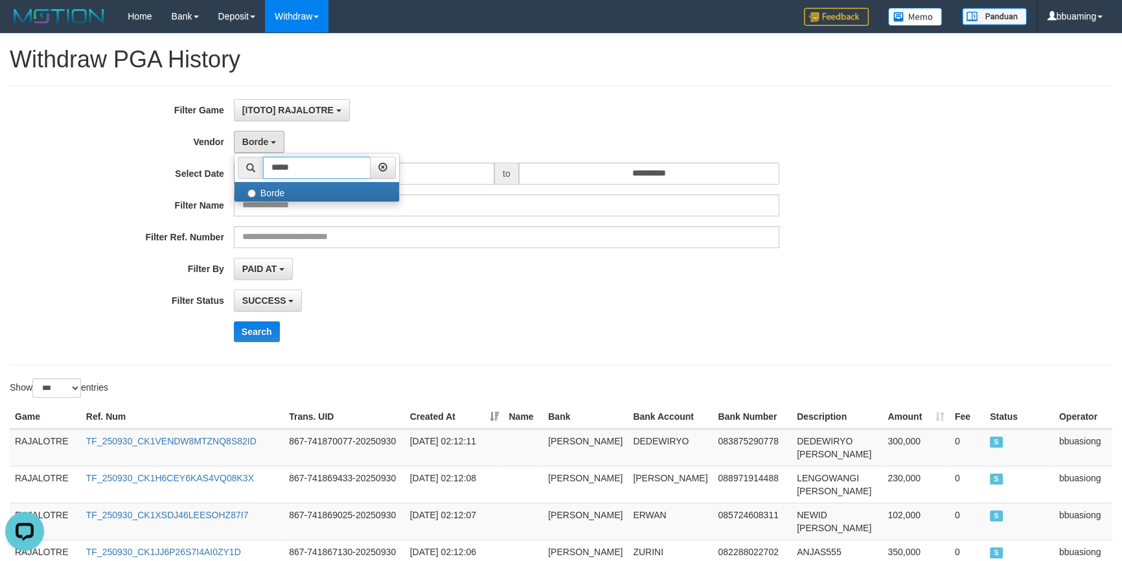
click at [298, 168] on input "*****" at bounding box center [317, 168] width 108 height 22
paste input "**********"
type input "**********"
click at [294, 188] on label "IBX3 Pusatjualpulsa" at bounding box center [317, 191] width 165 height 19
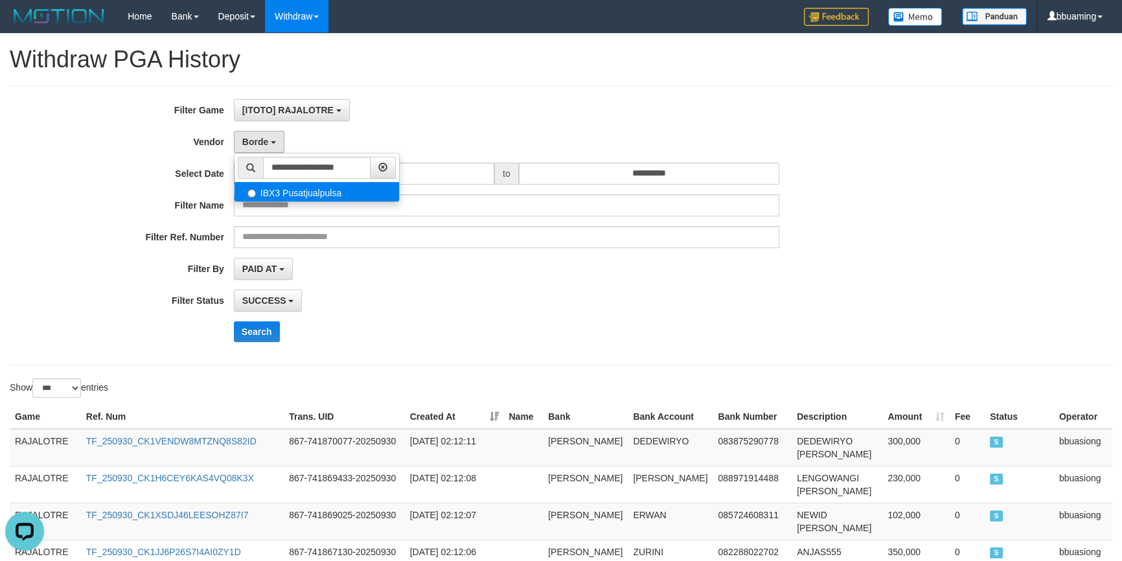
select select "**********"
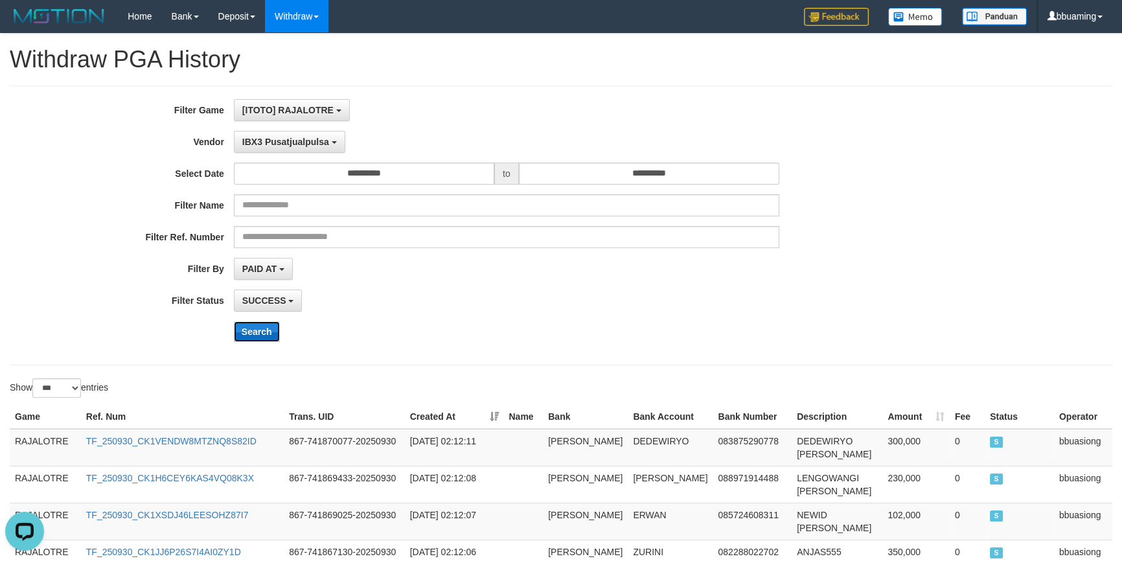
click at [260, 332] on button "Search" at bounding box center [257, 331] width 46 height 21
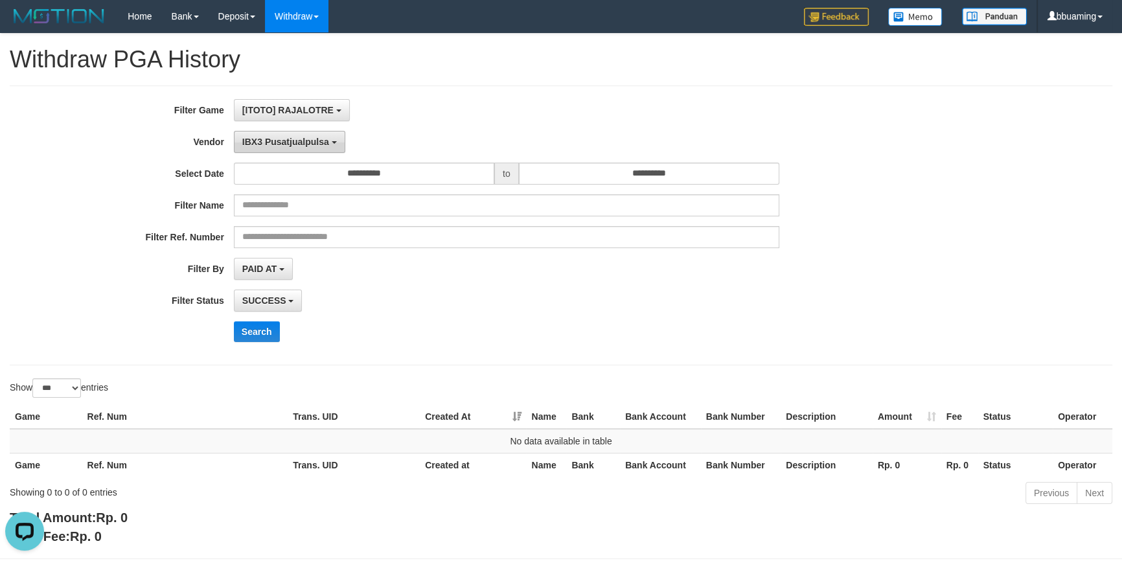
click at [278, 142] on span "IBX3 Pusatjualpulsa" at bounding box center [285, 142] width 87 height 10
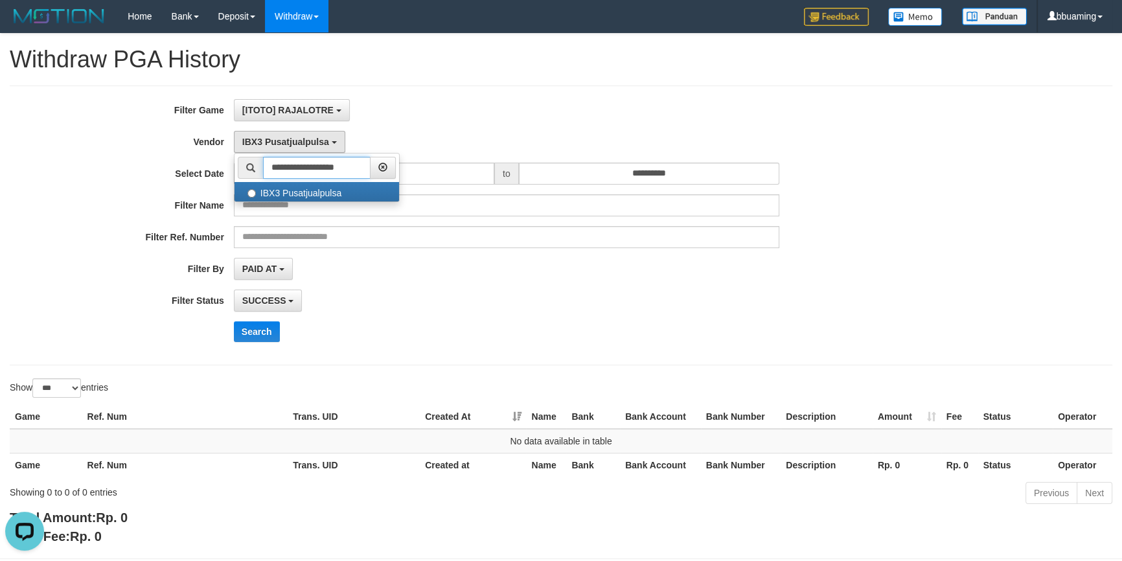
click at [295, 165] on input "**********" at bounding box center [317, 168] width 108 height 22
paste input "text"
type input "*******"
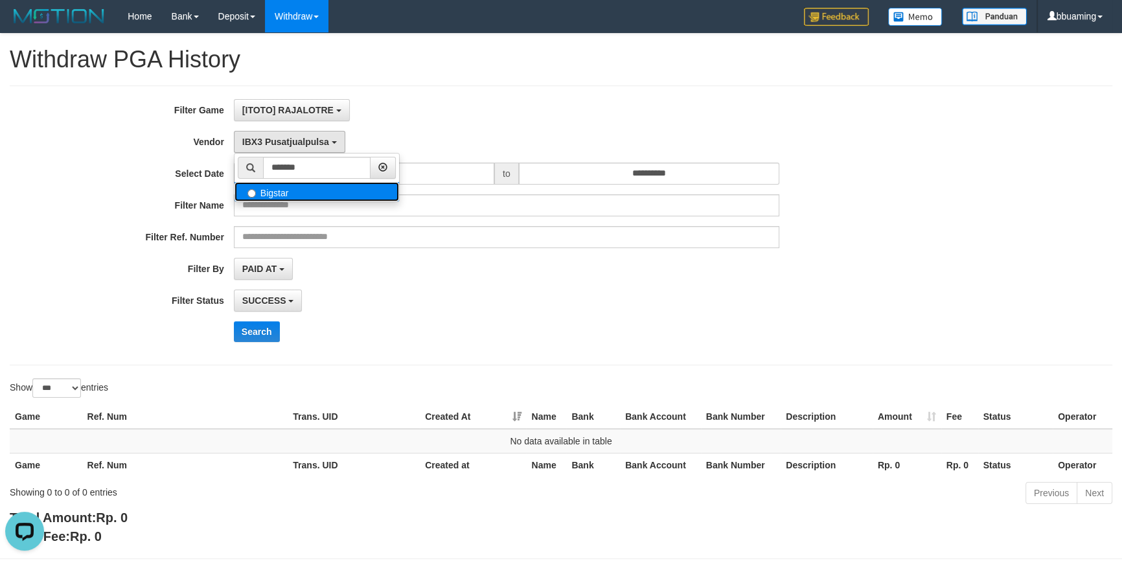
click at [304, 192] on label "Bigstar" at bounding box center [317, 191] width 165 height 19
select select "**********"
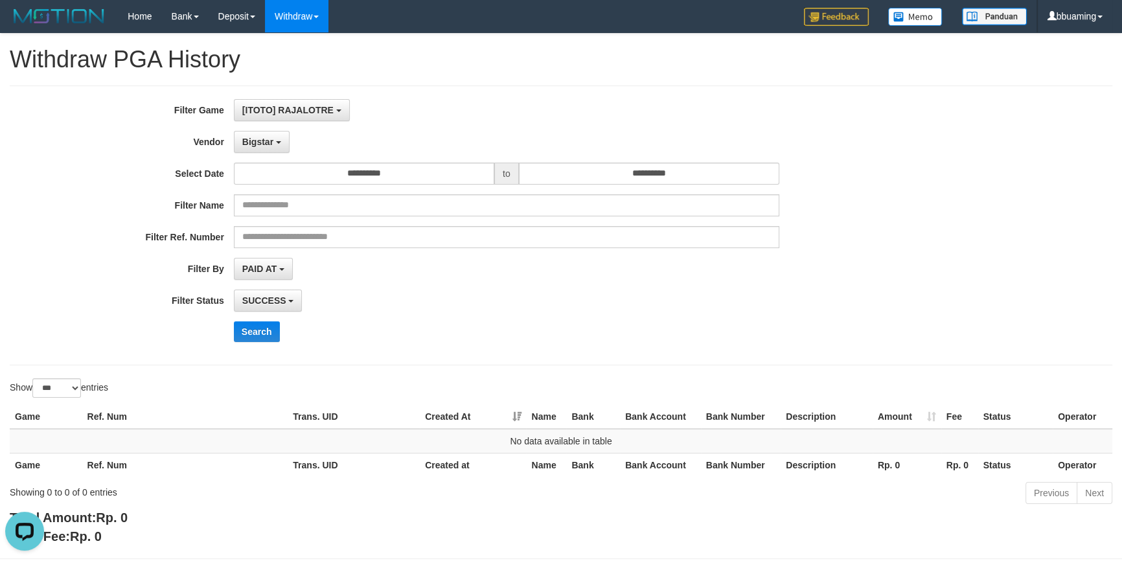
click at [249, 345] on div "**********" at bounding box center [467, 225] width 935 height 253
click at [253, 331] on button "Search" at bounding box center [257, 331] width 46 height 21
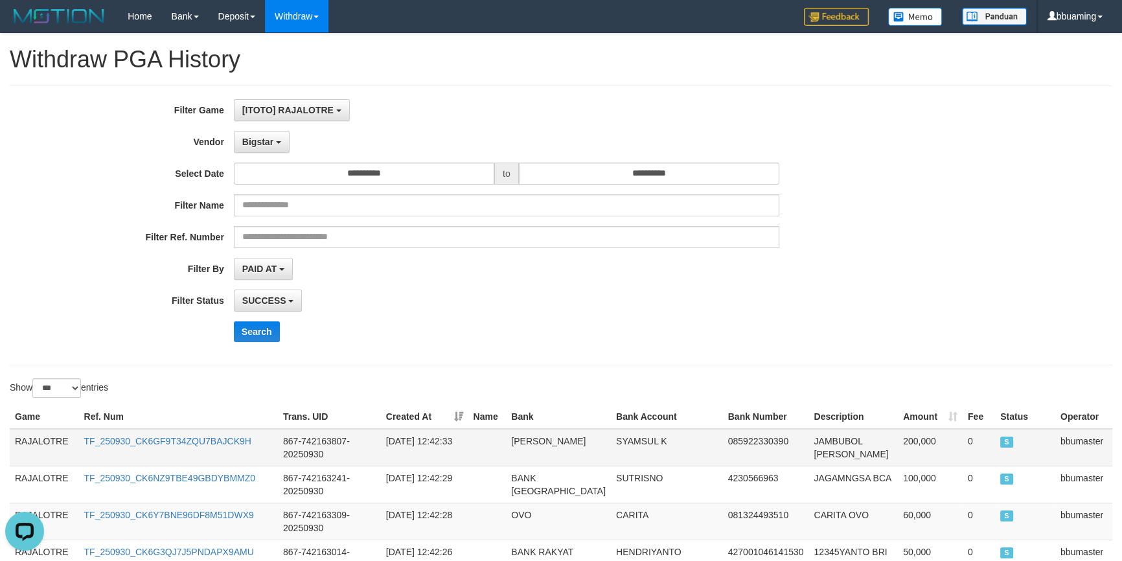
click at [28, 439] on td "RAJALOTRE" at bounding box center [44, 448] width 69 height 38
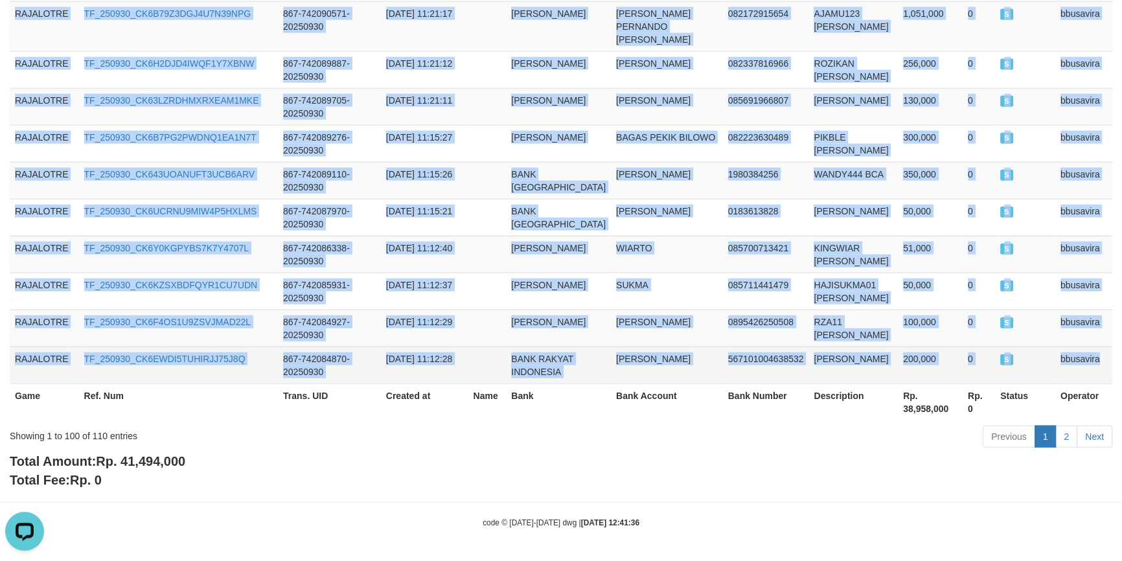
click at [1071, 347] on td "bbusavira" at bounding box center [1083, 365] width 57 height 37
copy tbody "RAJALOTRE TF_250930_CK6GF9T34ZQU7BAJCK9H 867-742163807-20250930 2025-09-30 12:4…"
click at [1071, 440] on link "2" at bounding box center [1066, 437] width 22 height 22
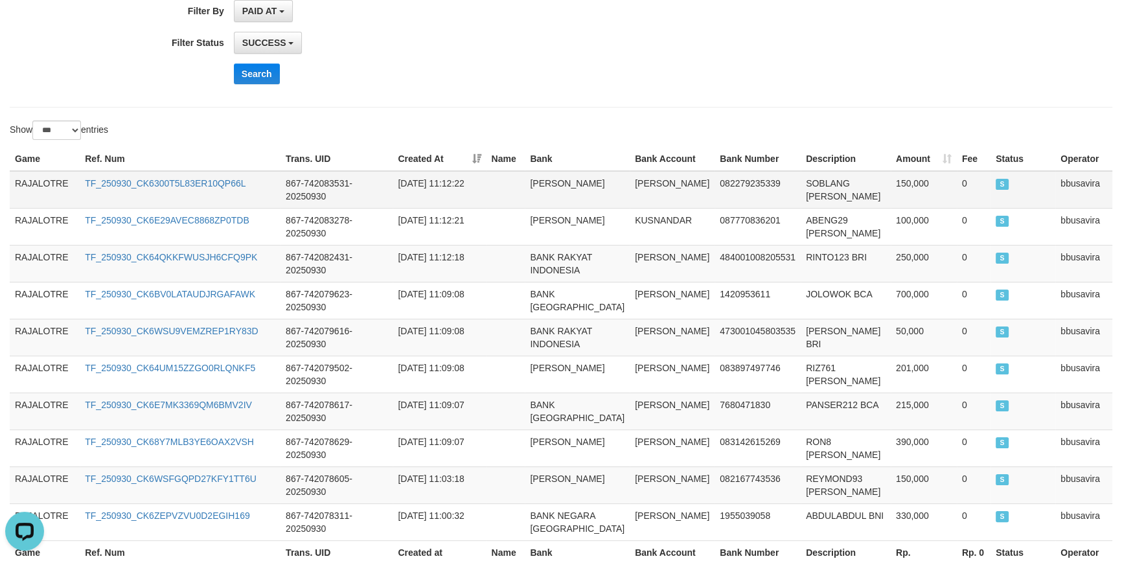
scroll to position [85, 0]
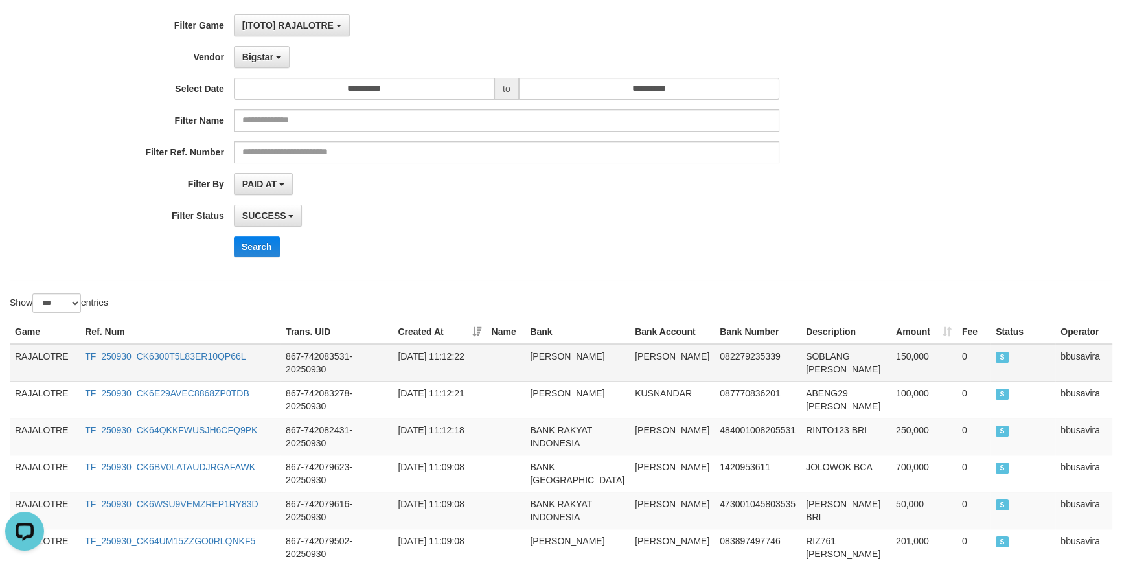
click at [45, 354] on td "RAJALOTRE" at bounding box center [45, 363] width 70 height 38
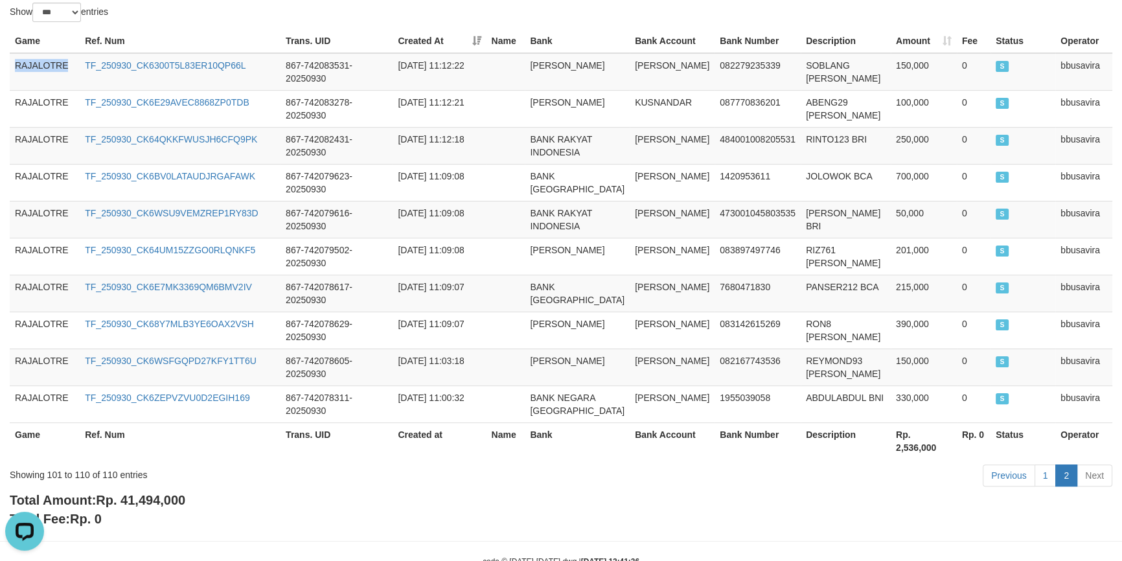
scroll to position [439, 0]
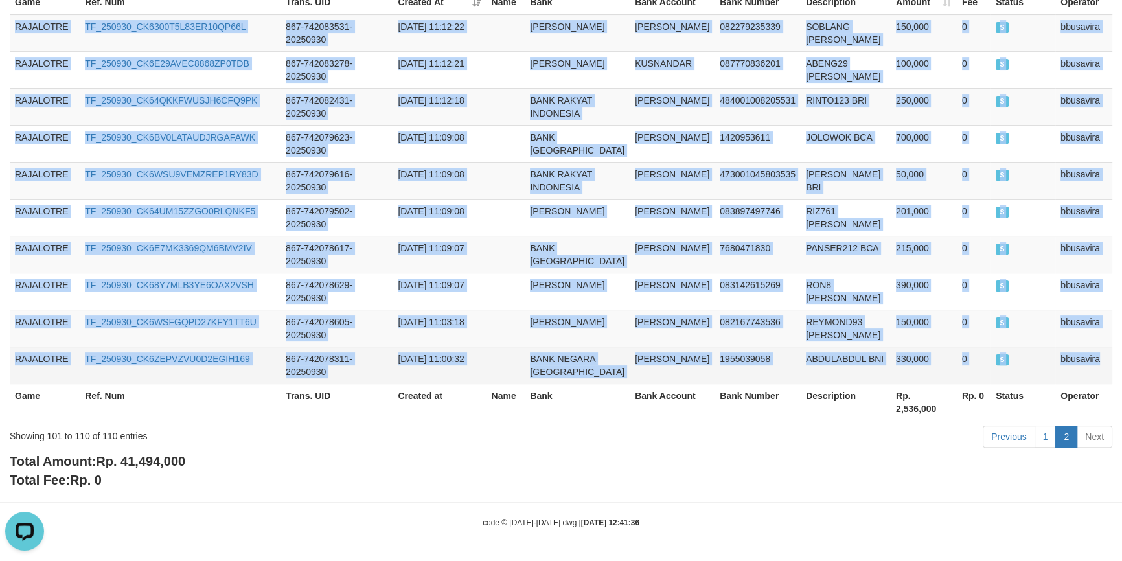
click at [1077, 354] on td "bbusavira" at bounding box center [1083, 365] width 57 height 37
copy tbody "RAJALOTRE TF_250930_CK6300T5L83ER10QP66L 867-742083531-20250930 2025-09-30 11:1…"
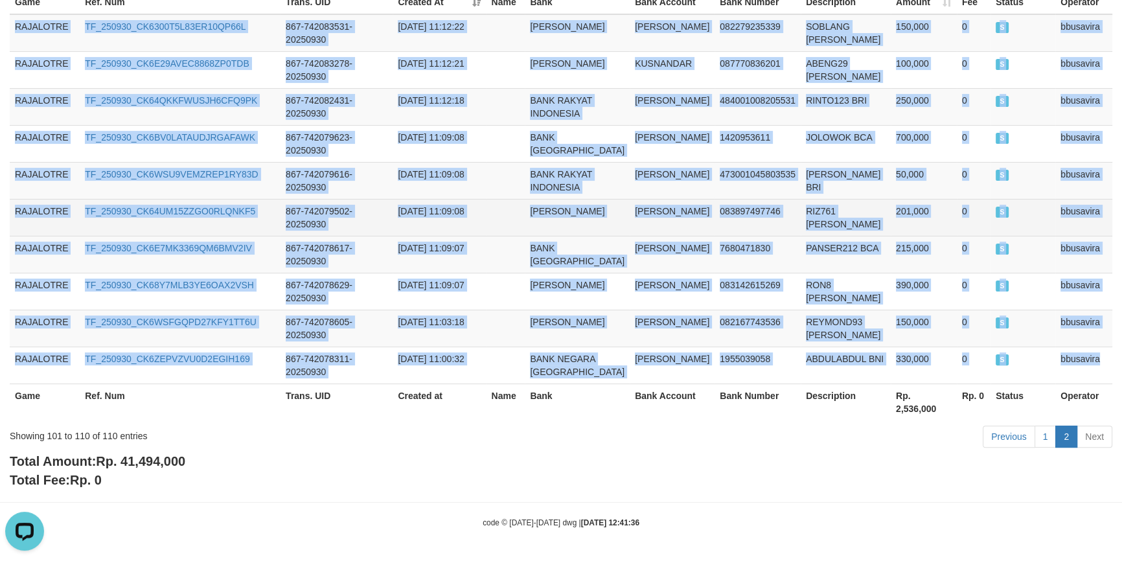
click at [463, 232] on td "2025-09-30 11:09:08" at bounding box center [439, 217] width 93 height 37
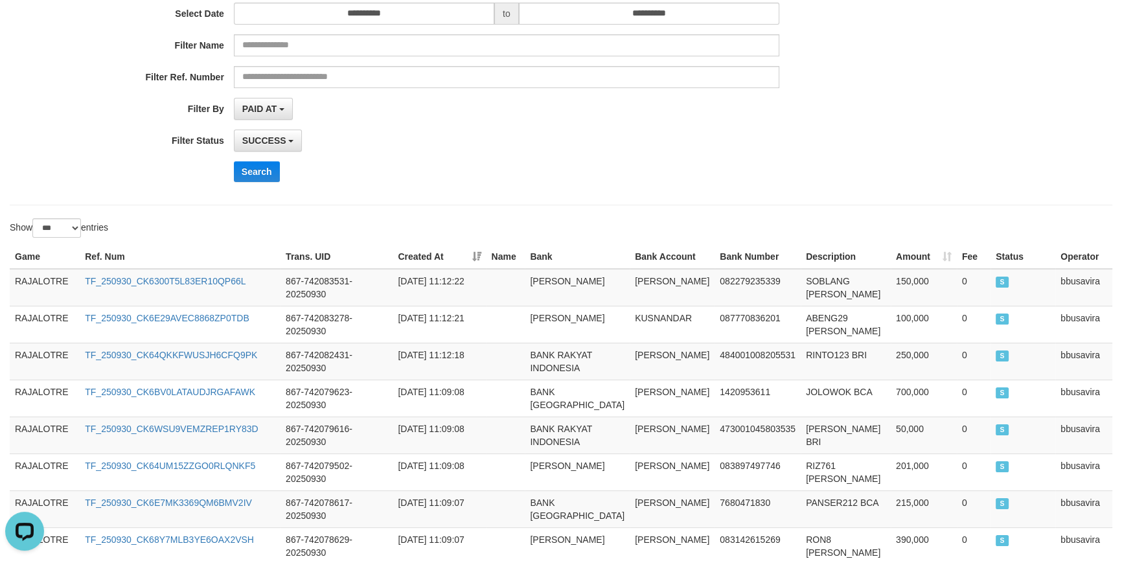
scroll to position [0, 0]
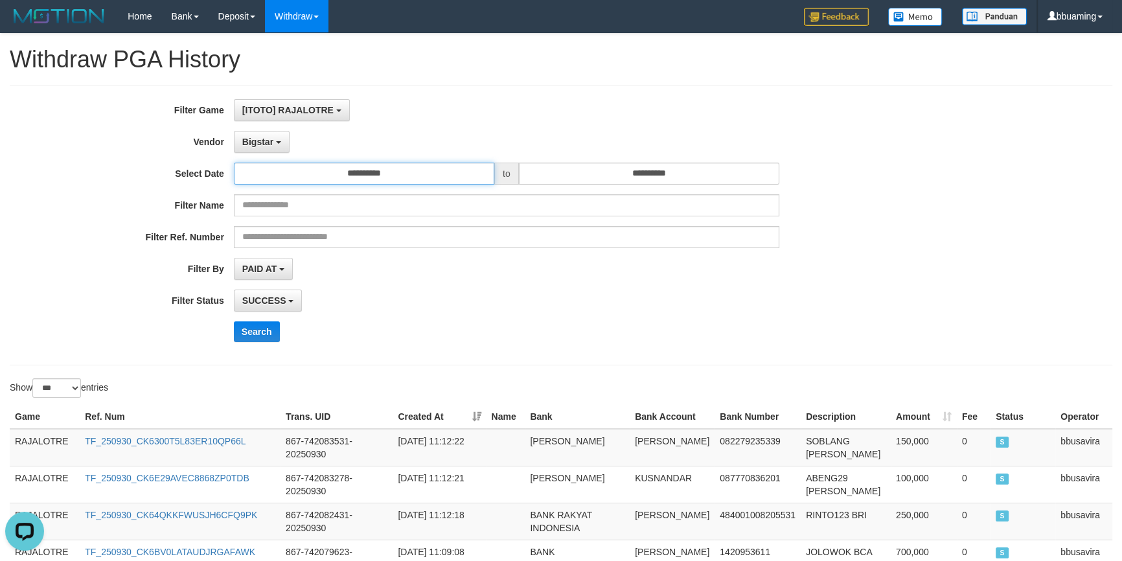
click at [358, 172] on input "**********" at bounding box center [364, 174] width 260 height 22
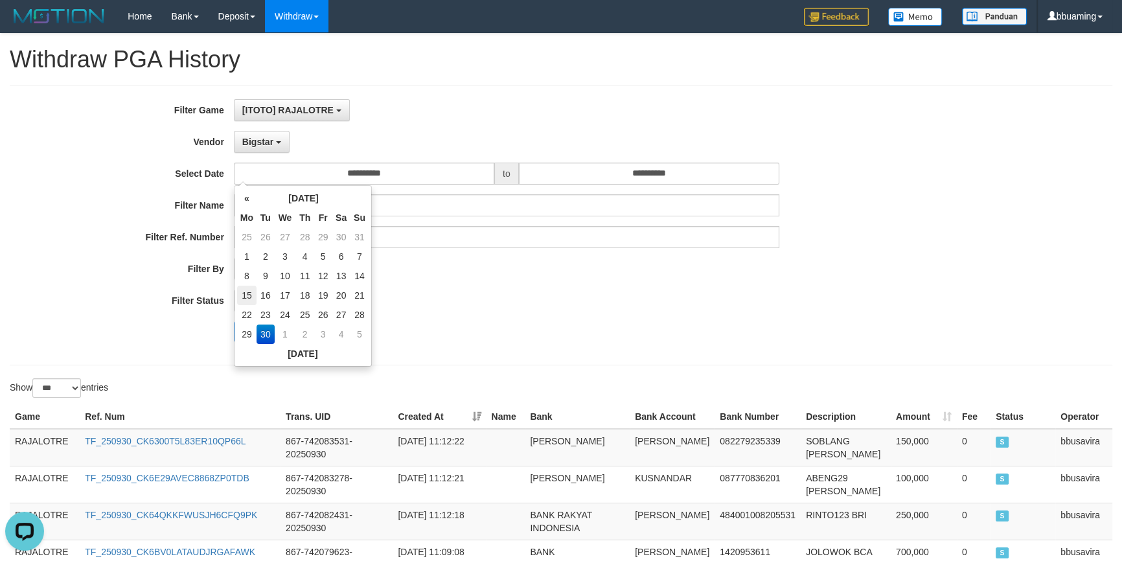
click at [241, 292] on td "15" at bounding box center [246, 295] width 19 height 19
type input "**********"
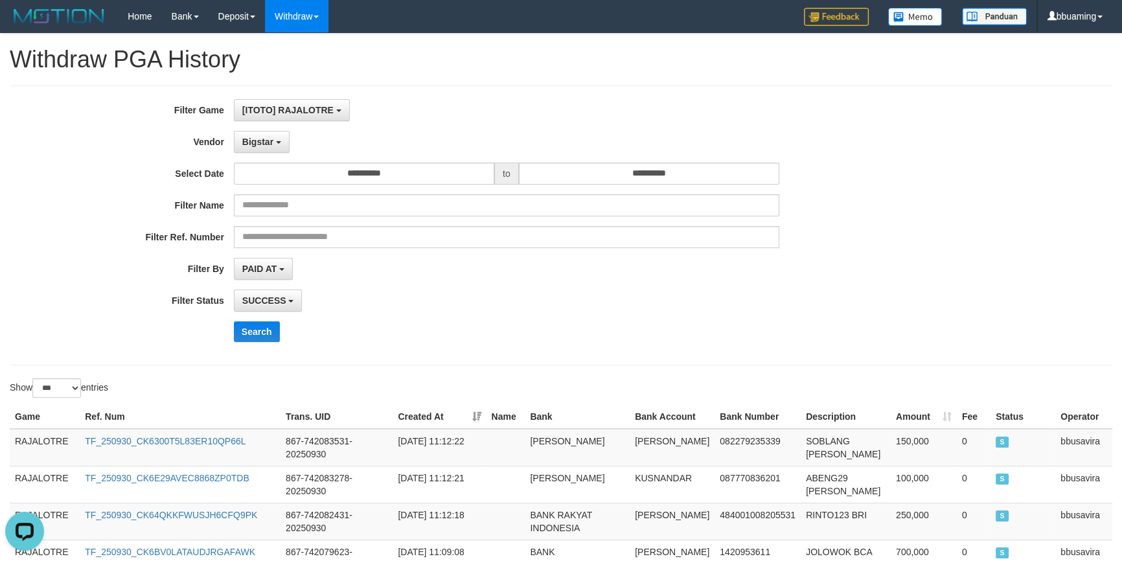
click at [578, 187] on div "**********" at bounding box center [467, 225] width 935 height 253
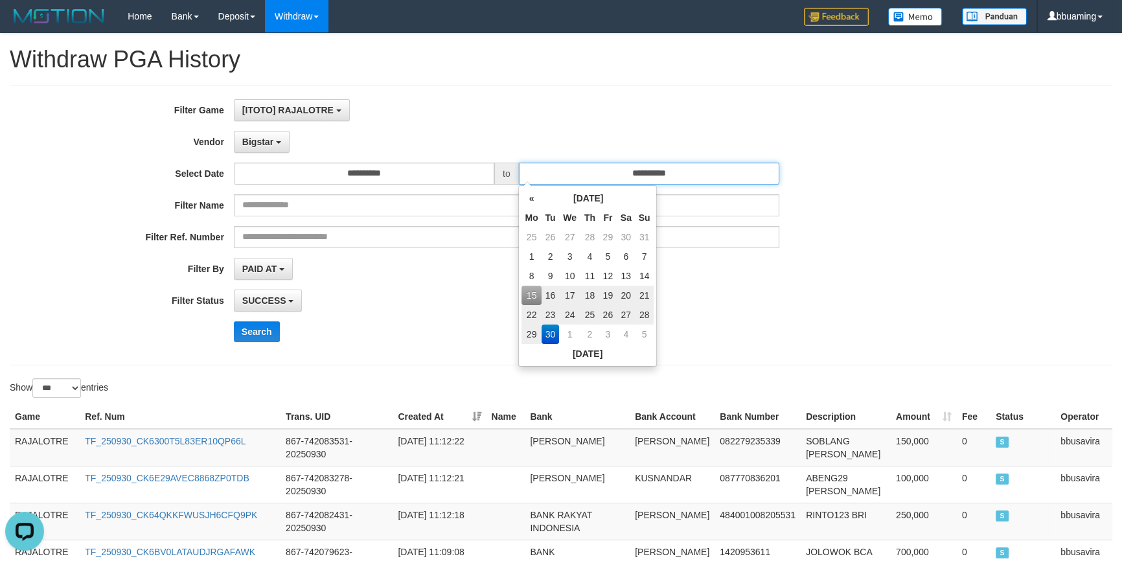
click at [590, 174] on input "**********" at bounding box center [649, 174] width 260 height 22
click at [647, 295] on td "21" at bounding box center [645, 295] width 18 height 19
type input "**********"
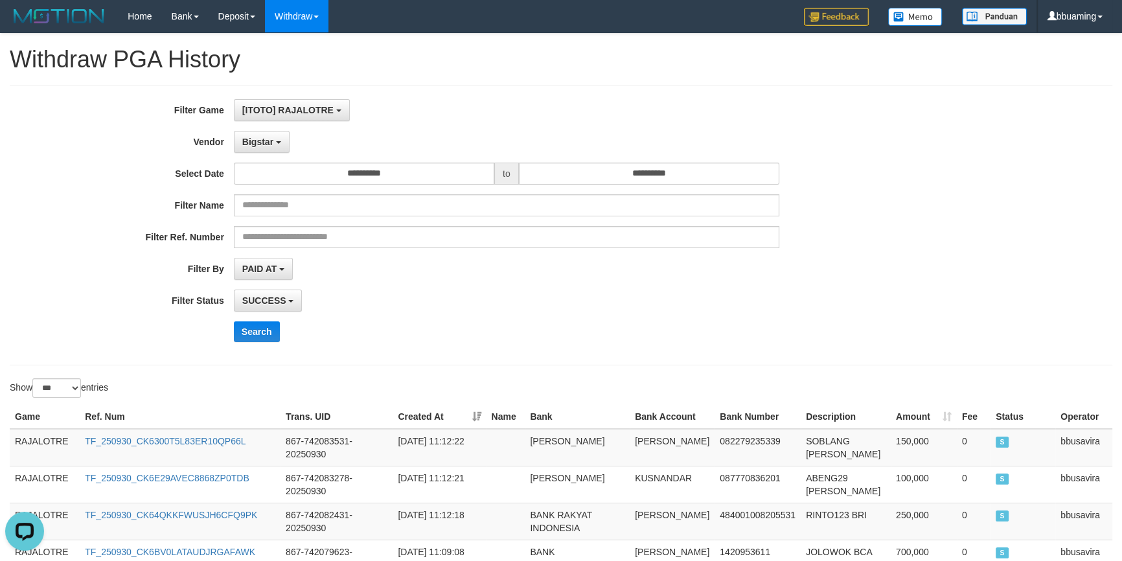
click at [719, 305] on div "SUCCESS SUCCESS ON PROCESS FAILED" at bounding box center [506, 301] width 545 height 22
click at [255, 334] on button "Search" at bounding box center [257, 331] width 46 height 21
click at [275, 141] on button "Bigstar" at bounding box center [262, 142] width 56 height 22
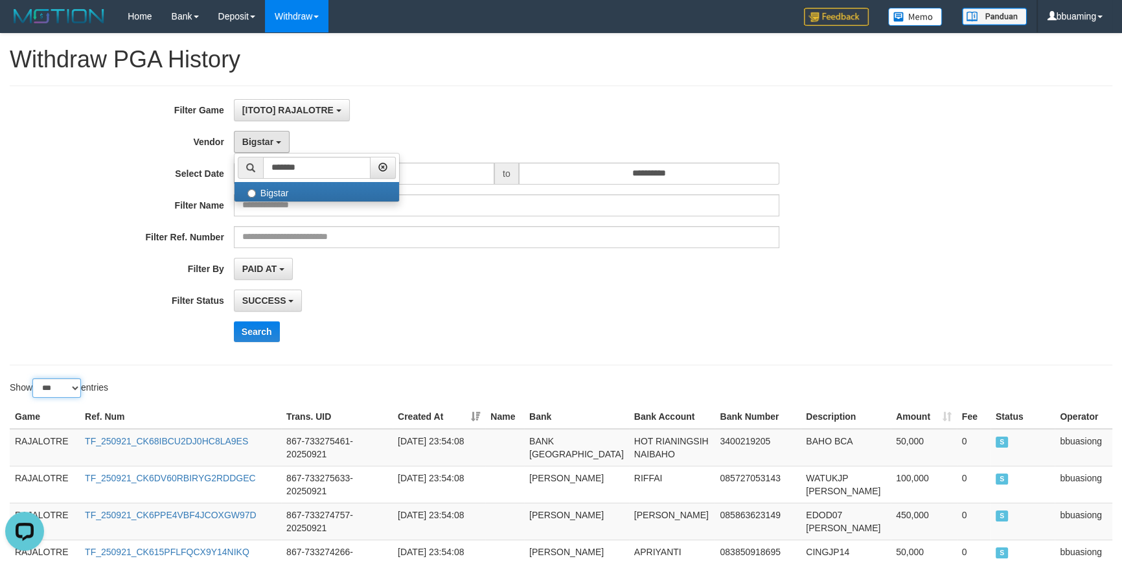
click at [59, 390] on select "** ** ** ***" at bounding box center [56, 387] width 49 height 19
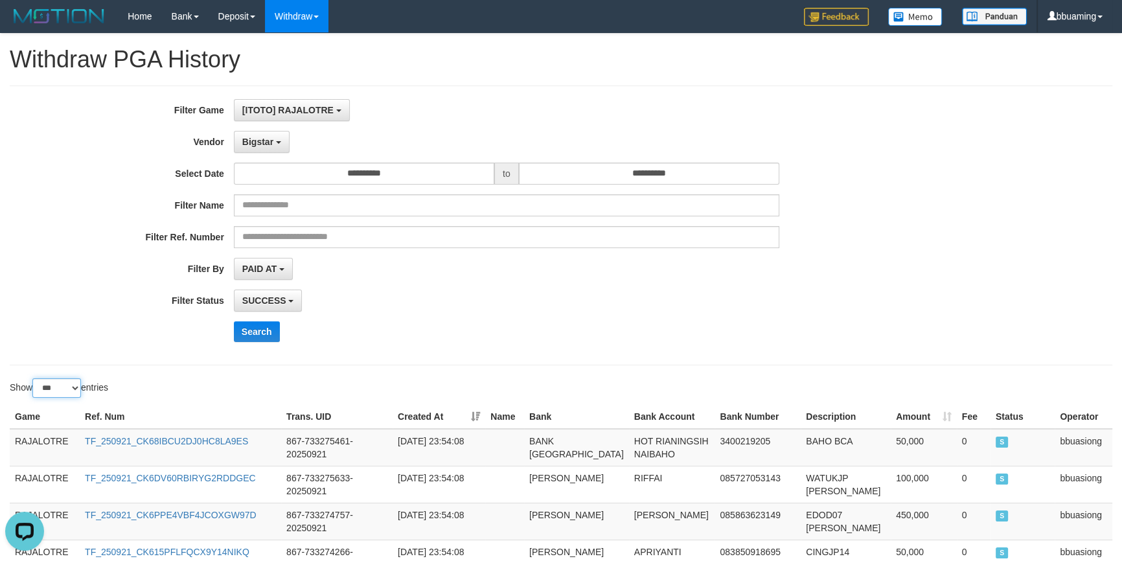
select select "**"
click at [34, 378] on select "** ** ** ***" at bounding box center [56, 387] width 49 height 19
click at [248, 139] on span "Bigstar" at bounding box center [257, 142] width 31 height 10
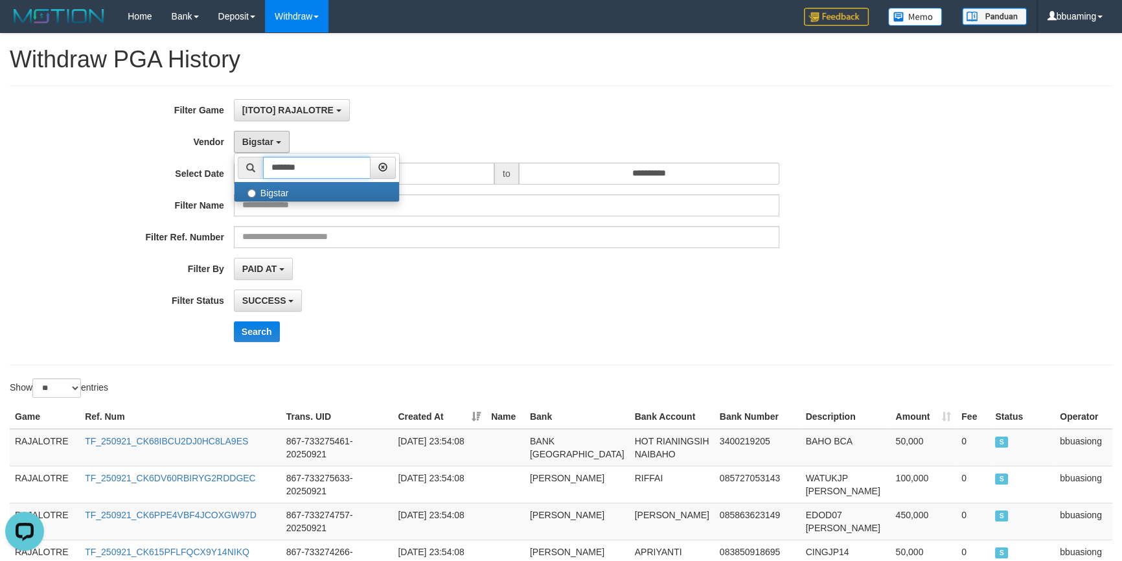
click at [281, 161] on input "*******" at bounding box center [317, 168] width 108 height 22
paste input "**********"
type input "**********"
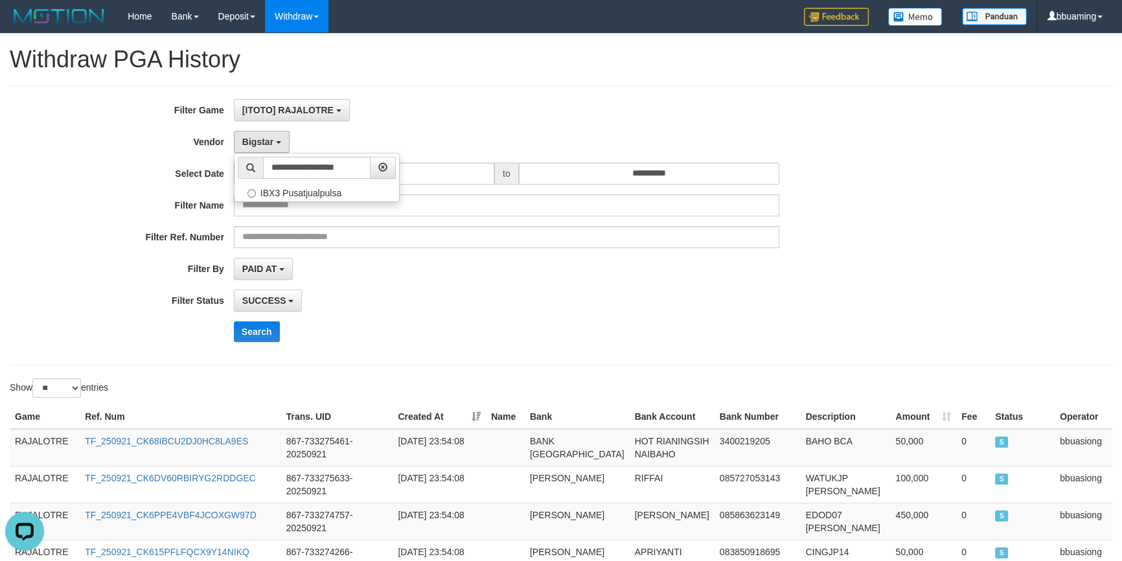
click at [261, 317] on div "**********" at bounding box center [467, 225] width 935 height 253
click at [266, 142] on span "Bigstar" at bounding box center [257, 142] width 31 height 10
click at [300, 163] on input "**********" at bounding box center [317, 168] width 108 height 22
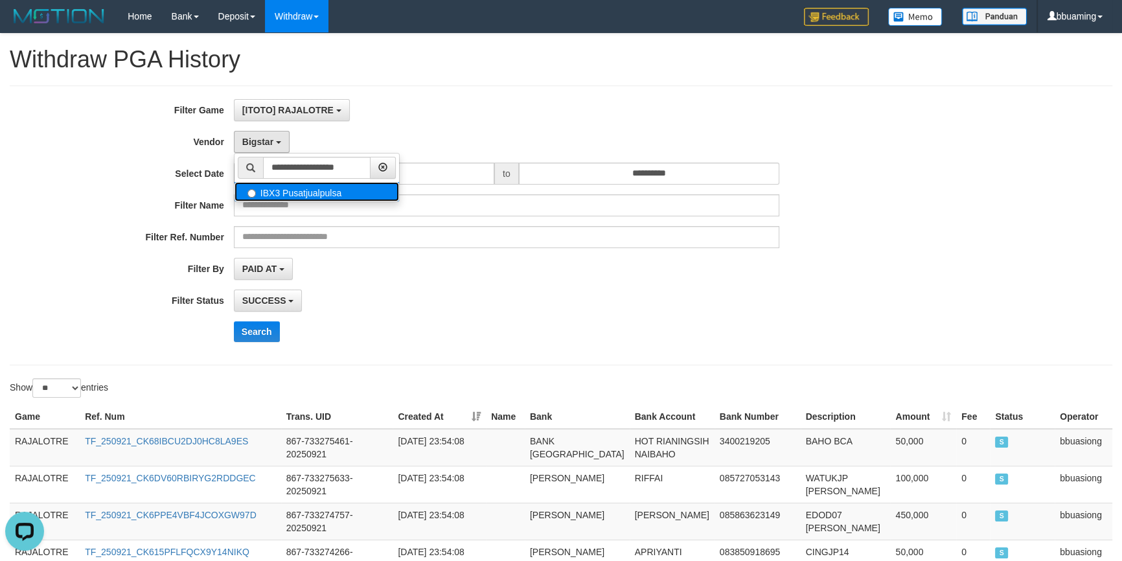
click at [282, 196] on label "IBX3 Pusatjualpulsa" at bounding box center [317, 191] width 165 height 19
select select "**********"
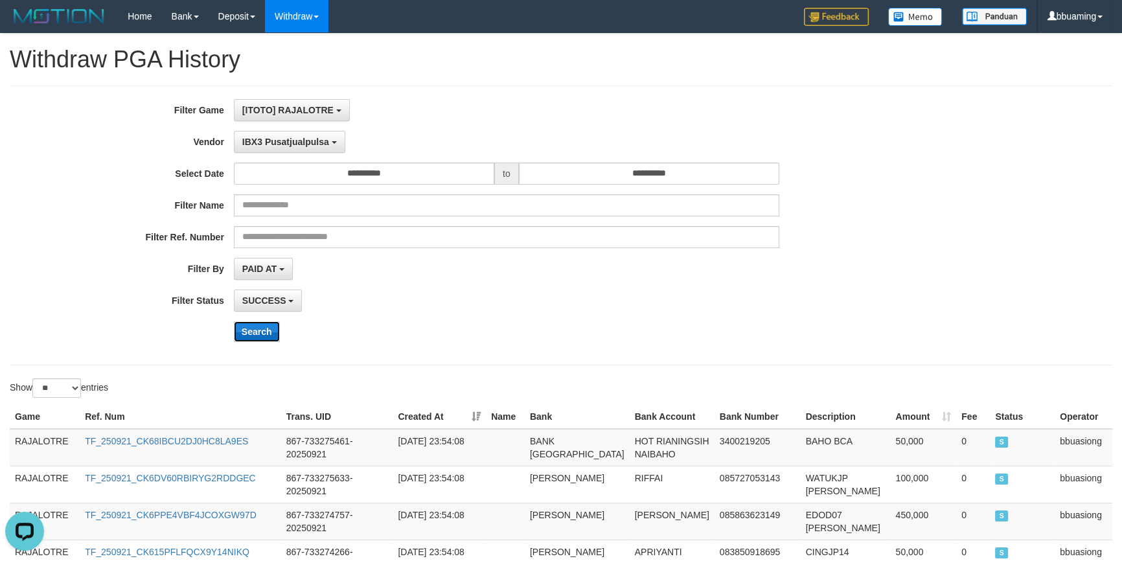
click at [255, 327] on button "Search" at bounding box center [257, 331] width 46 height 21
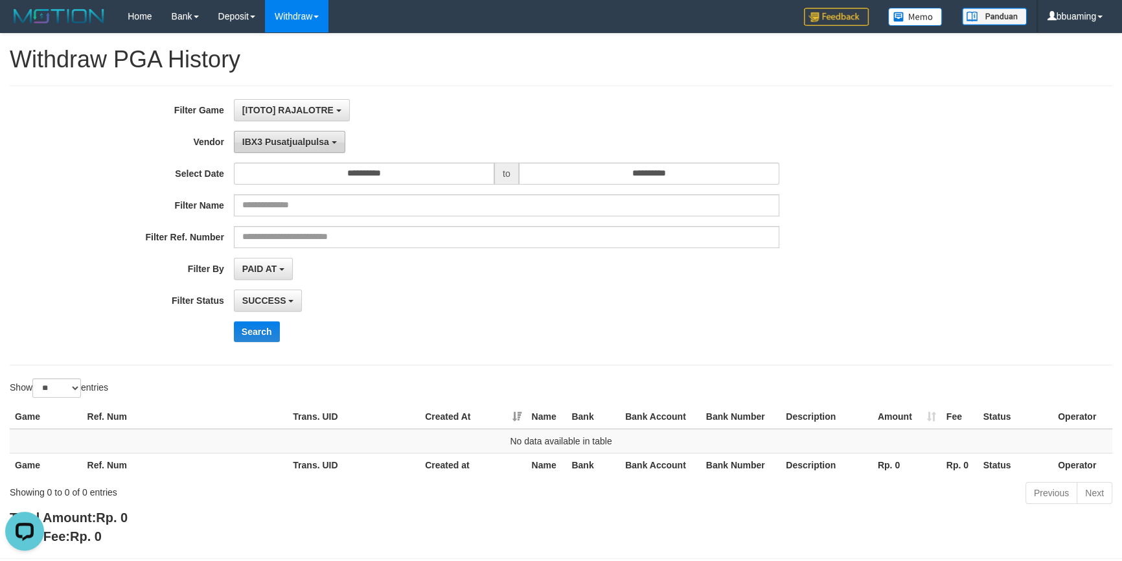
click at [270, 134] on button "IBX3 Pusatjualpulsa" at bounding box center [289, 142] width 111 height 22
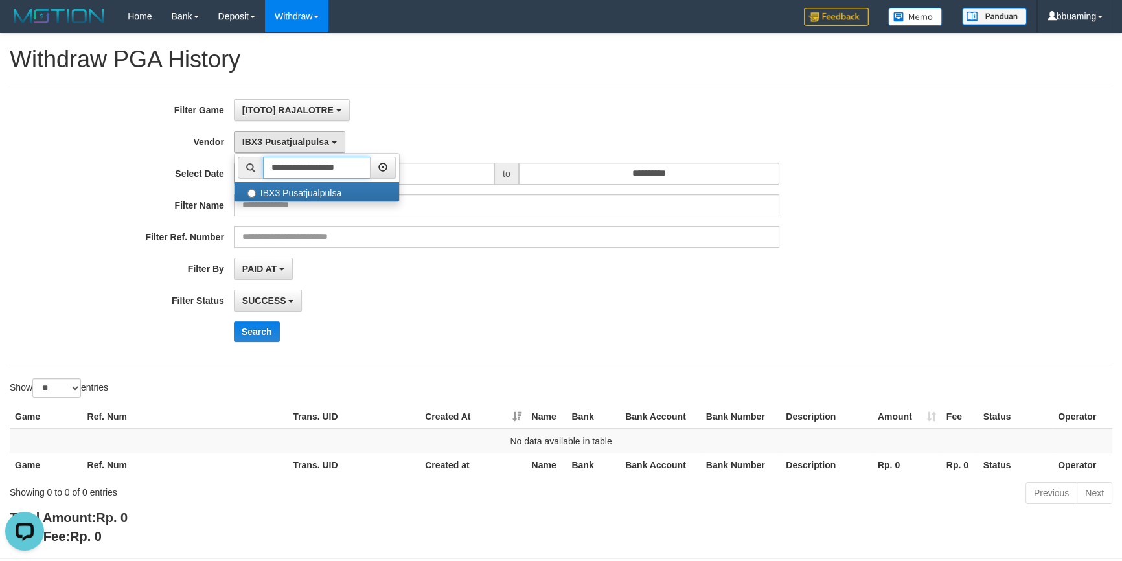
click at [304, 171] on input "**********" at bounding box center [317, 168] width 108 height 22
paste input "text"
type input "*****"
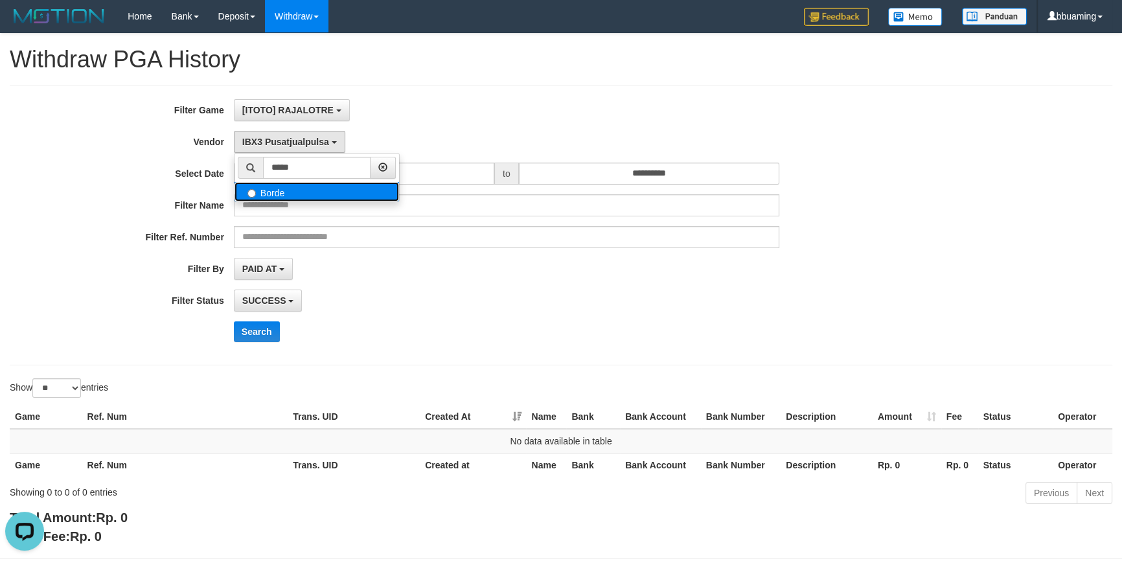
click at [310, 190] on label "Borde" at bounding box center [317, 191] width 165 height 19
select select "**********"
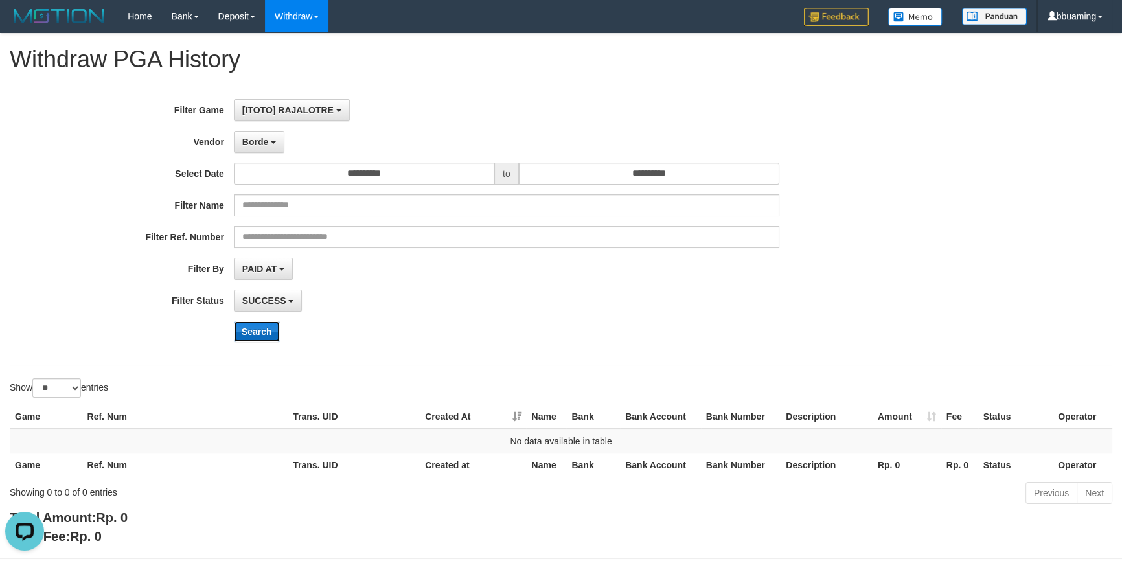
click at [266, 325] on button "Search" at bounding box center [257, 331] width 46 height 21
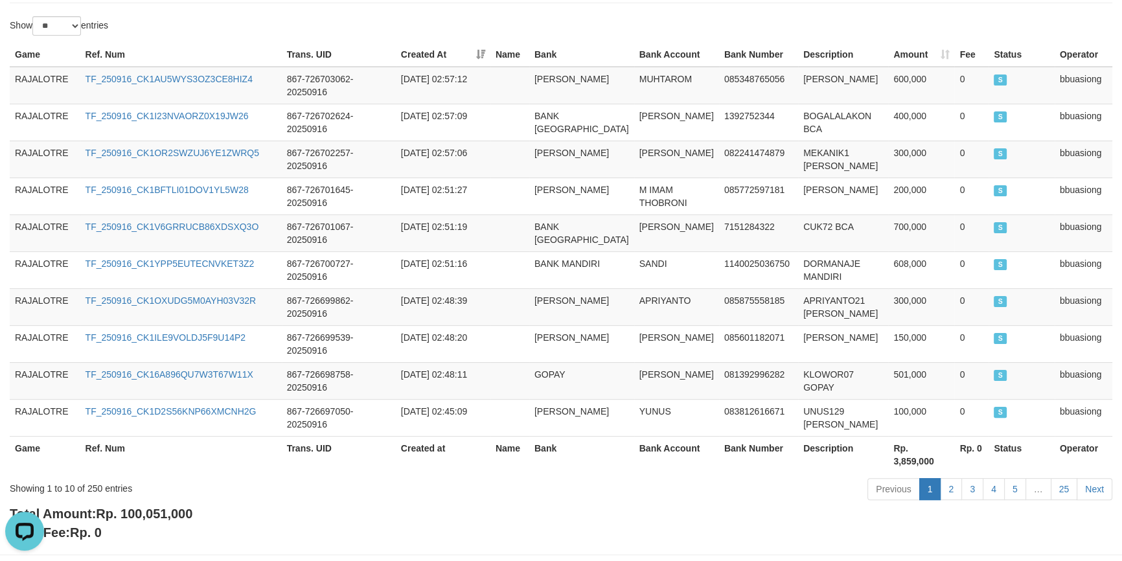
scroll to position [387, 0]
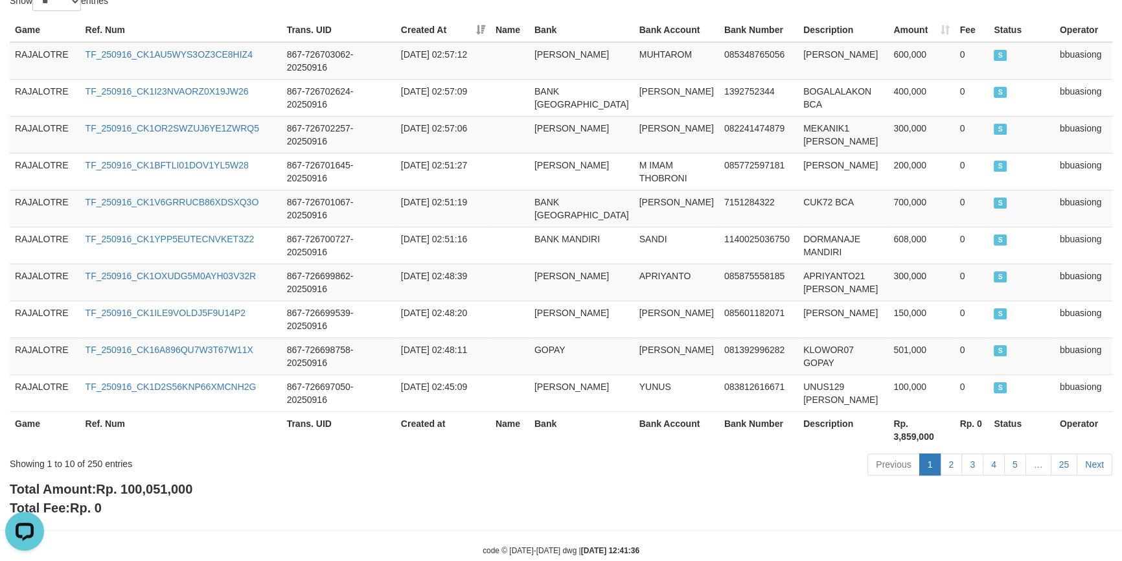
click at [174, 482] on span "Rp. 100,051,000" at bounding box center [144, 489] width 97 height 14
copy span "100,051,000"
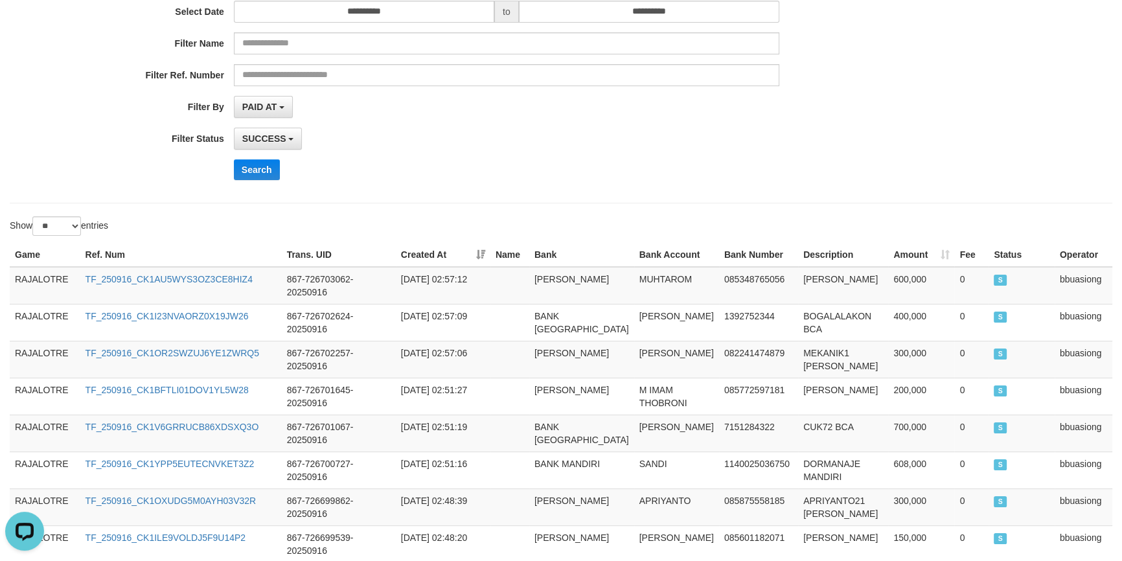
scroll to position [0, 0]
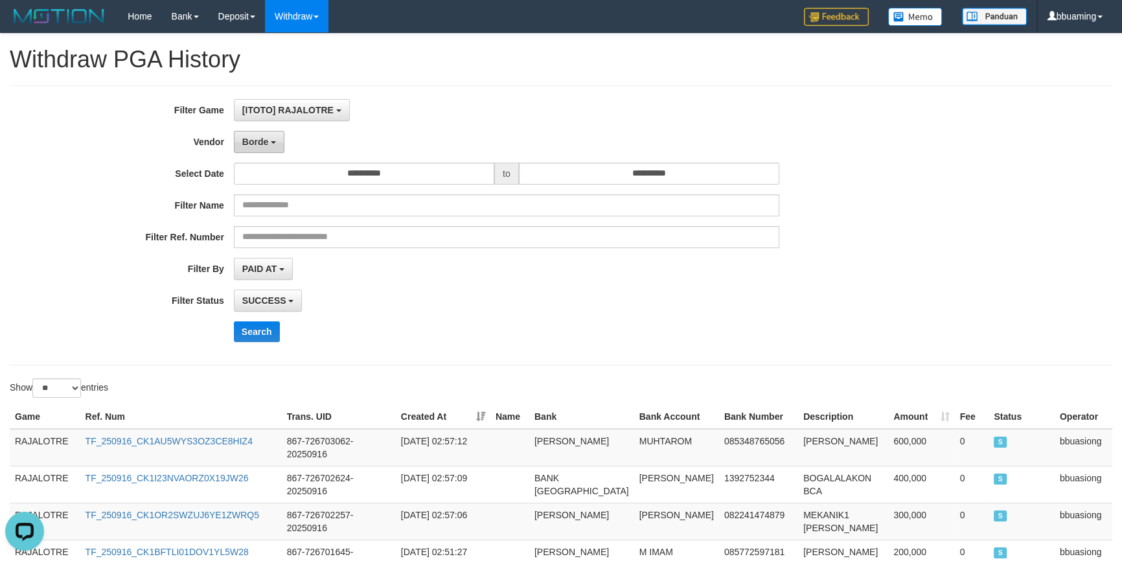
click at [242, 131] on button "Borde" at bounding box center [259, 142] width 51 height 22
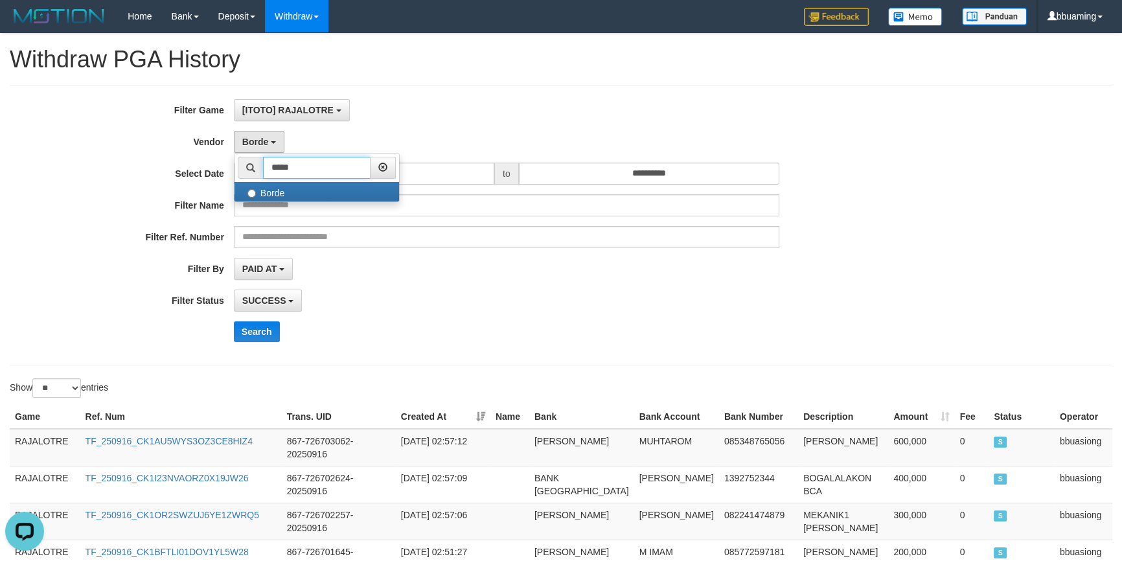
click at [338, 176] on input "*****" at bounding box center [317, 168] width 108 height 22
paste input "text"
type input "*****"
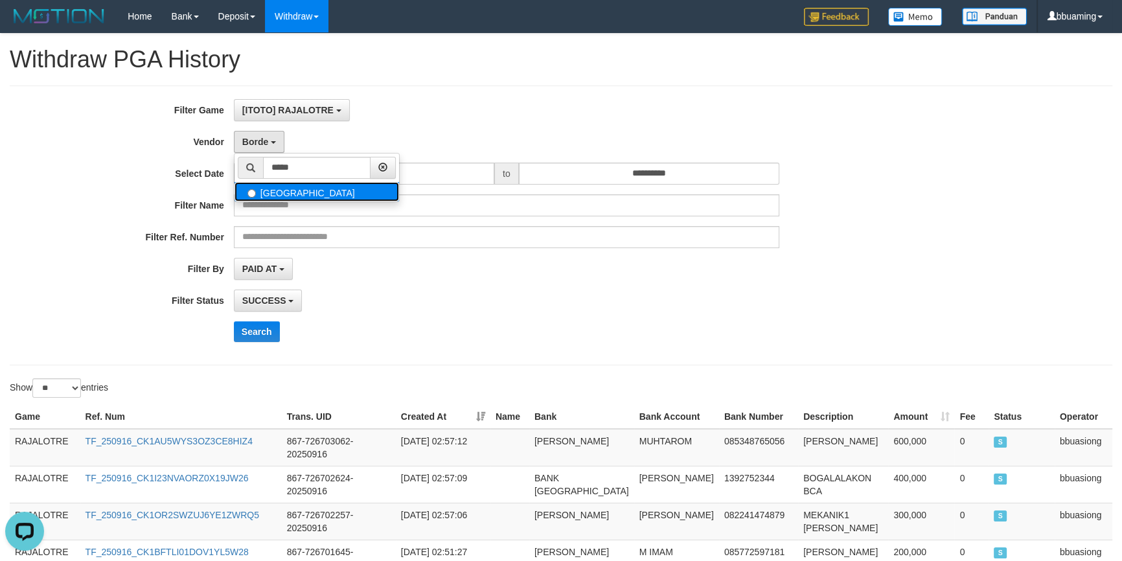
click at [286, 193] on label "[GEOGRAPHIC_DATA]" at bounding box center [317, 191] width 165 height 19
select select "**********"
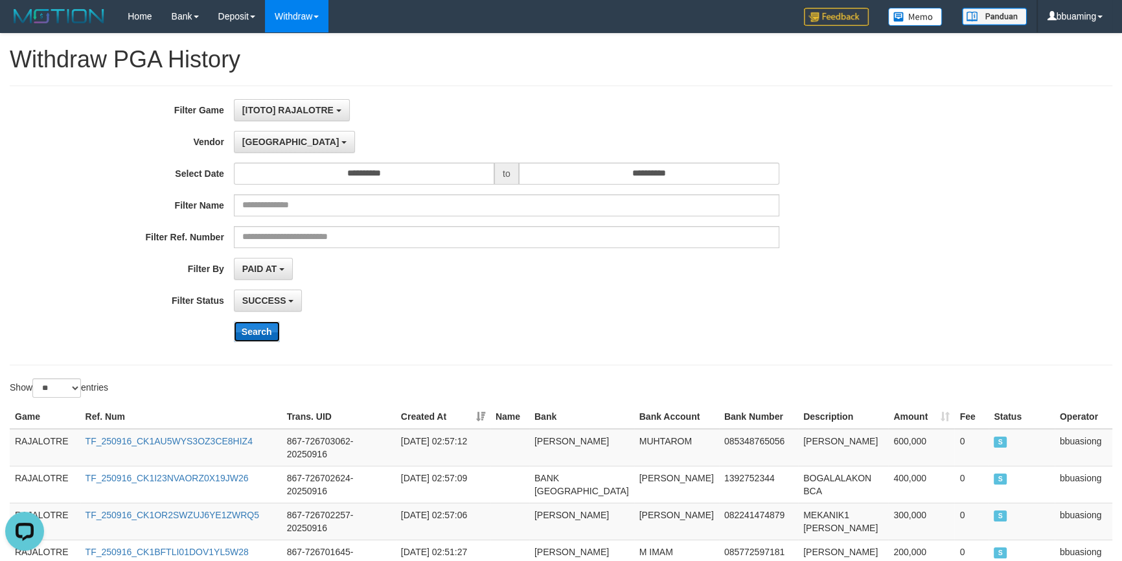
click at [264, 330] on button "Search" at bounding box center [257, 331] width 46 height 21
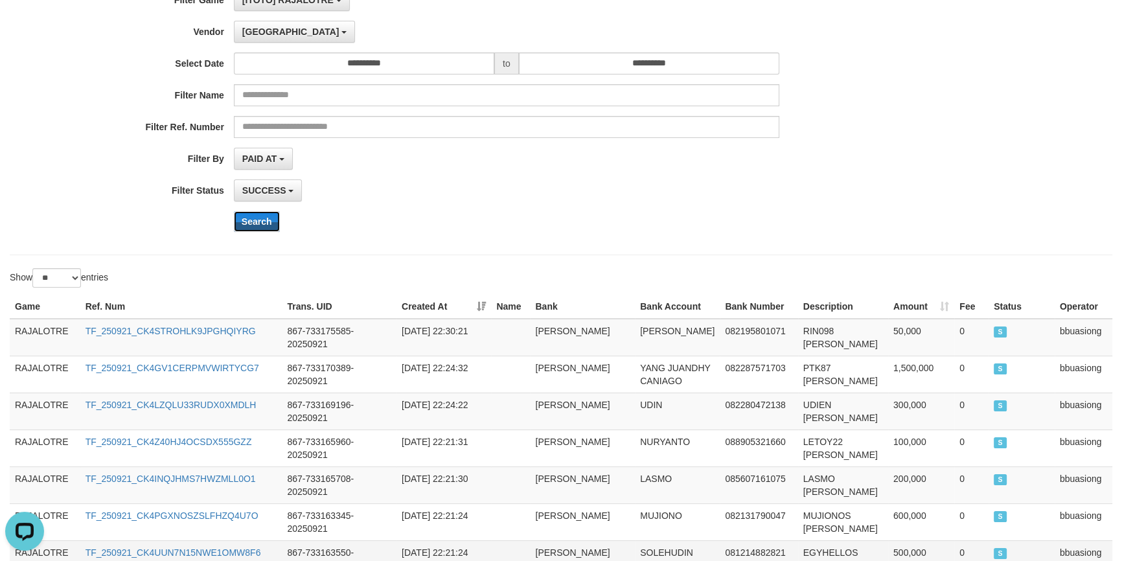
scroll to position [348, 0]
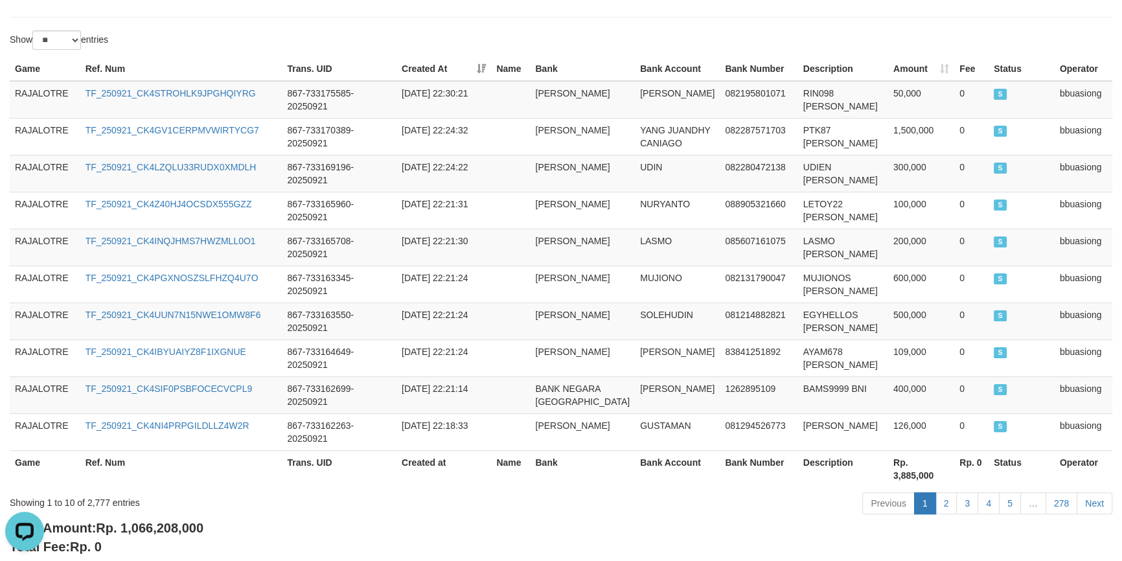
click at [150, 519] on div "Total Amount: Rp. 1,066,208,000 Total Fee: Rp. 0" at bounding box center [561, 537] width 1103 height 37
copy span "1,066,208,000"
drag, startPoint x: 727, startPoint y: 463, endPoint x: 691, endPoint y: 460, distance: 37.1
click at [726, 519] on div "Total Amount: Rp. 1,066,208,000 Total Fee: Rp. 0" at bounding box center [561, 537] width 1103 height 37
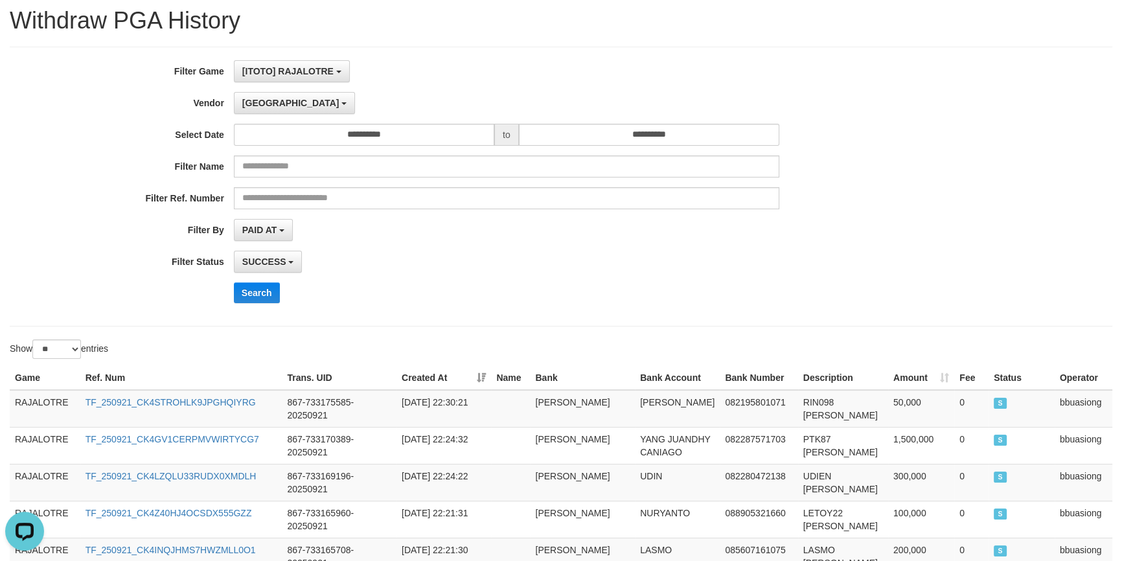
scroll to position [0, 0]
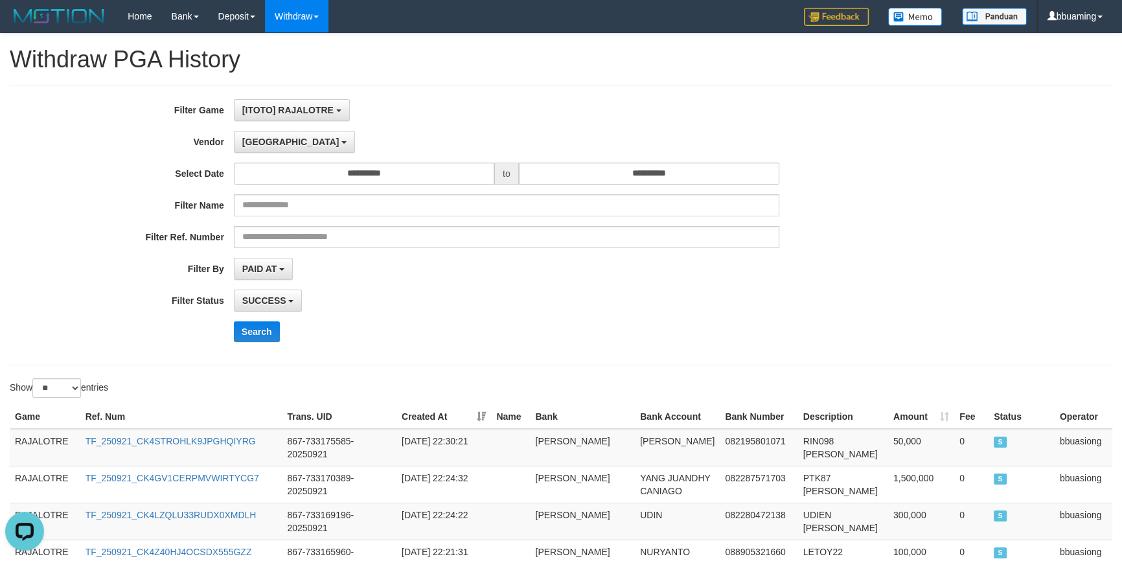
click at [507, 331] on div "Search" at bounding box center [585, 331] width 702 height 21
drag, startPoint x: 973, startPoint y: 253, endPoint x: 963, endPoint y: 242, distance: 14.7
click at [973, 253] on div "**********" at bounding box center [561, 225] width 1122 height 253
click at [286, 111] on span "[ITOTO] RAJALOTRE" at bounding box center [287, 110] width 91 height 10
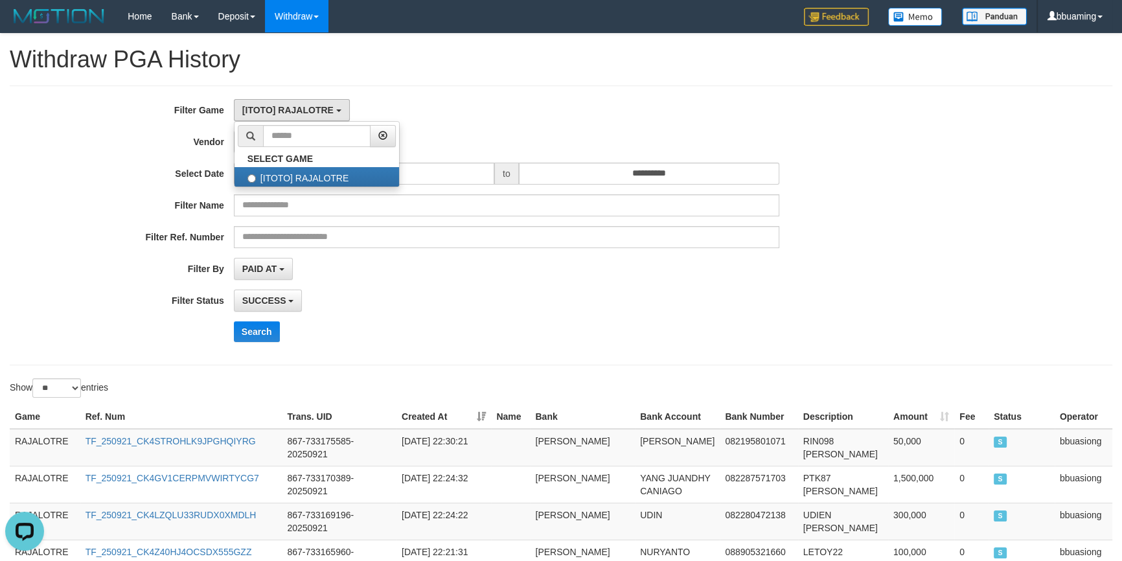
click at [409, 95] on div "**********" at bounding box center [561, 226] width 1103 height 280
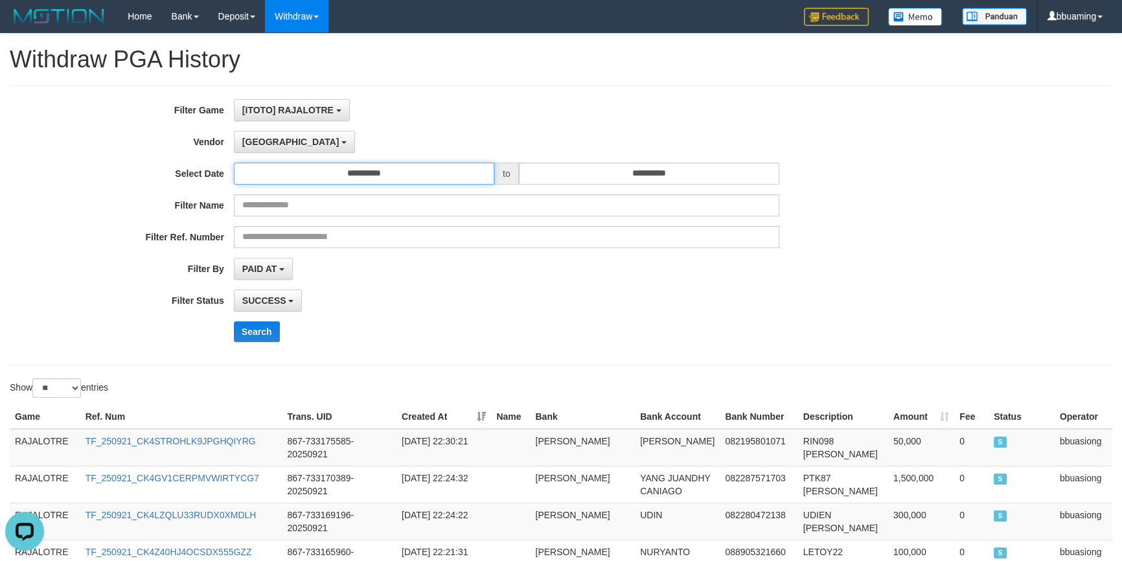
click at [303, 178] on input "**********" at bounding box center [364, 174] width 260 height 22
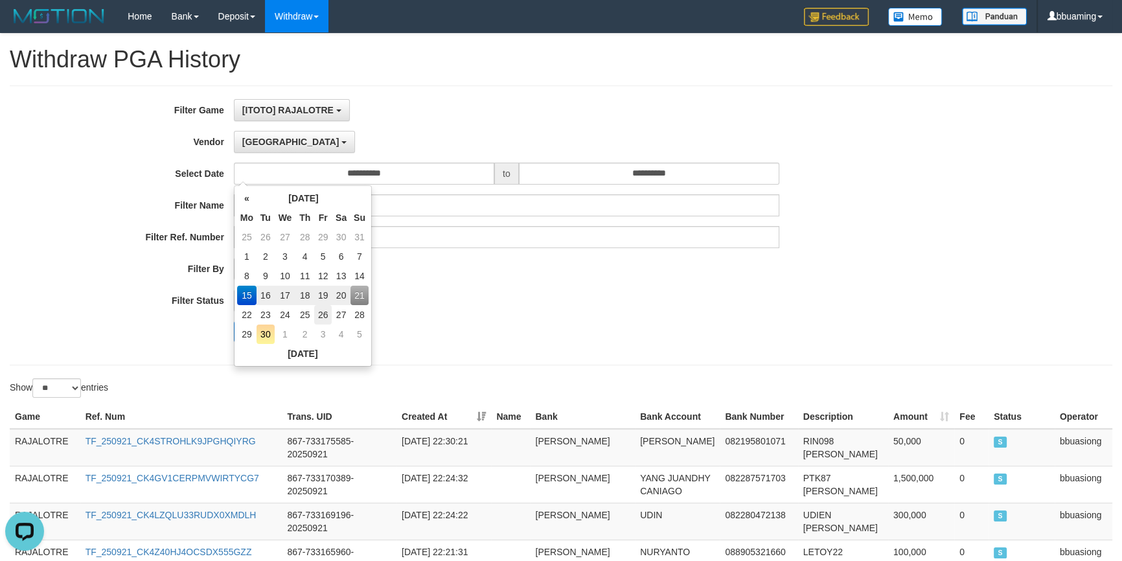
click at [323, 314] on td "26" at bounding box center [322, 314] width 17 height 19
type input "**********"
click at [547, 304] on div "SUCCESS SUCCESS ON PROCESS FAILED" at bounding box center [506, 301] width 545 height 22
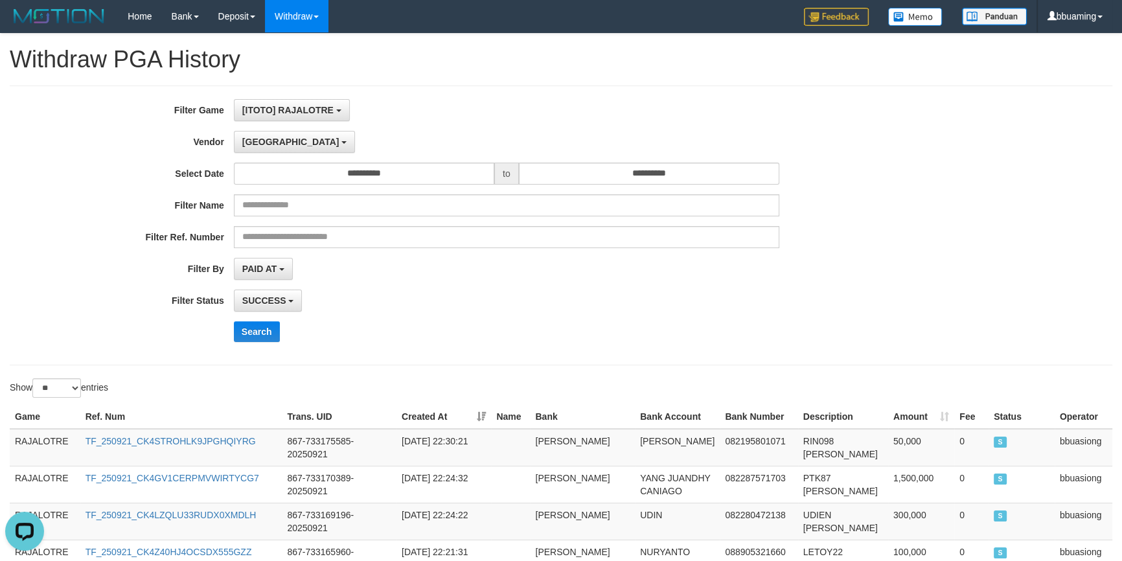
click at [597, 160] on div "**********" at bounding box center [467, 225] width 935 height 253
click at [586, 186] on div "**********" at bounding box center [467, 225] width 935 height 253
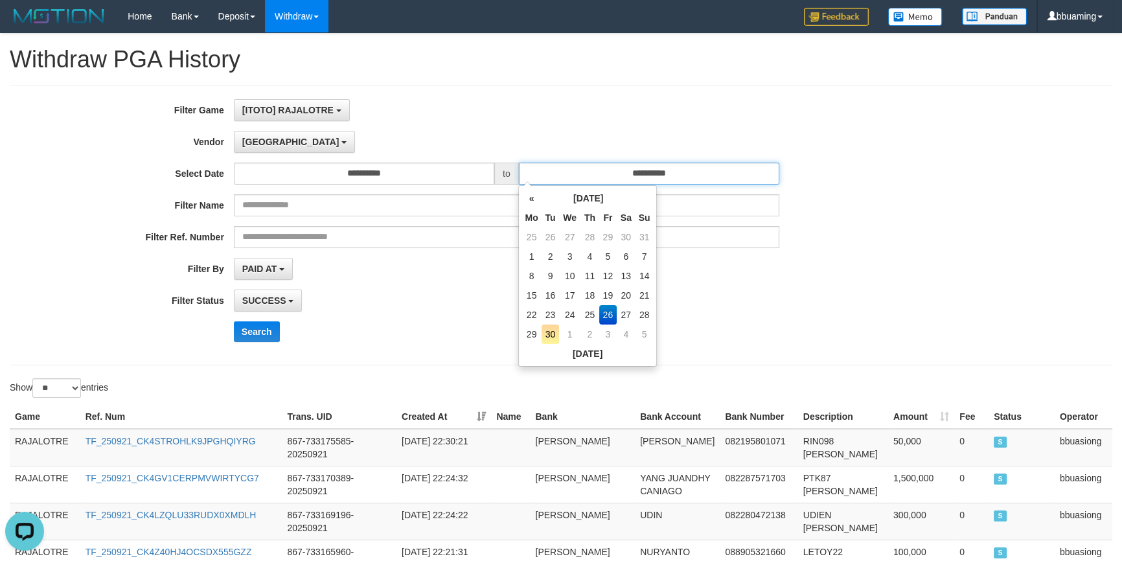
click at [645, 181] on input "**********" at bounding box center [649, 174] width 260 height 22
click at [606, 312] on td "26" at bounding box center [607, 314] width 17 height 19
click at [391, 293] on div "SUCCESS SUCCESS ON PROCESS FAILED" at bounding box center [506, 301] width 545 height 22
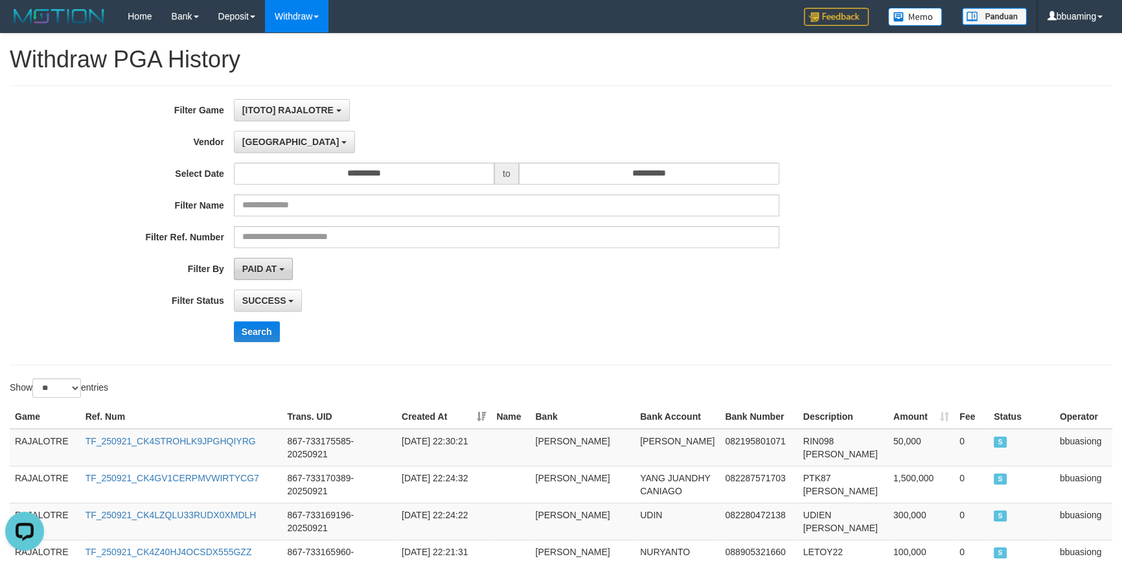
click at [272, 266] on span "PAID AT" at bounding box center [259, 269] width 34 height 10
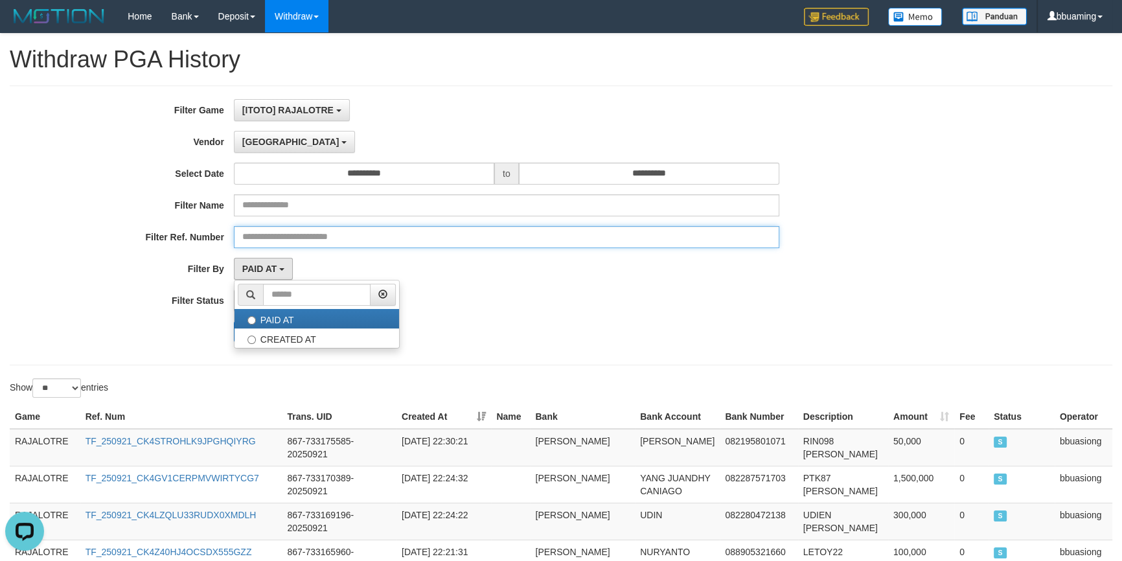
click at [360, 246] on input "text" at bounding box center [506, 237] width 545 height 22
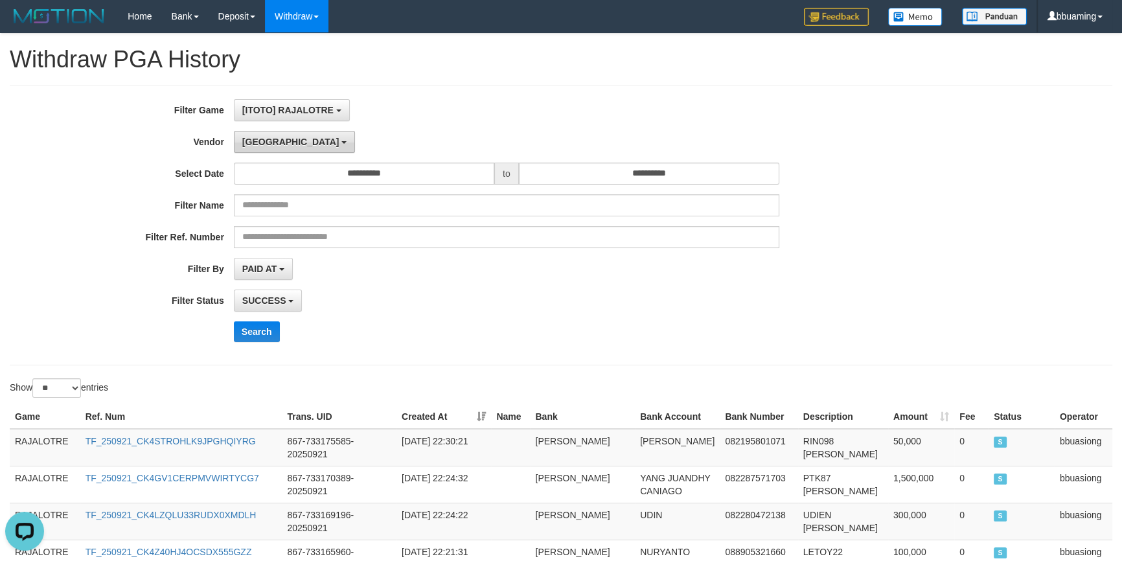
click at [263, 143] on span "[GEOGRAPHIC_DATA]" at bounding box center [290, 142] width 97 height 10
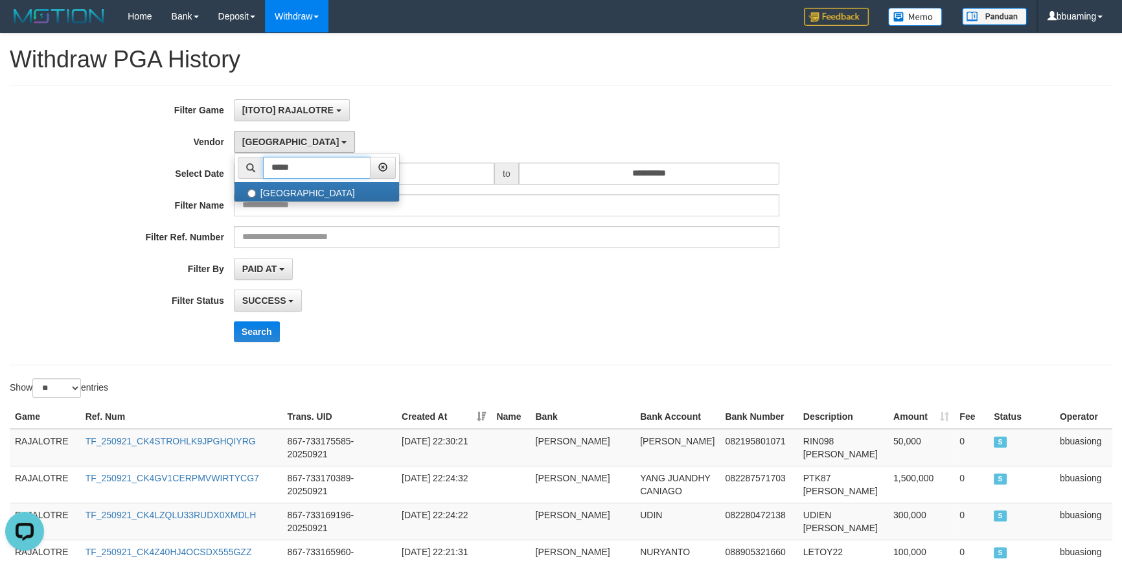
click at [306, 162] on input "*****" at bounding box center [317, 168] width 108 height 22
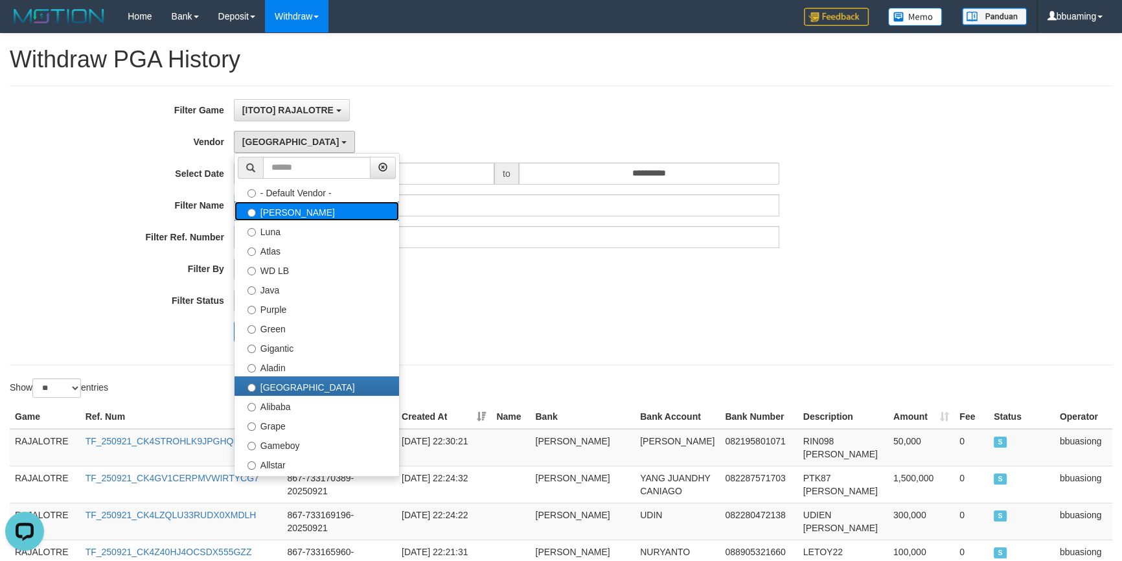
click at [291, 214] on label "[PERSON_NAME]" at bounding box center [317, 210] width 165 height 19
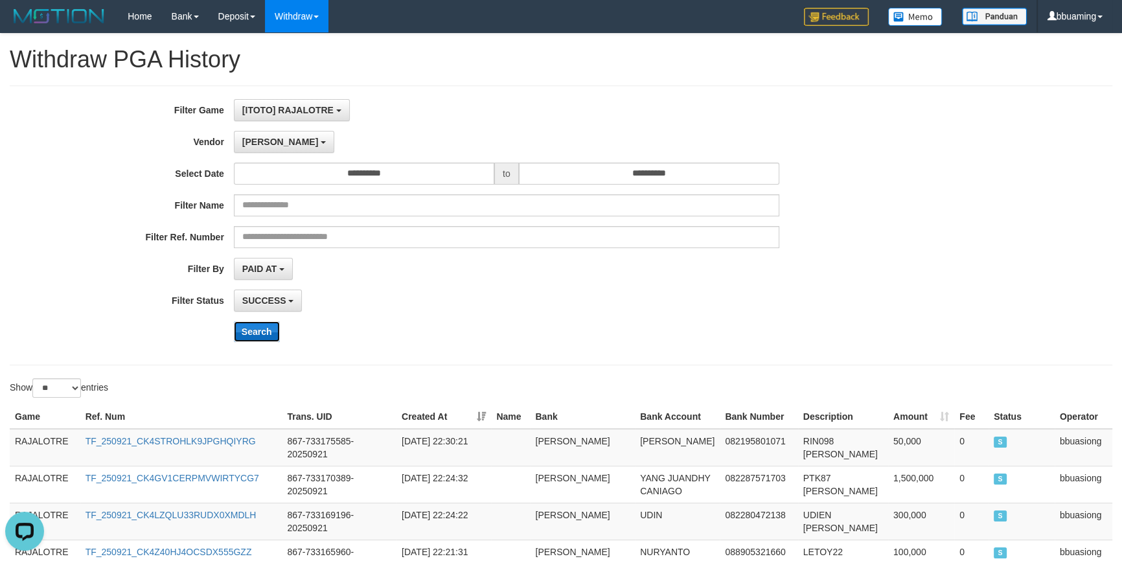
click at [255, 332] on button "Search" at bounding box center [257, 331] width 46 height 21
click at [472, 297] on div "SUCCESS SUCCESS ON PROCESS FAILED" at bounding box center [506, 301] width 545 height 22
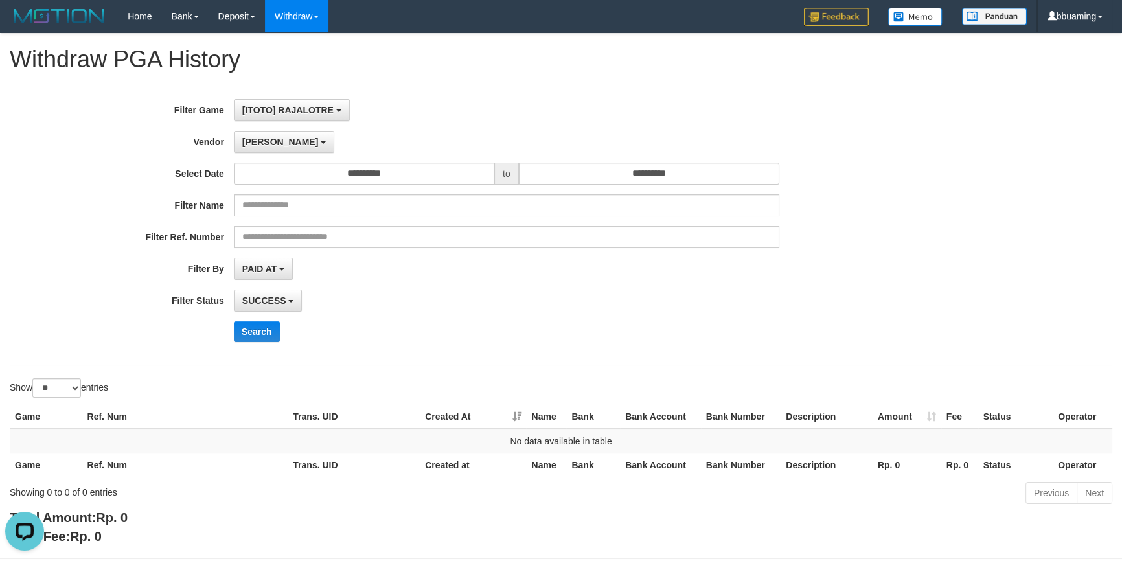
click at [597, 284] on div "**********" at bounding box center [467, 225] width 935 height 253
click at [256, 149] on button "[PERSON_NAME]" at bounding box center [284, 142] width 100 height 22
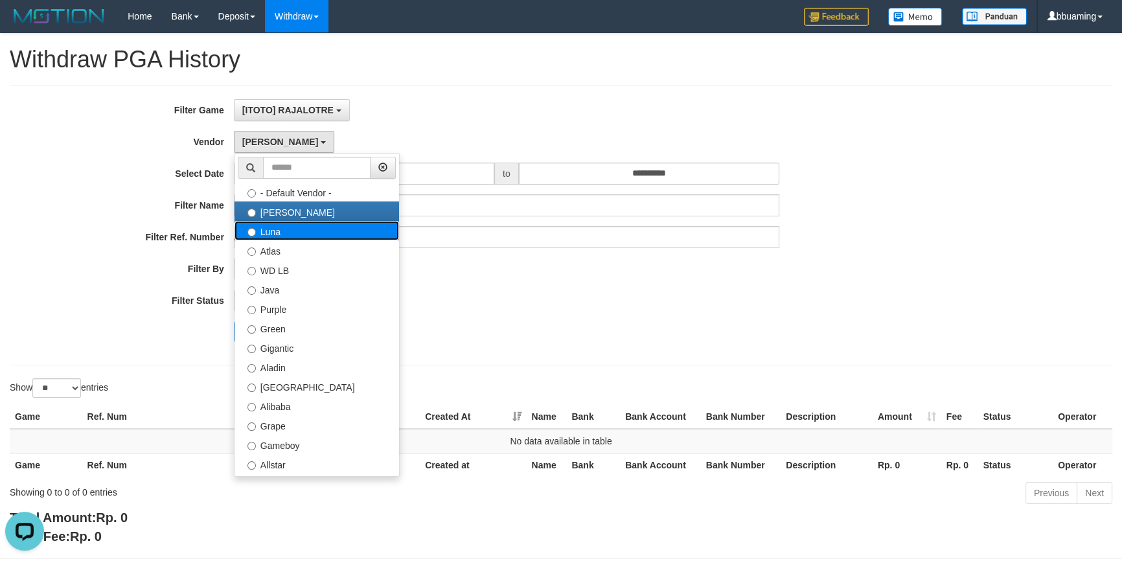
click at [279, 227] on label "Luna" at bounding box center [317, 230] width 165 height 19
select select "**********"
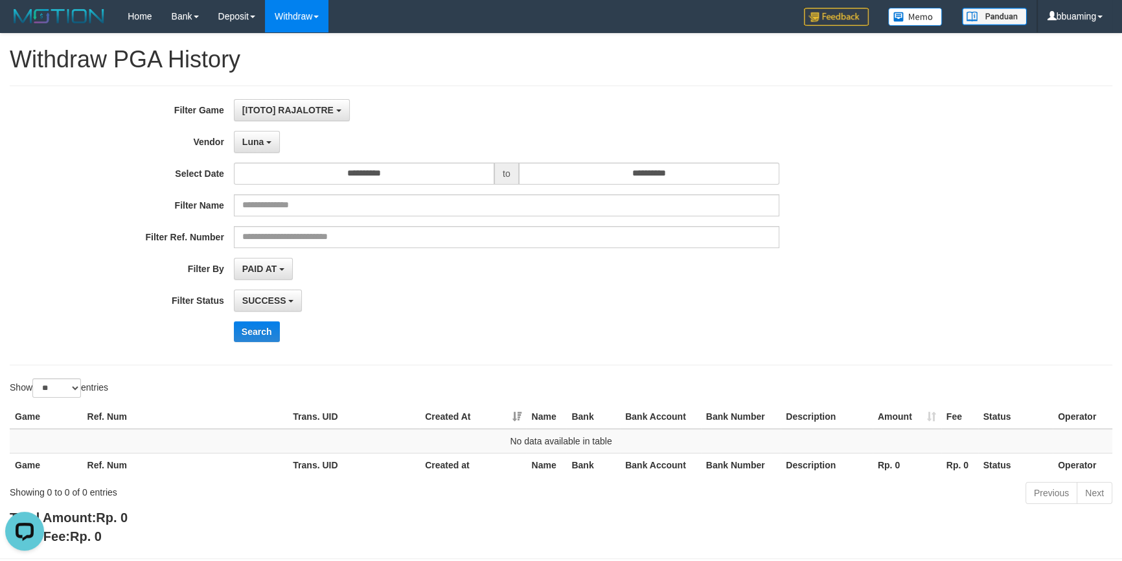
click at [485, 339] on div "Search" at bounding box center [585, 331] width 702 height 21
click at [453, 315] on div "**********" at bounding box center [467, 225] width 935 height 253
click at [19, 533] on icon "Open LiveChat chat widget" at bounding box center [25, 531] width 12 height 8
click at [454, 83] on div "**********" at bounding box center [561, 290] width 1122 height 512
click at [452, 117] on div "[ITOTO] RAJALOTRE SELECT GAME [ITOTO] RAJALOTRE" at bounding box center [506, 110] width 545 height 22
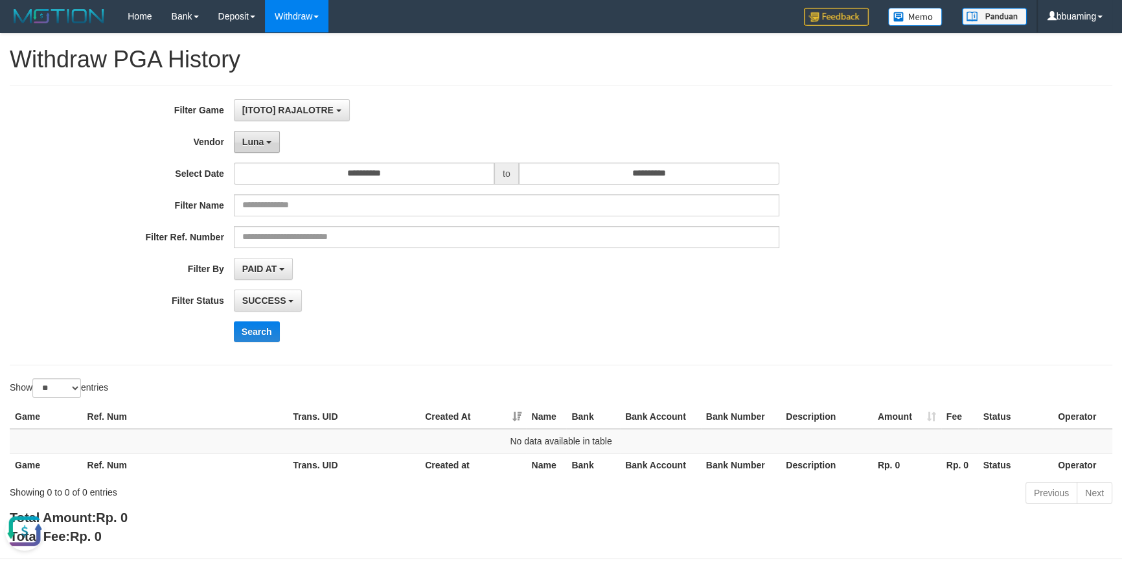
click at [266, 144] on button "Luna" at bounding box center [257, 142] width 46 height 22
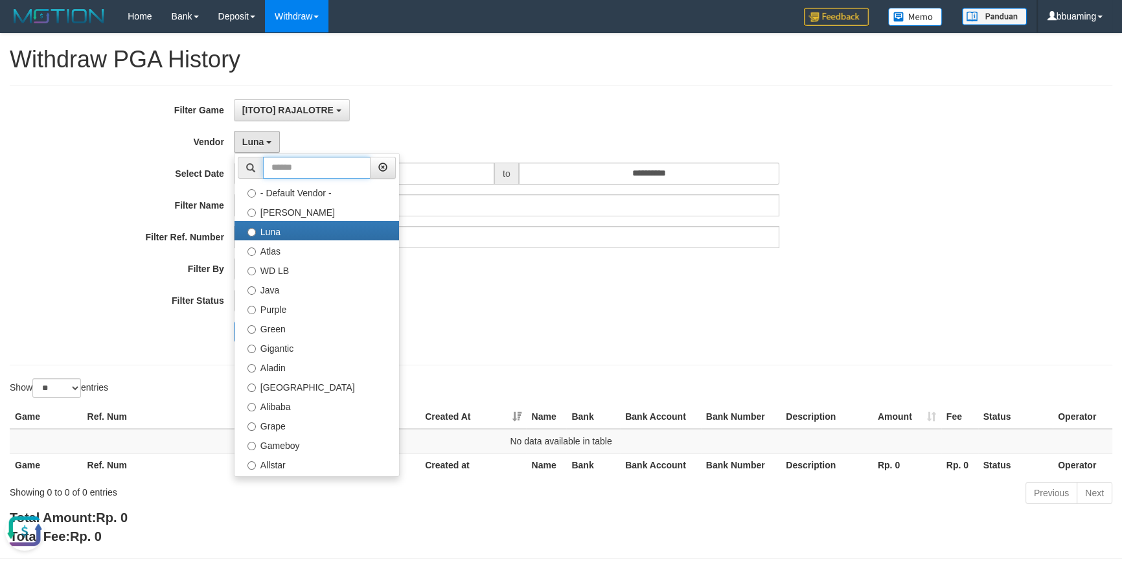
click at [287, 170] on input "text" at bounding box center [317, 168] width 108 height 22
click at [297, 162] on input "text" at bounding box center [317, 168] width 108 height 22
paste input "*****"
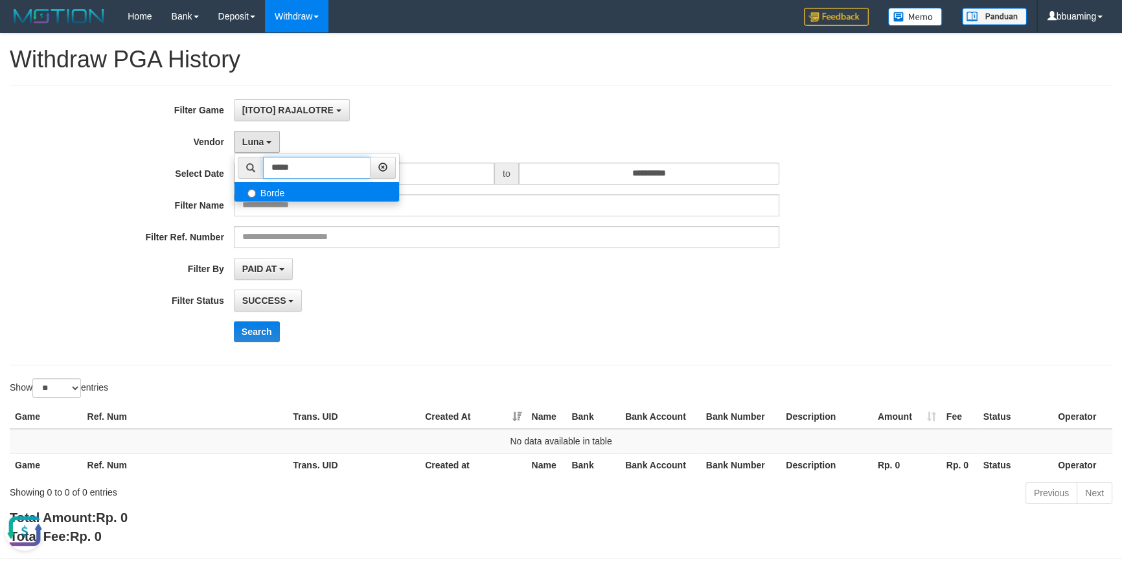
type input "*****"
click at [291, 198] on label "Borde" at bounding box center [317, 191] width 165 height 19
select select "**********"
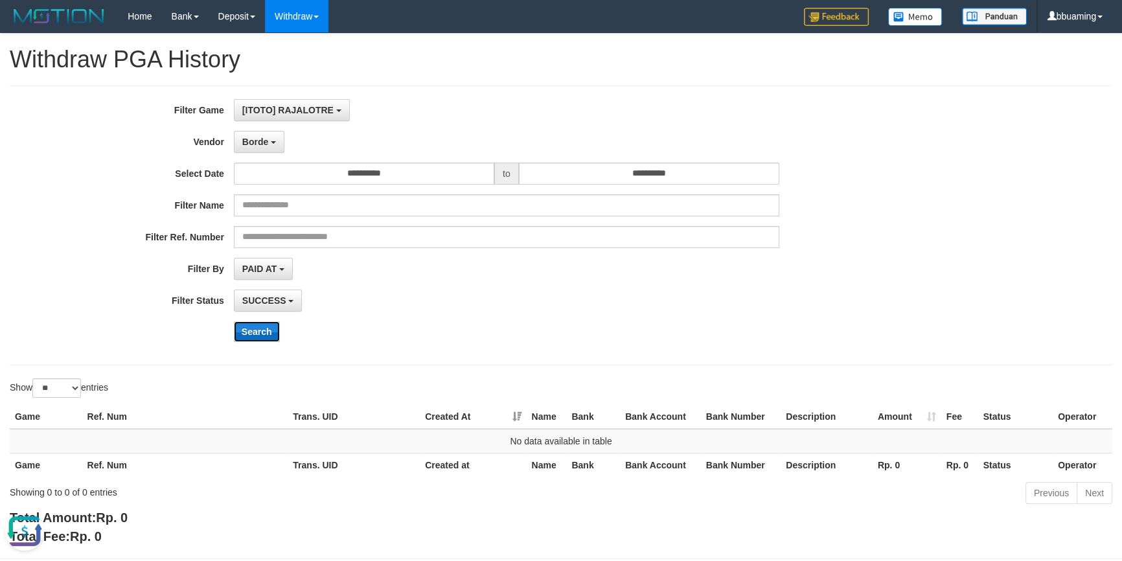
click at [253, 339] on button "Search" at bounding box center [257, 331] width 46 height 21
click at [32, 531] on button "Open LiveChat chat widget" at bounding box center [24, 531] width 39 height 39
click at [580, 296] on div "SUCCESS SUCCESS ON PROCESS FAILED" at bounding box center [506, 301] width 545 height 22
click at [45, 529] on div at bounding box center [27, 534] width 54 height 54
click at [26, 532] on button "Open LiveChat chat widget" at bounding box center [24, 531] width 39 height 39
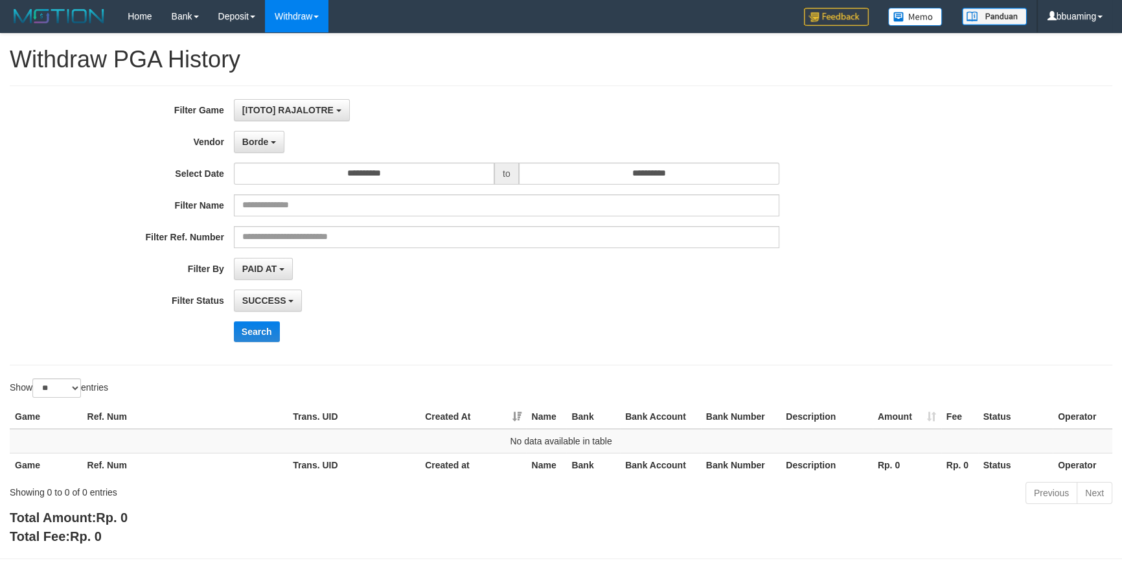
click at [557, 312] on div "**********" at bounding box center [467, 225] width 935 height 253
drag, startPoint x: 485, startPoint y: 275, endPoint x: 282, endPoint y: 179, distance: 223.7
click at [482, 274] on div "PAID AT PAID AT CREATED AT" at bounding box center [506, 269] width 545 height 22
click at [266, 143] on span "Borde" at bounding box center [255, 142] width 26 height 10
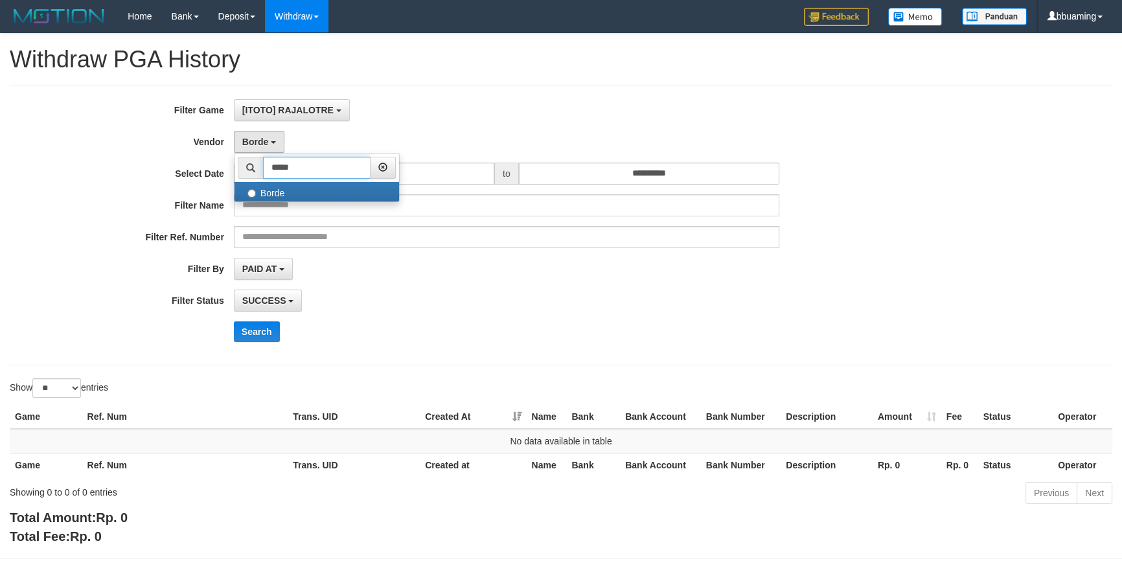
click at [284, 172] on input "*****" at bounding box center [317, 168] width 108 height 22
paste input "text"
type input "*****"
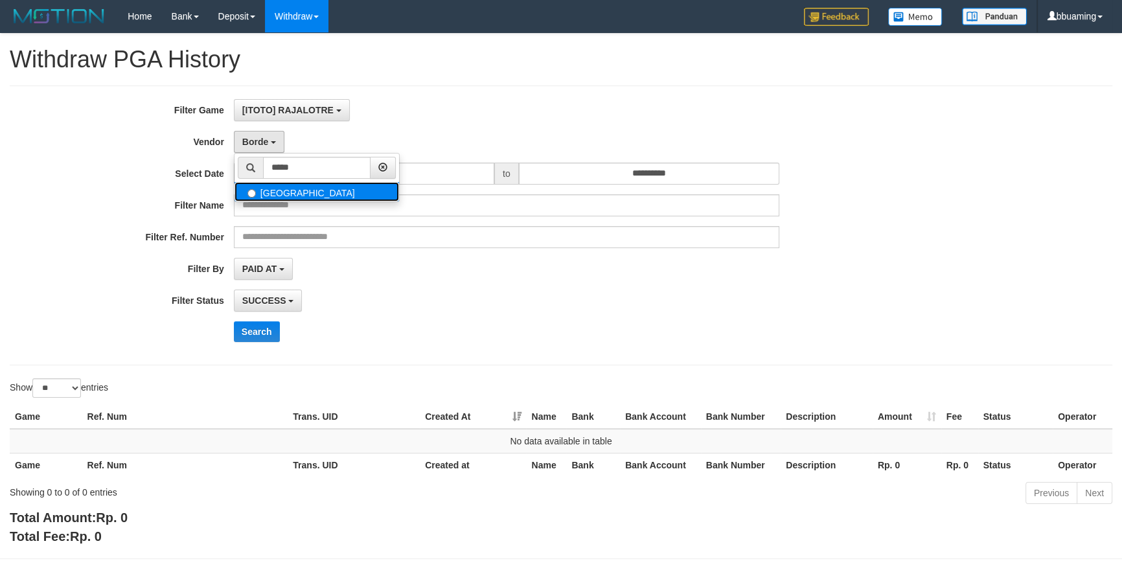
click at [293, 194] on label "[GEOGRAPHIC_DATA]" at bounding box center [317, 191] width 165 height 19
select select "**********"
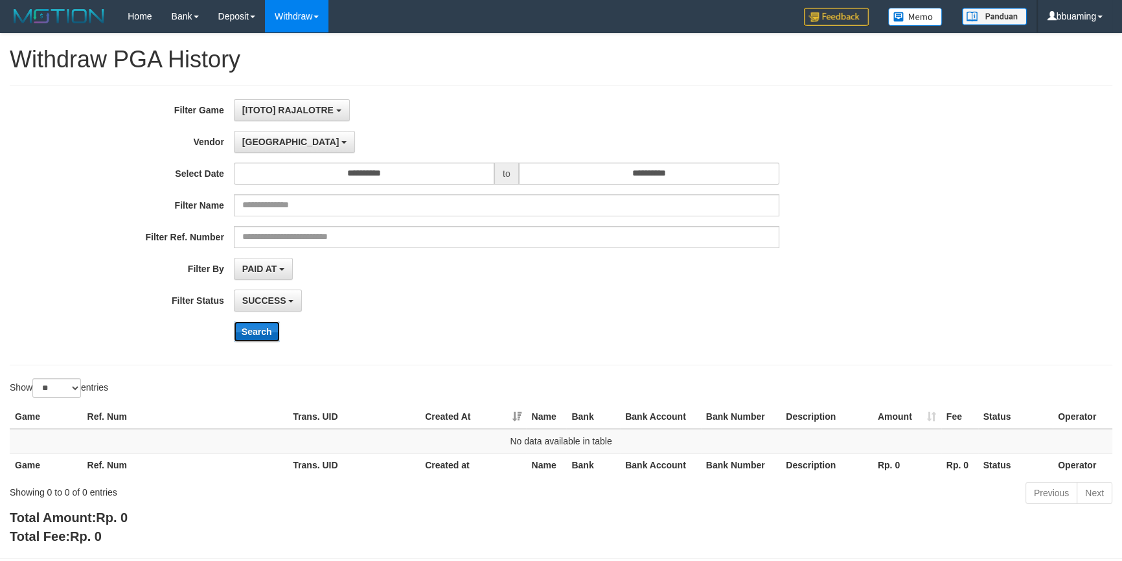
click at [256, 330] on button "Search" at bounding box center [257, 331] width 46 height 21
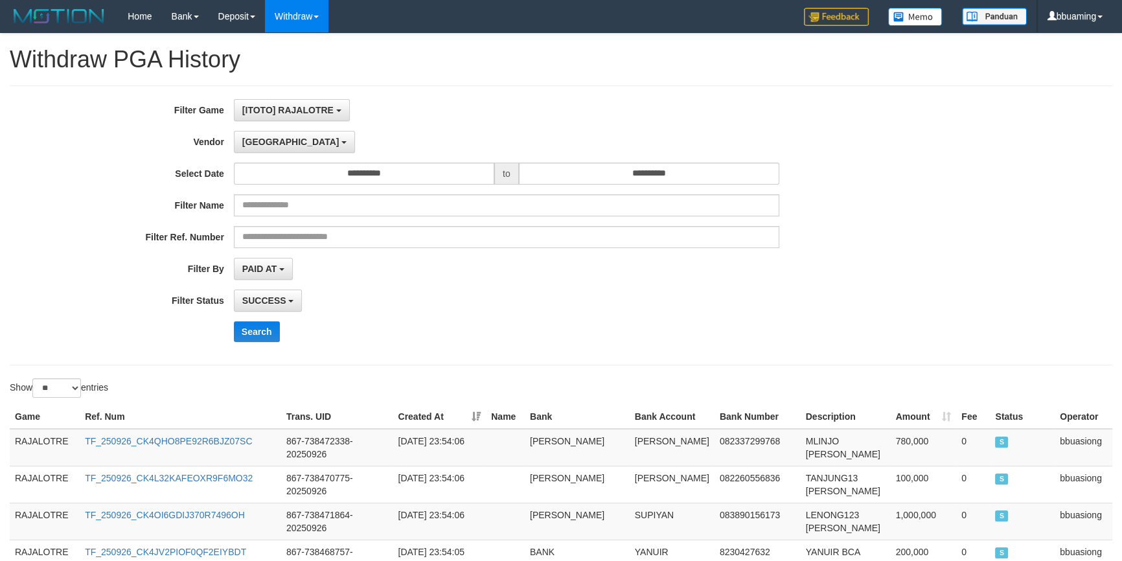
click at [363, 272] on div "PAID AT PAID AT CREATED AT" at bounding box center [506, 269] width 545 height 22
click at [341, 141] on b "button" at bounding box center [343, 142] width 5 height 3
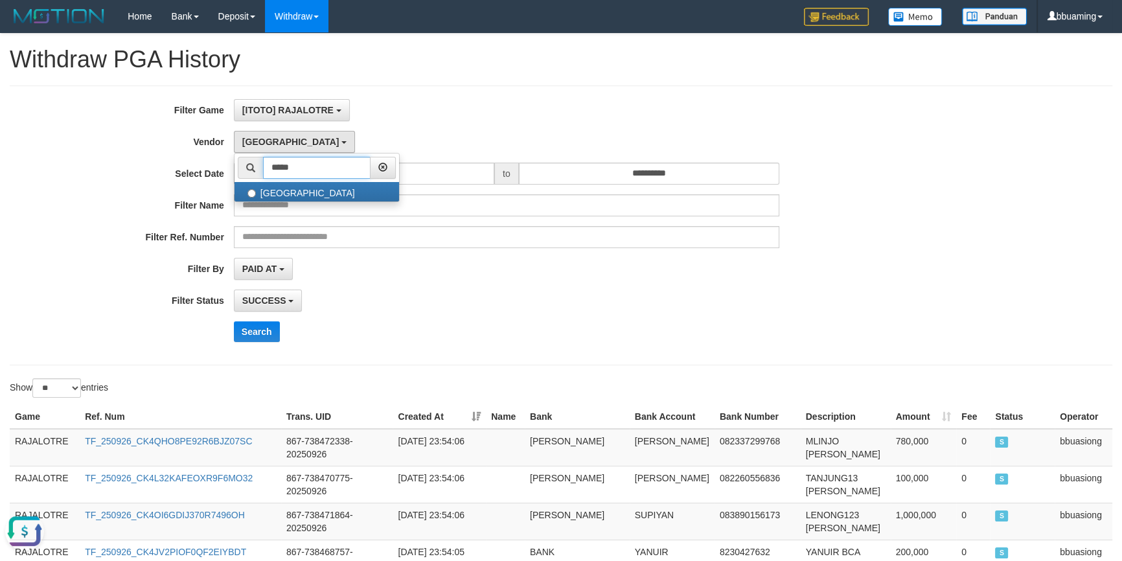
click at [289, 170] on input "*****" at bounding box center [317, 168] width 108 height 22
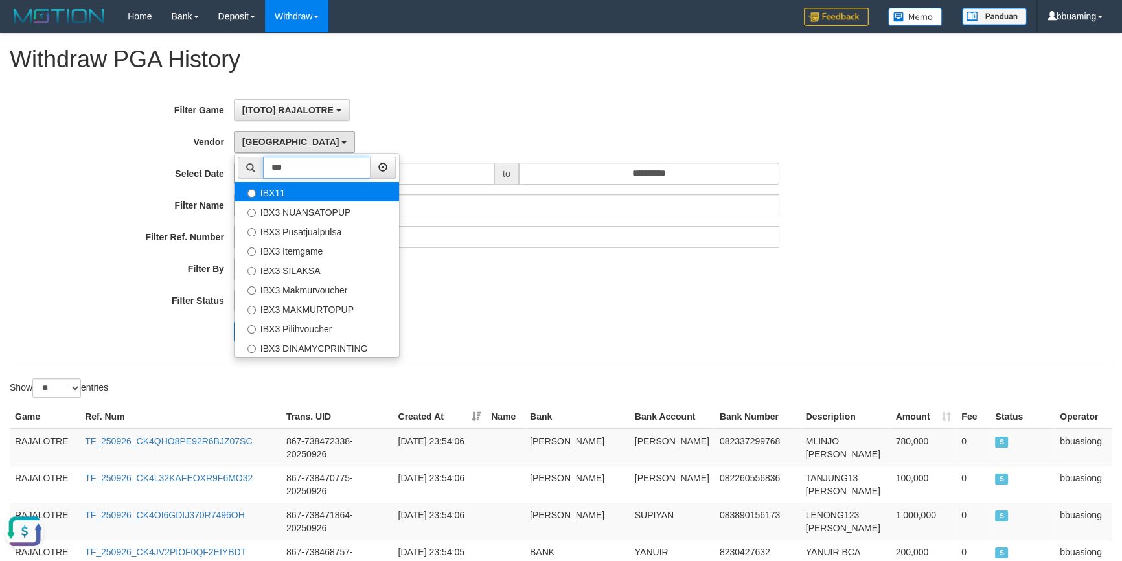
type input "***"
click at [292, 192] on label "IBX11" at bounding box center [317, 191] width 165 height 19
select select "**********"
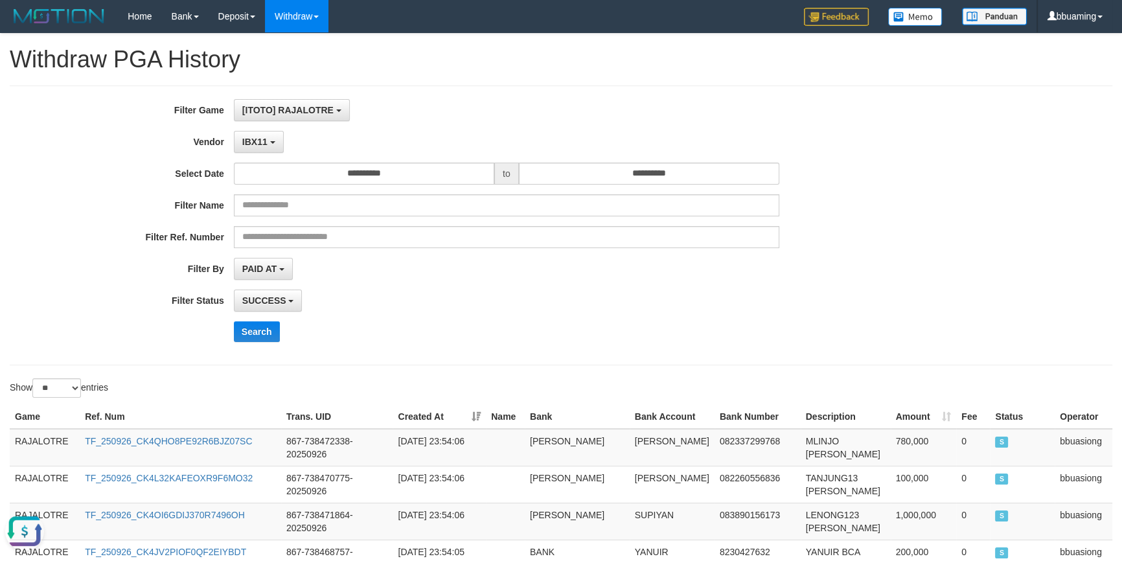
click at [257, 318] on div "**********" at bounding box center [467, 225] width 935 height 253
click at [257, 325] on button "Search" at bounding box center [257, 331] width 46 height 21
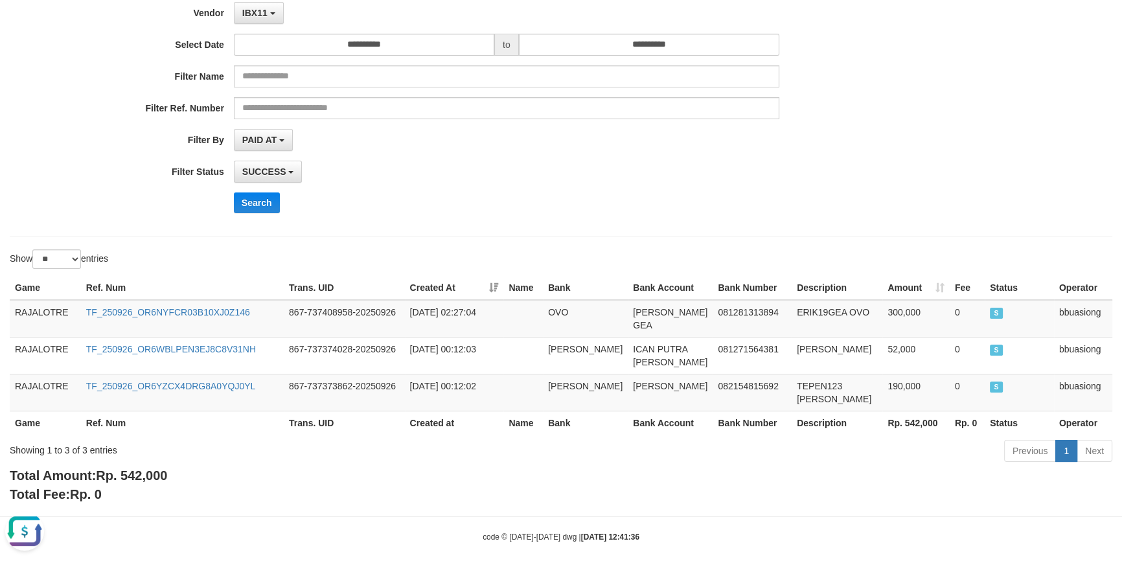
drag, startPoint x: 363, startPoint y: 203, endPoint x: 201, endPoint y: 30, distance: 236.5
click at [363, 203] on div "Search" at bounding box center [585, 202] width 702 height 21
click at [19, 530] on button "Open LiveChat chat widget" at bounding box center [24, 531] width 39 height 39
click at [468, 469] on div "Total Amount: Rp. 542,000 Total Fee: Rp. 0" at bounding box center [561, 484] width 1103 height 37
click at [853, 161] on div "**********" at bounding box center [467, 172] width 935 height 22
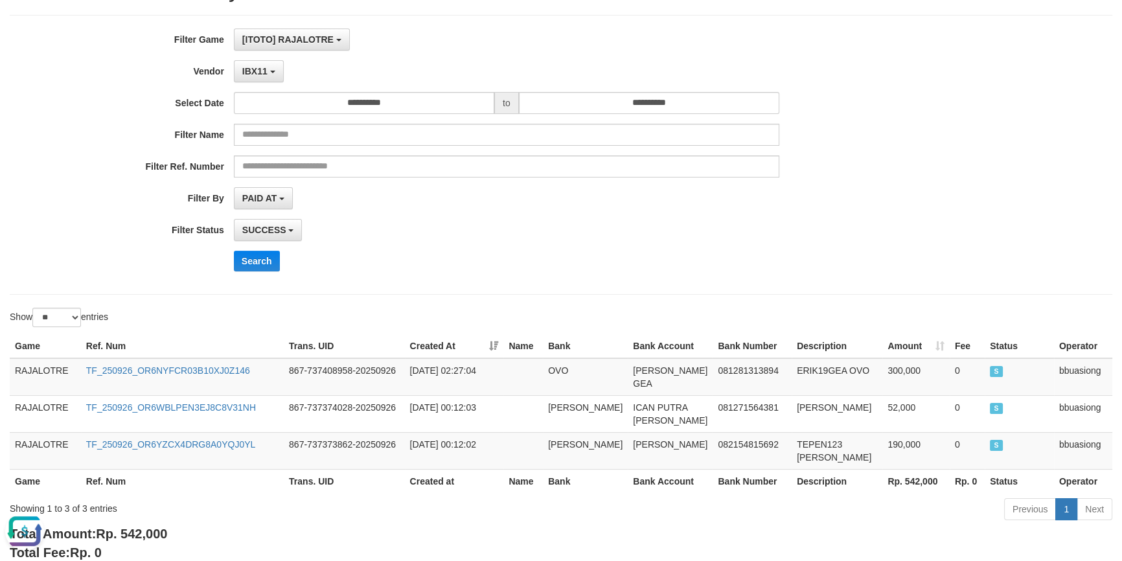
scroll to position [70, 0]
click at [34, 528] on button "Open LiveChat chat widget" at bounding box center [24, 531] width 39 height 39
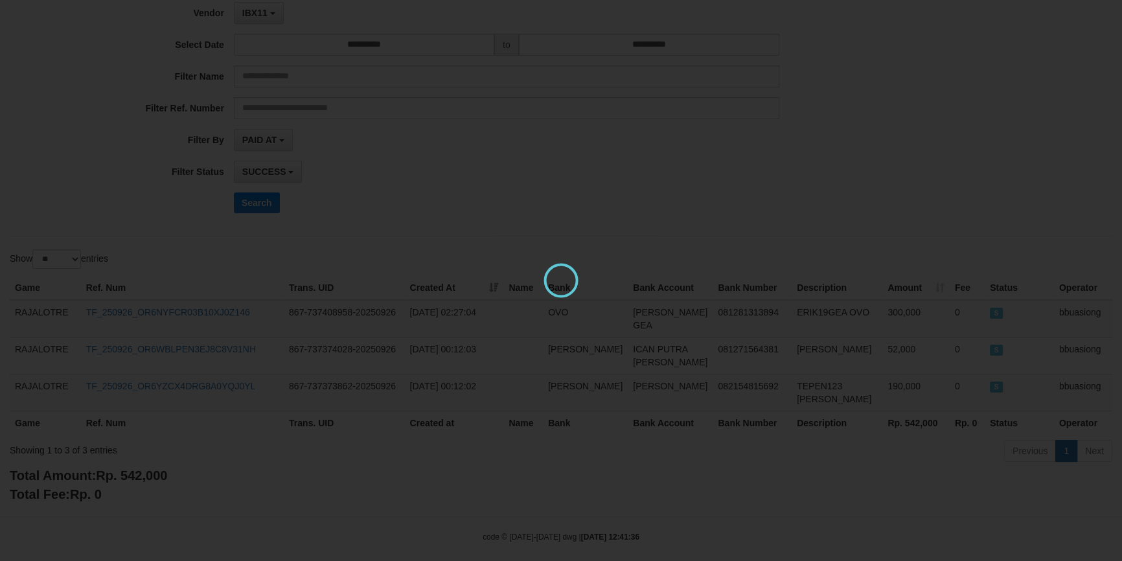
scroll to position [0, 0]
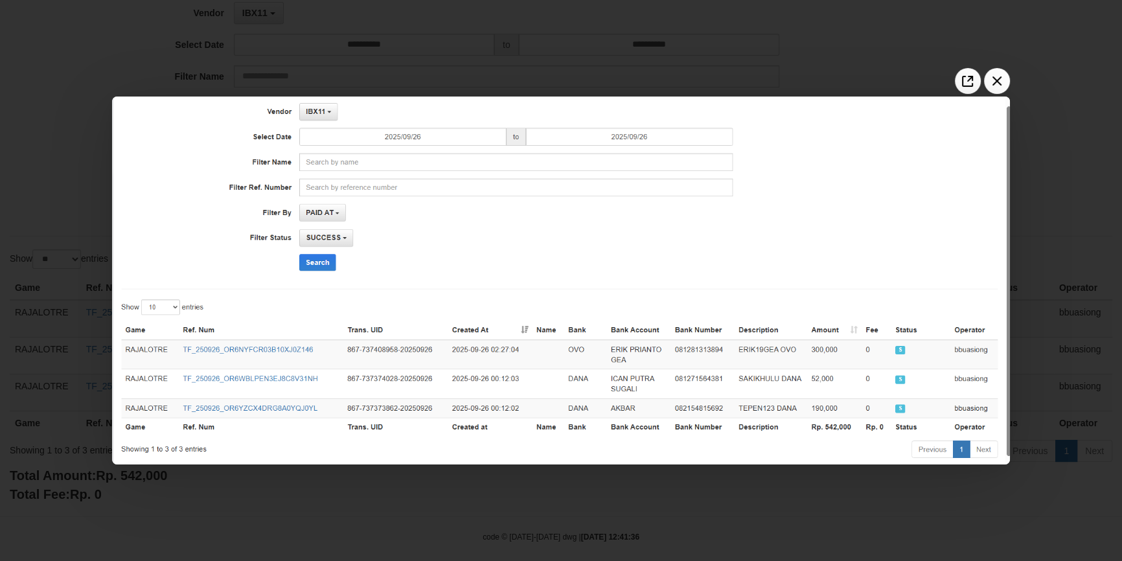
click at [526, 499] on div at bounding box center [561, 280] width 1122 height 561
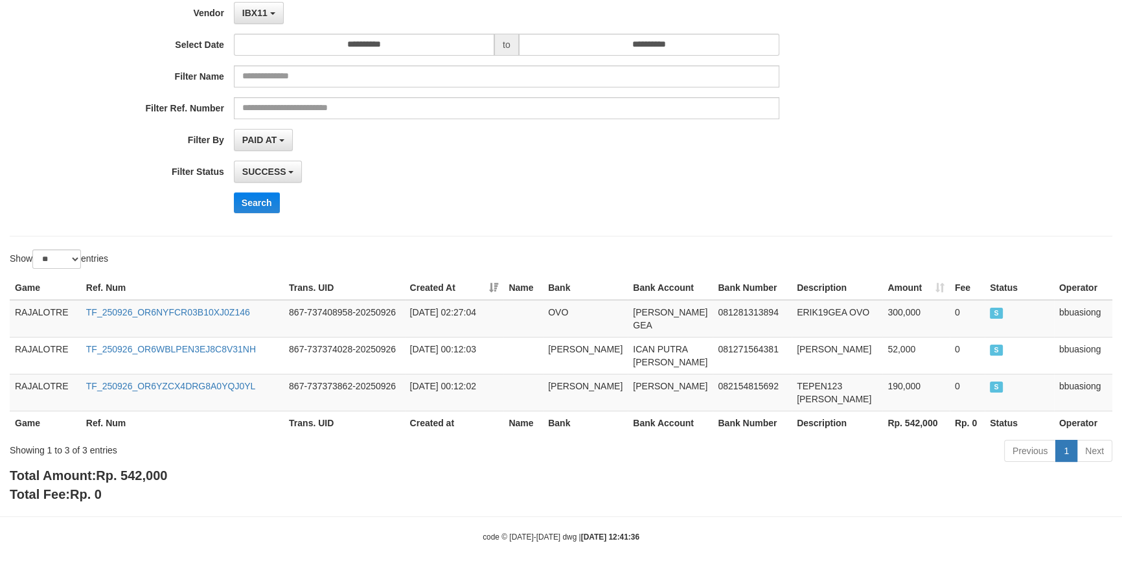
click at [579, 202] on div "Search" at bounding box center [585, 202] width 702 height 21
click at [593, 240] on div "**********" at bounding box center [561, 204] width 1122 height 599
click at [19, 528] on button "Open LiveChat chat widget" at bounding box center [24, 531] width 39 height 39
click at [732, 189] on div "**********" at bounding box center [467, 96] width 935 height 253
